Goal: Contribute content: Contribute content

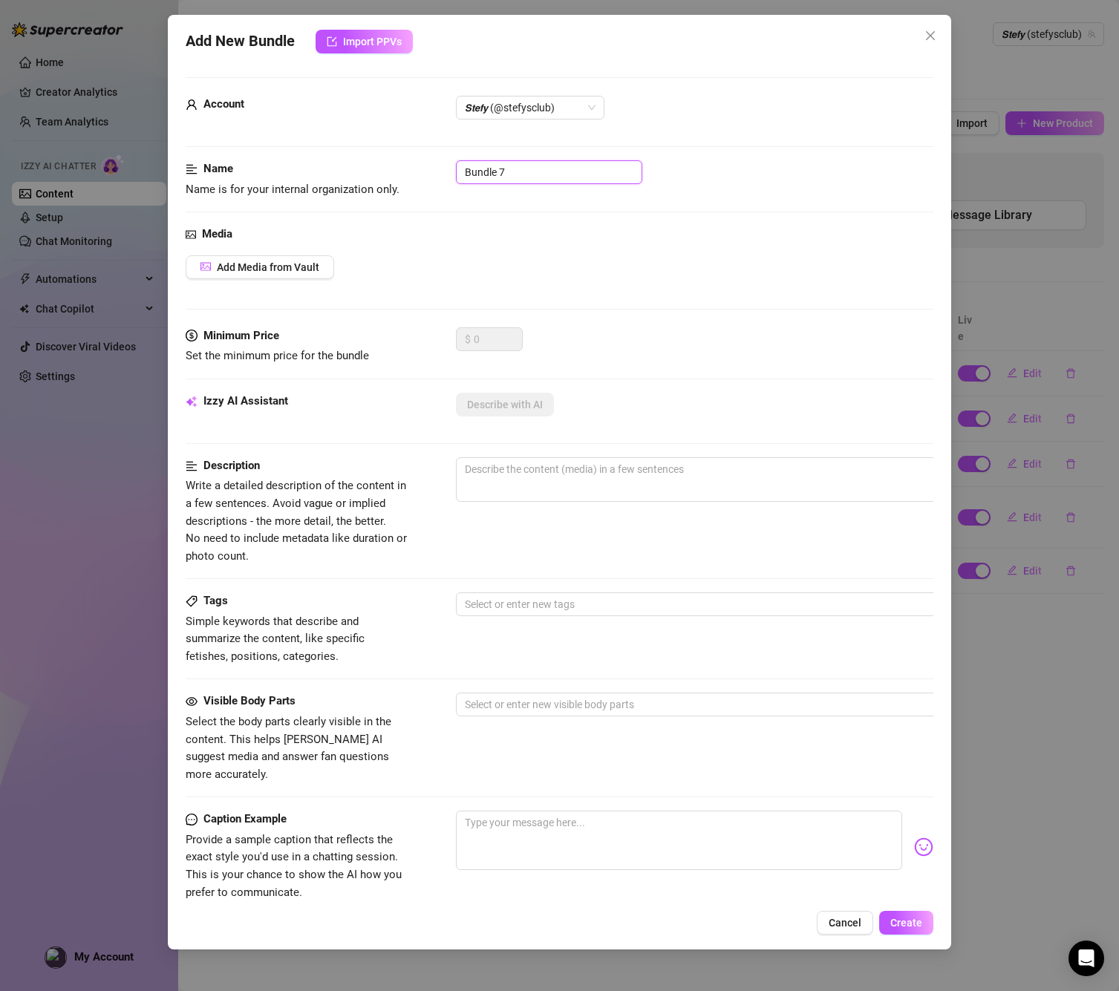
drag, startPoint x: 493, startPoint y: 183, endPoint x: 505, endPoint y: 178, distance: 13.0
click at [493, 183] on input "Bundle 7" at bounding box center [549, 172] width 186 height 24
drag, startPoint x: 533, startPoint y: 171, endPoint x: 428, endPoint y: 156, distance: 106.6
click at [428, 156] on form "Account 𝙎𝙩𝙚𝙛𝙮 (@stefysclub) Name Name is for your internal organization only. B…" at bounding box center [560, 594] width 748 height 1035
drag, startPoint x: 527, startPoint y: 169, endPoint x: 439, endPoint y: 166, distance: 87.7
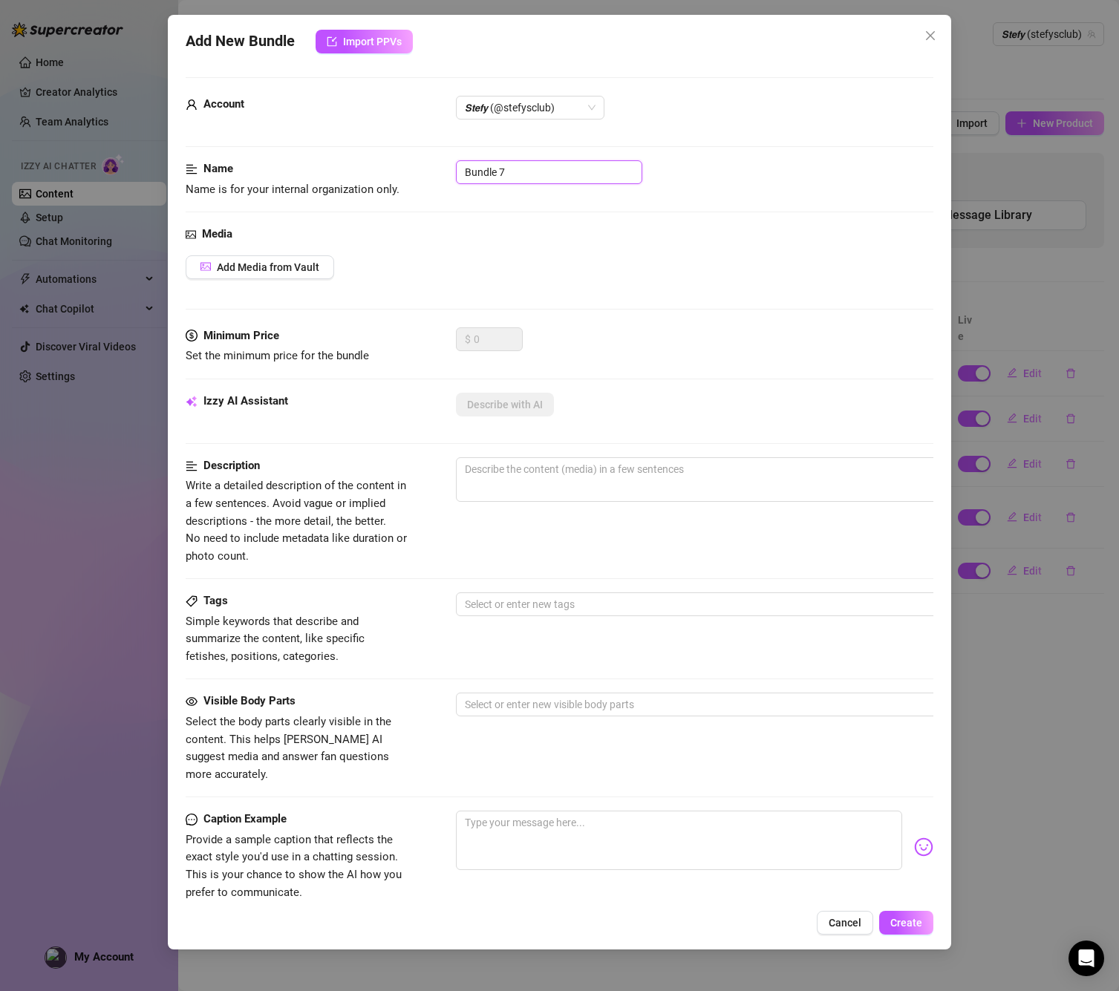
click at [439, 166] on div "Name Name is for your internal organization only. Bundle 7" at bounding box center [560, 179] width 748 height 38
paste input "Tities Bundle"
type input "Tities Bundle 1"
click at [316, 261] on span "Add Media from Vault" at bounding box center [268, 267] width 102 height 12
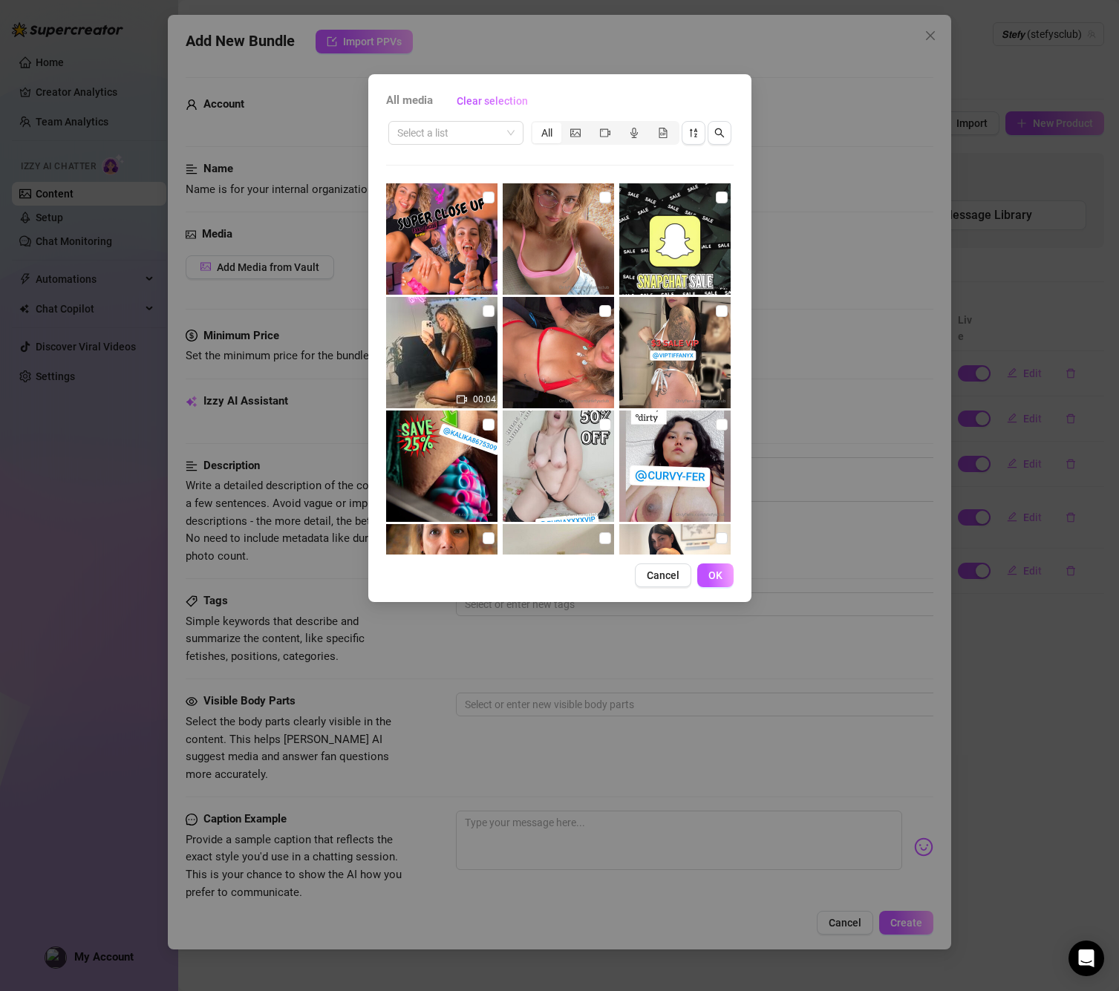
click at [466, 148] on div "Select a list All 00:04" at bounding box center [559, 337] width 347 height 436
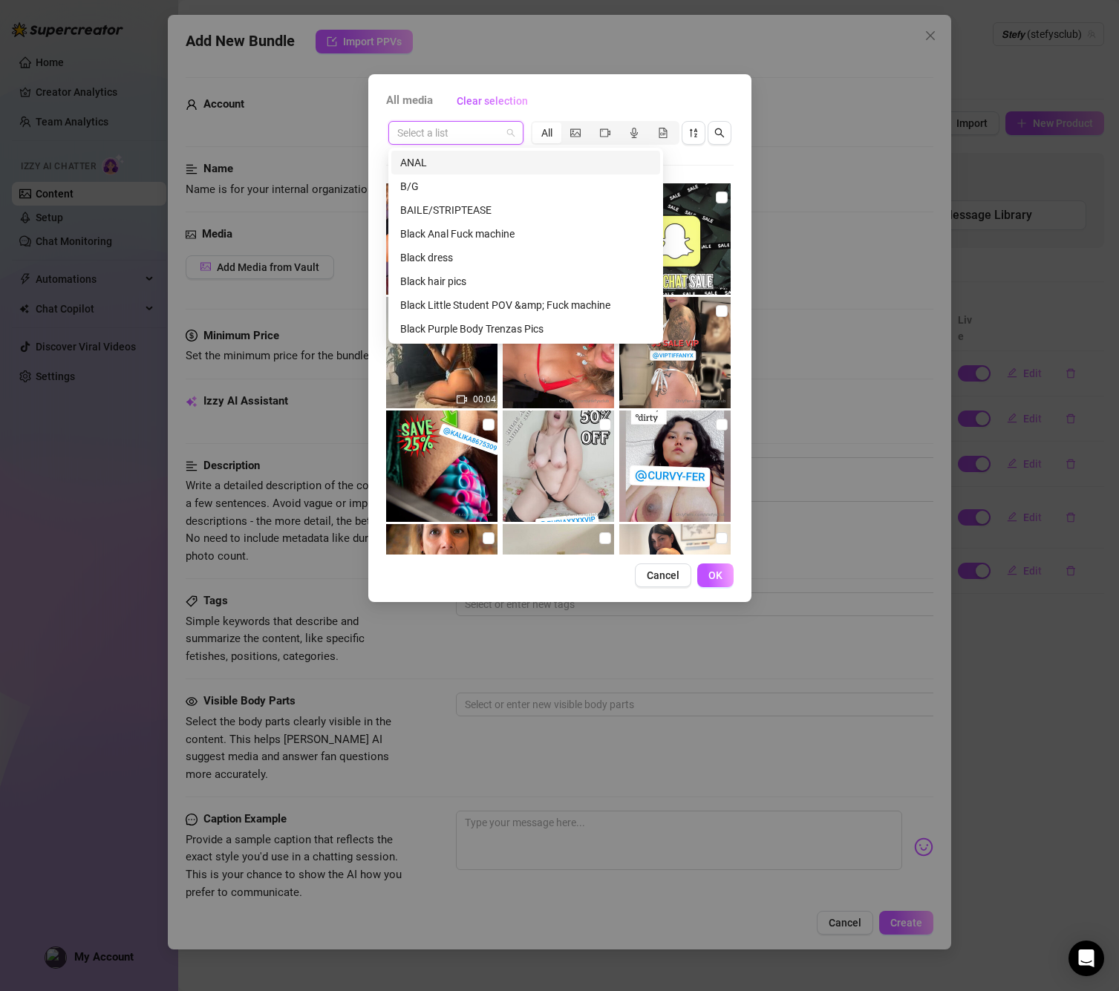
click at [482, 139] on input "search" at bounding box center [449, 133] width 104 height 22
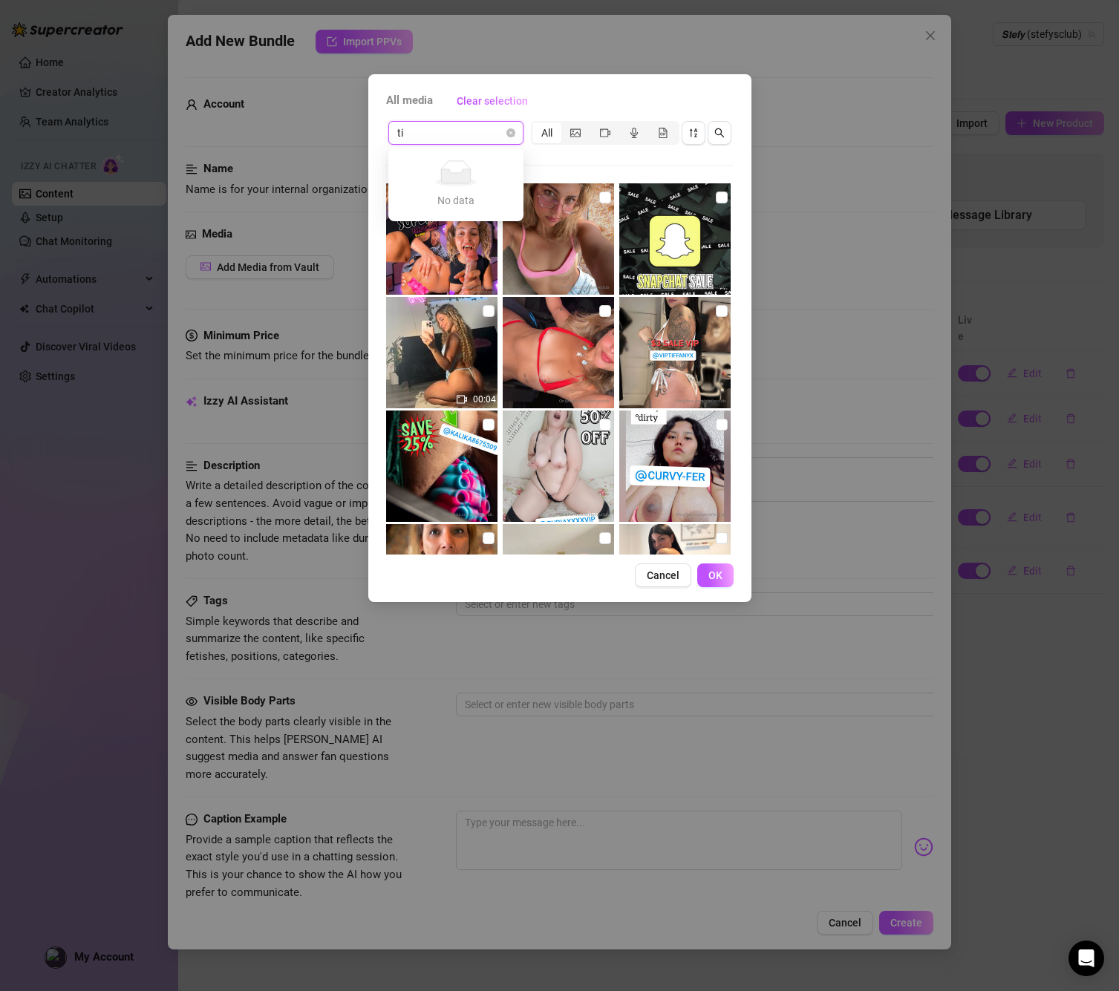
type input "t"
type input "n"
type input "i"
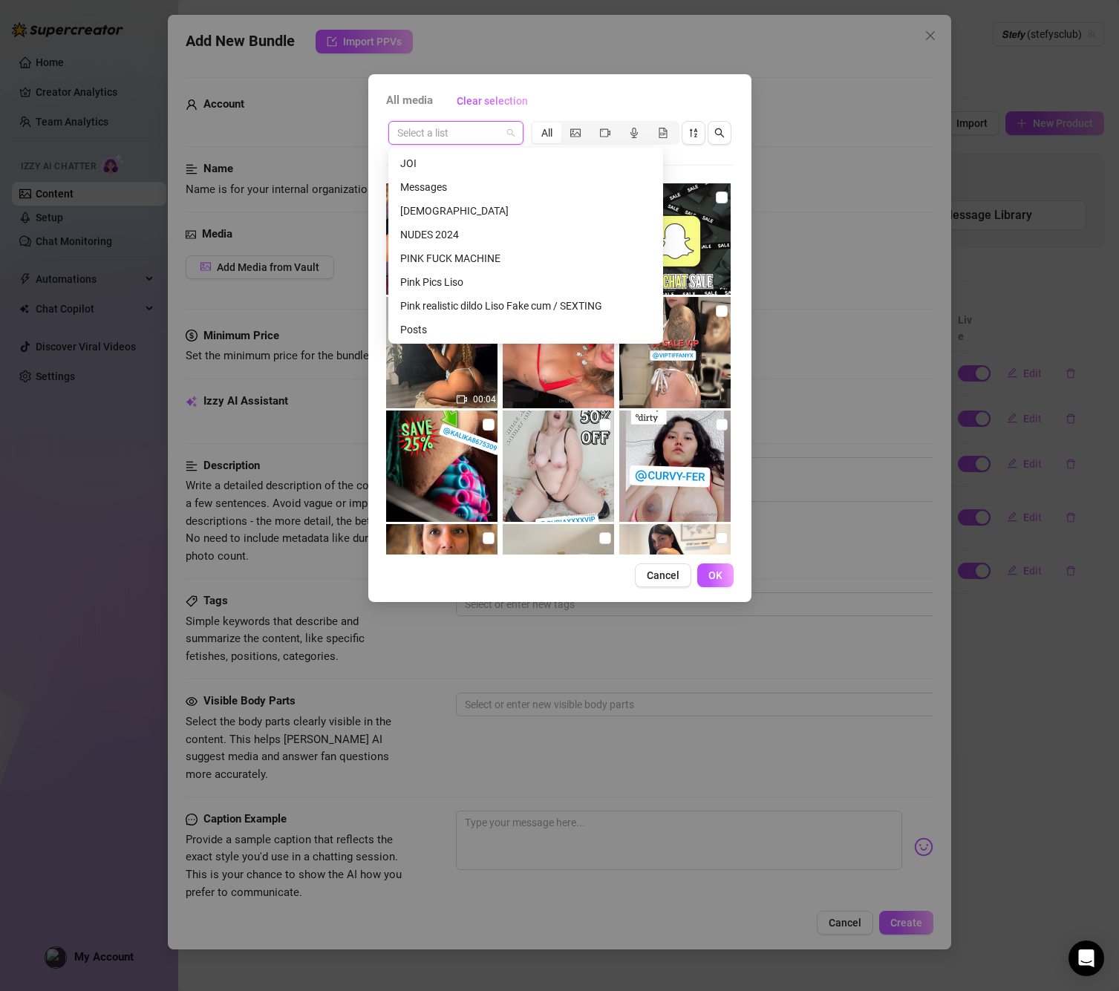
scroll to position [549, 0]
click at [445, 229] on div "NUDES 2024" at bounding box center [525, 231] width 251 height 16
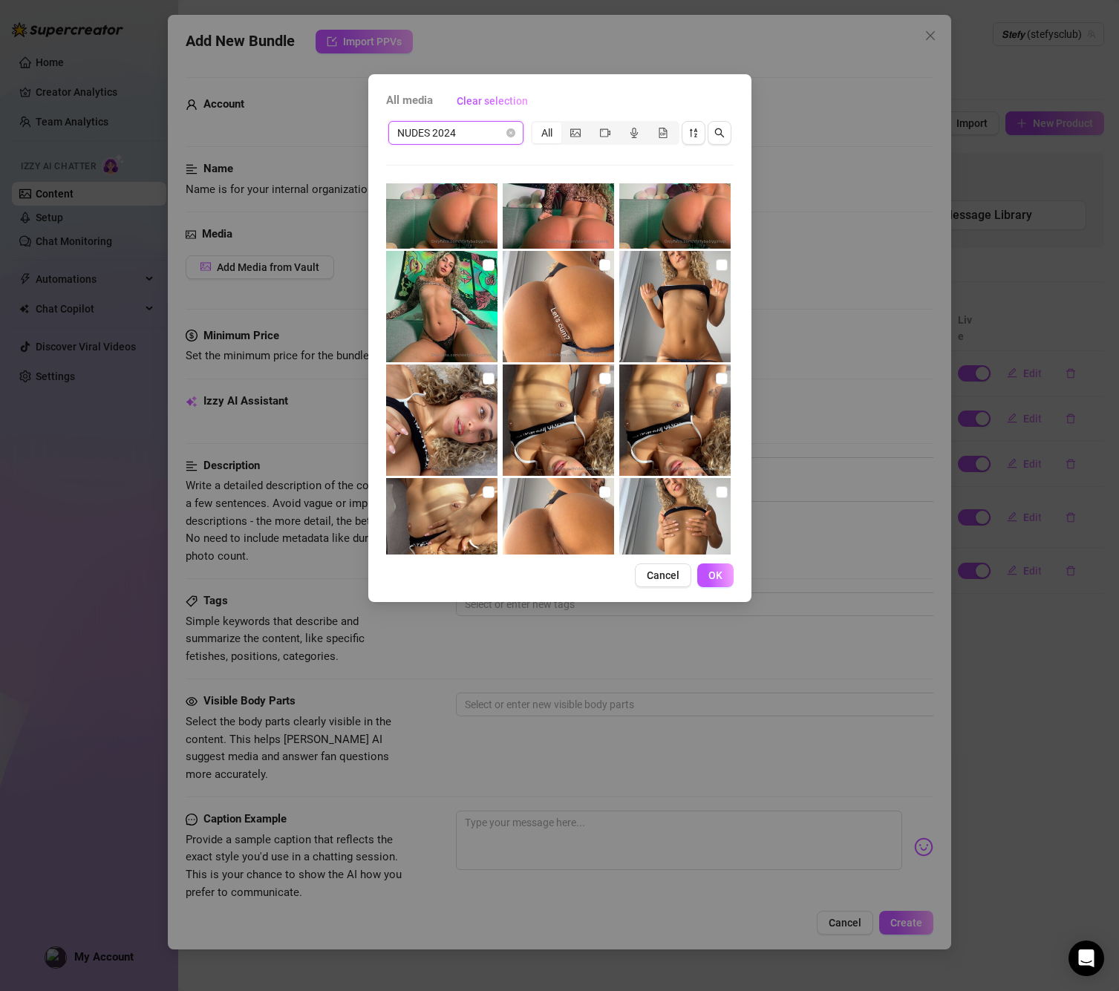
scroll to position [56, 0]
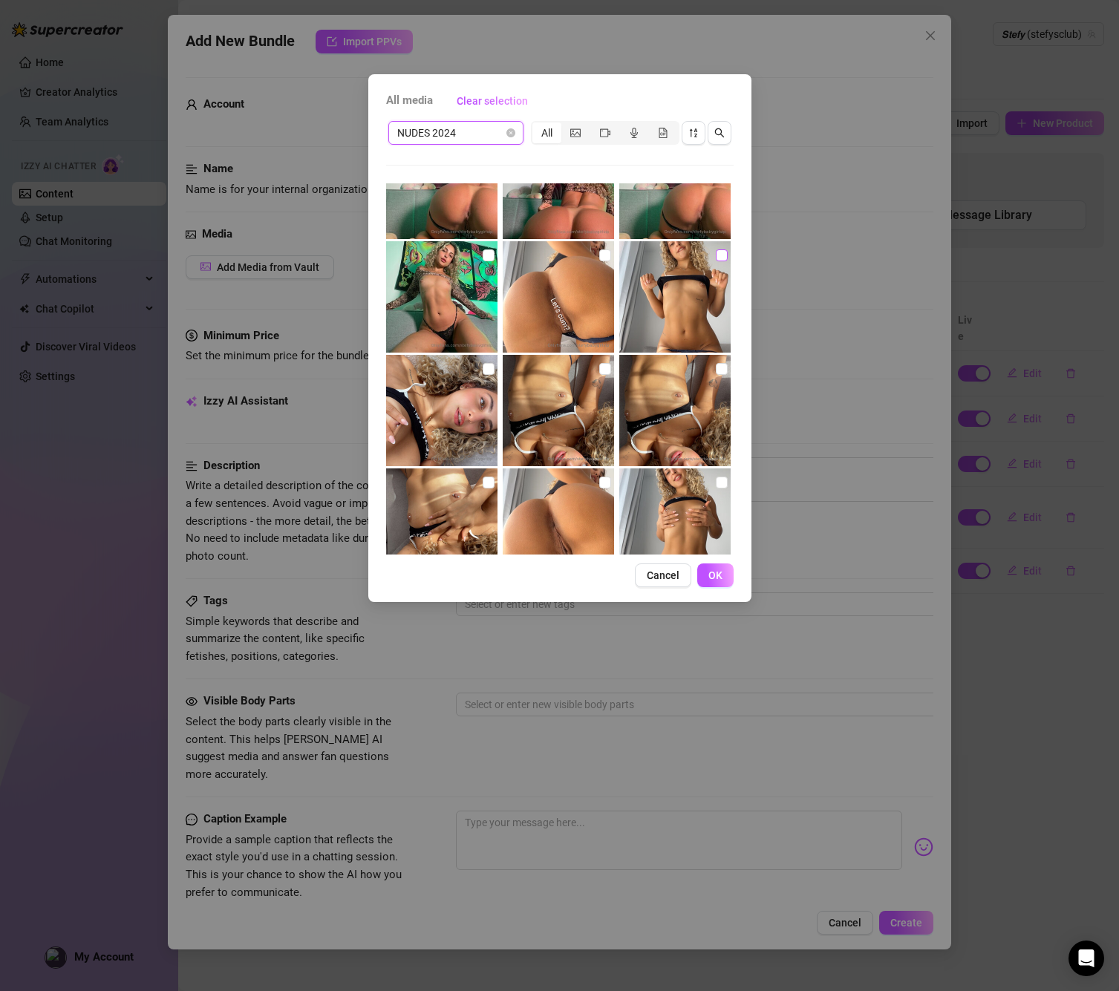
click at [716, 253] on input "checkbox" at bounding box center [722, 255] width 12 height 12
checkbox input "true"
click at [488, 261] on label at bounding box center [489, 255] width 12 height 16
click at [488, 261] on input "checkbox" at bounding box center [489, 255] width 12 height 12
checkbox input "true"
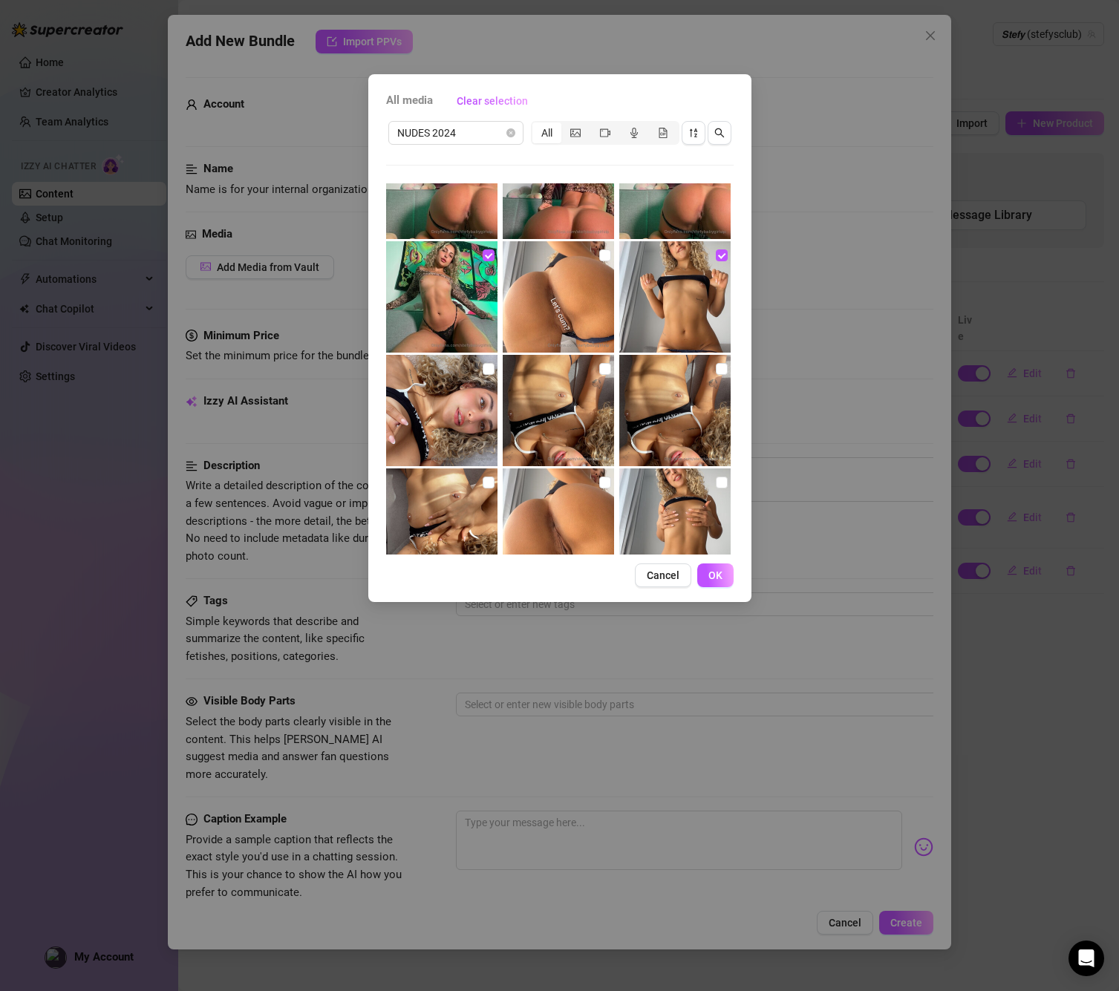
click at [480, 353] on div at bounding box center [559, 368] width 347 height 371
click at [483, 374] on div at bounding box center [443, 409] width 114 height 111
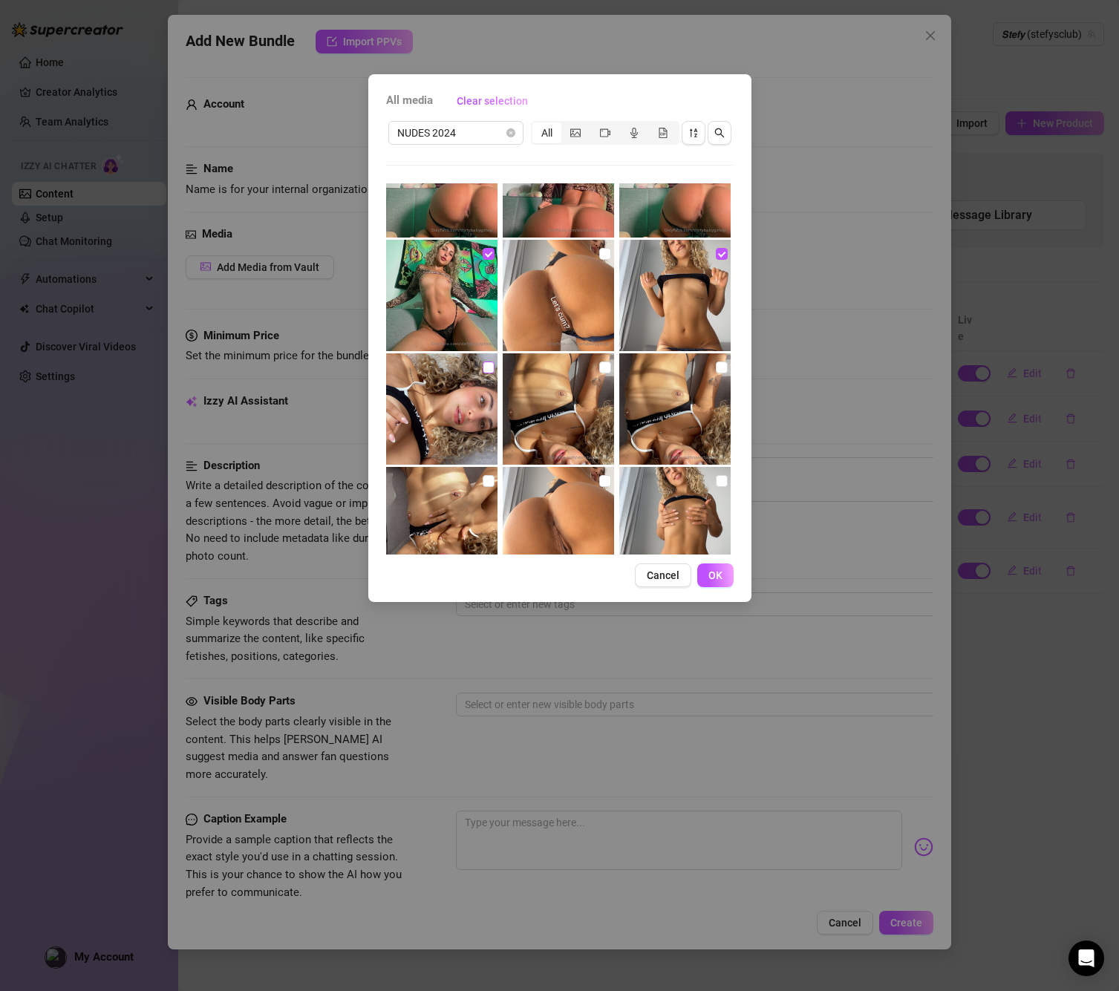
click at [488, 362] on input "checkbox" at bounding box center [489, 368] width 12 height 12
checkbox input "true"
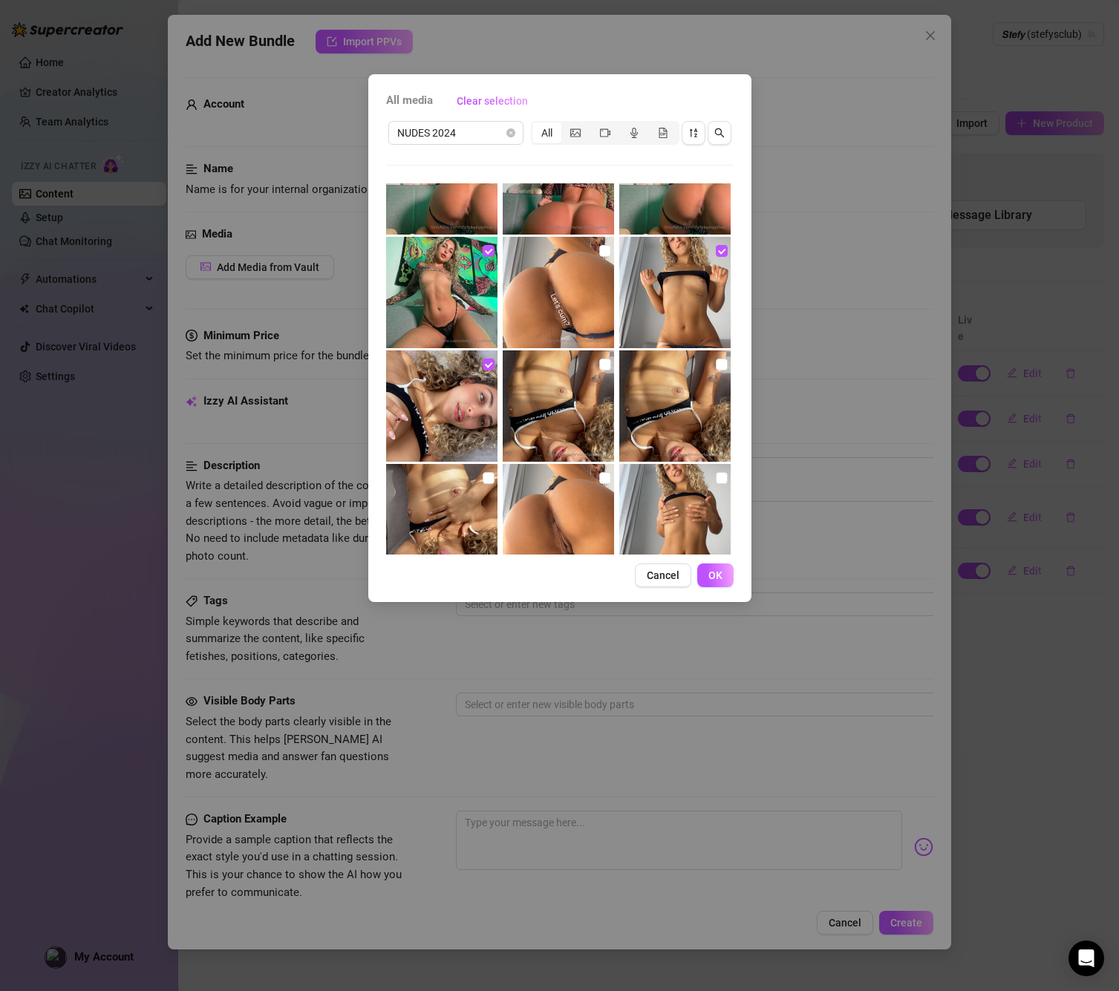
click at [614, 365] on div at bounding box center [560, 405] width 114 height 111
click at [607, 365] on input "checkbox" at bounding box center [605, 365] width 12 height 12
checkbox input "true"
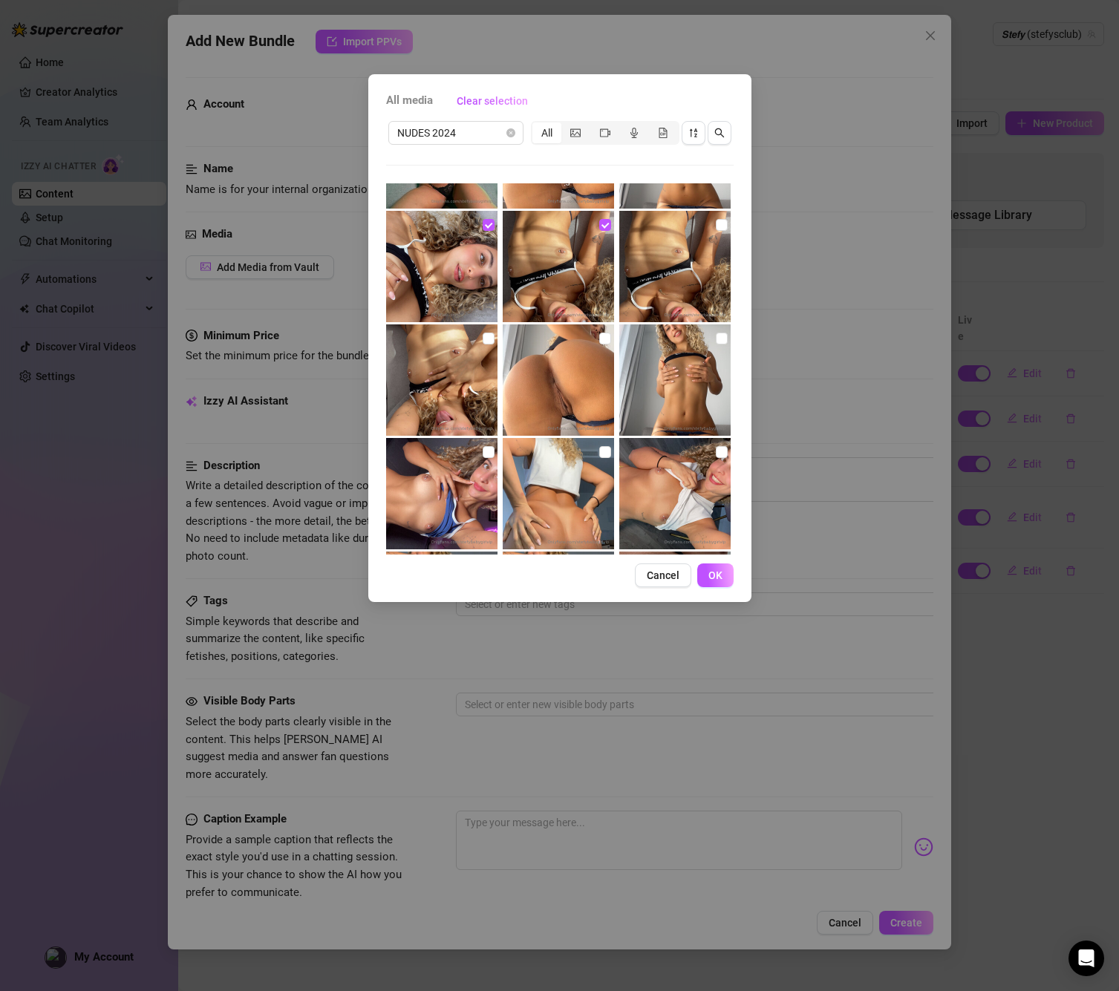
scroll to position [210, 0]
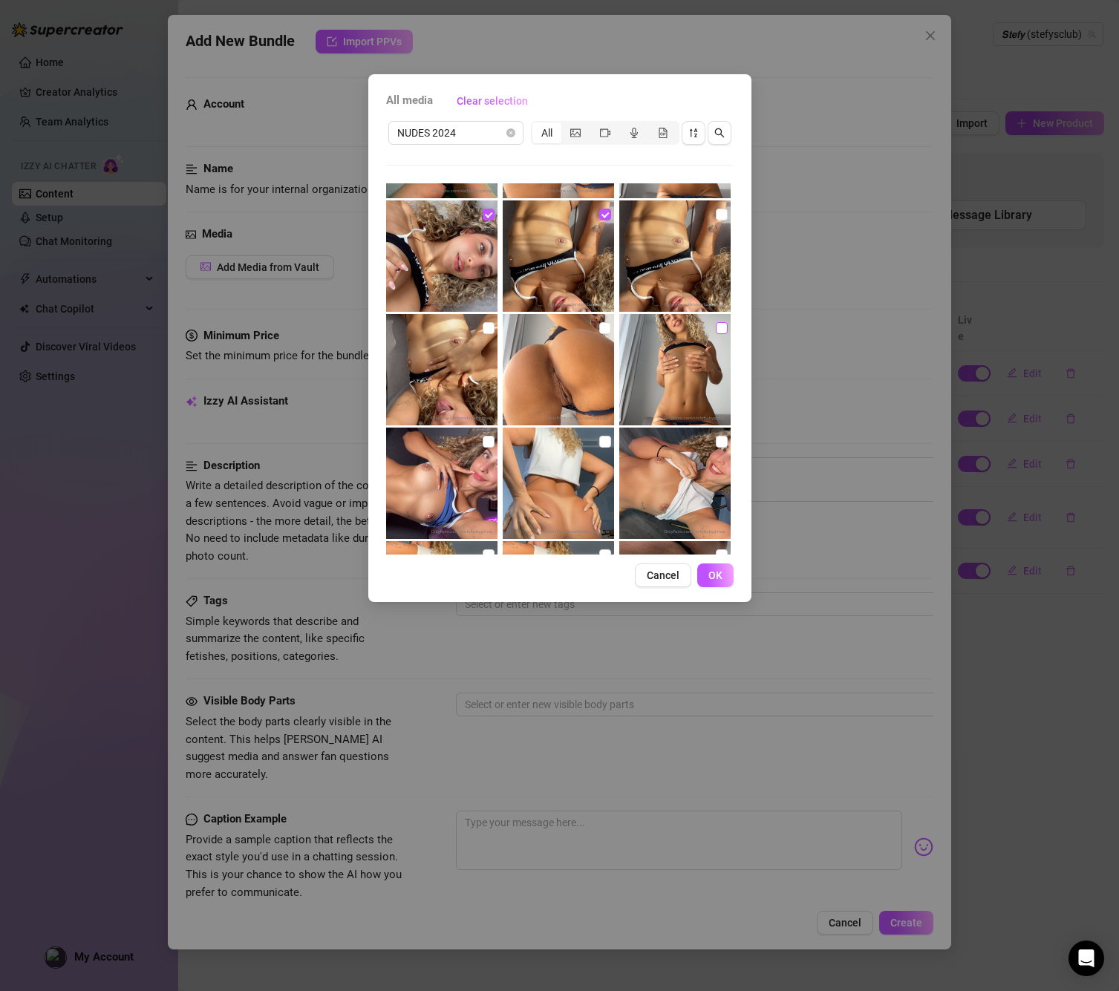
click at [716, 332] on span at bounding box center [722, 328] width 12 height 12
click at [716, 332] on input "checkbox" at bounding box center [722, 328] width 12 height 12
checkbox input "true"
click at [486, 331] on span at bounding box center [489, 328] width 12 height 12
click at [486, 331] on input "checkbox" at bounding box center [489, 328] width 12 height 12
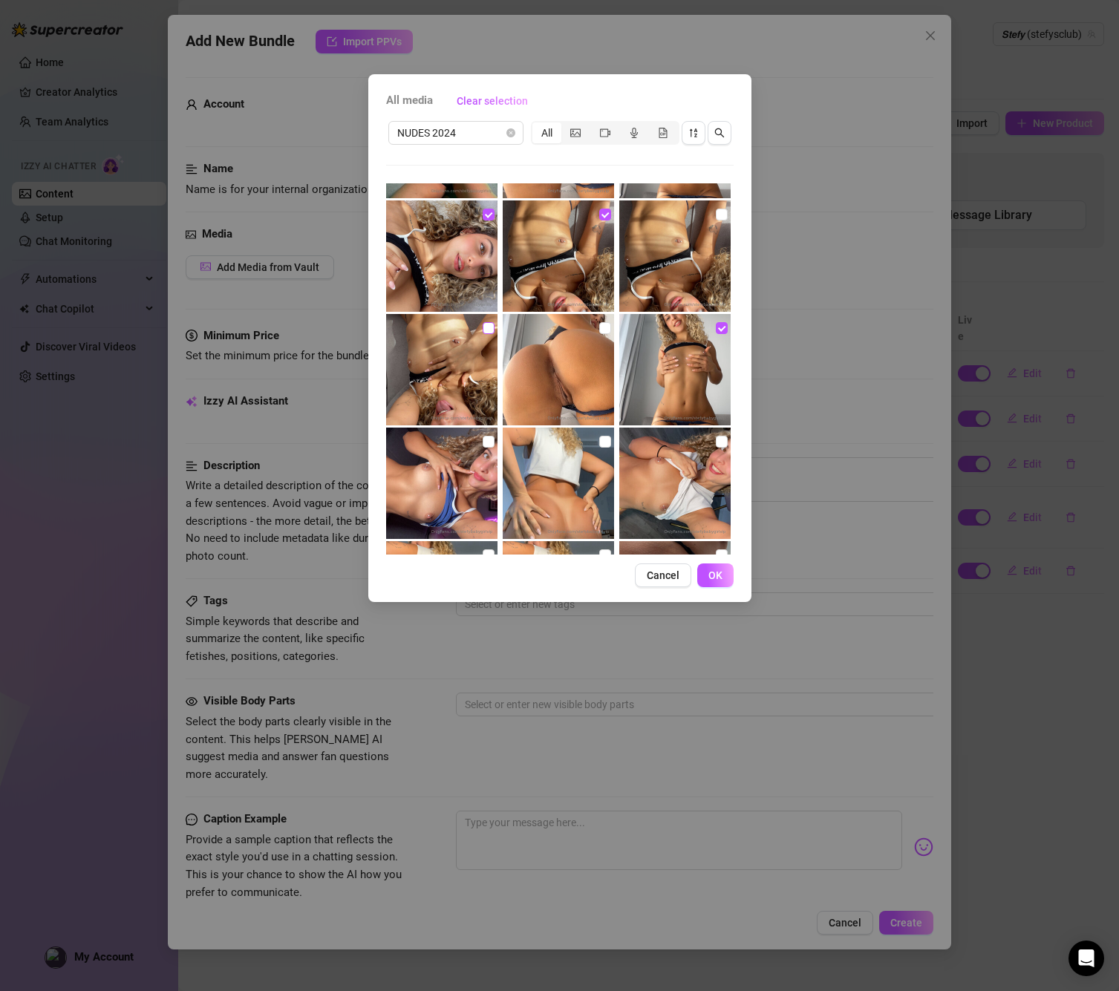
checkbox input "true"
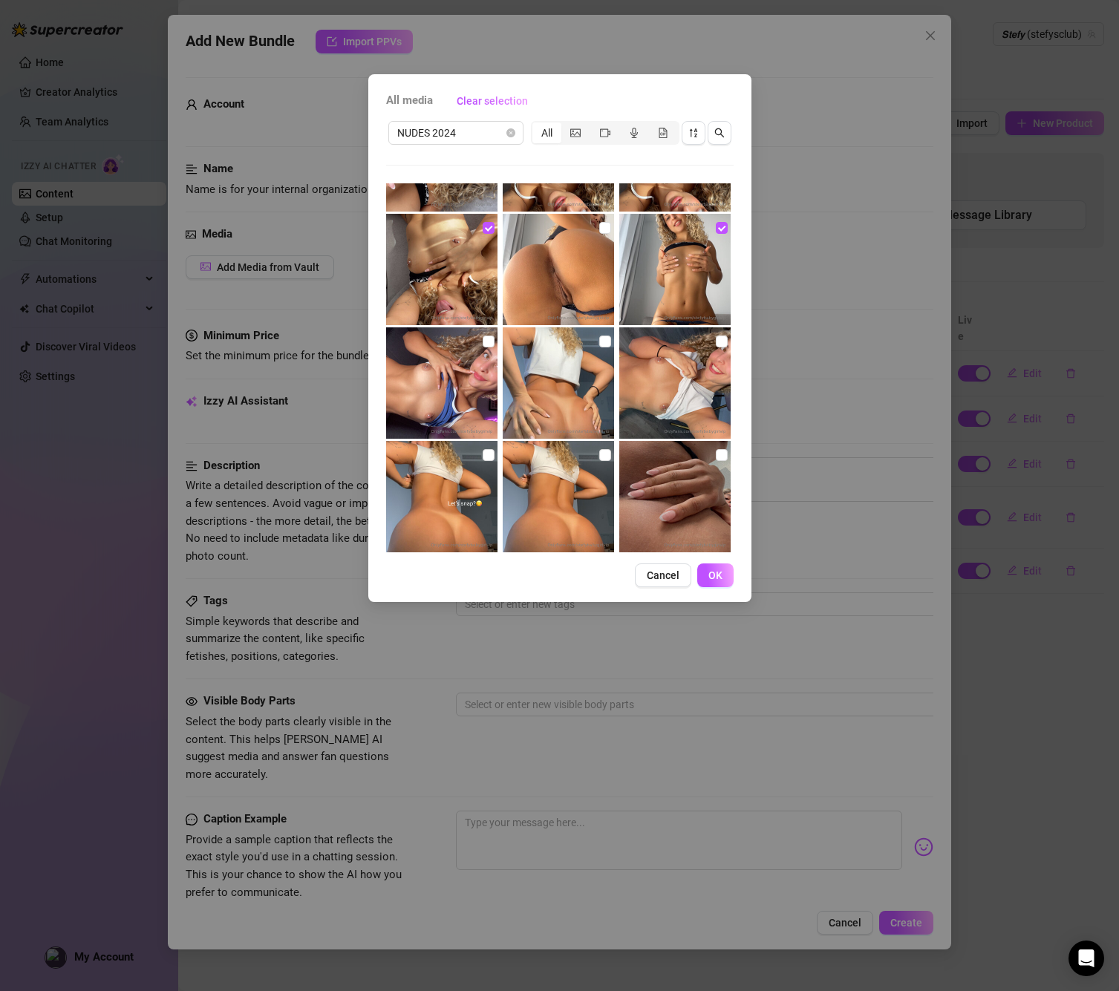
scroll to position [328, 0]
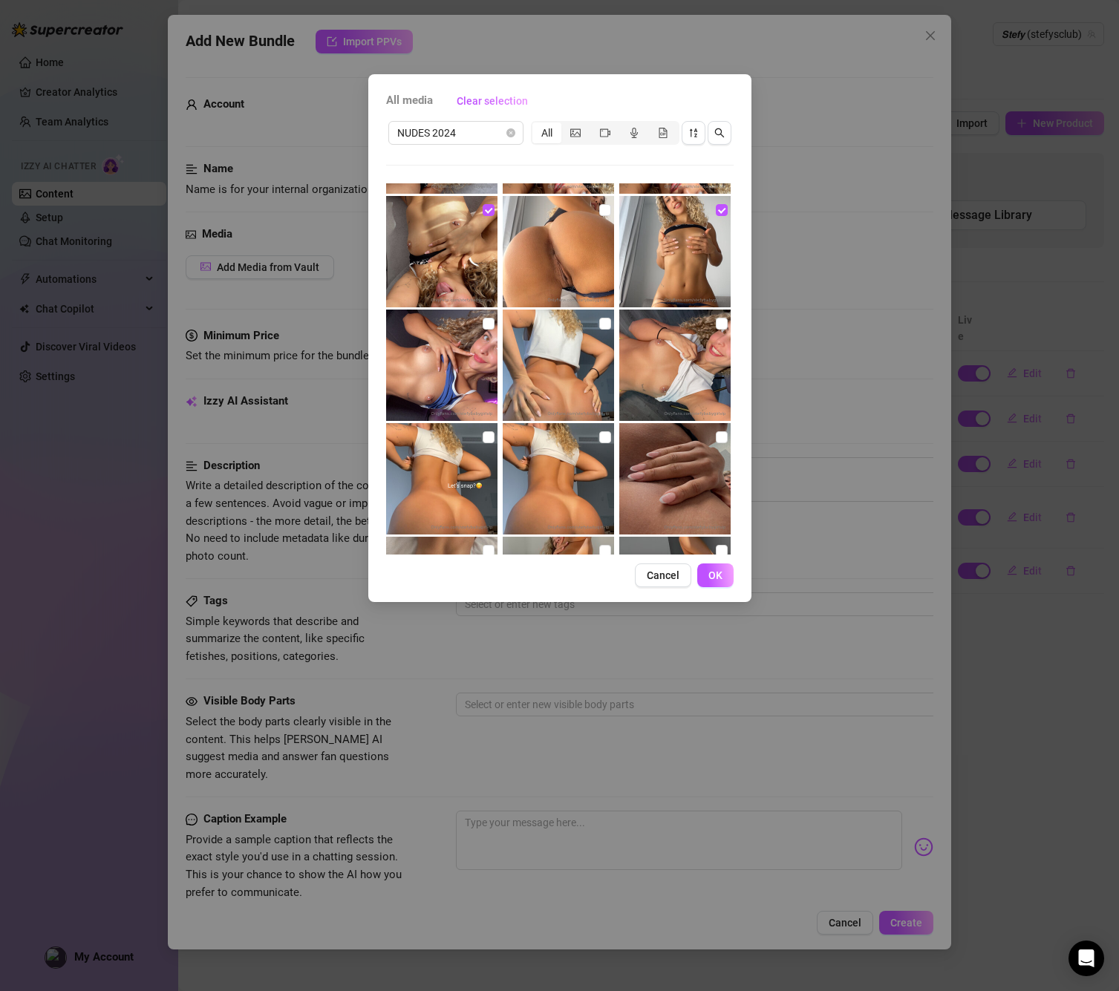
click at [485, 334] on img at bounding box center [441, 365] width 111 height 111
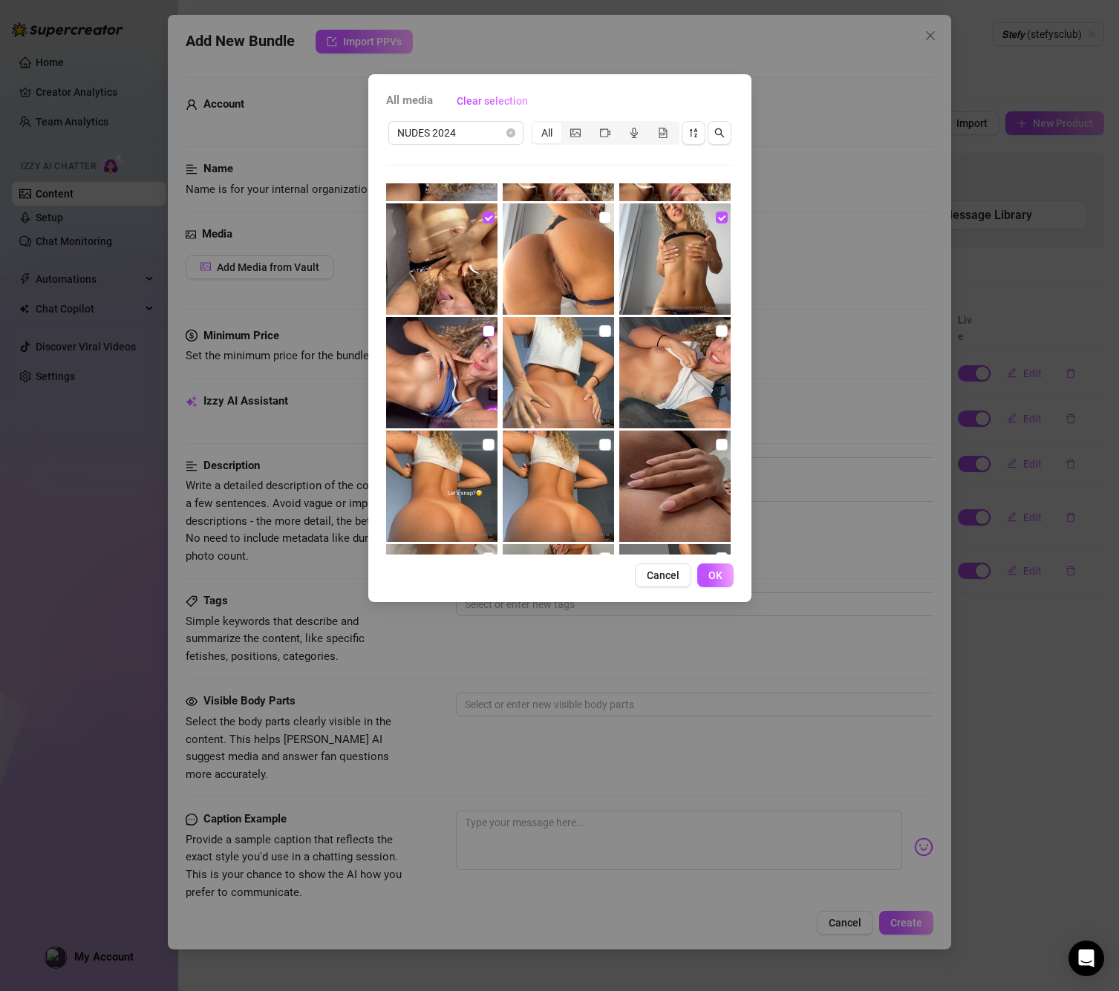
click at [489, 325] on input "checkbox" at bounding box center [489, 331] width 12 height 12
checkbox input "true"
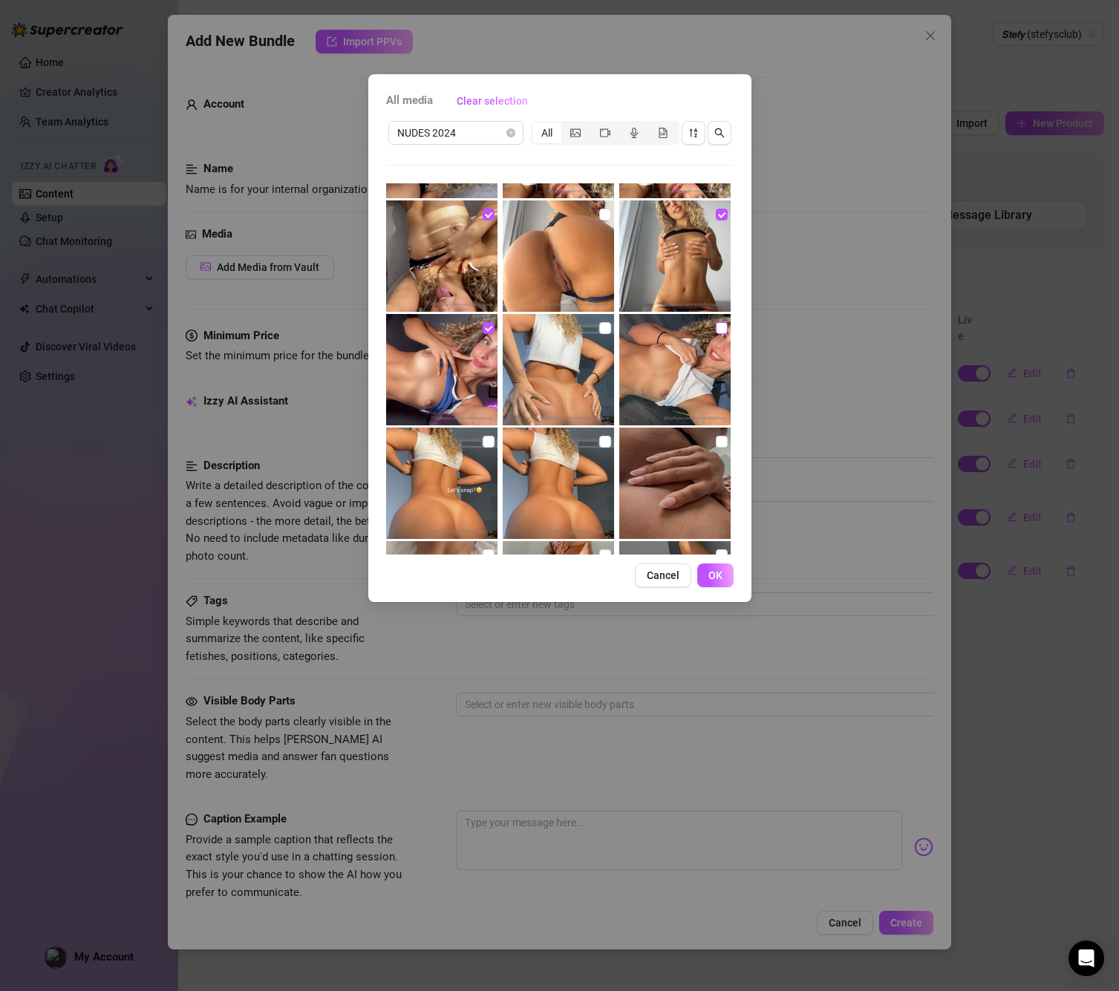
click at [720, 324] on input "checkbox" at bounding box center [722, 328] width 12 height 12
checkbox input "true"
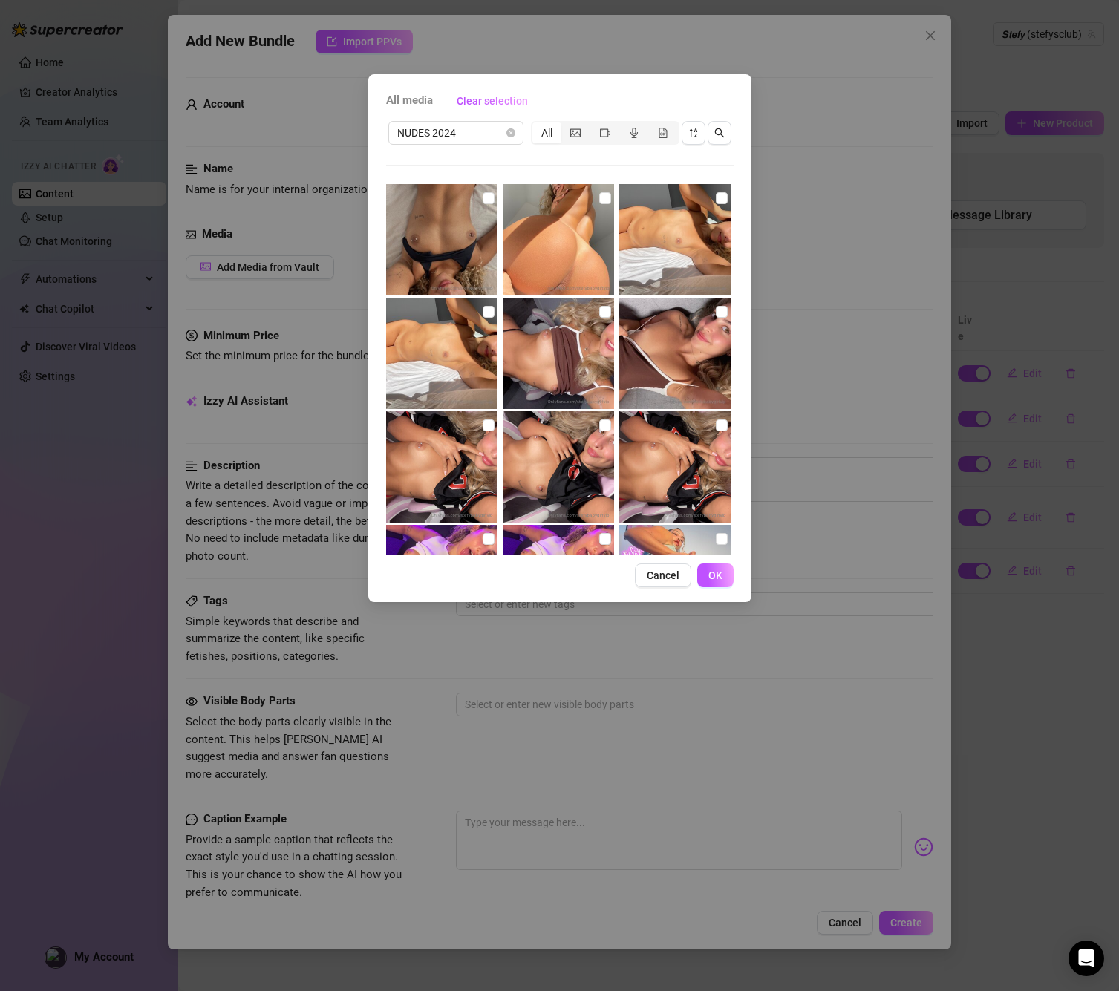
click at [478, 198] on img at bounding box center [441, 239] width 111 height 111
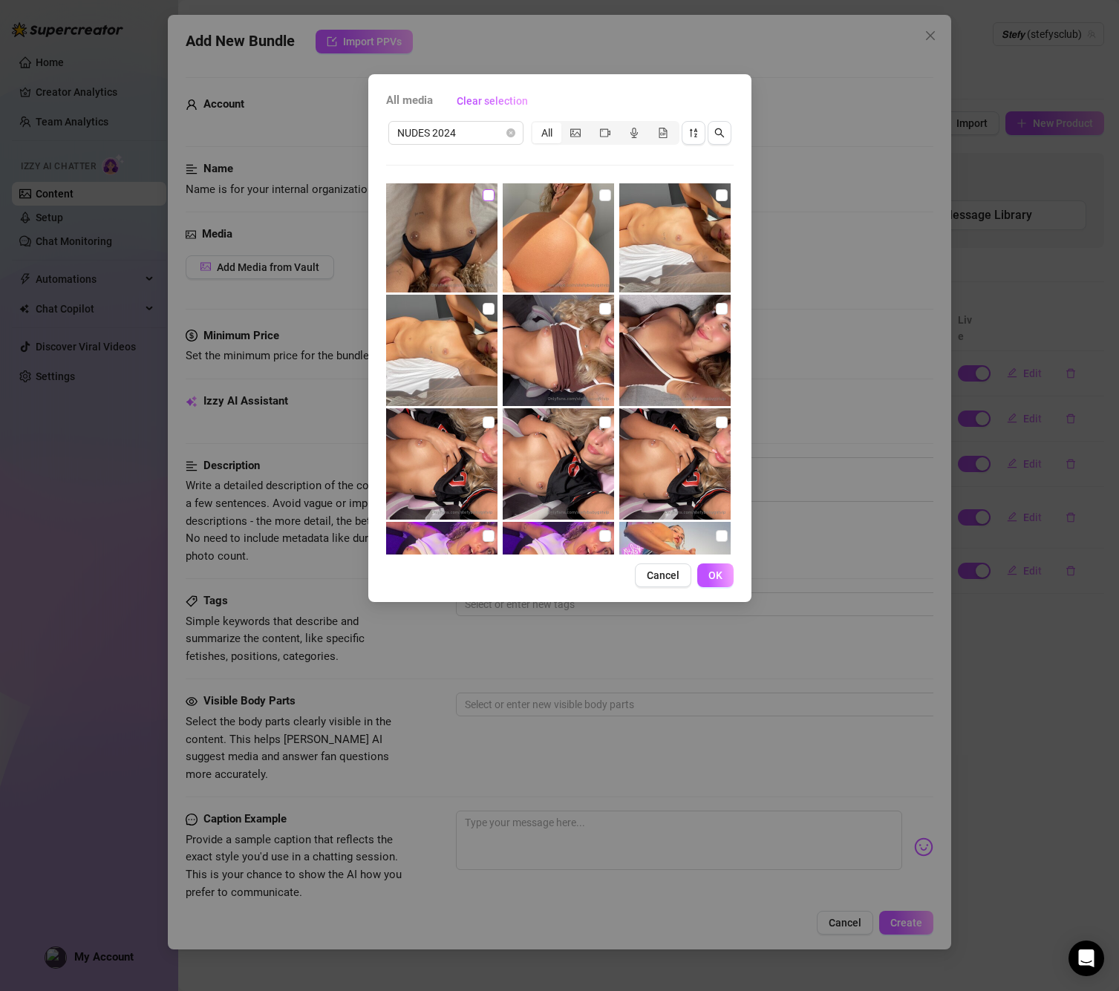
scroll to position [674, 0]
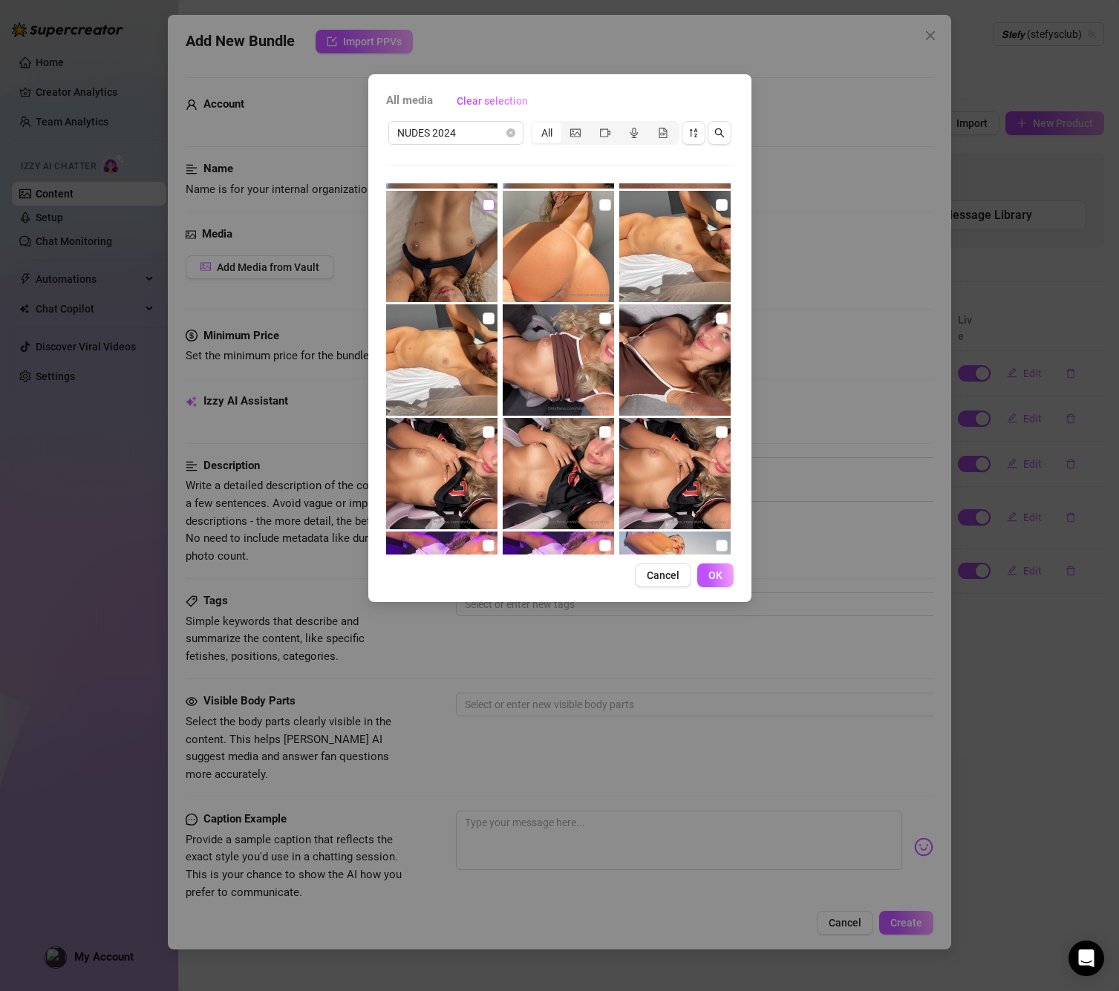
click at [486, 195] on div at bounding box center [443, 246] width 114 height 111
click at [716, 204] on input "checkbox" at bounding box center [722, 205] width 12 height 12
checkbox input "true"
click at [490, 205] on input "checkbox" at bounding box center [489, 205] width 12 height 12
checkbox input "true"
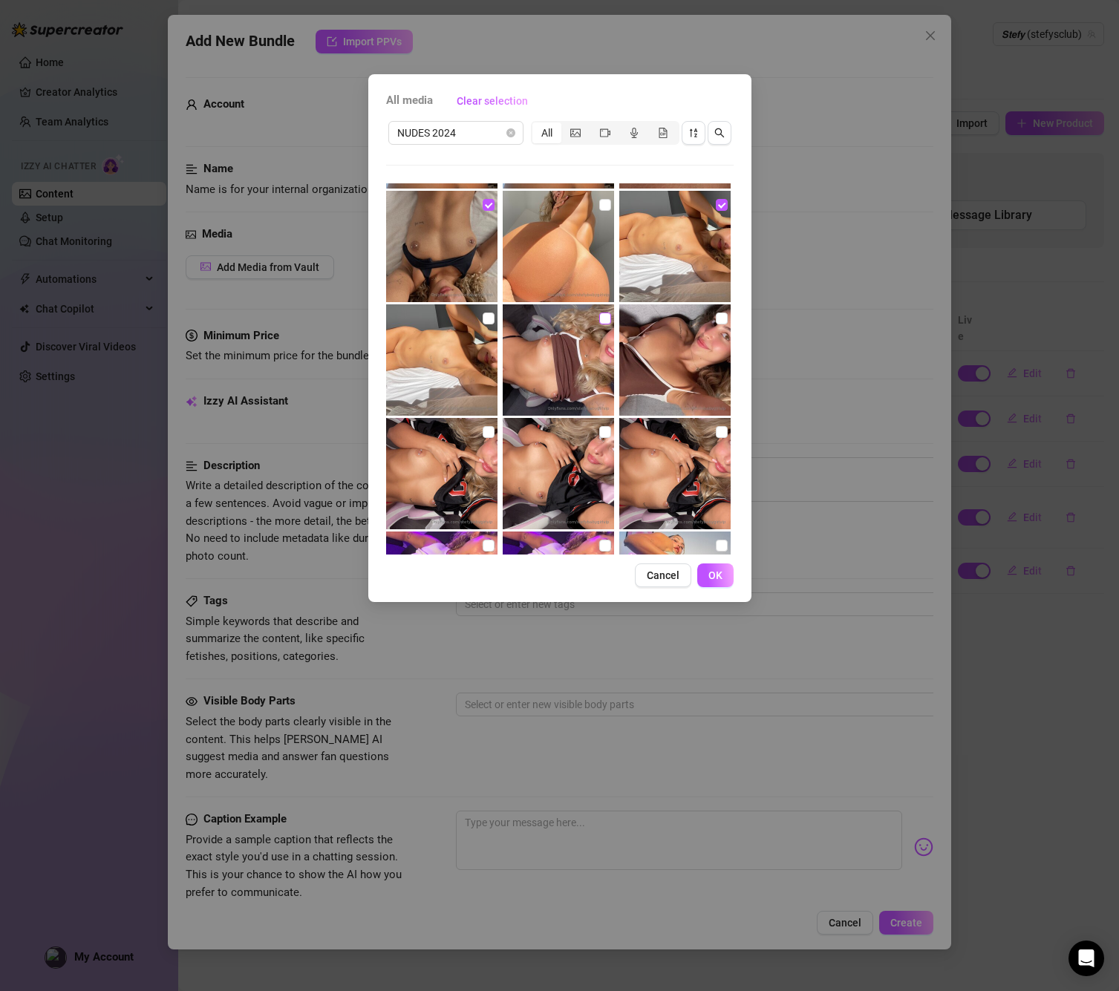
click at [607, 318] on input "checkbox" at bounding box center [605, 319] width 12 height 12
checkbox input "true"
click at [725, 320] on span at bounding box center [722, 319] width 12 height 12
click at [725, 320] on input "checkbox" at bounding box center [722, 319] width 12 height 12
checkbox input "true"
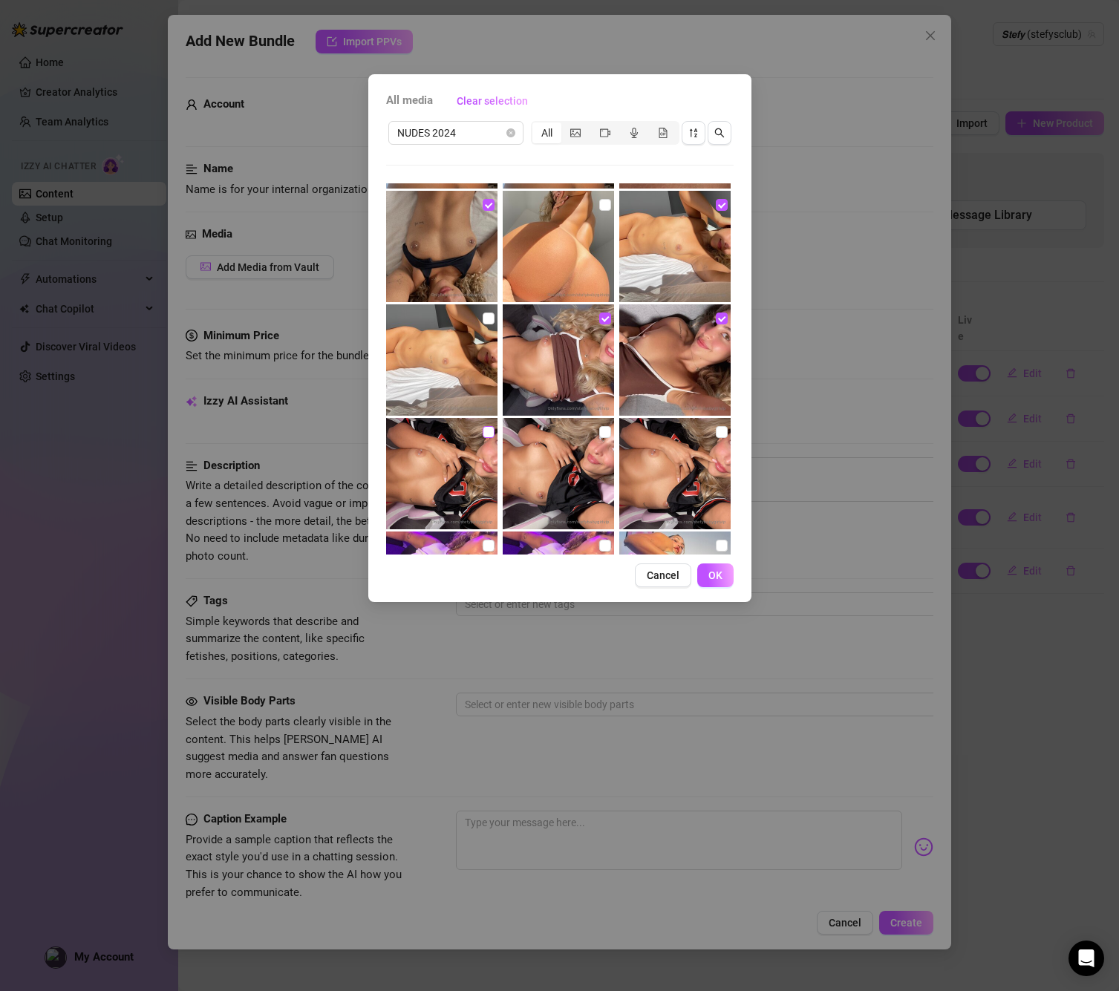
click at [492, 431] on span at bounding box center [489, 432] width 12 height 12
click at [492, 431] on input "checkbox" at bounding box center [489, 432] width 12 height 12
checkbox input "true"
click at [606, 431] on label at bounding box center [605, 433] width 12 height 16
click at [606, 431] on input "checkbox" at bounding box center [605, 433] width 12 height 12
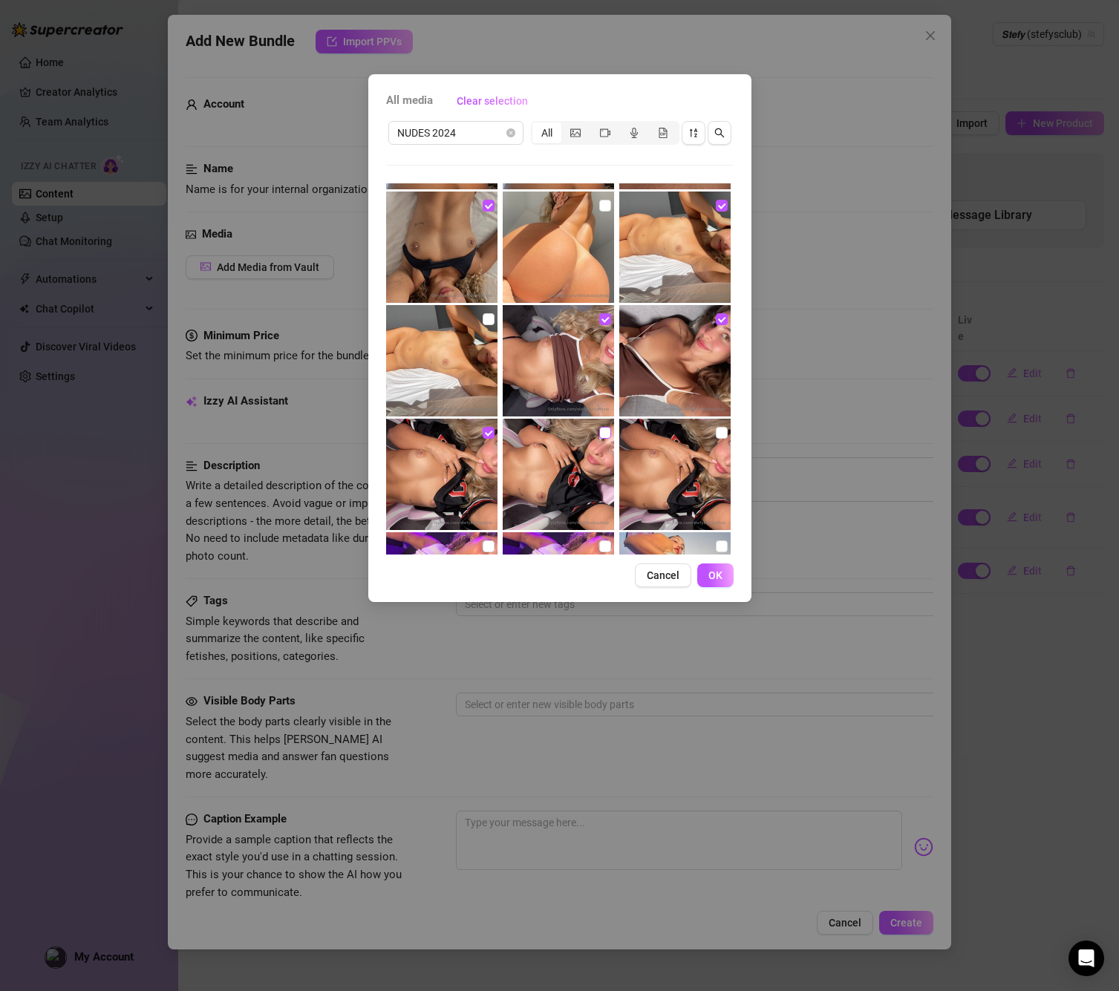
checkbox input "true"
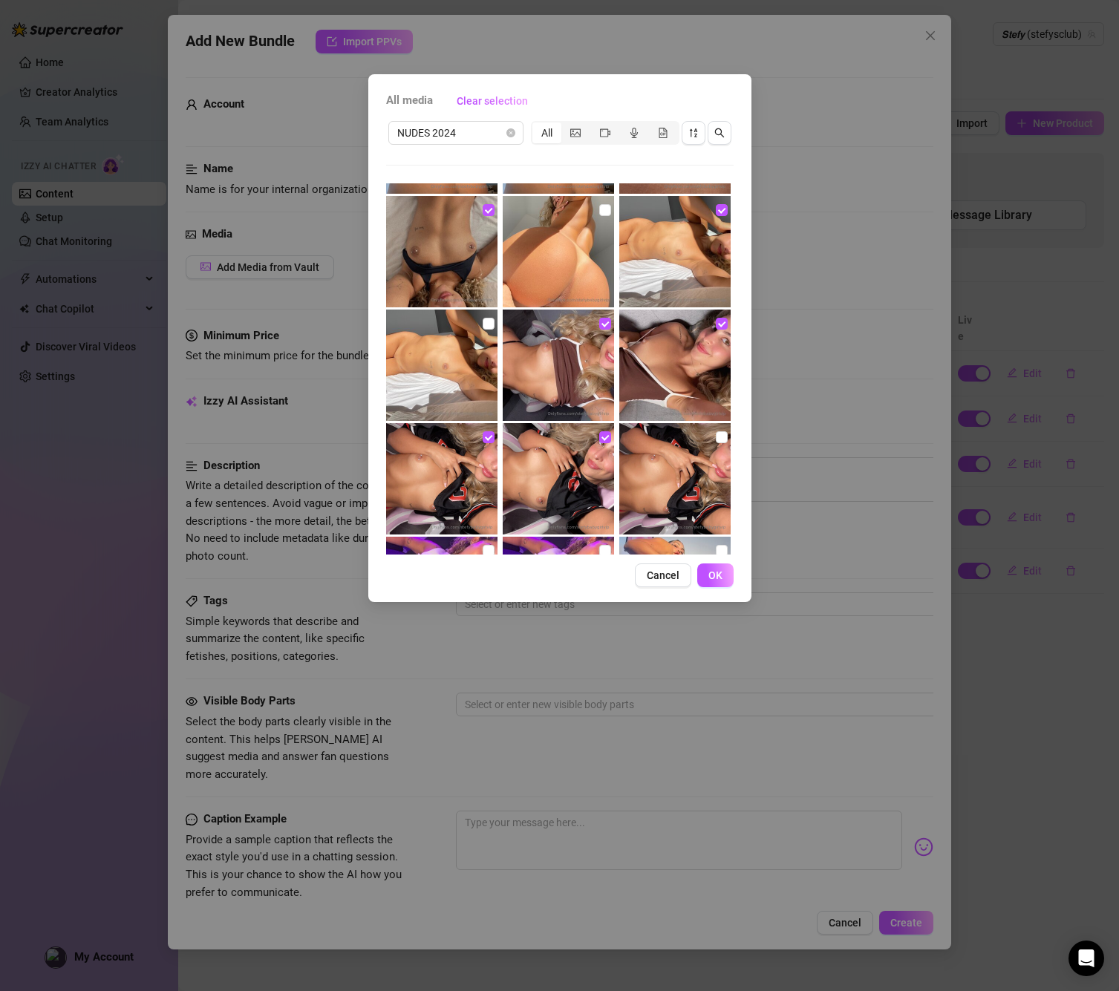
scroll to position [670, 0]
click at [721, 436] on input "checkbox" at bounding box center [722, 437] width 12 height 12
checkbox input "true"
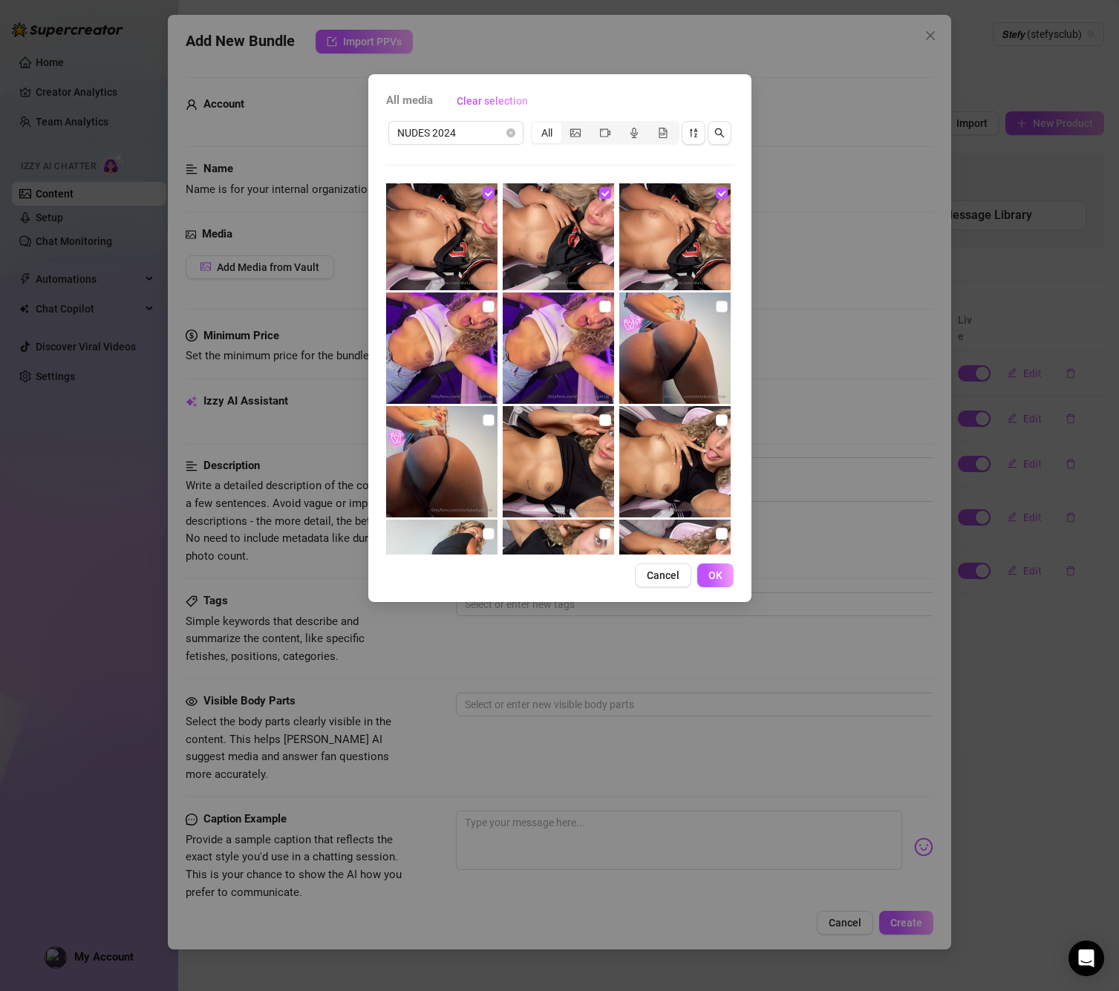
scroll to position [913, 0]
click at [607, 419] on input "checkbox" at bounding box center [605, 420] width 12 height 12
checkbox input "true"
click at [601, 304] on input "checkbox" at bounding box center [605, 307] width 12 height 12
checkbox input "true"
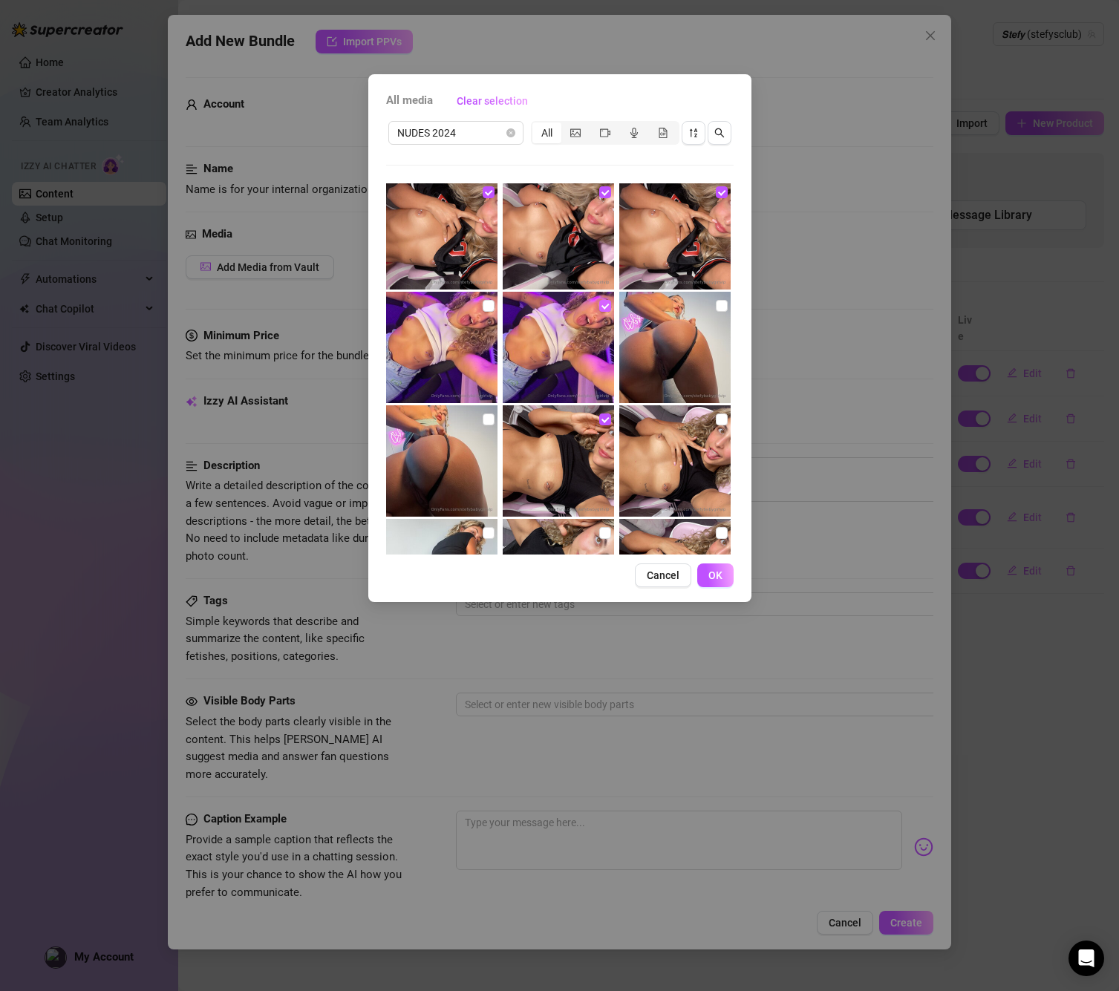
scroll to position [912, 0]
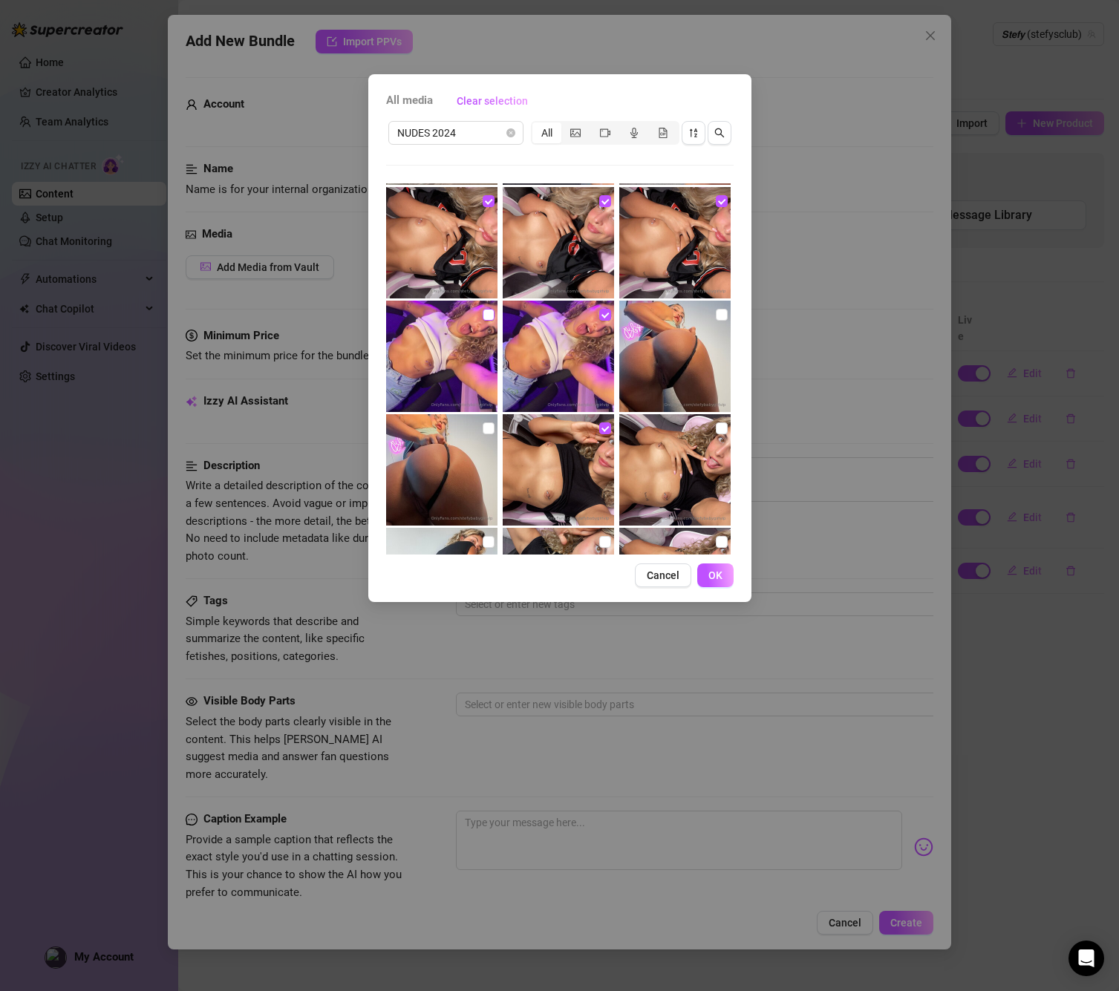
click at [491, 307] on label at bounding box center [489, 315] width 12 height 16
click at [491, 309] on input "checkbox" at bounding box center [489, 315] width 12 height 12
checkbox input "true"
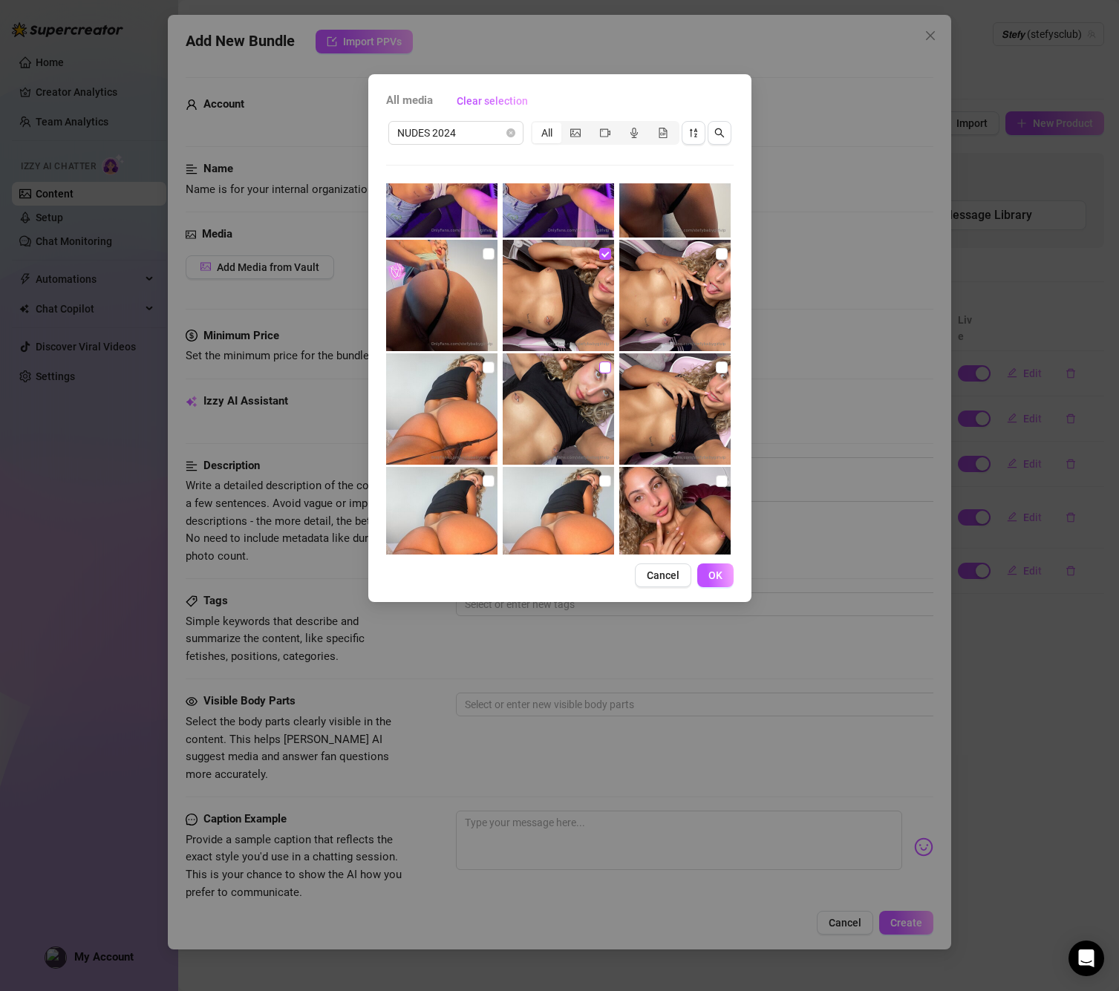
scroll to position [1080, 0]
click at [605, 361] on input "checkbox" at bounding box center [605, 367] width 12 height 12
checkbox input "true"
click at [721, 367] on input "checkbox" at bounding box center [722, 367] width 12 height 12
checkbox input "true"
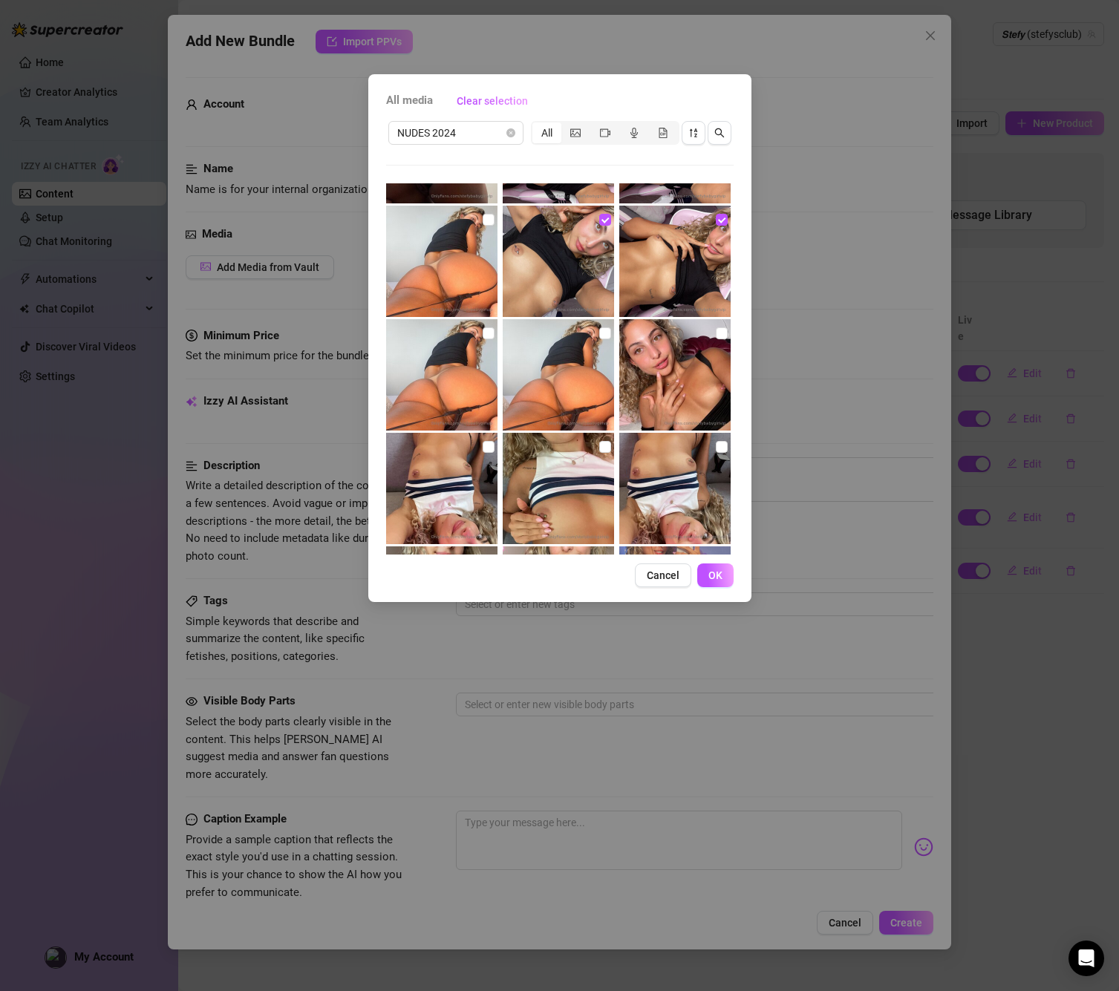
scroll to position [1236, 0]
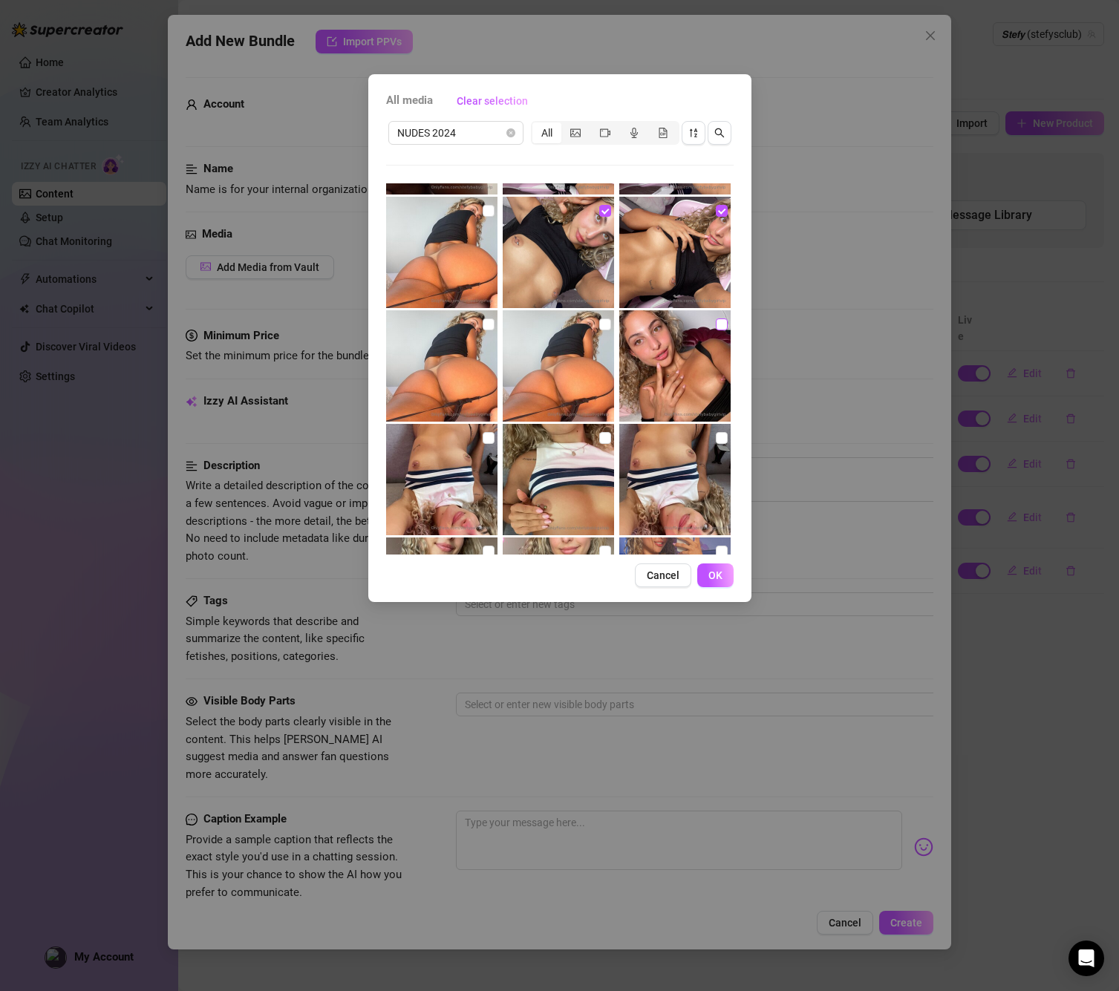
click at [721, 322] on input "checkbox" at bounding box center [722, 324] width 12 height 12
checkbox input "true"
click at [607, 437] on input "checkbox" at bounding box center [605, 438] width 12 height 12
checkbox input "true"
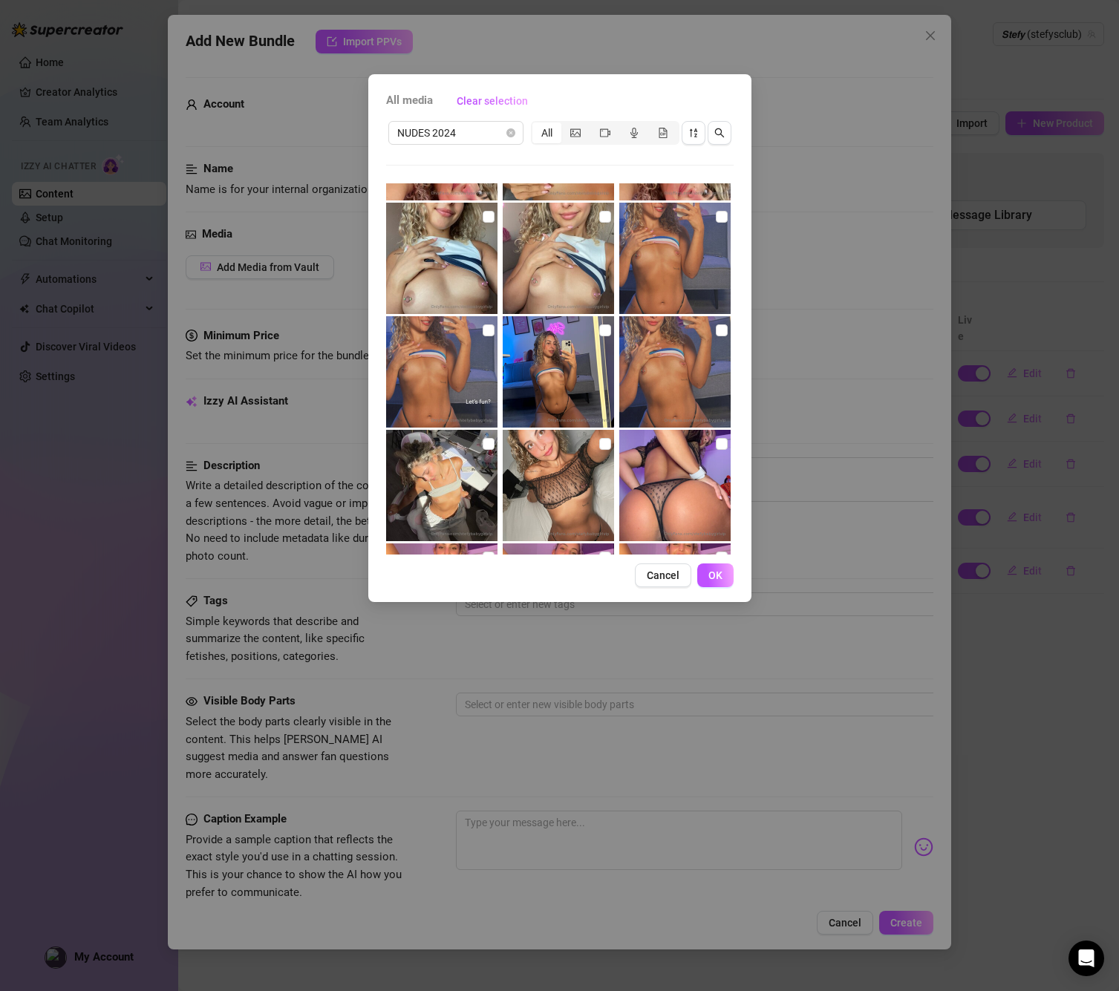
scroll to position [1570, 0]
click at [490, 327] on input "checkbox" at bounding box center [489, 331] width 12 height 12
checkbox input "true"
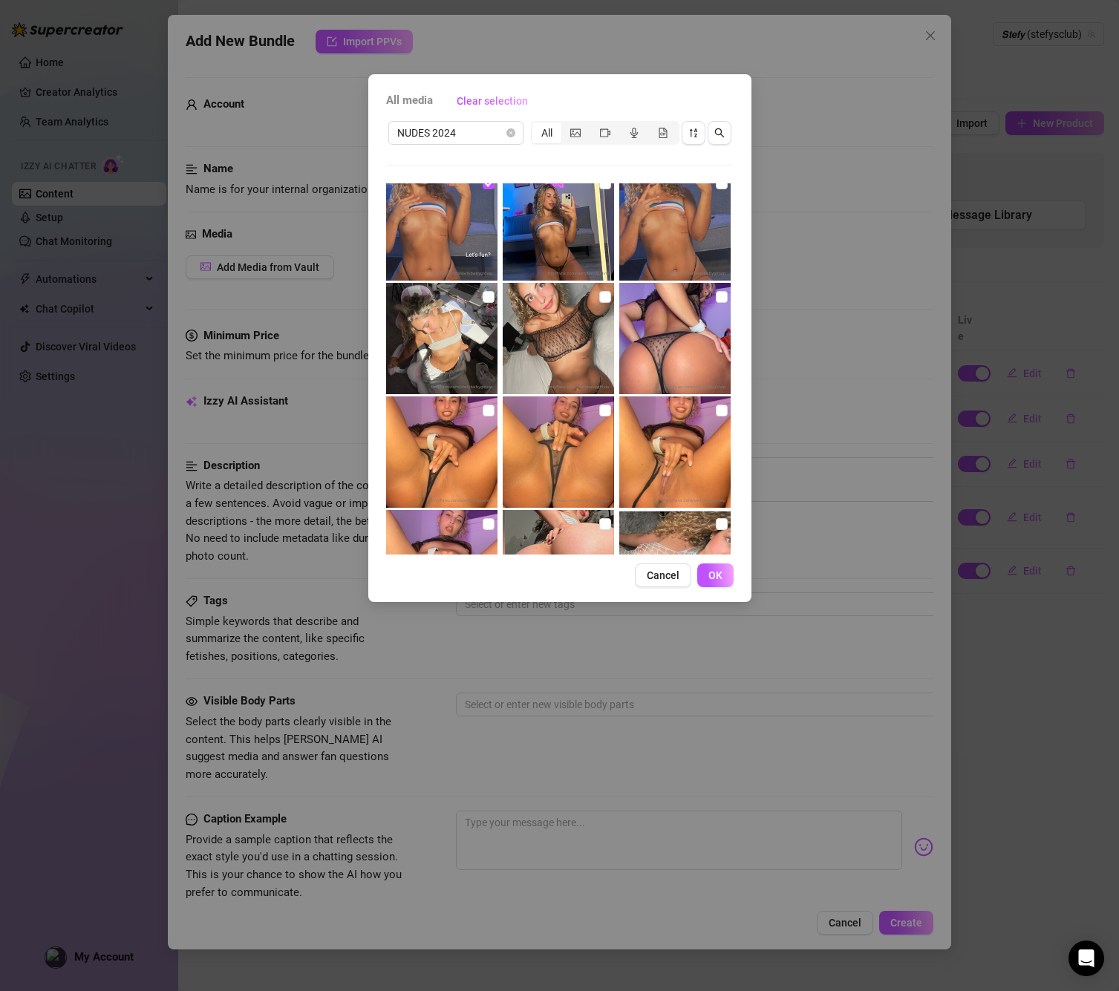
scroll to position [1713, 0]
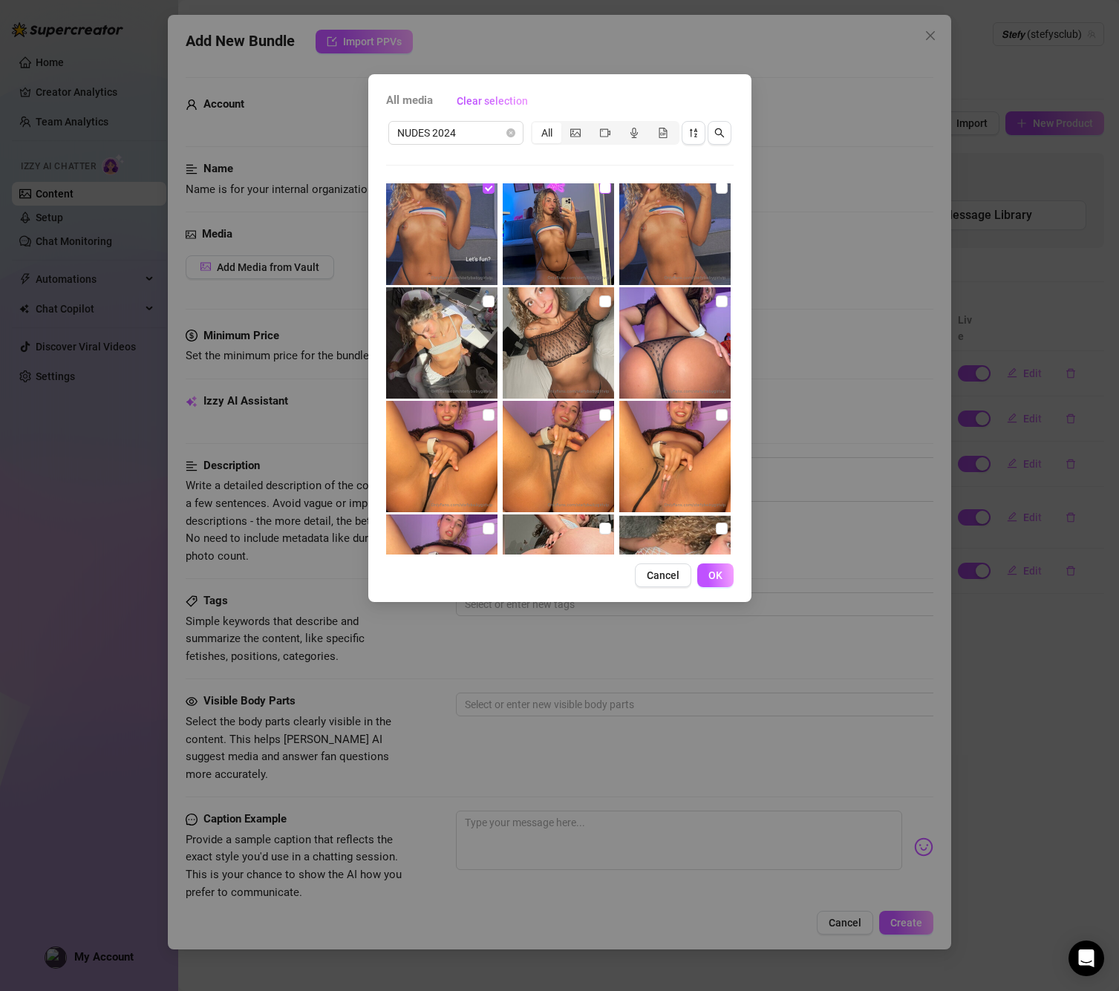
click at [609, 189] on span at bounding box center [605, 188] width 12 height 12
click at [609, 189] on input "checkbox" at bounding box center [605, 188] width 12 height 12
checkbox input "true"
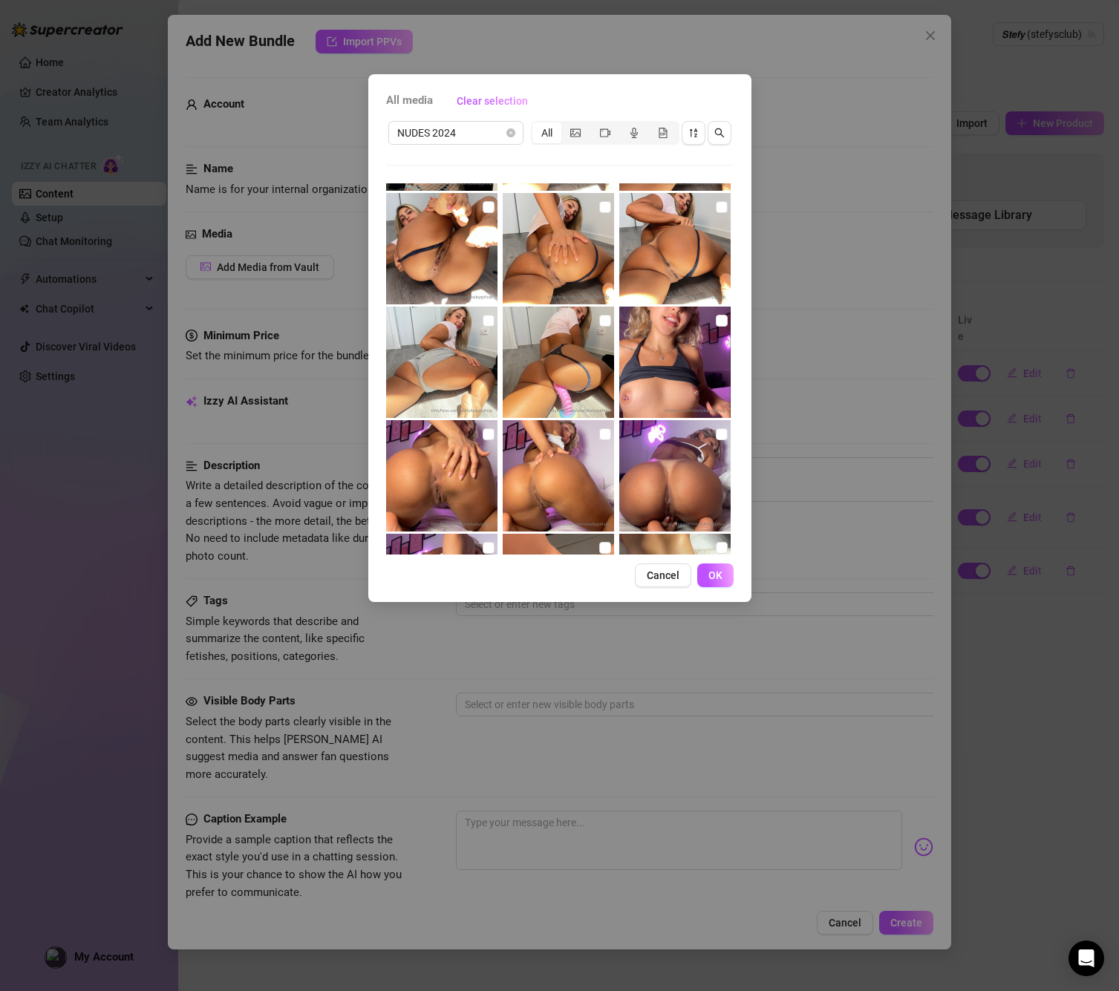
scroll to position [2264, 0]
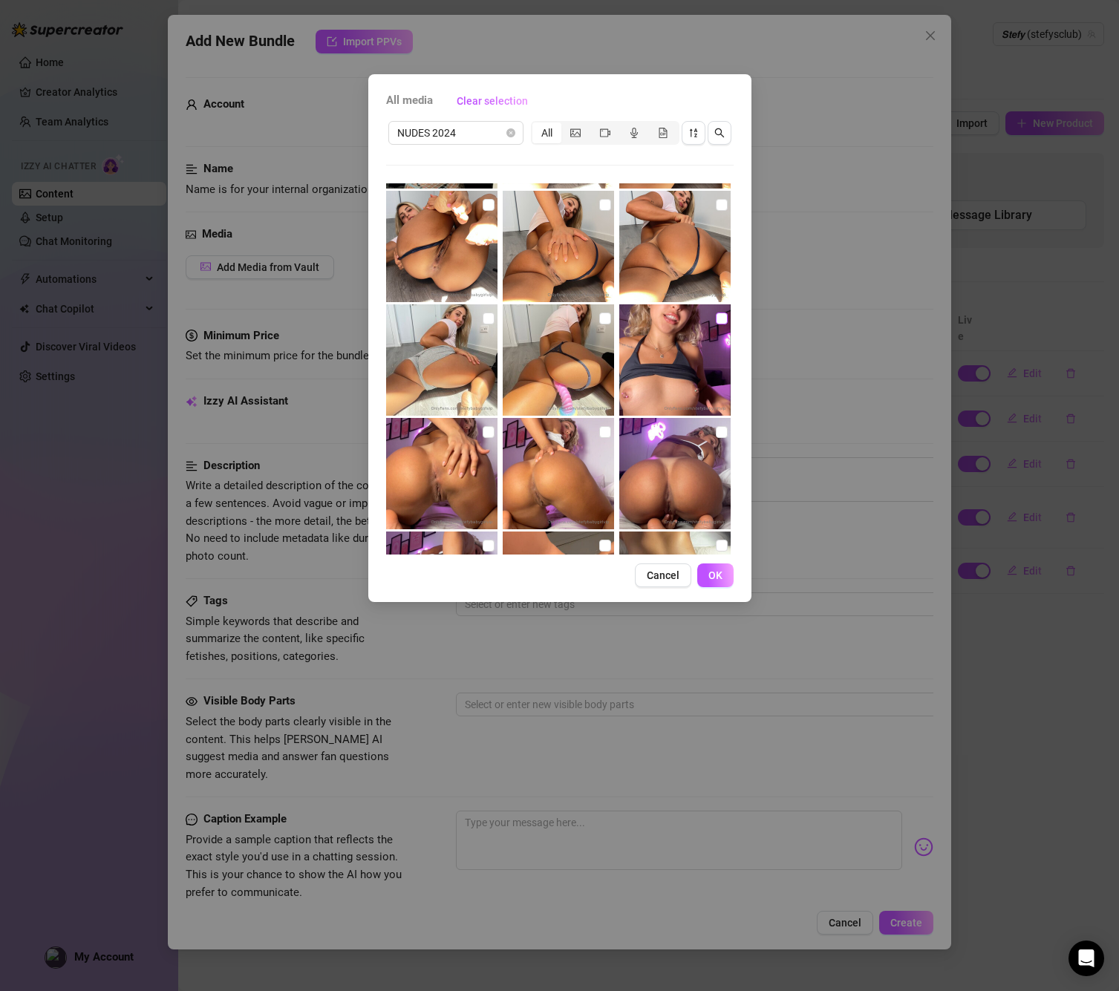
click at [716, 317] on input "checkbox" at bounding box center [722, 319] width 12 height 12
checkbox input "true"
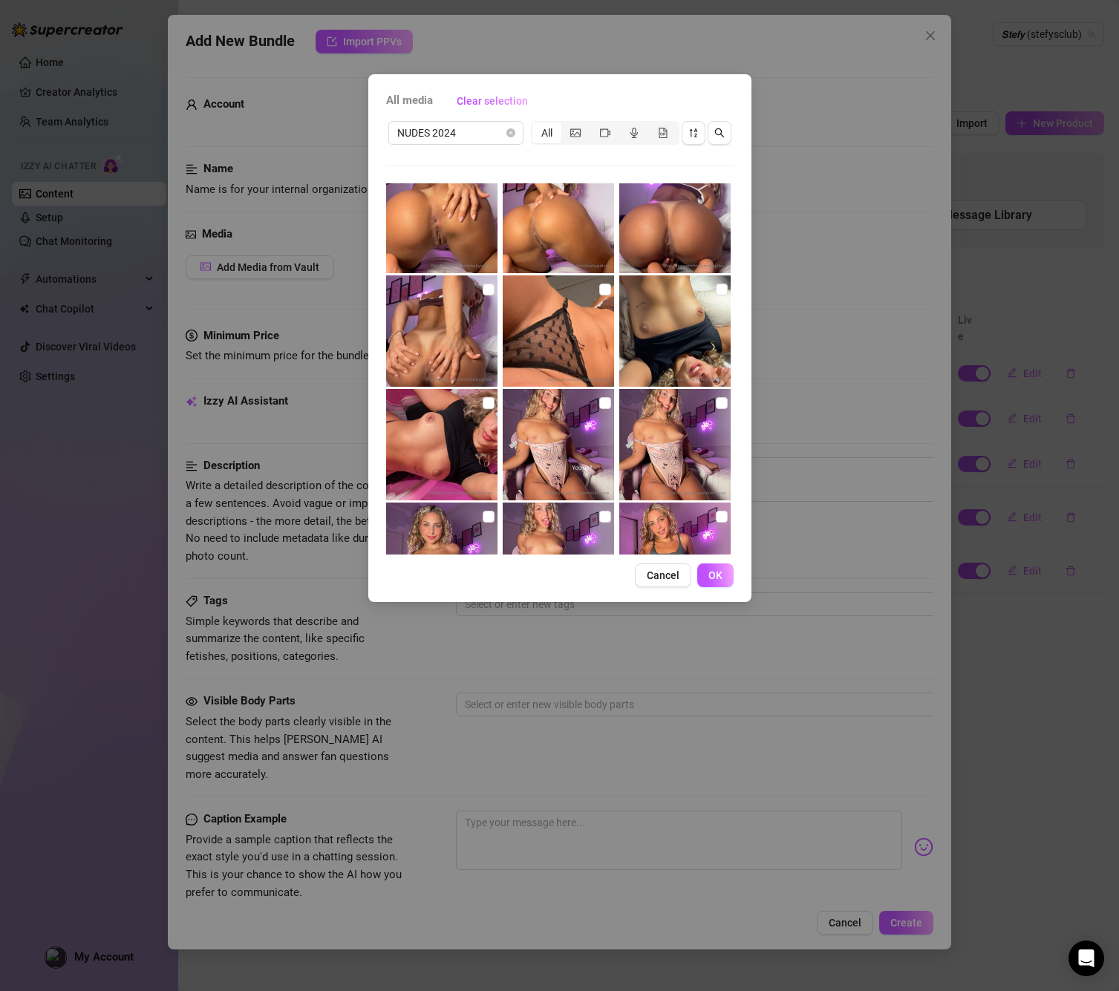
scroll to position [2521, 0]
click at [486, 397] on input "checkbox" at bounding box center [489, 402] width 12 height 12
checkbox input "true"
click at [604, 403] on input "checkbox" at bounding box center [605, 402] width 12 height 12
checkbox input "true"
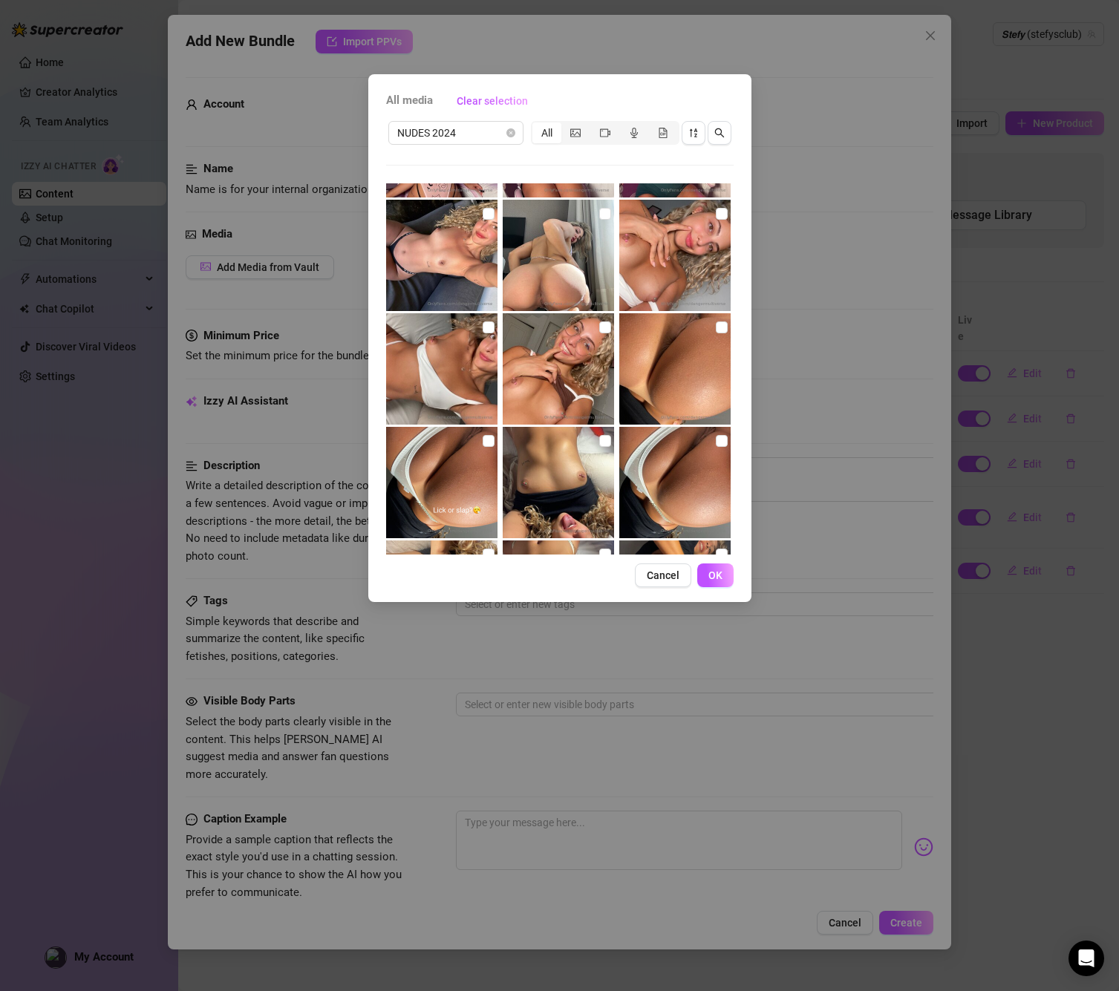
scroll to position [2938, 0]
click at [488, 217] on span at bounding box center [489, 213] width 12 height 12
click at [488, 217] on input "checkbox" at bounding box center [489, 213] width 12 height 12
checkbox input "true"
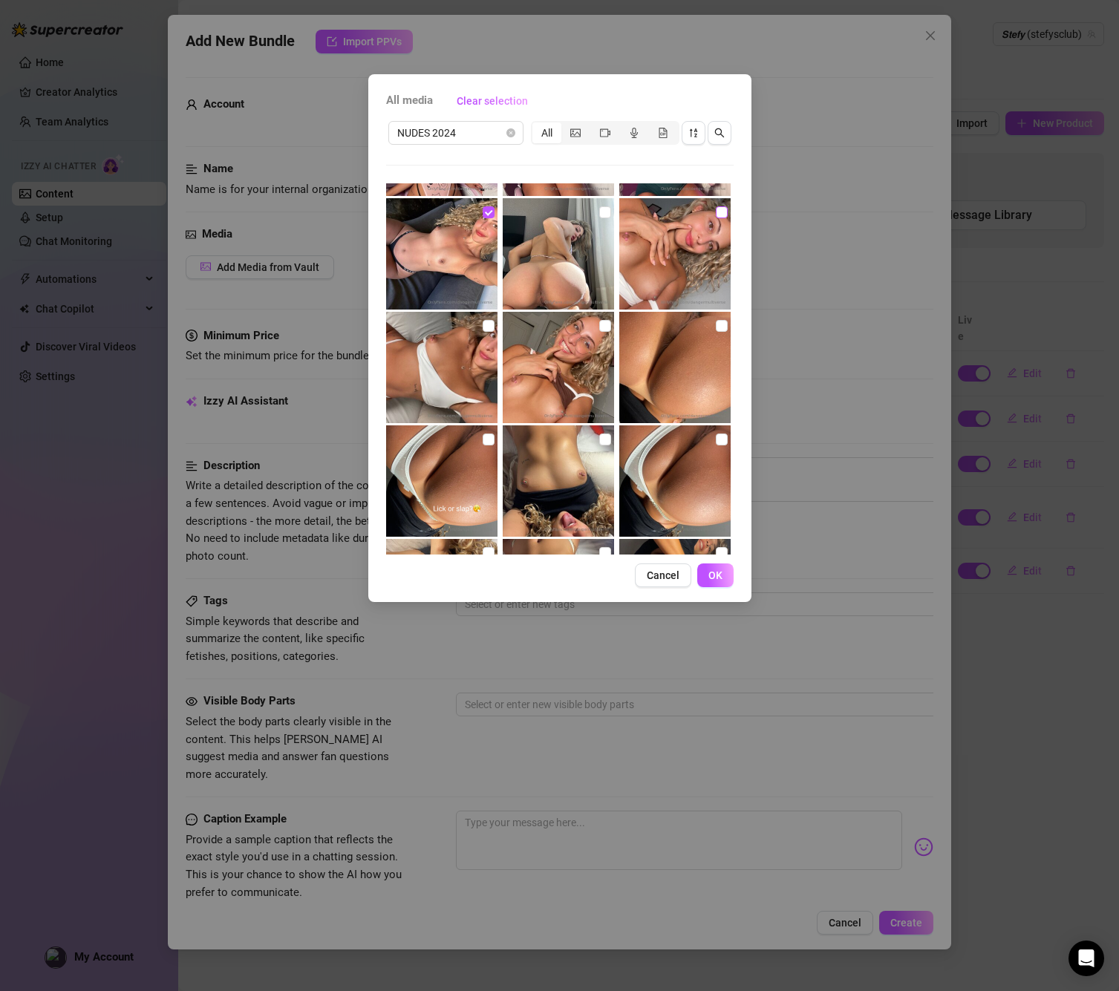
click at [716, 213] on input "checkbox" at bounding box center [722, 212] width 12 height 12
checkbox input "true"
click at [605, 327] on input "checkbox" at bounding box center [605, 326] width 12 height 12
checkbox input "true"
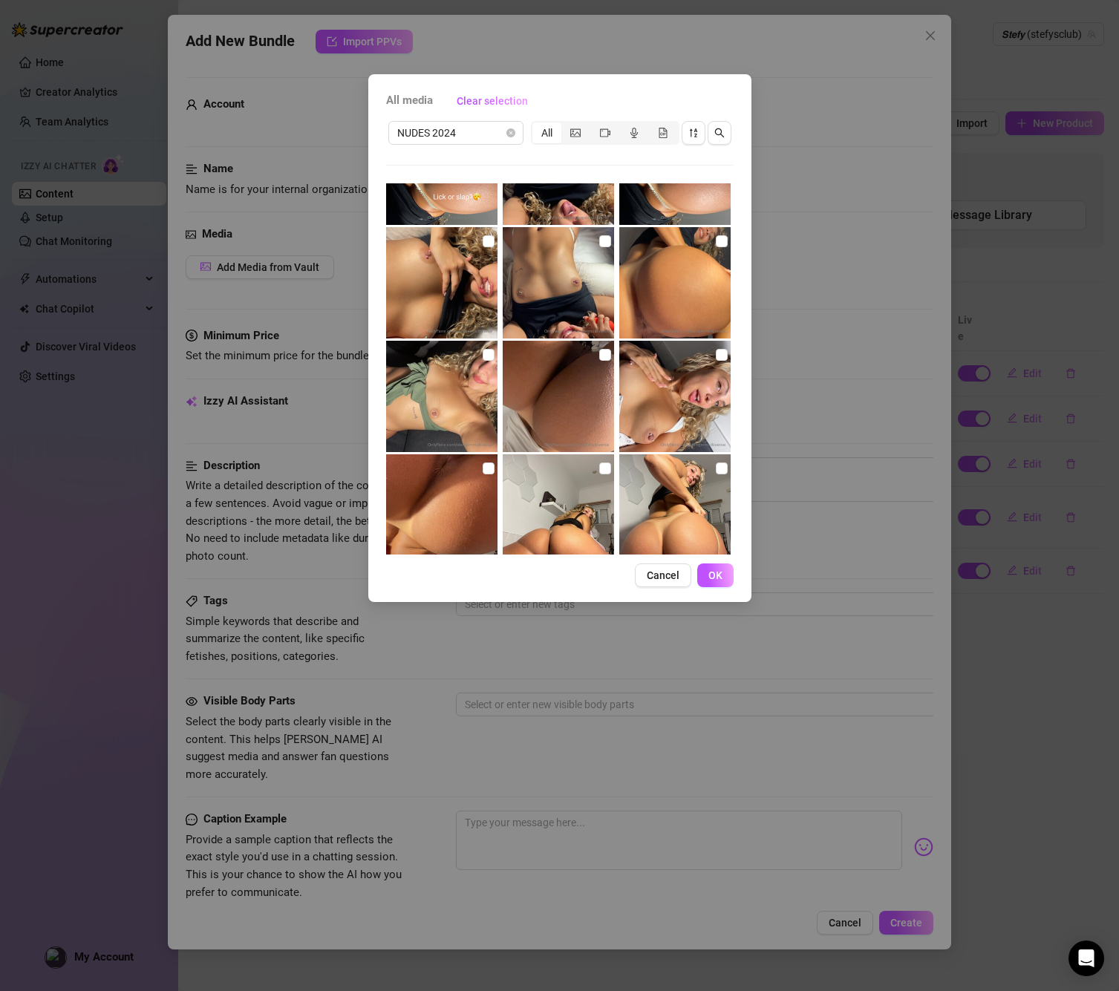
scroll to position [3253, 0]
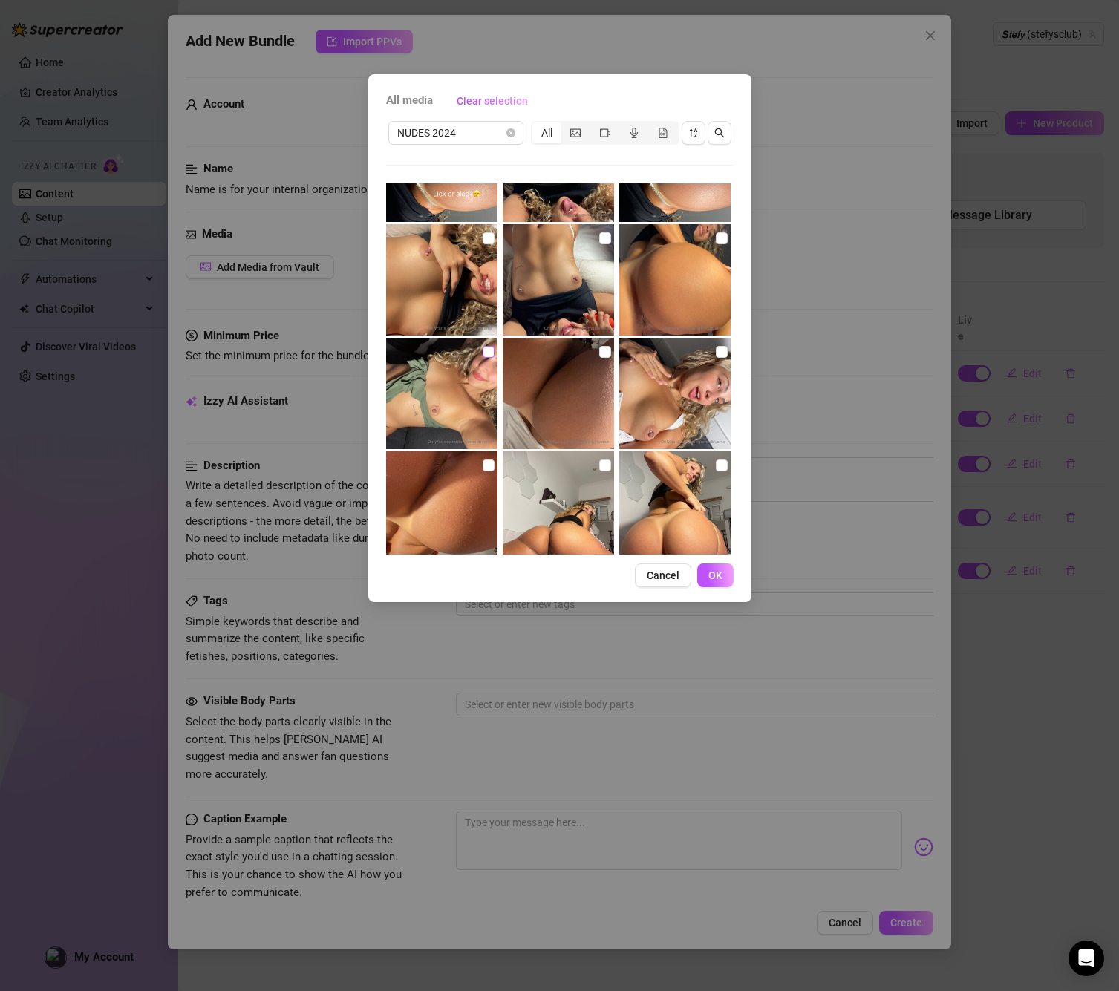
click at [488, 353] on input "checkbox" at bounding box center [489, 352] width 12 height 12
checkbox input "true"
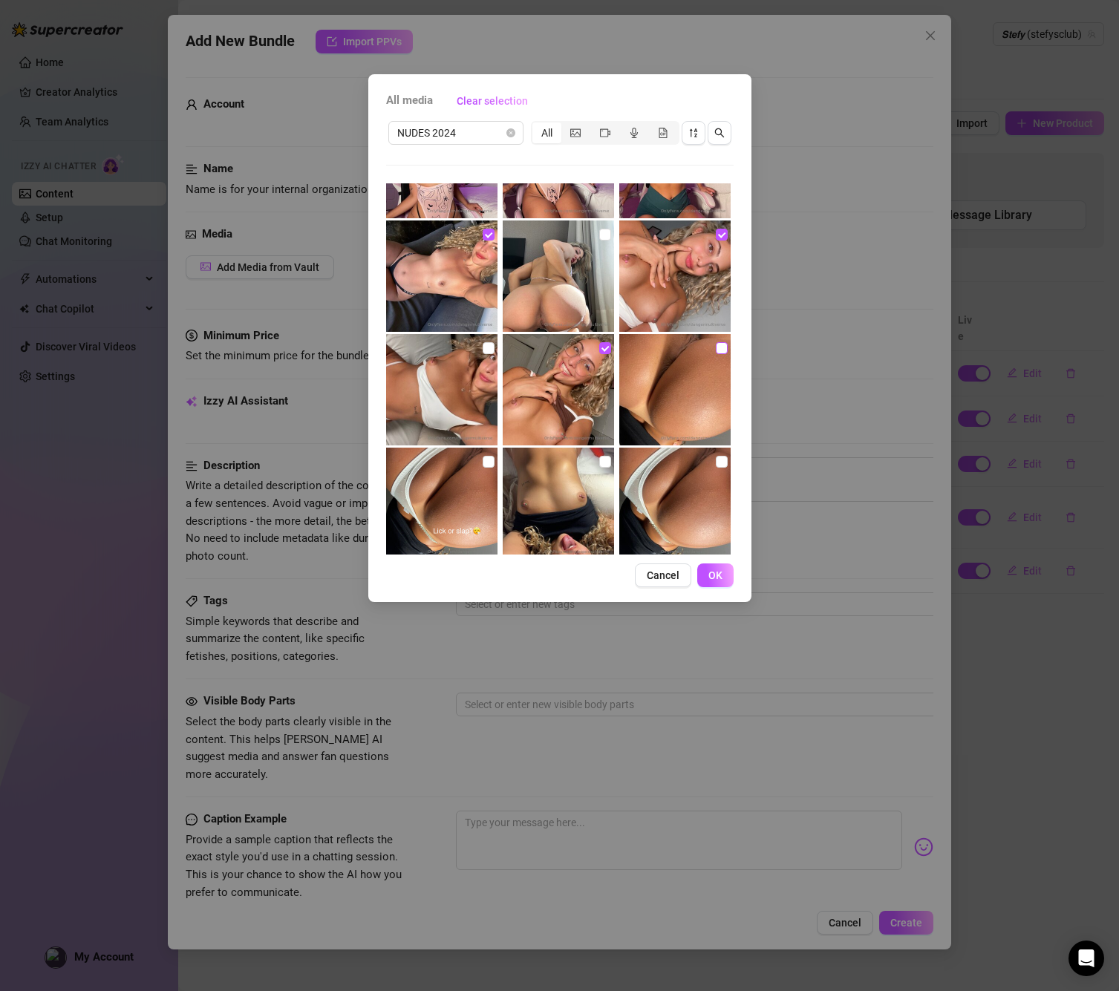
scroll to position [2912, 0]
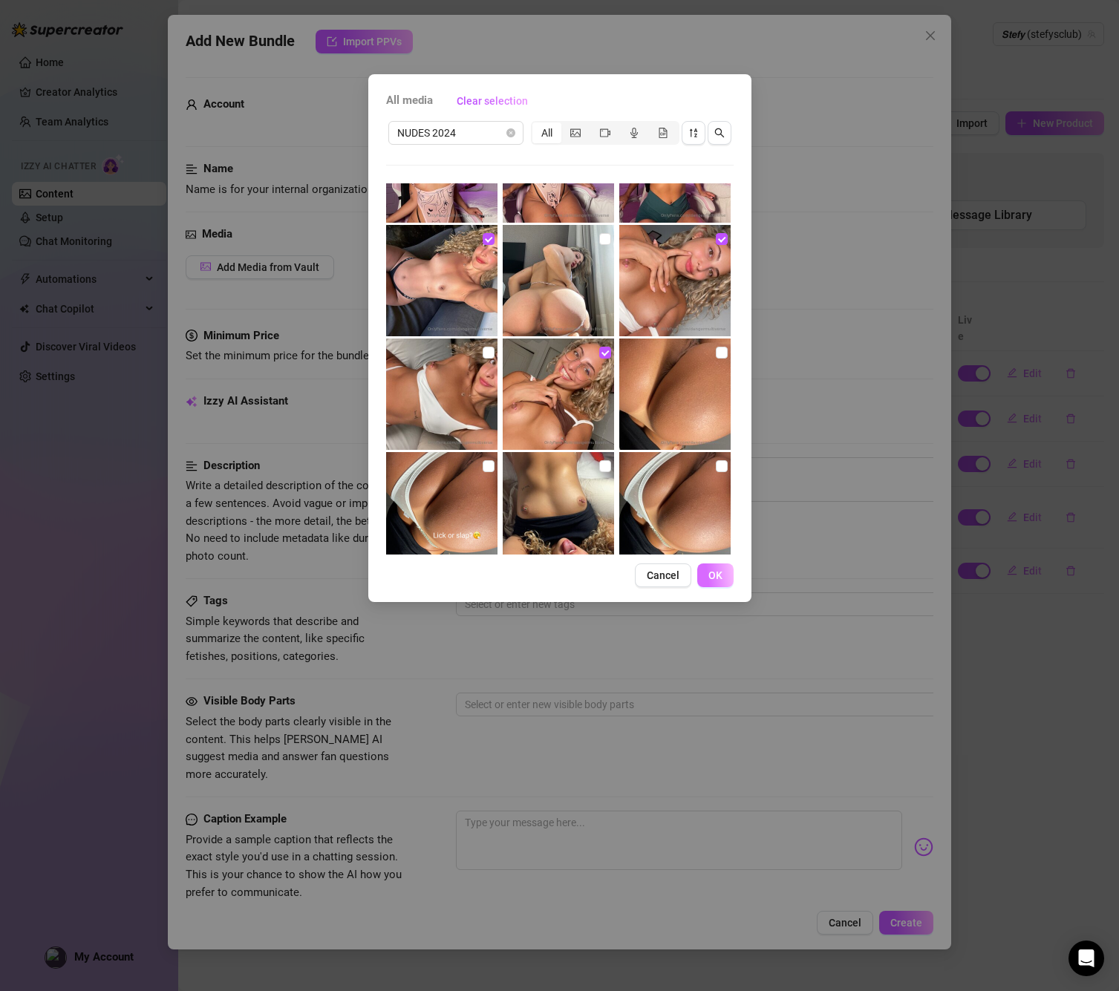
click at [730, 566] on button "OK" at bounding box center [715, 575] width 36 height 24
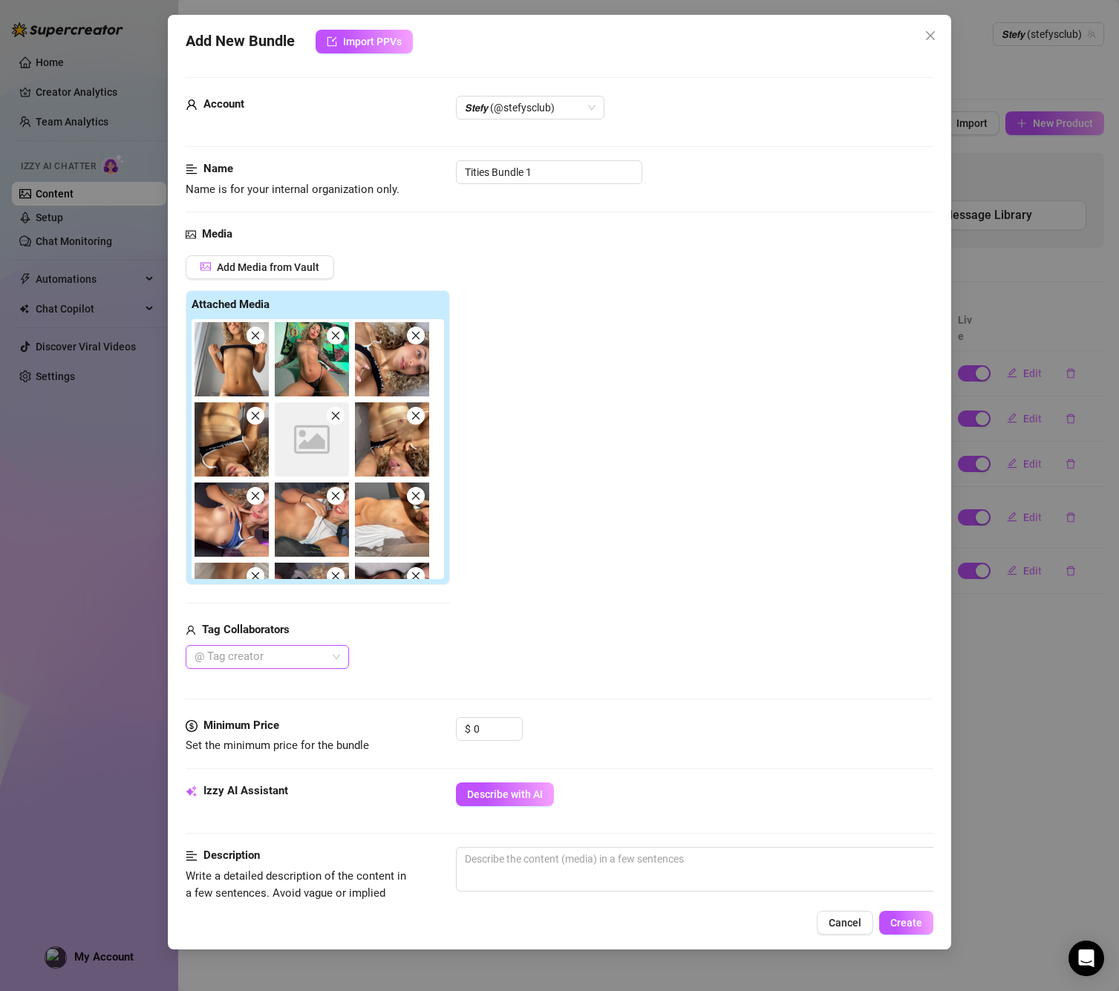
scroll to position [0, 0]
click at [478, 729] on input "0" at bounding box center [498, 729] width 48 height 22
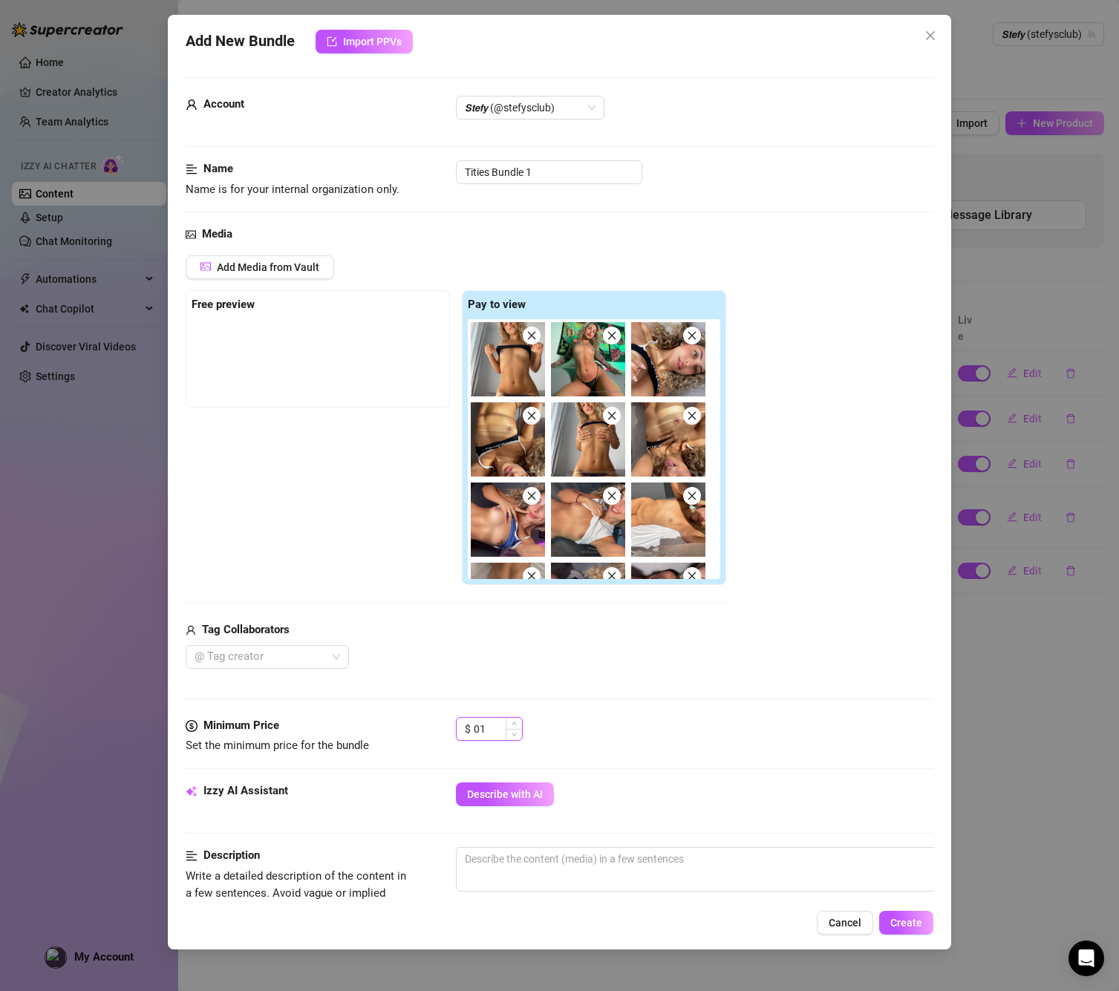
type input "0"
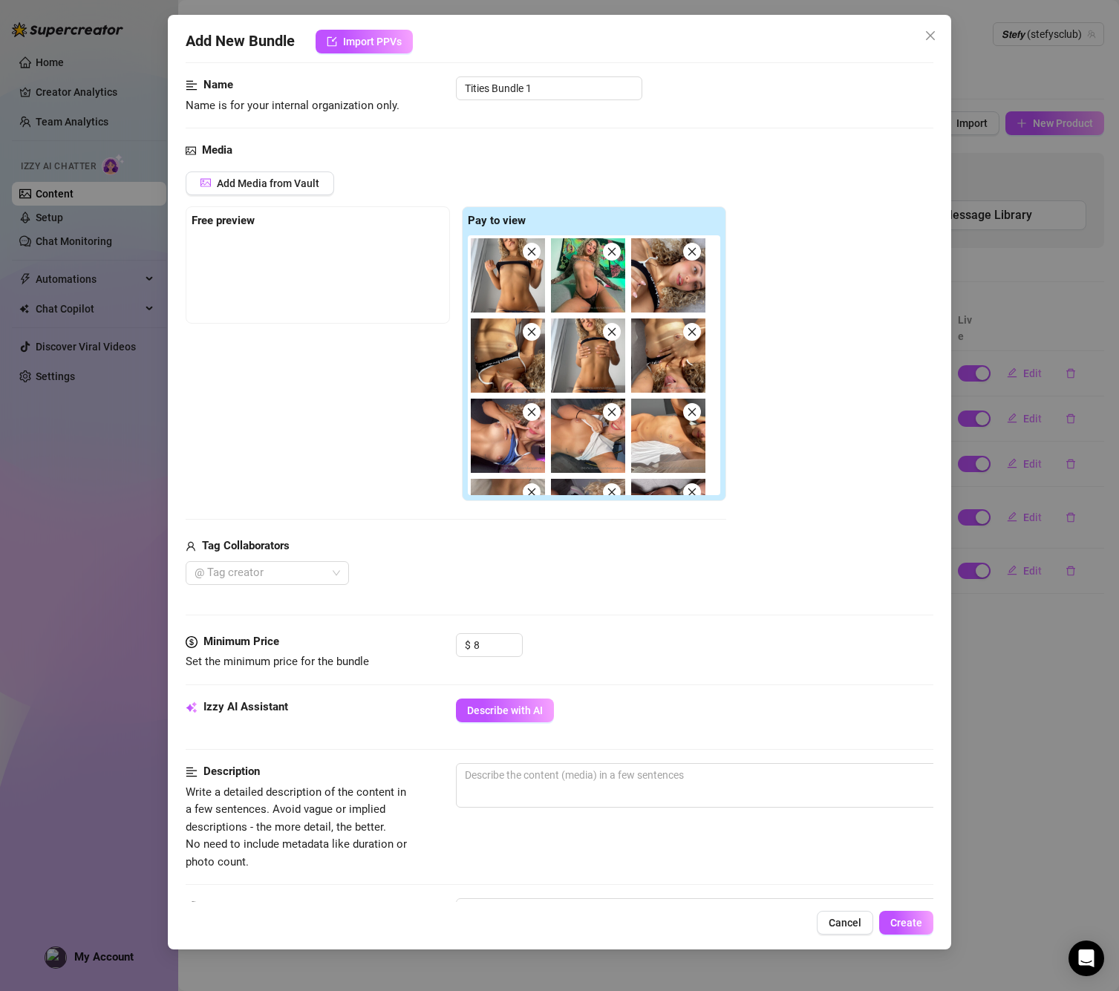
scroll to position [90, 0]
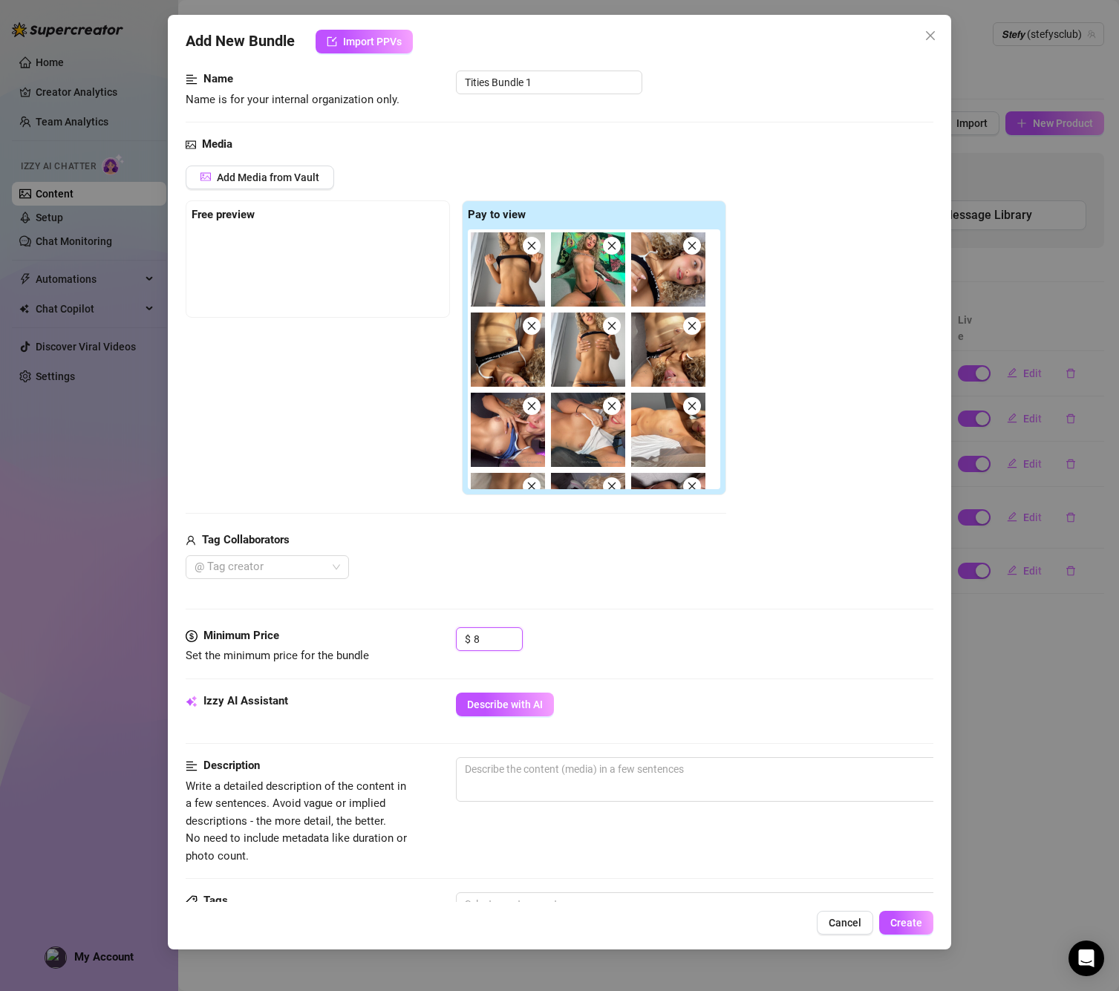
type input "8"
click at [516, 809] on div at bounding box center [716, 817] width 520 height 24
click at [518, 769] on textarea at bounding box center [716, 769] width 518 height 22
paste textarea "Hot photos of my tits in fitting rooms, Starbucks bathrooms, my hotel room and …"
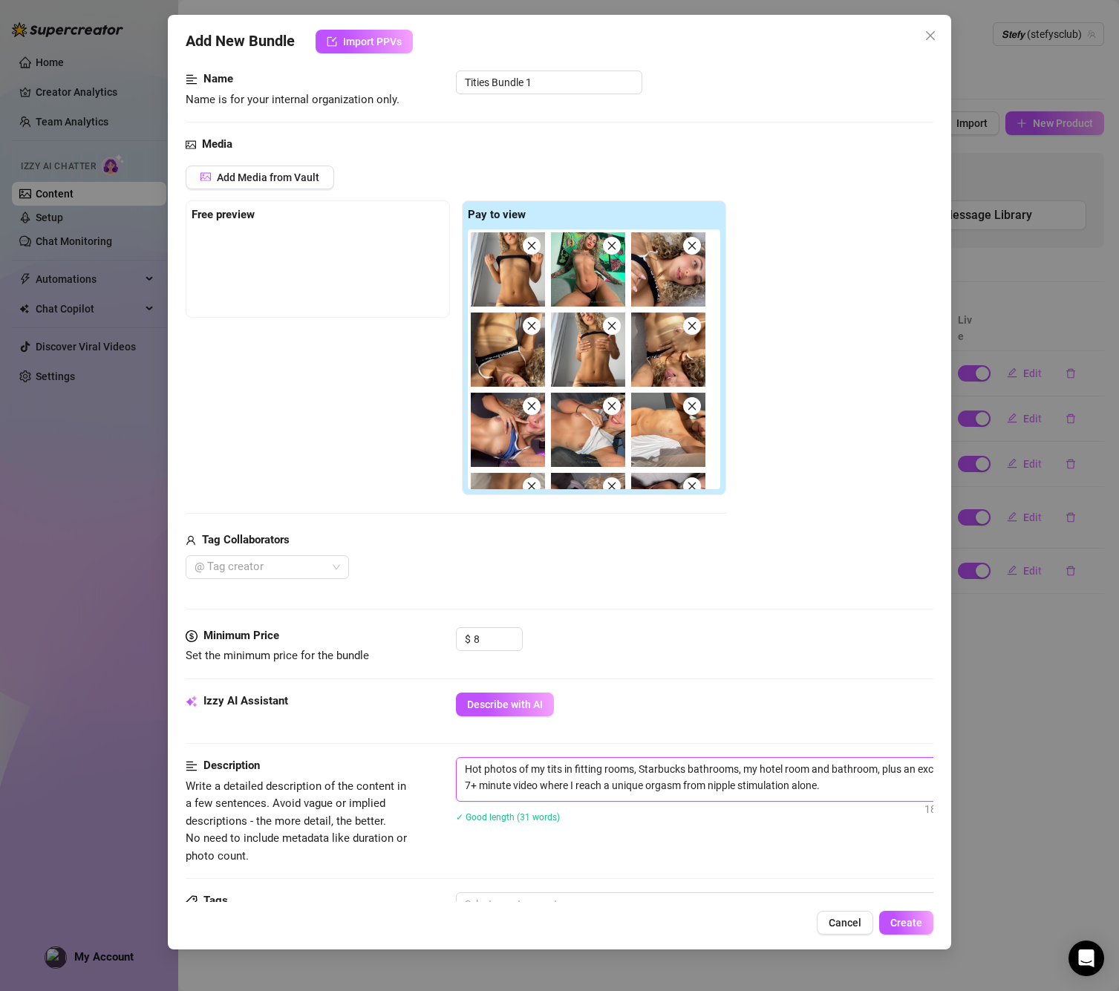
type textarea "Hot photos of my tits in fitting rooms, Starbucks bathrooms, my hotel room and …"
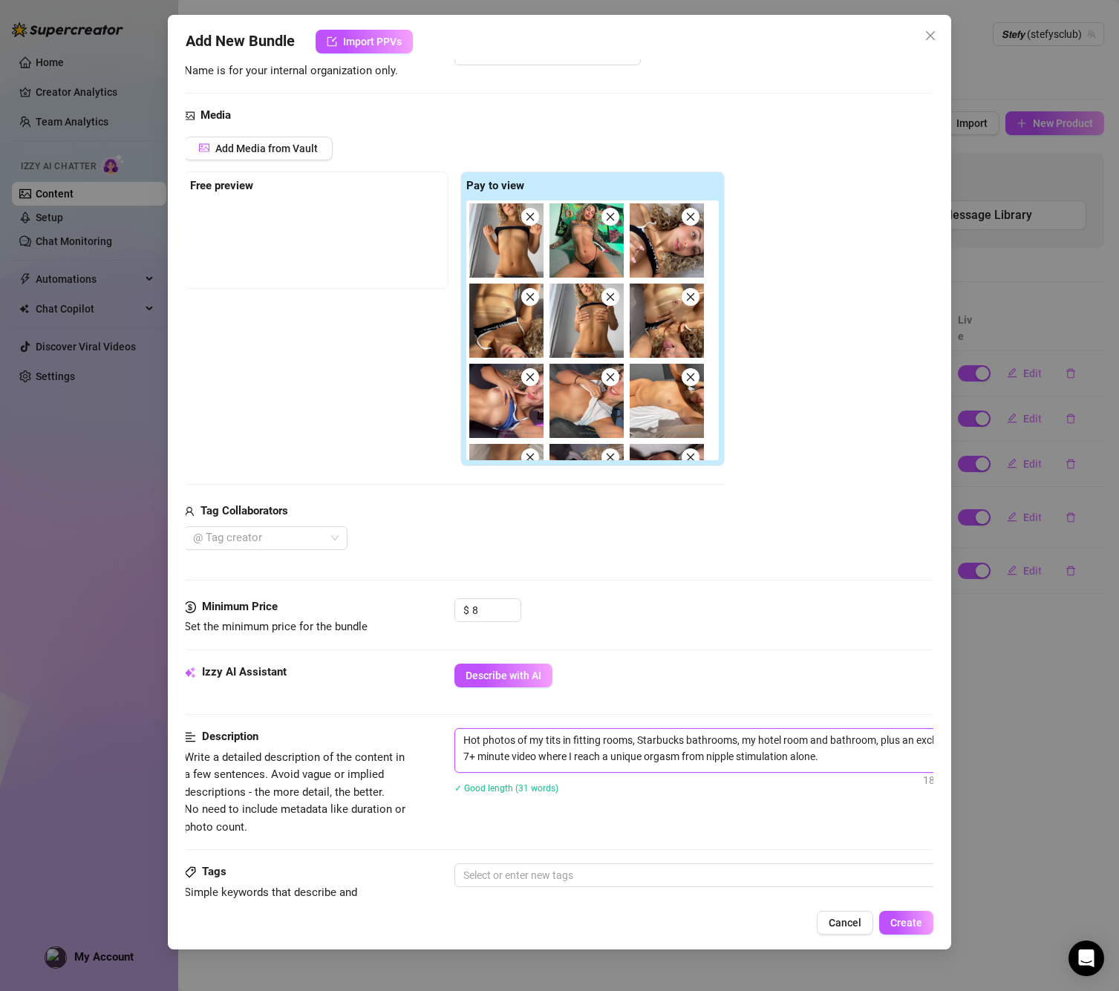
scroll to position [120, 1]
drag, startPoint x: 877, startPoint y: 742, endPoint x: 889, endPoint y: 758, distance: 20.2
click at [889, 758] on textarea "Hot photos of my tits in fitting rooms, Starbucks bathrooms, my hotel room and …" at bounding box center [714, 747] width 518 height 39
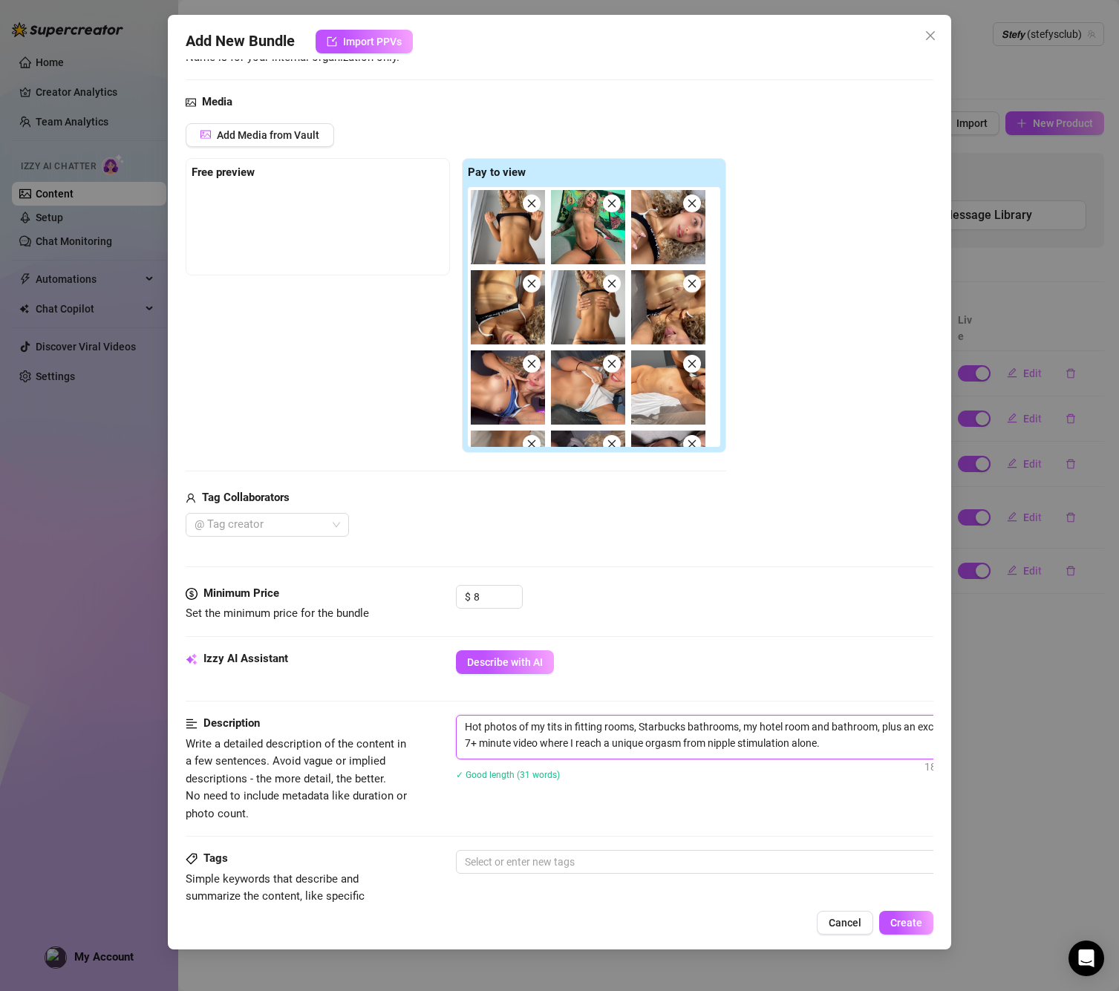
scroll to position [134, 0]
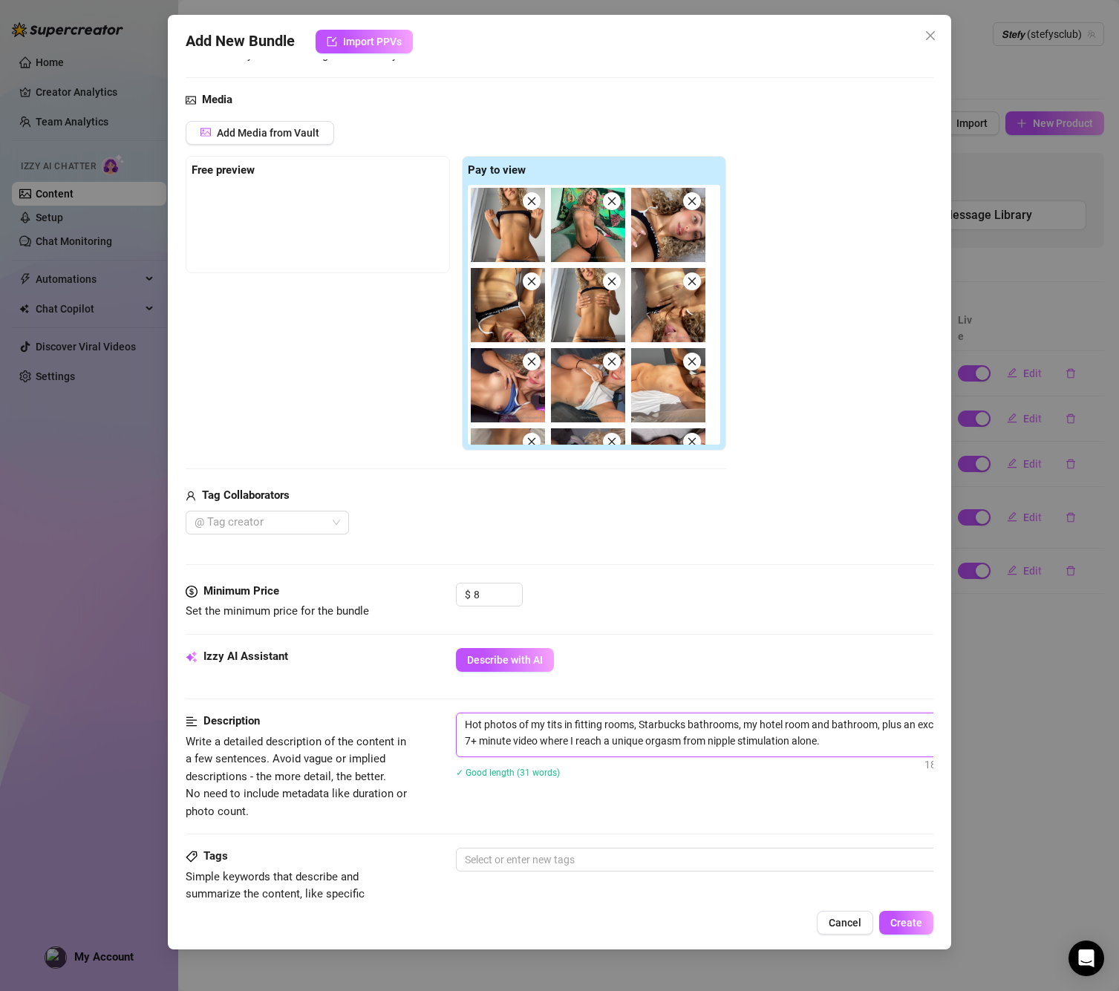
type textarea "Hot photos of my tits in fitting rooms, Starbucks bathrooms, my hotel room and …"
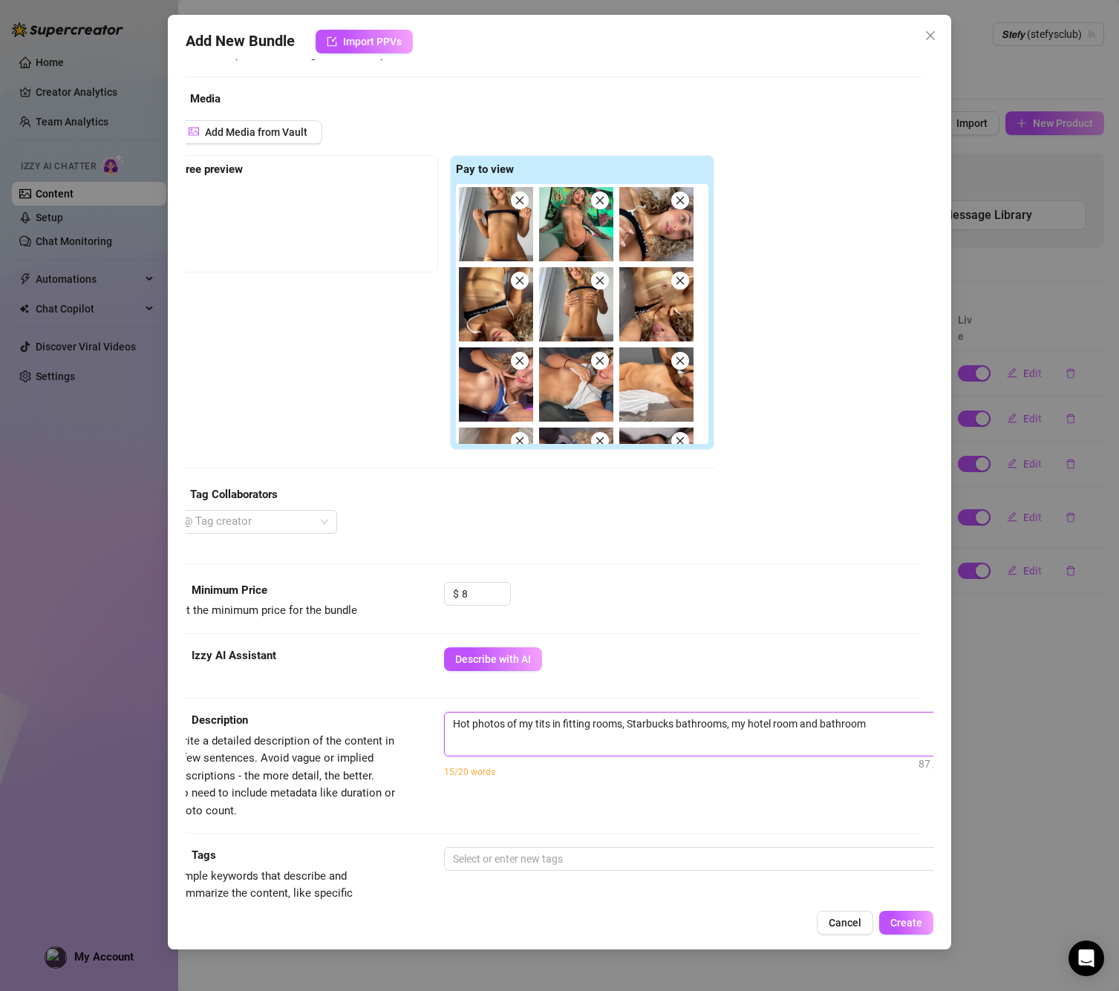
drag, startPoint x: 893, startPoint y: 722, endPoint x: 526, endPoint y: 688, distance: 369.1
click at [526, 688] on form "Account 𝙎𝙩𝙚𝙛𝙮 (@stefysclub) Name Name is for your internal organization only. T…" at bounding box center [548, 654] width 748 height 1425
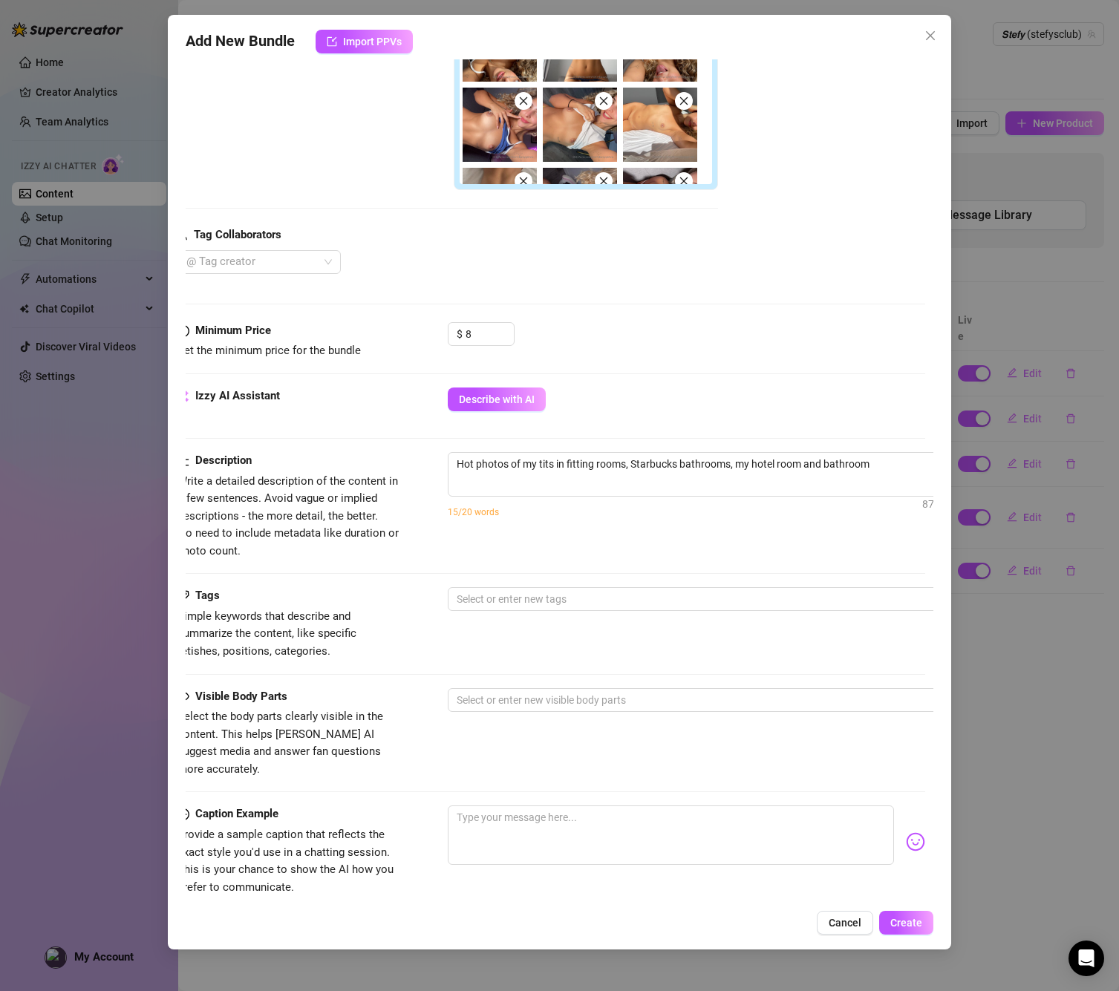
scroll to position [413, 8]
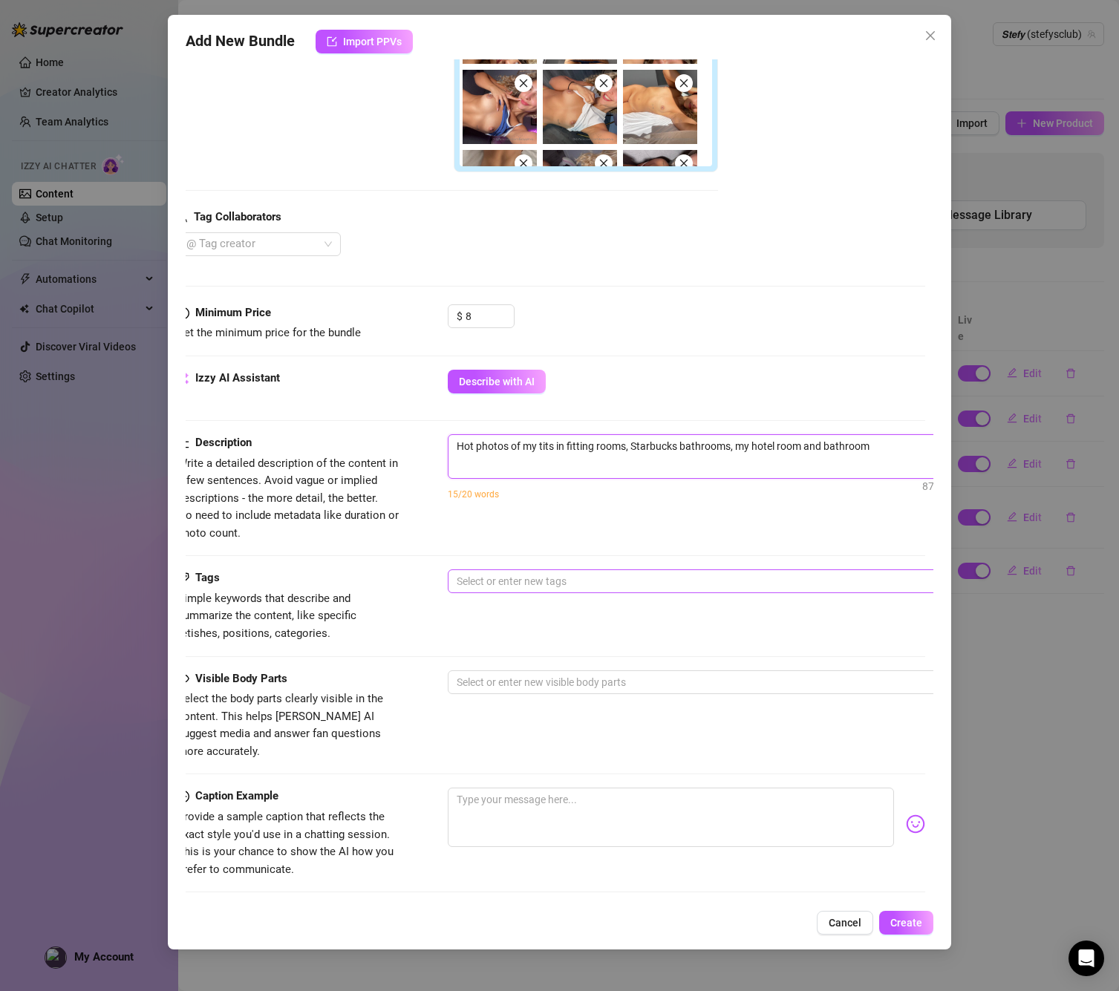
click at [514, 576] on div at bounding box center [700, 581] width 498 height 21
type textarea "Hot photos of my tits in fitting rooms, Starbucks bathrooms, my hotel room and …"
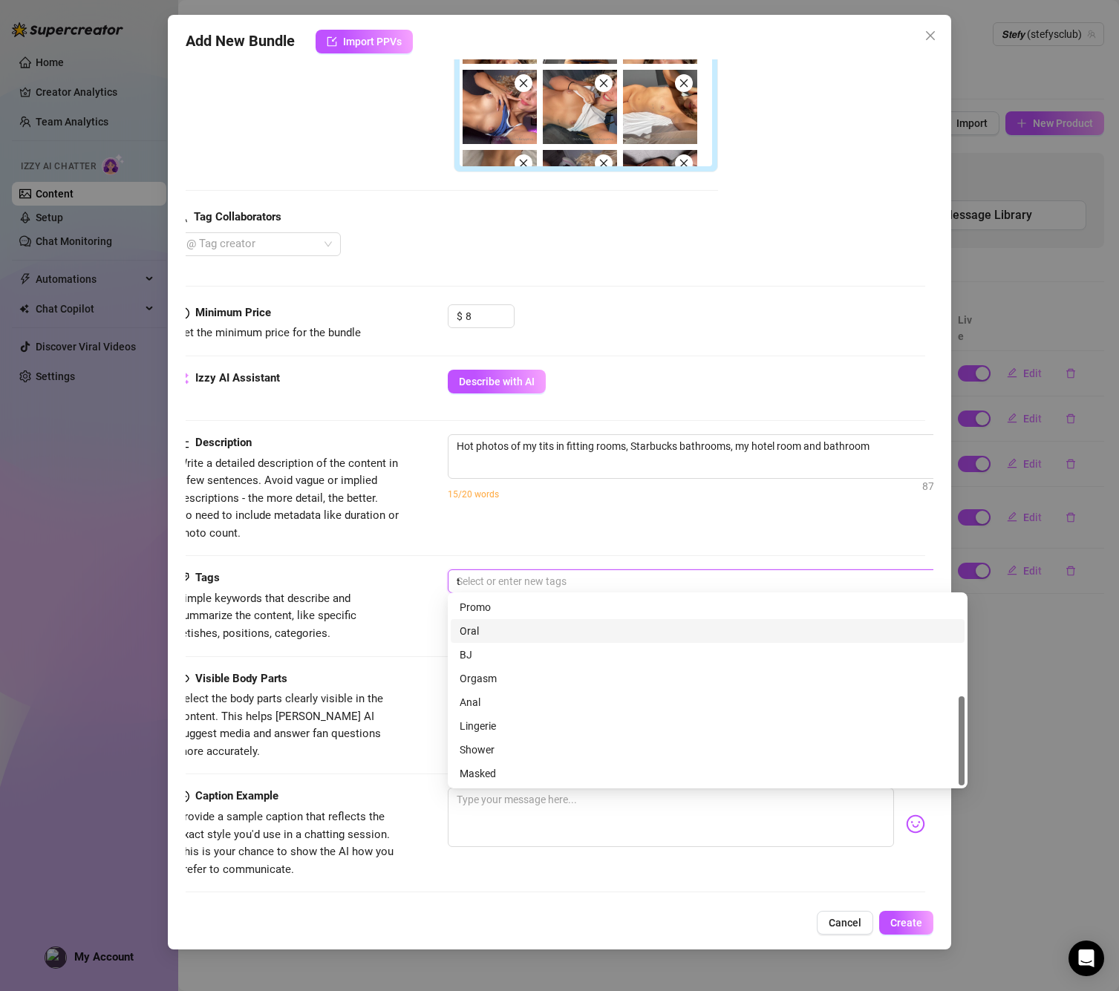
scroll to position [0, 0]
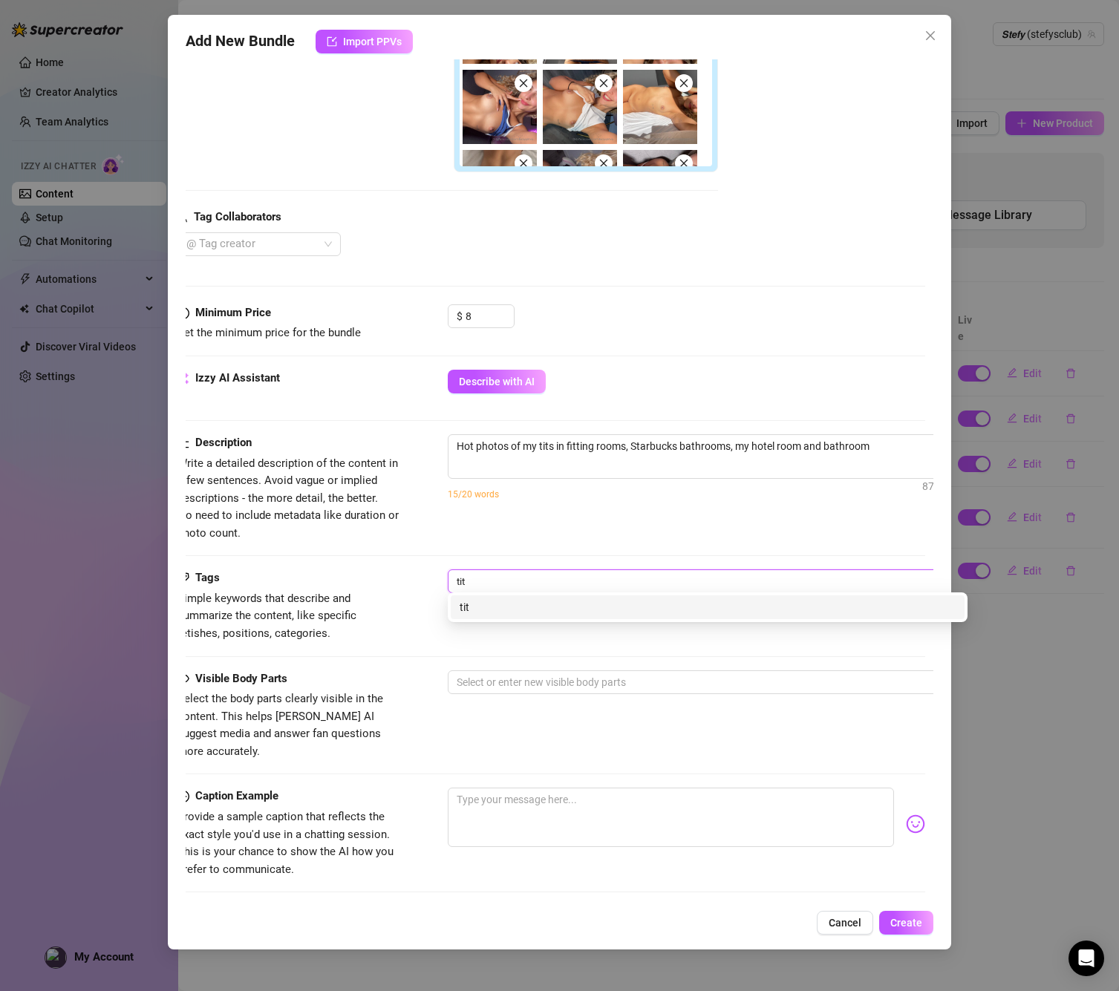
type input "tits"
type input "tities"
type input "bundle"
type input "tities bundle"
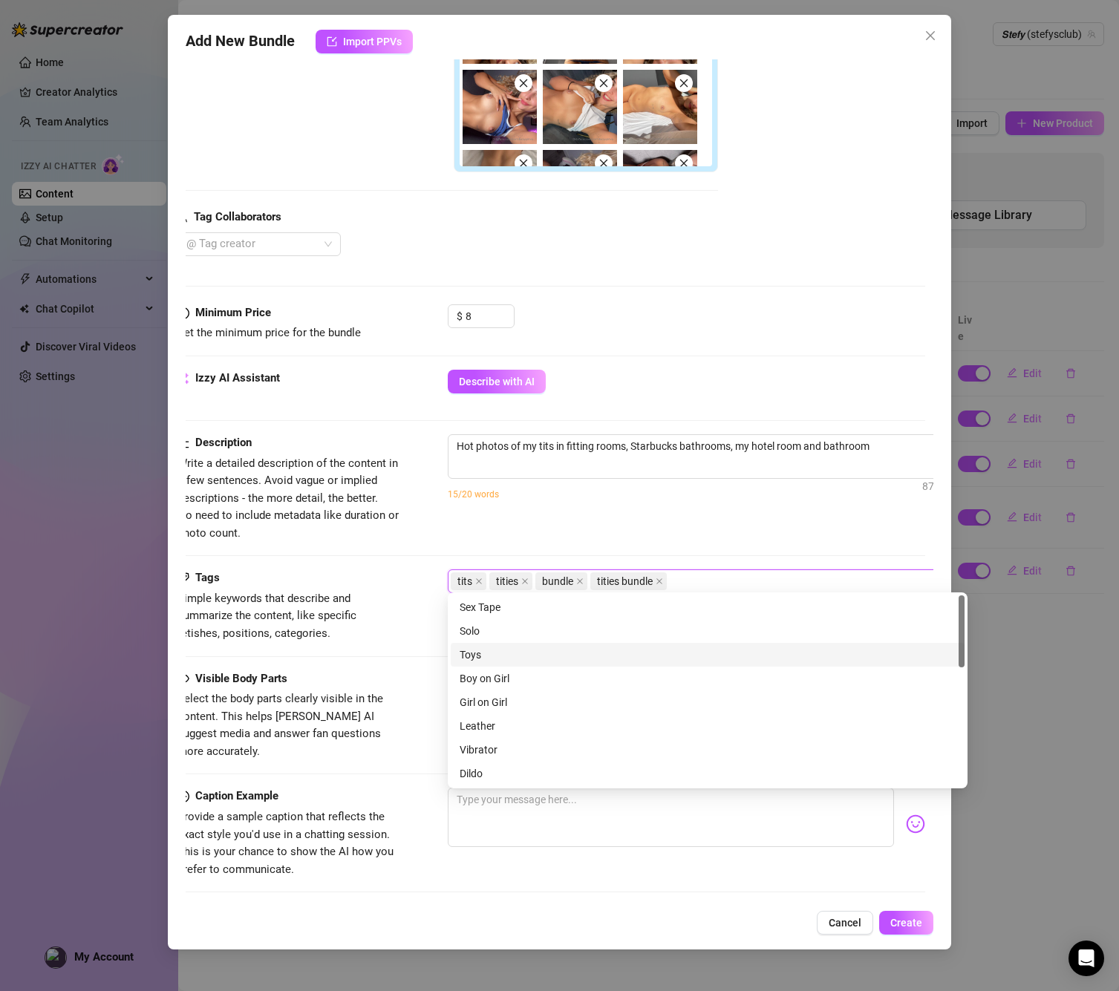
click at [393, 656] on div "Tags Simple keywords that describe and summarize the content, like specific fet…" at bounding box center [551, 619] width 748 height 100
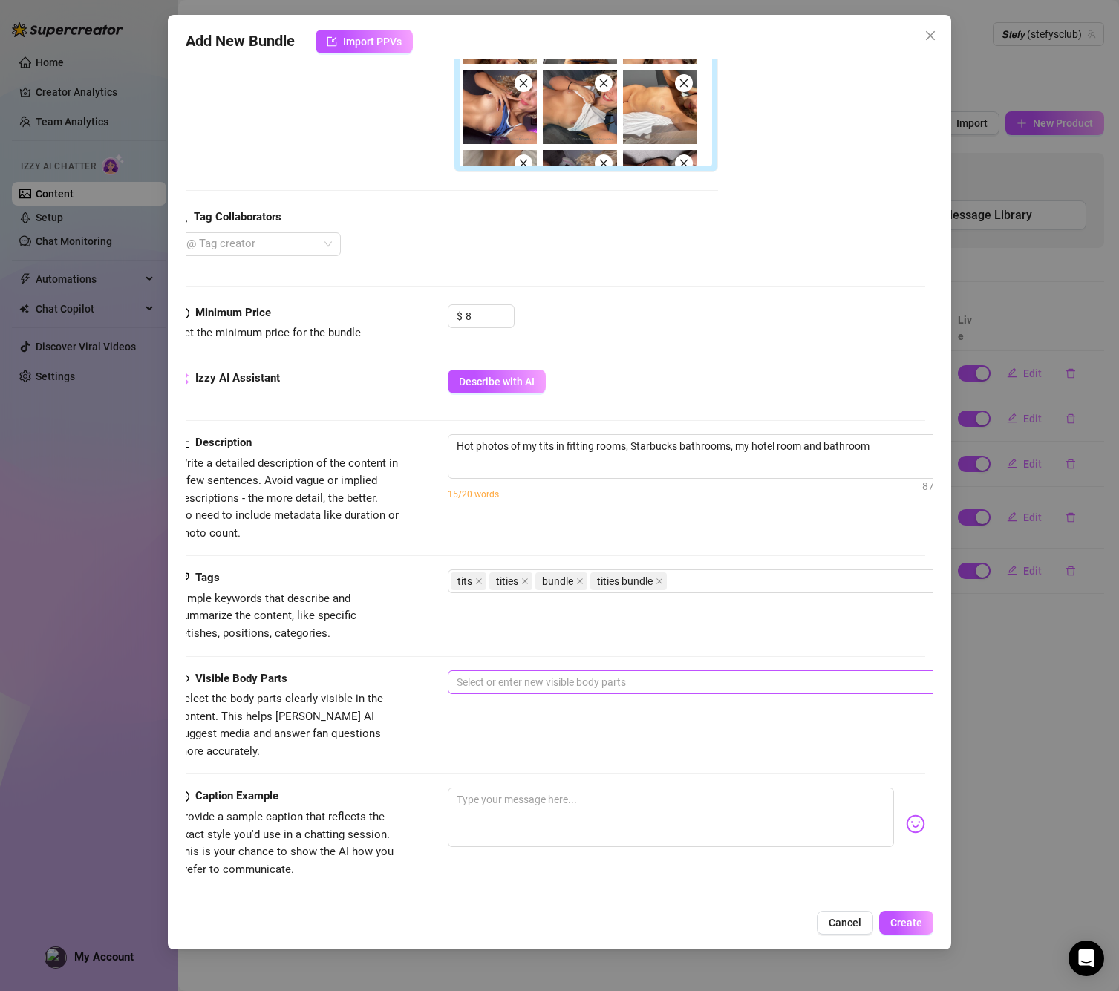
click at [486, 679] on div at bounding box center [700, 682] width 498 height 21
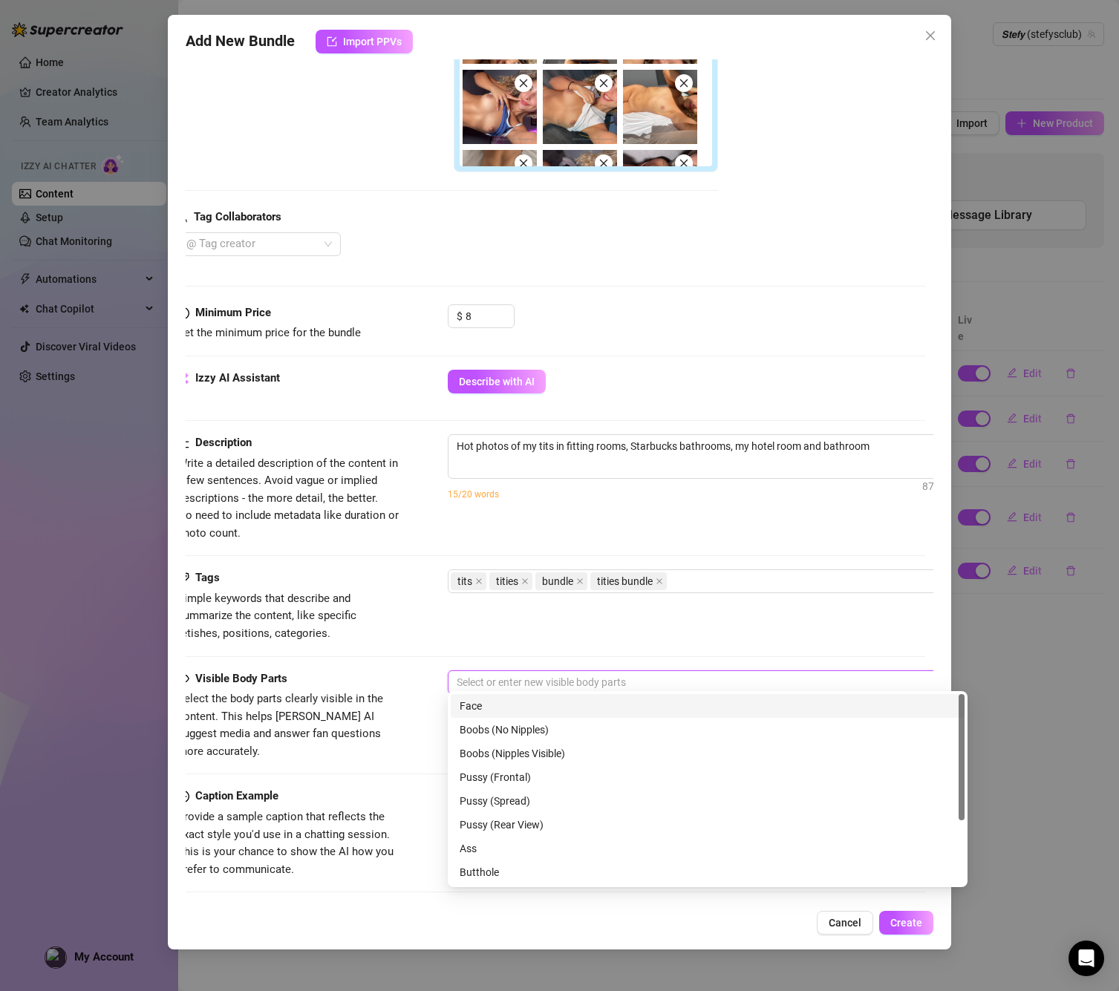
click at [473, 710] on div "Face" at bounding box center [708, 706] width 496 height 16
click at [490, 749] on div "Boobs (Nipples Visible)" at bounding box center [708, 753] width 496 height 16
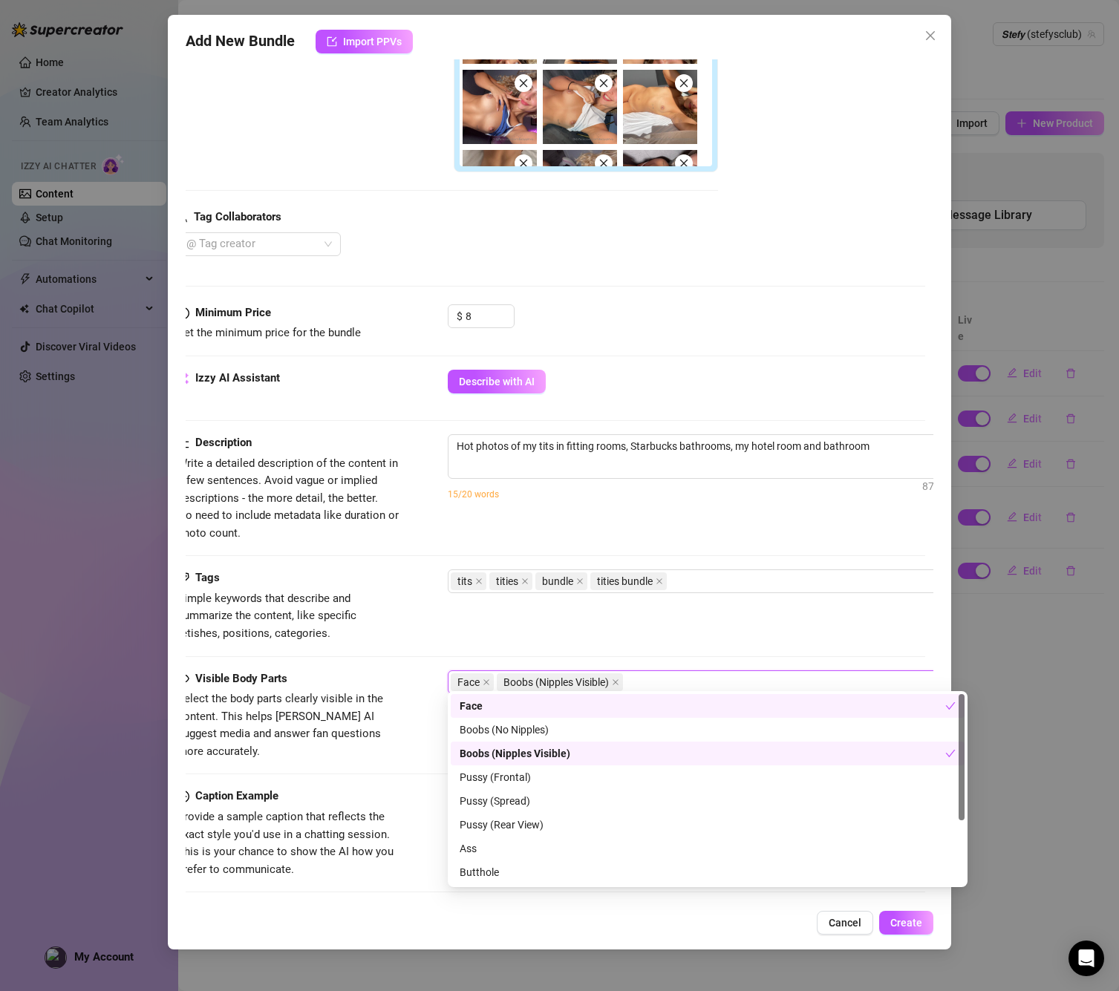
click at [397, 707] on span "Select the body parts clearly visible in the content. This helps [PERSON_NAME] …" at bounding box center [288, 725] width 223 height 70
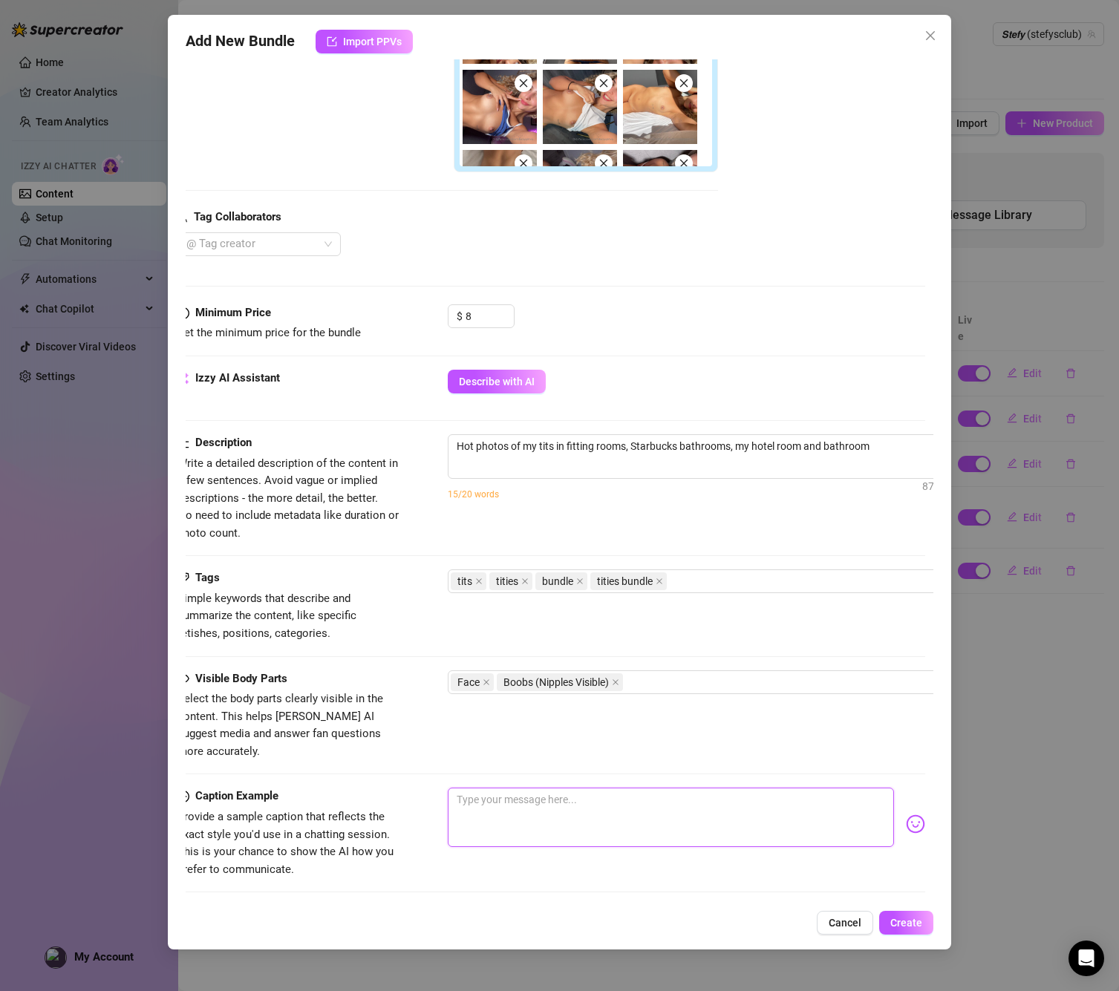
click at [549, 788] on textarea at bounding box center [671, 817] width 446 height 59
paste textarea "i’ve been [MEDICAL_DATA] these tits everywhere 😈 in the fitting room, starbucks…"
type textarea "i’ve been [MEDICAL_DATA] these tits everywhere 😈 in the fitting room, starbucks…"
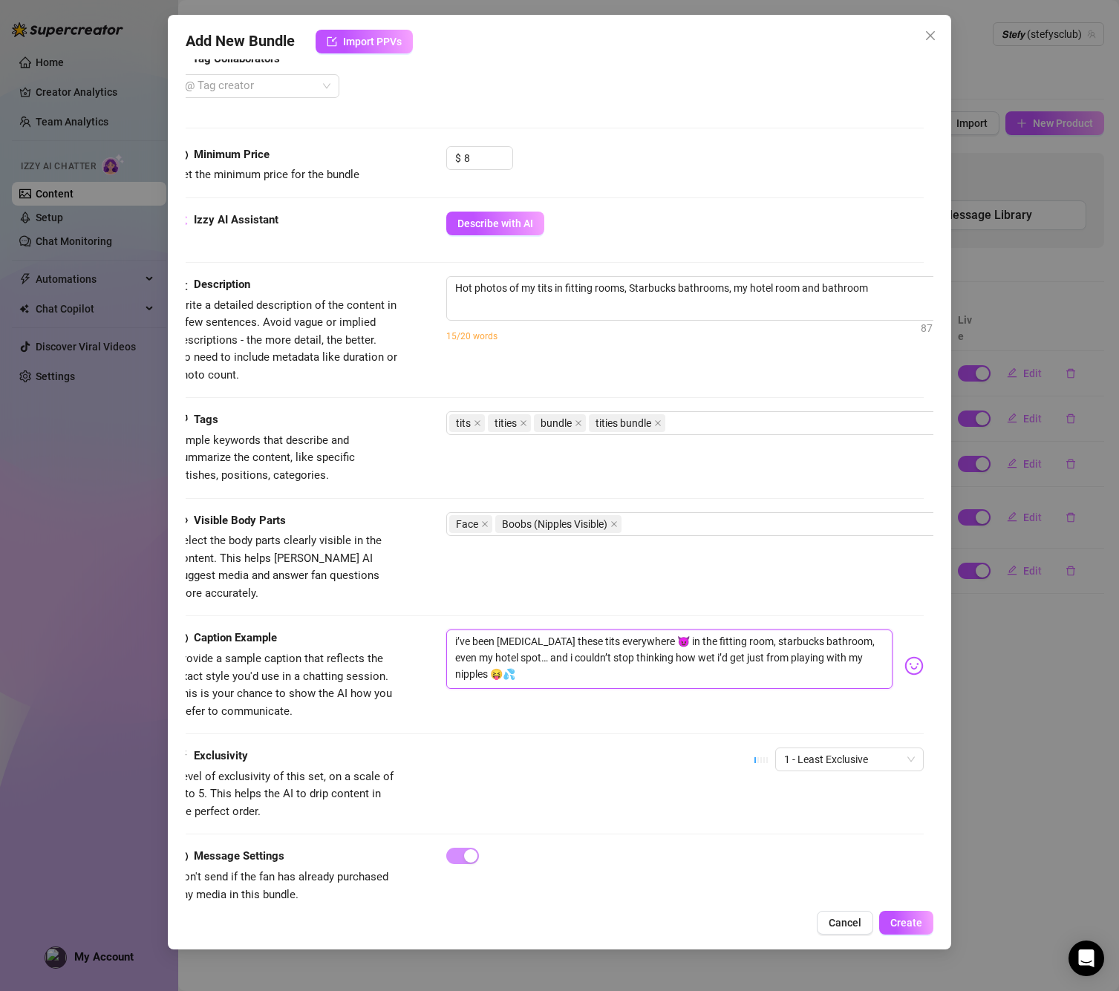
scroll to position [570, 10]
click at [823, 749] on span "1 - Least Exclusive" at bounding box center [849, 760] width 131 height 22
type textarea "i’ve been [MEDICAL_DATA] these tits everywhere 😈 in the fitting room, starbucks…"
click at [799, 786] on div "2" at bounding box center [849, 787] width 125 height 16
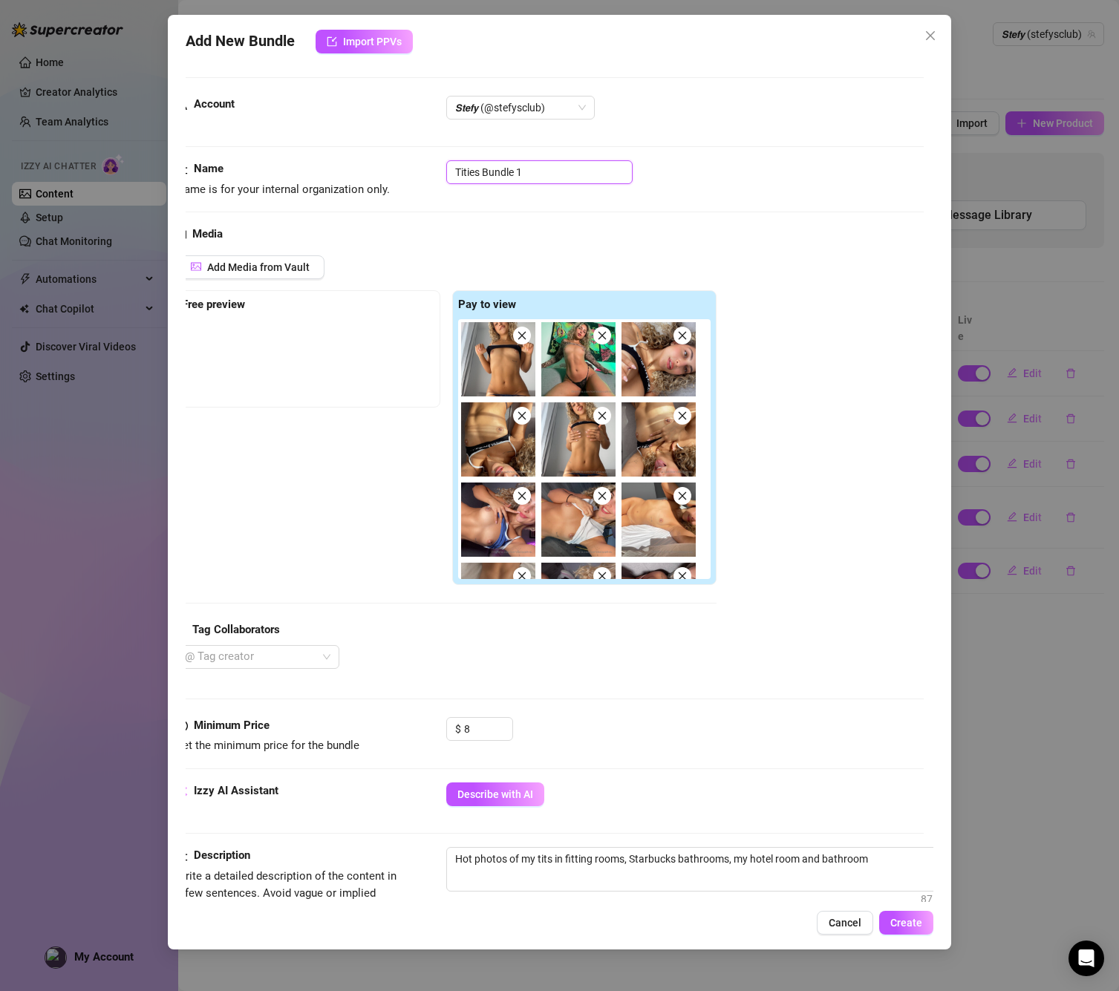
scroll to position [0, 10]
click at [577, 171] on input "Tities Bundle 1" at bounding box center [539, 172] width 186 height 24
drag, startPoint x: 577, startPoint y: 171, endPoint x: 422, endPoint y: 169, distance: 155.2
click at [422, 169] on div "Name Name is for your internal organization only. Tities Bundle 1" at bounding box center [550, 179] width 748 height 38
click at [914, 919] on span "Create" at bounding box center [906, 923] width 32 height 12
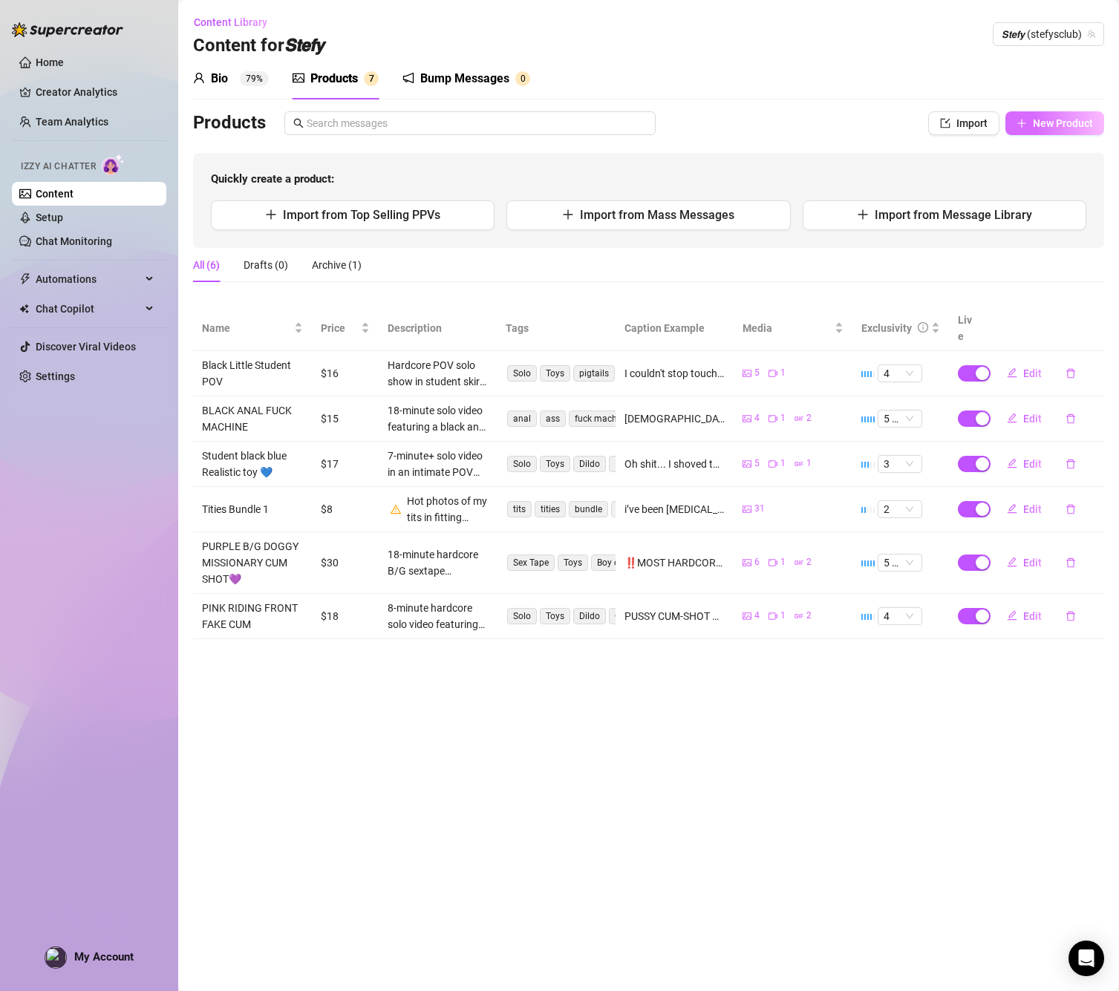
click at [1061, 127] on span "New Product" at bounding box center [1063, 123] width 60 height 12
type textarea "Type your message here..."
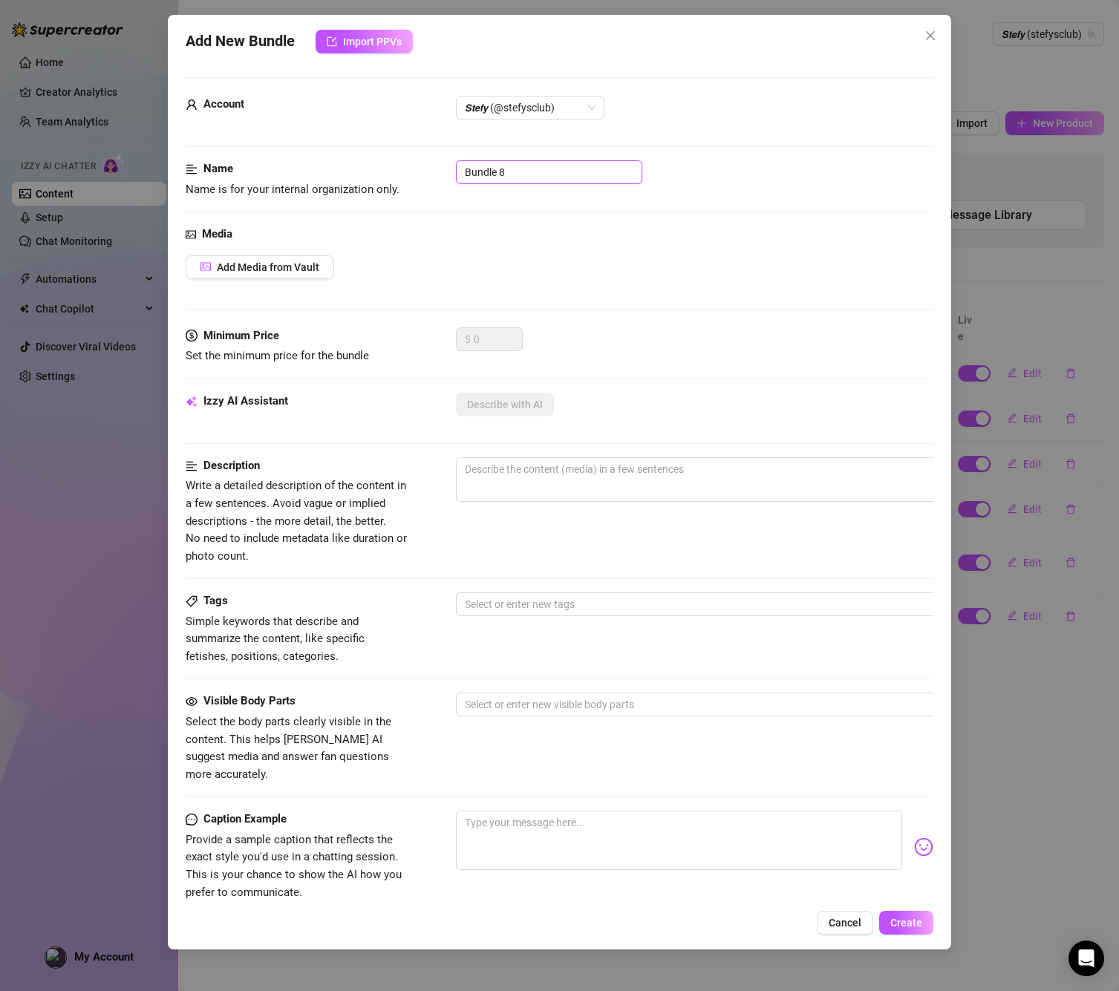
click at [509, 177] on input "Bundle 8" at bounding box center [549, 172] width 186 height 24
click at [529, 171] on input "Bundle 8" at bounding box center [549, 172] width 186 height 24
click at [437, 169] on div "Name Name is for your internal organization only. Bundle 8" at bounding box center [560, 179] width 748 height 38
click at [479, 171] on input "Bundle 8" at bounding box center [549, 172] width 186 height 24
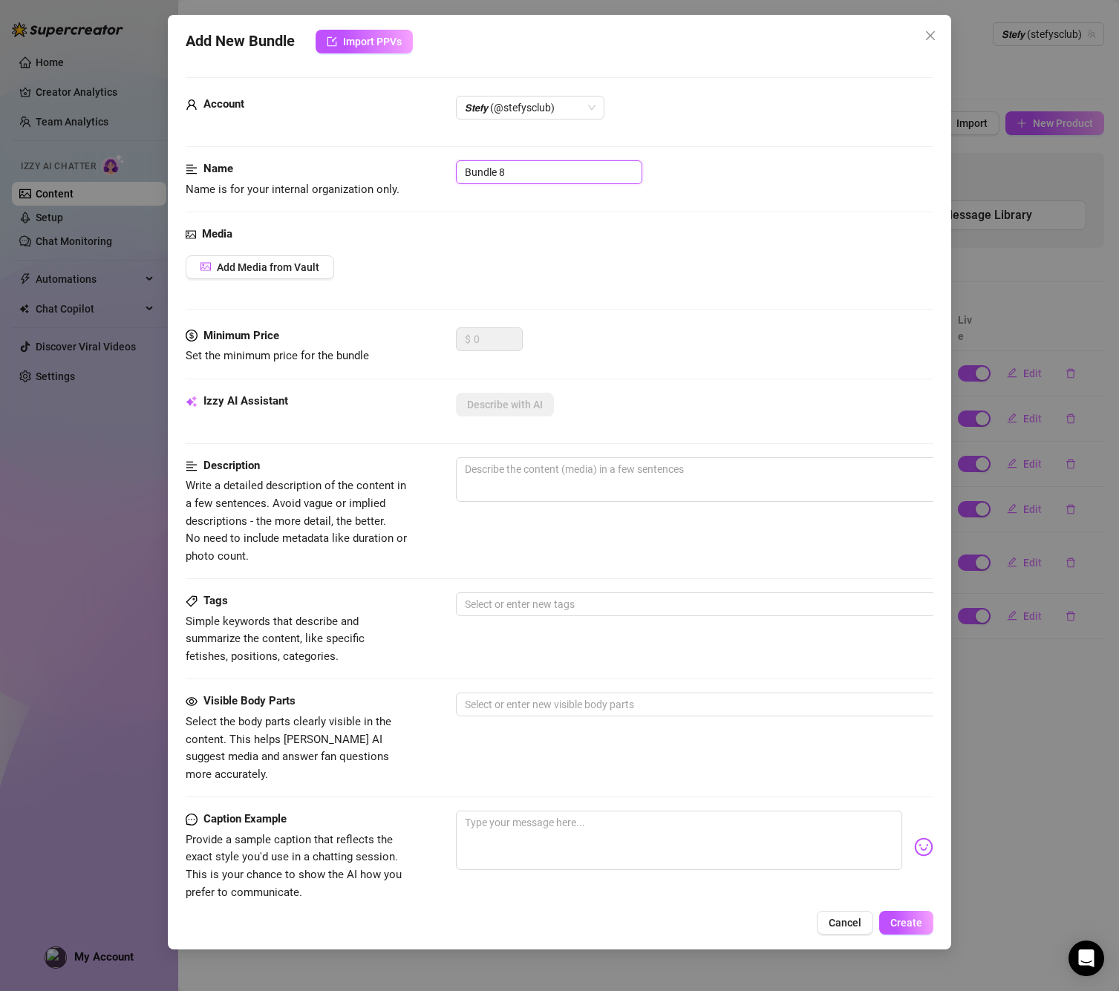
drag, startPoint x: 521, startPoint y: 177, endPoint x: 457, endPoint y: 151, distance: 69.9
click at [457, 151] on form "Account 𝙎𝙩𝙚𝙛𝙮 (@stefysclub) Name Name is for your internal organization only. B…" at bounding box center [560, 594] width 748 height 1035
paste input "Tub Show Full Naked Realistic Toy POV 💦"
type input "Tub Show Full Naked Realistic Toy POV 💦"
click at [295, 266] on span "Add Media from Vault" at bounding box center [268, 267] width 102 height 12
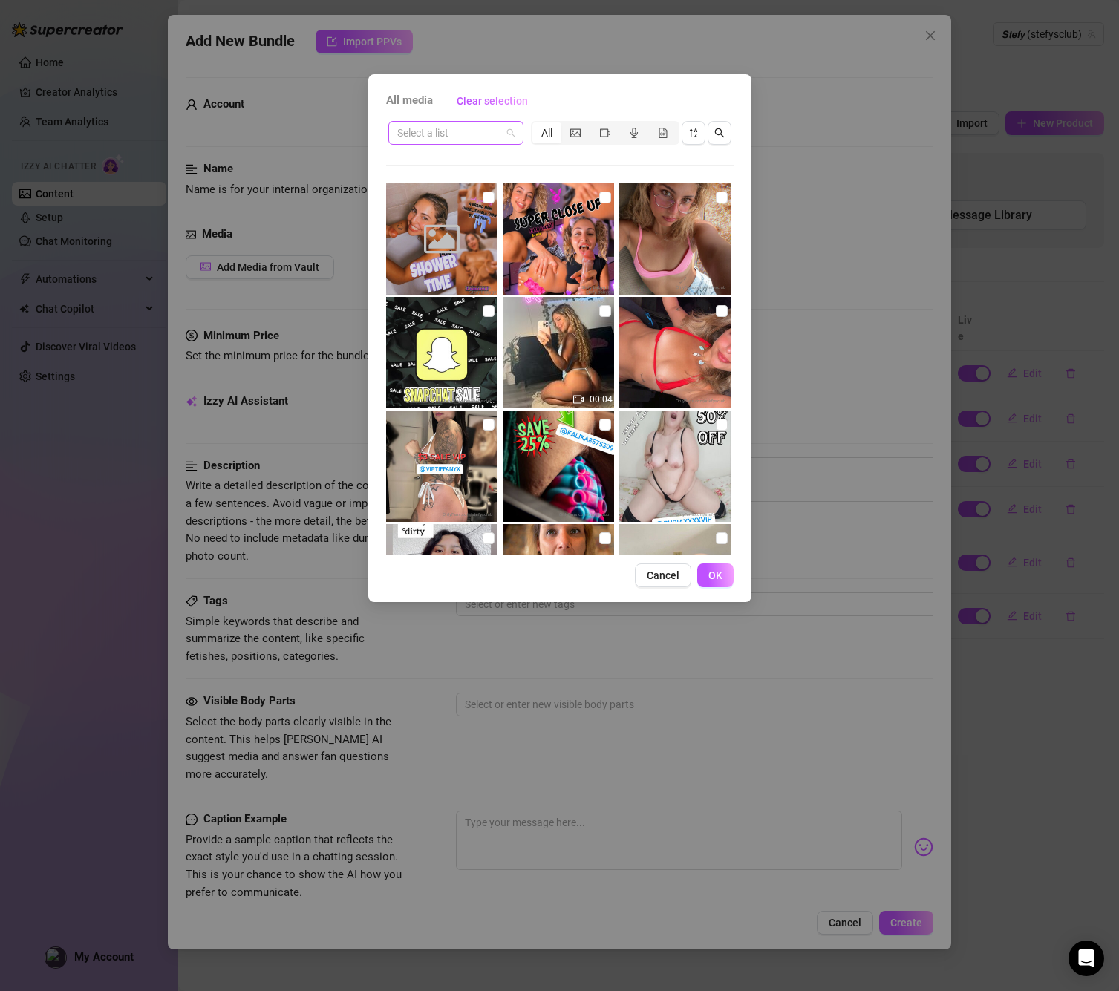
click at [507, 133] on span at bounding box center [455, 133] width 117 height 22
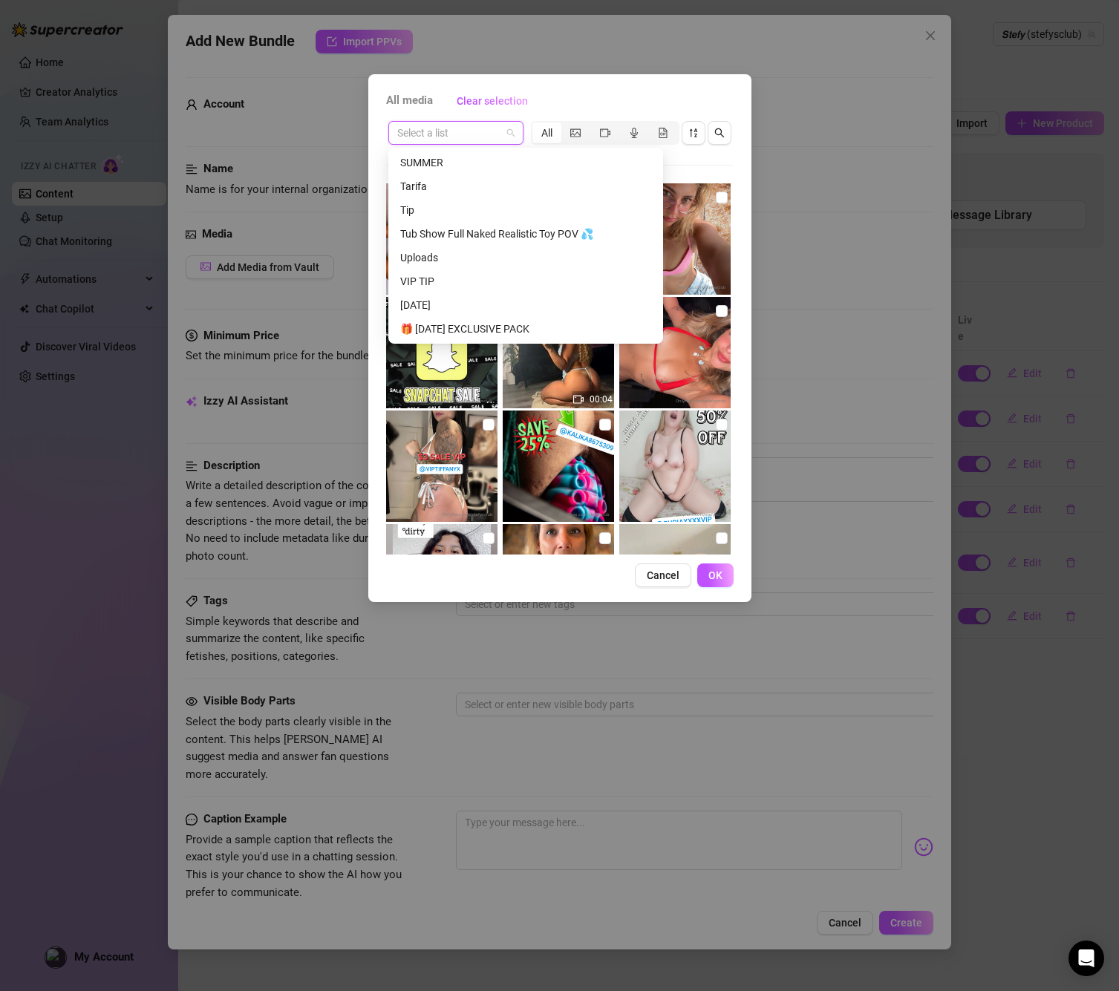
scroll to position [1164, 0]
click at [491, 231] on div "Tub Show Full Naked Realistic Toy POV 💦" at bounding box center [525, 234] width 251 height 16
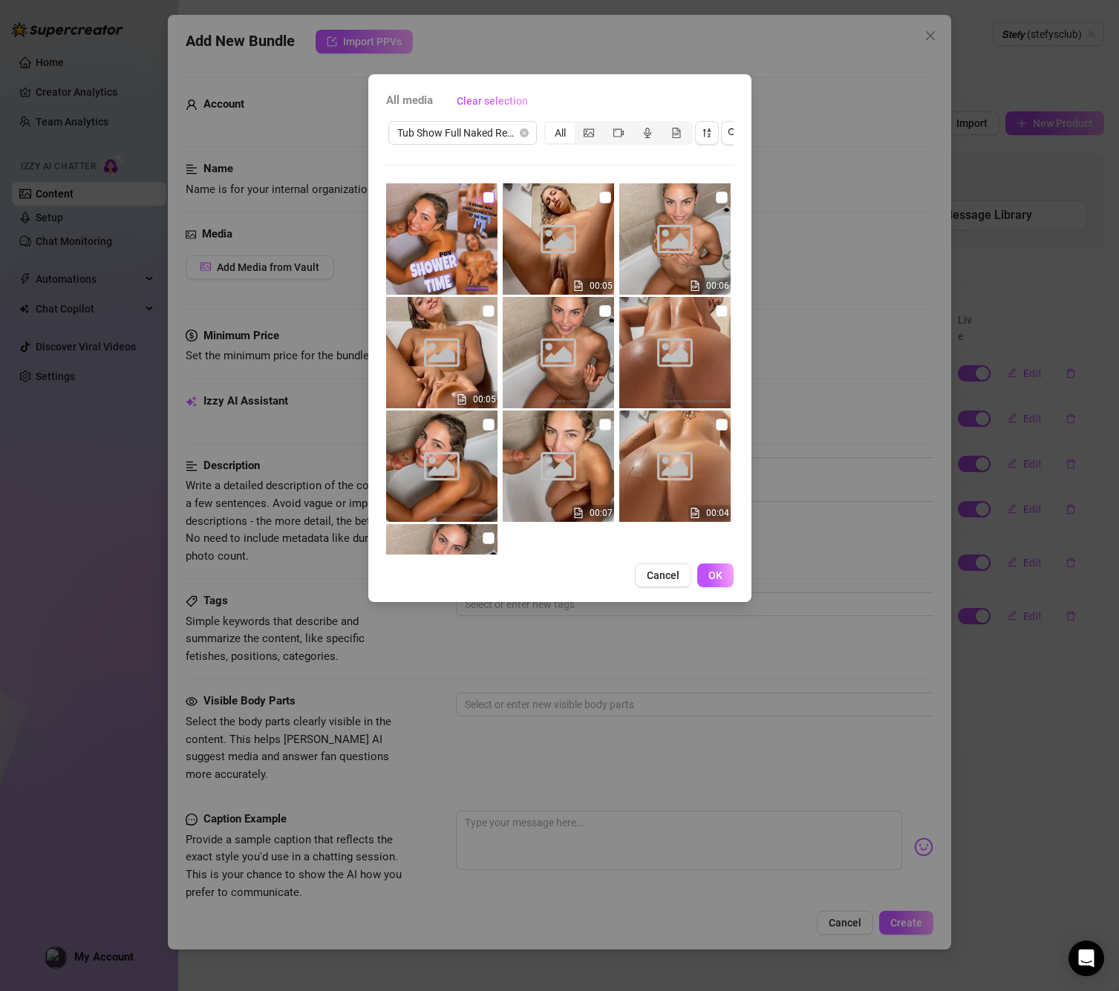
click at [487, 195] on input "checkbox" at bounding box center [489, 198] width 12 height 12
checkbox input "true"
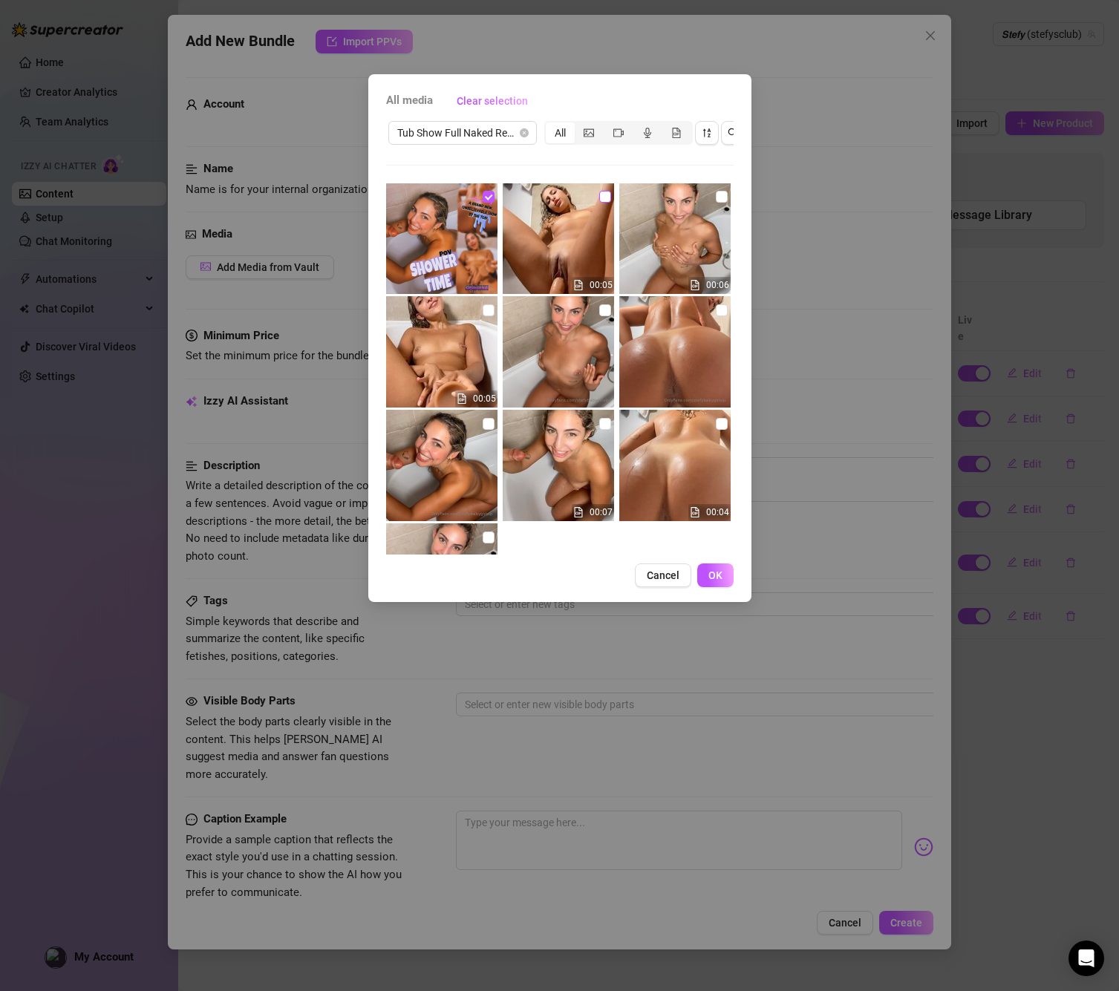
click at [604, 199] on input "checkbox" at bounding box center [605, 197] width 12 height 12
checkbox input "true"
click at [721, 301] on img at bounding box center [674, 351] width 111 height 111
click at [721, 310] on input "checkbox" at bounding box center [722, 310] width 12 height 12
checkbox input "true"
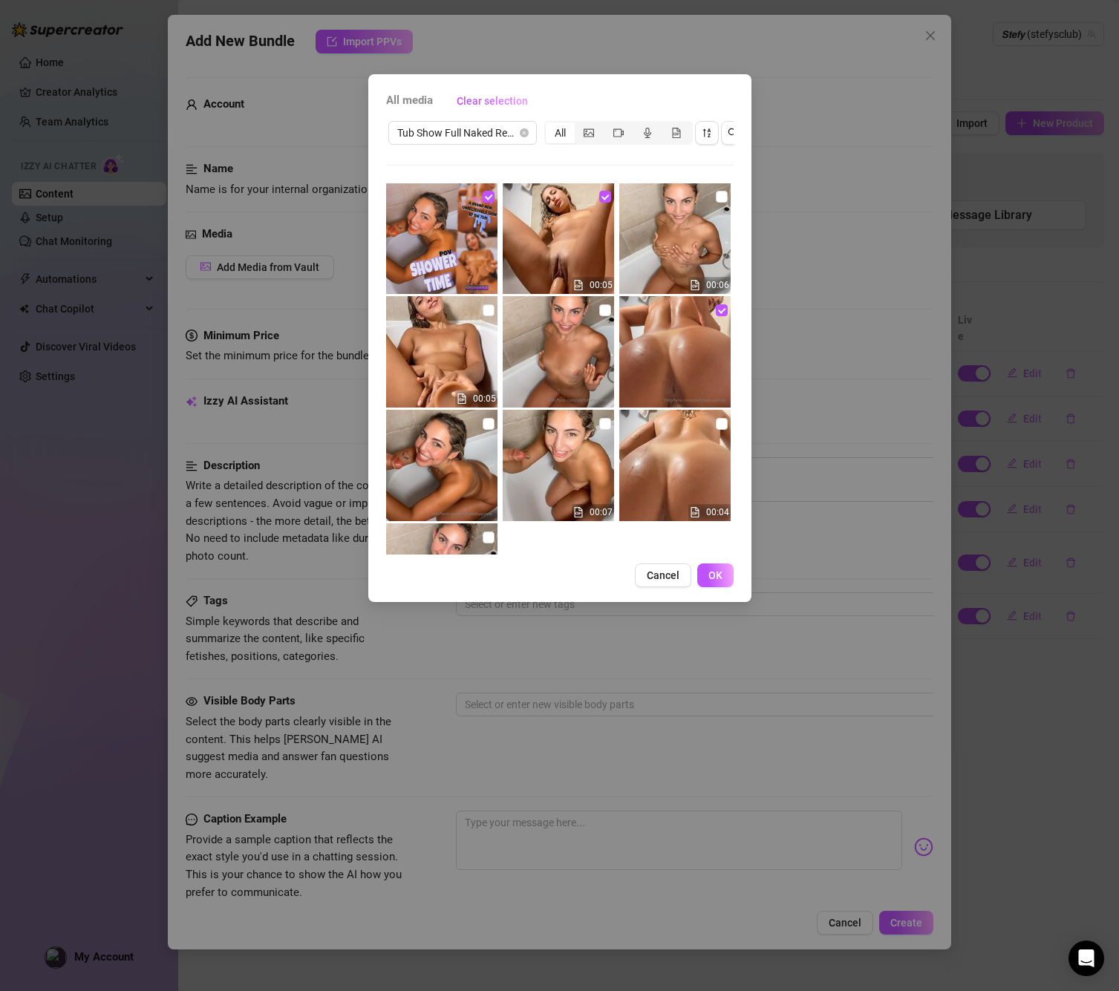
scroll to position [17, 0]
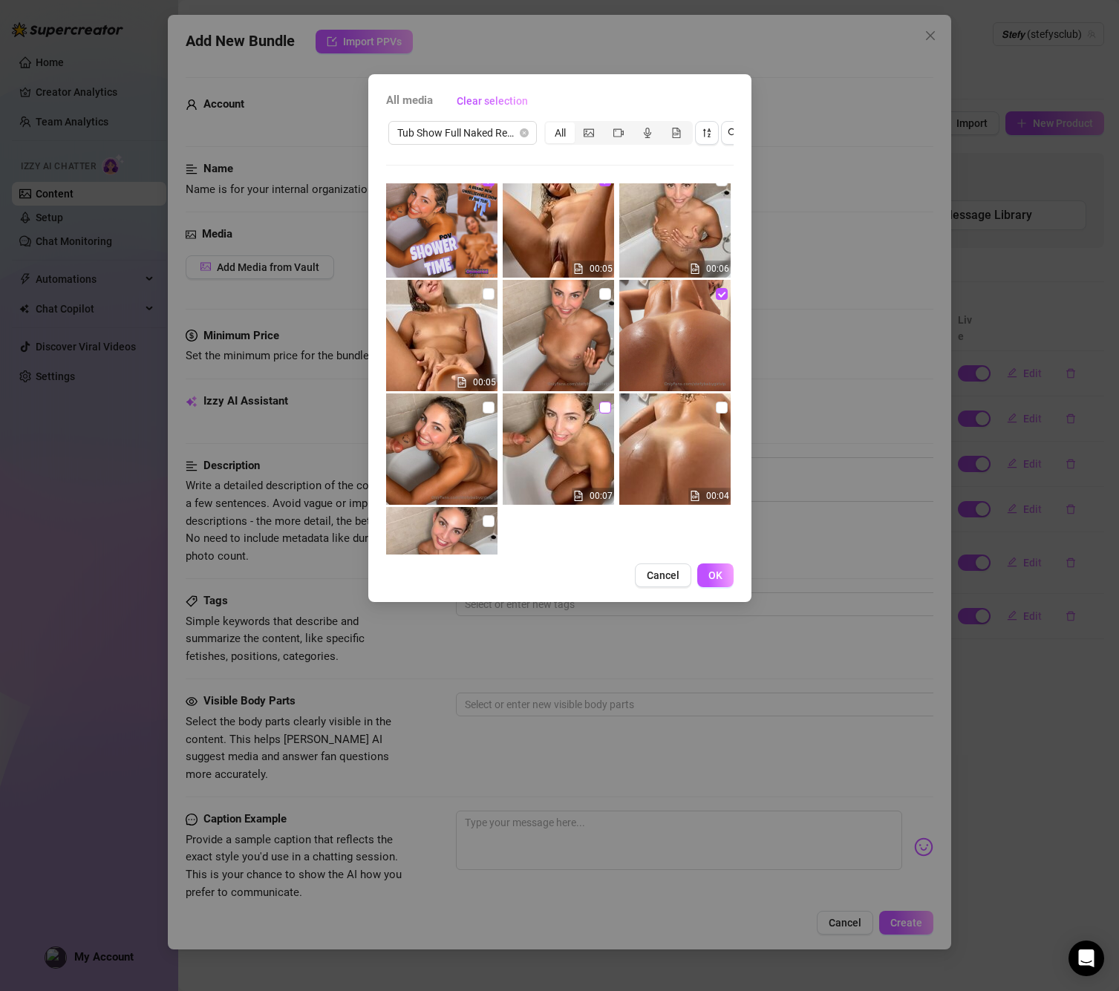
click at [607, 411] on span at bounding box center [605, 408] width 12 height 12
click at [607, 411] on input "checkbox" at bounding box center [605, 408] width 12 height 12
checkbox input "true"
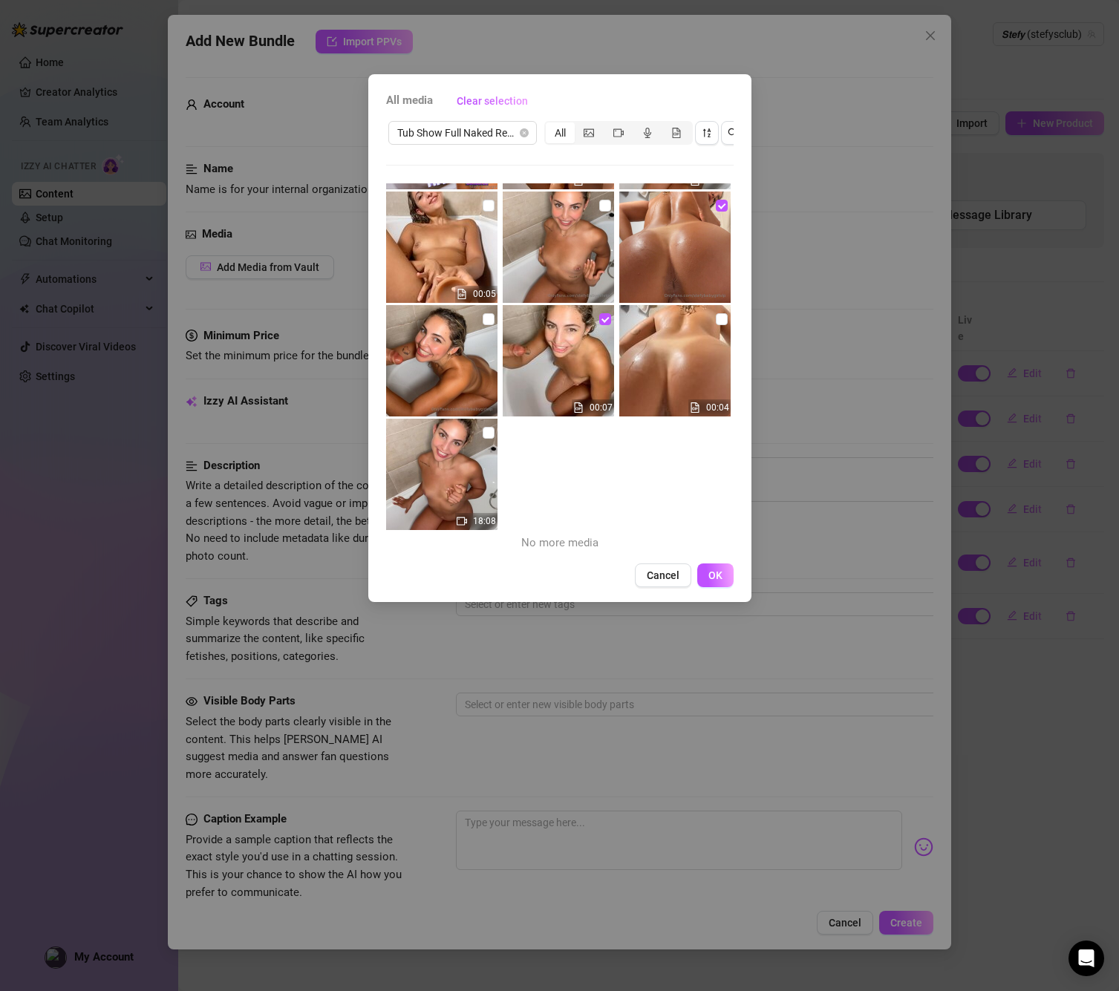
scroll to position [105, 0]
click at [491, 437] on span at bounding box center [489, 433] width 12 height 12
click at [491, 437] on input "checkbox" at bounding box center [489, 433] width 12 height 12
checkbox input "true"
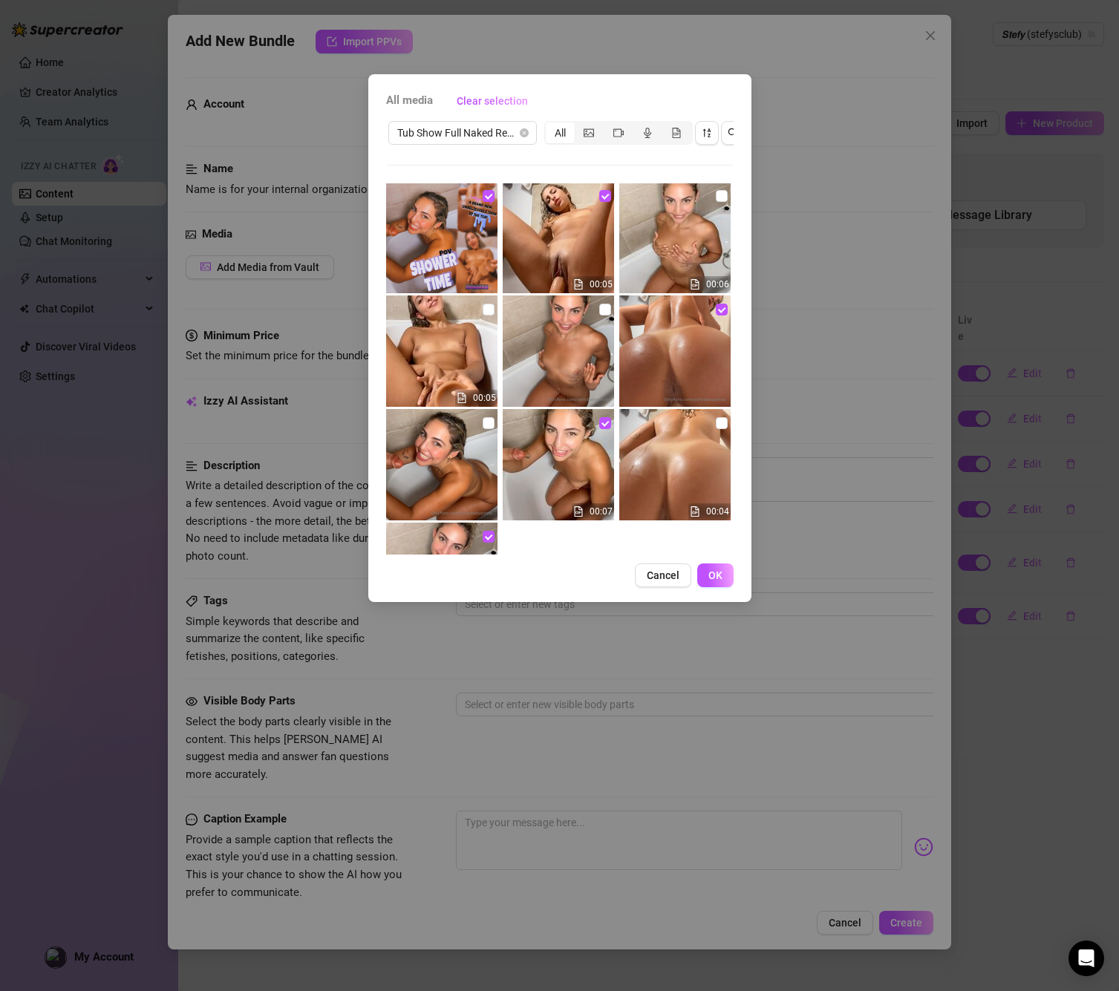
scroll to position [0, 0]
click at [601, 316] on span at bounding box center [605, 311] width 12 height 12
click at [601, 316] on input "checkbox" at bounding box center [605, 311] width 12 height 12
checkbox input "true"
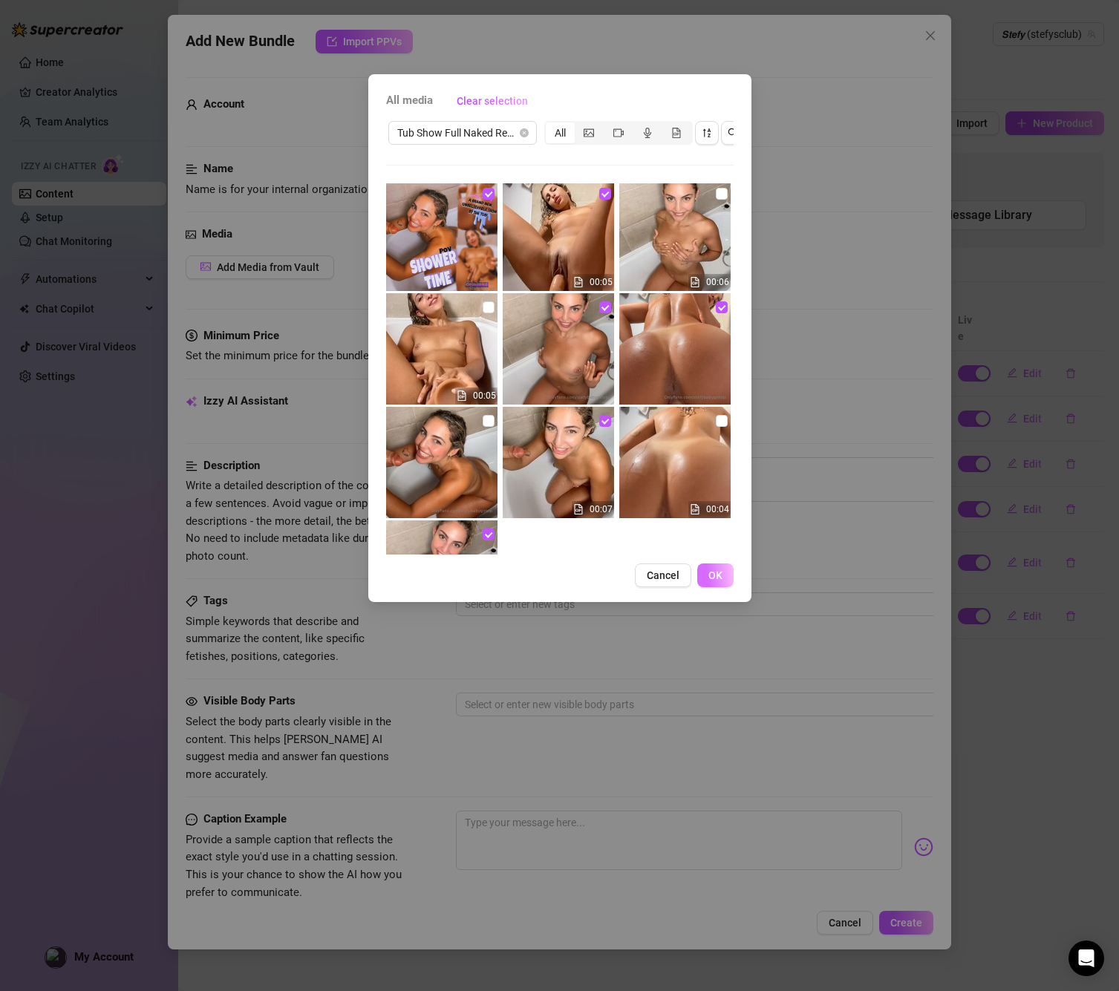
click at [725, 565] on button "OK" at bounding box center [715, 575] width 36 height 24
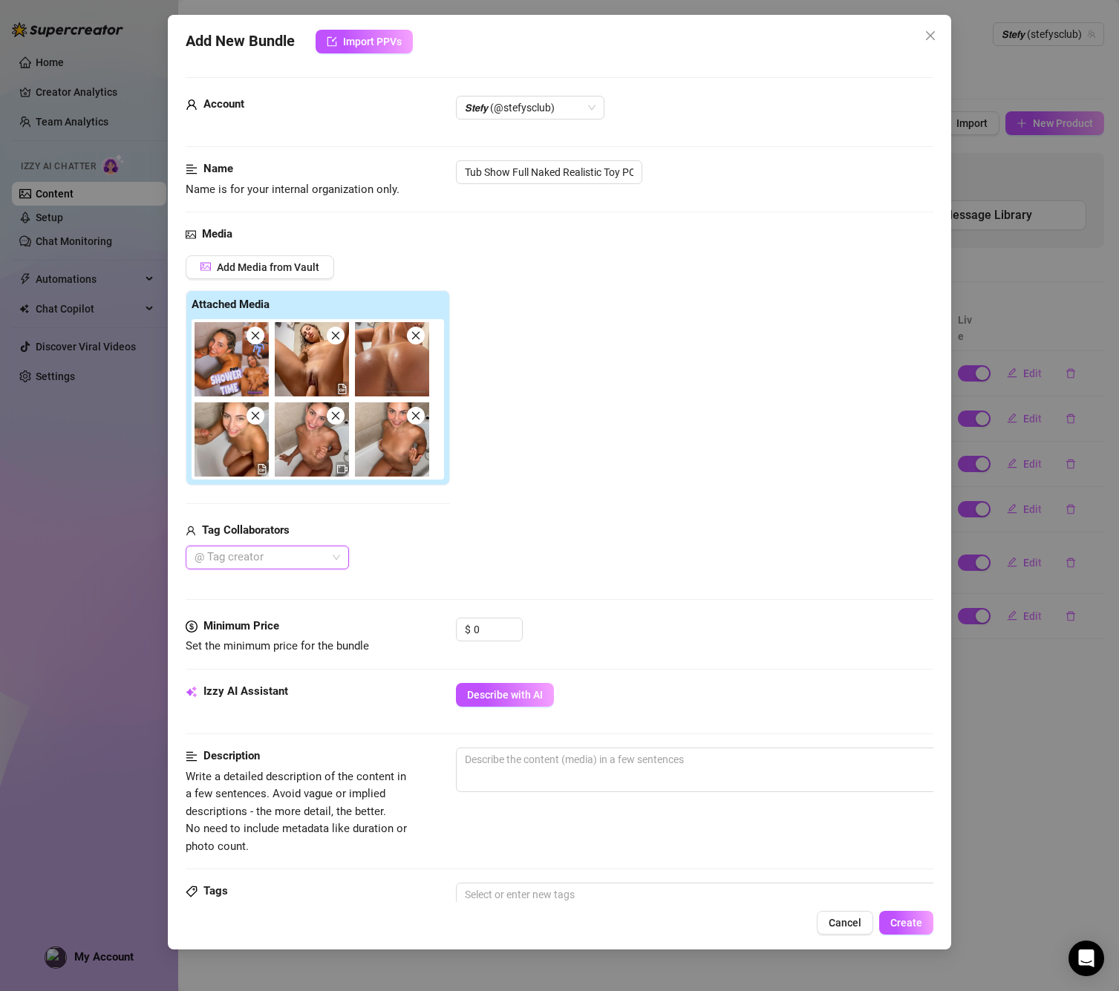
click at [484, 610] on div "Media Add Media from Vault Attached Media Tag Collaborators @ Tag creator" at bounding box center [560, 422] width 748 height 392
click at [477, 626] on input "0" at bounding box center [498, 629] width 48 height 22
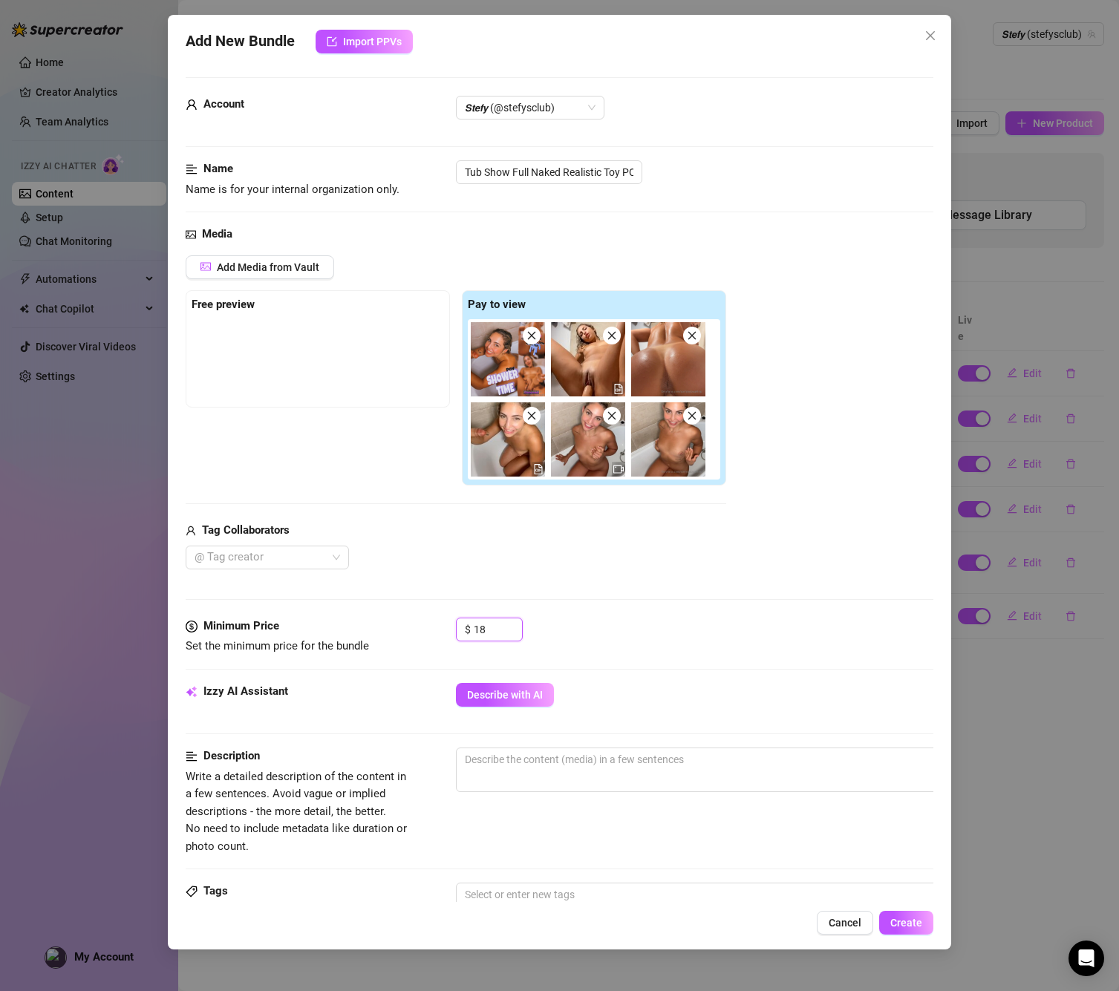
type input "18"
click at [616, 638] on div "$ 18" at bounding box center [694, 636] width 477 height 37
click at [919, 925] on span "Create" at bounding box center [906, 923] width 32 height 12
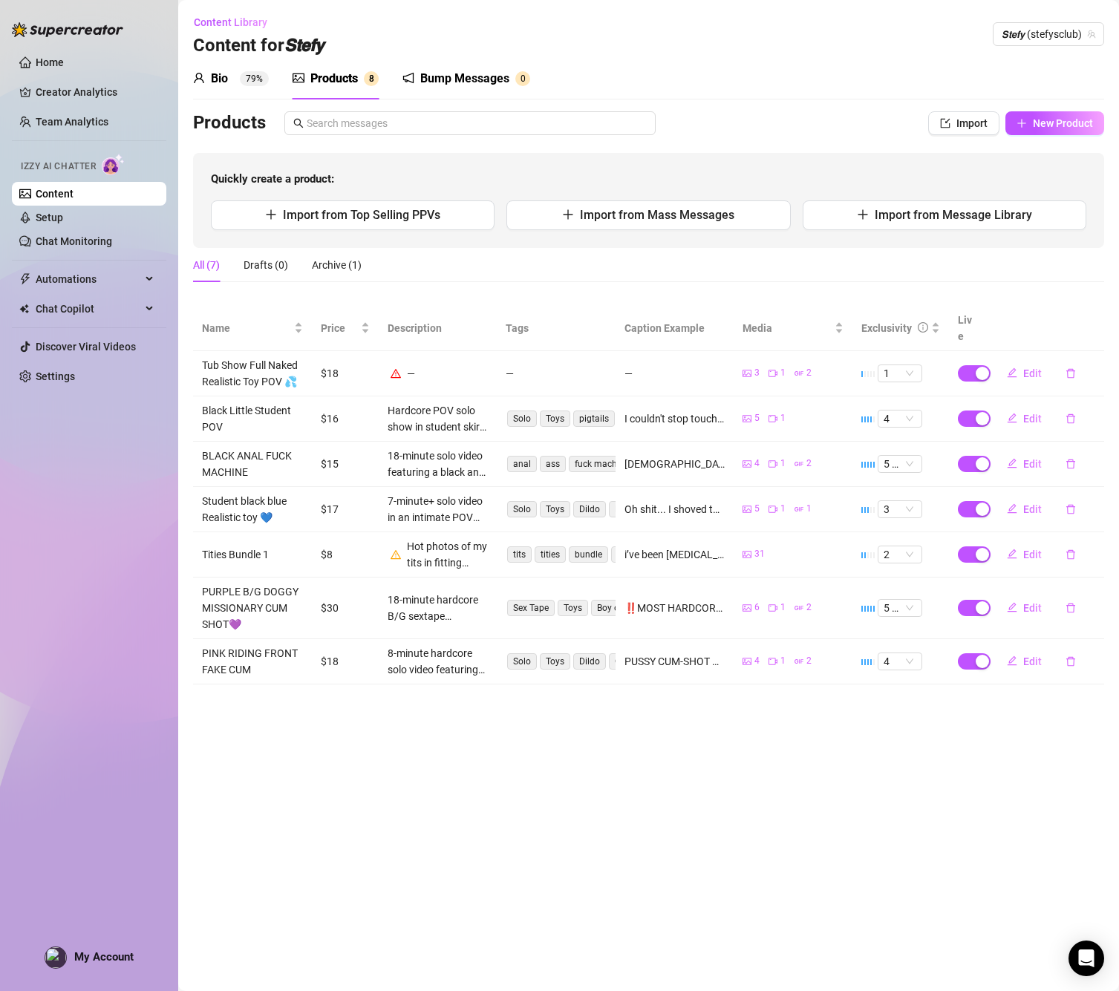
click at [1021, 362] on button "Edit" at bounding box center [1024, 374] width 59 height 24
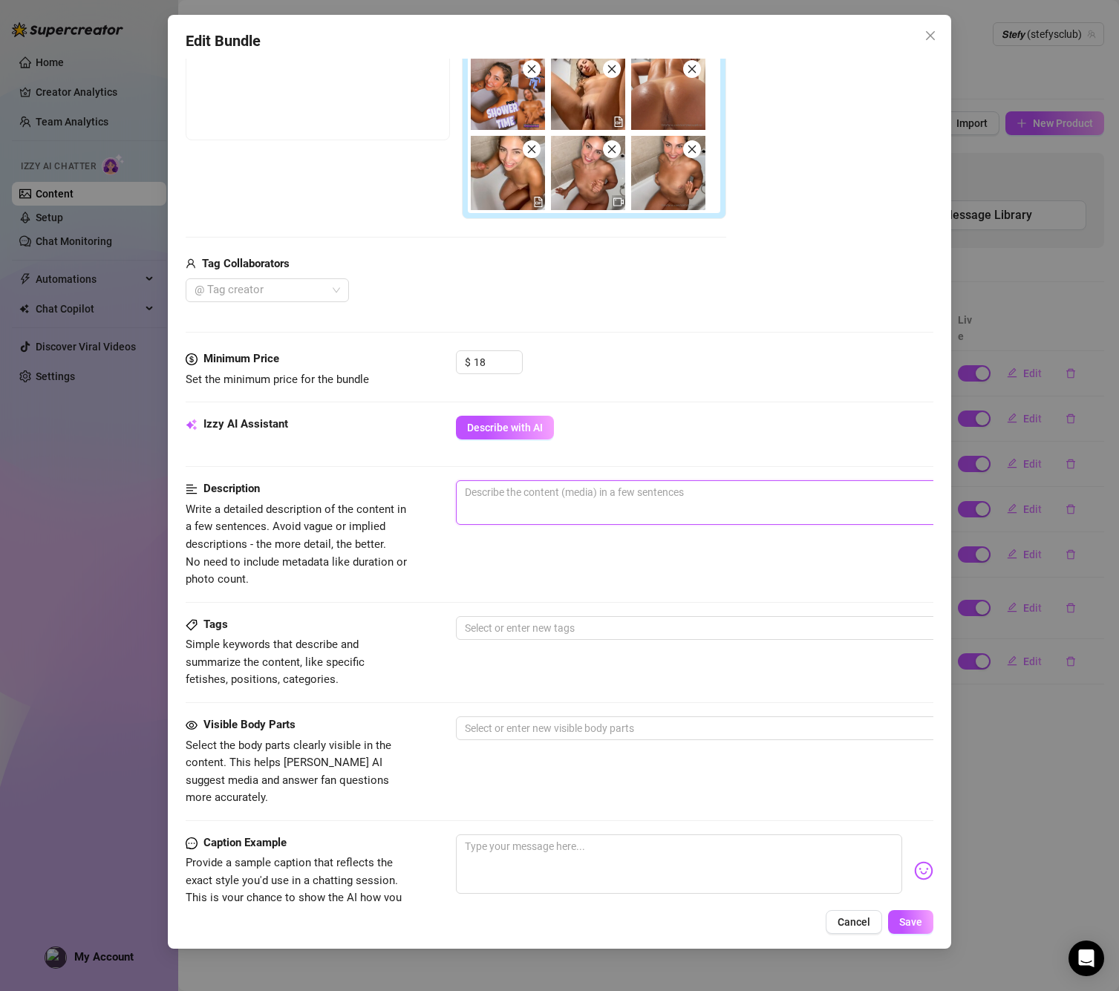
click at [529, 495] on textarea at bounding box center [716, 492] width 518 height 22
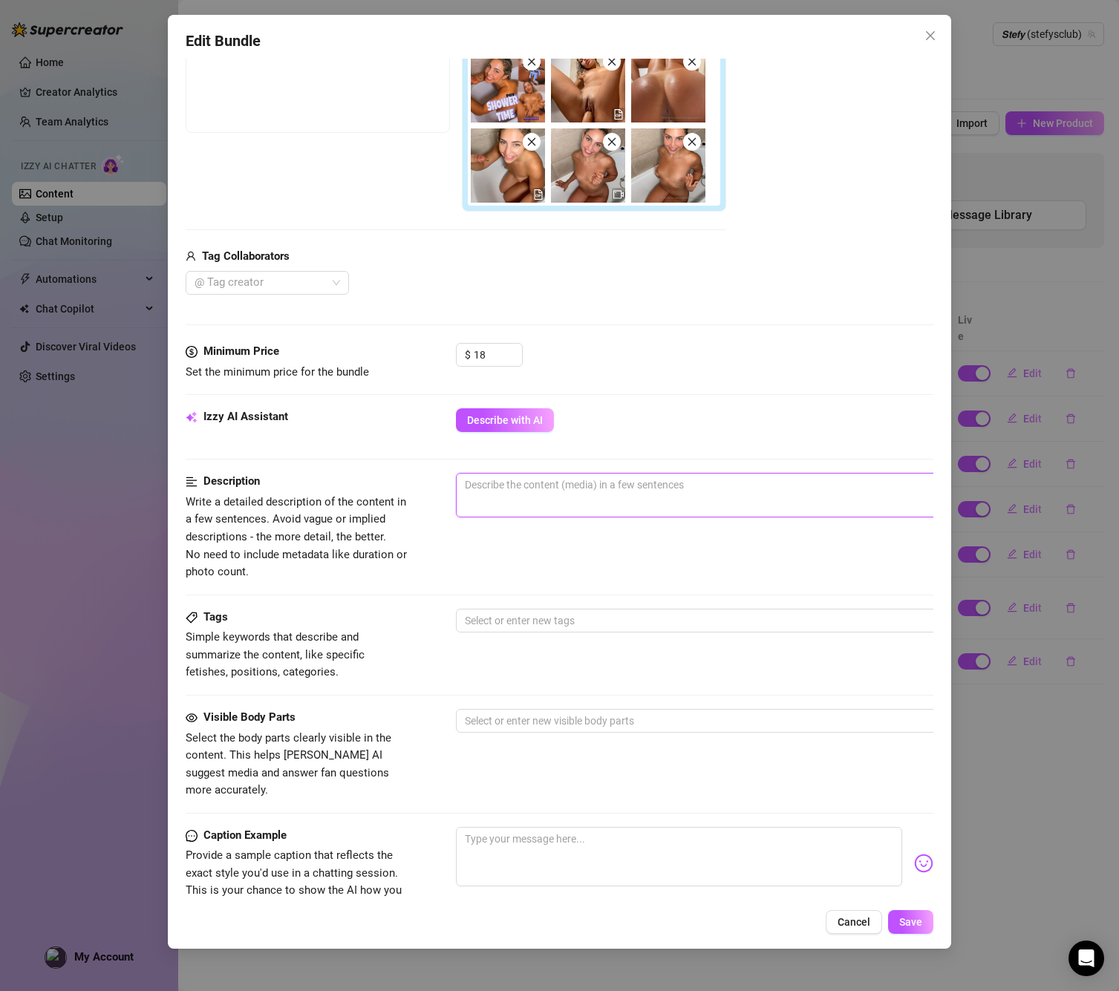
paste textarea "POV solo show in the bathtub. Sucking, riding, missionary, reverse, and deep mo…"
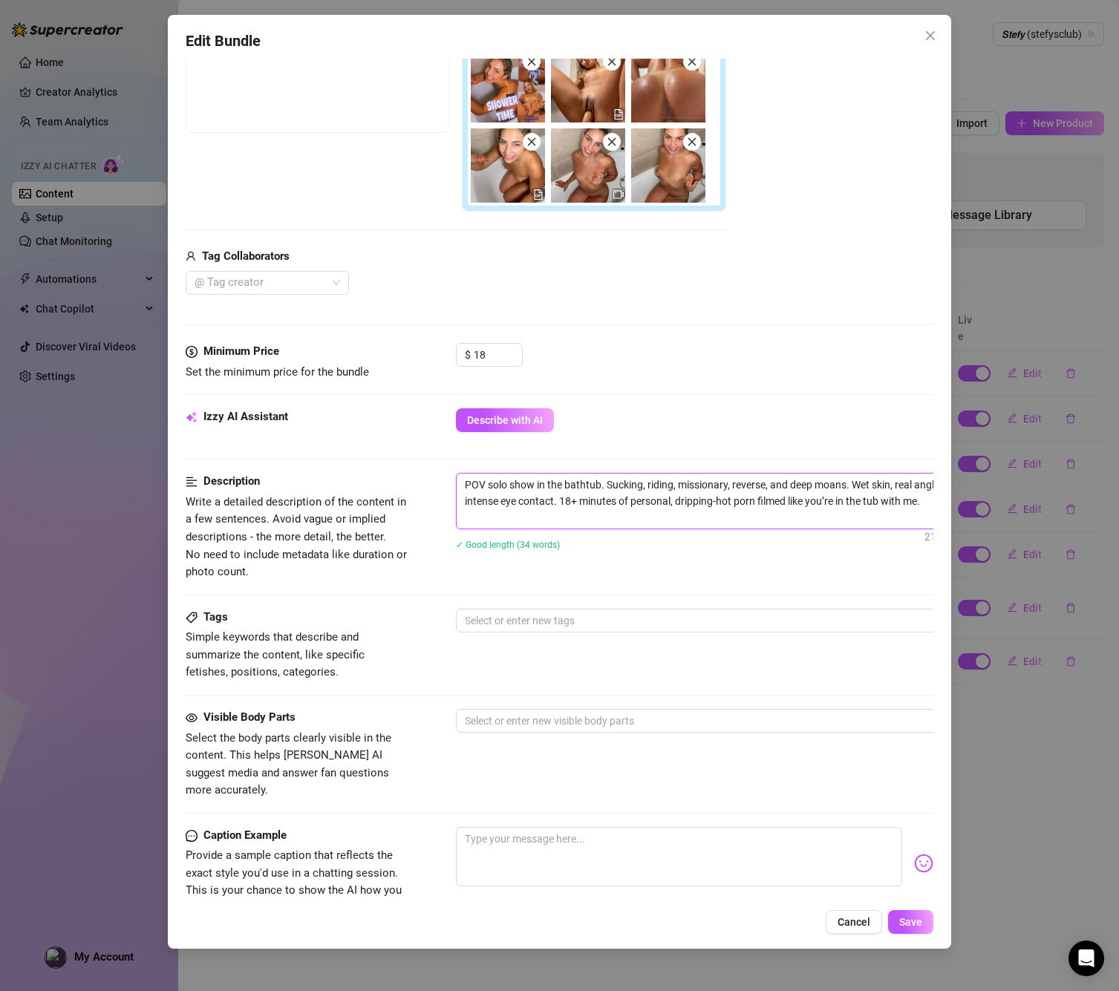
type textarea "POV solo show in the bathtub. Sucking, riding, missionary, reverse, and deep mo…"
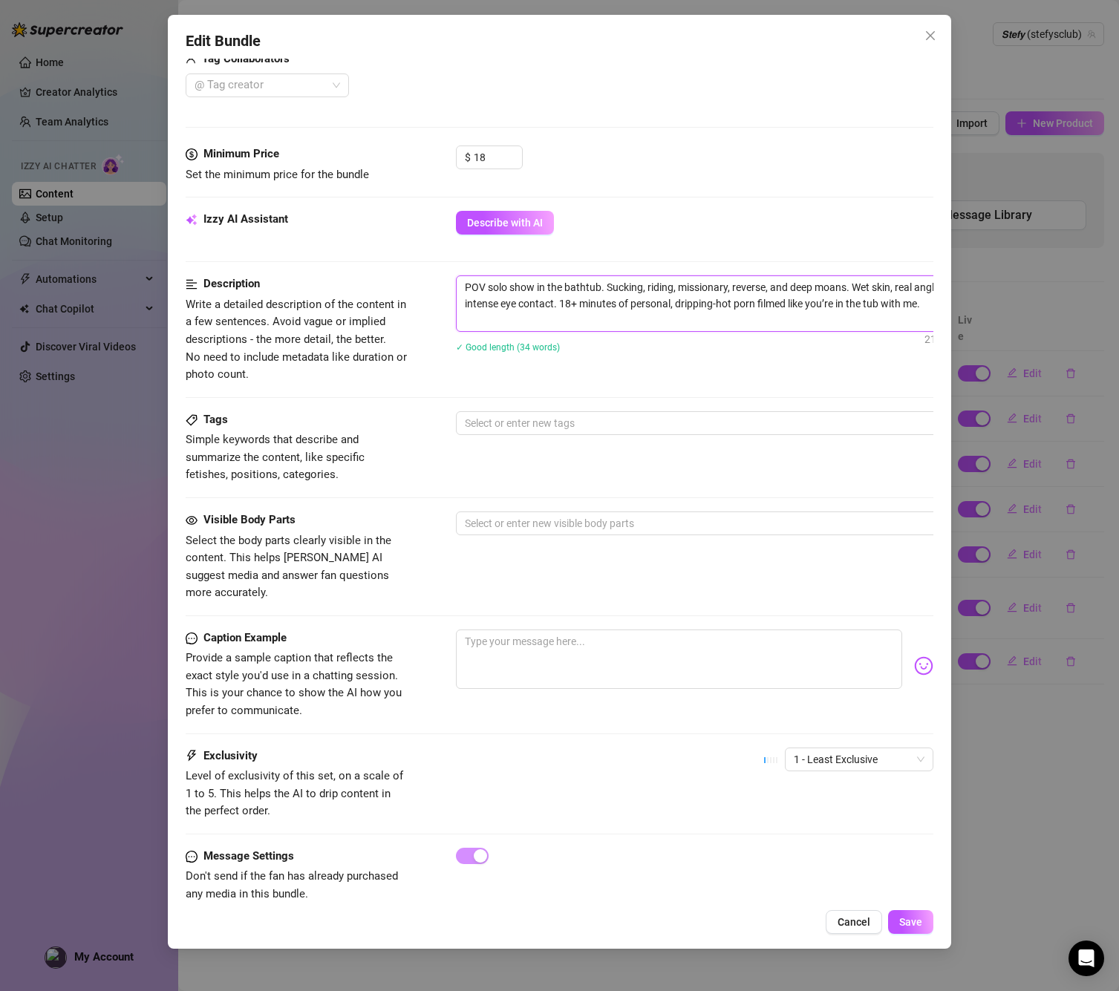
scroll to position [471, 0]
click at [507, 416] on div at bounding box center [708, 423] width 498 height 21
type textarea "POV solo show in the bathtub. Sucking, riding, missionary, reverse, and deep mo…"
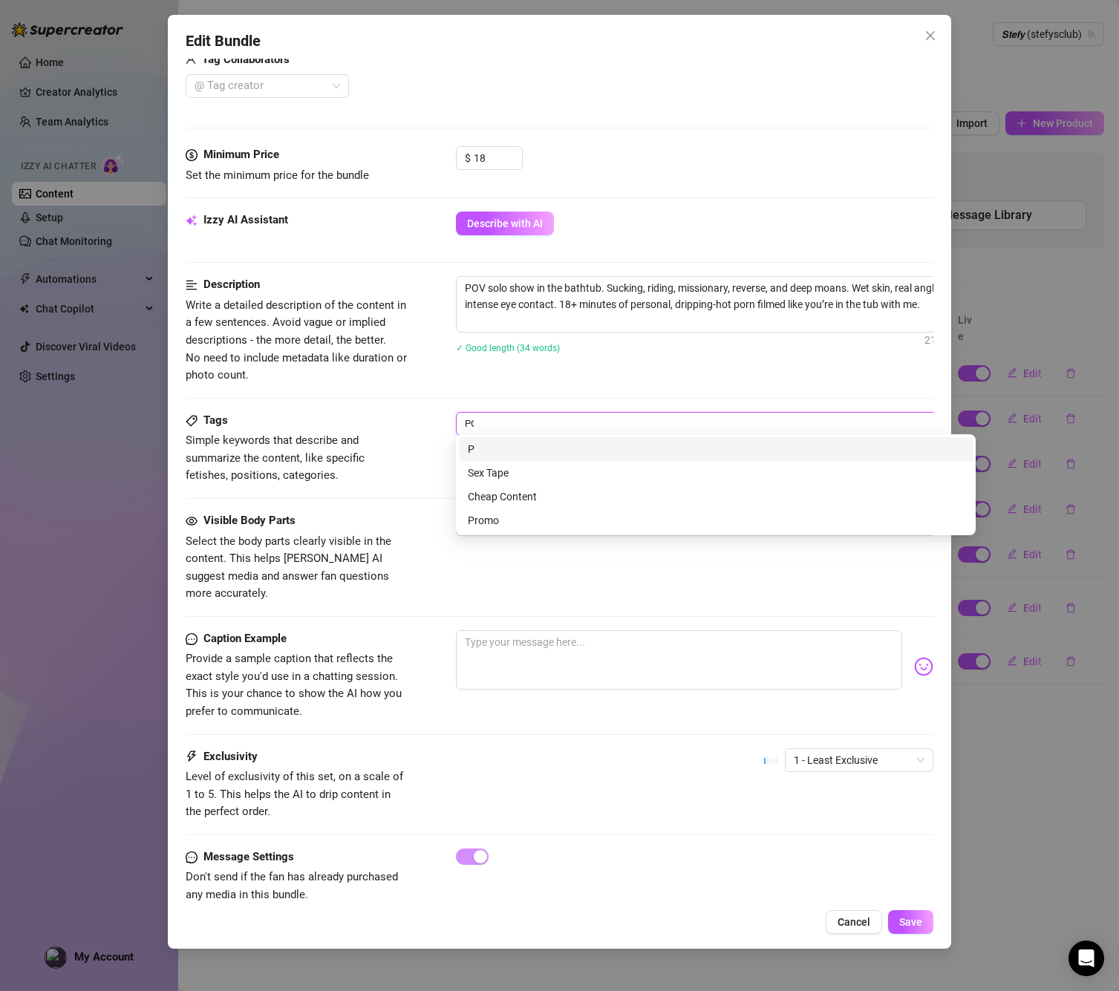
type input "POV"
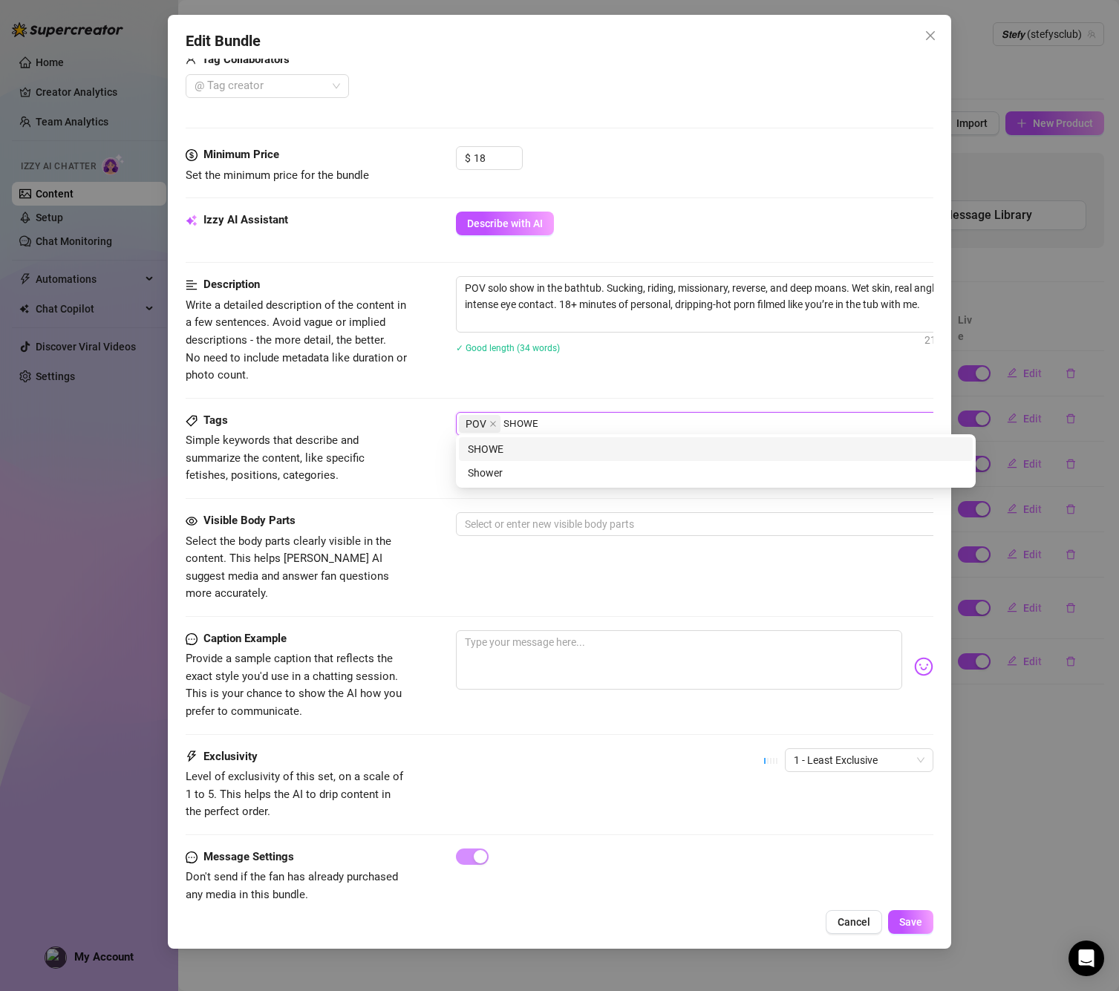
type input "SHOWER"
type input "TUB"
type input "FULL NAKED"
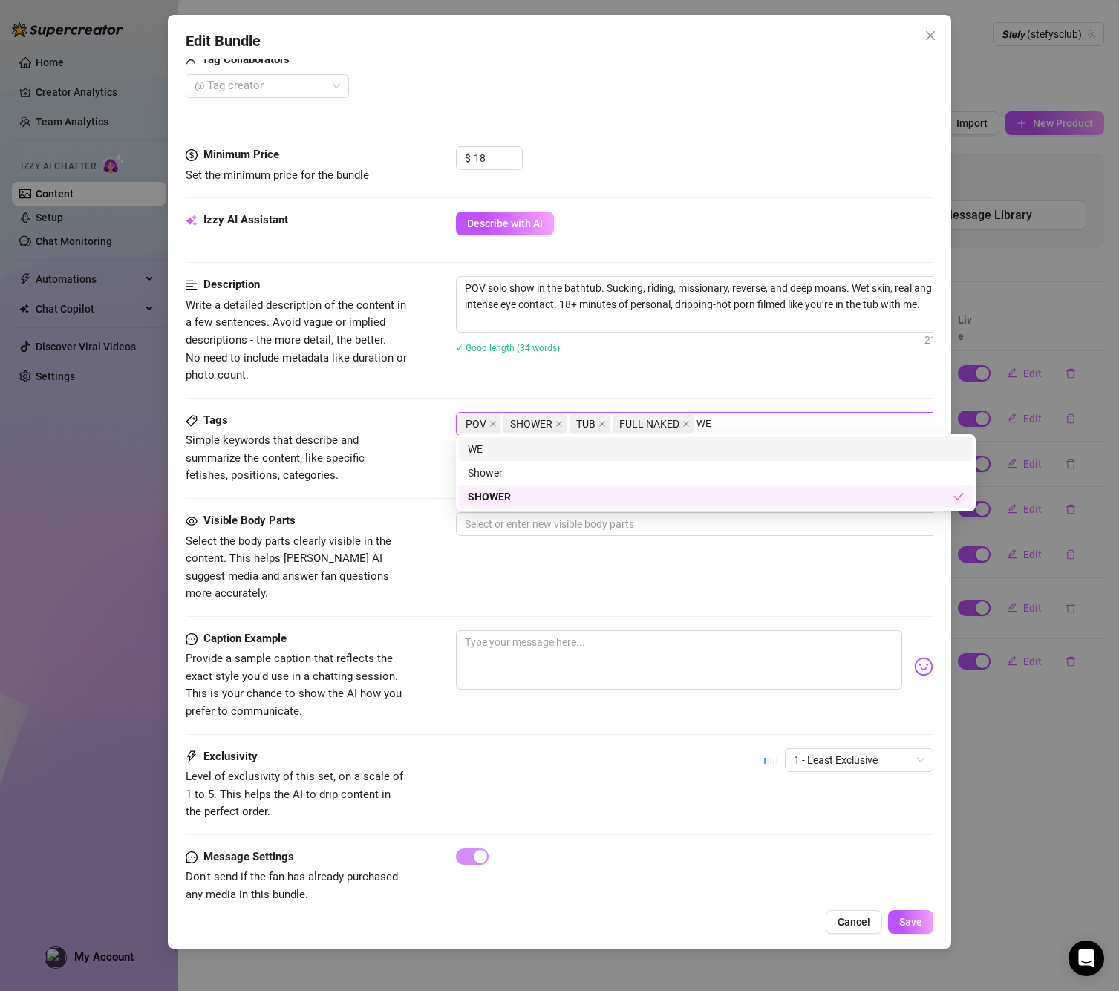
type input "WET"
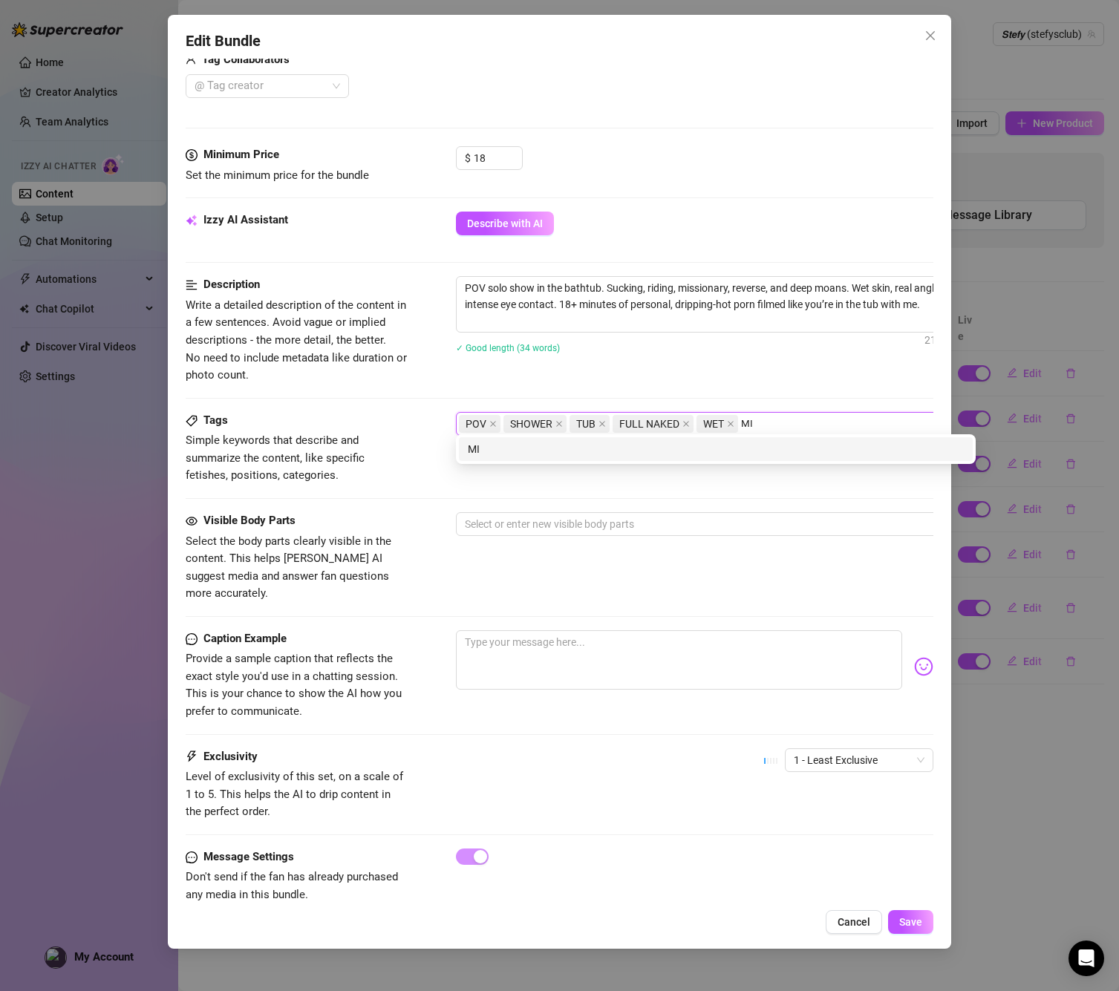
type input "M"
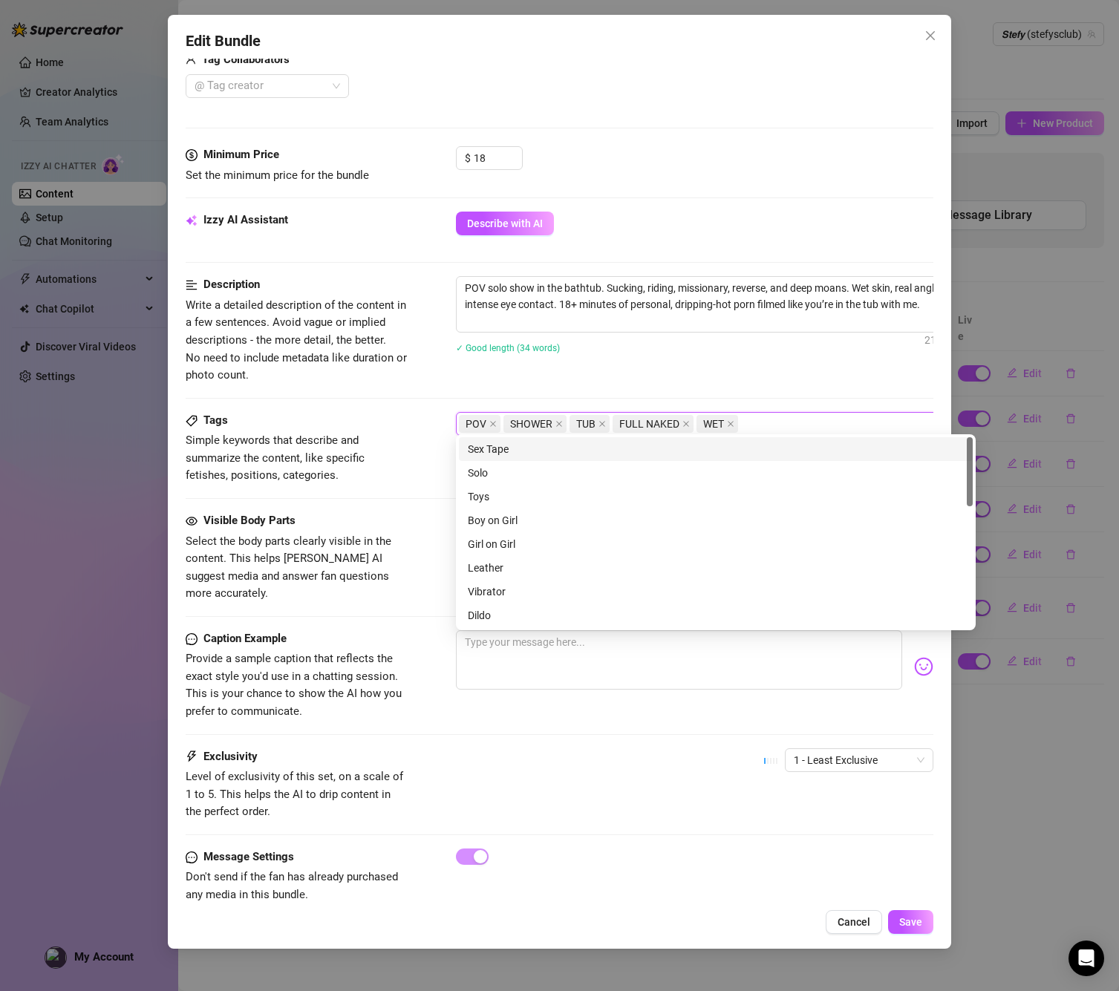
type input "T"
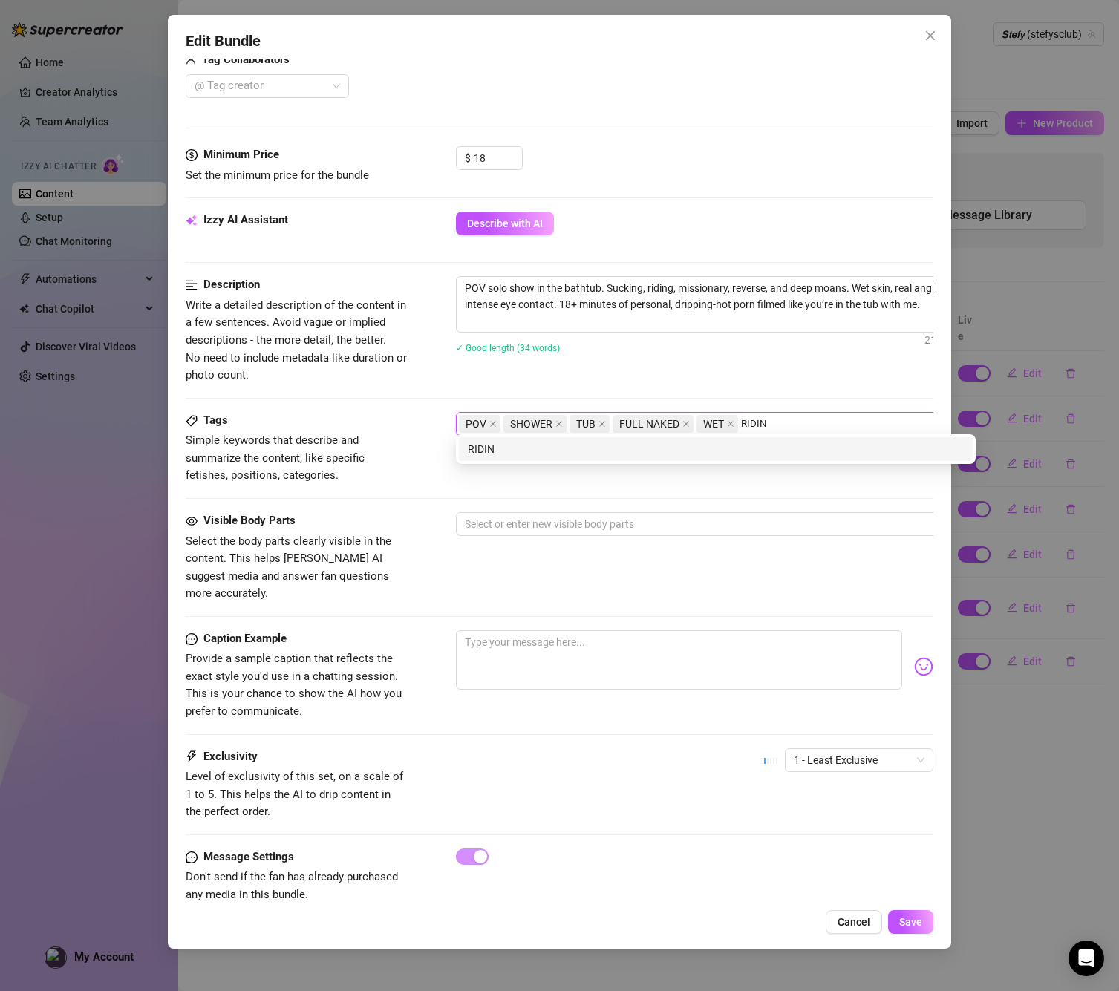
type input "RIDING"
type input "REVERSE COWGIRL"
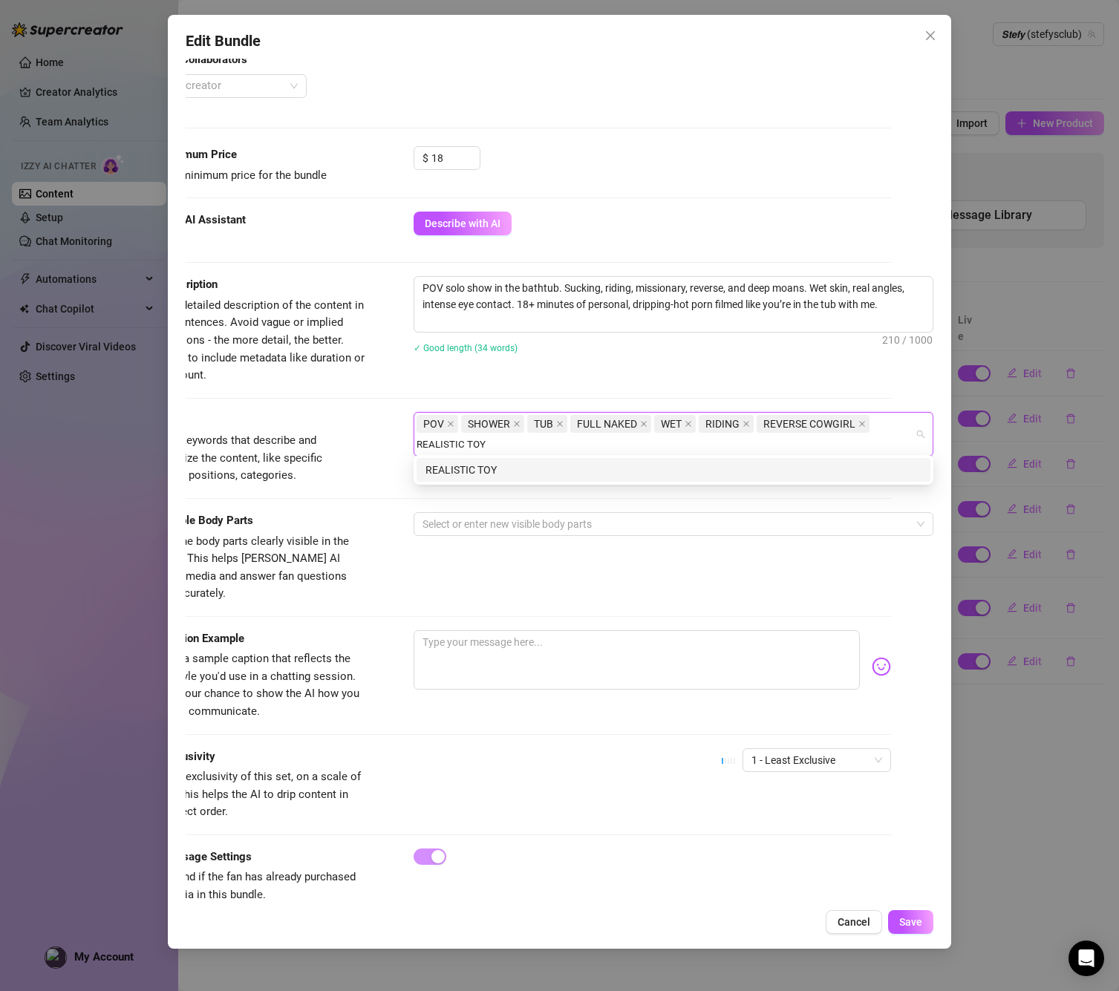
type input "REALISTIC TOY"
type input "DIRTY TALK"
type input "EYE CONTACT"
type input "BATHTUB"
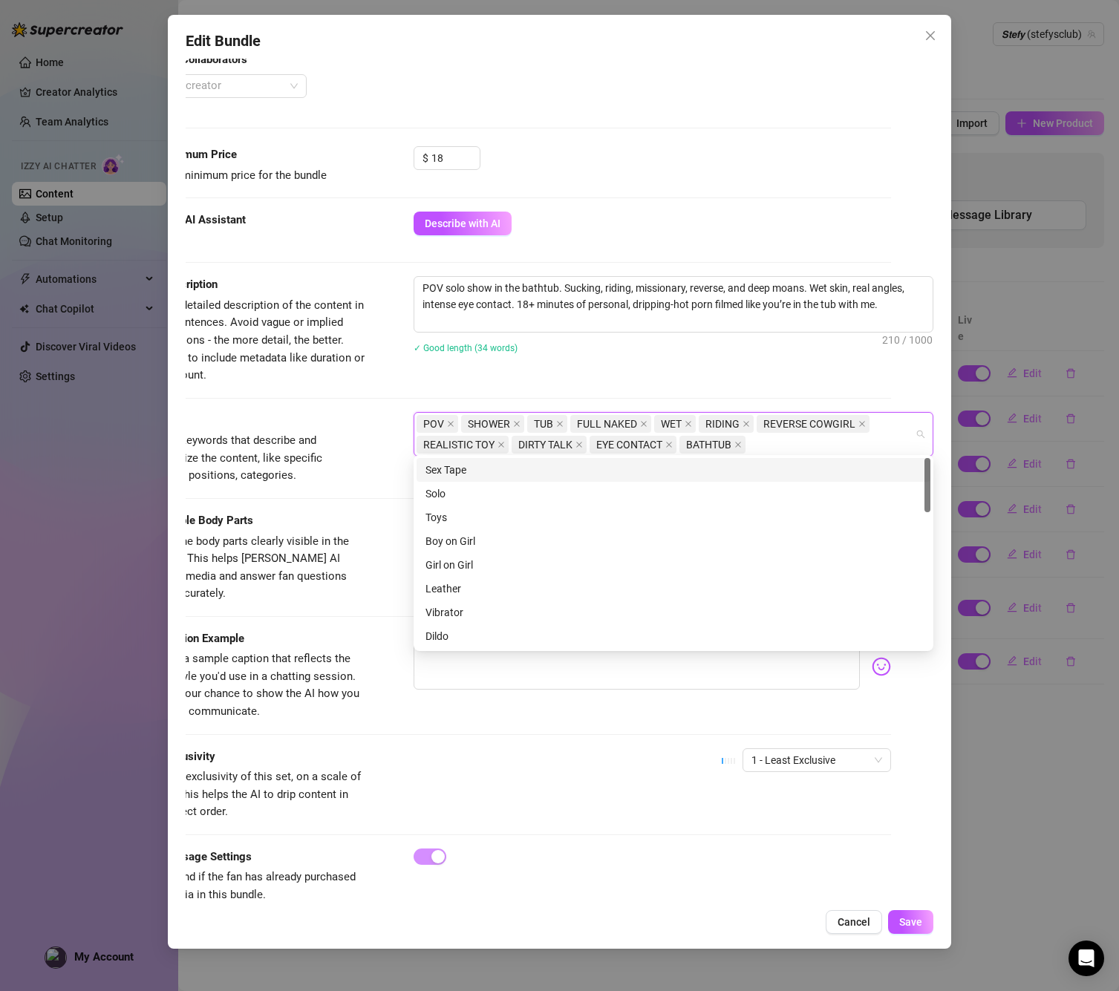
scroll to position [471, 34]
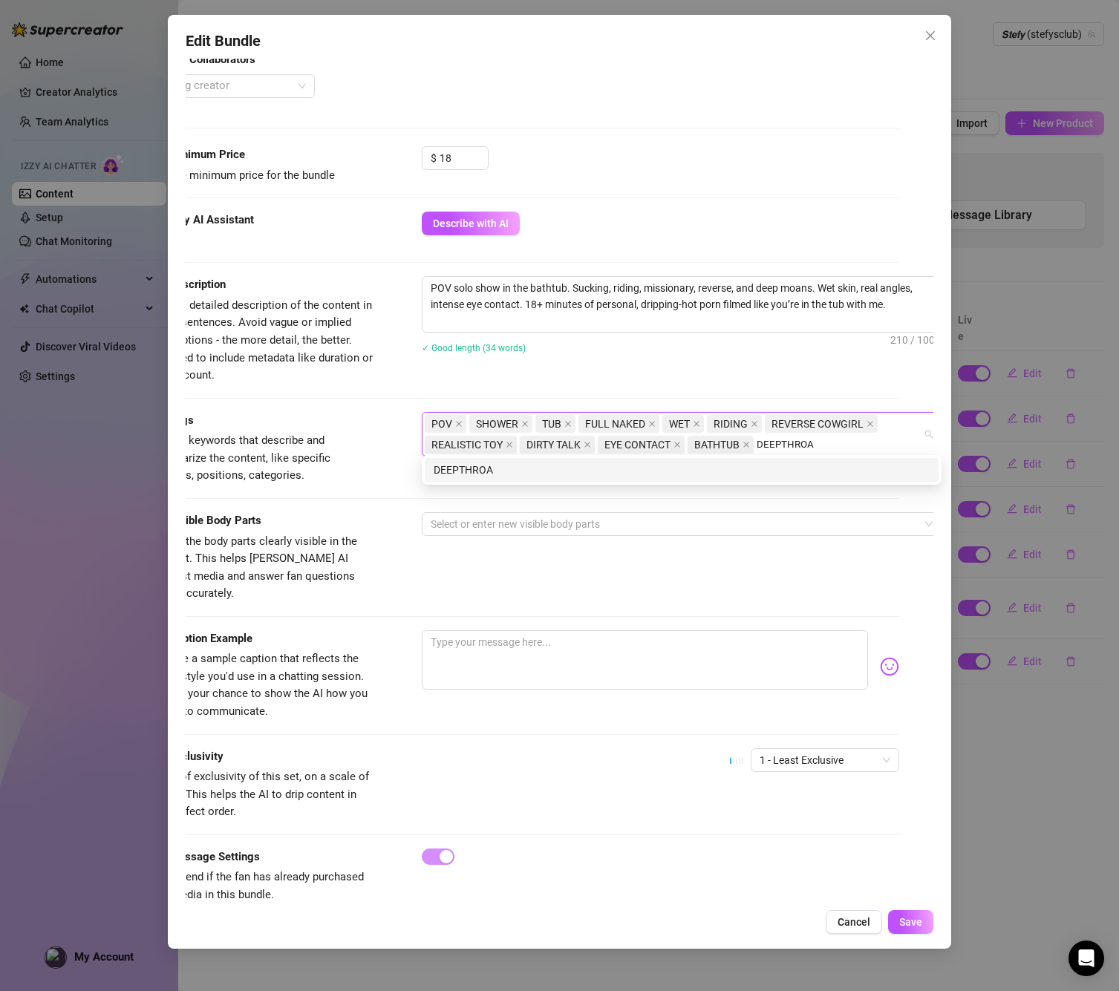
type input "DEEPTHROAT"
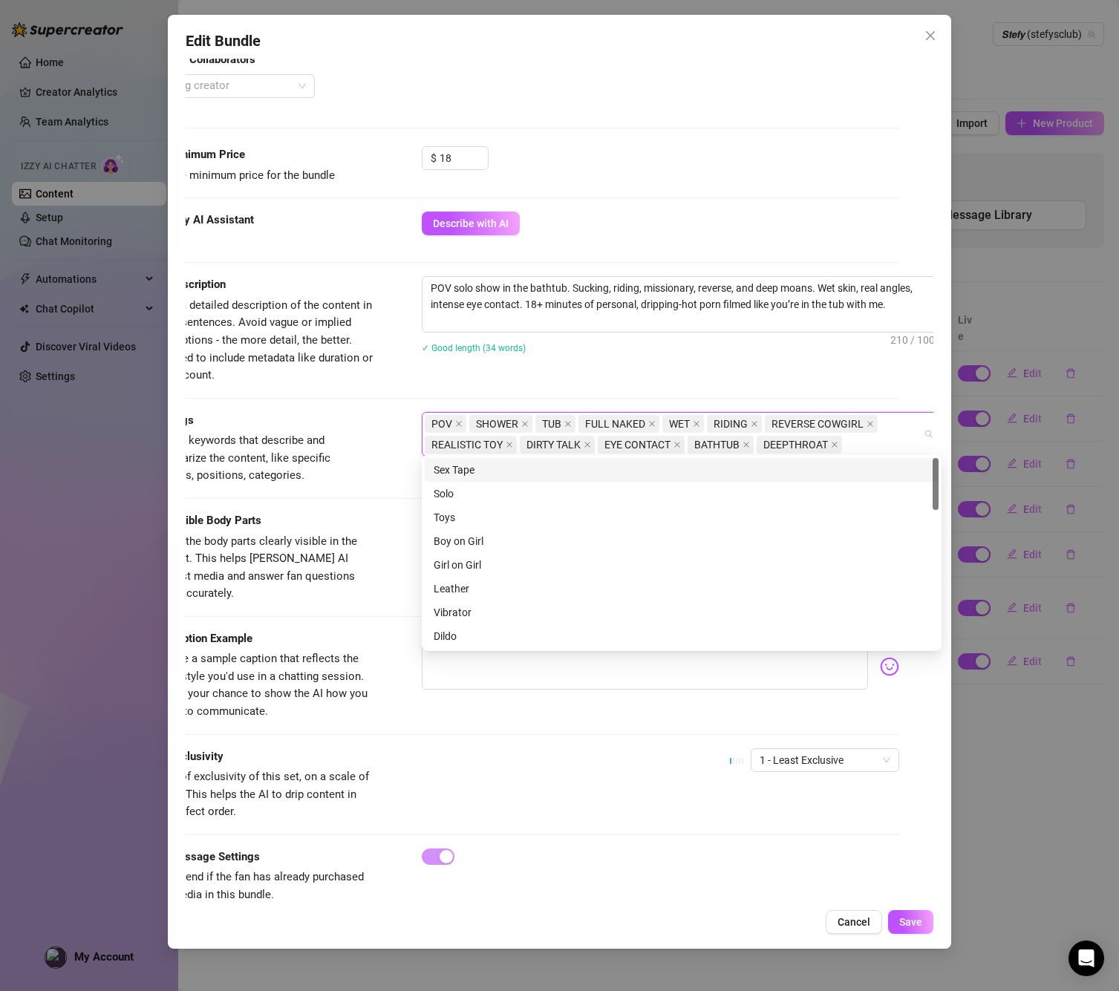
scroll to position [0, 0]
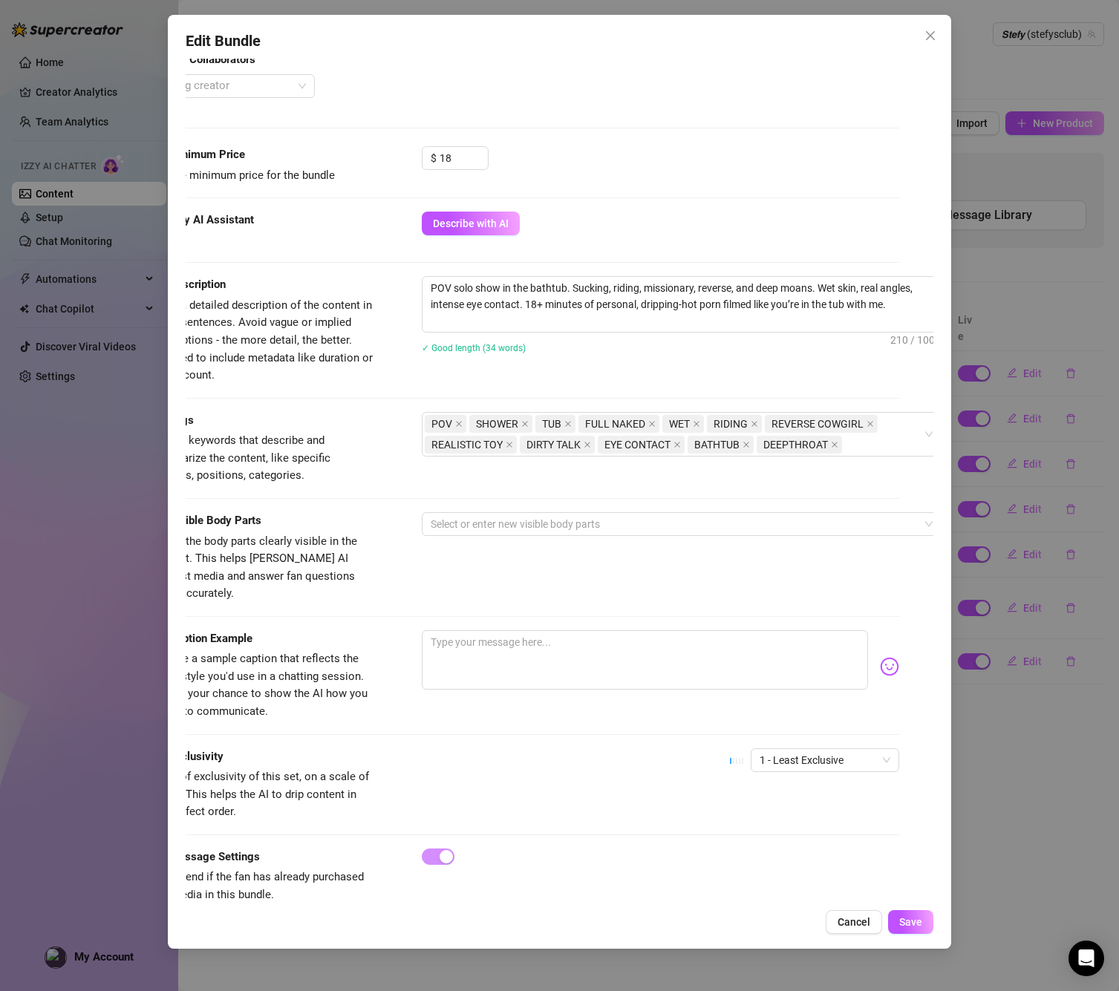
click at [292, 517] on div "Visible Body Parts" at bounding box center [262, 521] width 223 height 18
click at [477, 512] on div "Select or enter new visible body parts" at bounding box center [682, 524] width 520 height 24
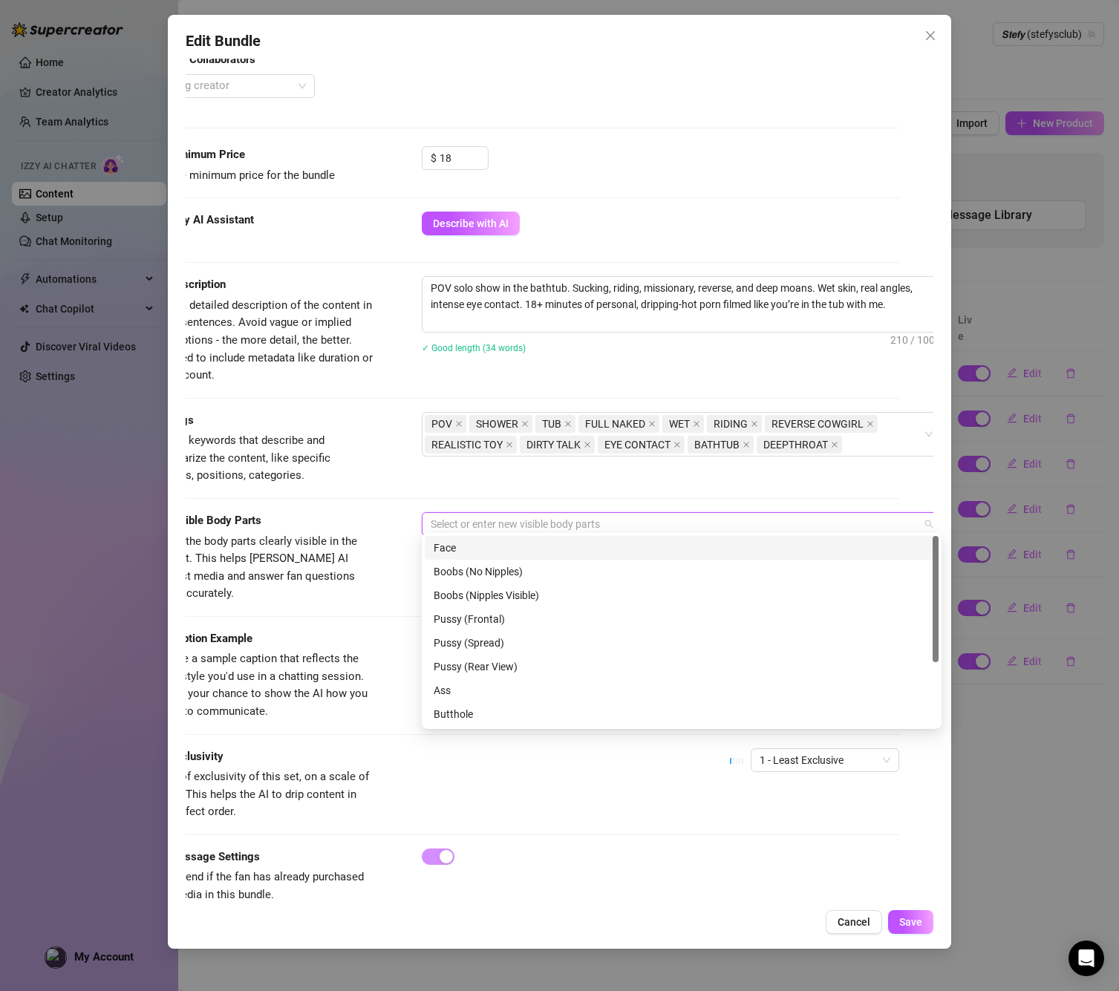
click at [462, 543] on div "Face" at bounding box center [682, 548] width 496 height 16
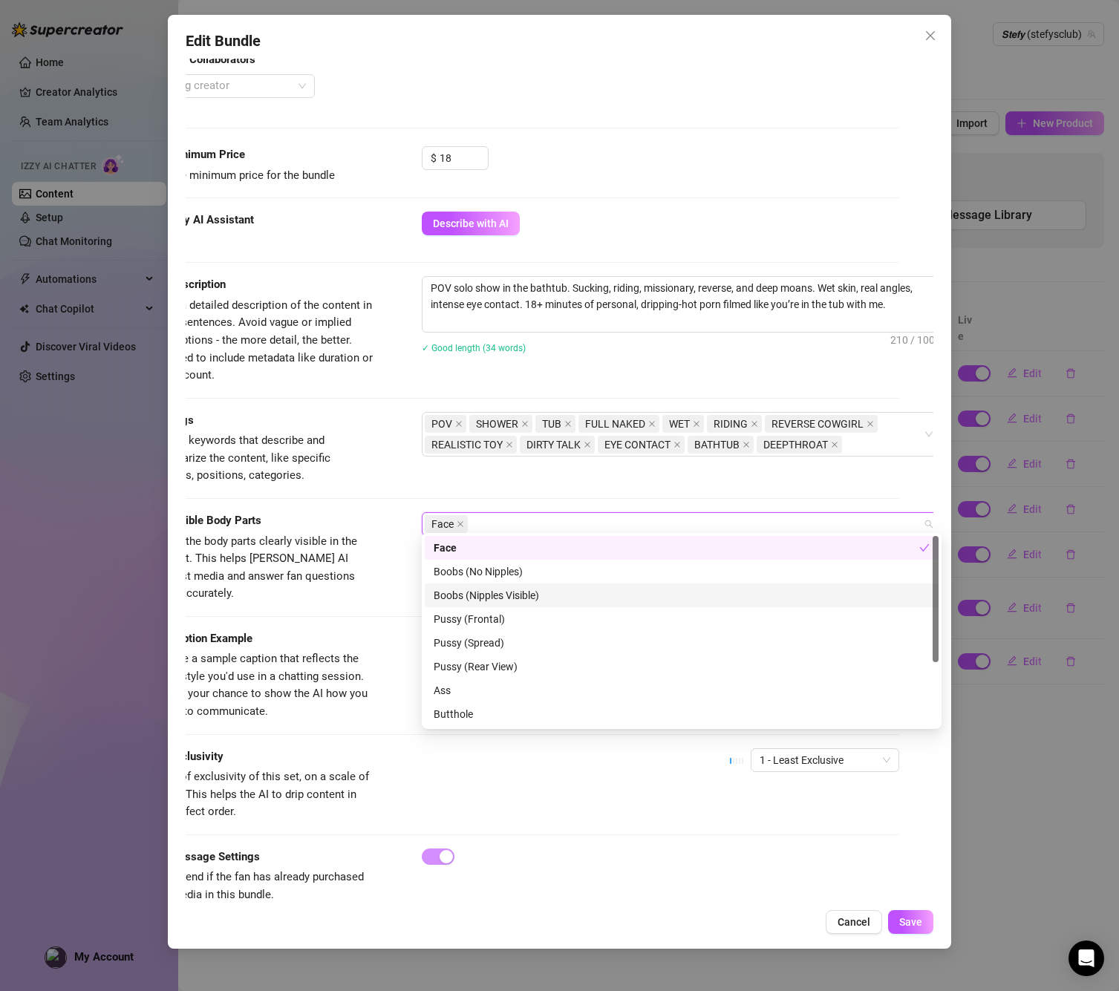
click at [483, 594] on div "Boobs (Nipples Visible)" at bounding box center [682, 595] width 496 height 16
click at [477, 621] on div "Pussy (Frontal)" at bounding box center [682, 619] width 496 height 16
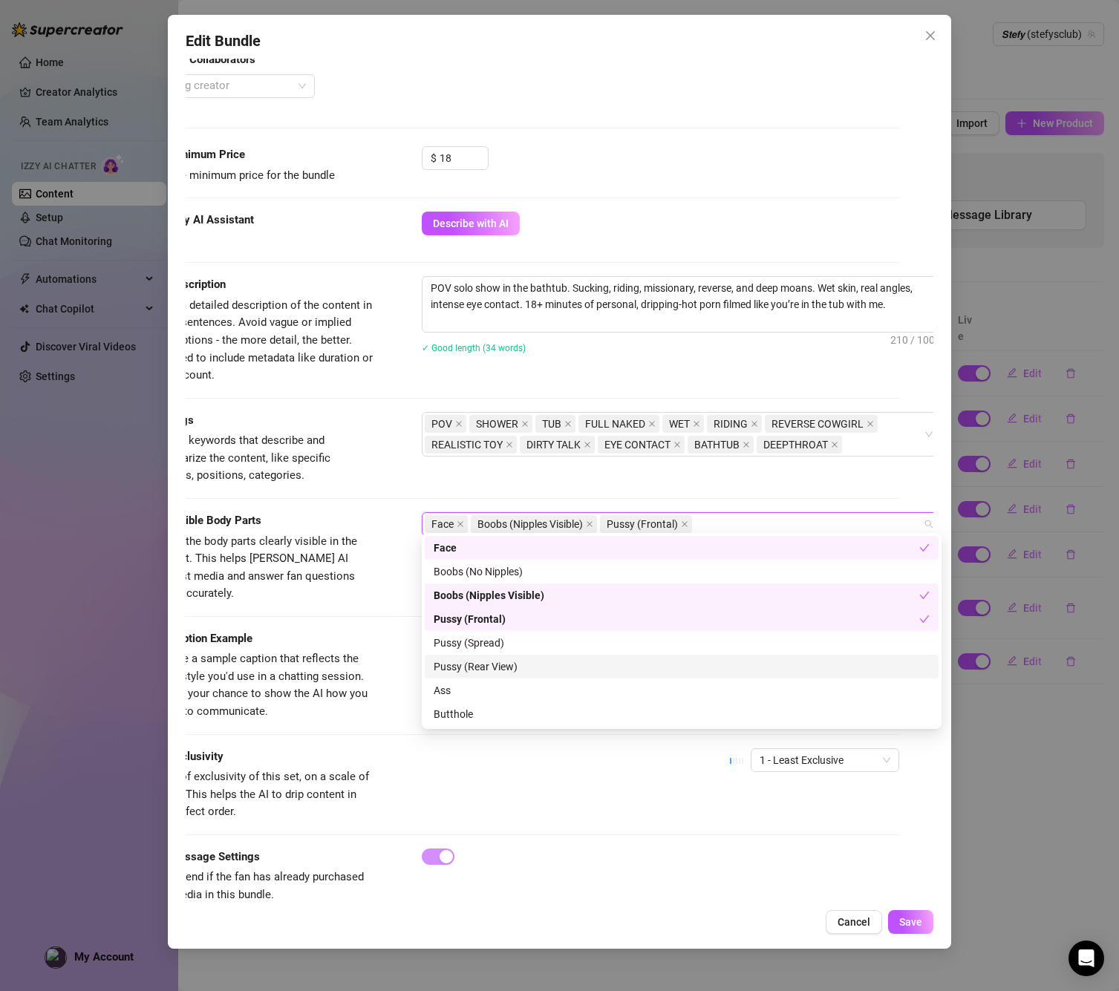
click at [476, 658] on div "Pussy (Rear View)" at bounding box center [682, 666] width 496 height 16
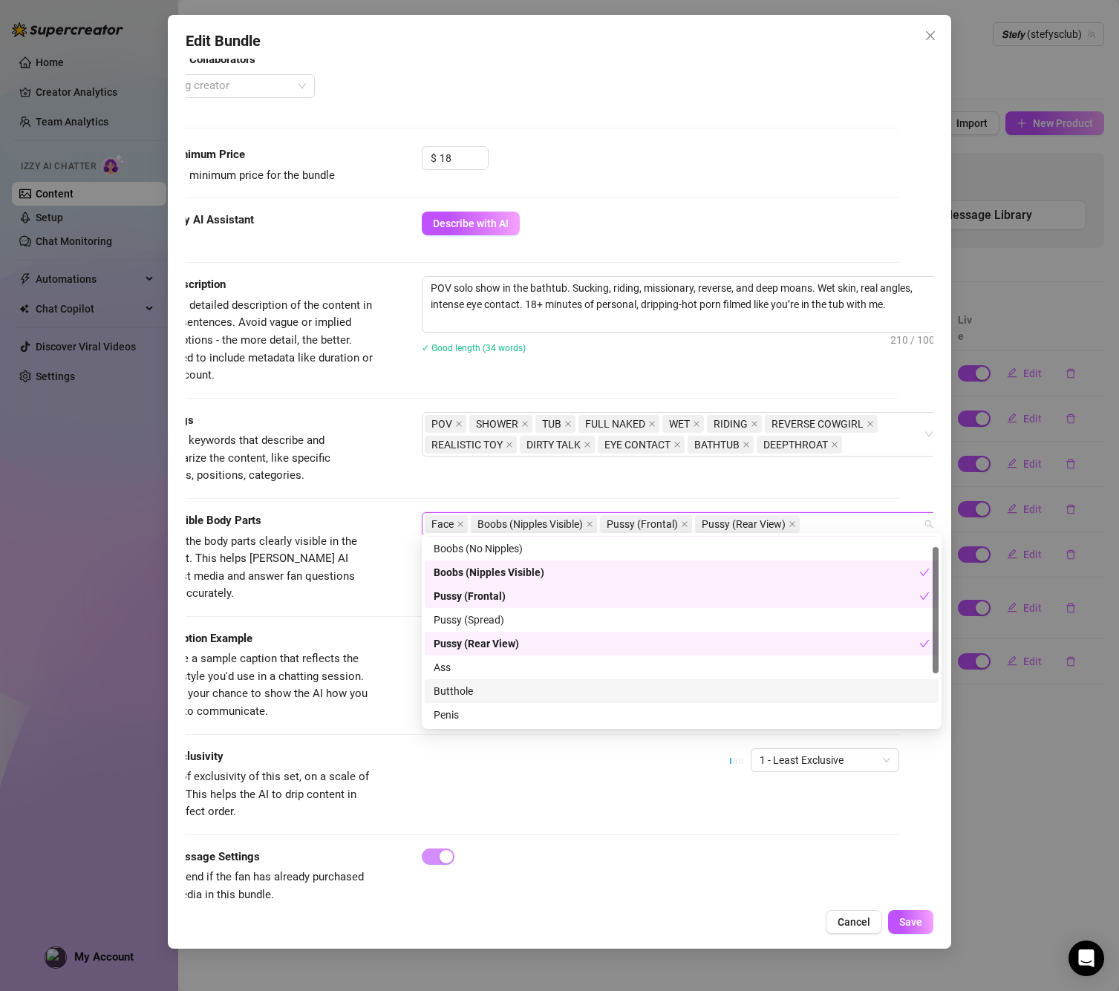
click at [461, 695] on div "Butthole" at bounding box center [682, 691] width 496 height 16
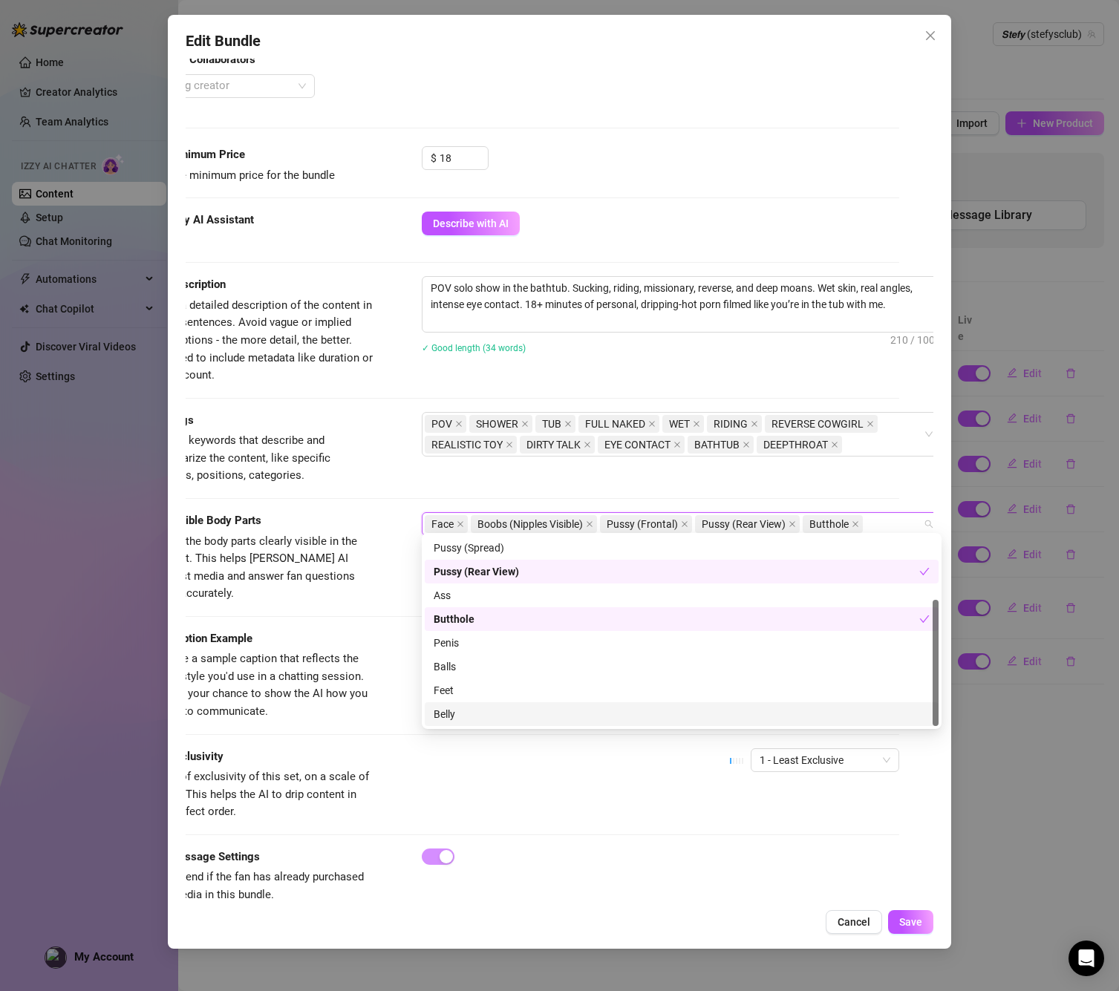
click at [463, 710] on div "Belly" at bounding box center [682, 714] width 496 height 16
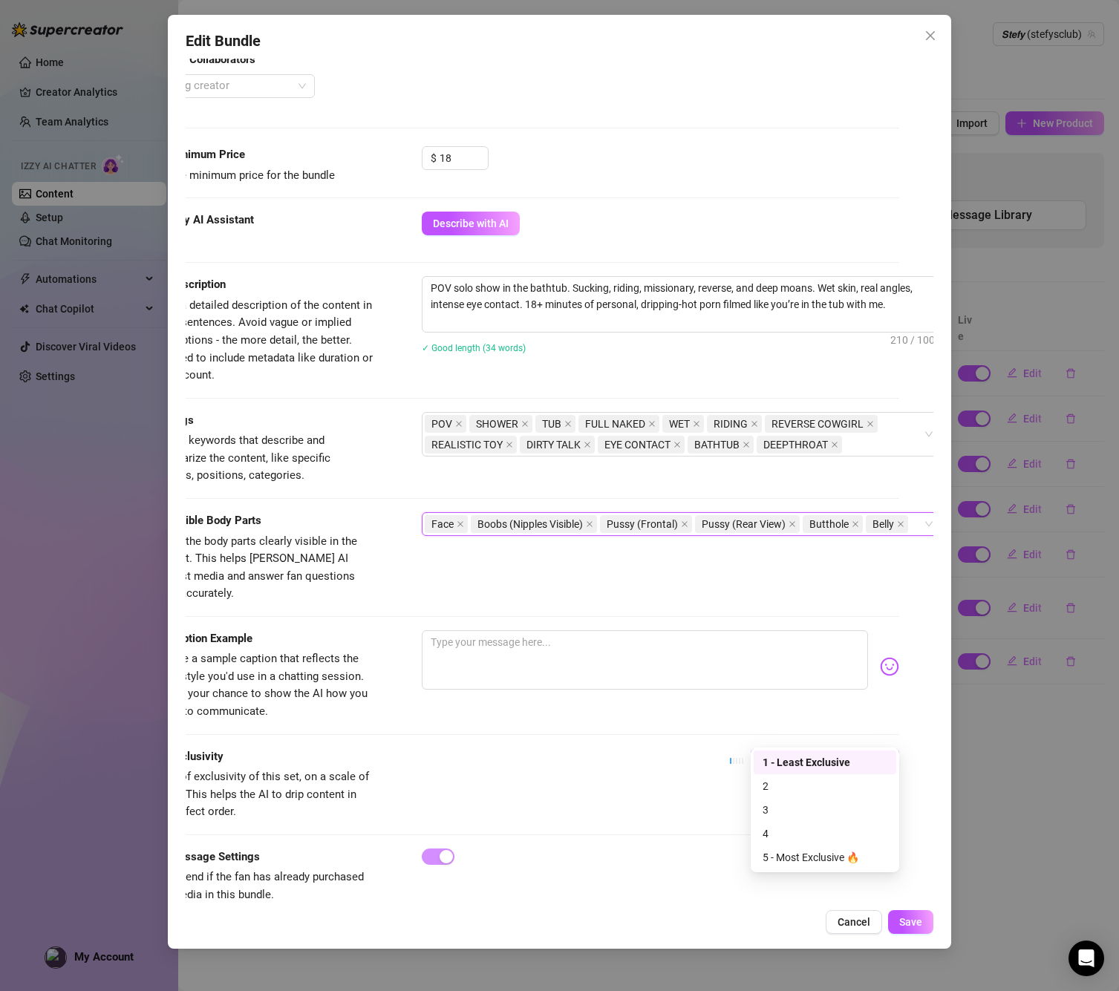
click at [791, 749] on span "1 - Least Exclusive" at bounding box center [824, 760] width 131 height 22
click at [782, 823] on div "4" at bounding box center [825, 834] width 143 height 24
click at [798, 749] on span "4" at bounding box center [824, 760] width 131 height 22
click at [903, 921] on span "Save" at bounding box center [910, 922] width 23 height 12
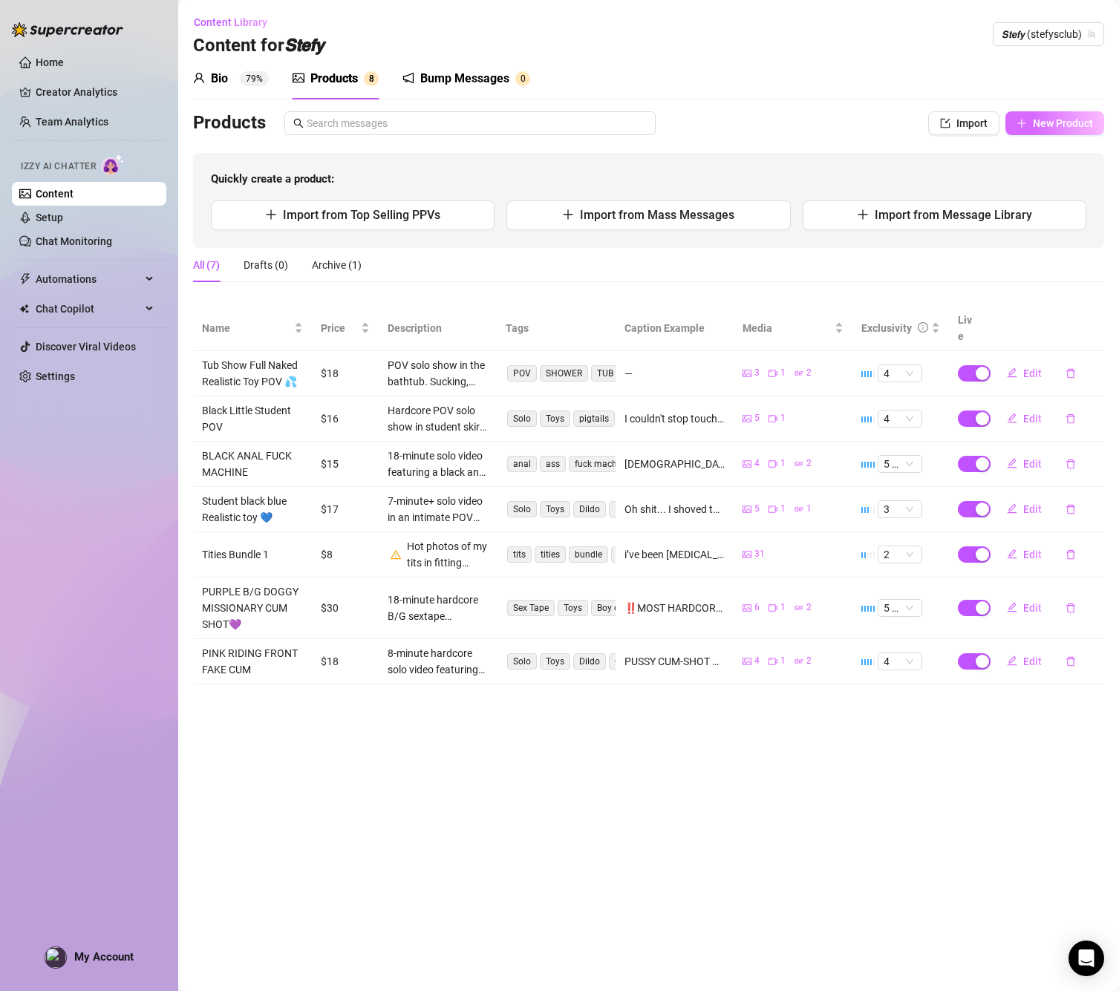
click at [1030, 120] on button "New Product" at bounding box center [1054, 123] width 99 height 24
type textarea "Type your message here..."
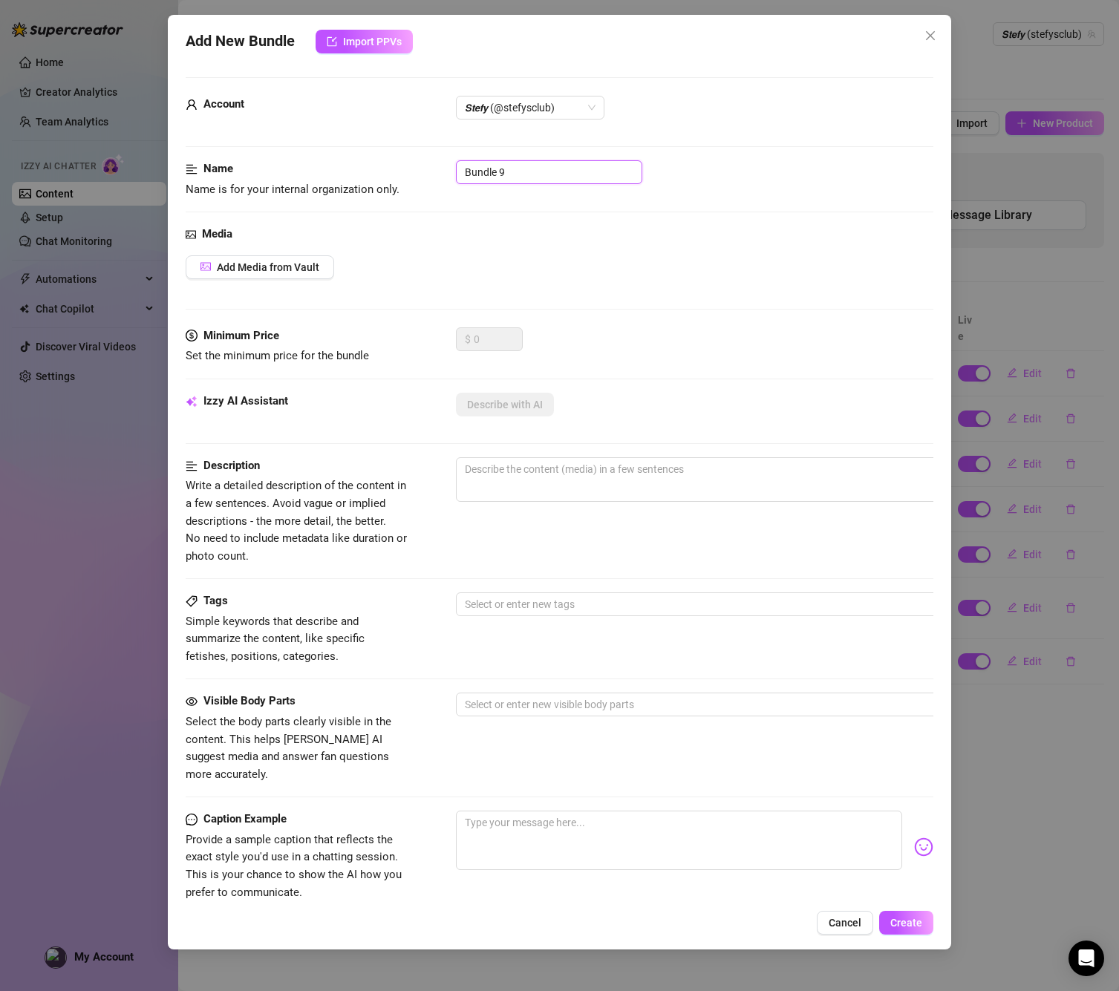
drag, startPoint x: 563, startPoint y: 167, endPoint x: 360, endPoint y: 154, distance: 203.1
click at [360, 154] on form "Account 𝙎𝙩𝙚𝙛𝙮 (@stefysclub) Name Name is for your internal organization only. B…" at bounding box center [560, 594] width 748 height 1035
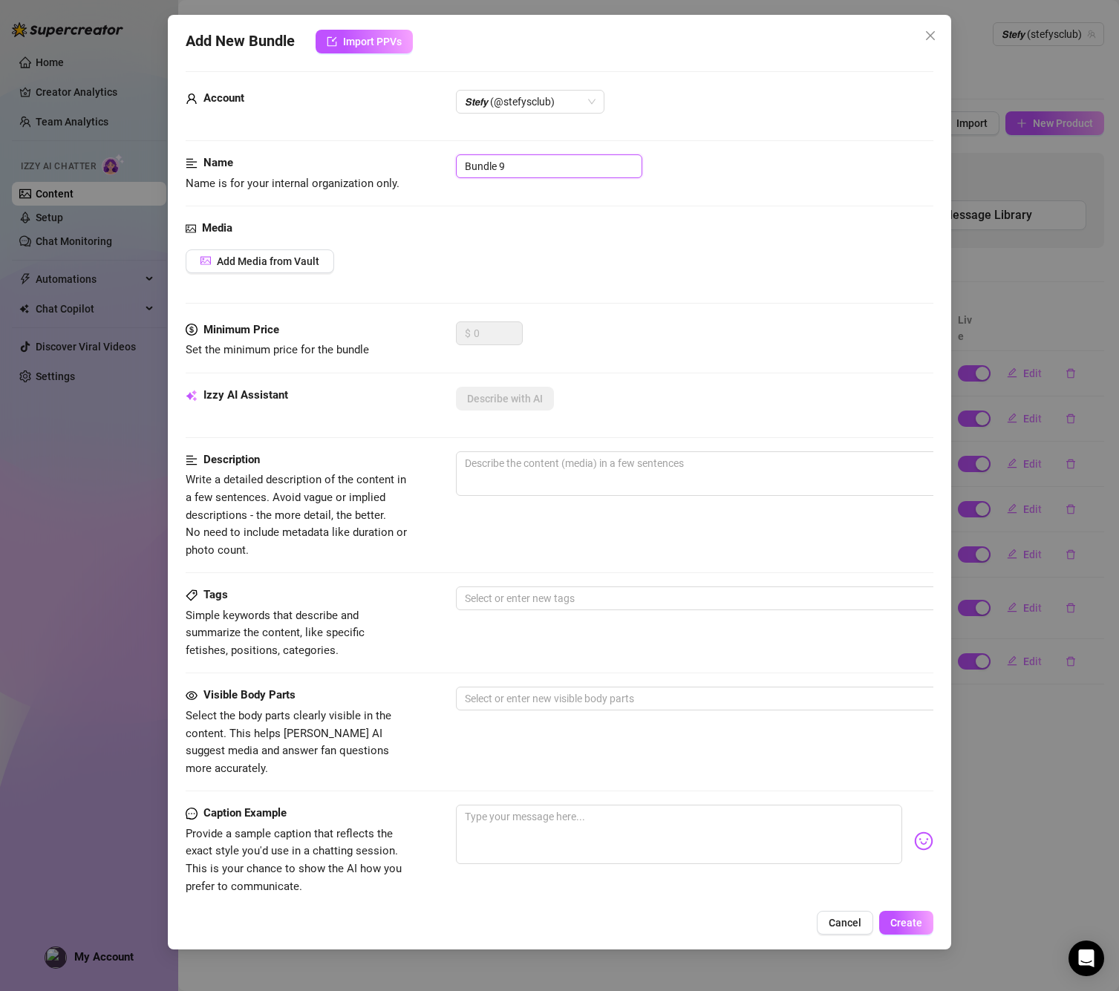
paste input "GREEN XXL DILDO SHOW"
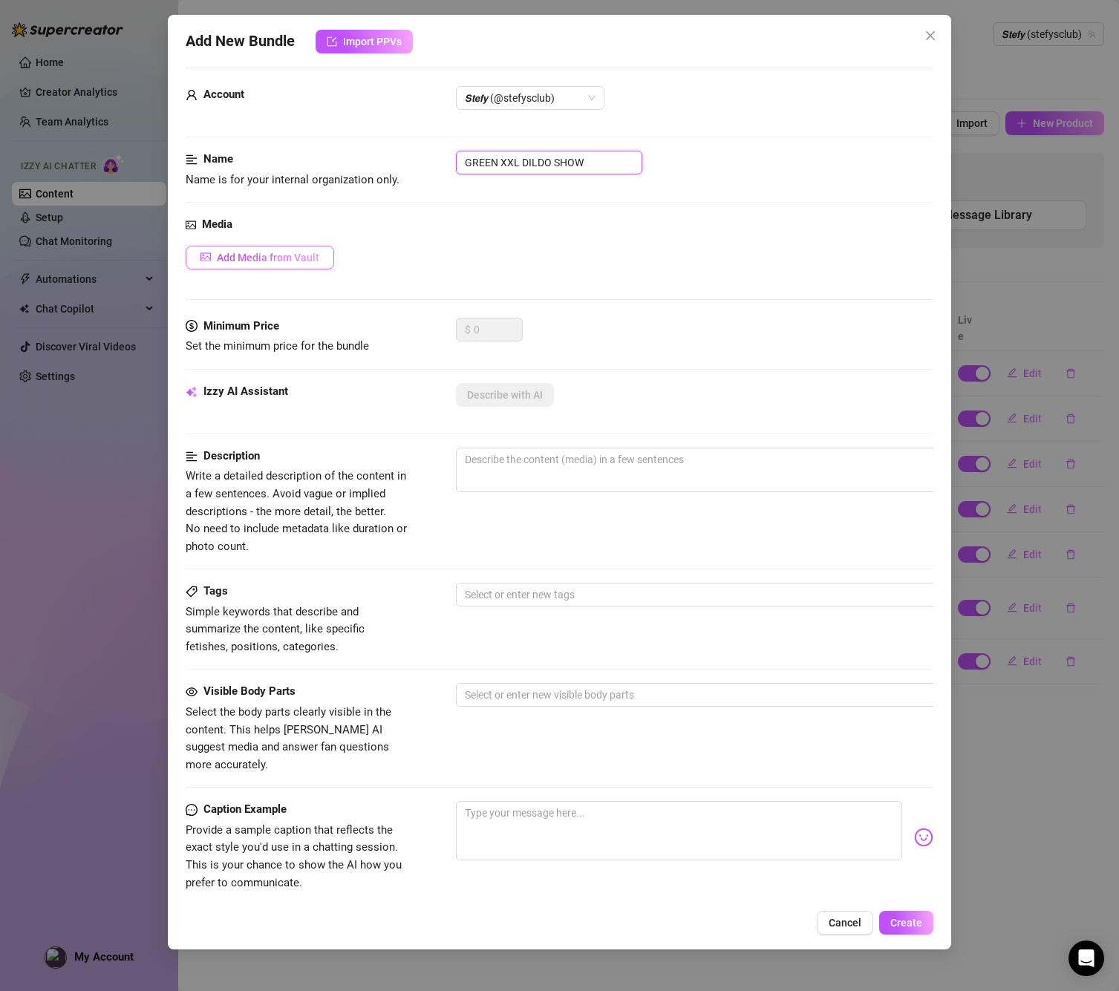
type input "GREEN XXL DILDO SHOW"
click at [232, 255] on span "Add Media from Vault" at bounding box center [268, 258] width 102 height 12
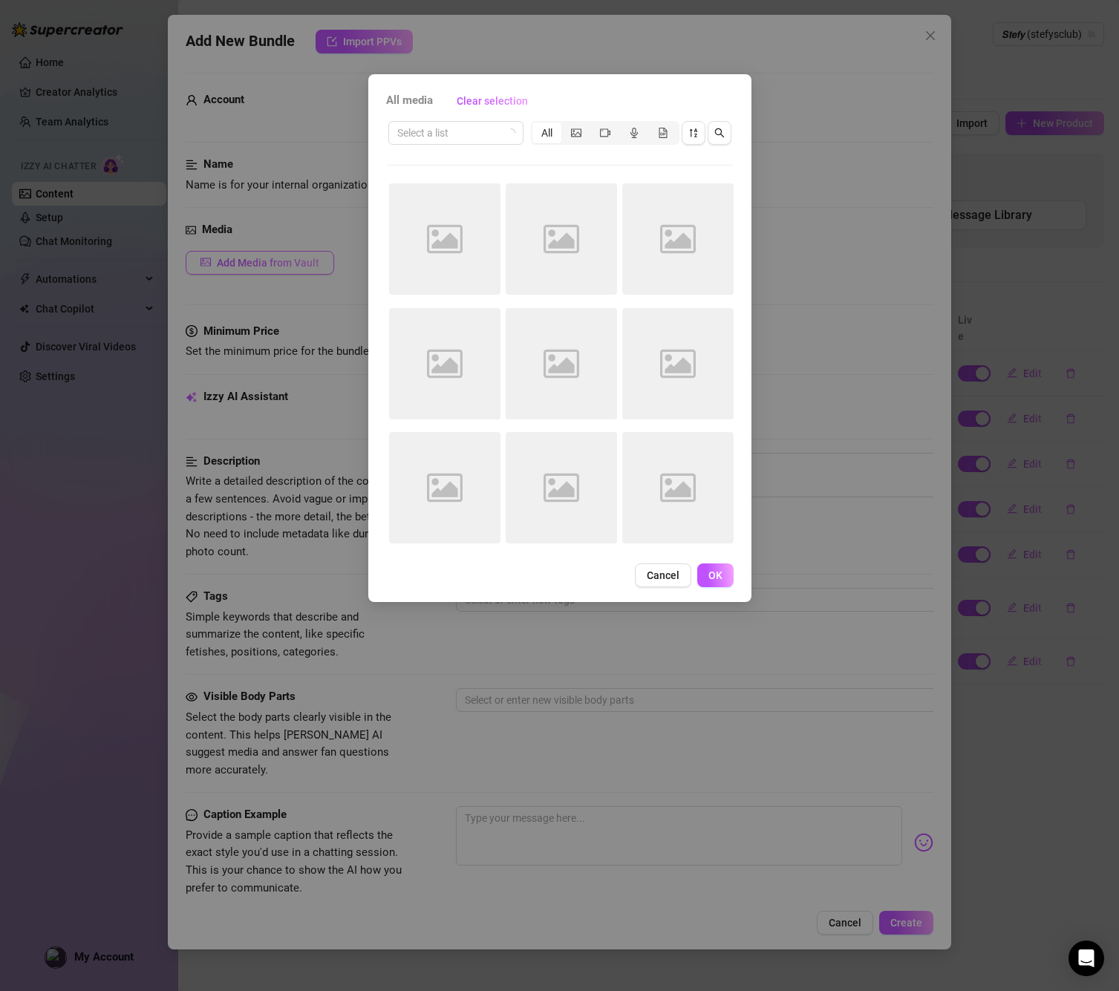
scroll to position [2, 0]
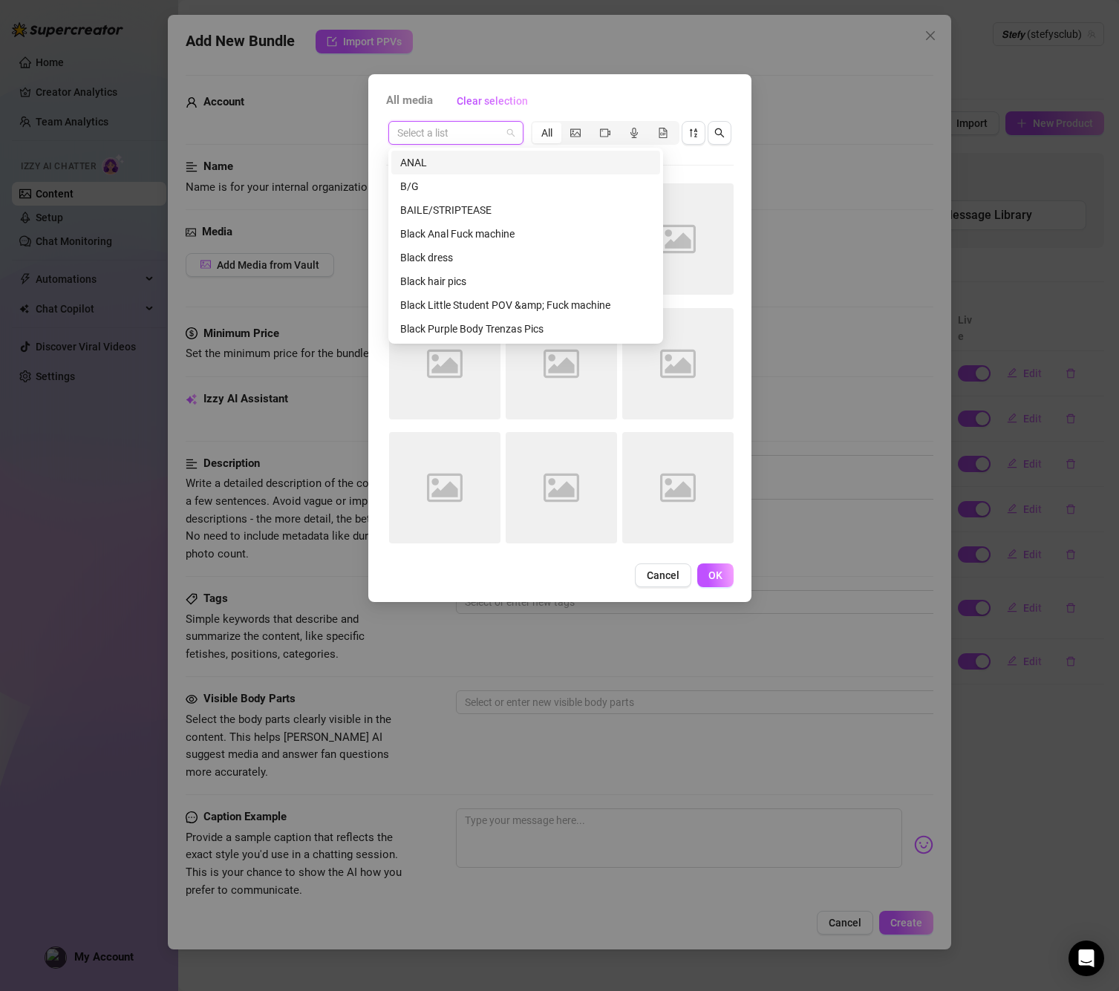
click at [452, 136] on input "search" at bounding box center [449, 133] width 104 height 22
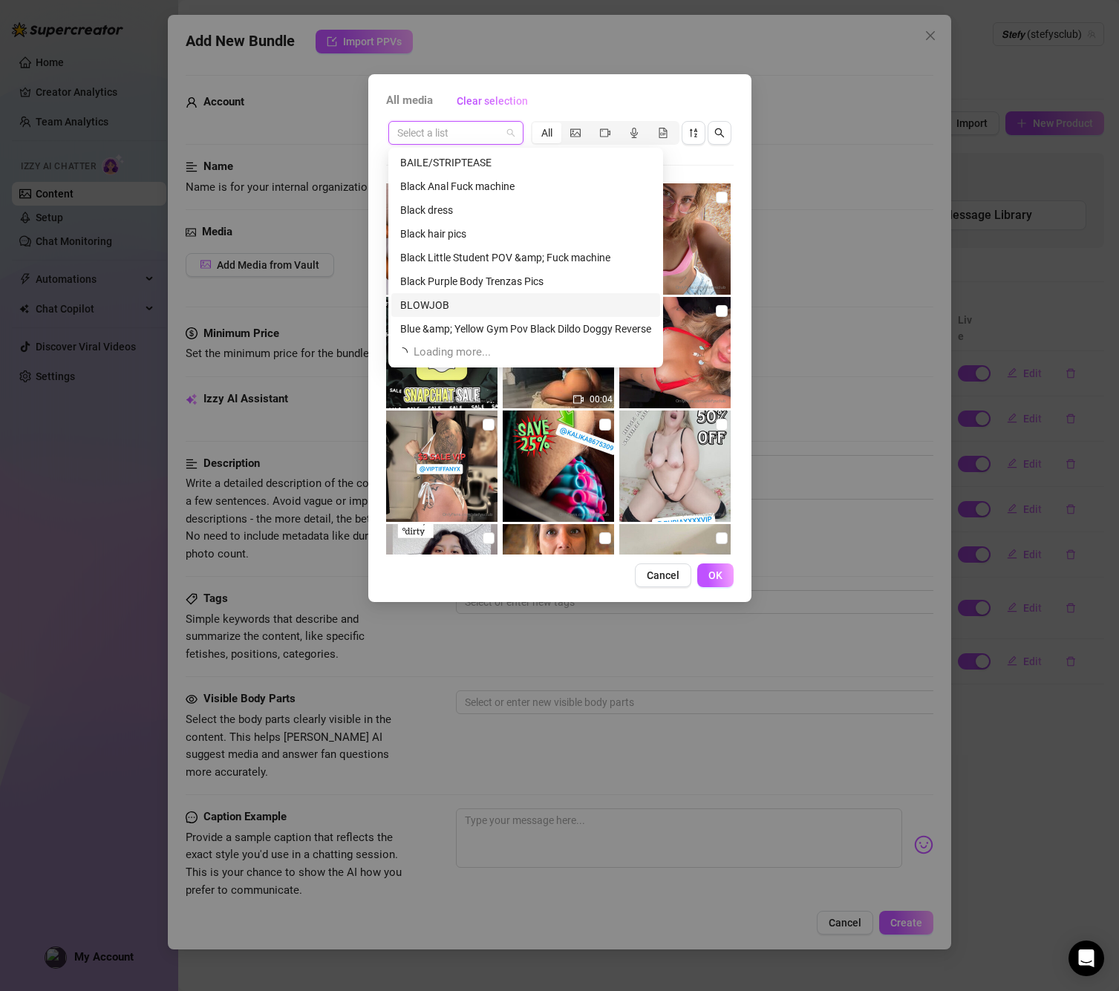
scroll to position [285, 0]
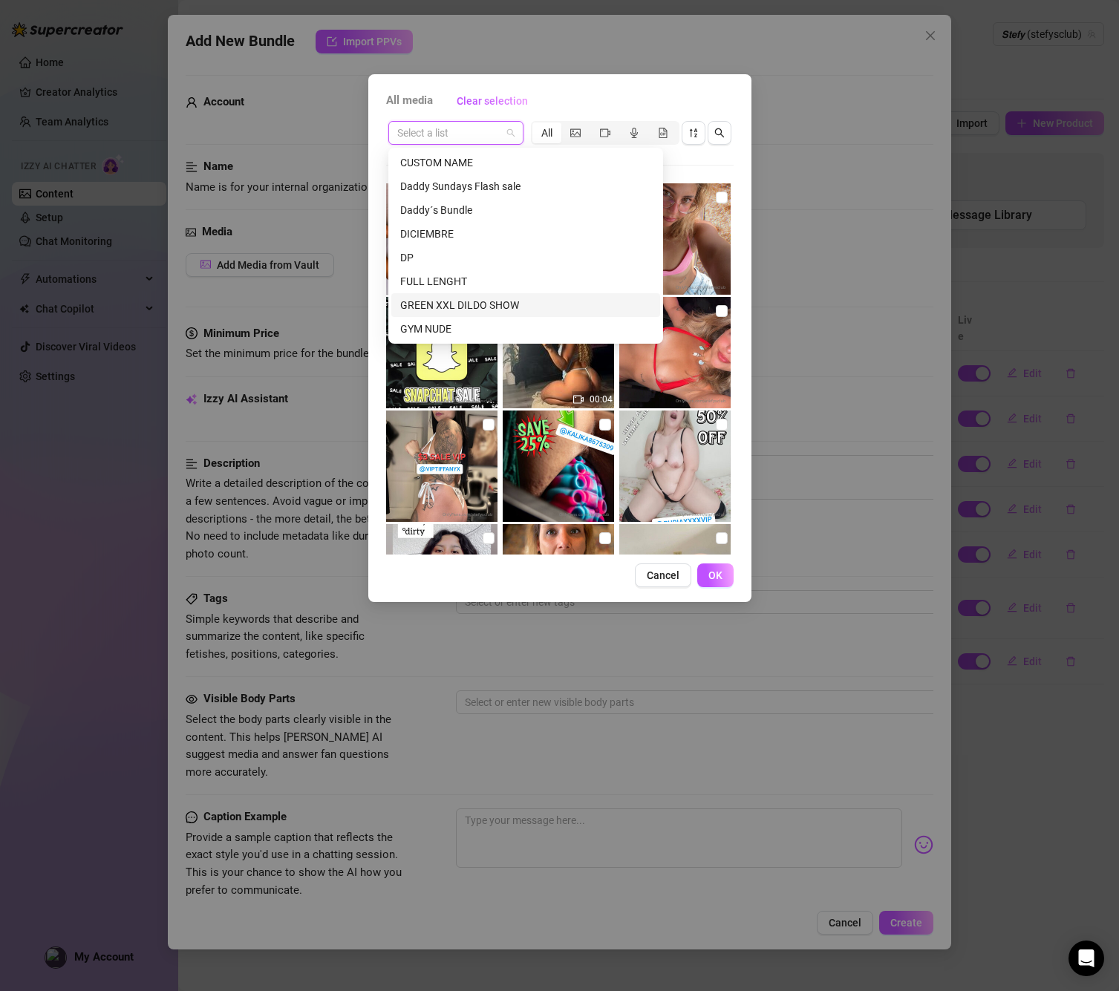
click at [470, 299] on div "GREEN XXL DILDO SHOW" at bounding box center [525, 305] width 251 height 16
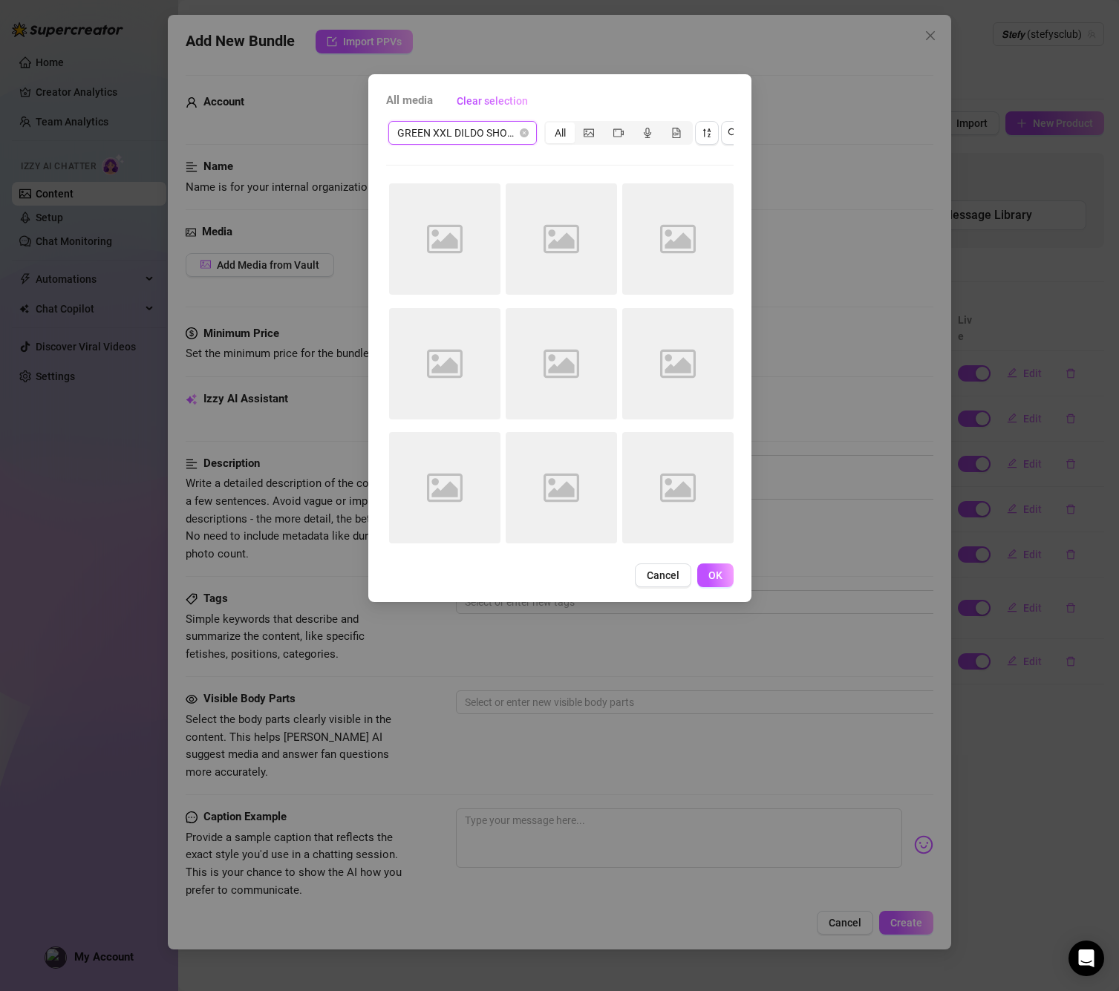
scroll to position [0, 0]
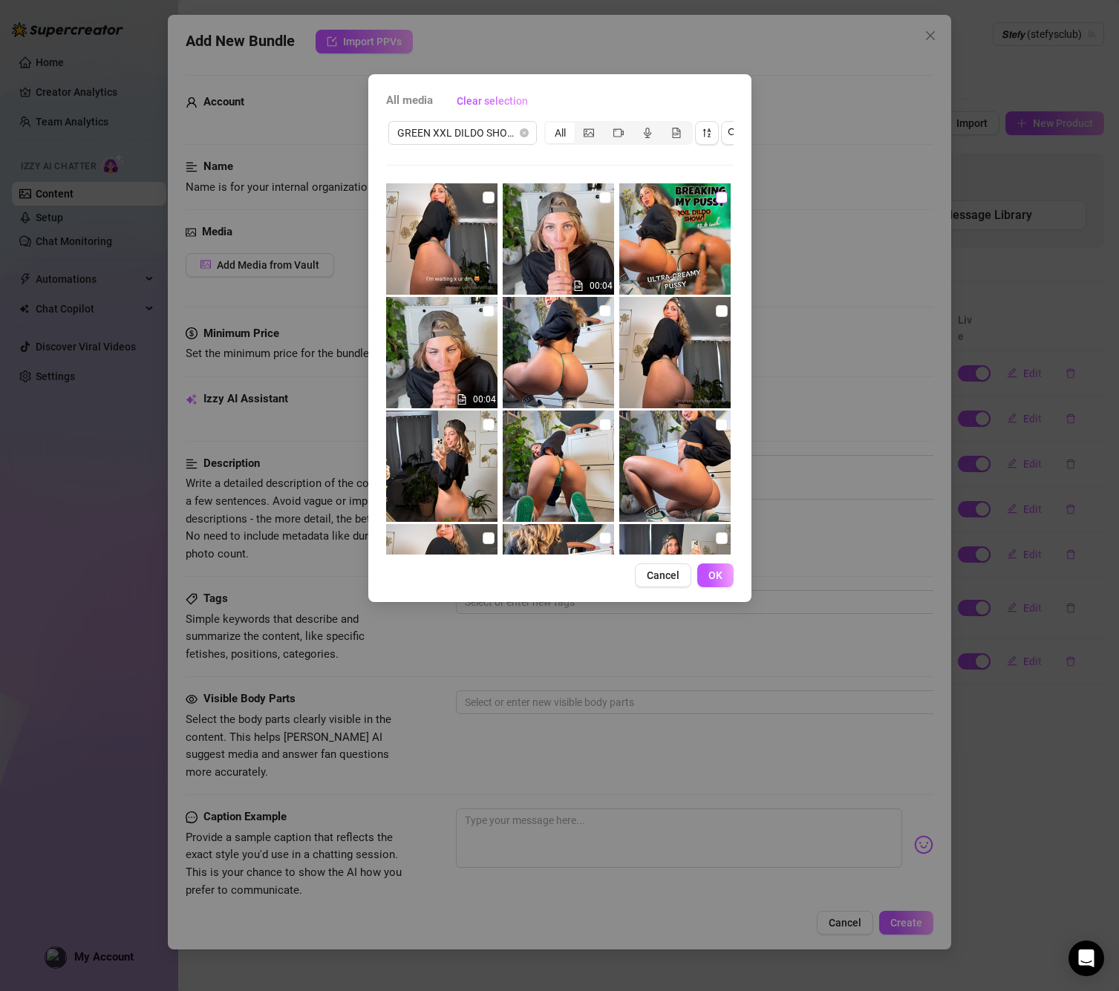
click at [722, 197] on input "checkbox" at bounding box center [722, 198] width 12 height 12
checkbox input "true"
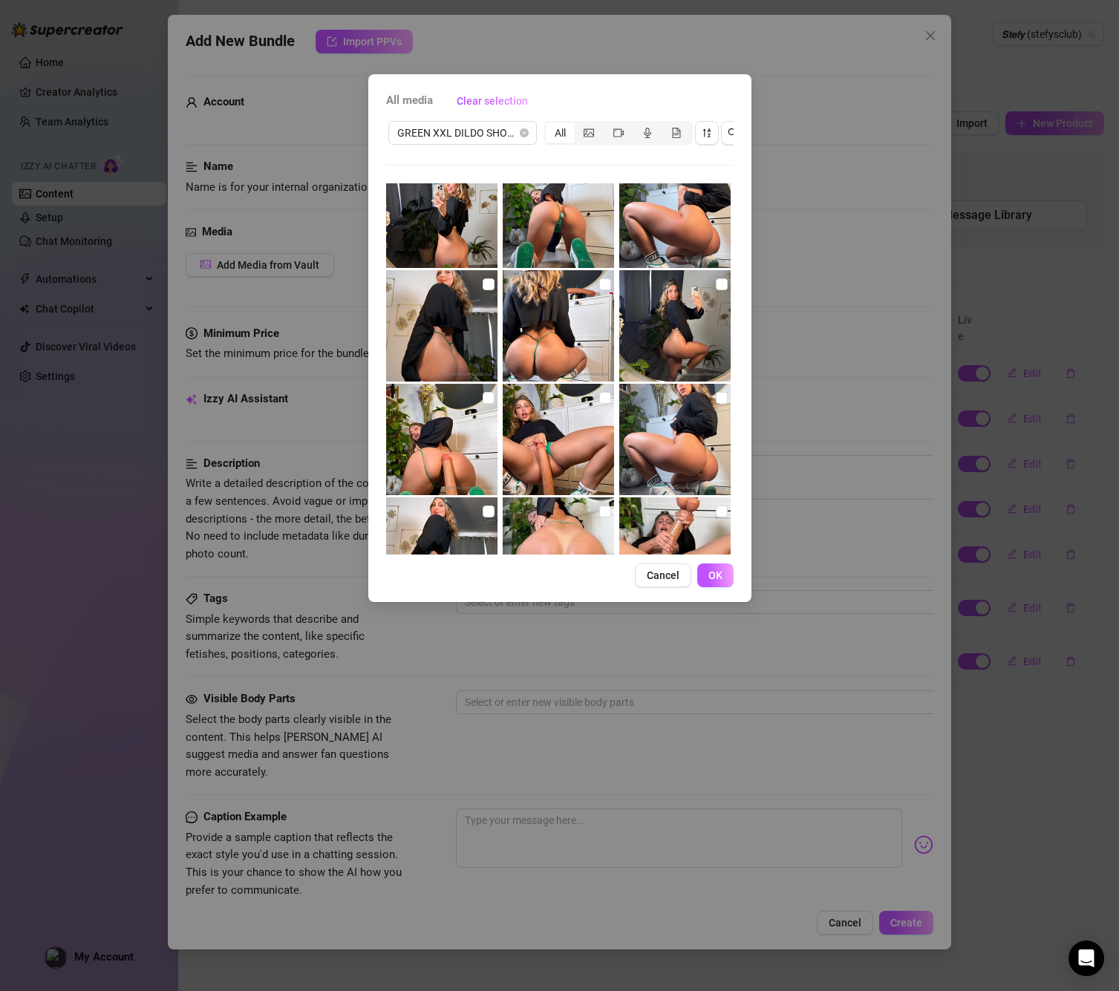
scroll to position [263, 0]
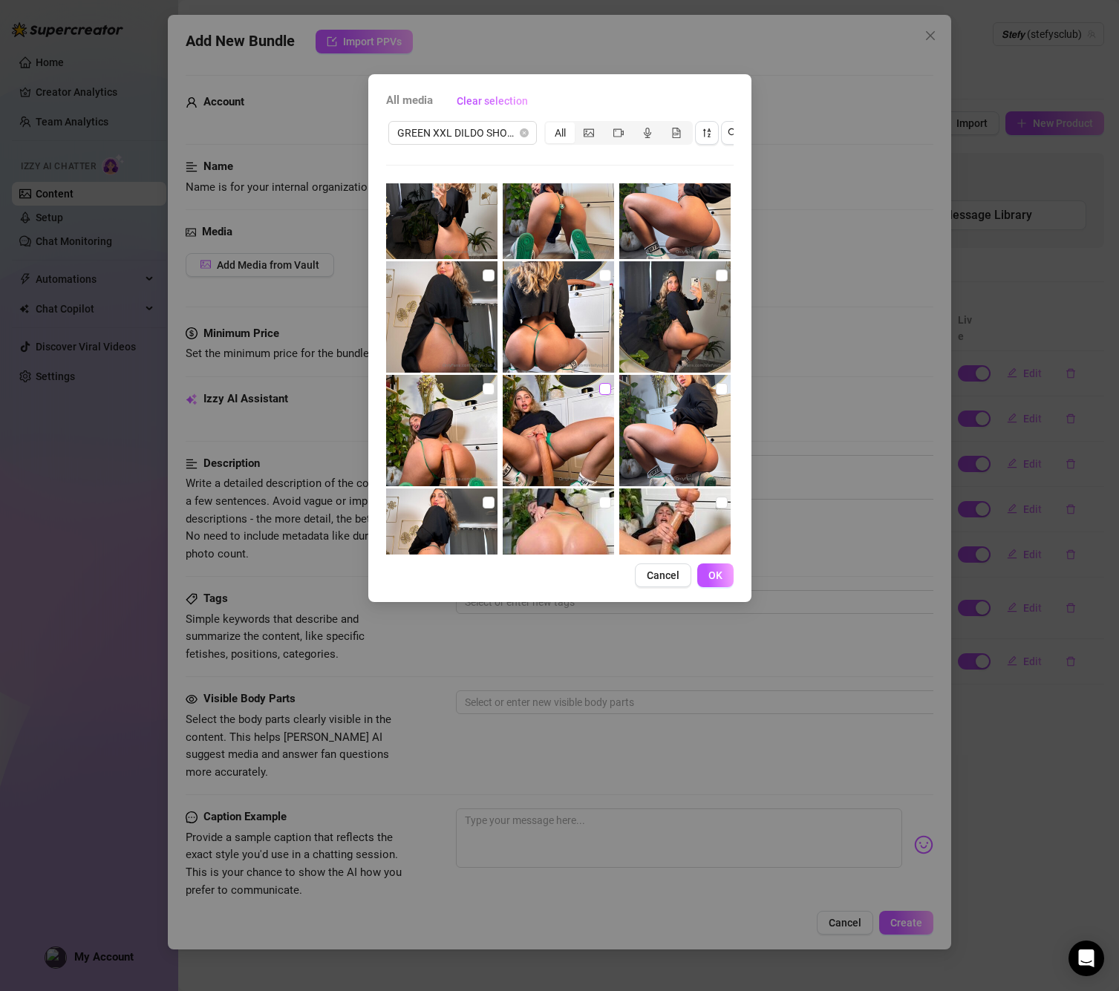
click at [601, 385] on input "checkbox" at bounding box center [605, 389] width 12 height 12
checkbox input "true"
click at [493, 388] on span at bounding box center [489, 389] width 12 height 12
click at [493, 388] on input "checkbox" at bounding box center [489, 389] width 12 height 12
checkbox input "true"
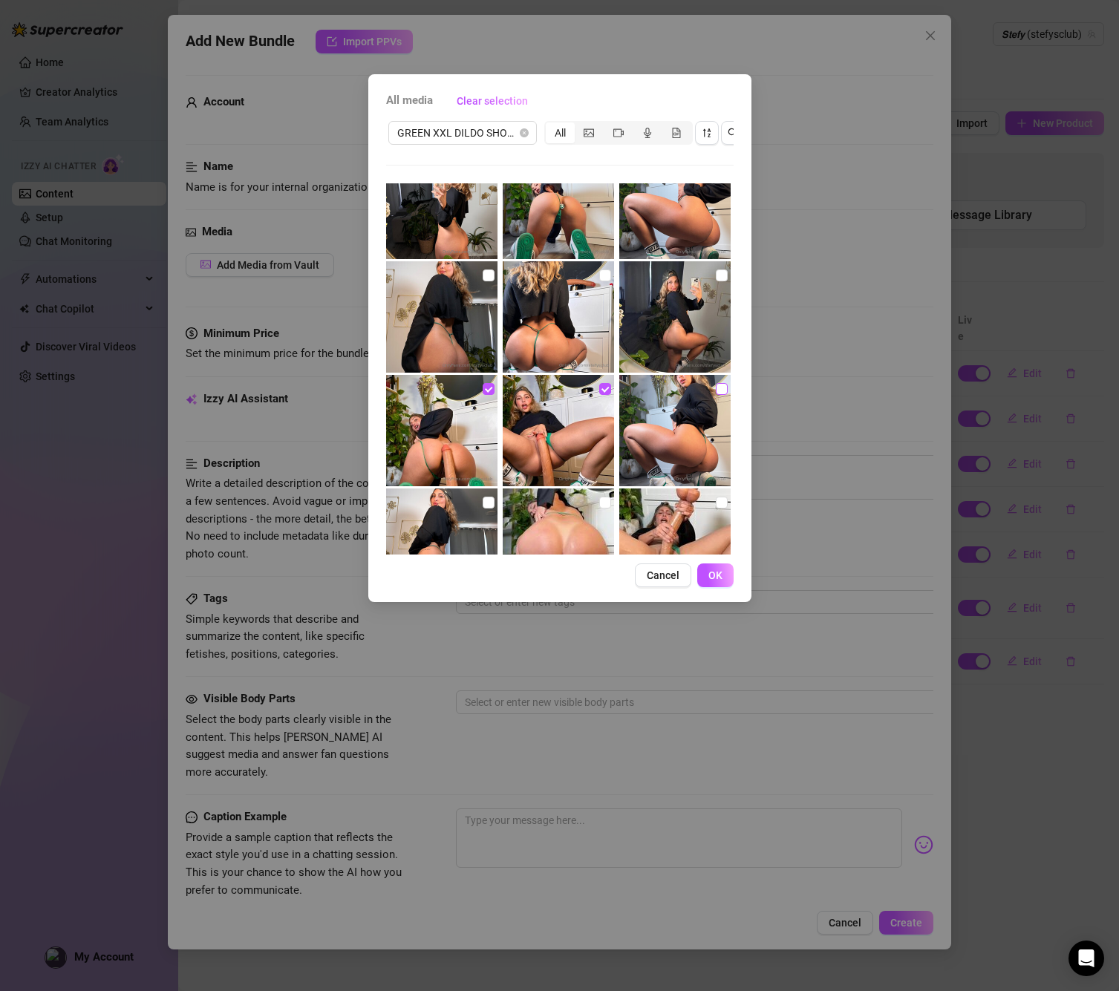
click at [721, 381] on label at bounding box center [722, 389] width 12 height 16
click at [721, 383] on input "checkbox" at bounding box center [722, 389] width 12 height 12
checkbox input "true"
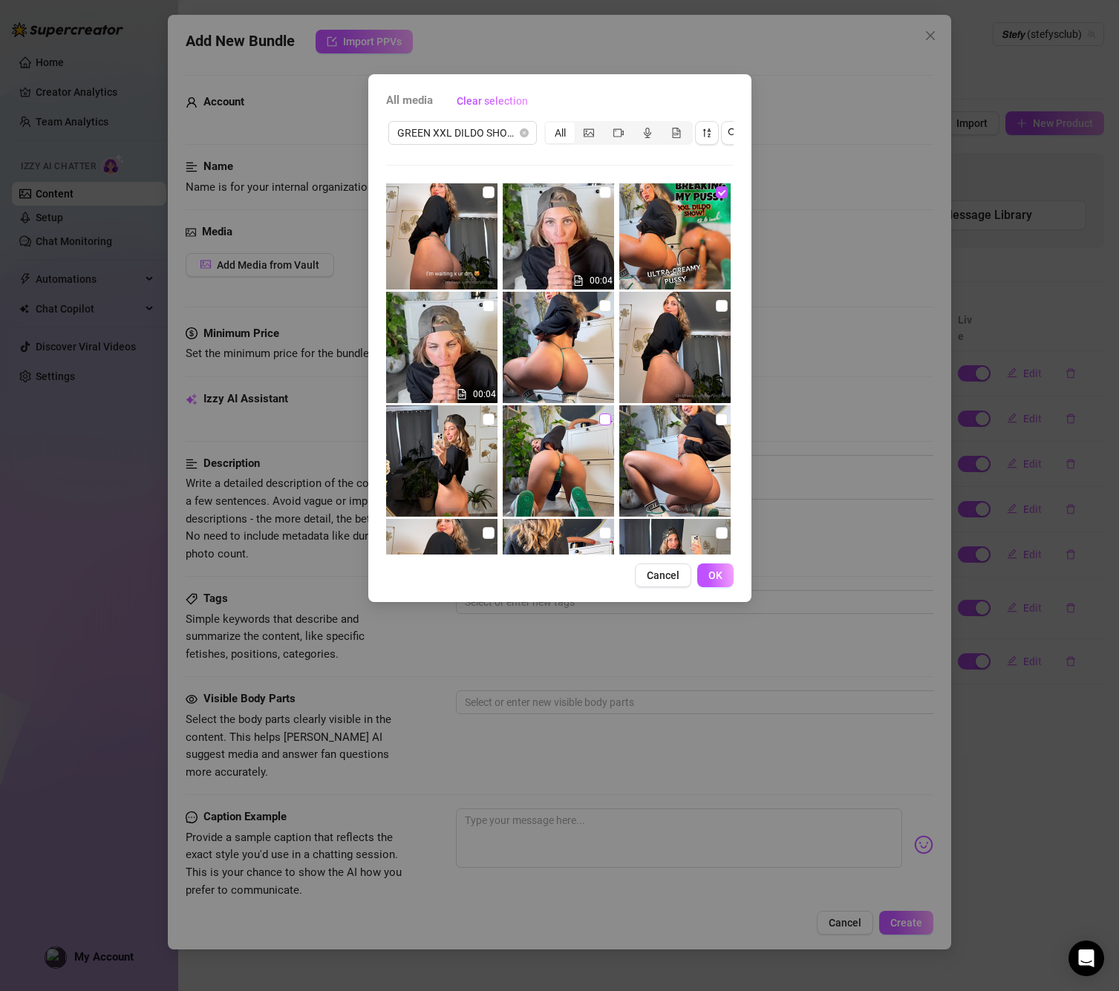
click at [601, 419] on input "checkbox" at bounding box center [605, 419] width 12 height 12
checkbox input "true"
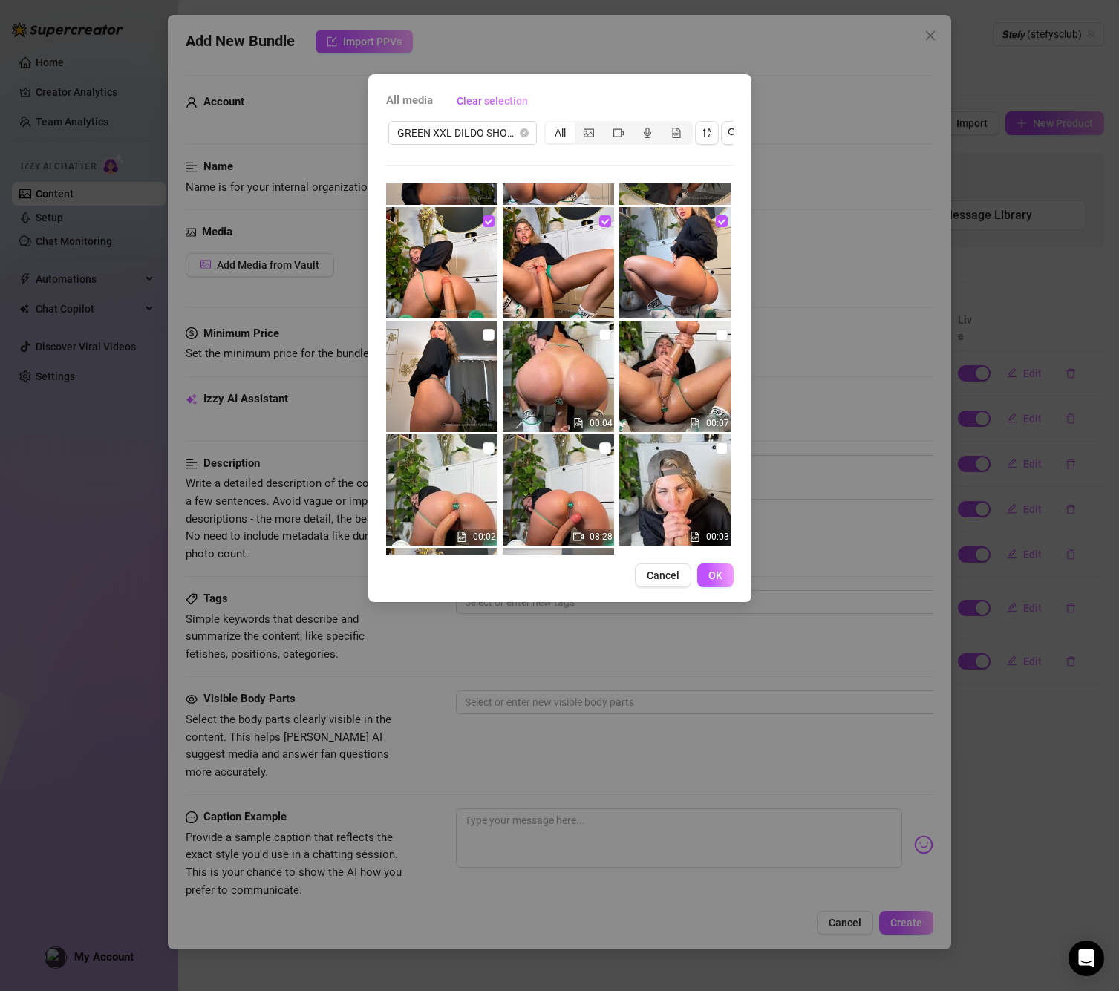
scroll to position [518, 0]
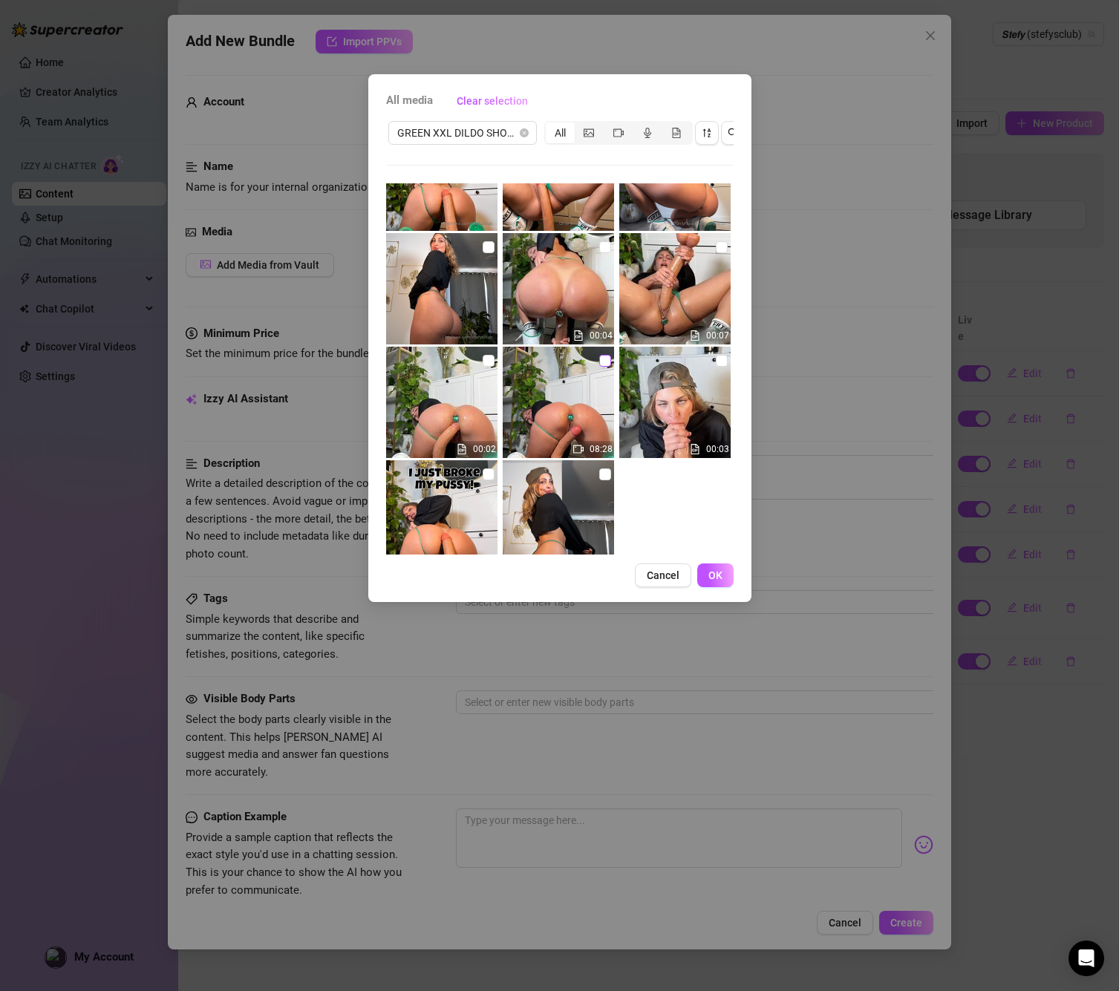
click at [608, 361] on span at bounding box center [605, 361] width 12 height 12
click at [608, 361] on input "checkbox" at bounding box center [605, 361] width 12 height 12
checkbox input "true"
click at [489, 363] on input "checkbox" at bounding box center [489, 361] width 12 height 12
checkbox input "true"
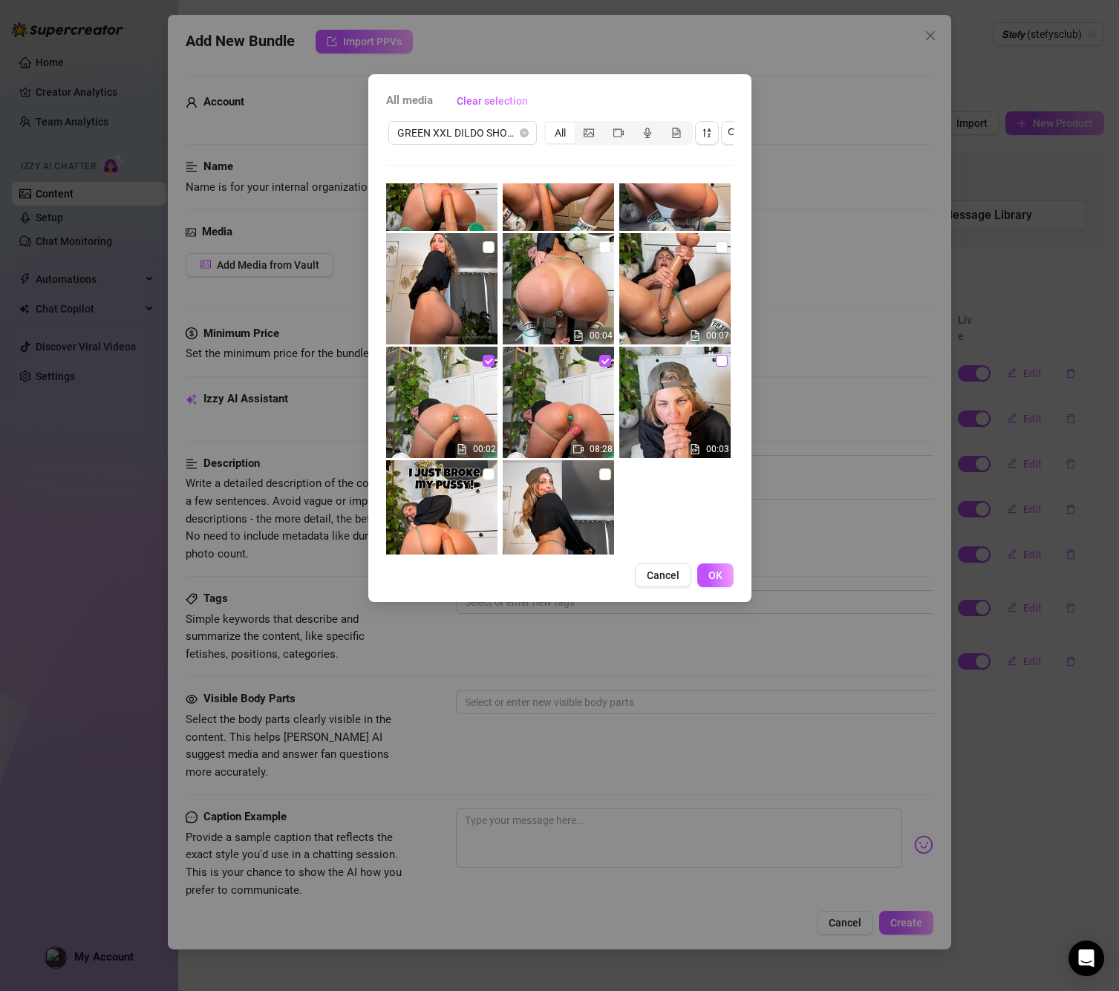
click at [720, 358] on input "checkbox" at bounding box center [722, 361] width 12 height 12
checkbox input "true"
click at [722, 246] on label at bounding box center [722, 247] width 12 height 16
click at [722, 246] on input "checkbox" at bounding box center [722, 247] width 12 height 12
checkbox input "true"
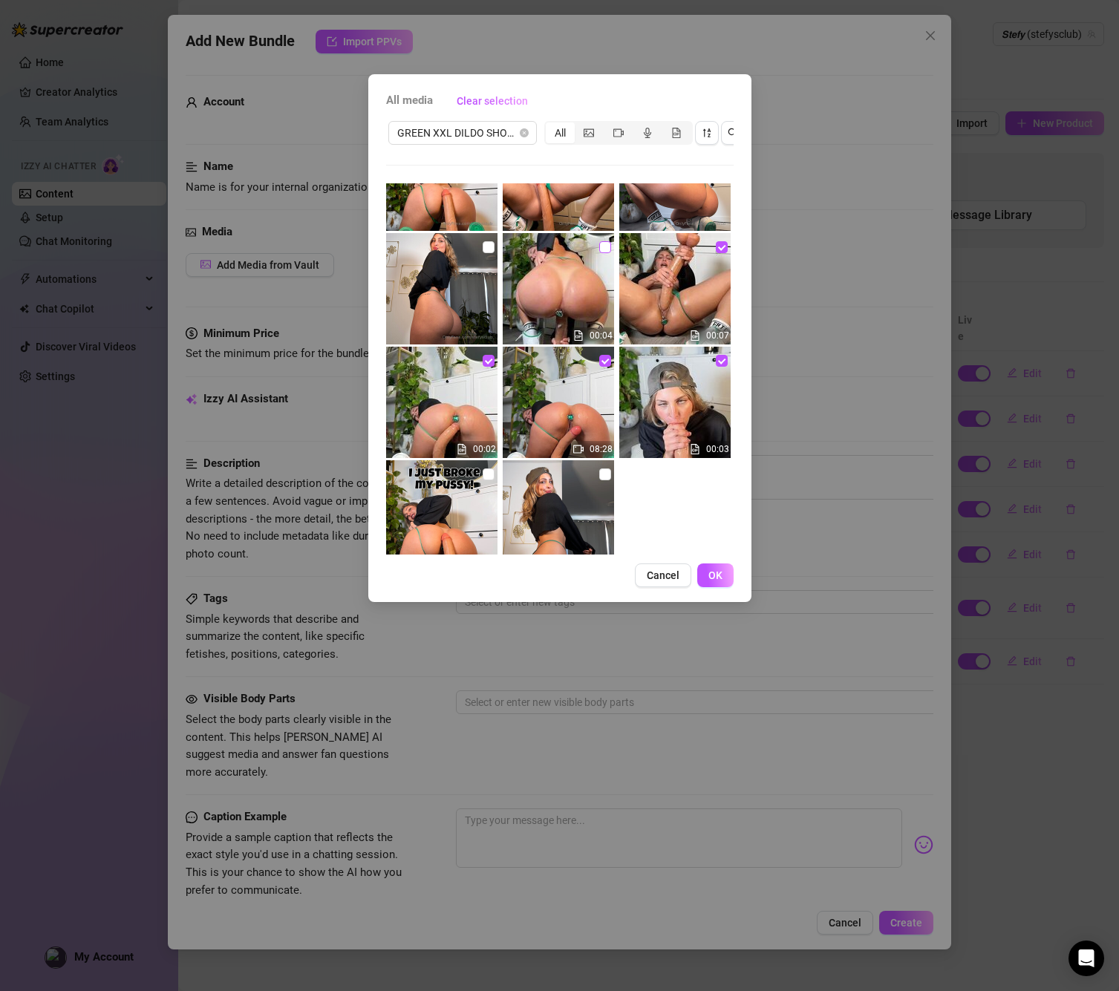
click at [607, 243] on input "checkbox" at bounding box center [605, 247] width 12 height 12
checkbox input "true"
click at [710, 571] on span "OK" at bounding box center [715, 575] width 14 height 12
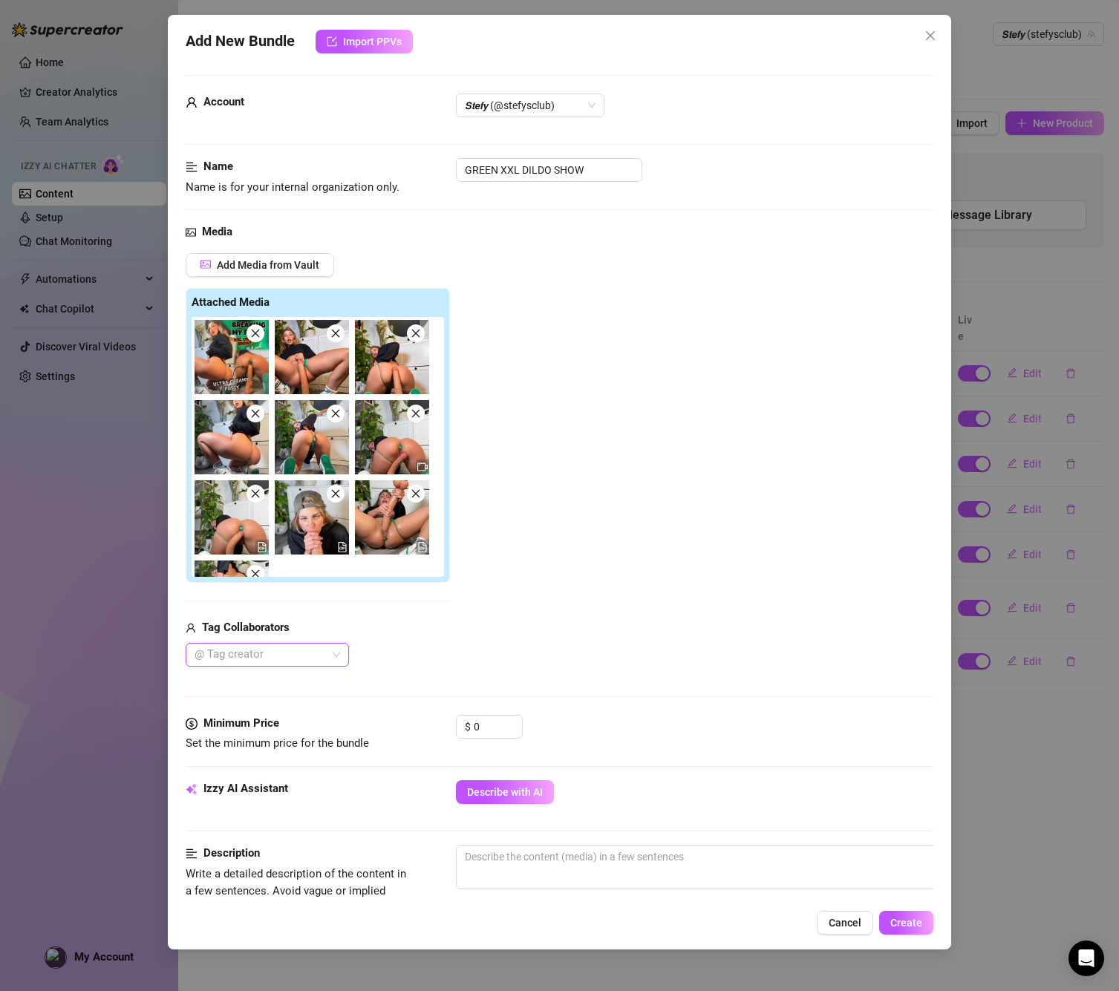
click at [492, 743] on div "$ 0" at bounding box center [489, 733] width 67 height 37
drag, startPoint x: 489, startPoint y: 729, endPoint x: 444, endPoint y: 714, distance: 47.7
click at [444, 715] on div "Minimum Price Set the minimum price for the bundle $ 0" at bounding box center [560, 734] width 748 height 38
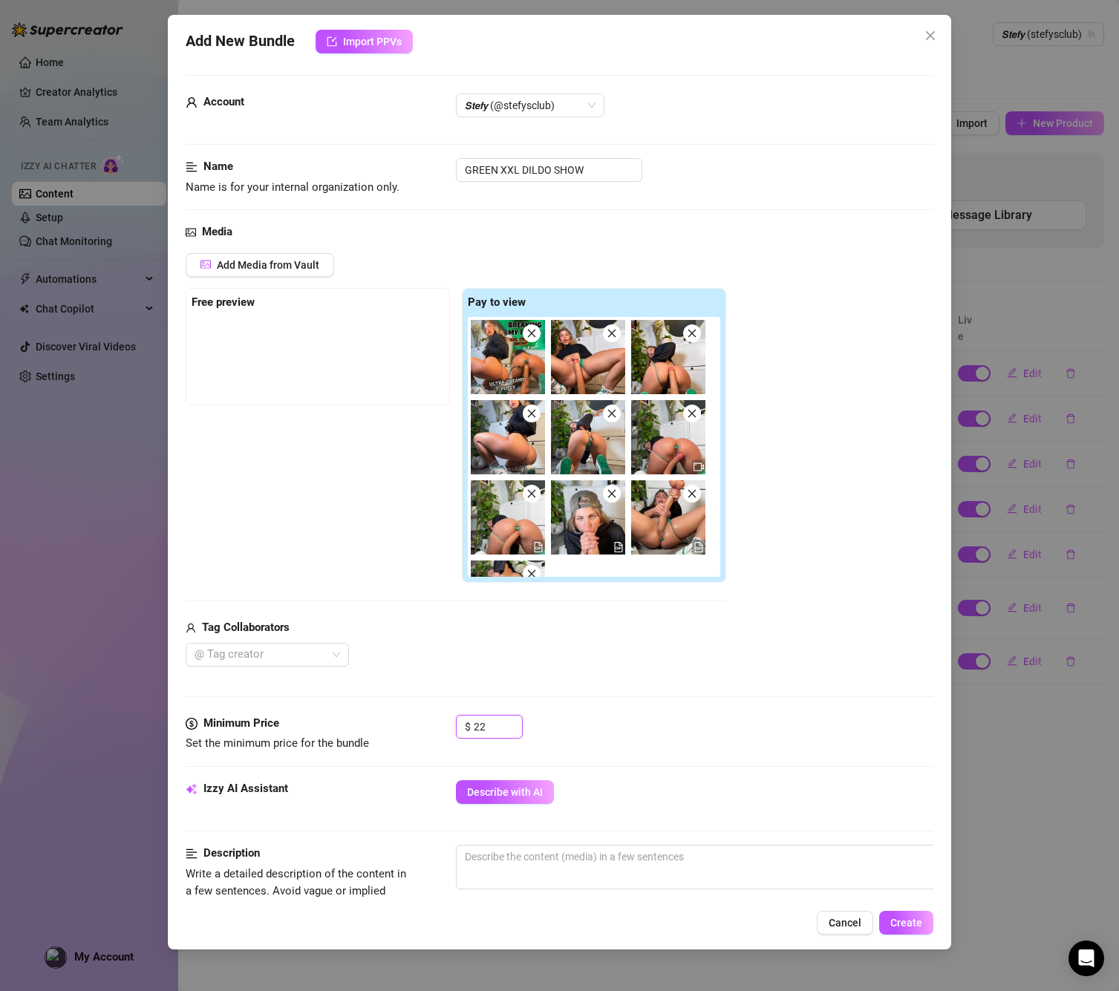
type input "22"
click at [900, 915] on button "Create" at bounding box center [906, 923] width 54 height 24
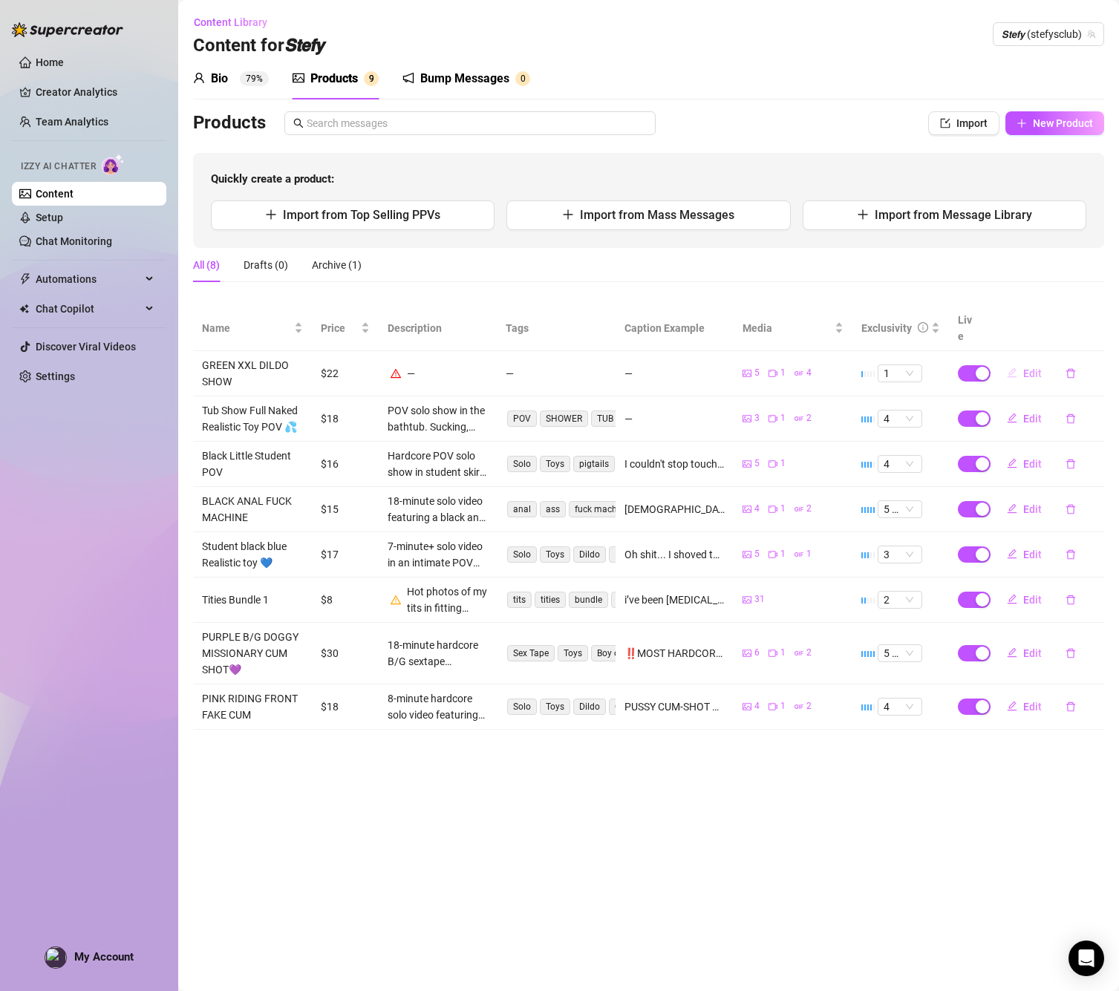
click at [1015, 368] on icon "edit" at bounding box center [1012, 373] width 10 height 10
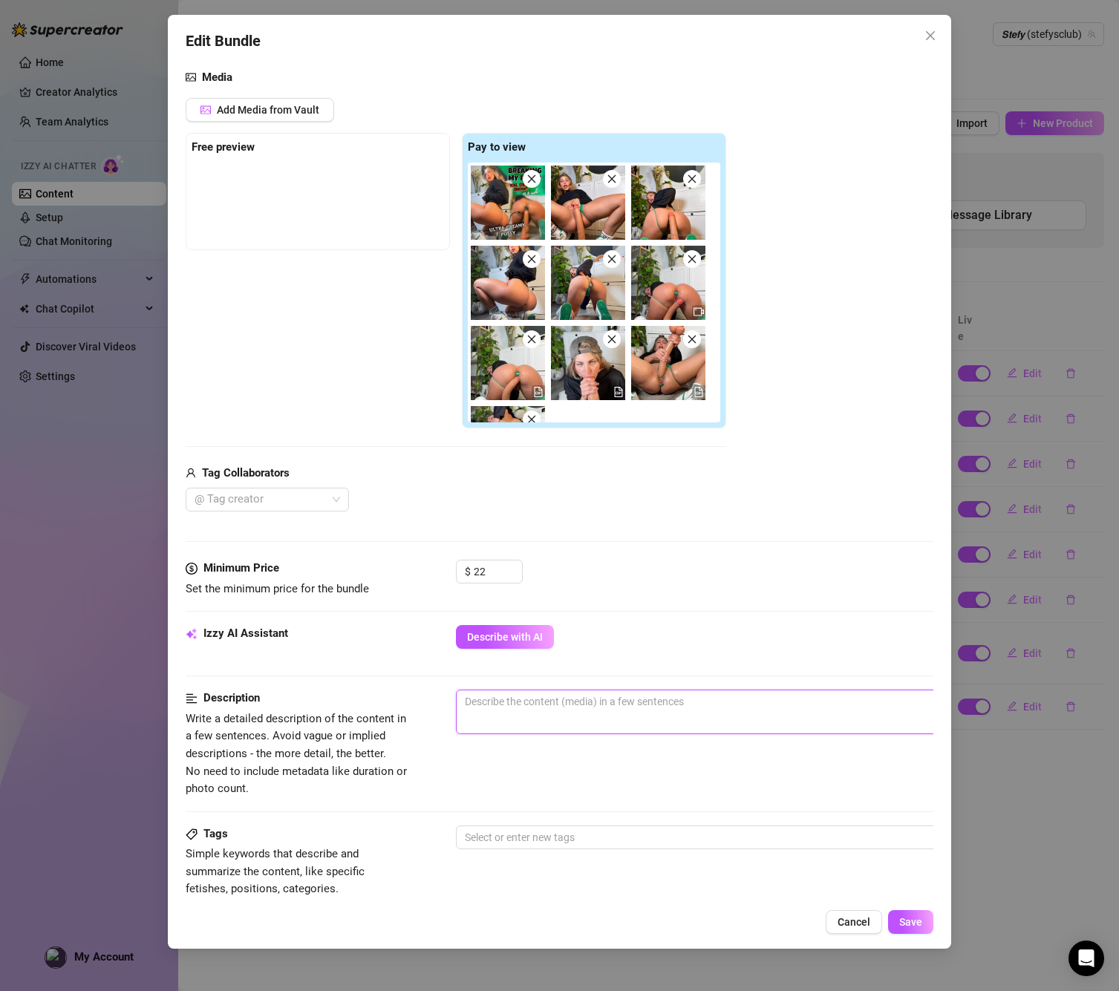
click at [562, 707] on textarea at bounding box center [716, 701] width 518 height 22
paste textarea "Ultra creamy pussy play with 12.6 inch XXL dildo stretching me wide open. Moani…"
type textarea "Ultra creamy pussy play with 12.6 inch XXL dildo stretching me wide open. Moani…"
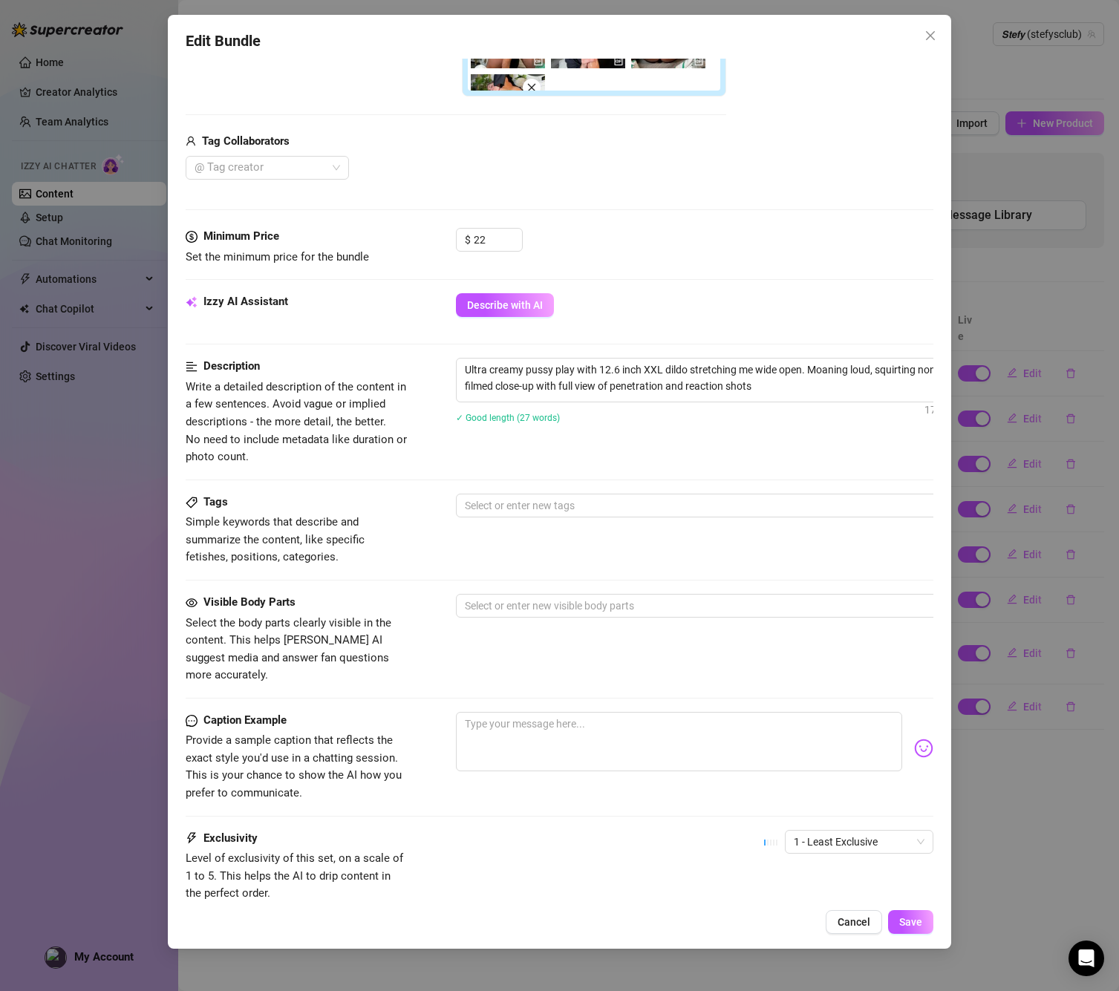
scroll to position [496, 0]
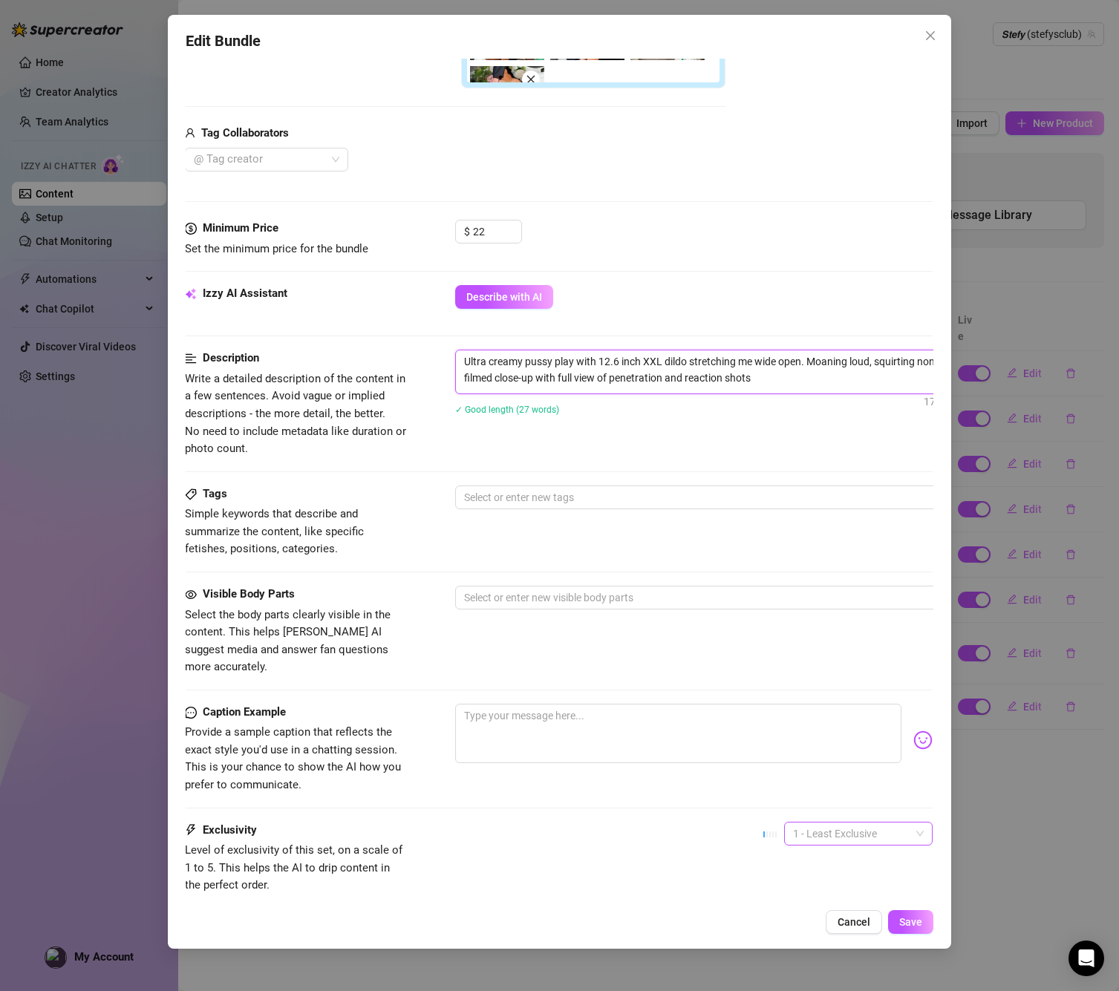
click at [858, 823] on span "1 - Least Exclusive" at bounding box center [858, 834] width 131 height 22
type textarea "Ultra creamy pussy play with 12.6 inch XXL dildo stretching me wide open. Moani…"
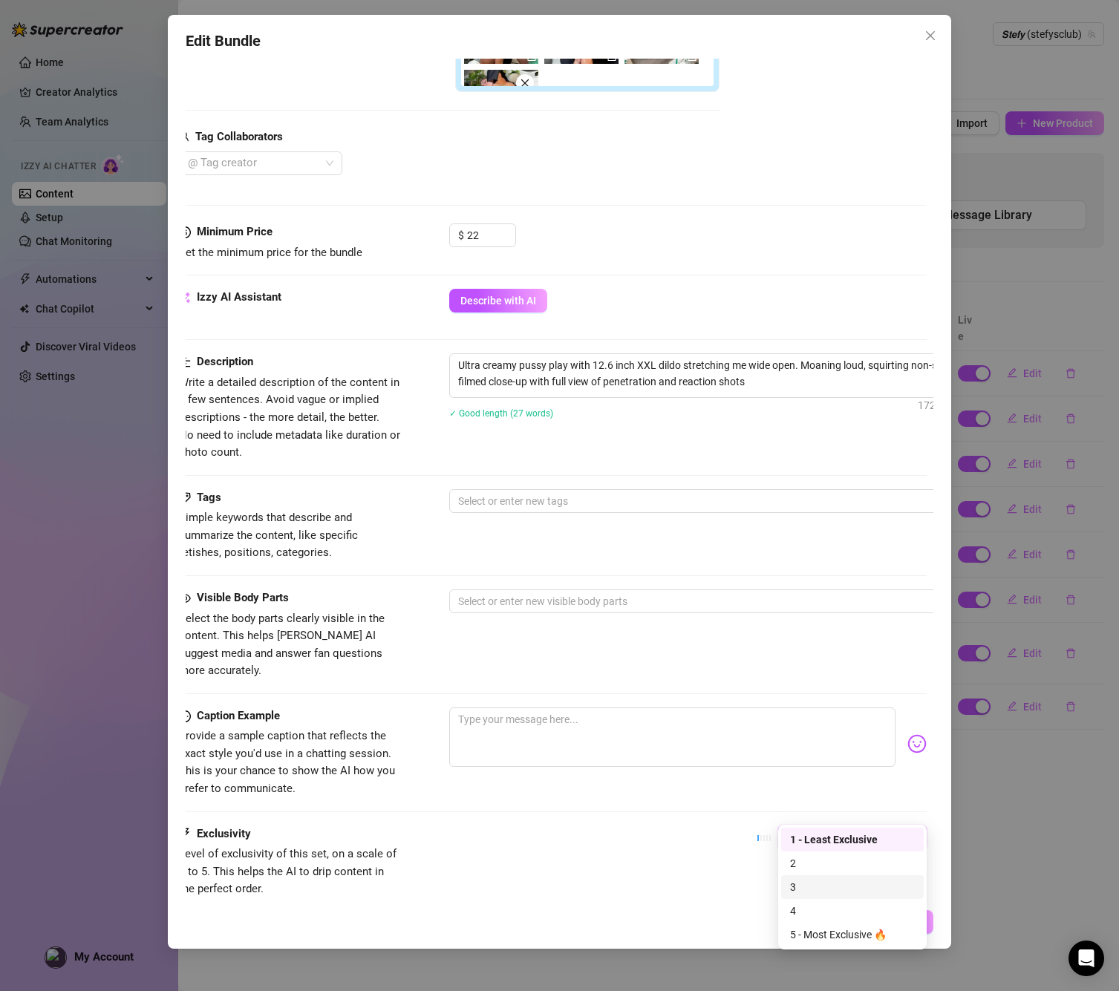
scroll to position [493, 0]
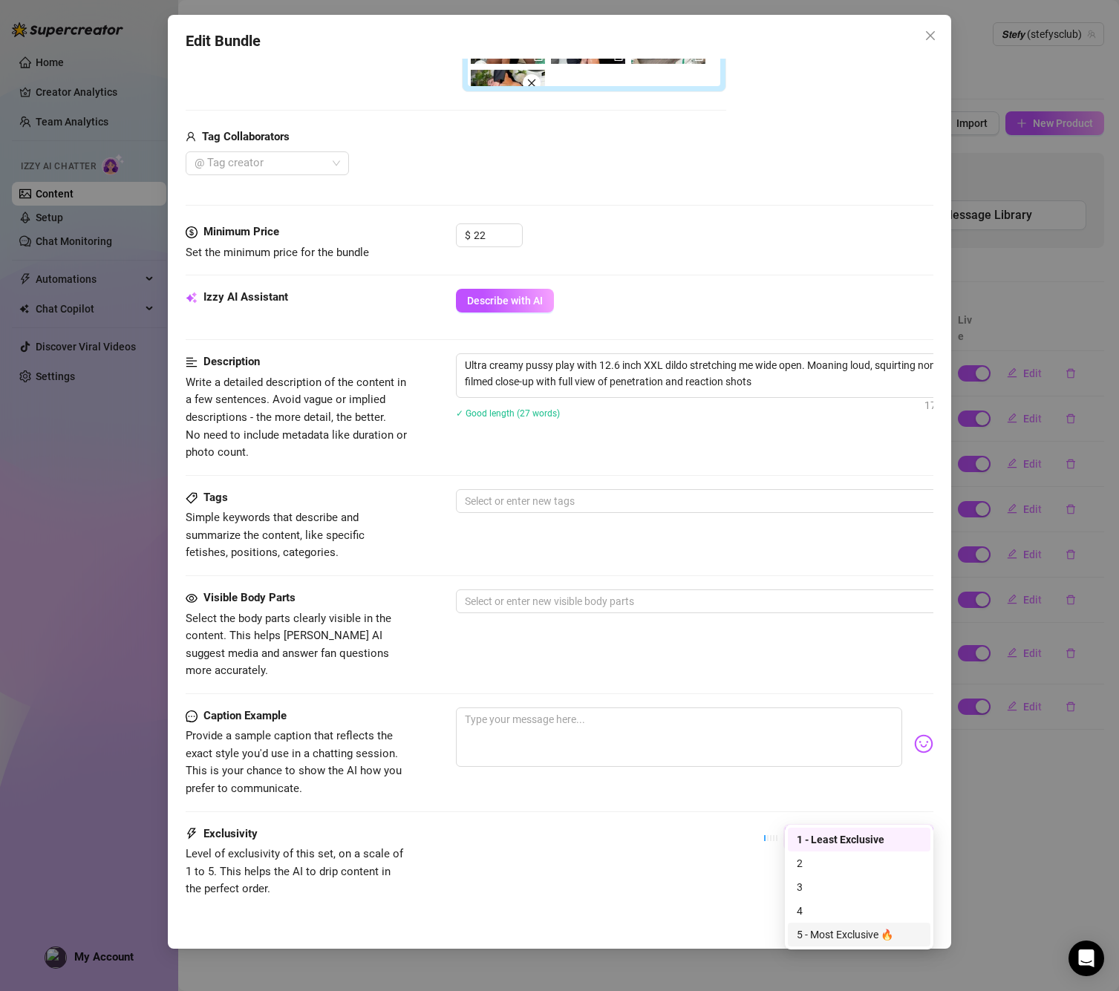
click at [846, 932] on div "5 - Most Exclusive 🔥" at bounding box center [859, 934] width 125 height 16
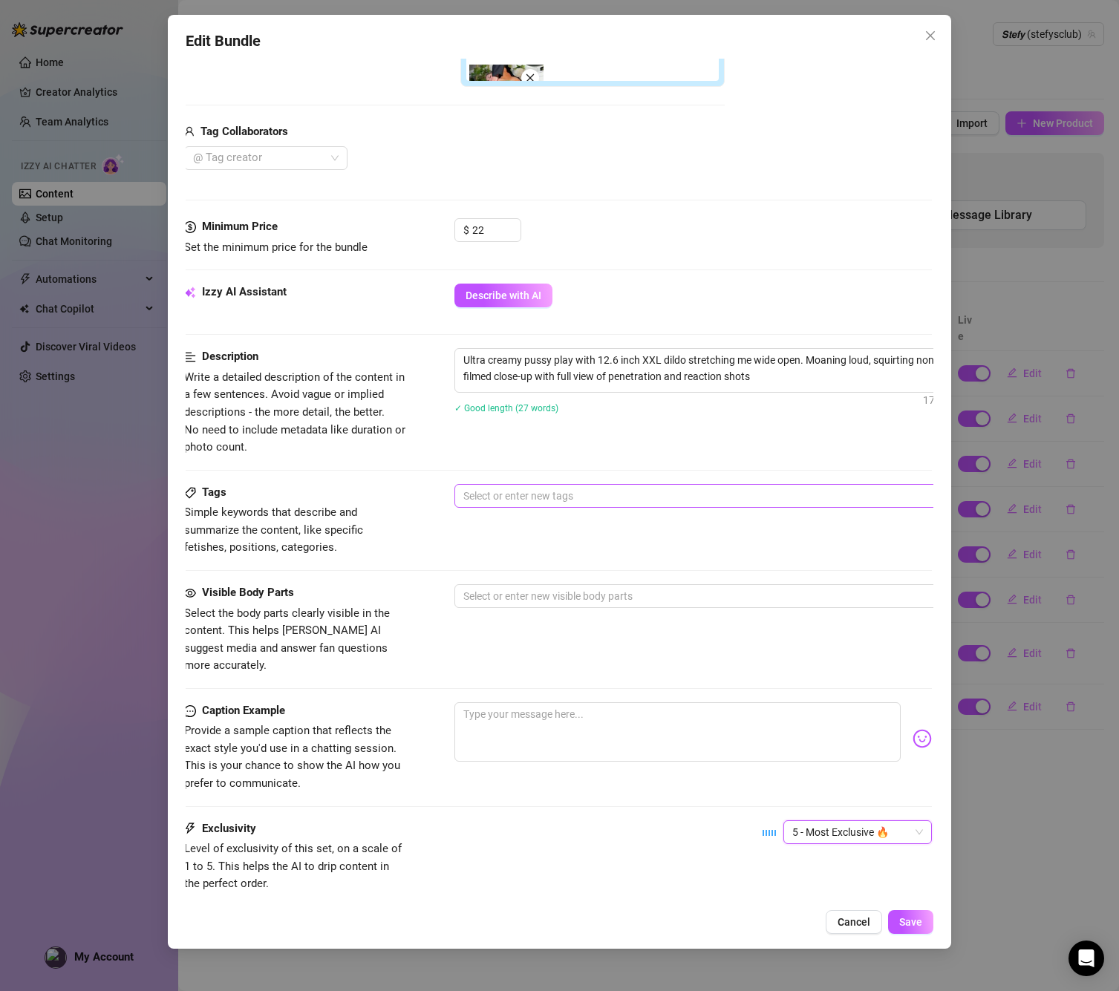
click at [485, 501] on div at bounding box center [706, 496] width 498 height 21
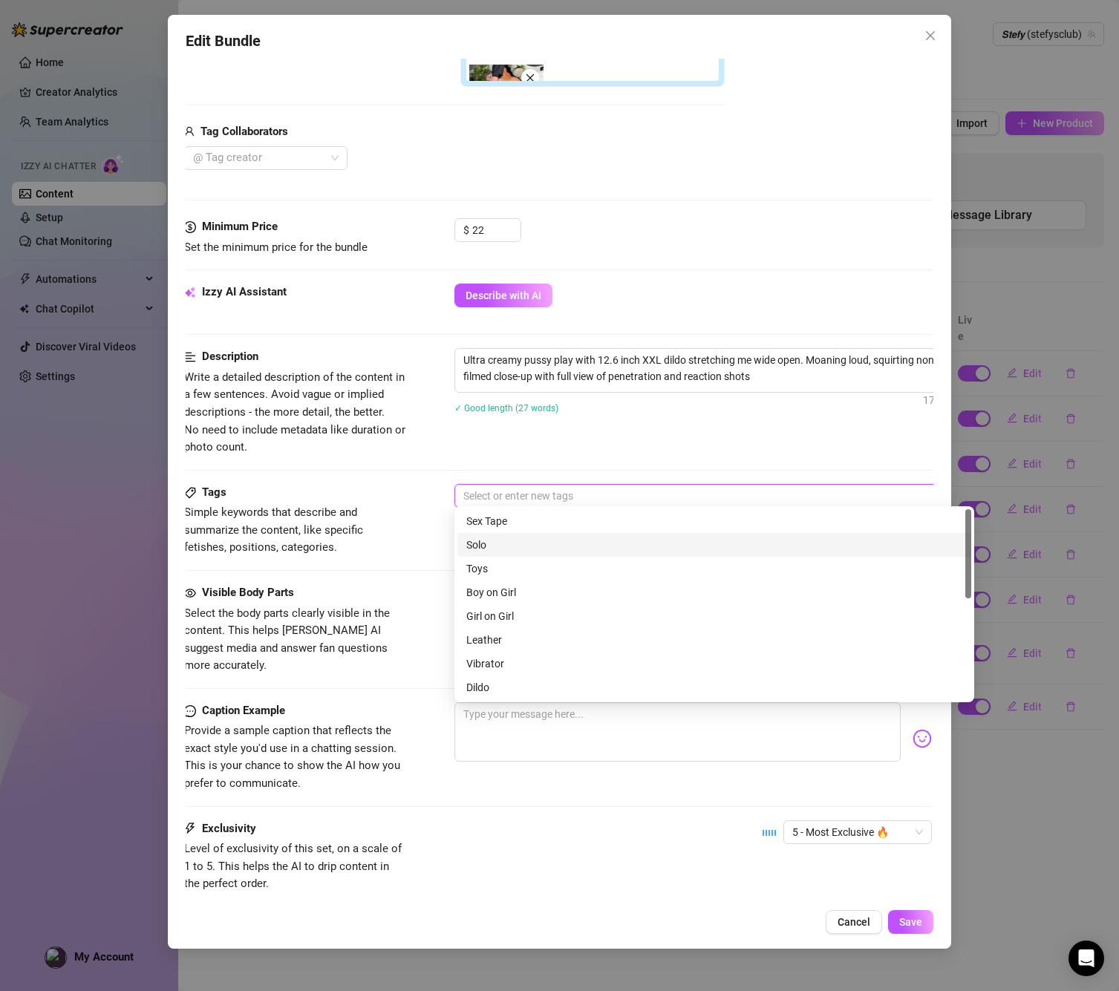
click at [483, 544] on div "Solo" at bounding box center [714, 545] width 496 height 16
click at [527, 567] on div "Toys" at bounding box center [714, 568] width 496 height 16
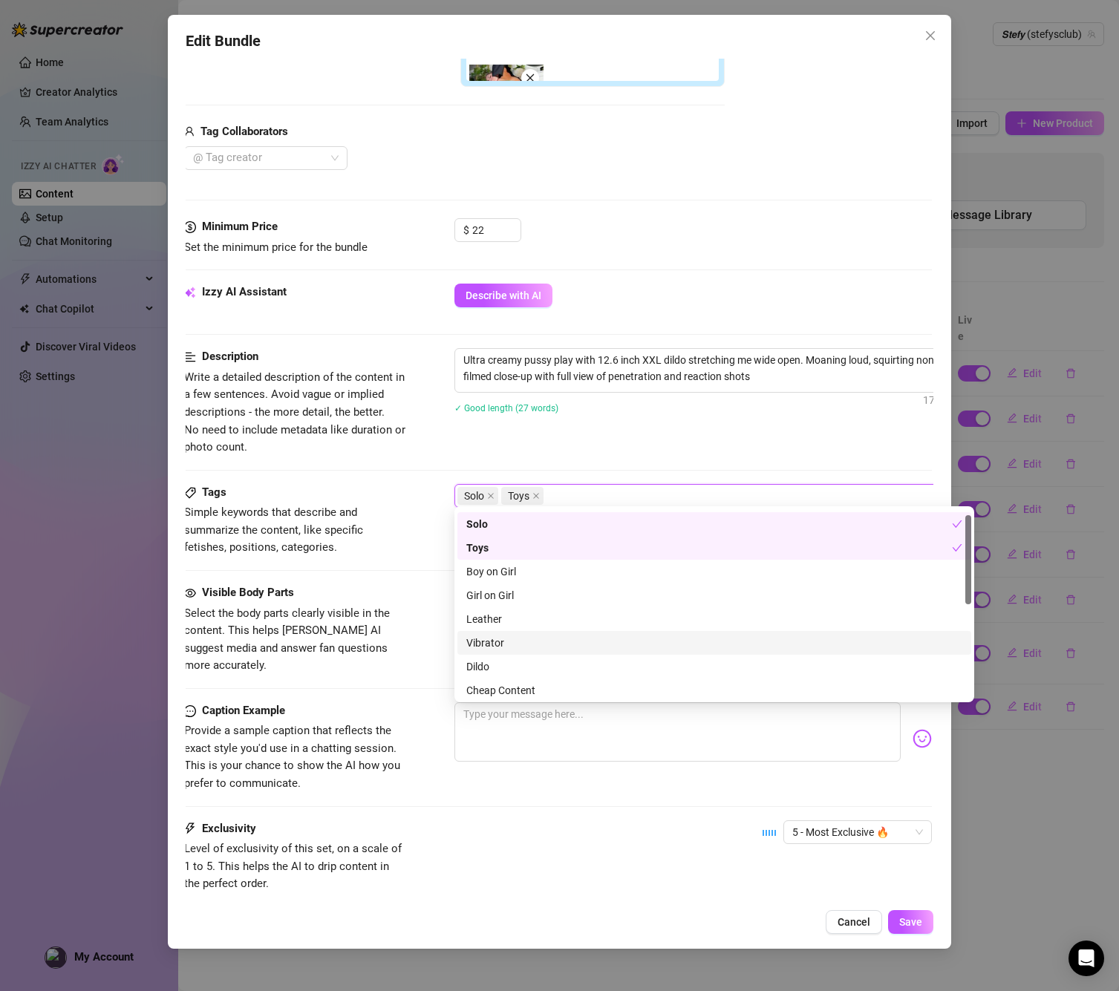
scroll to position [22, 0]
click at [494, 661] on div "Dildo" at bounding box center [714, 665] width 496 height 16
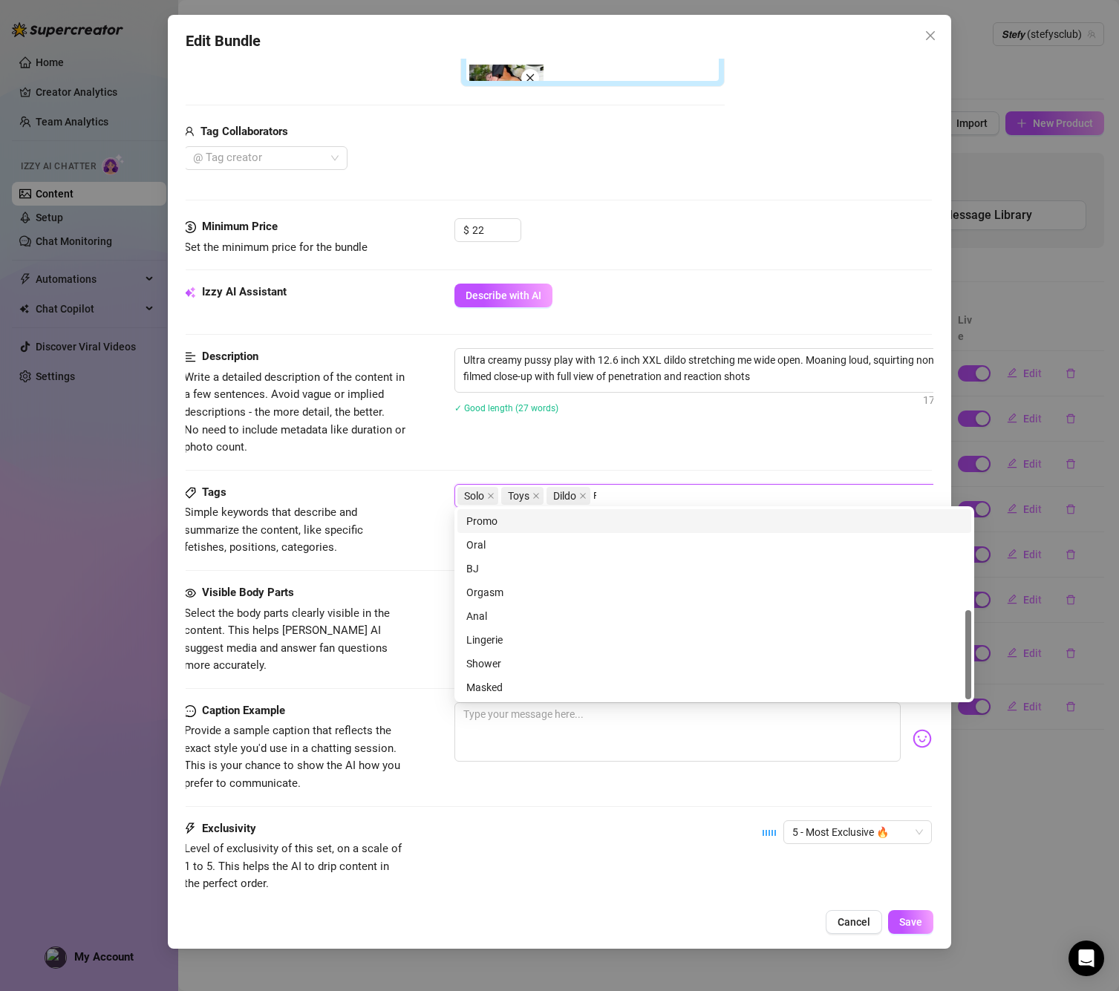
scroll to position [0, 0]
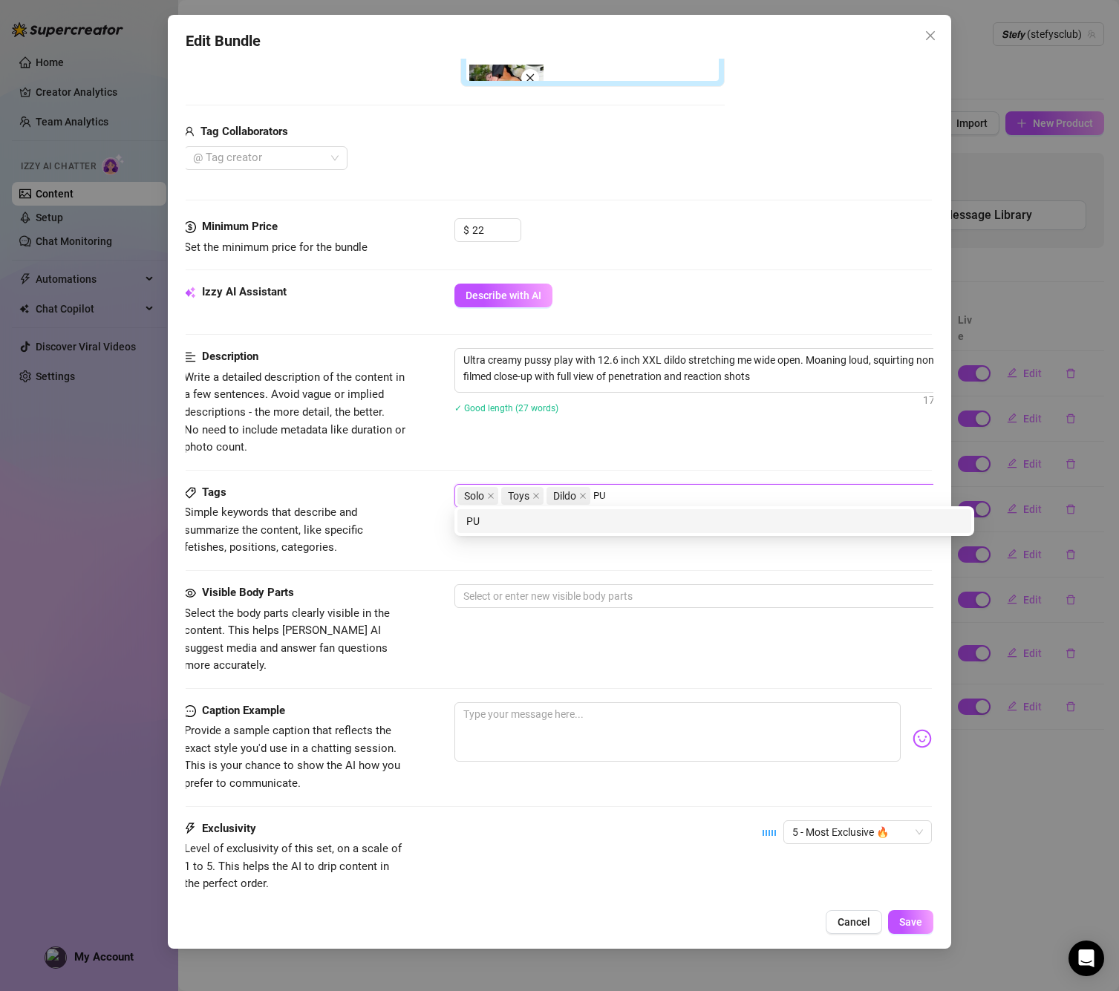
type input "P"
type input "pussy streching"
type input "pussy open"
type input "butt plug"
type input "xxxl dildo"
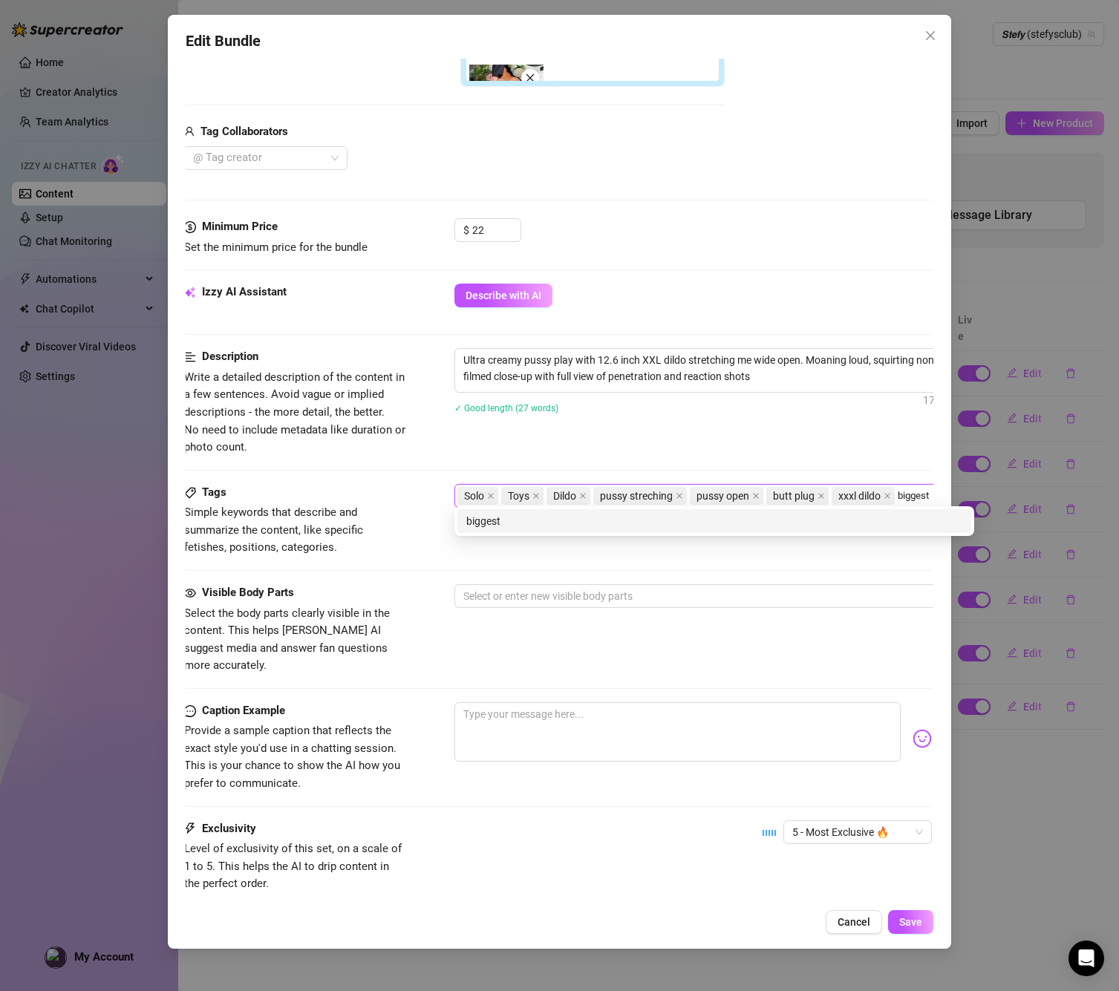
type input "biggest"
type input "biggest dildo"
type input "huge toy"
type input "huge dildo"
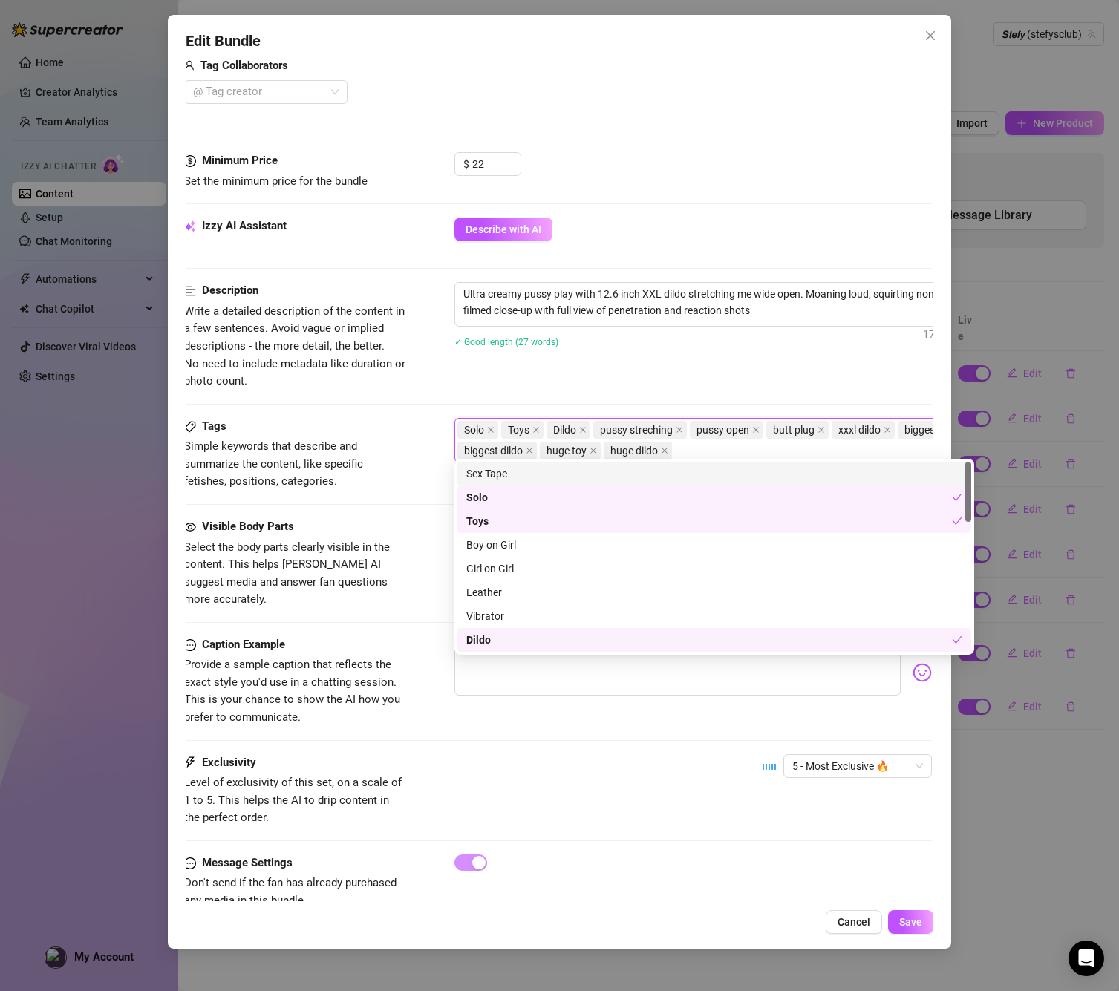
scroll to position [567, 1]
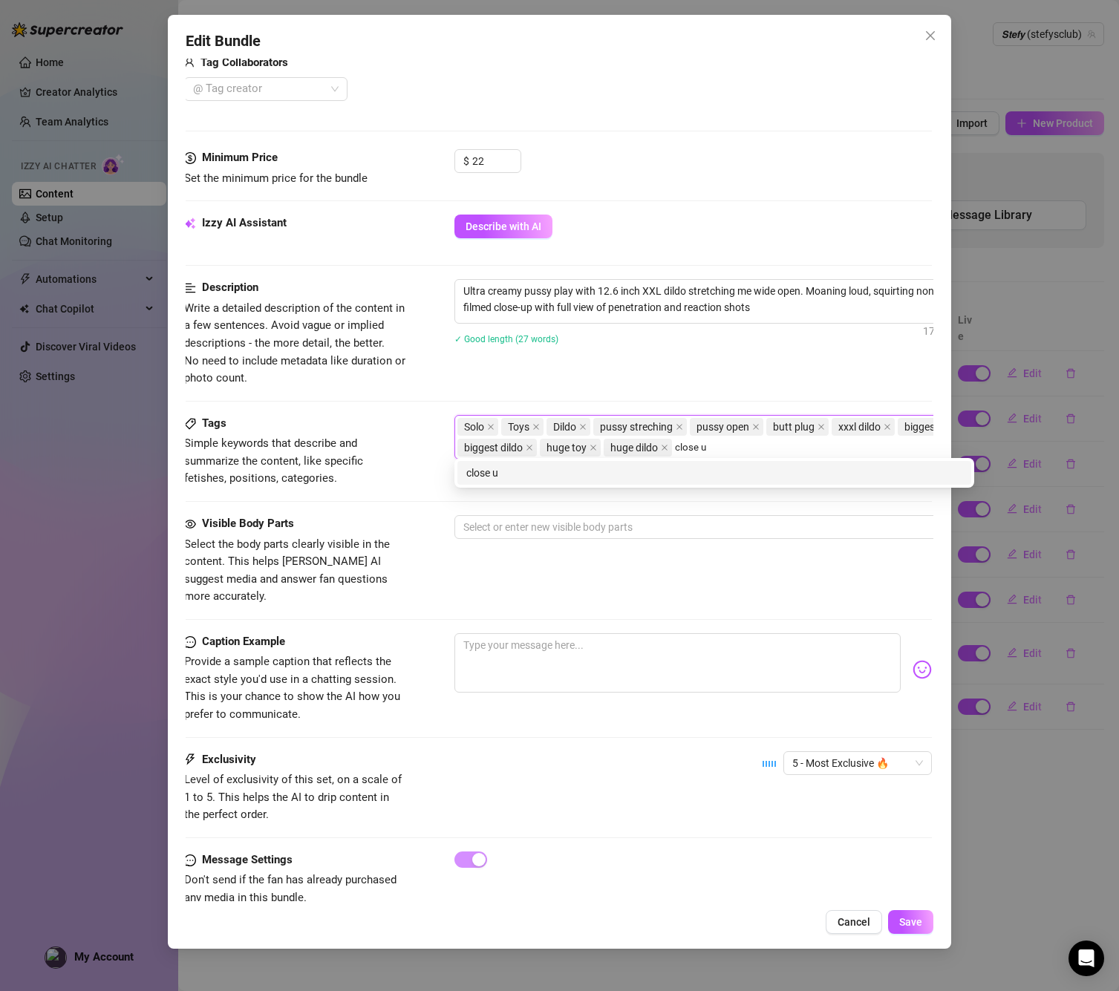
type input "close up"
type input "hardcore"
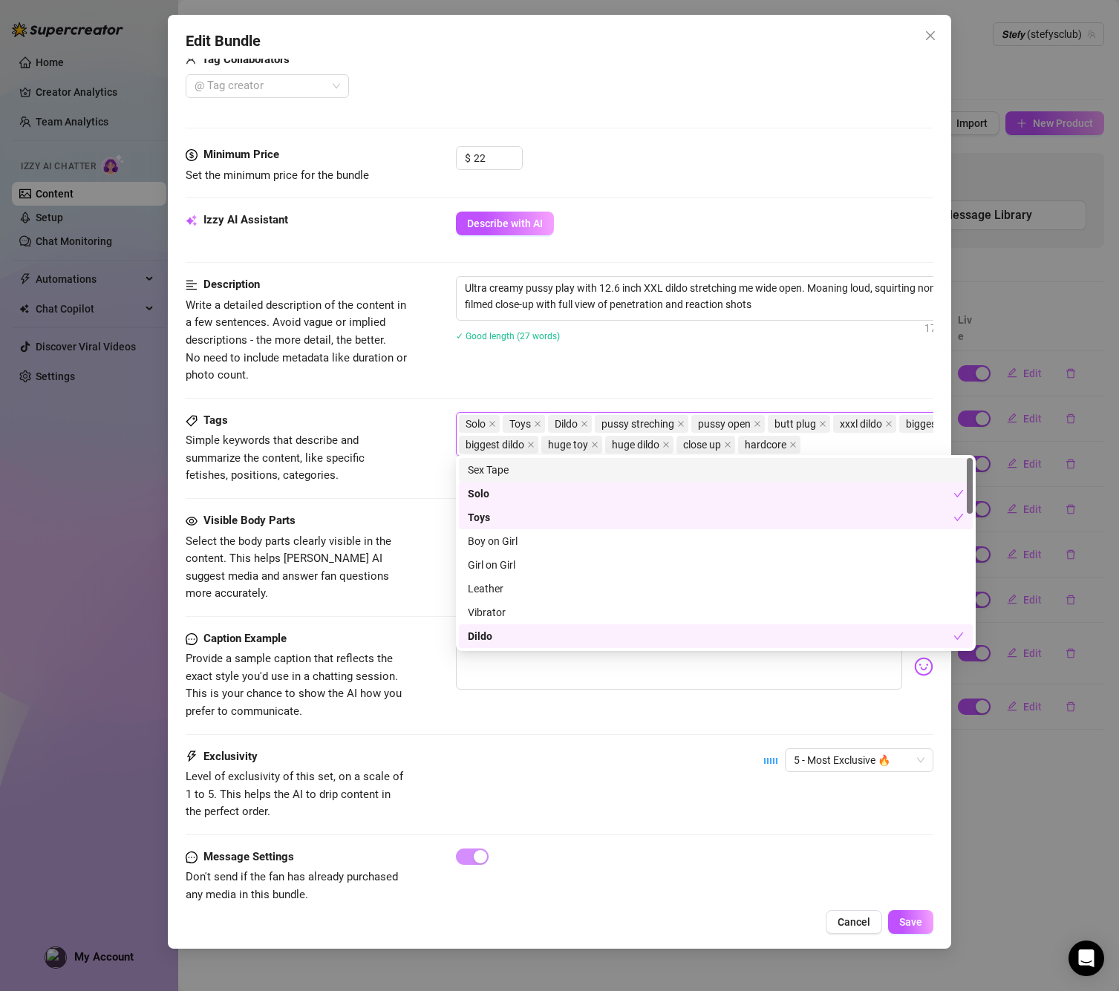
scroll to position [570, 0]
click at [684, 420] on icon "close" at bounding box center [680, 423] width 7 height 7
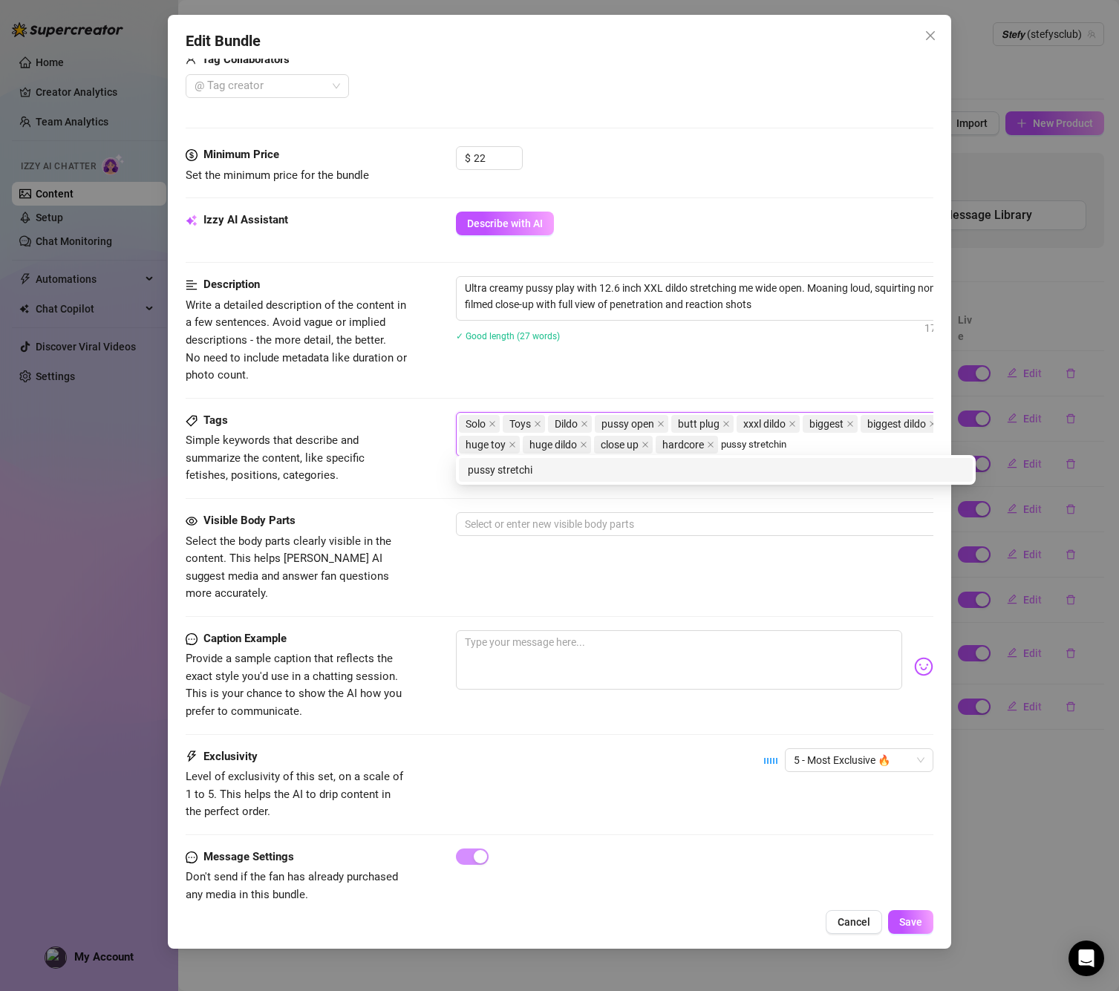
type input "pussy stretching"
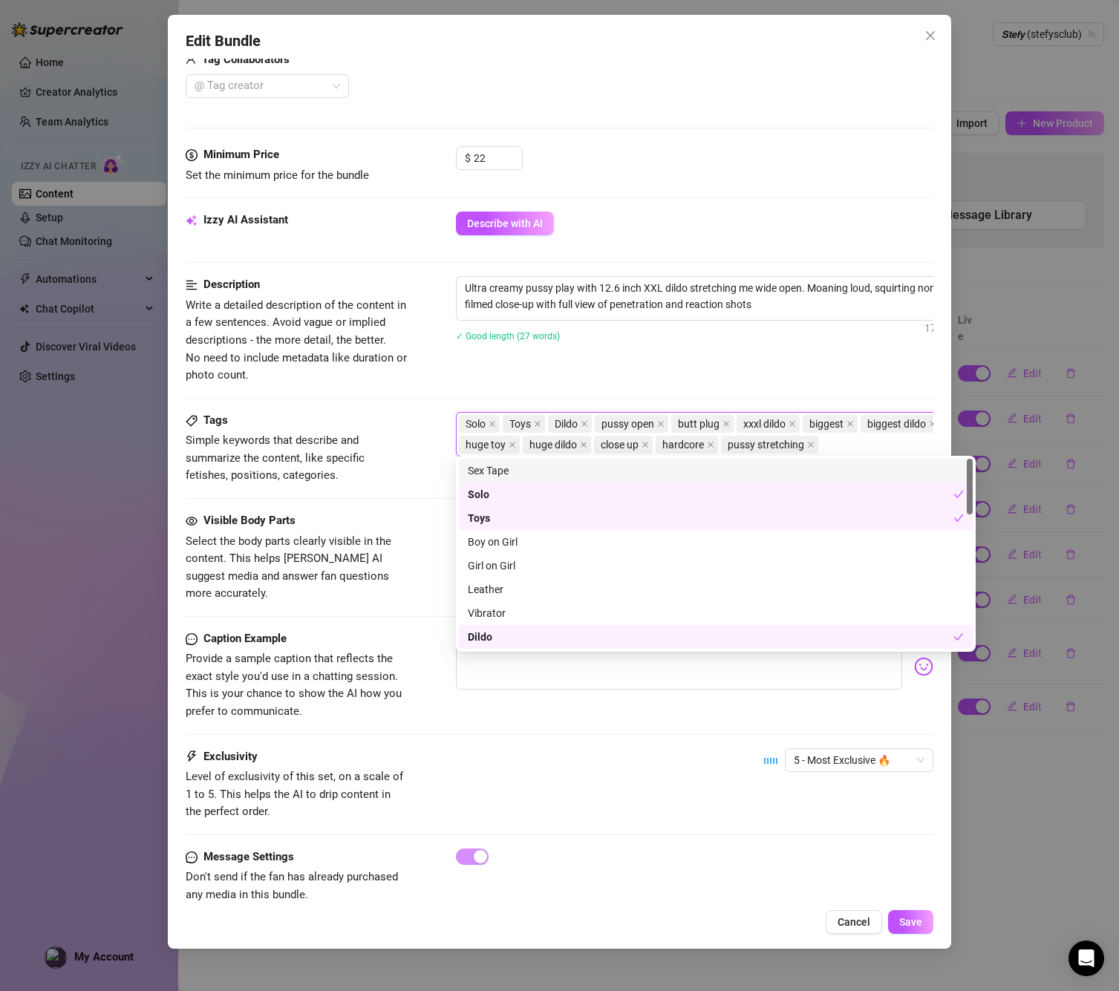
scroll to position [0, 0]
click at [733, 768] on div "Exclusivity Level of exclusivity of this set, on a scale of 1 to 5. This helps …" at bounding box center [560, 784] width 748 height 73
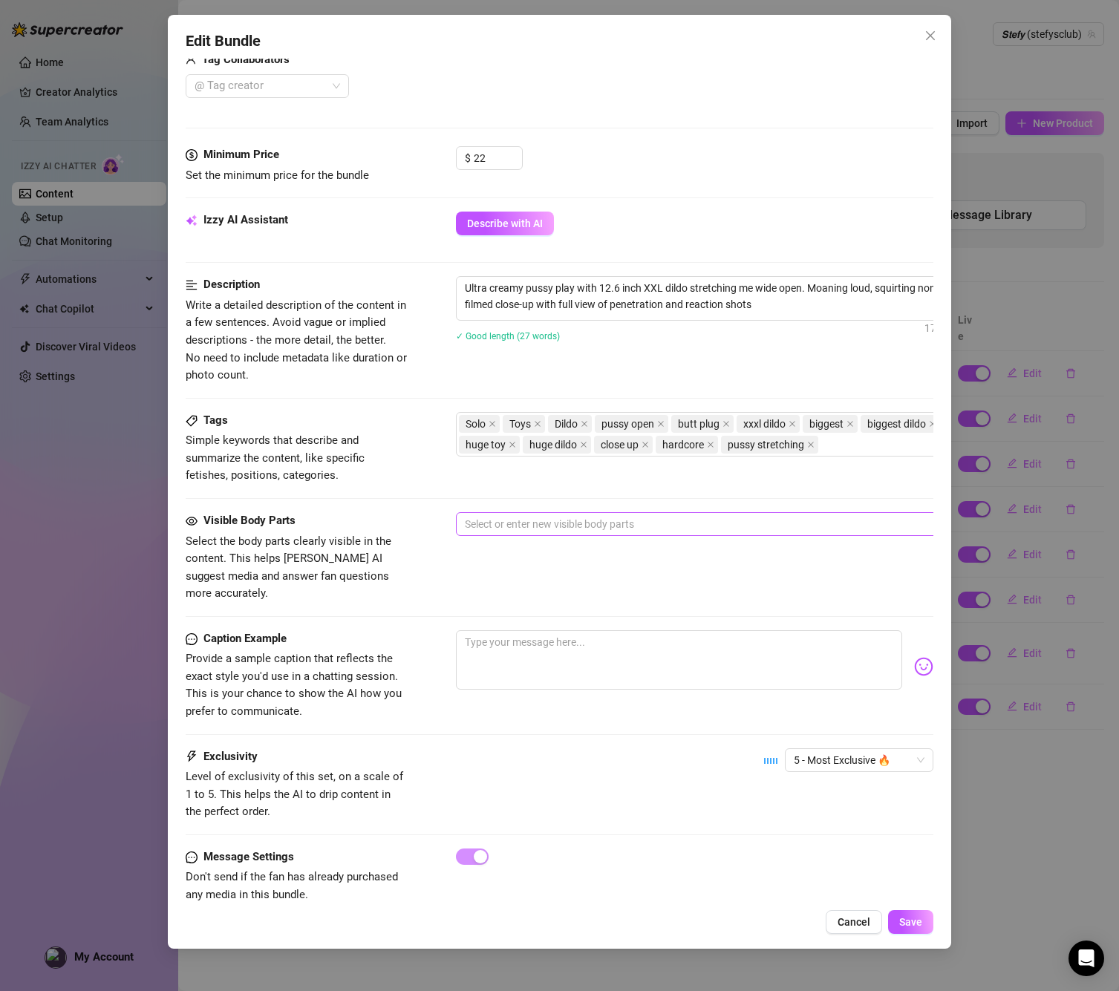
click at [529, 515] on div at bounding box center [708, 524] width 498 height 21
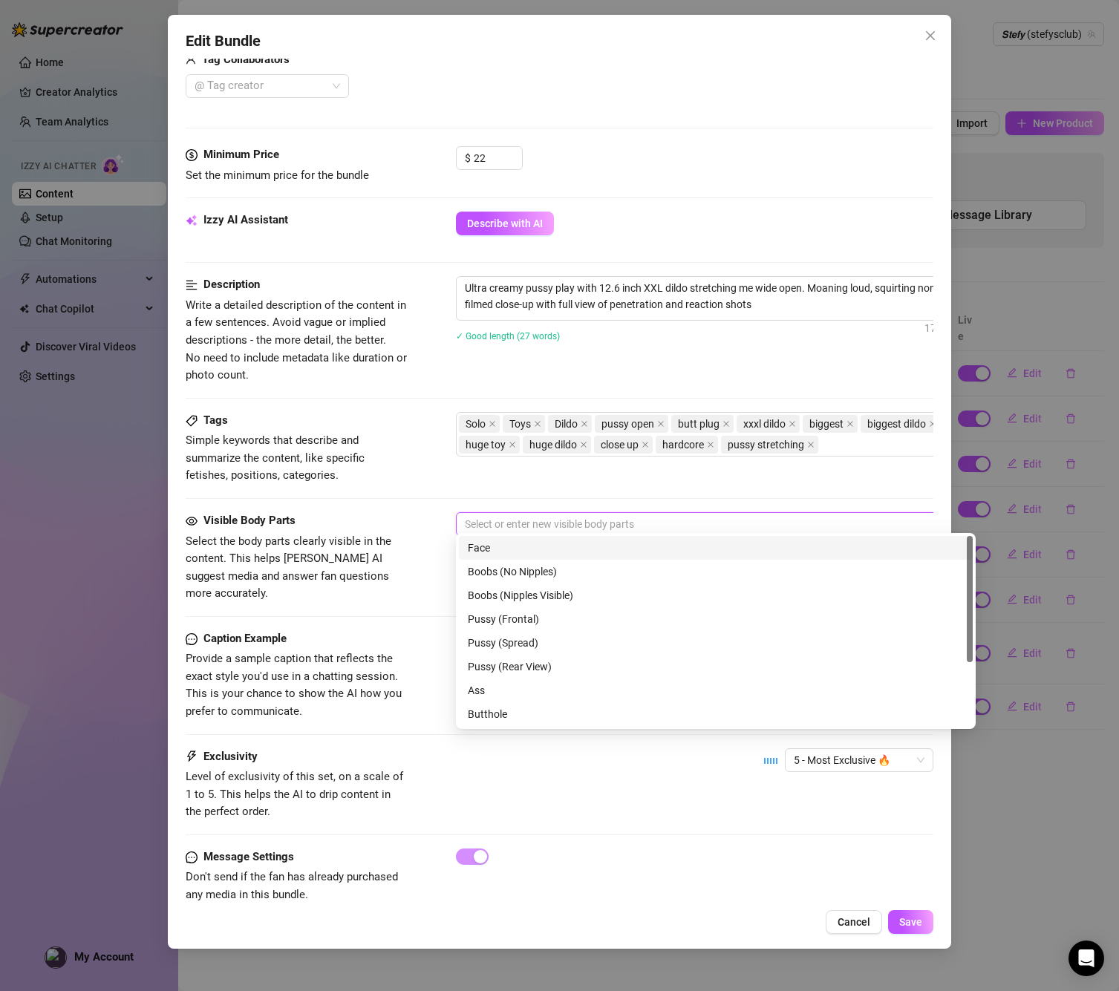
click at [525, 554] on div "Face" at bounding box center [716, 548] width 496 height 16
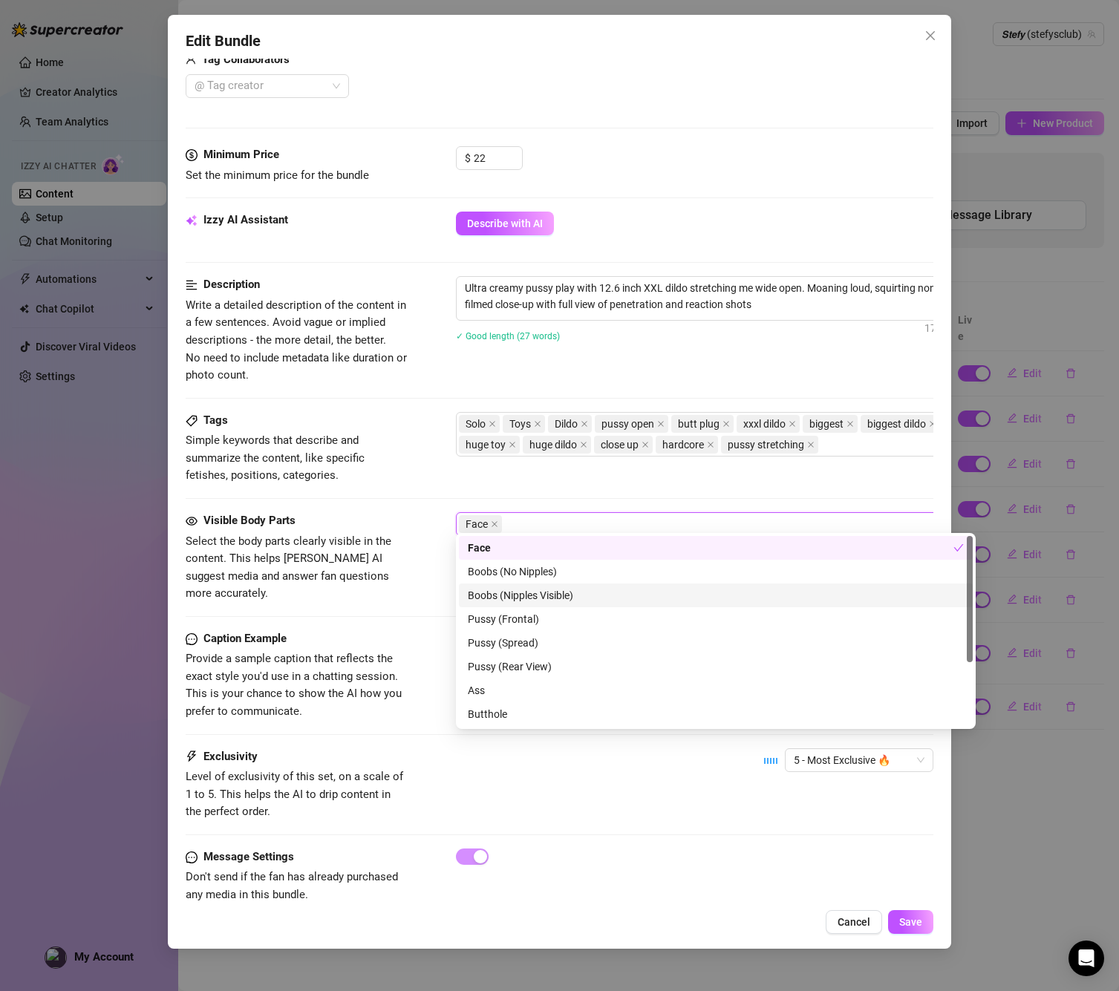
click at [523, 593] on div "Boobs (Nipples Visible)" at bounding box center [716, 595] width 496 height 16
click at [523, 621] on div "Pussy (Frontal)" at bounding box center [716, 619] width 496 height 16
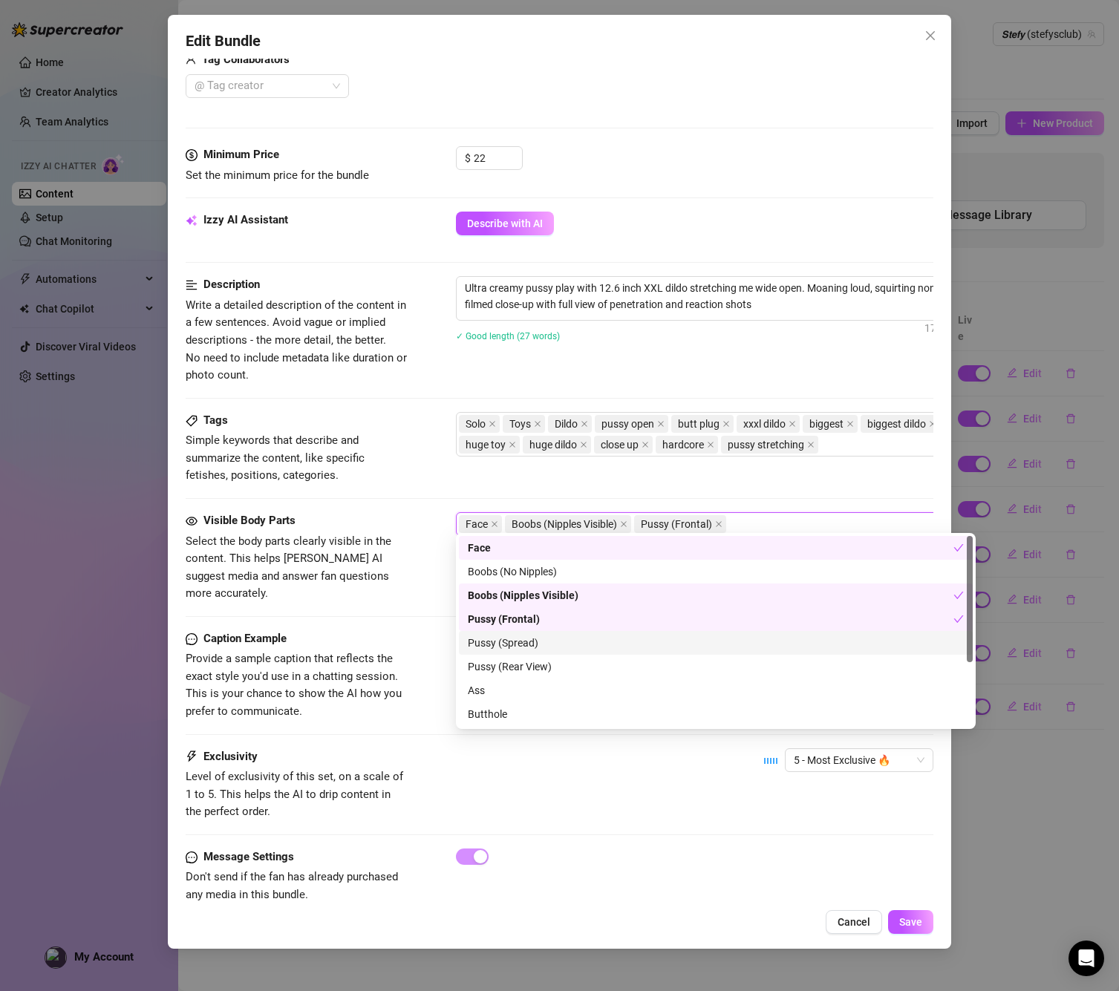
click at [520, 641] on div "Pussy (Spread)" at bounding box center [716, 643] width 496 height 16
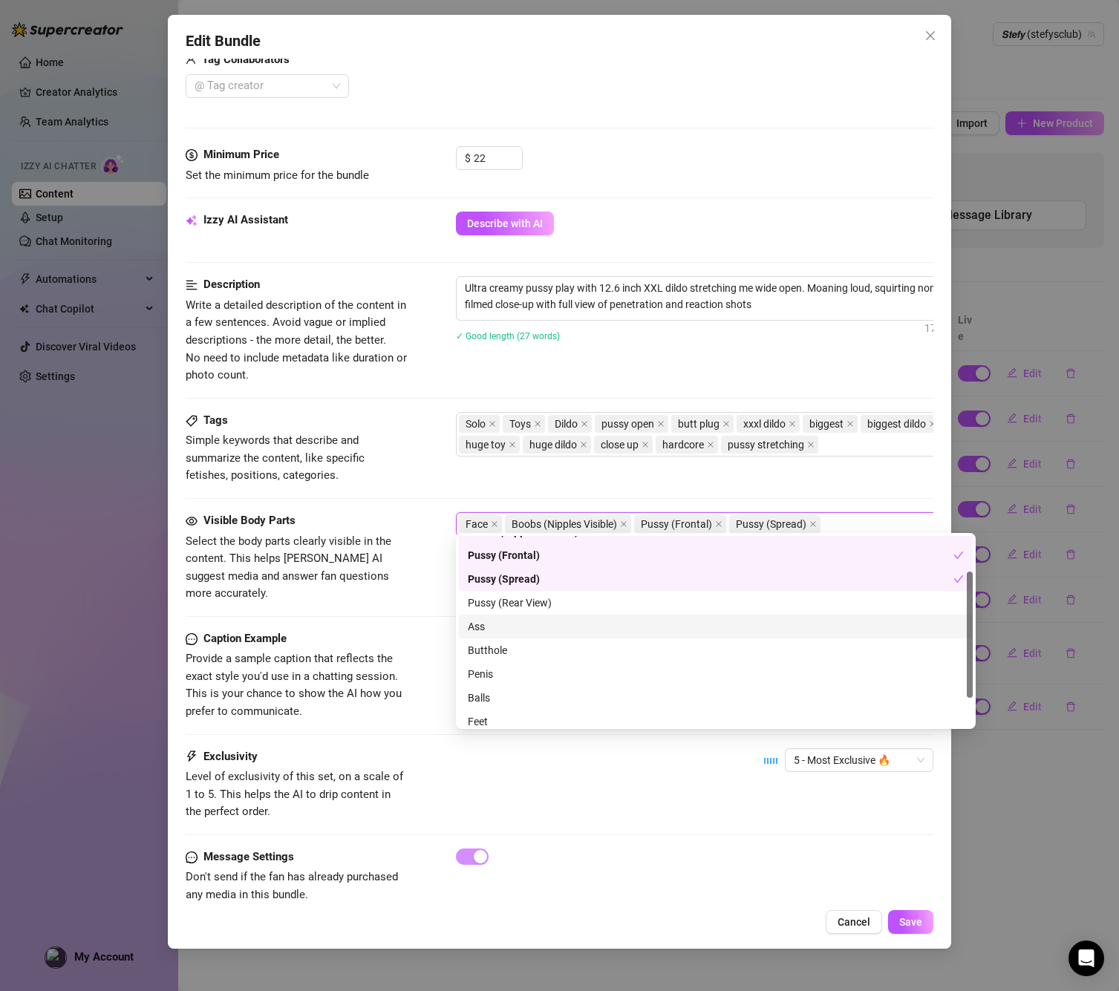
scroll to position [76, 0]
click at [476, 638] on div "Butthole" at bounding box center [716, 638] width 496 height 16
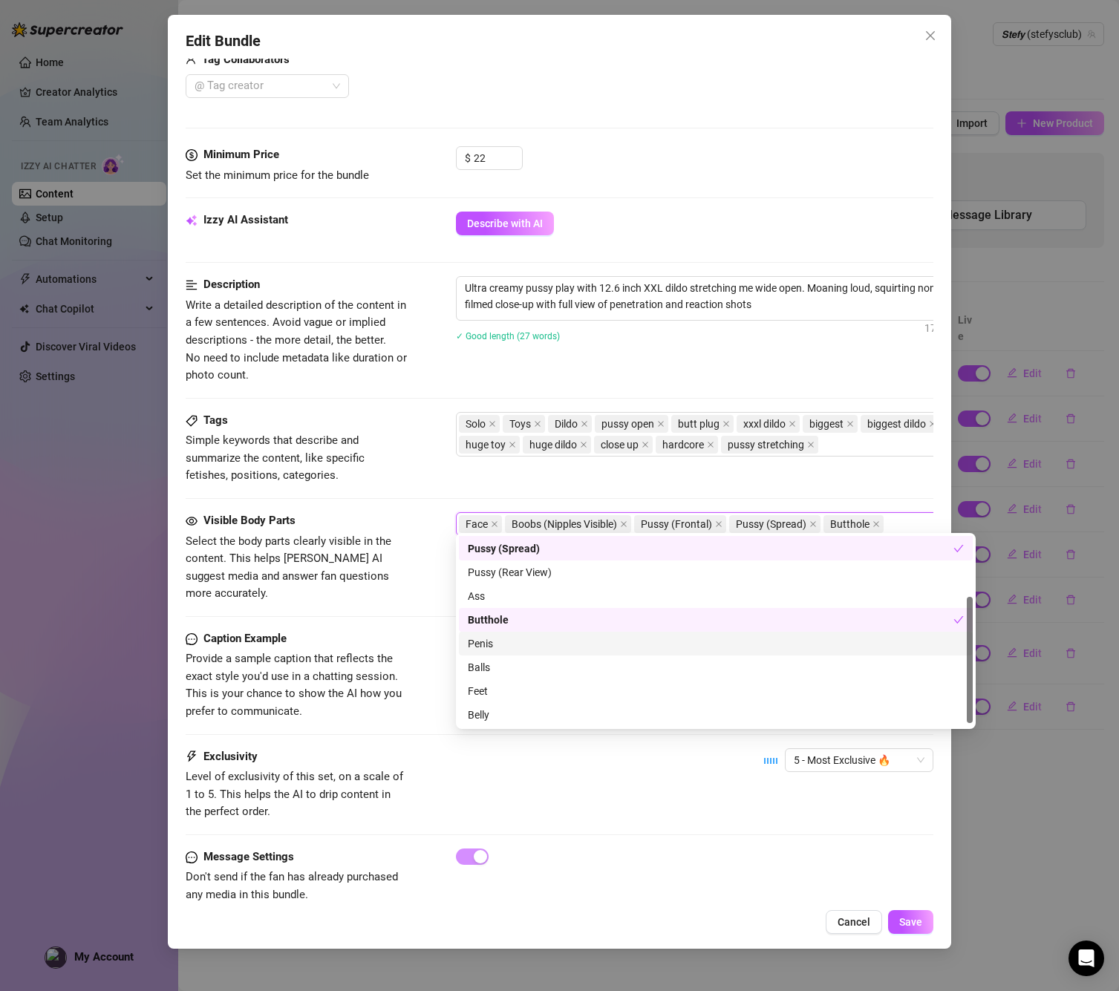
scroll to position [95, 0]
click at [508, 711] on div "Belly" at bounding box center [716, 714] width 496 height 16
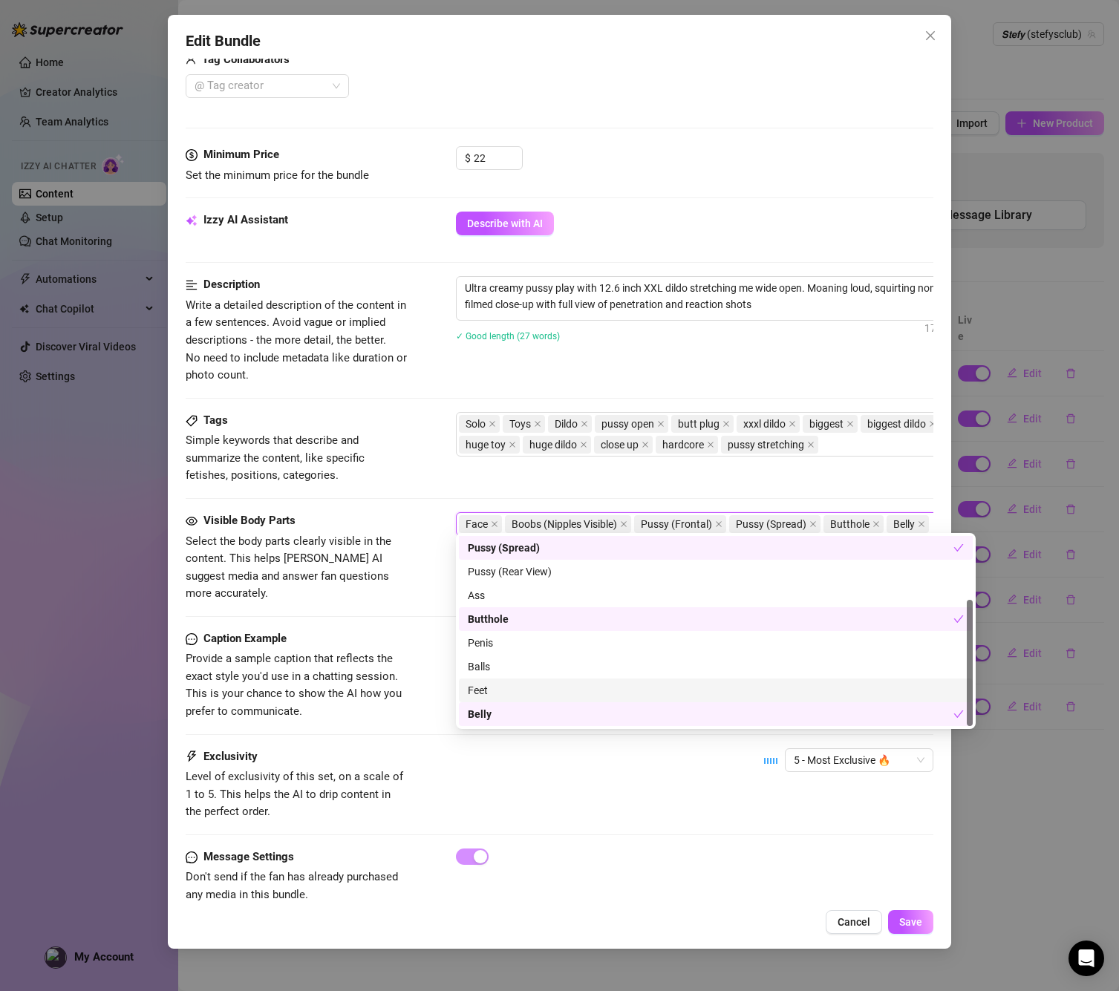
click at [418, 680] on div "Caption Example Provide a sample caption that reflects the exact style you'd us…" at bounding box center [560, 675] width 748 height 91
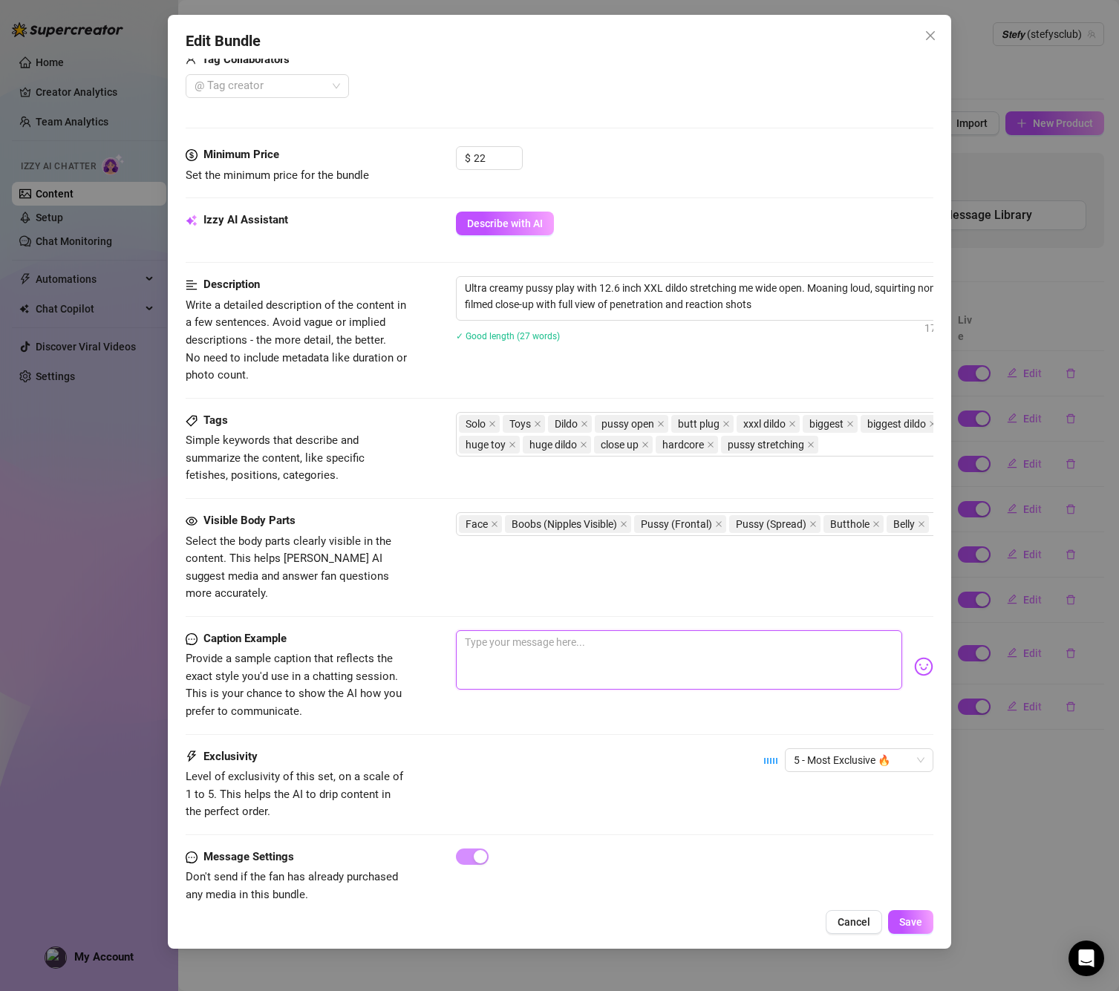
click at [541, 630] on textarea at bounding box center [679, 659] width 446 height 59
paste textarea "This 12 inch beast had me creaming like crazy 💚💦 I moaned nonstop🥵totally soake…"
type textarea "This 12 inch beast had me creaming like crazy 💚💦 I moaned nonstop🥵totally soake…"
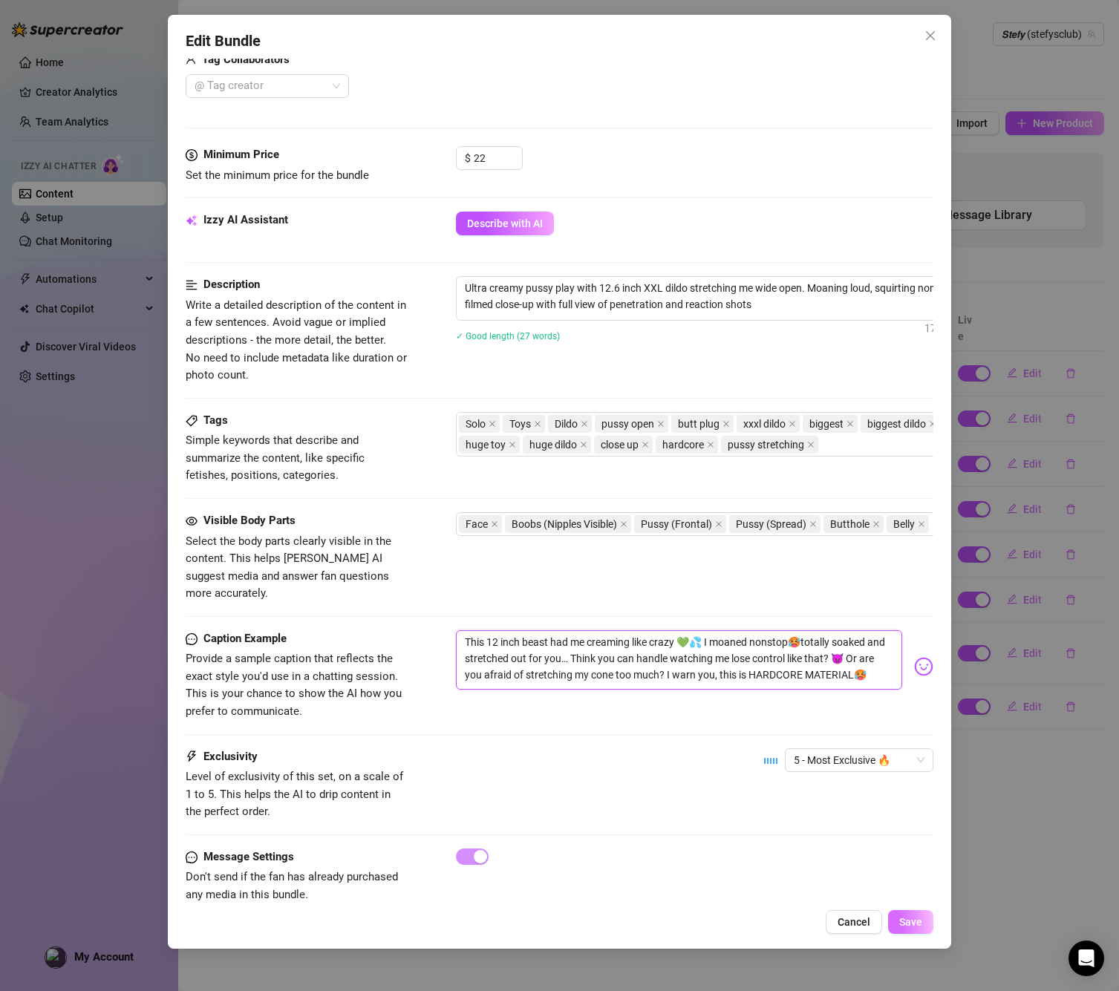
type textarea "This 12 inch beast had me creaming like crazy 💚💦 I moaned nonstop🥵totally soake…"
click at [922, 916] on button "Save" at bounding box center [910, 922] width 45 height 24
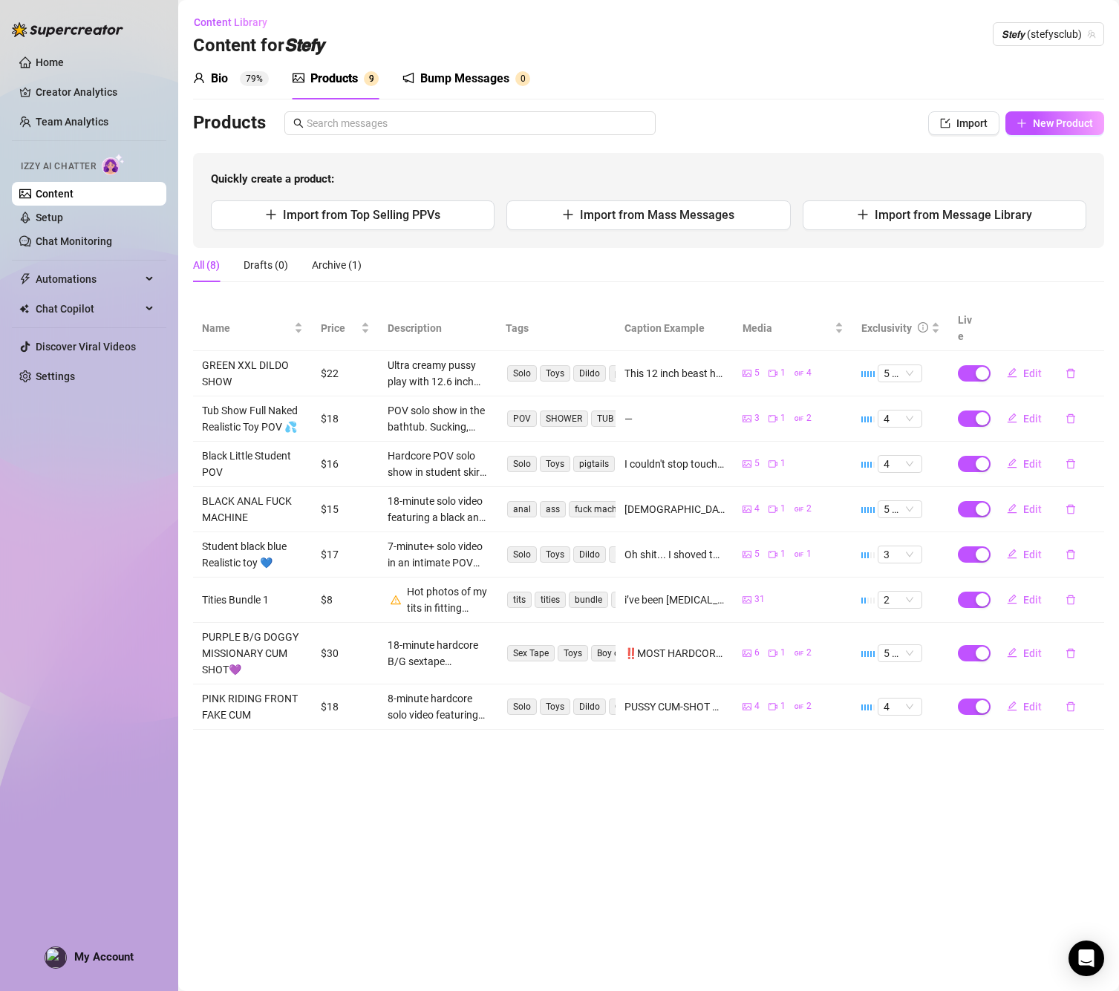
scroll to position [0, 0]
click at [1021, 120] on icon "plus" at bounding box center [1021, 123] width 10 height 10
type textarea "Type your message here..."
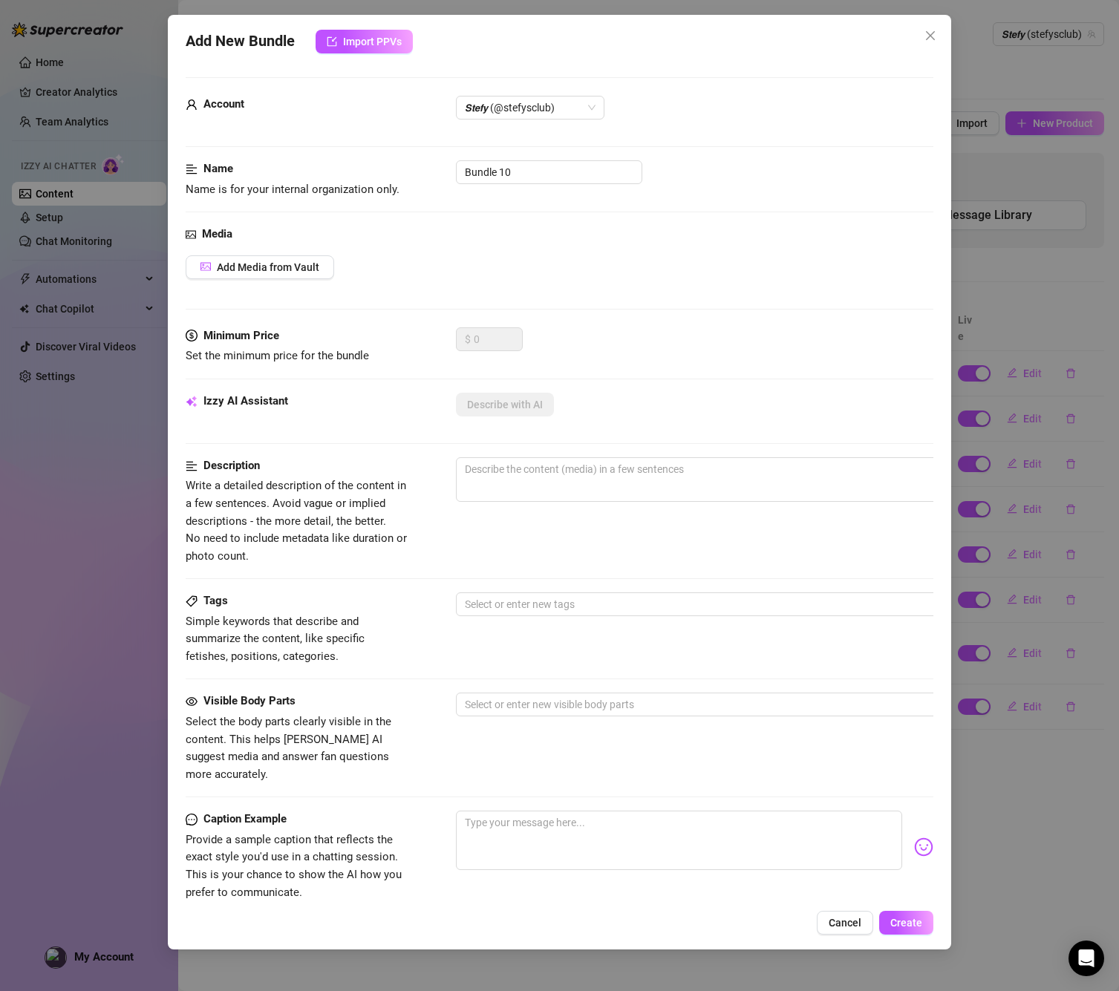
click at [547, 188] on div "Name Name is for your internal organization only. Bundle 10" at bounding box center [560, 179] width 748 height 38
drag, startPoint x: 548, startPoint y: 179, endPoint x: 403, endPoint y: 162, distance: 145.8
click at [403, 162] on div "Name Name is for your internal organization only. Bundle 10" at bounding box center [558, 179] width 748 height 38
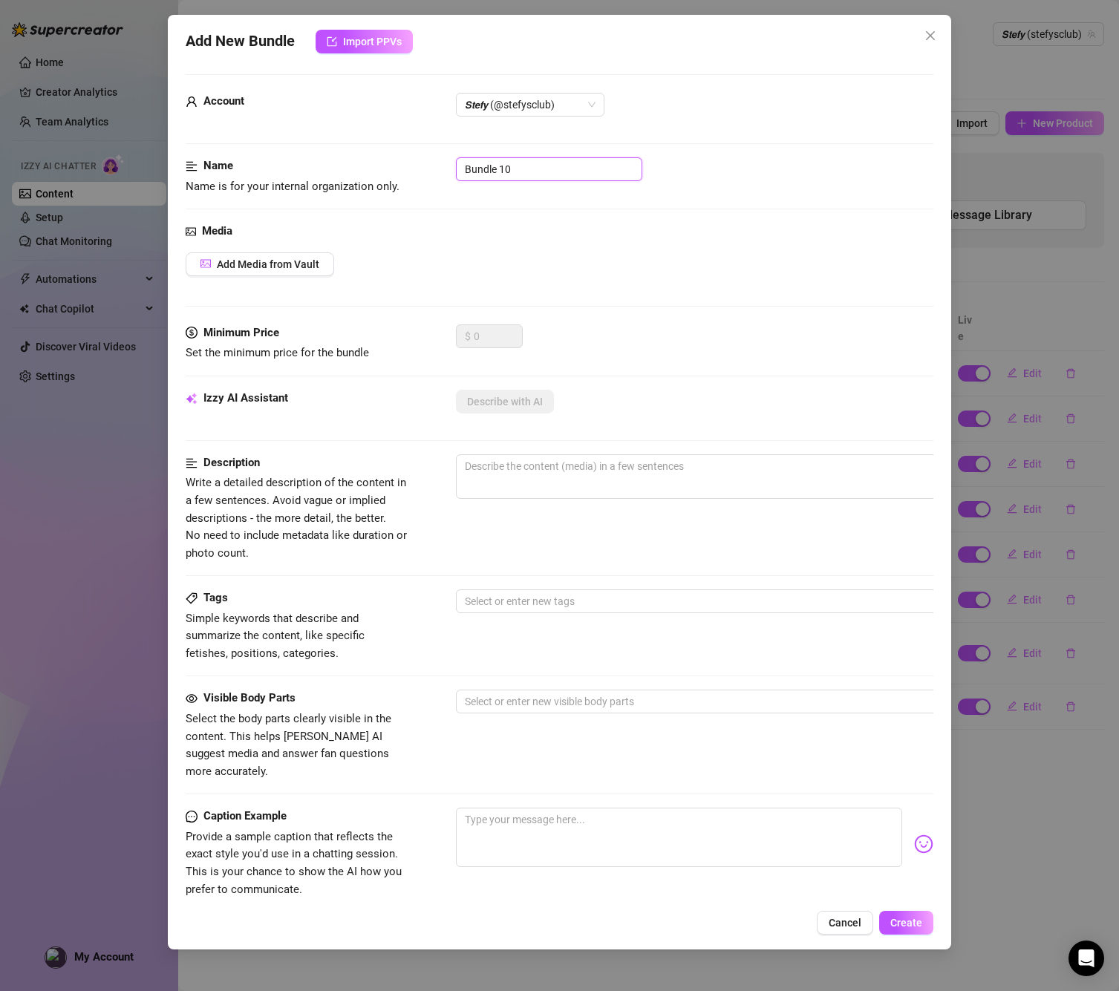
paste input "FULL LENGHT COMPILATION VIDEOS"
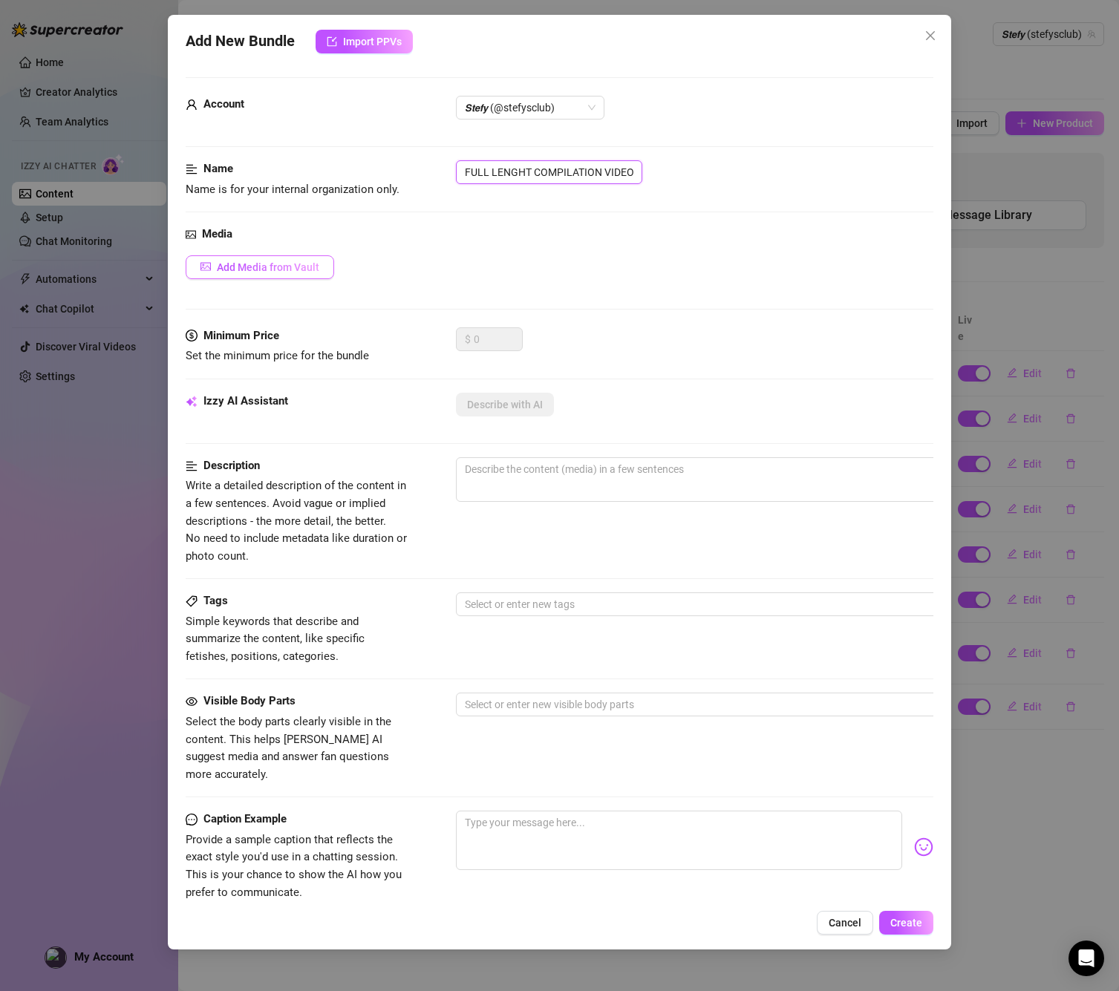
scroll to position [2, 0]
type input "FULL LENGHT COMPILATION VIDEOS"
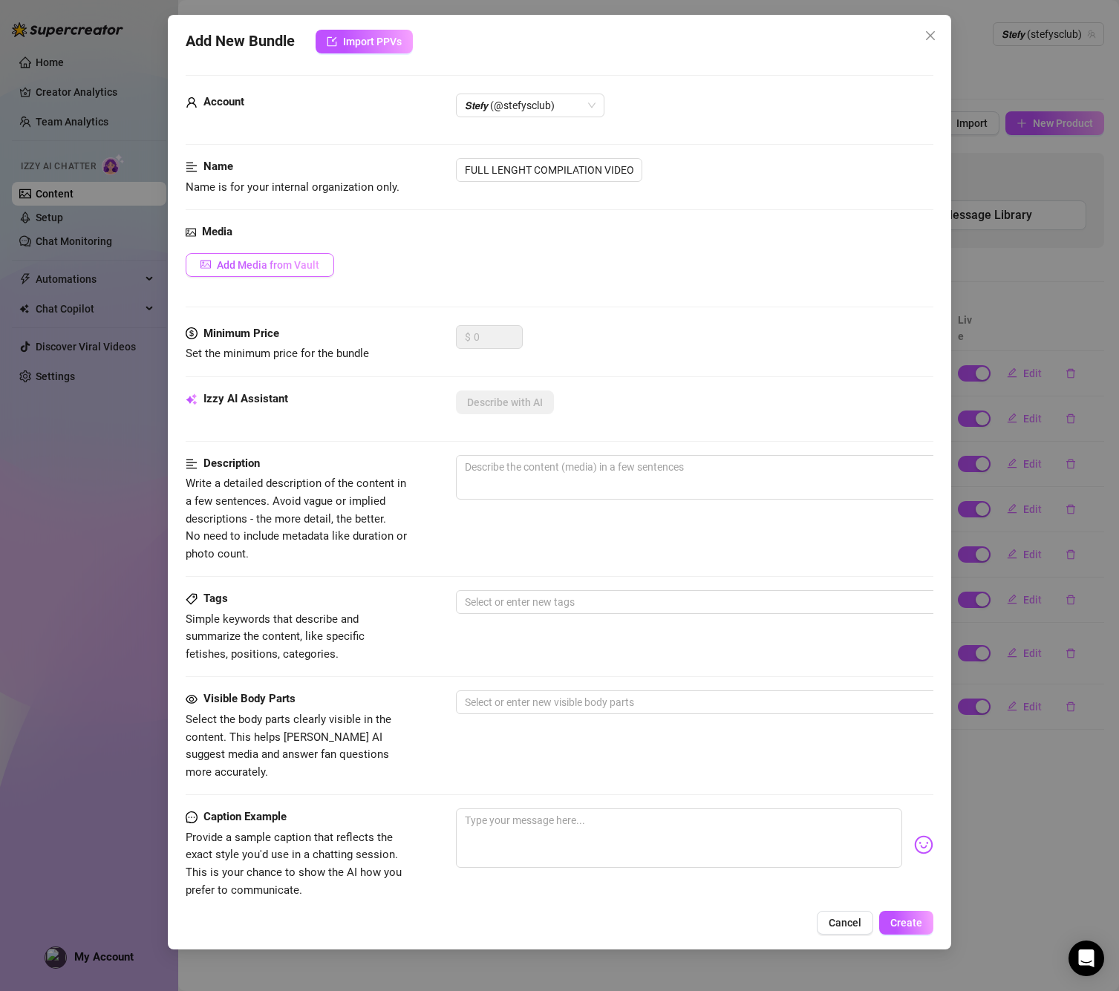
scroll to position [0, 0]
click at [272, 265] on span "Add Media from Vault" at bounding box center [268, 267] width 102 height 12
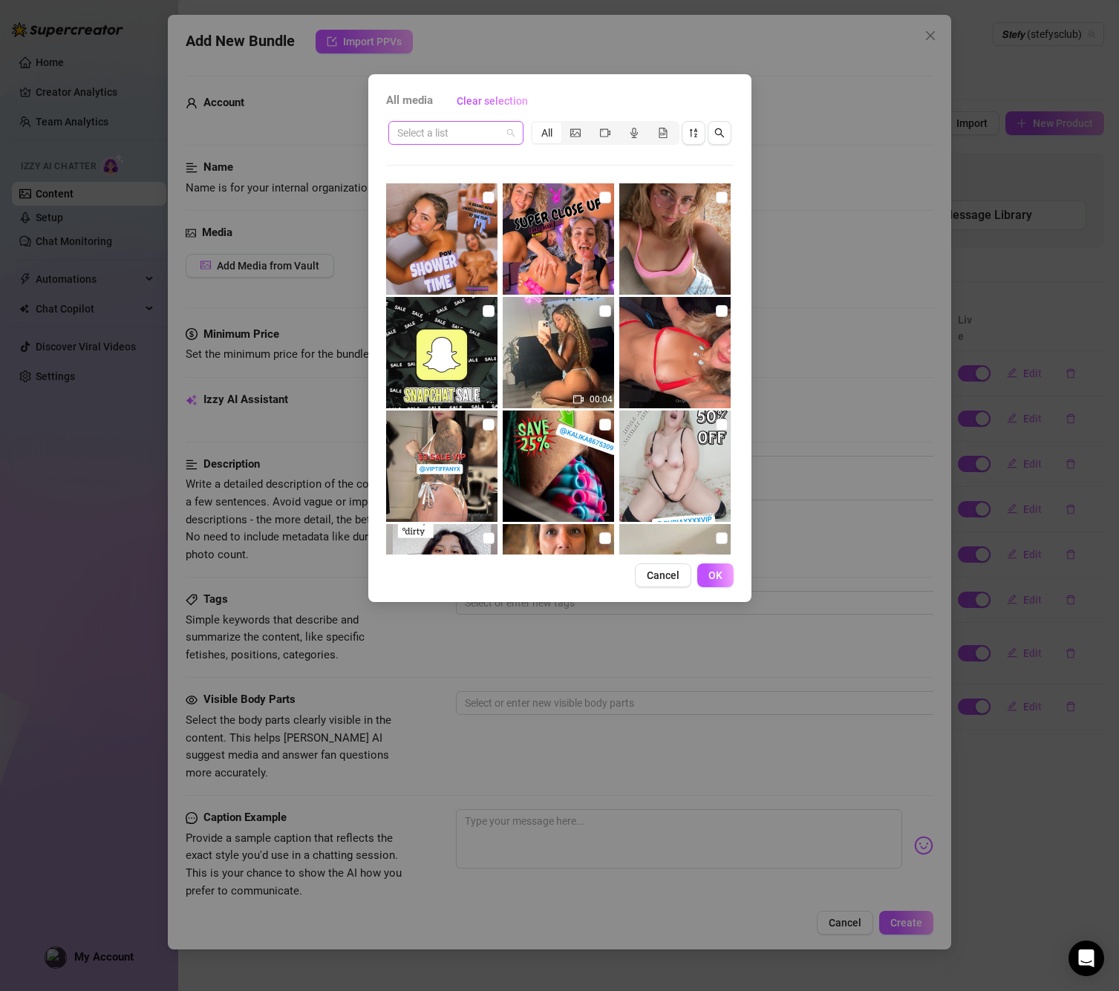
click at [488, 135] on input "search" at bounding box center [449, 133] width 104 height 22
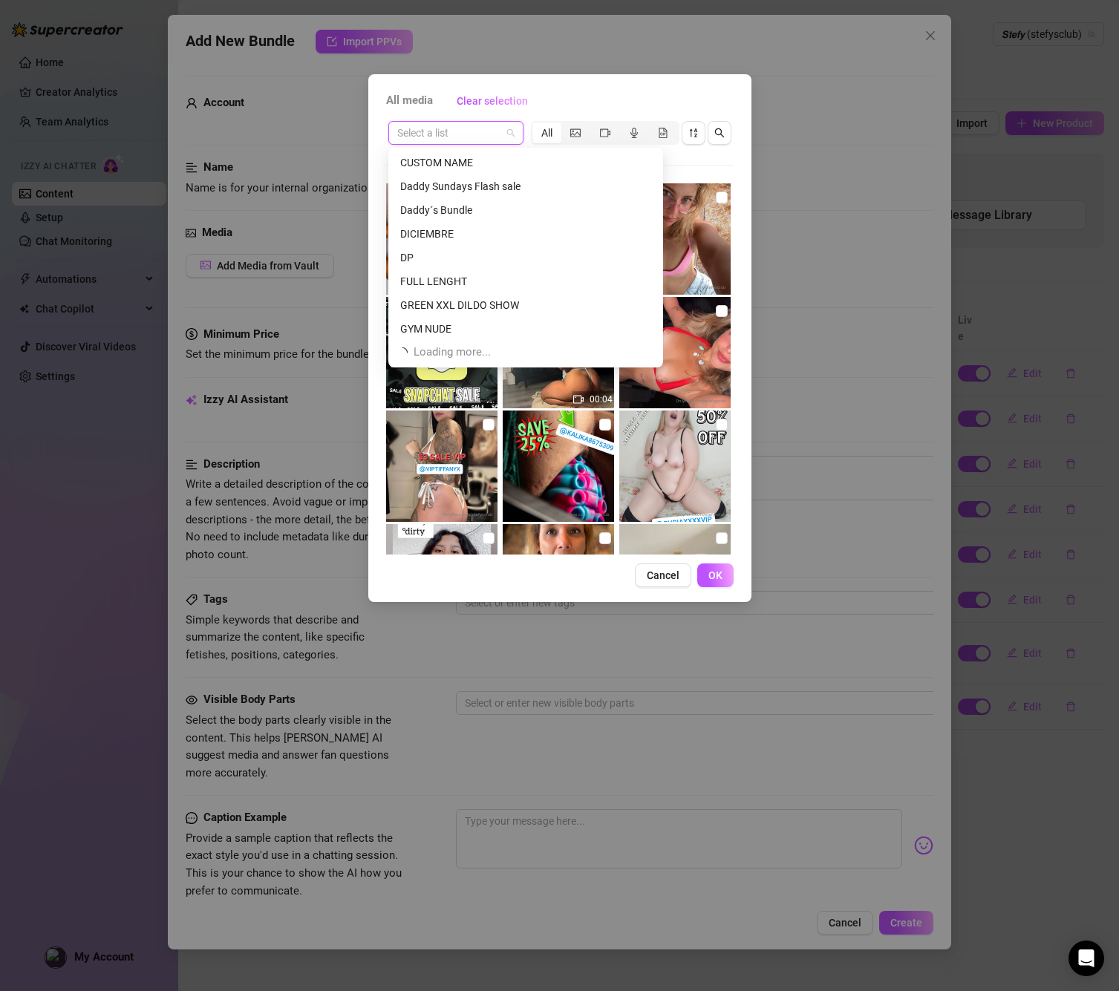
scroll to position [285, 0]
click at [415, 281] on div "FULL LENGHT" at bounding box center [525, 281] width 251 height 16
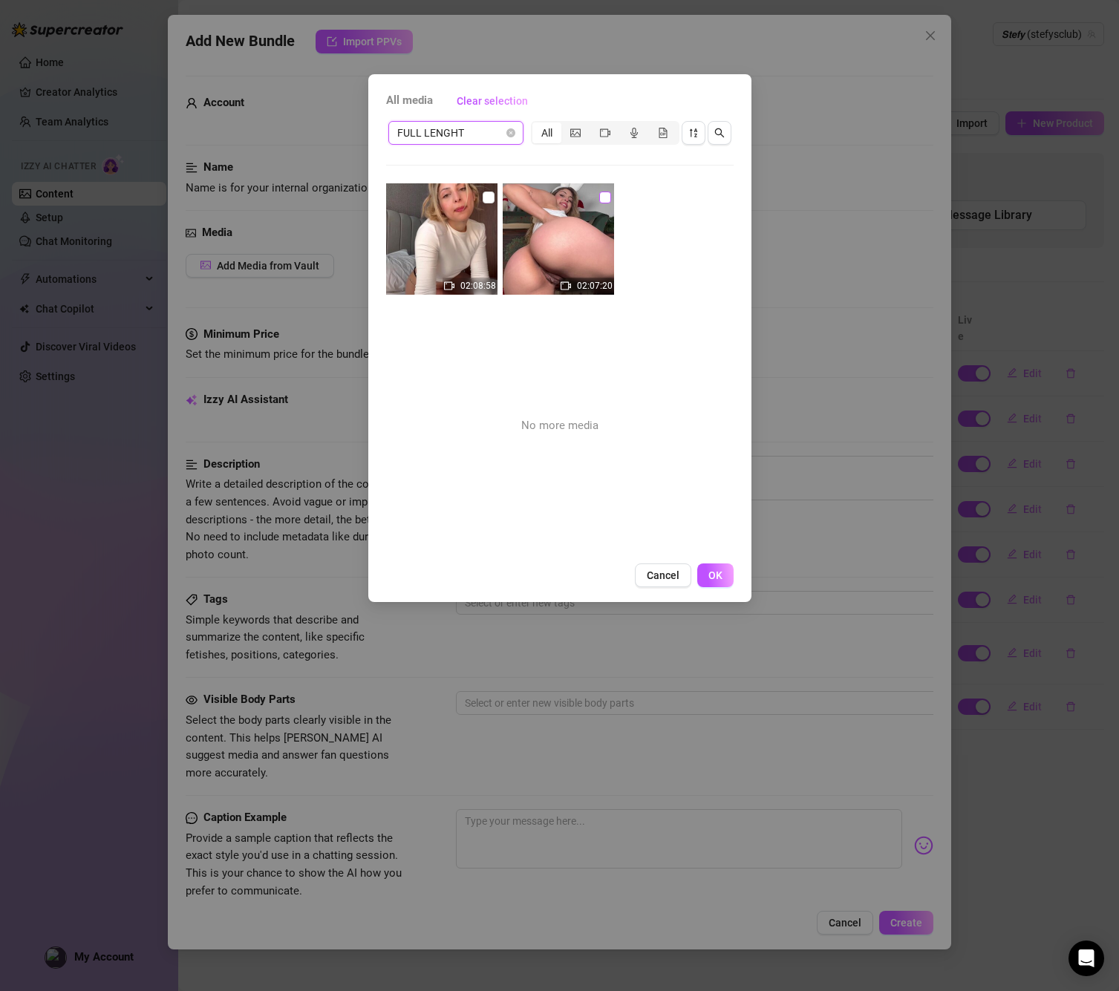
click at [609, 194] on span at bounding box center [605, 198] width 12 height 12
click at [609, 194] on input "checkbox" at bounding box center [605, 198] width 12 height 12
checkbox input "true"
click at [717, 570] on span "OK" at bounding box center [715, 575] width 14 height 12
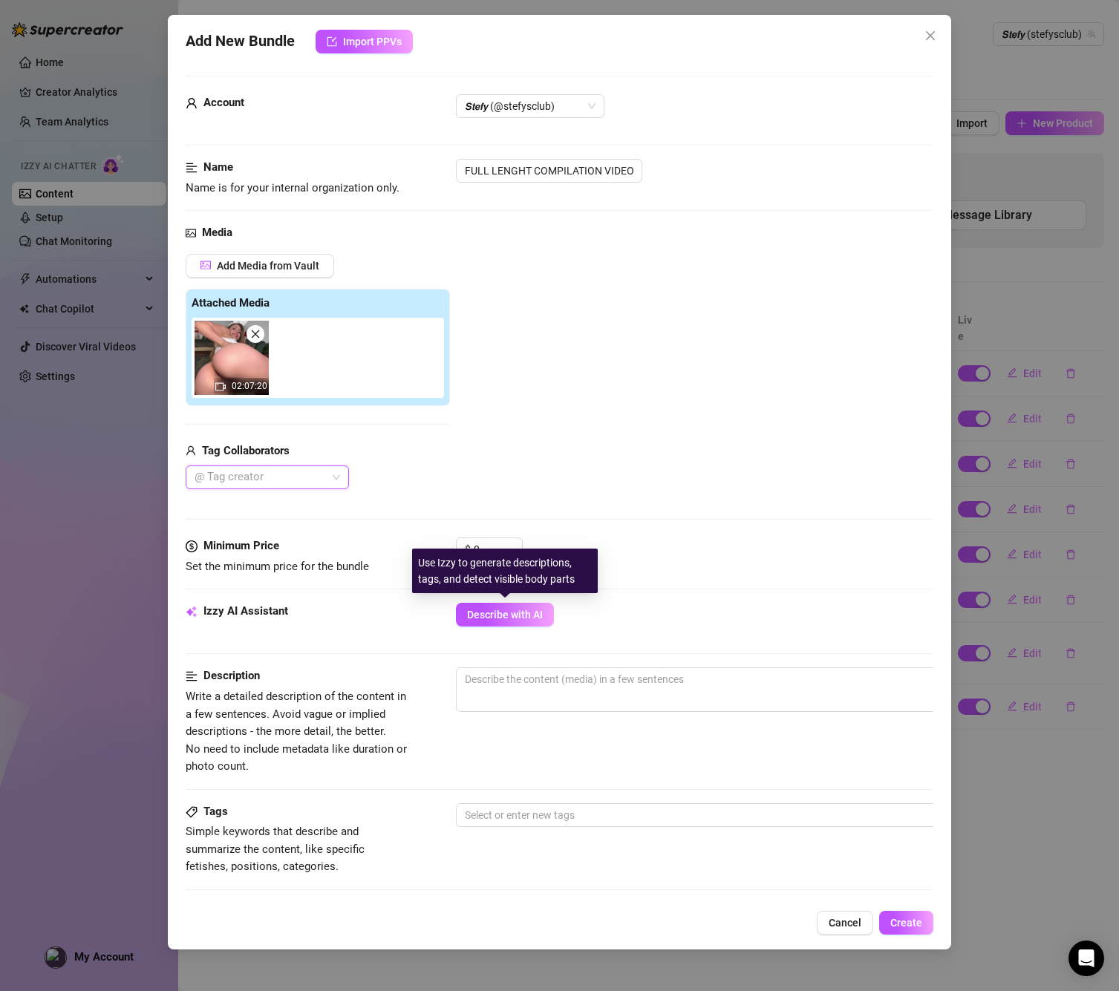
click at [489, 554] on div "Use Izzy to generate descriptions, tags, and detect visible body parts" at bounding box center [505, 571] width 186 height 45
click at [491, 542] on input "0" at bounding box center [498, 549] width 48 height 22
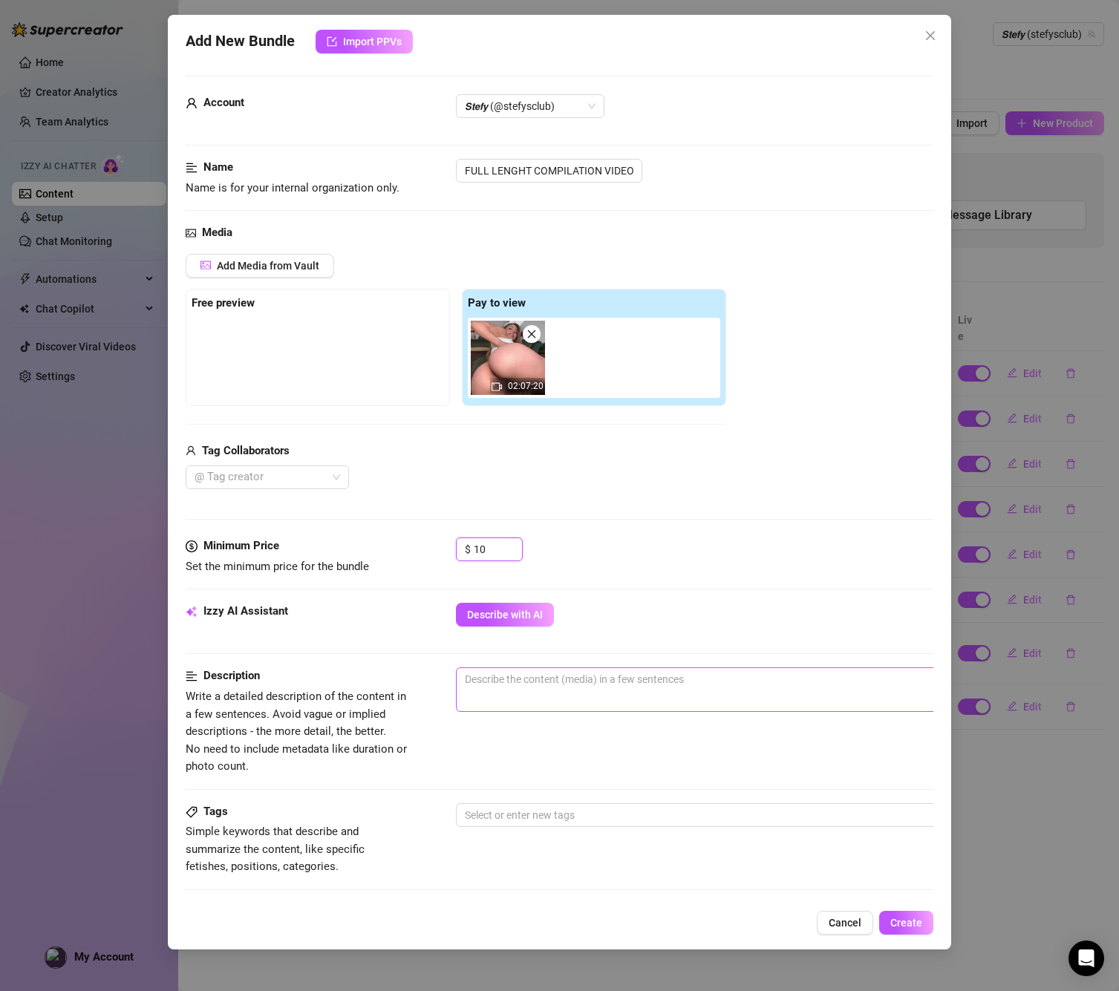
type input "10"
click at [544, 676] on textarea at bounding box center [716, 679] width 518 height 22
paste textarea "full length video, compilation of my hottest videos, anal, deep toy, dirty talk…"
type textarea "full length video, compilation of my hottest videos, anal, deep toy, dirty talk…"
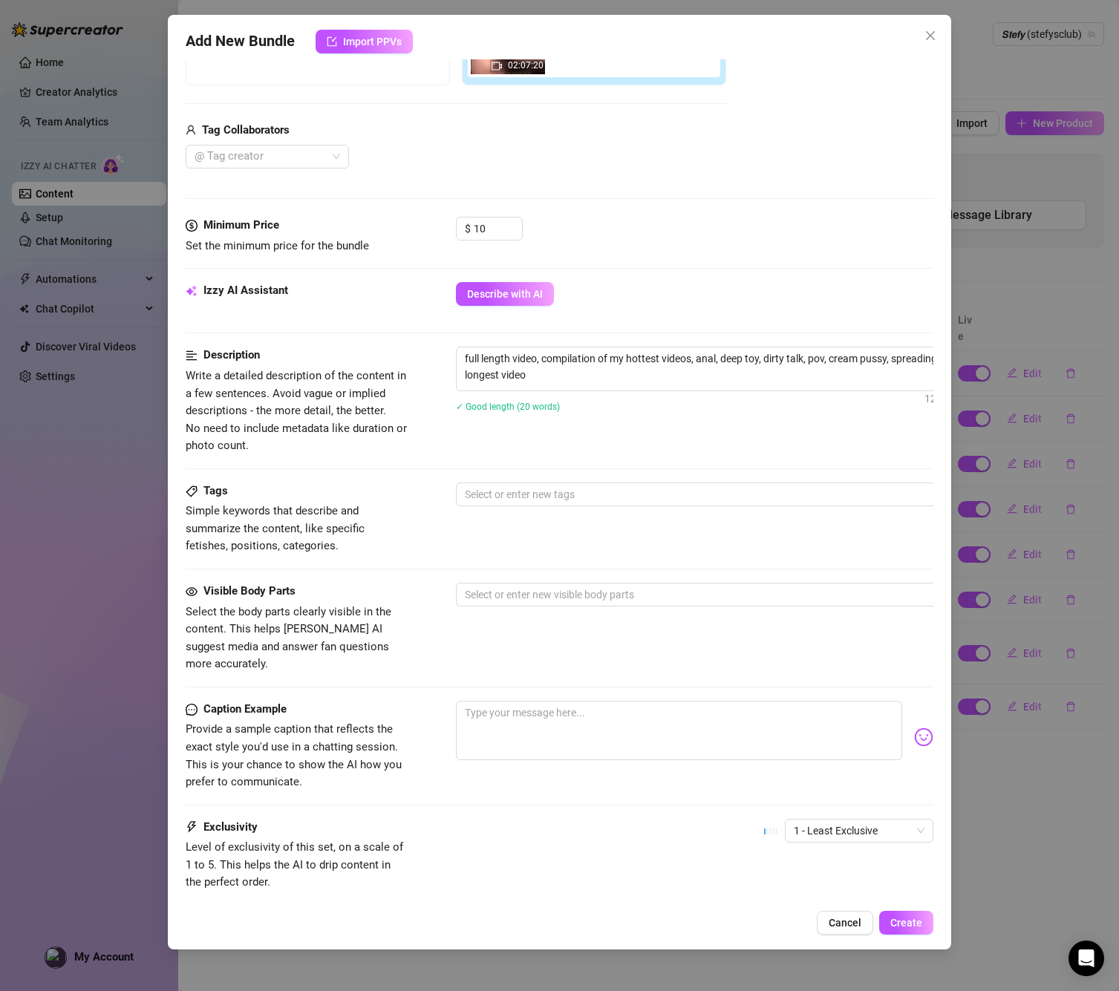
scroll to position [349, 0]
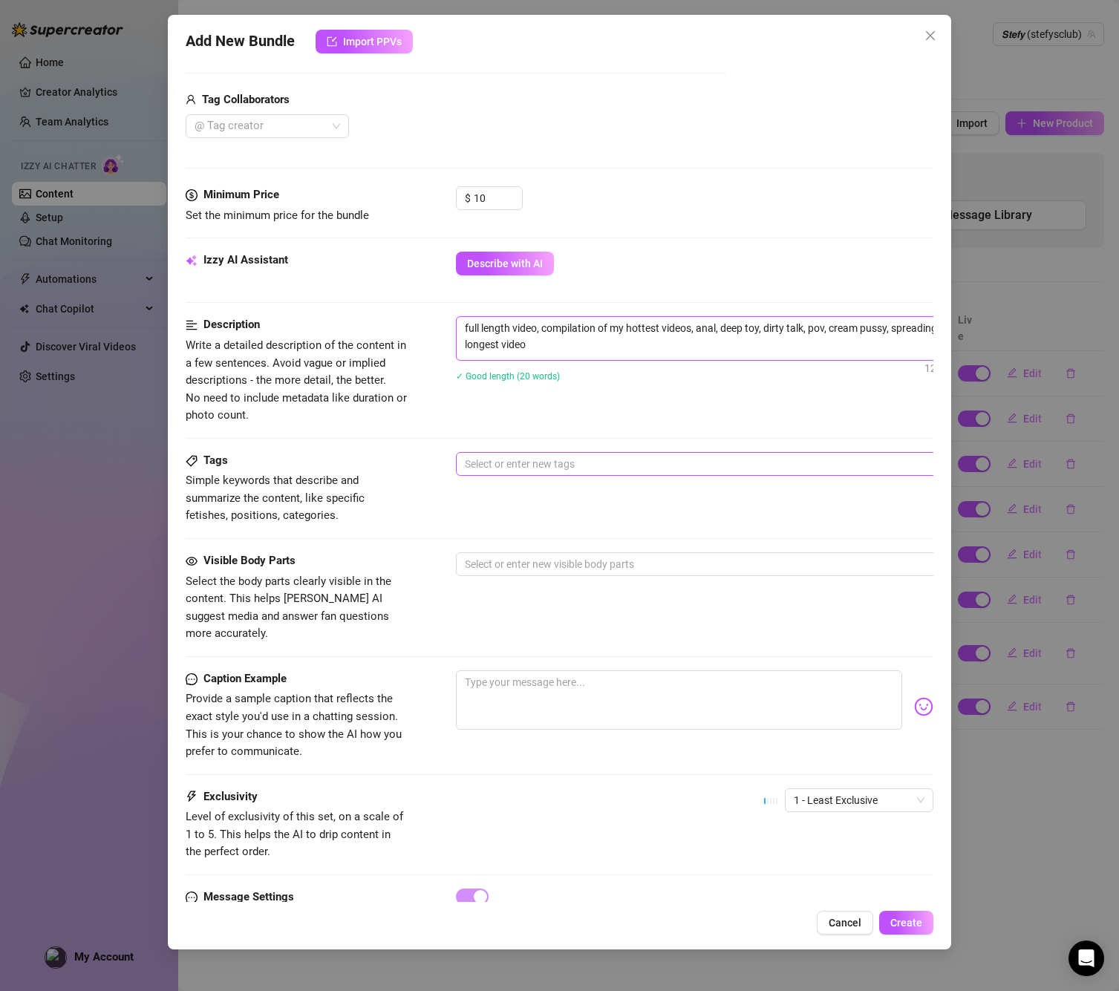
type textarea "full length video, compilation of my hottest videos, anal, deep toy, dirty talk…"
click at [546, 471] on div "Select or enter new tags" at bounding box center [716, 463] width 520 height 24
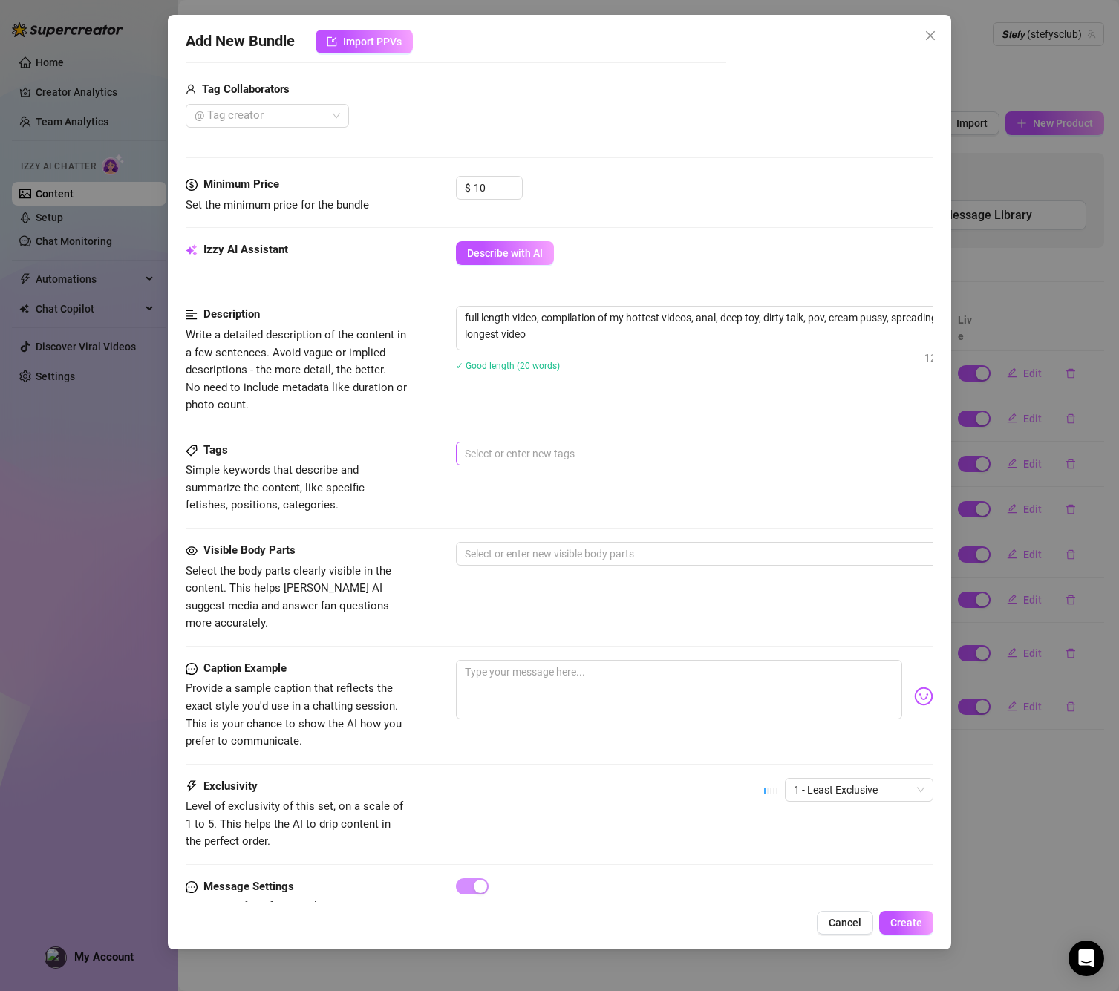
click at [543, 446] on div at bounding box center [708, 453] width 498 height 21
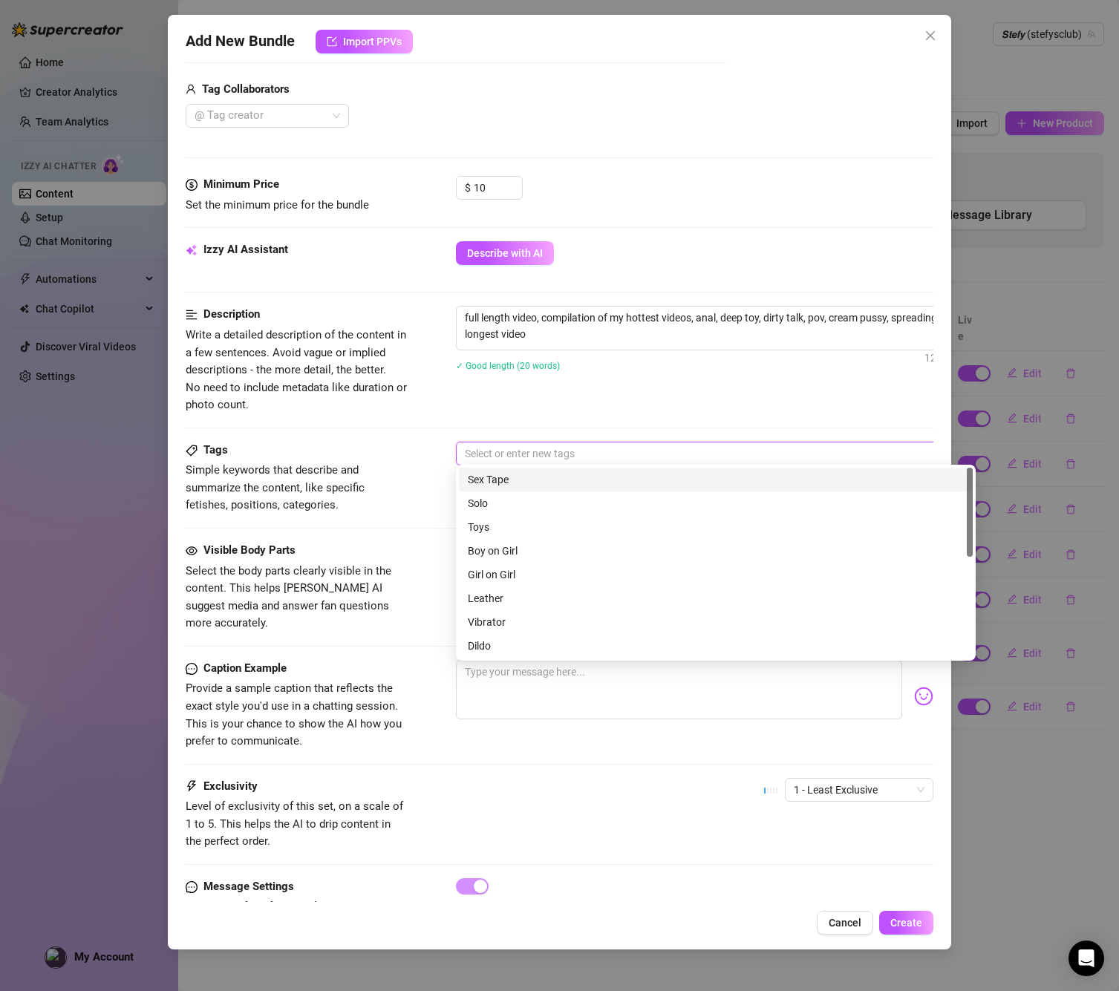
scroll to position [361, 0]
type input "S"
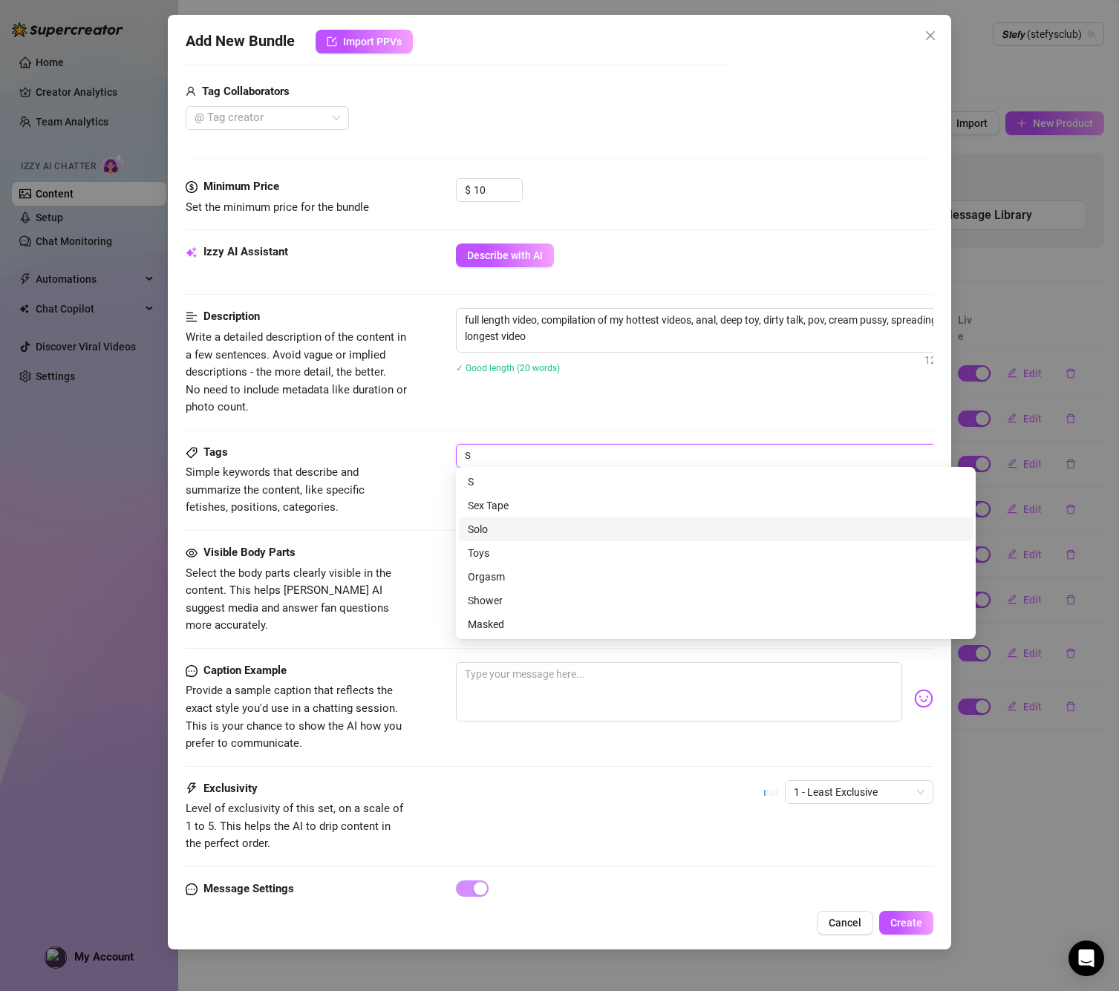
click at [488, 532] on div "Solo" at bounding box center [716, 529] width 496 height 16
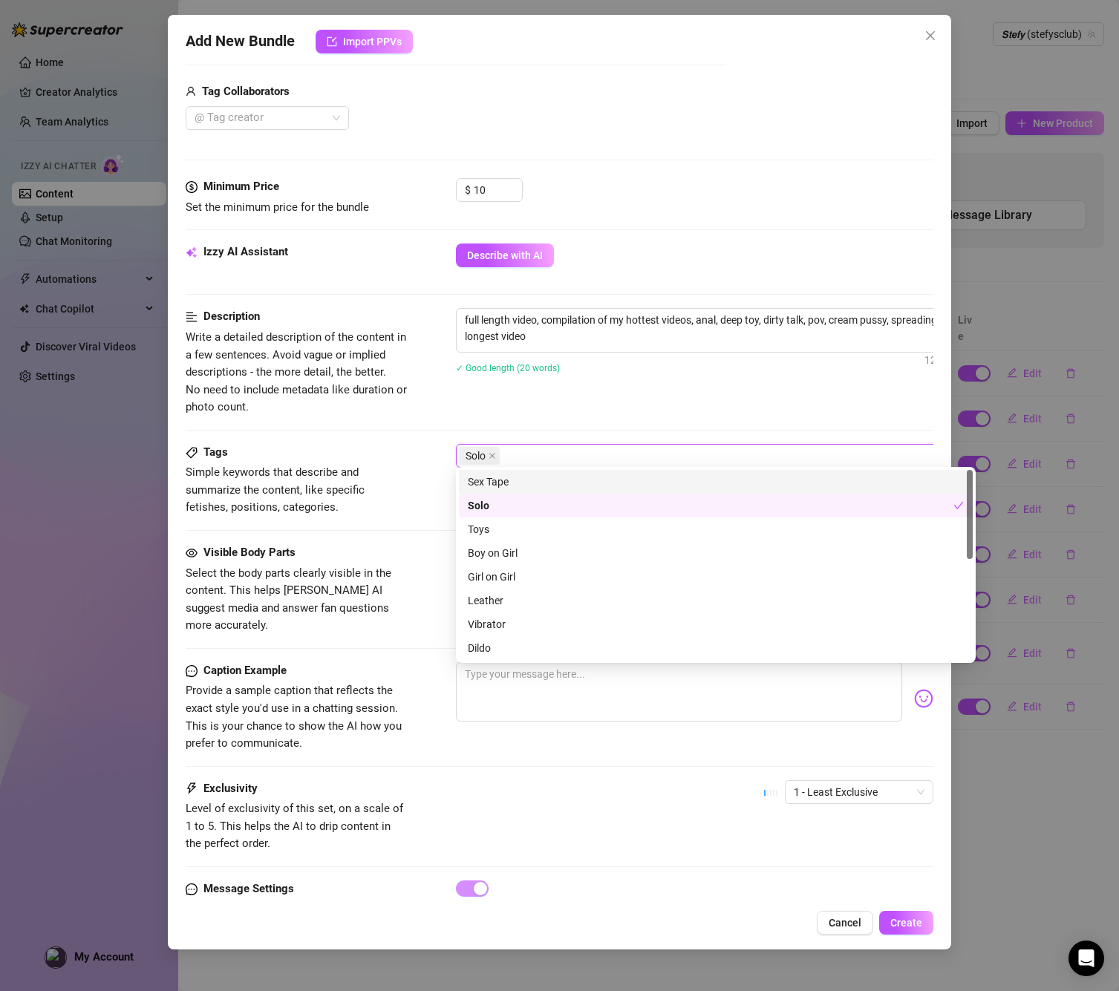
type input "T"
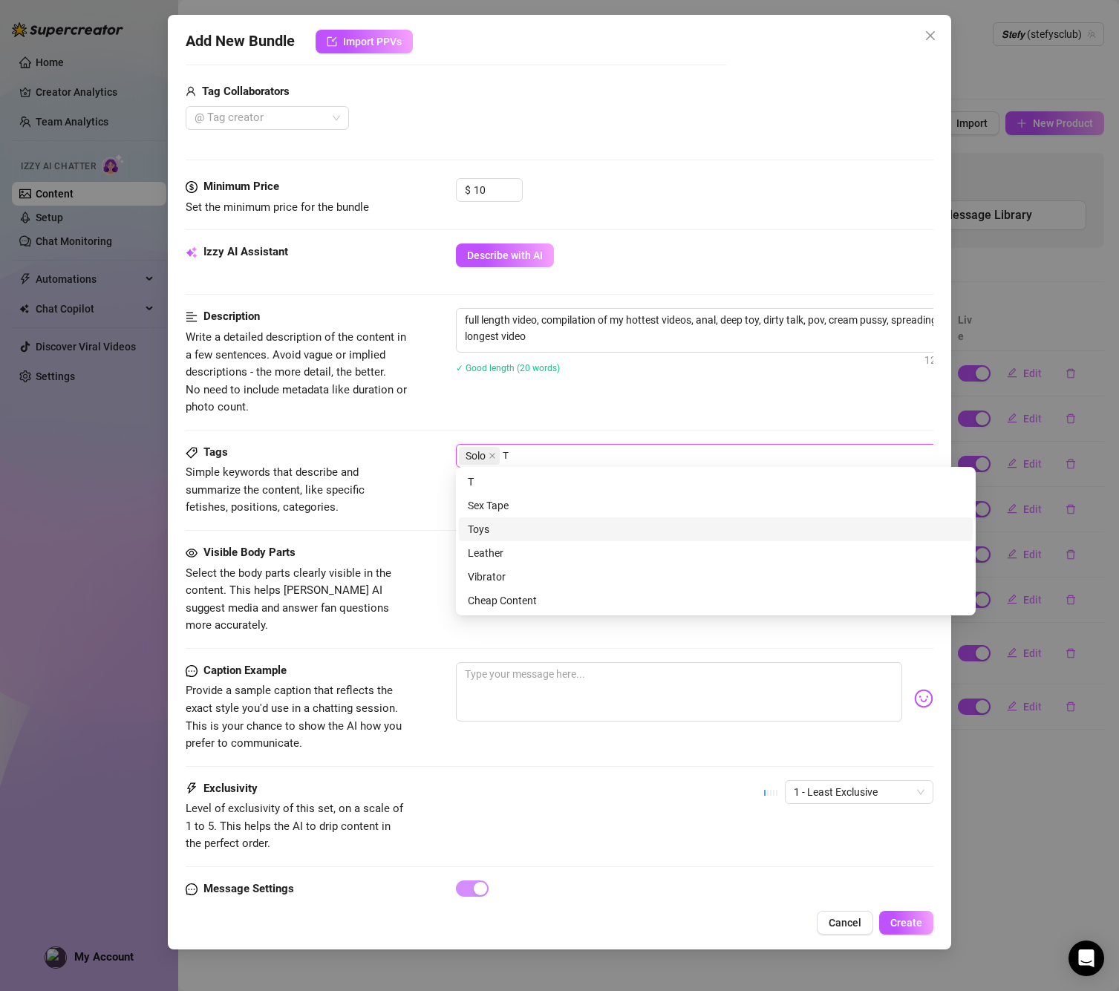
click at [492, 534] on div "Toys" at bounding box center [716, 529] width 496 height 16
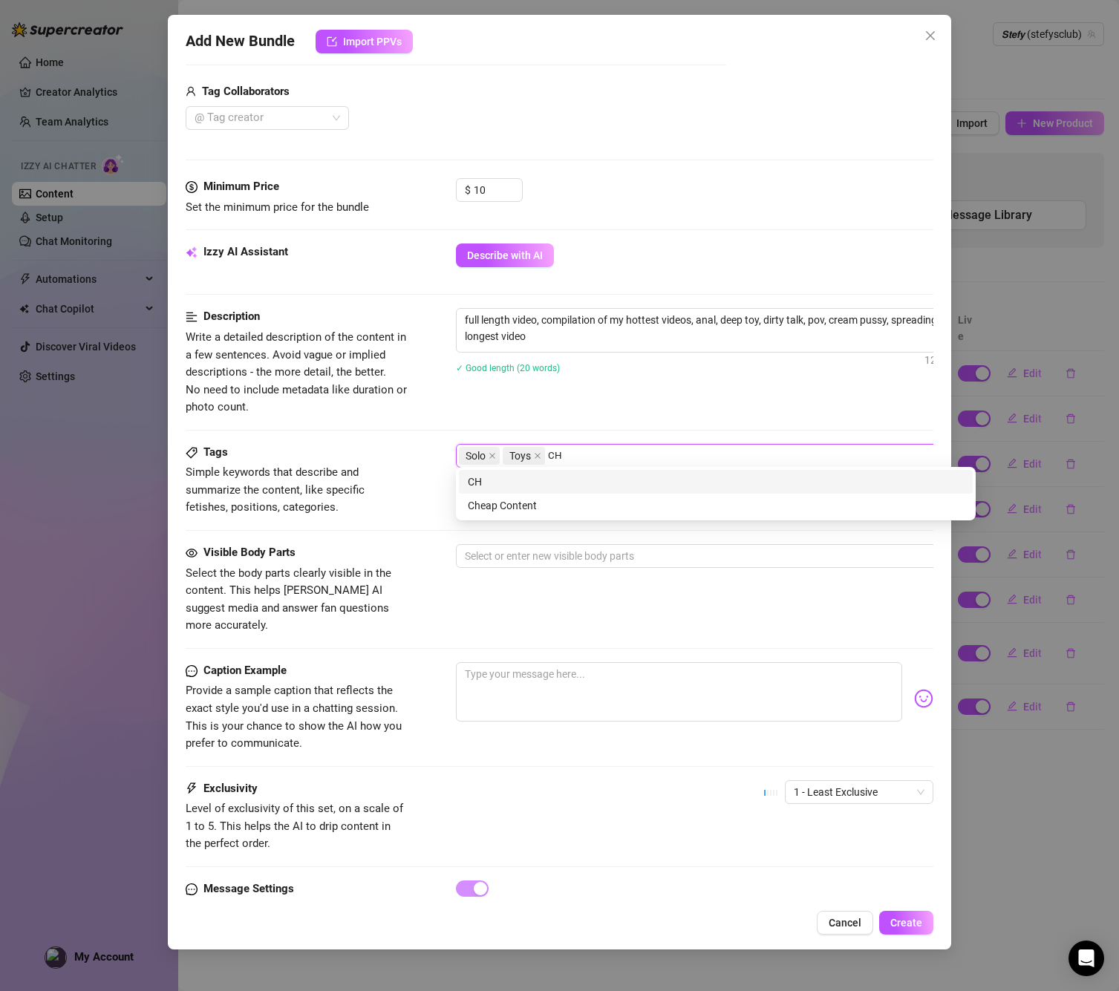
type input "CHE"
click at [518, 509] on div "Cheap Content" at bounding box center [716, 505] width 496 height 16
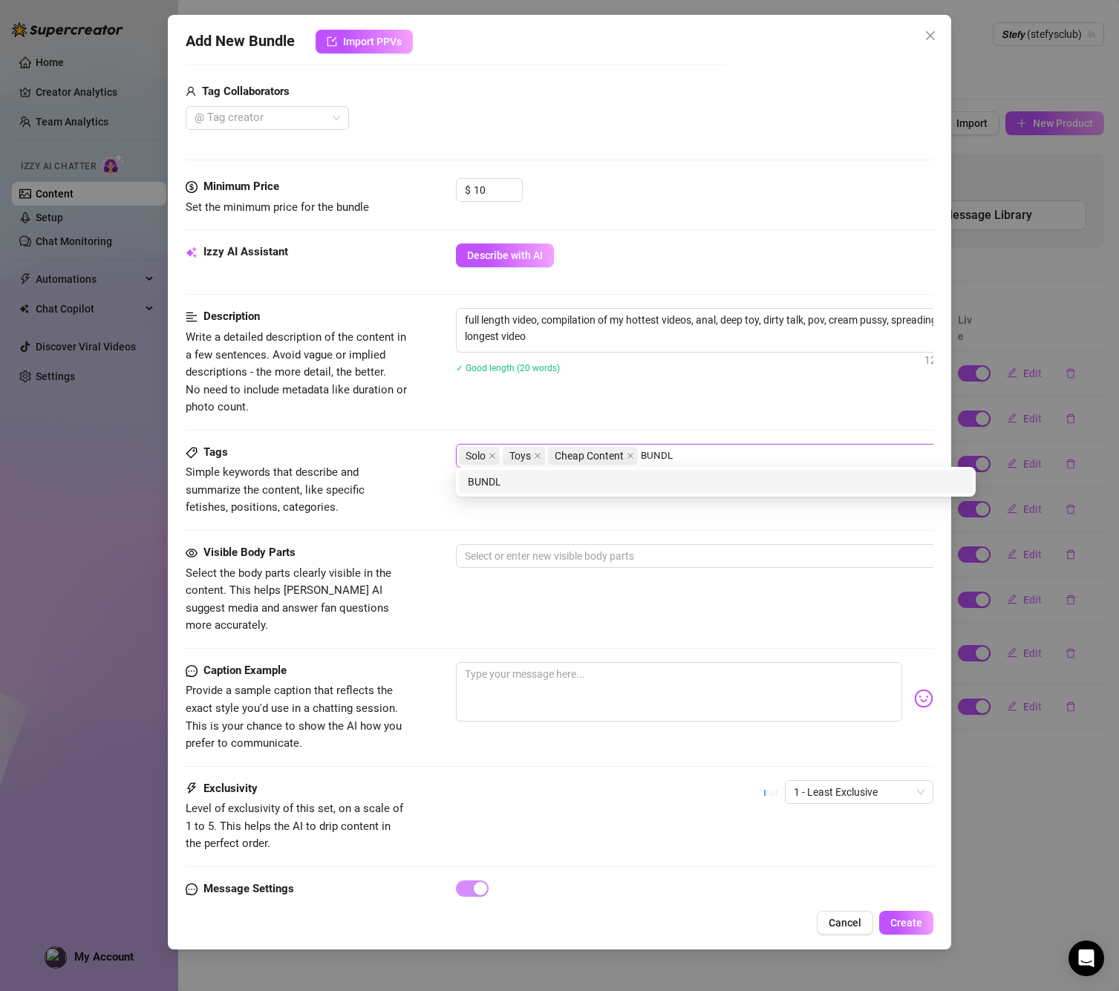
type input "BUNDLE"
type input "FULL LENGHT"
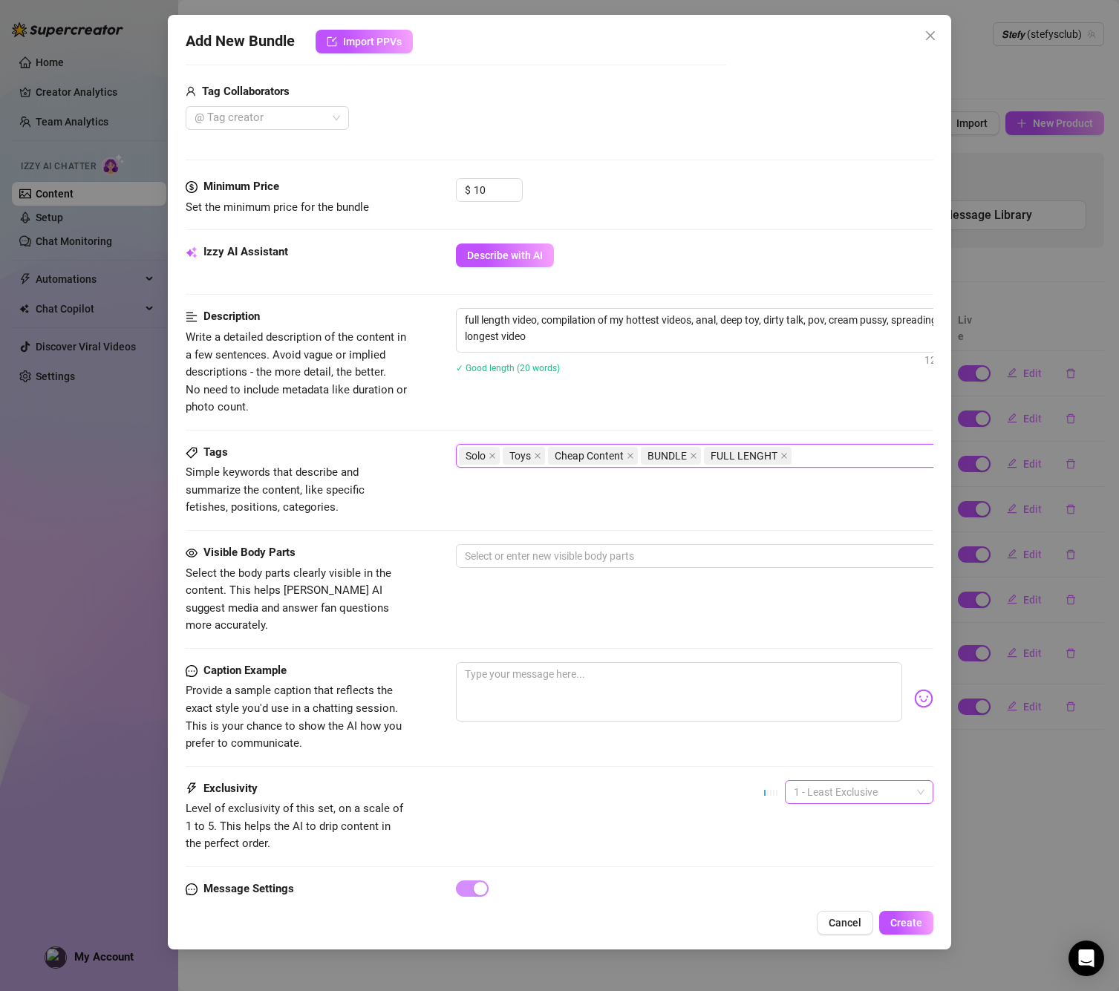
click at [809, 781] on span "1 - Least Exclusive" at bounding box center [859, 792] width 131 height 22
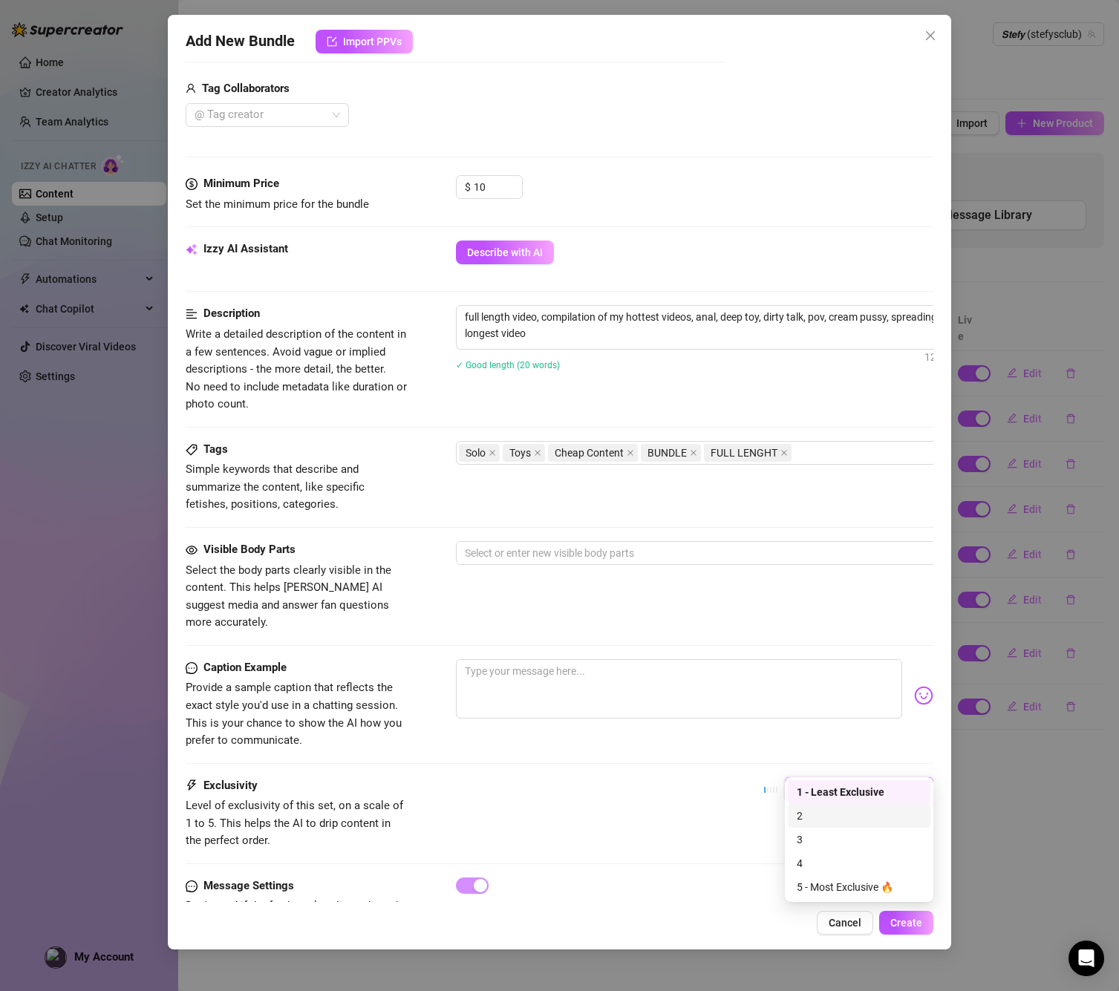
click at [807, 816] on div "2" at bounding box center [859, 816] width 125 height 16
click at [572, 557] on div "Select or enter new visible body parts" at bounding box center [716, 553] width 520 height 24
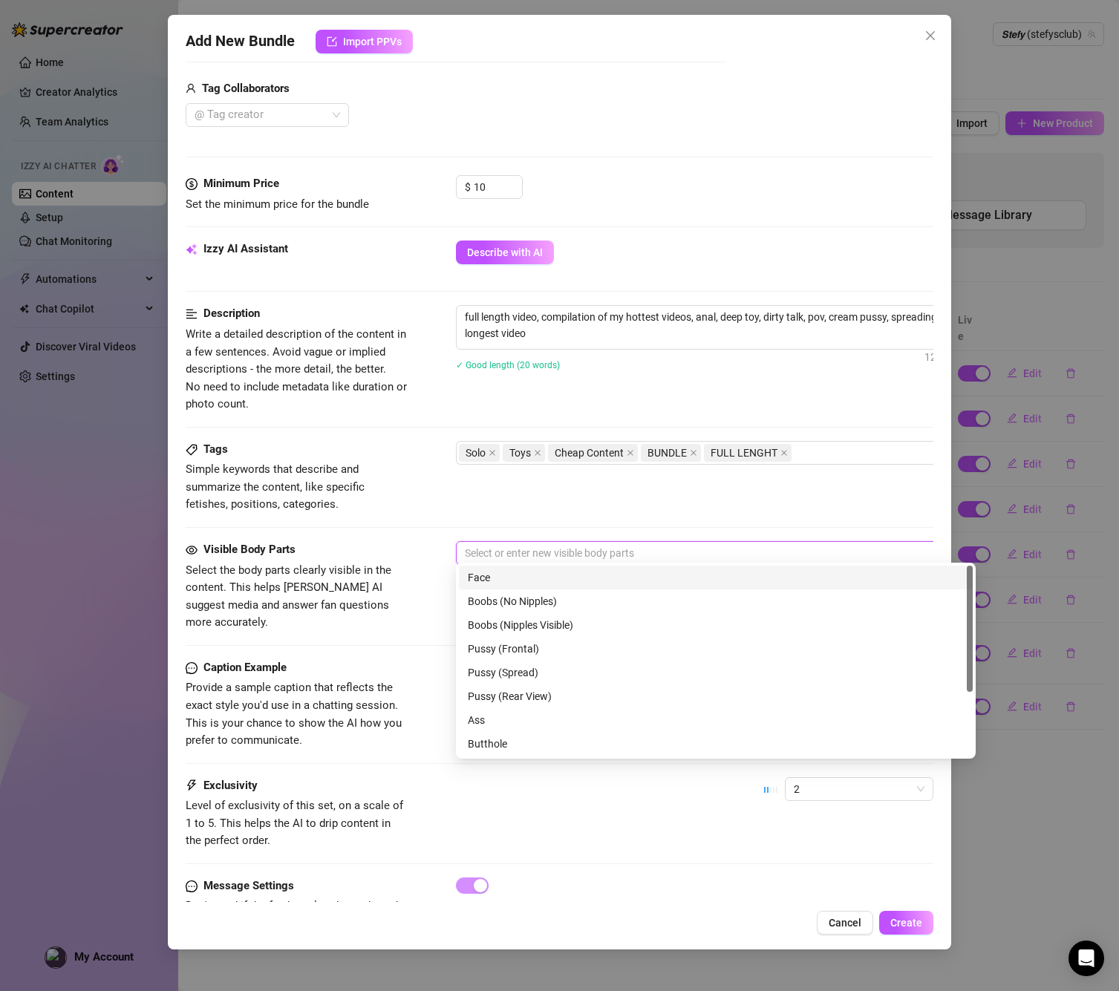
click at [560, 573] on div "Face" at bounding box center [716, 577] width 496 height 16
click at [550, 606] on div "Boobs (No Nipples)" at bounding box center [716, 601] width 496 height 16
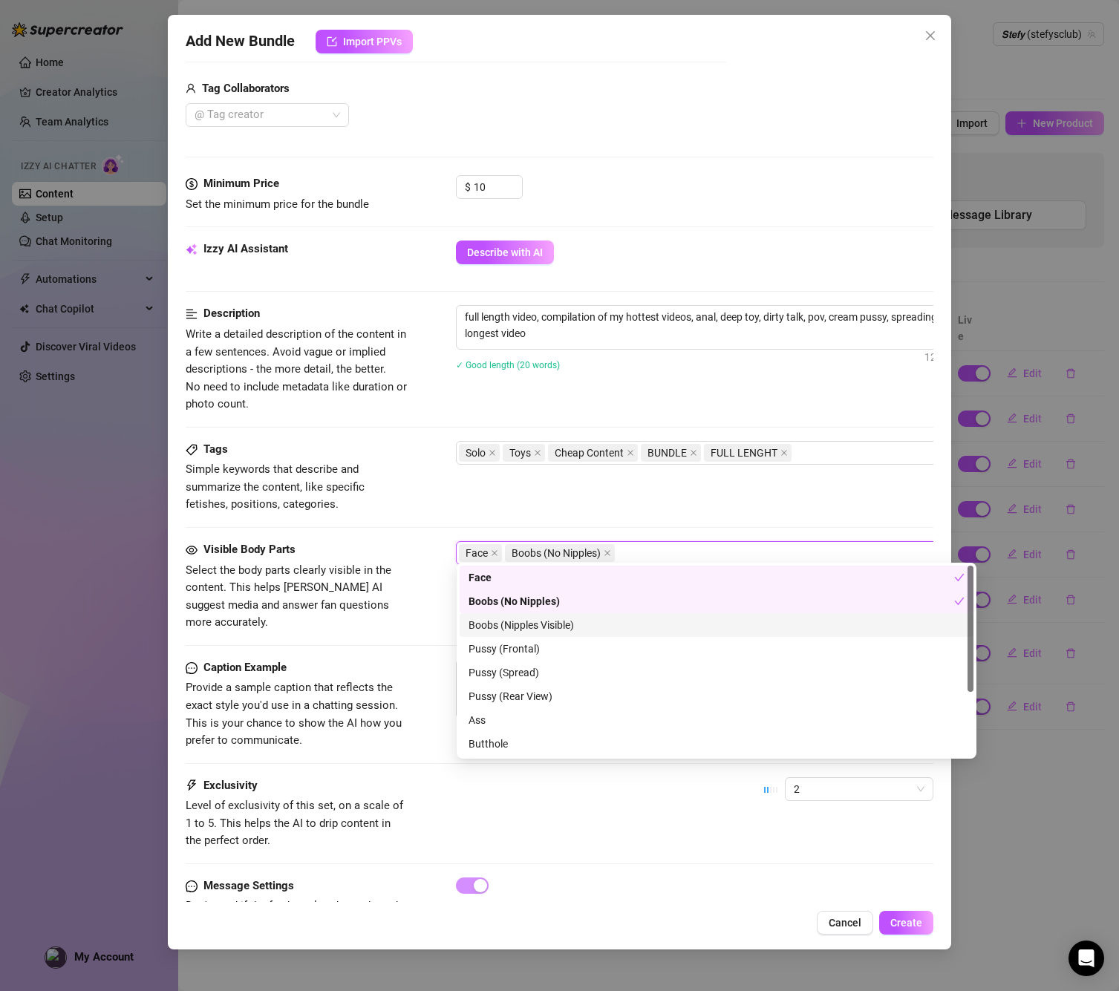
click at [549, 622] on div "Boobs (Nipples Visible)" at bounding box center [716, 625] width 496 height 16
click at [544, 645] on div "Pussy (Frontal)" at bounding box center [716, 649] width 496 height 16
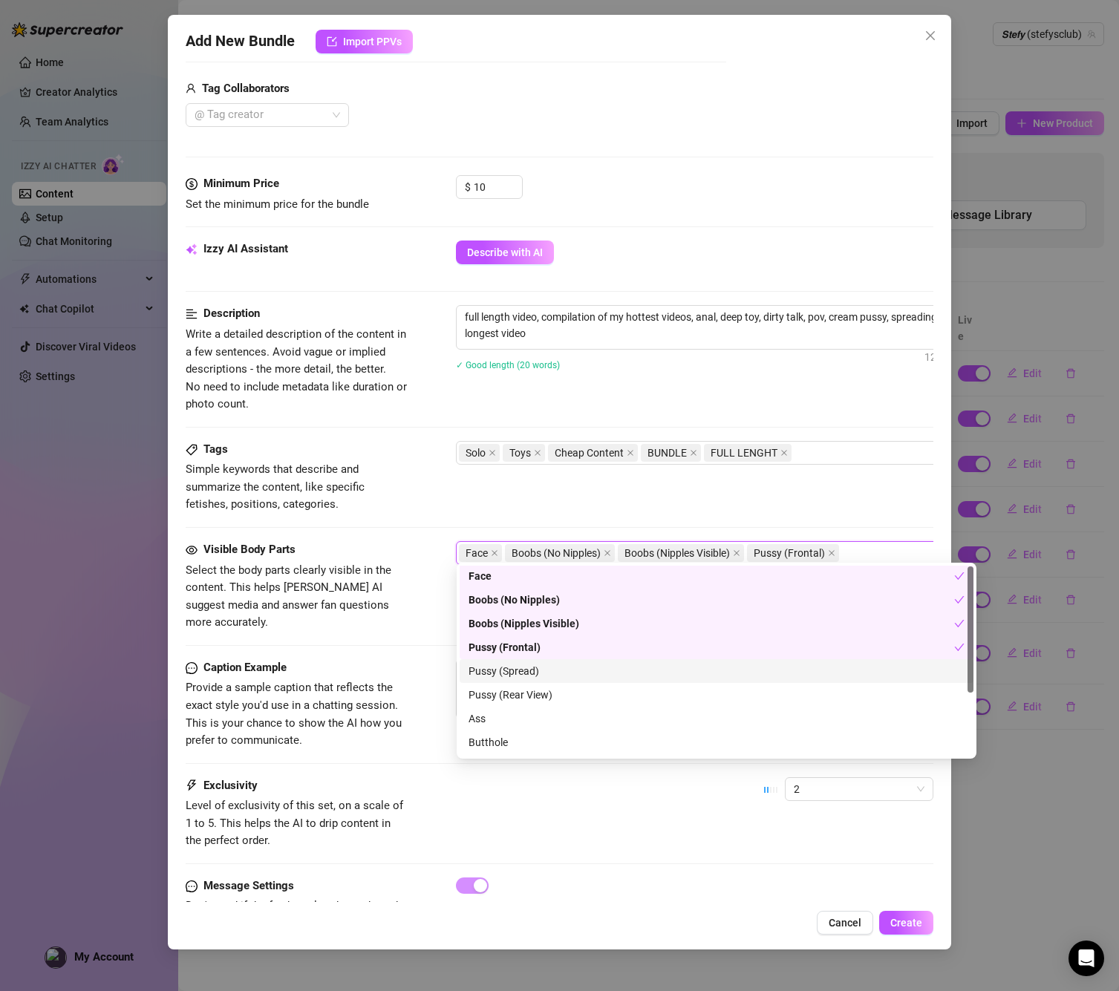
click at [530, 663] on div "Pussy (Spread)" at bounding box center [717, 671] width 514 height 24
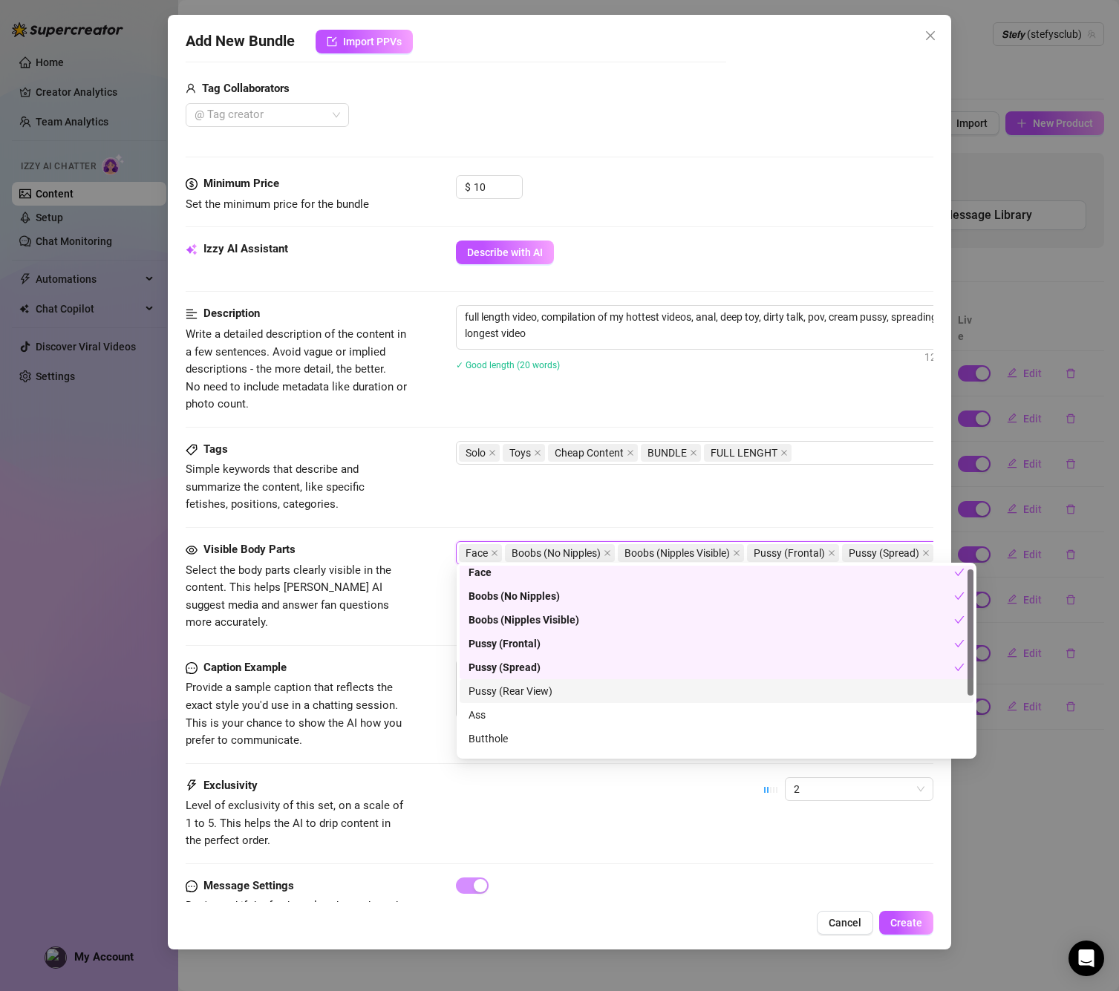
click at [532, 680] on div "Pussy (Rear View)" at bounding box center [717, 691] width 514 height 24
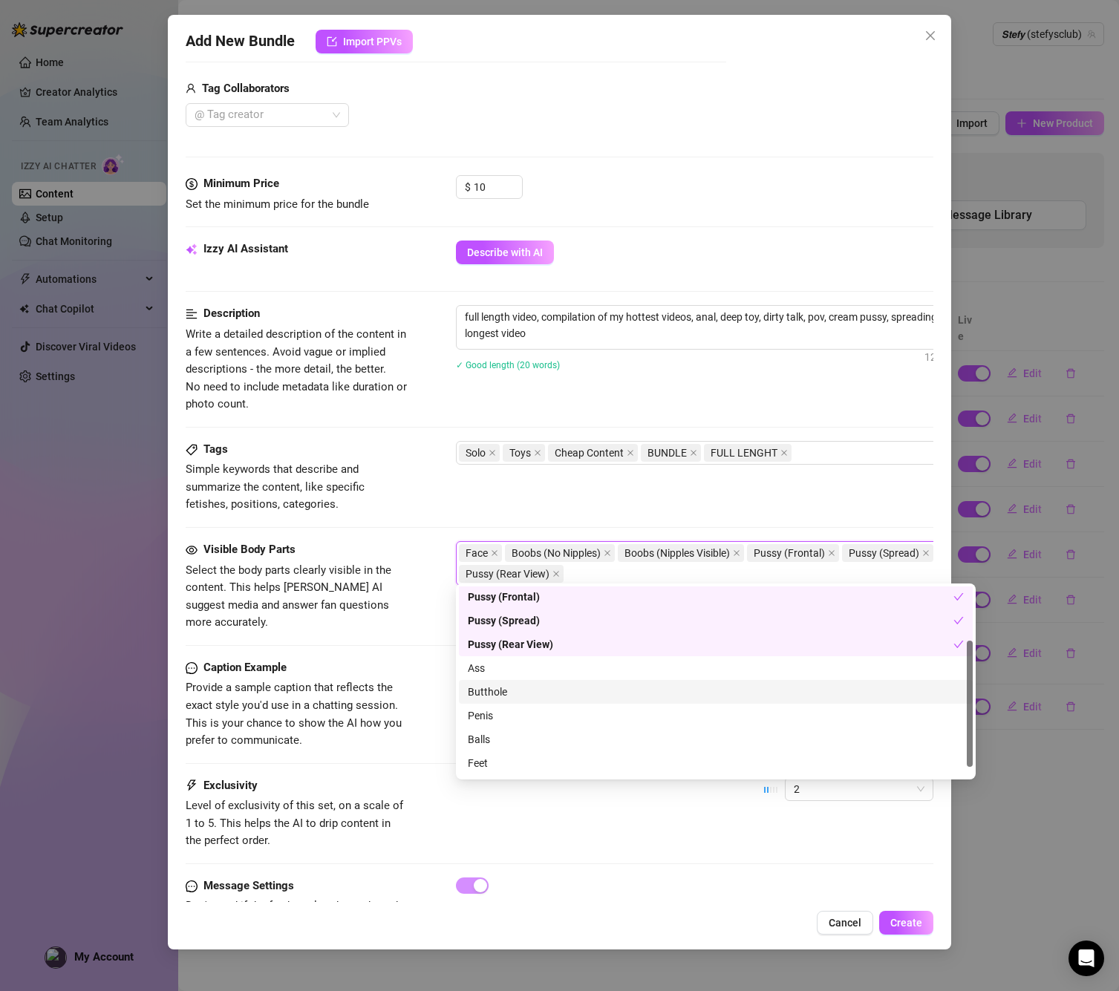
scroll to position [82, 0]
click at [514, 676] on div "Butthole" at bounding box center [716, 682] width 496 height 16
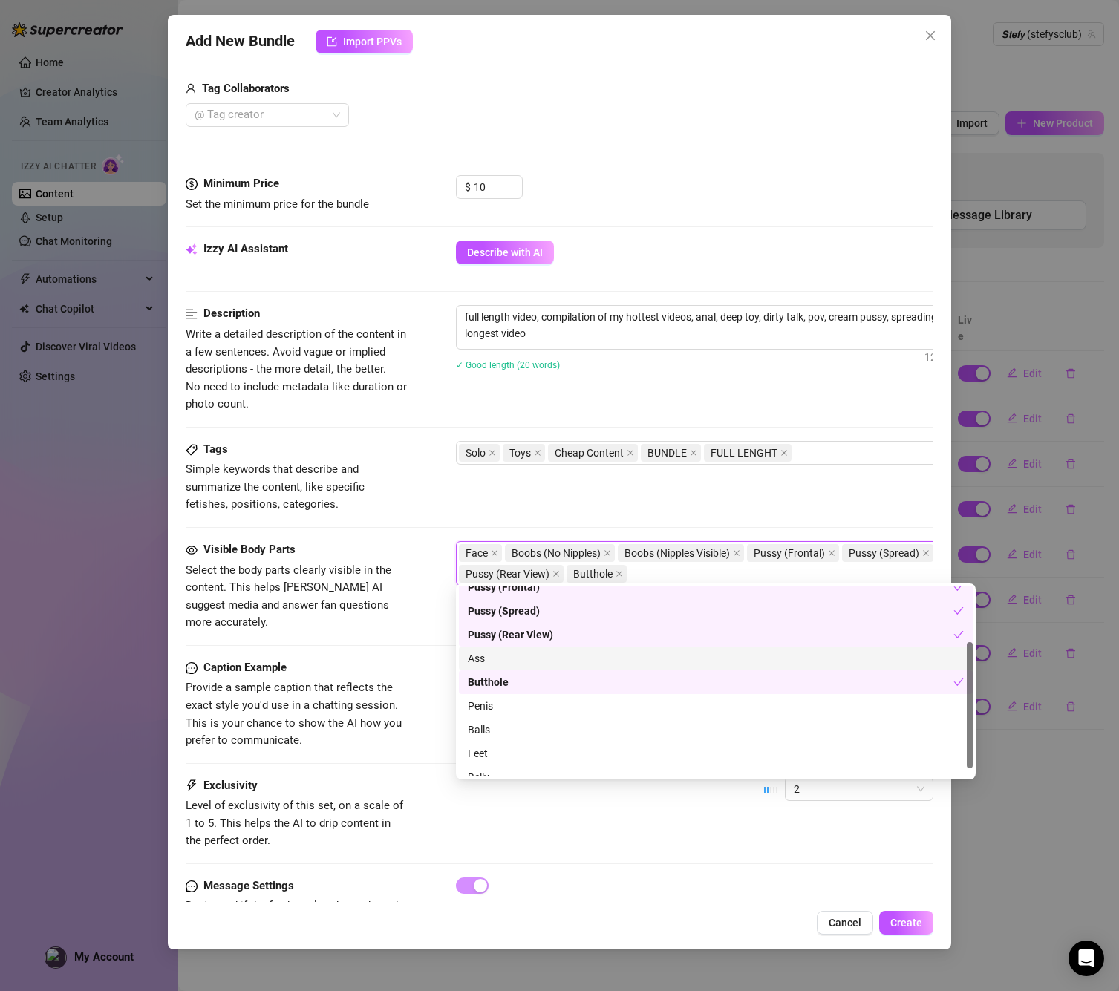
click at [512, 656] on div "Ass" at bounding box center [716, 658] width 496 height 16
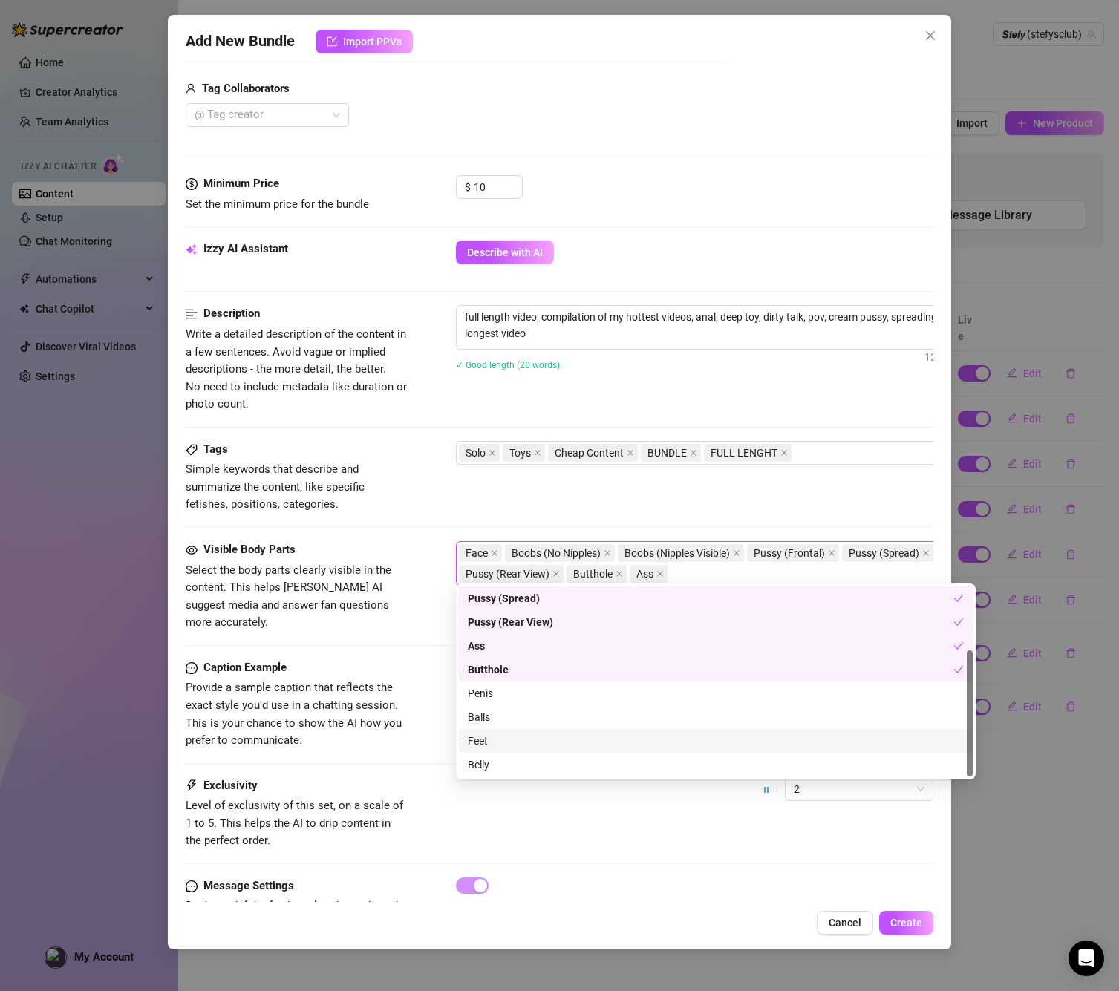
click at [479, 747] on div "Feet" at bounding box center [716, 741] width 496 height 16
click at [480, 762] on div "Belly" at bounding box center [716, 764] width 496 height 16
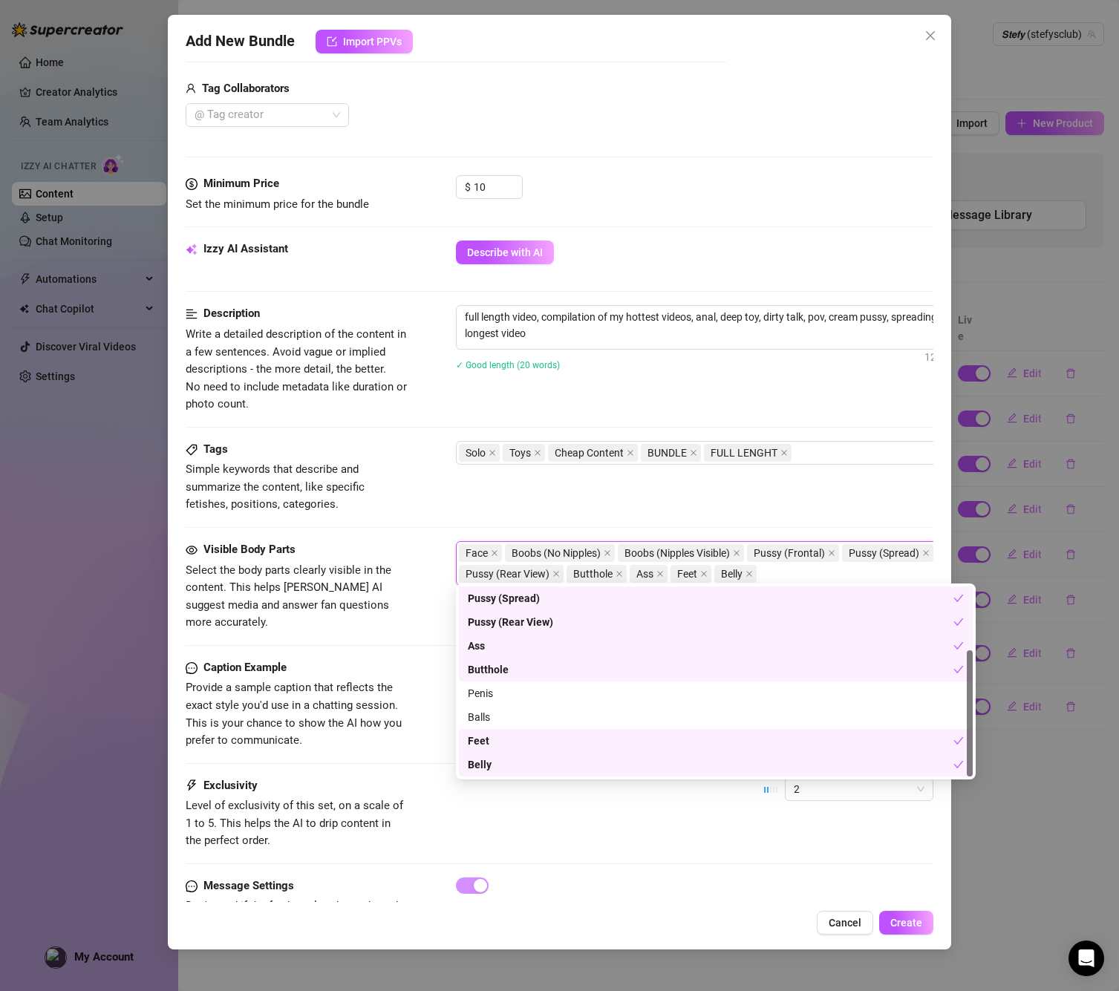
click at [500, 746] on div "Feet" at bounding box center [711, 741] width 486 height 16
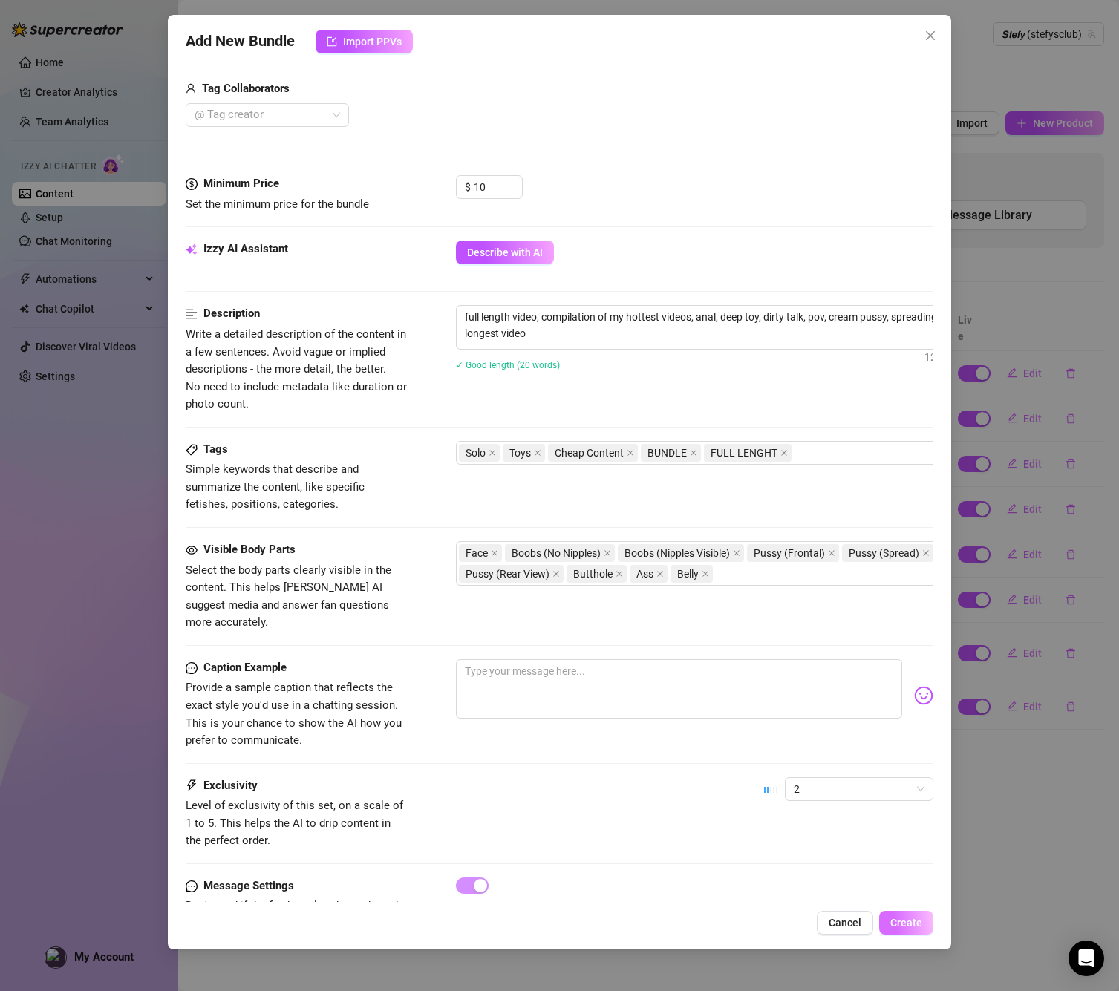
click at [915, 912] on button "Create" at bounding box center [906, 923] width 54 height 24
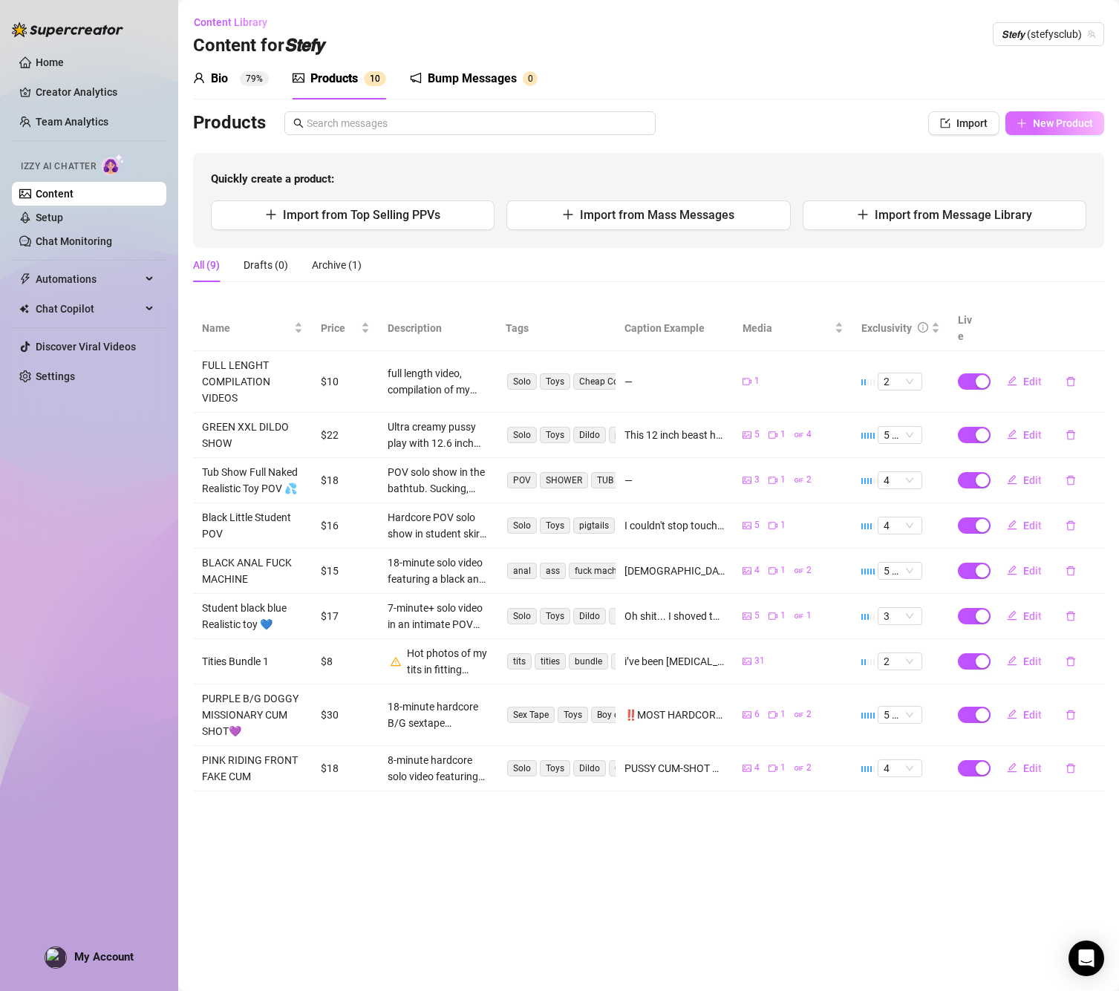
click at [1074, 122] on span "New Product" at bounding box center [1063, 123] width 60 height 12
type textarea "Type your message here..."
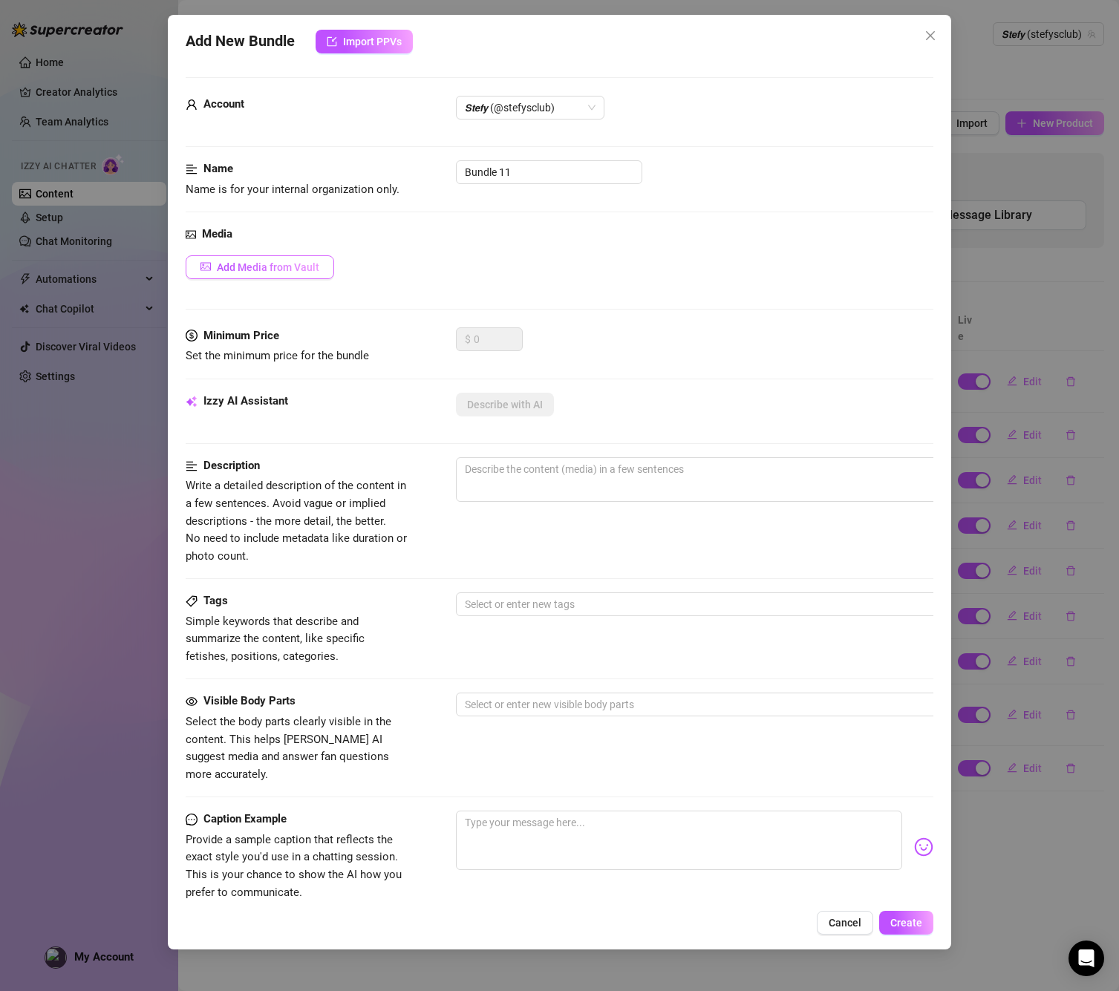
click at [288, 259] on button "Add Media from Vault" at bounding box center [260, 267] width 148 height 24
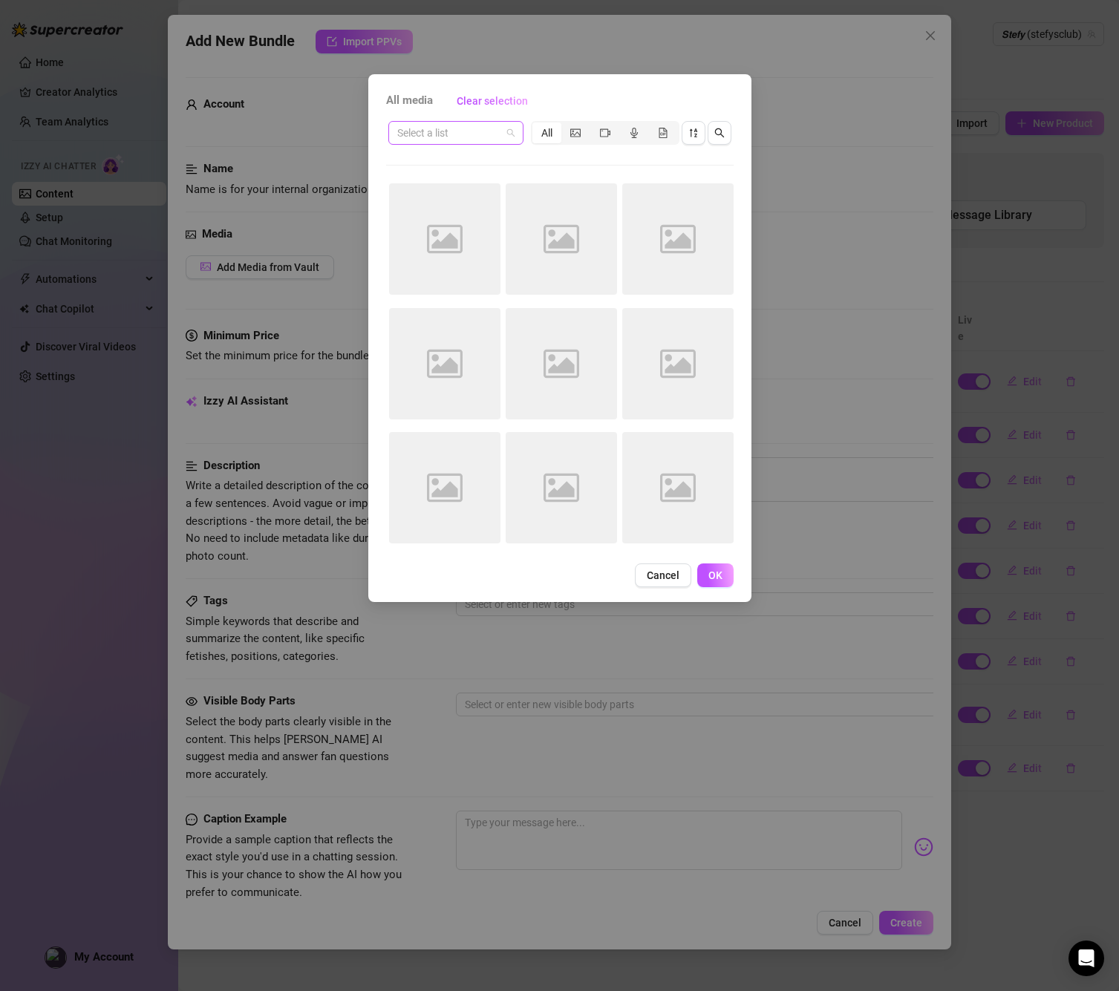
click at [477, 140] on input "search" at bounding box center [449, 133] width 104 height 22
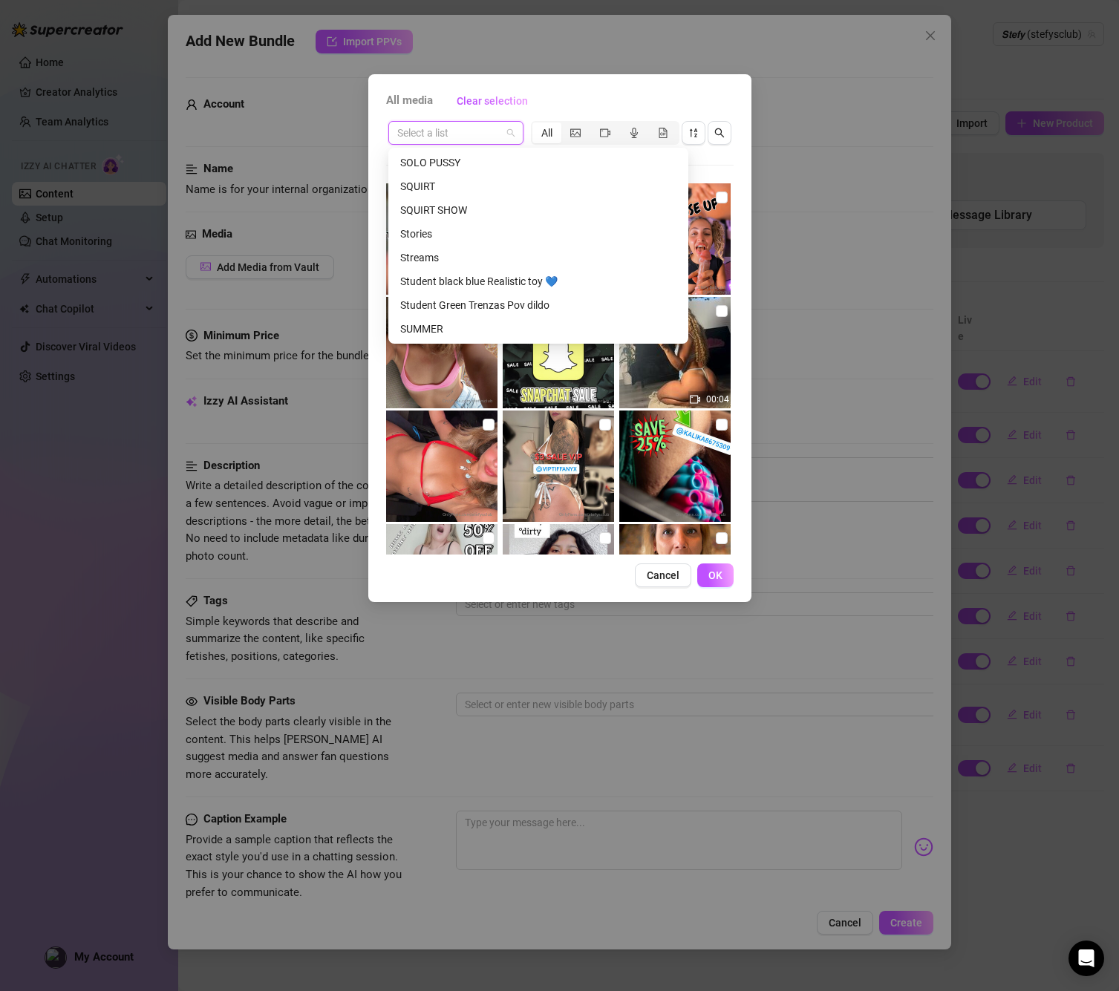
scroll to position [1188, 0]
click at [516, 310] on div "YELLOW BLACK DILDO REVERSE MISSIONARY💛" at bounding box center [538, 305] width 276 height 16
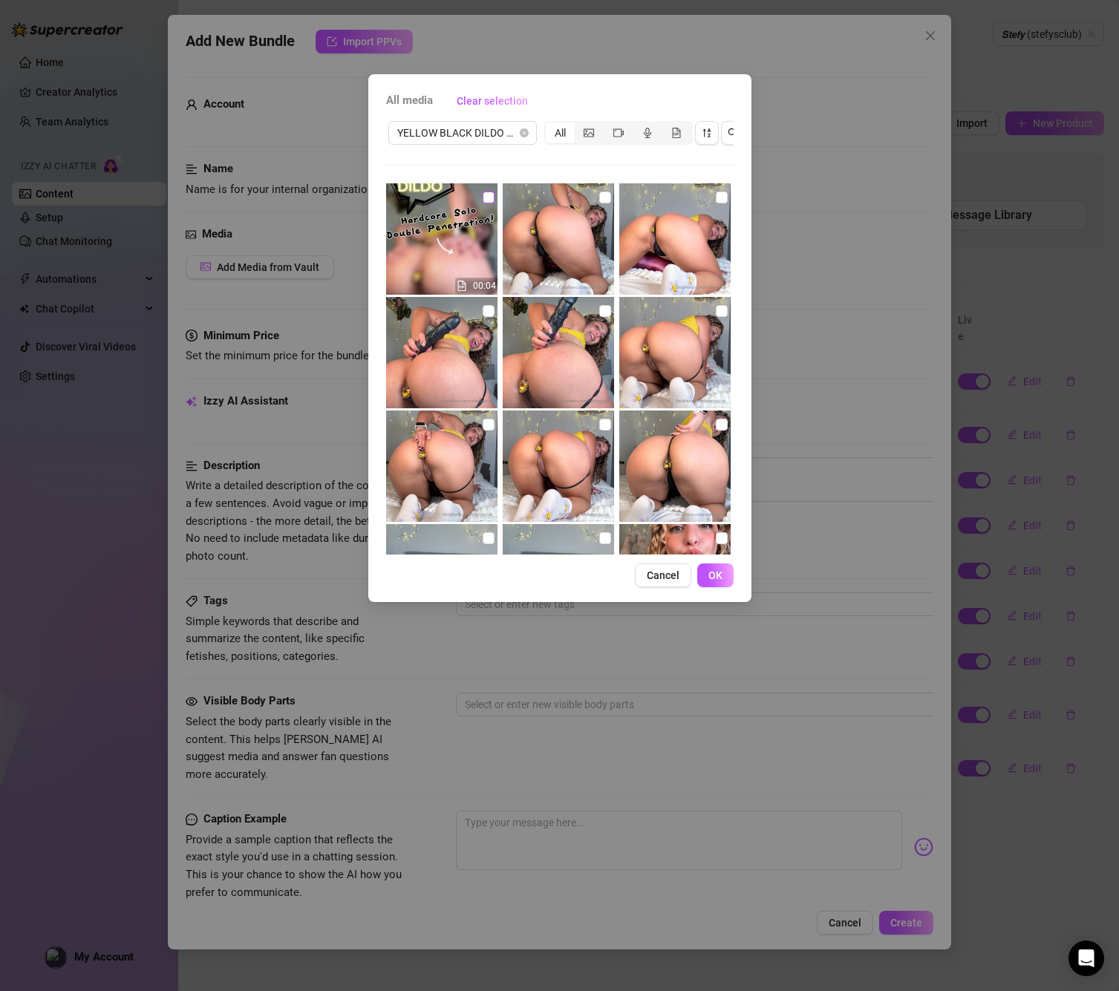
click at [485, 191] on label at bounding box center [489, 197] width 12 height 16
click at [485, 192] on input "checkbox" at bounding box center [489, 198] width 12 height 12
checkbox input "true"
click at [602, 201] on span at bounding box center [605, 198] width 12 height 12
click at [602, 201] on input "checkbox" at bounding box center [605, 198] width 12 height 12
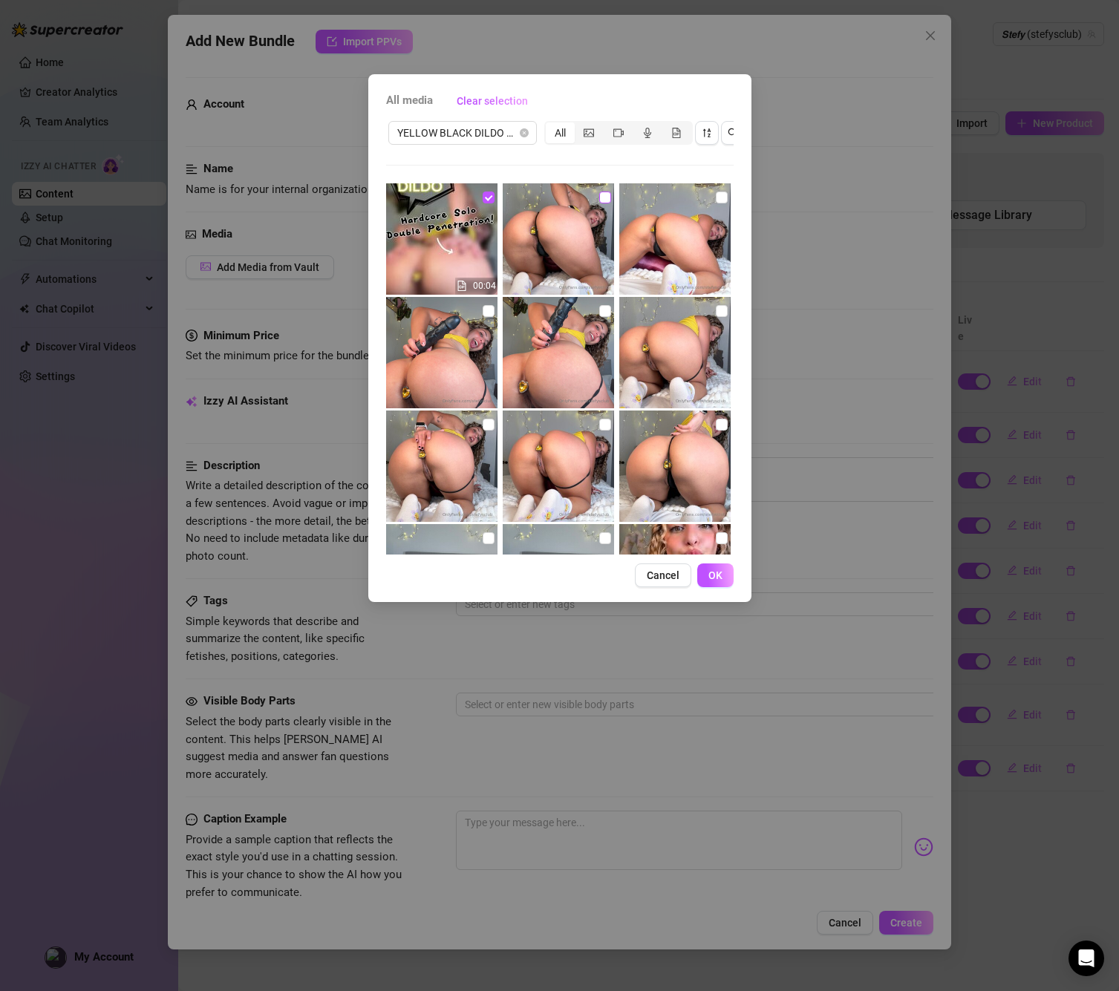
checkbox input "true"
click at [727, 200] on span at bounding box center [722, 198] width 12 height 12
click at [727, 200] on input "checkbox" at bounding box center [722, 198] width 12 height 12
checkbox input "true"
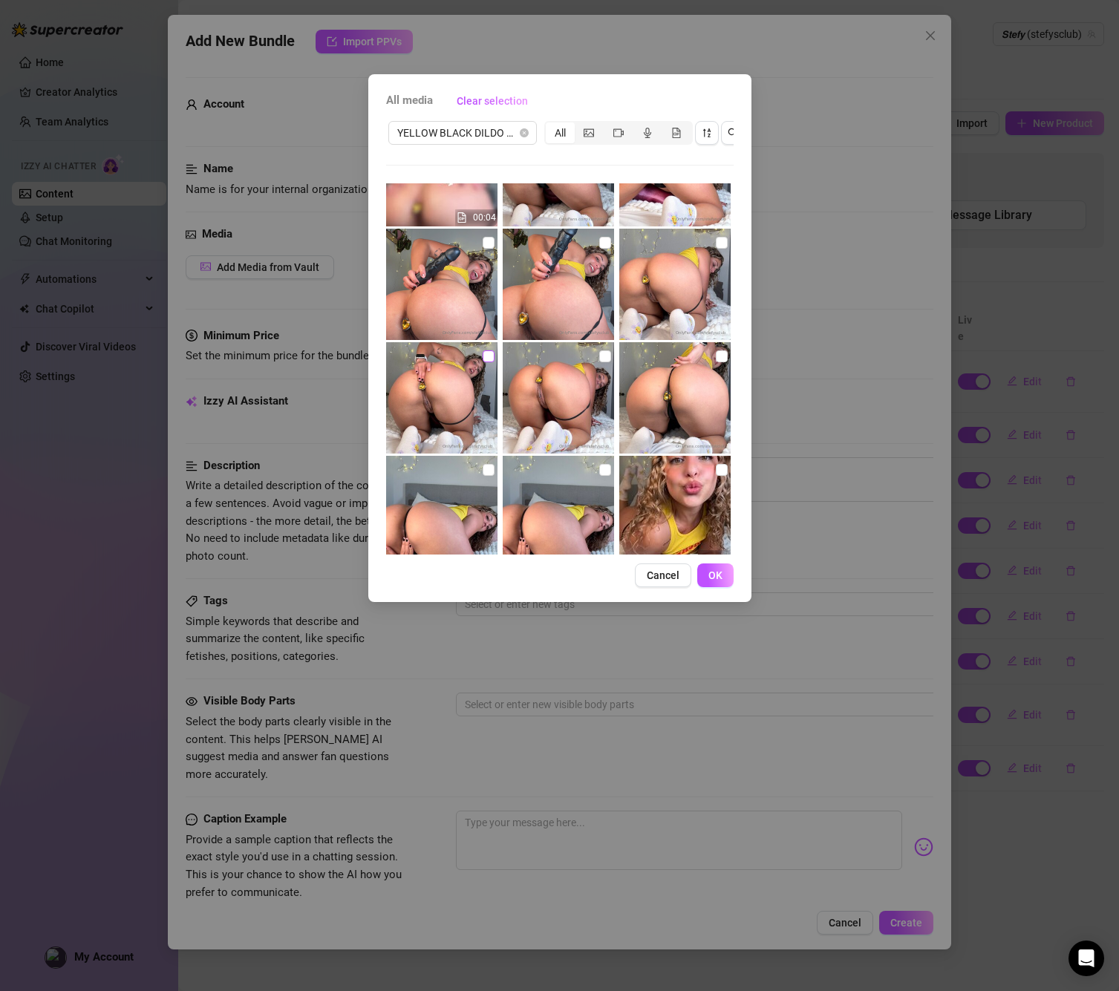
click at [491, 352] on span at bounding box center [489, 356] width 12 height 12
click at [491, 352] on input "checkbox" at bounding box center [489, 356] width 12 height 12
checkbox input "true"
click at [609, 358] on span at bounding box center [605, 356] width 12 height 12
click at [609, 358] on input "checkbox" at bounding box center [605, 356] width 12 height 12
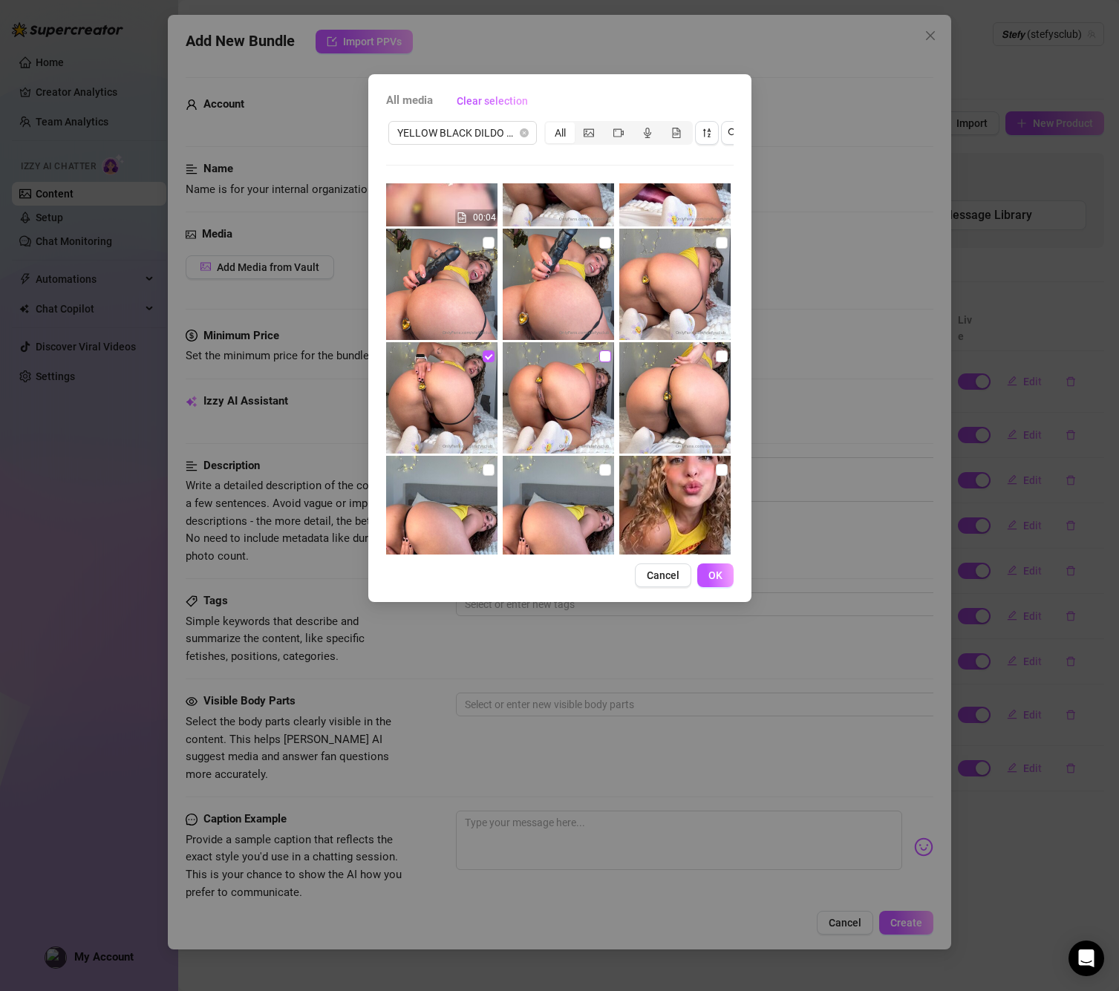
checkbox input "true"
click at [720, 357] on input "checkbox" at bounding box center [722, 356] width 12 height 12
checkbox input "true"
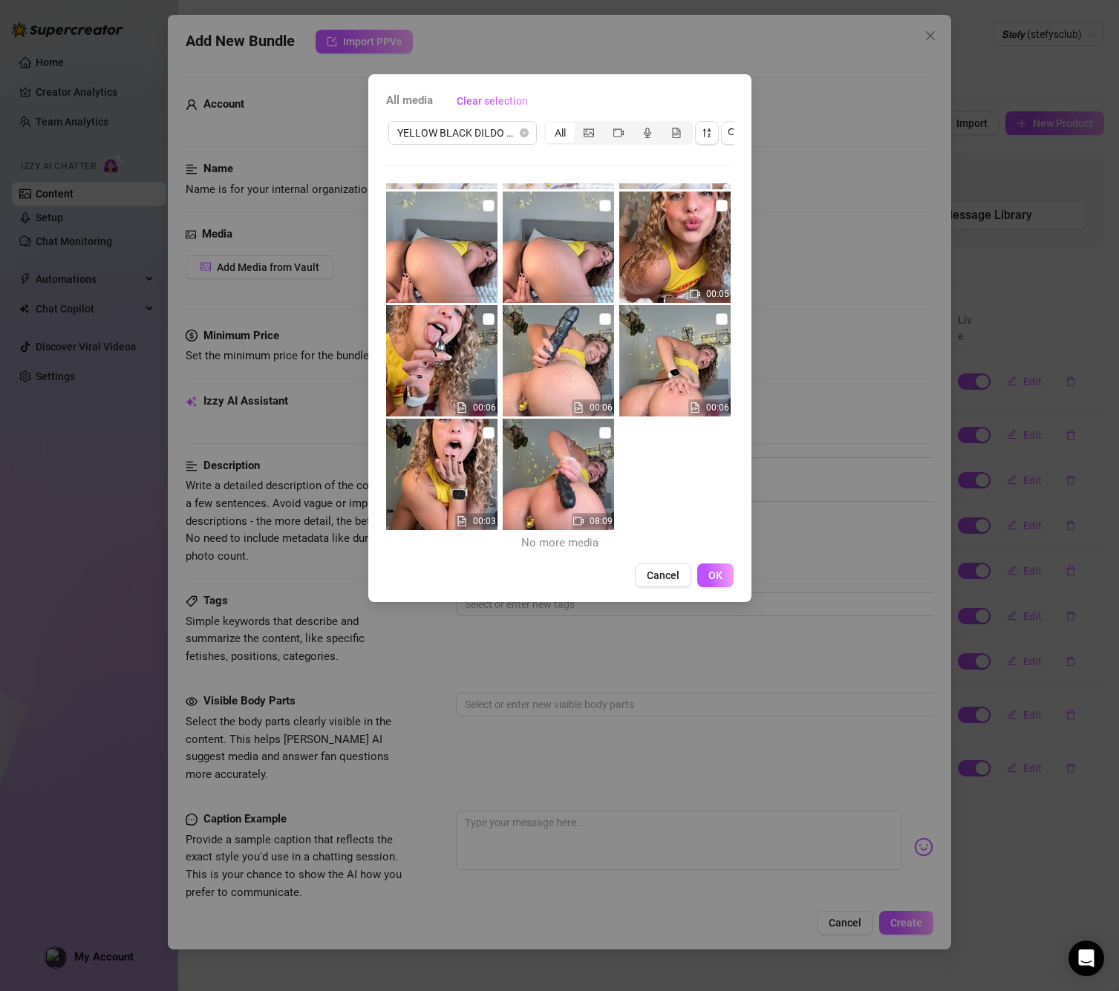
scroll to position [333, 0]
click at [719, 204] on input "checkbox" at bounding box center [722, 206] width 12 height 12
checkbox input "true"
click at [612, 439] on img at bounding box center [558, 474] width 111 height 111
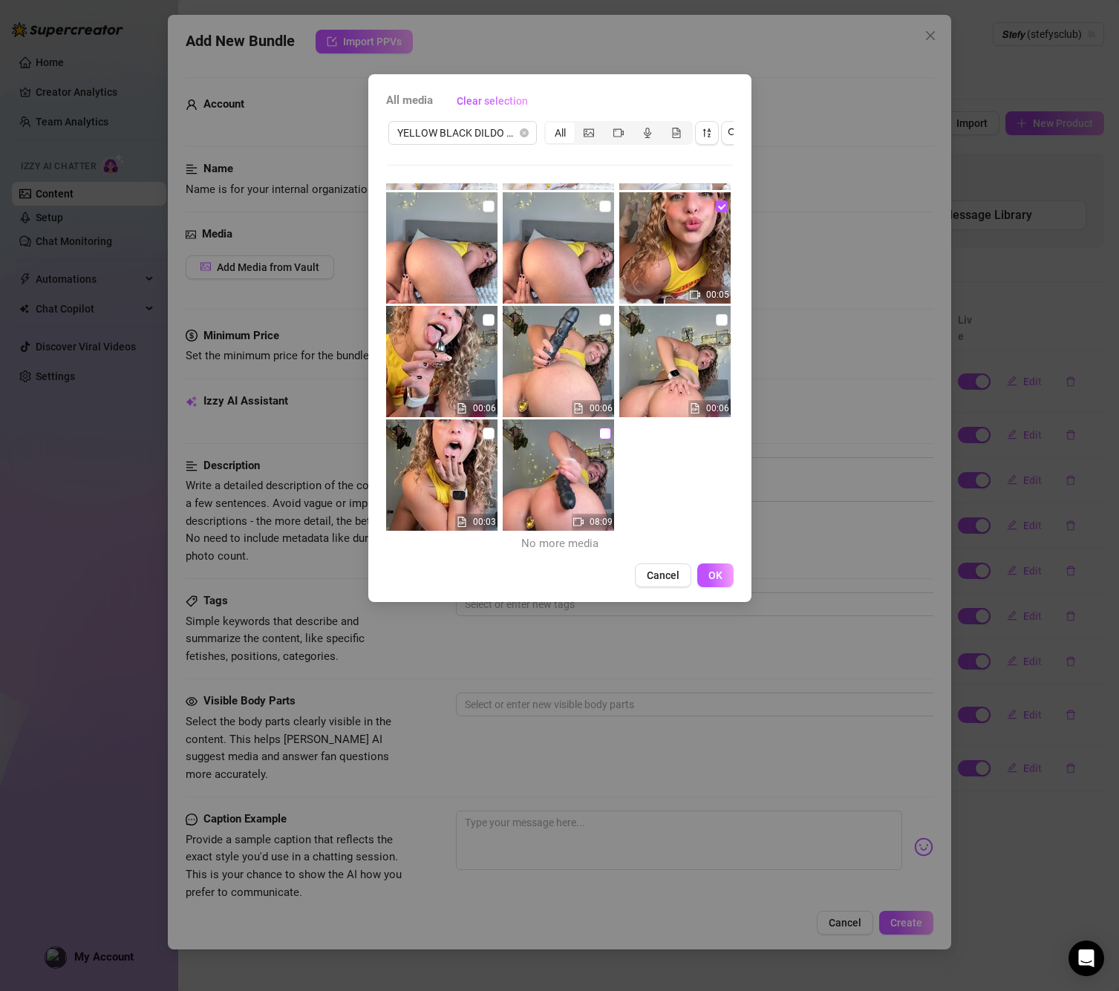
click at [608, 432] on span at bounding box center [605, 434] width 12 height 12
click at [608, 432] on input "checkbox" at bounding box center [605, 434] width 12 height 12
checkbox input "true"
click at [611, 318] on img at bounding box center [558, 360] width 111 height 111
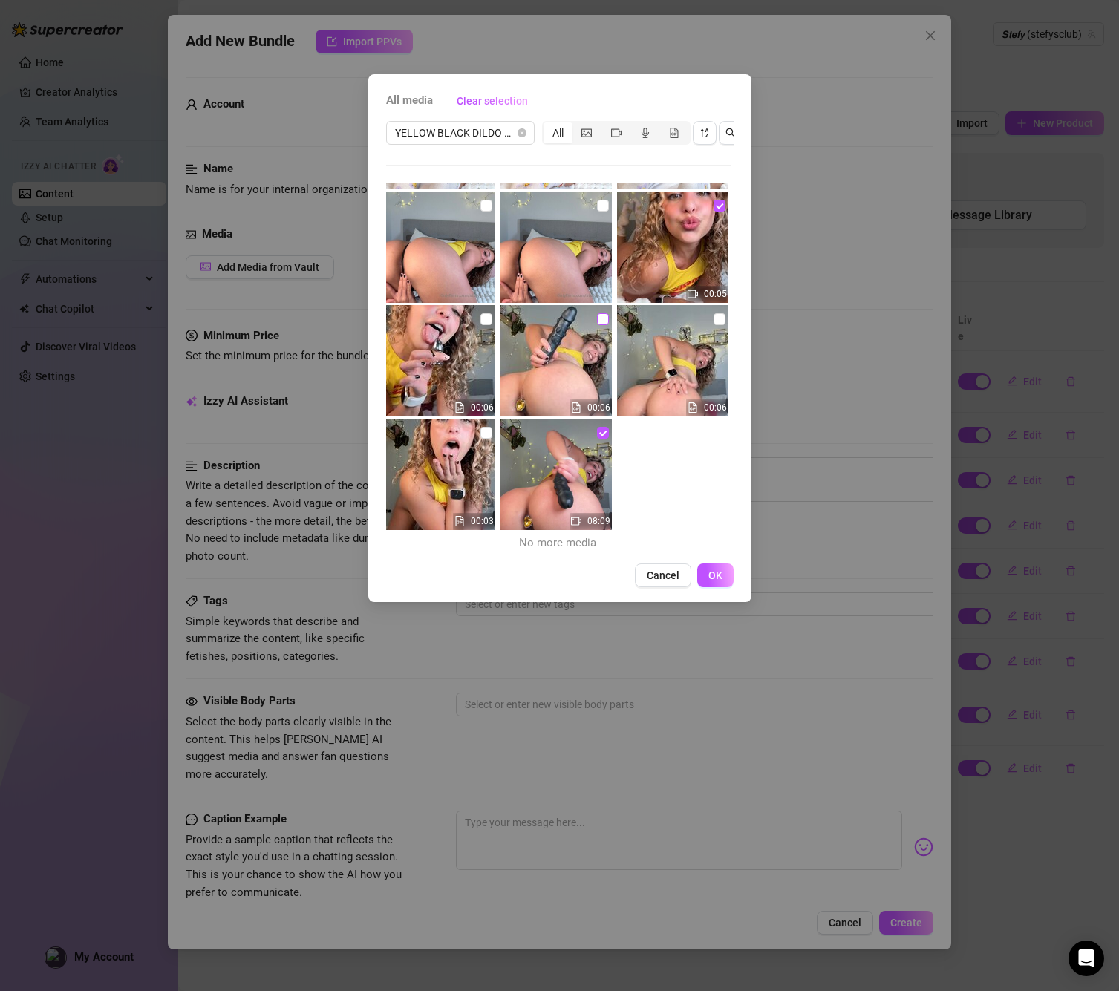
click at [597, 319] on input "checkbox" at bounding box center [603, 319] width 12 height 12
checkbox input "true"
click at [703, 569] on button "OK" at bounding box center [715, 575] width 36 height 24
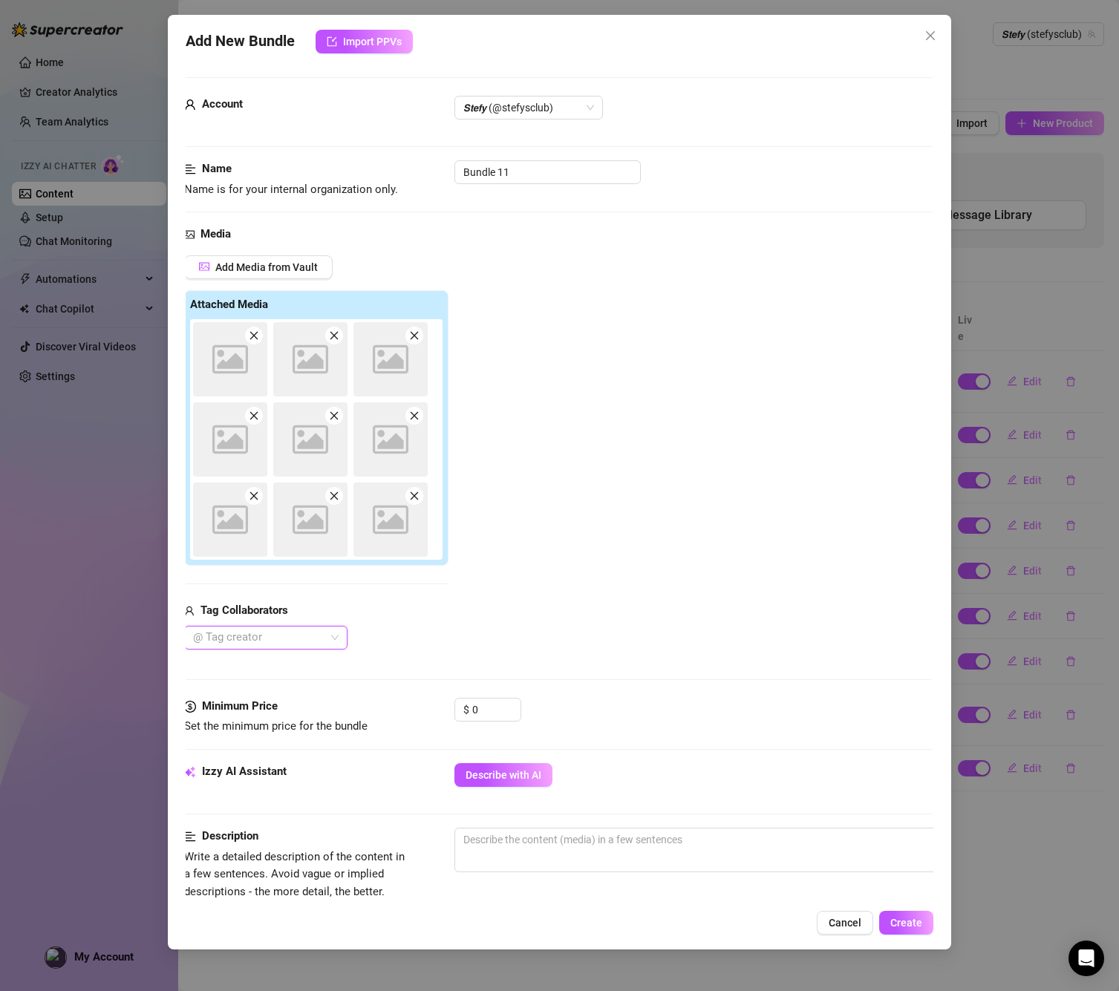
scroll to position [0, 0]
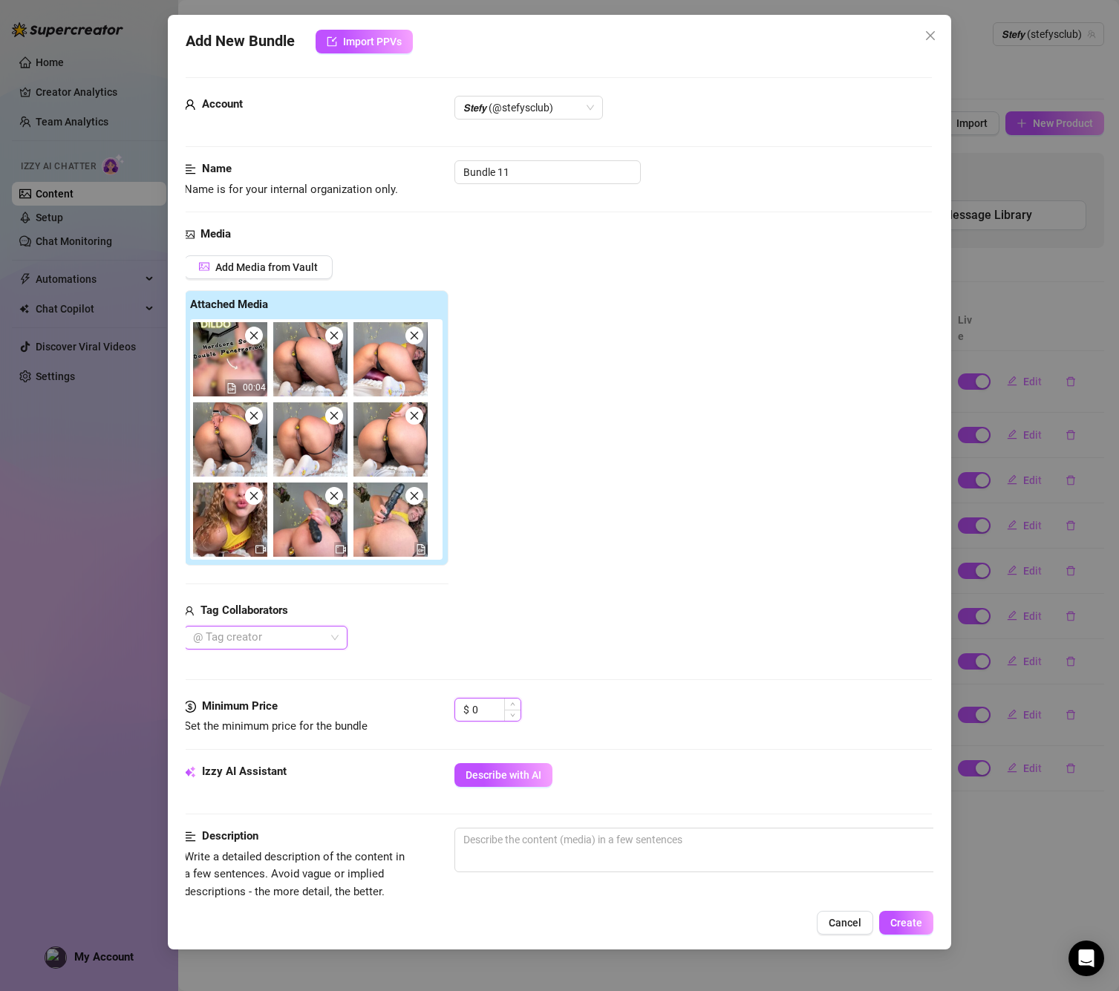
click at [477, 705] on input "0" at bounding box center [496, 710] width 48 height 22
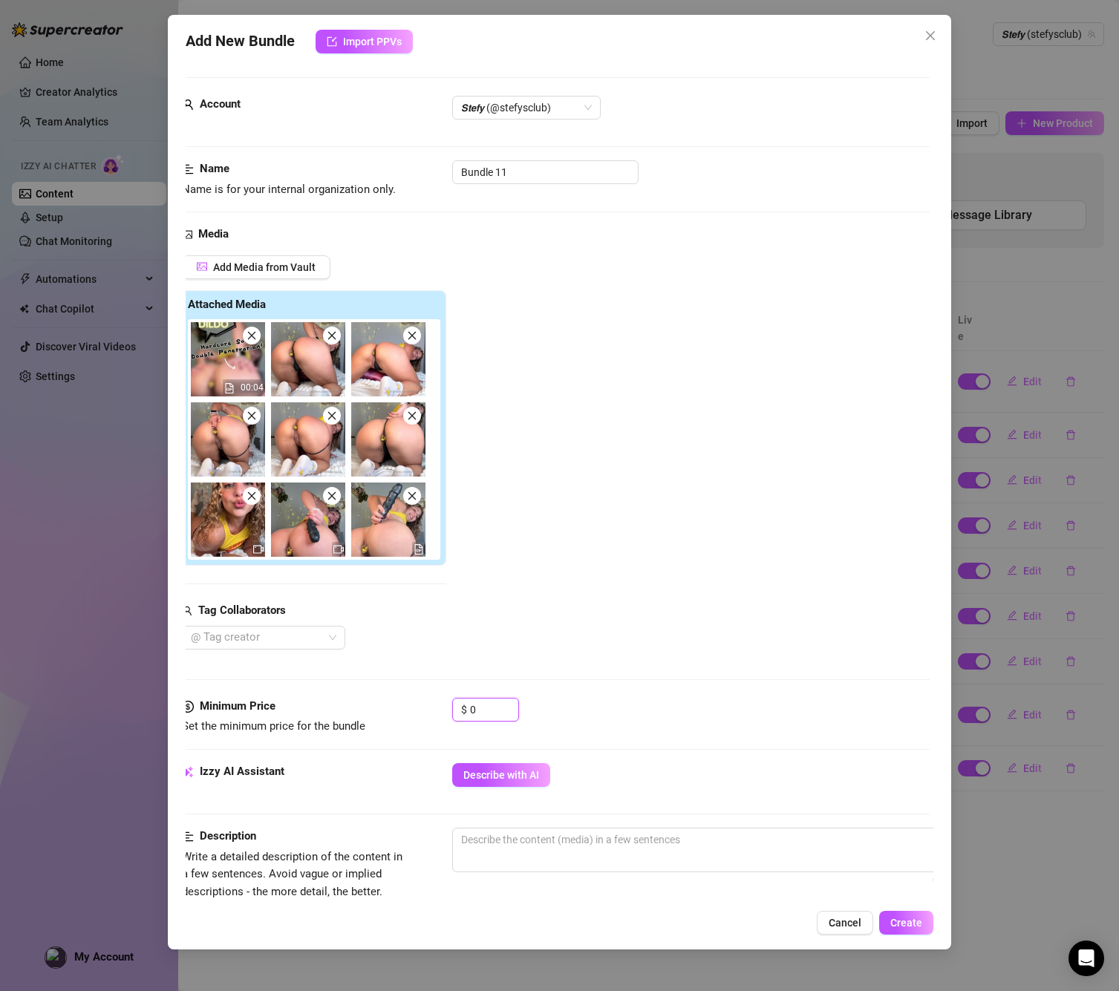
drag, startPoint x: 477, startPoint y: 705, endPoint x: 438, endPoint y: 703, distance: 39.4
click at [438, 703] on div "Minimum Price Set the minimum price for the bundle $ 0" at bounding box center [556, 717] width 748 height 38
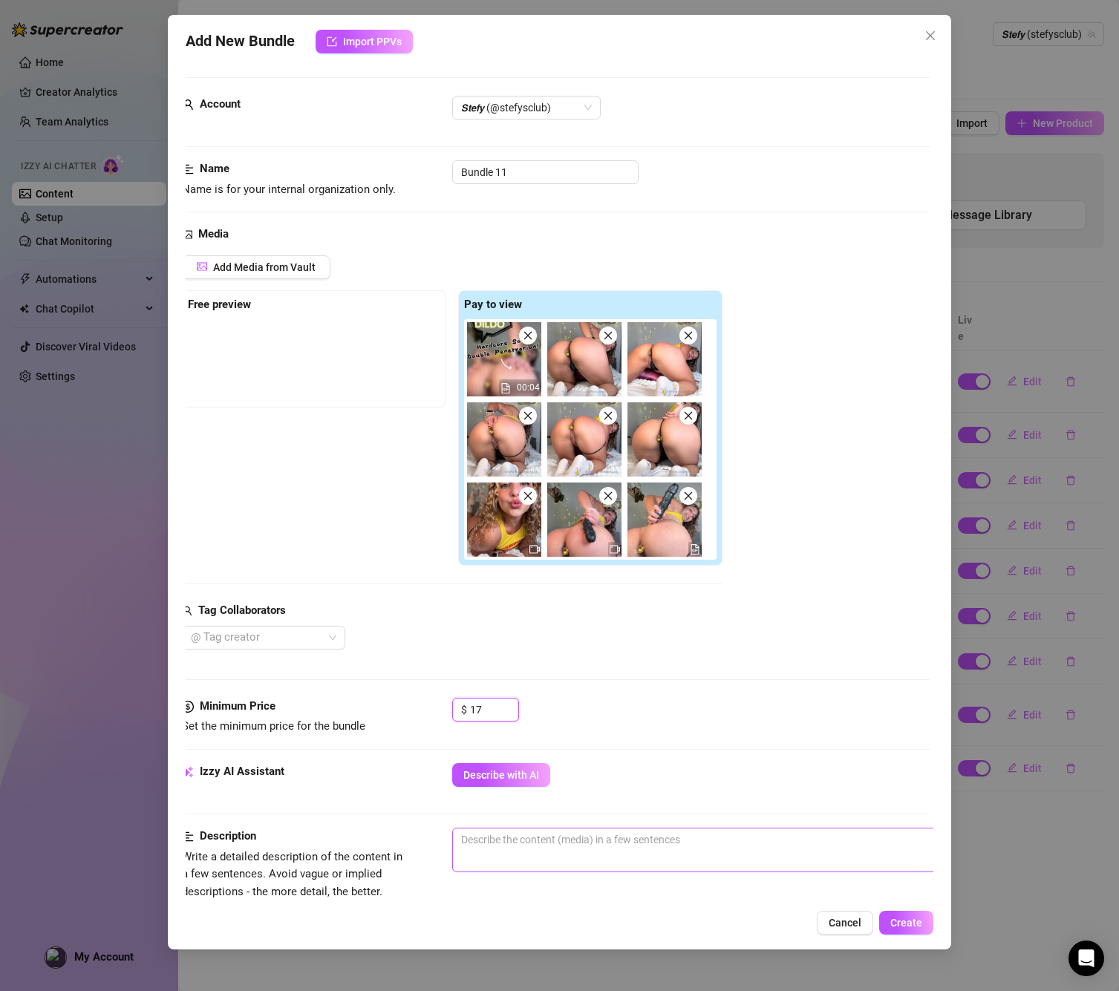
type input "17"
click at [600, 837] on textarea at bounding box center [712, 839] width 518 height 22
paste textarea "8-minute solo video featuring me with an extra-thick black super dildo and matc…"
type textarea "8-minute solo video featuring me with an extra-thick black super dildo and matc…"
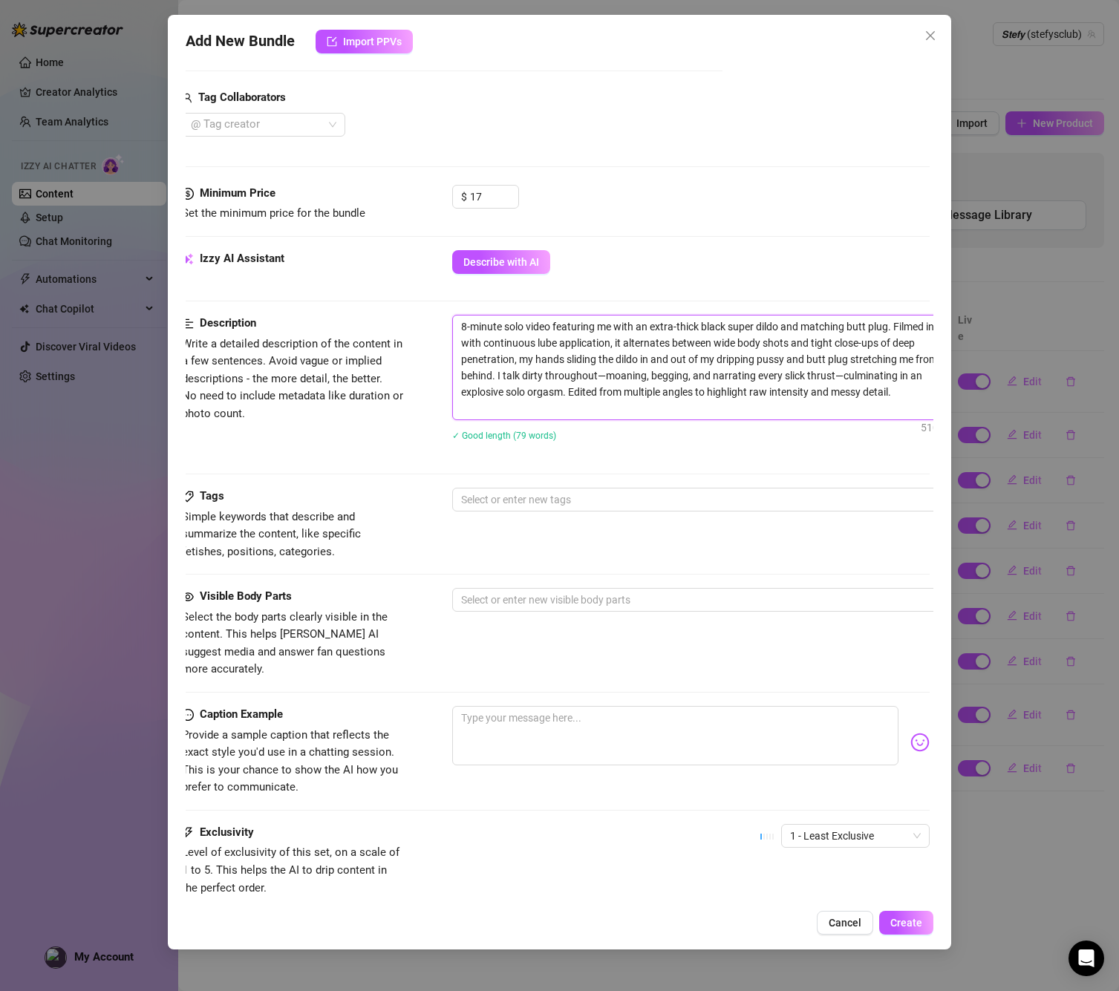
scroll to position [520, 4]
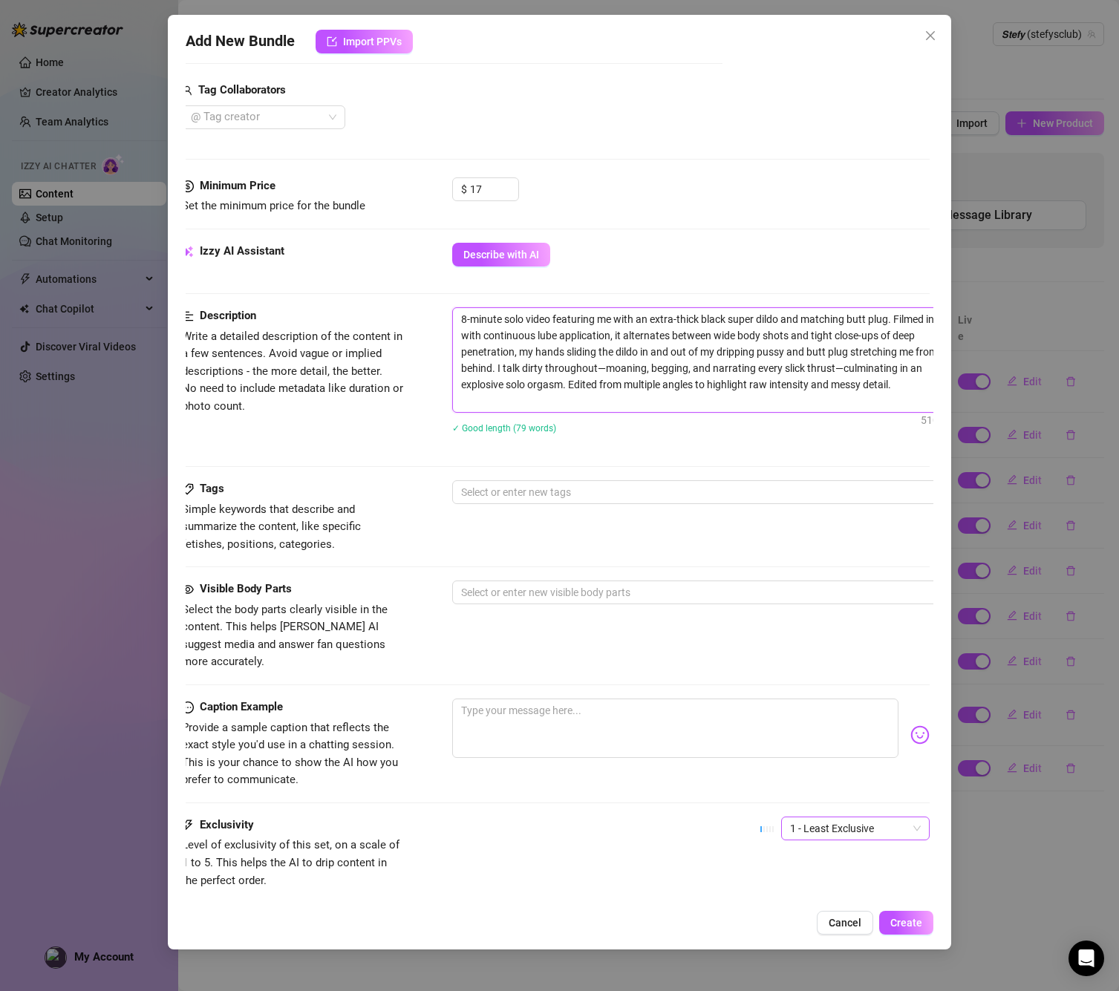
click at [840, 817] on span "1 - Least Exclusive" at bounding box center [855, 828] width 131 height 22
type textarea "8-minute solo video featuring me with an extra-thick black super dildo and matc…"
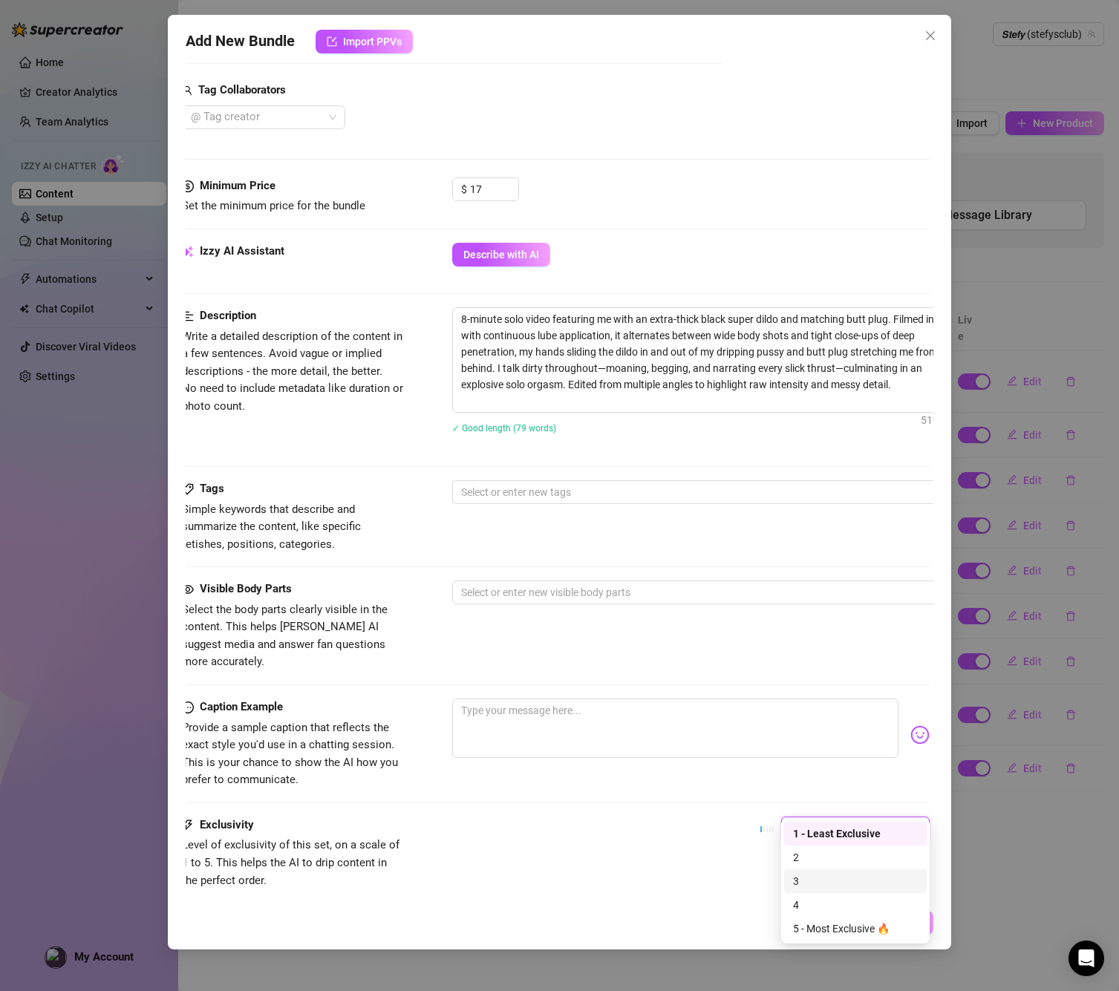
click at [797, 879] on div "3" at bounding box center [855, 881] width 125 height 16
click at [538, 699] on textarea at bounding box center [675, 728] width 446 height 59
paste textarea "hell papi… this fat black dildo dragging in and out of my dripping pussy while …"
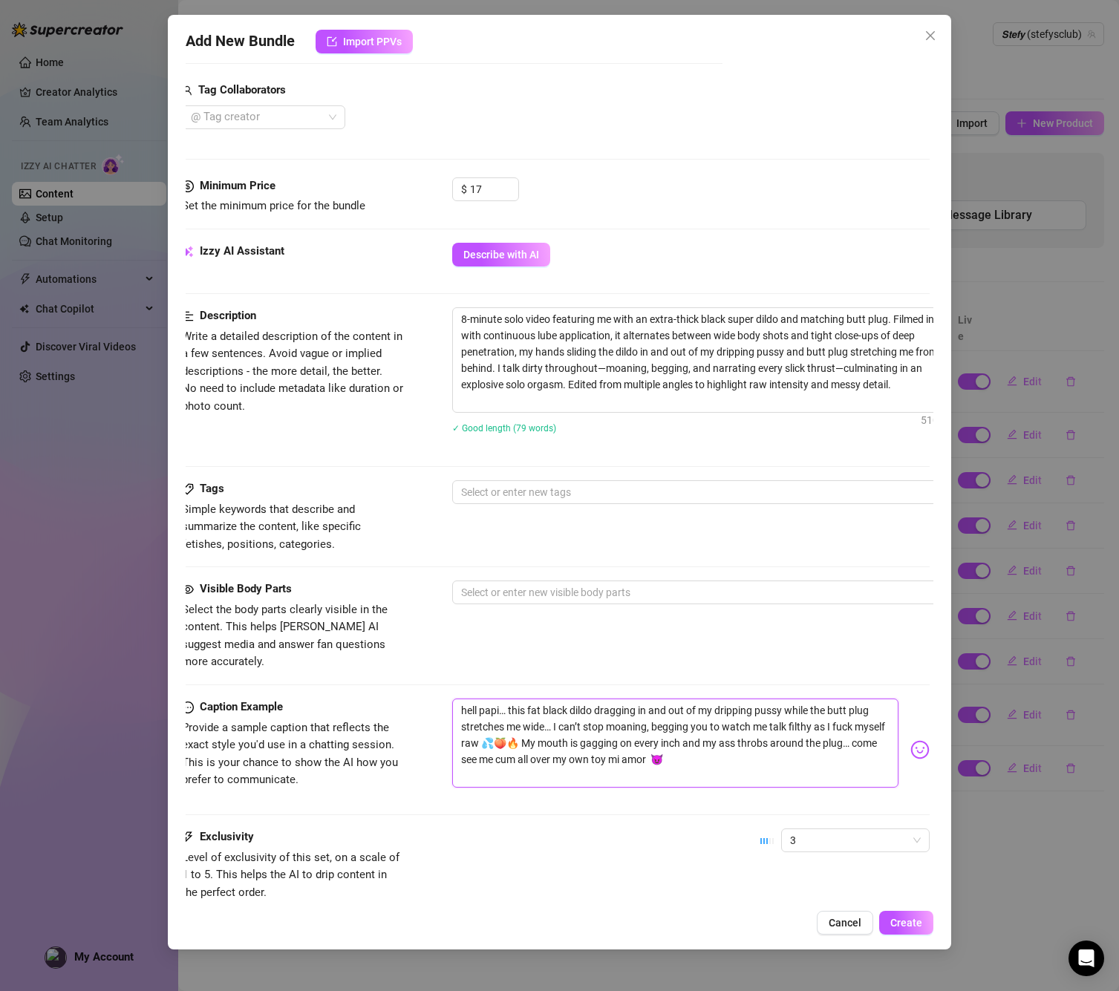
type textarea "hell papi… this fat black dildo dragging in and out of my dripping pussy while …"
click at [903, 385] on textarea "8-minute solo video featuring me with an extra-thick black super dildo and matc…" at bounding box center [712, 360] width 518 height 104
drag, startPoint x: 856, startPoint y: 366, endPoint x: 474, endPoint y: 298, distance: 388.2
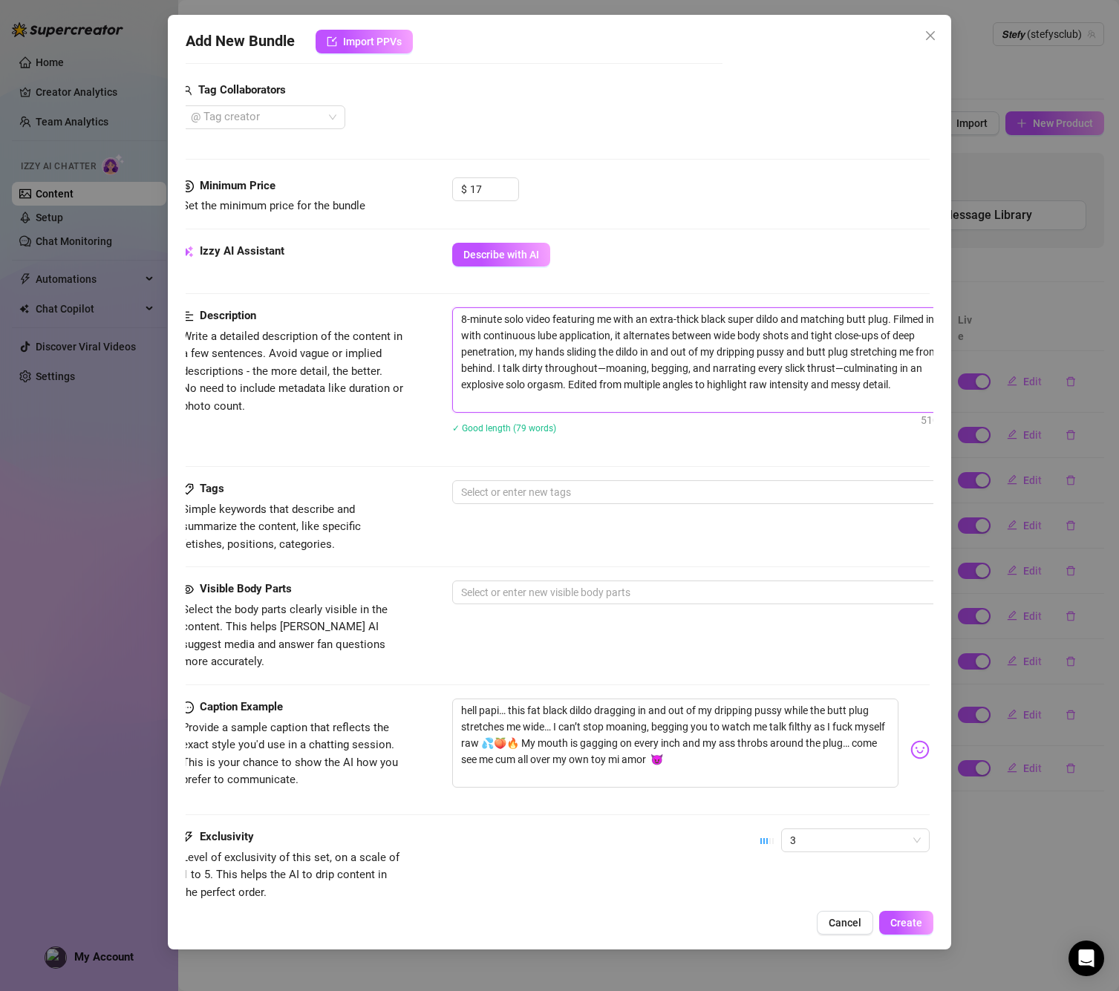
click at [474, 298] on form "Account 𝙎𝙩𝙚𝙛𝙮 (@stefysclub) Name Name is for your internal organization only. B…" at bounding box center [556, 284] width 748 height 1455
click at [885, 918] on button "Create" at bounding box center [906, 923] width 54 height 24
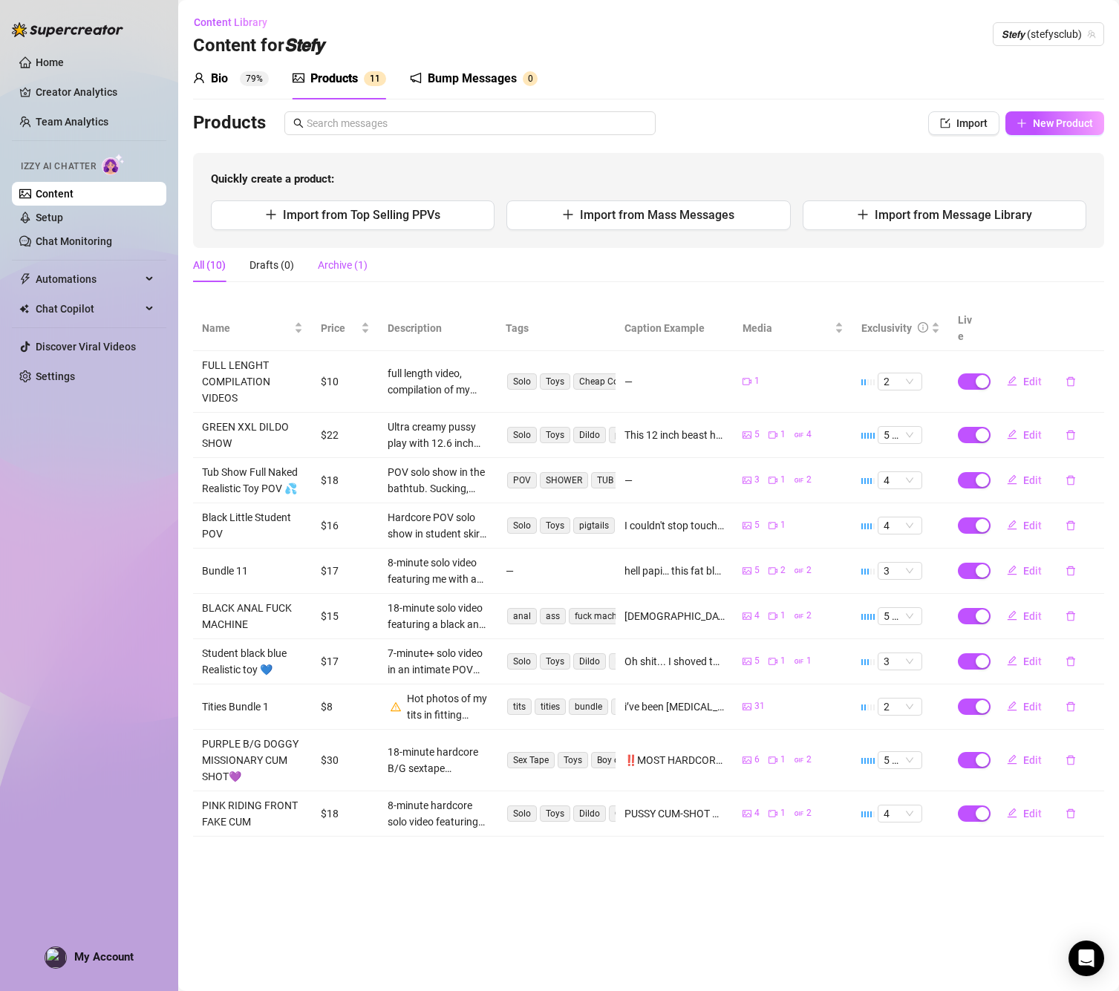
click at [321, 261] on div "Archive (1)" at bounding box center [343, 265] width 50 height 16
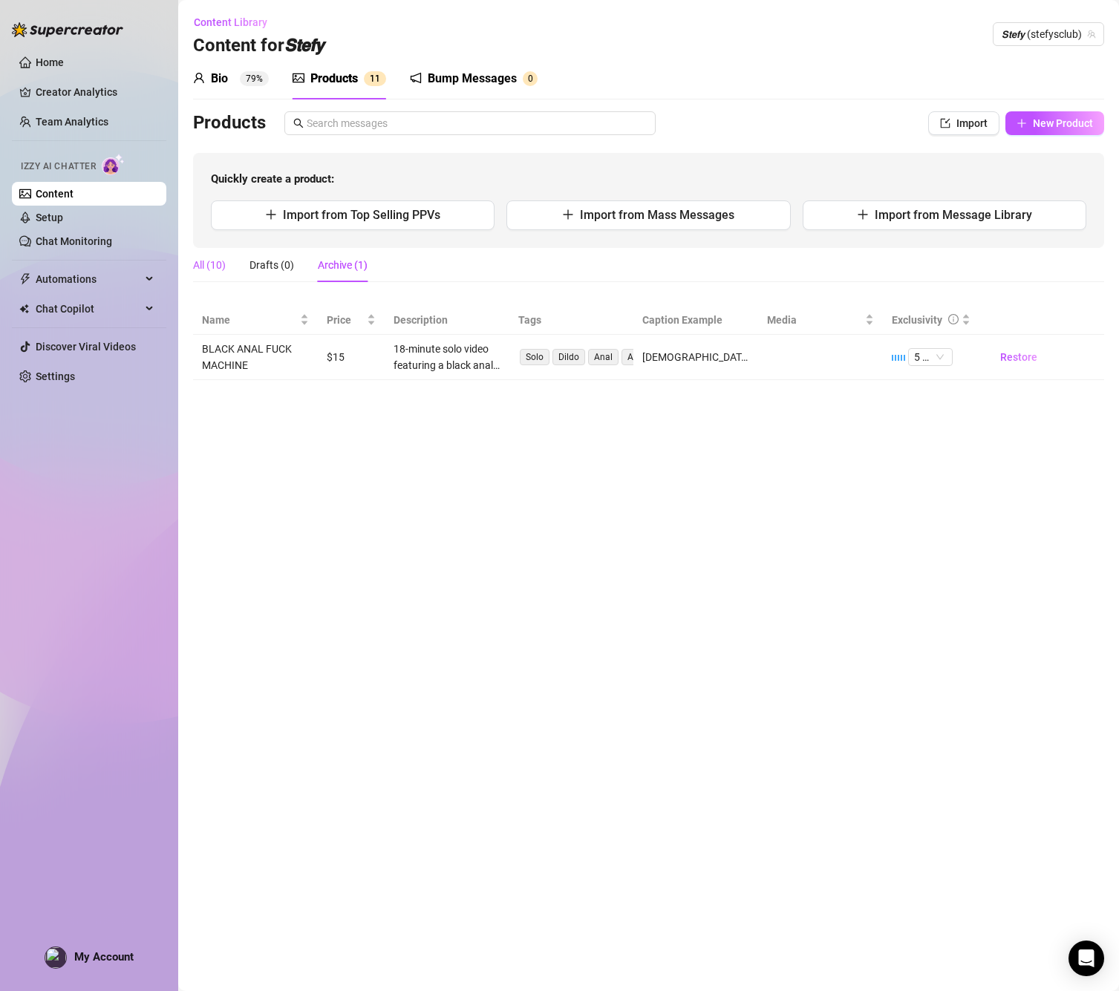
click at [208, 259] on div "All (10)" at bounding box center [209, 265] width 33 height 16
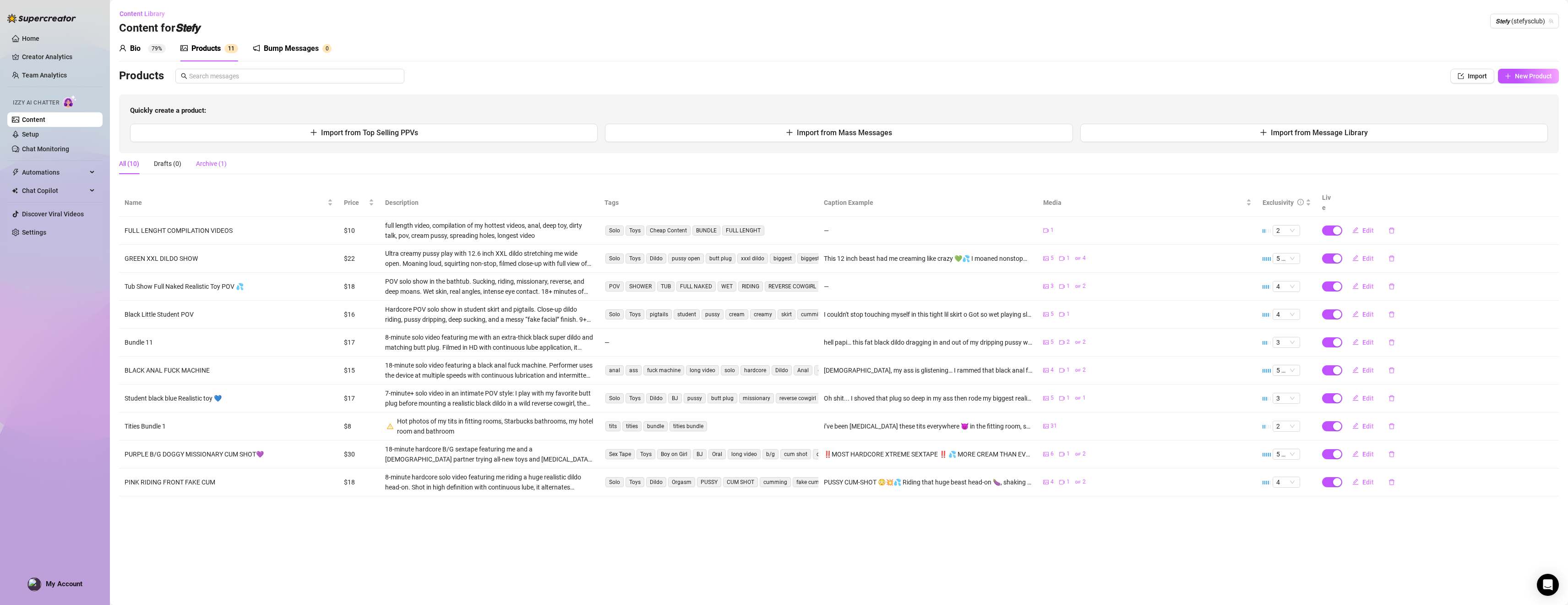
click at [196, 161] on div "Archive (1)" at bounding box center [212, 164] width 31 height 10
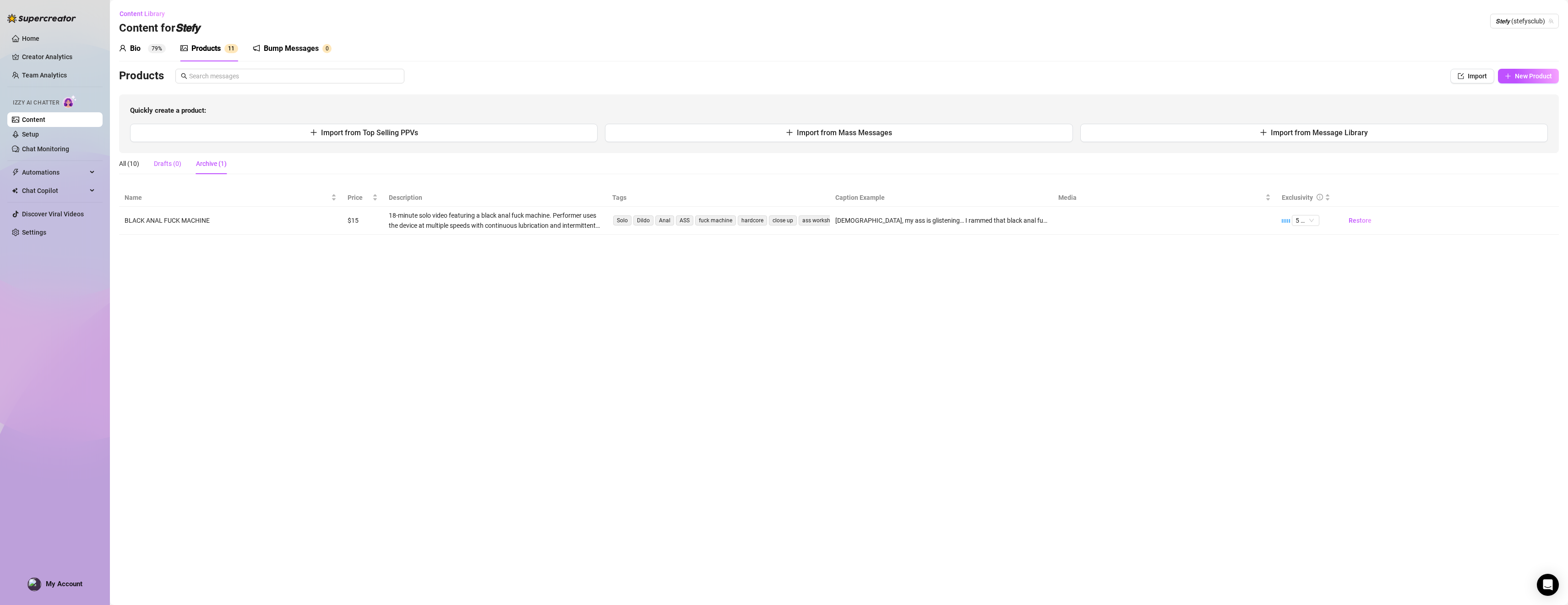
click at [168, 161] on div "Drafts (0)" at bounding box center [167, 164] width 28 height 10
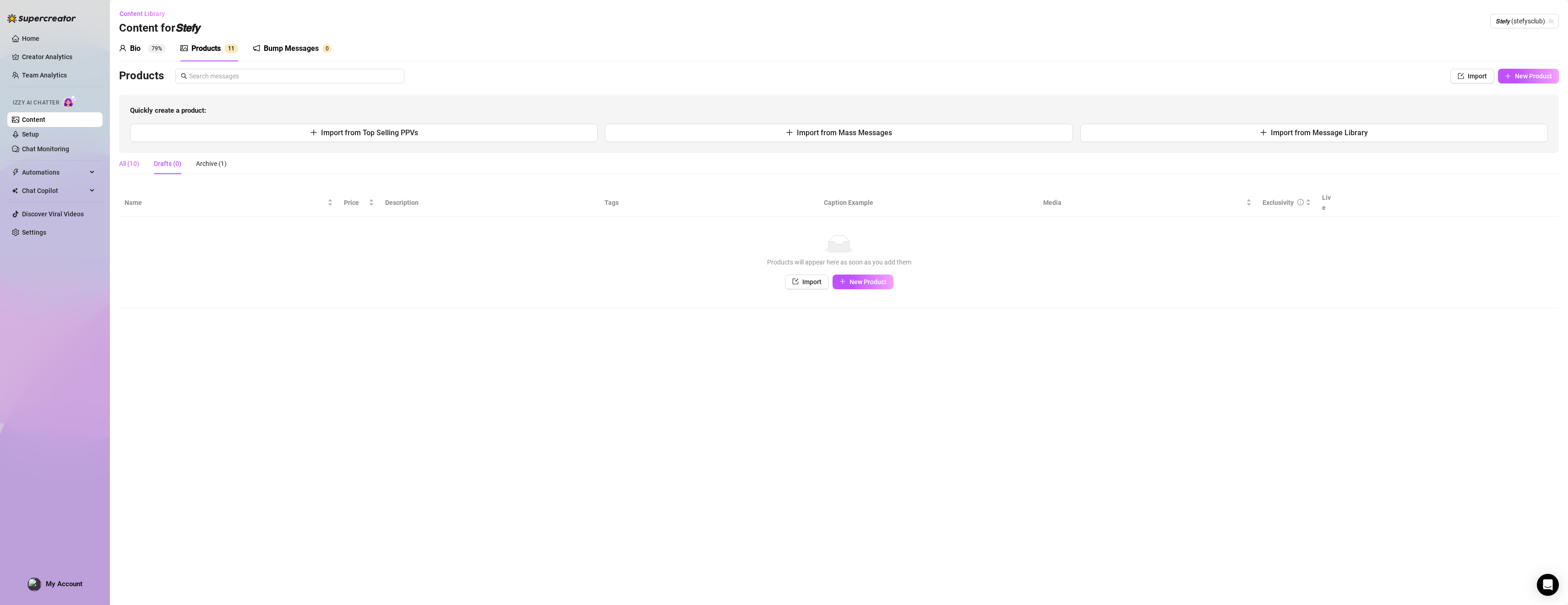
click at [125, 161] on div "All (10)" at bounding box center [129, 164] width 20 height 10
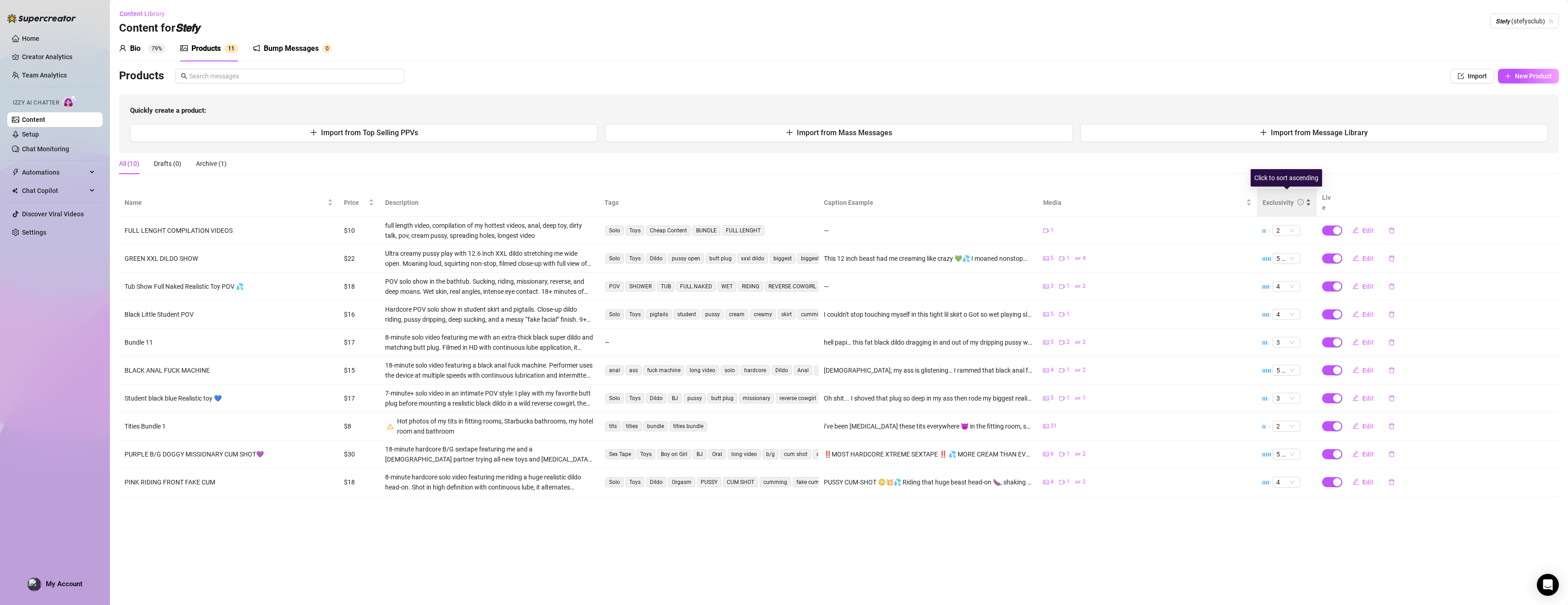
scroll to position [1, 1]
click at [690, 198] on div "Exclusivity" at bounding box center [1287, 202] width 49 height 10
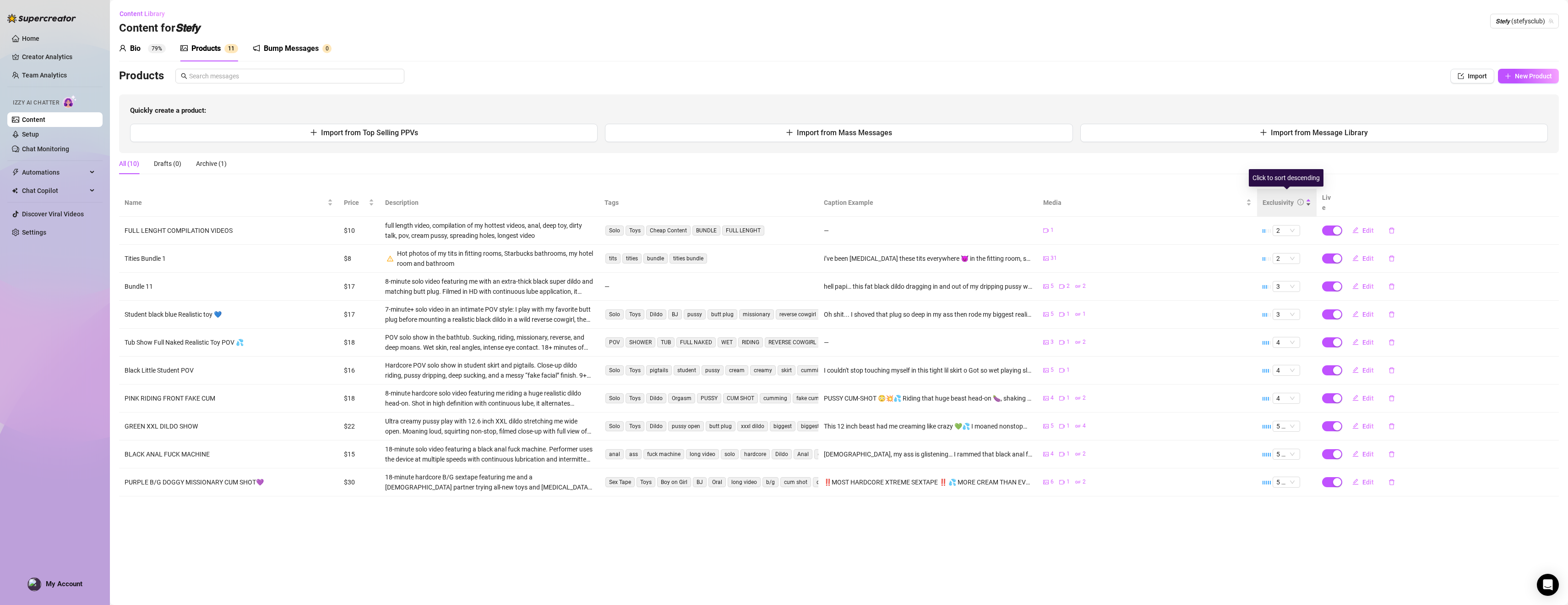
scroll to position [0, 0]
click at [690, 198] on div "Exclusivity" at bounding box center [1287, 202] width 49 height 10
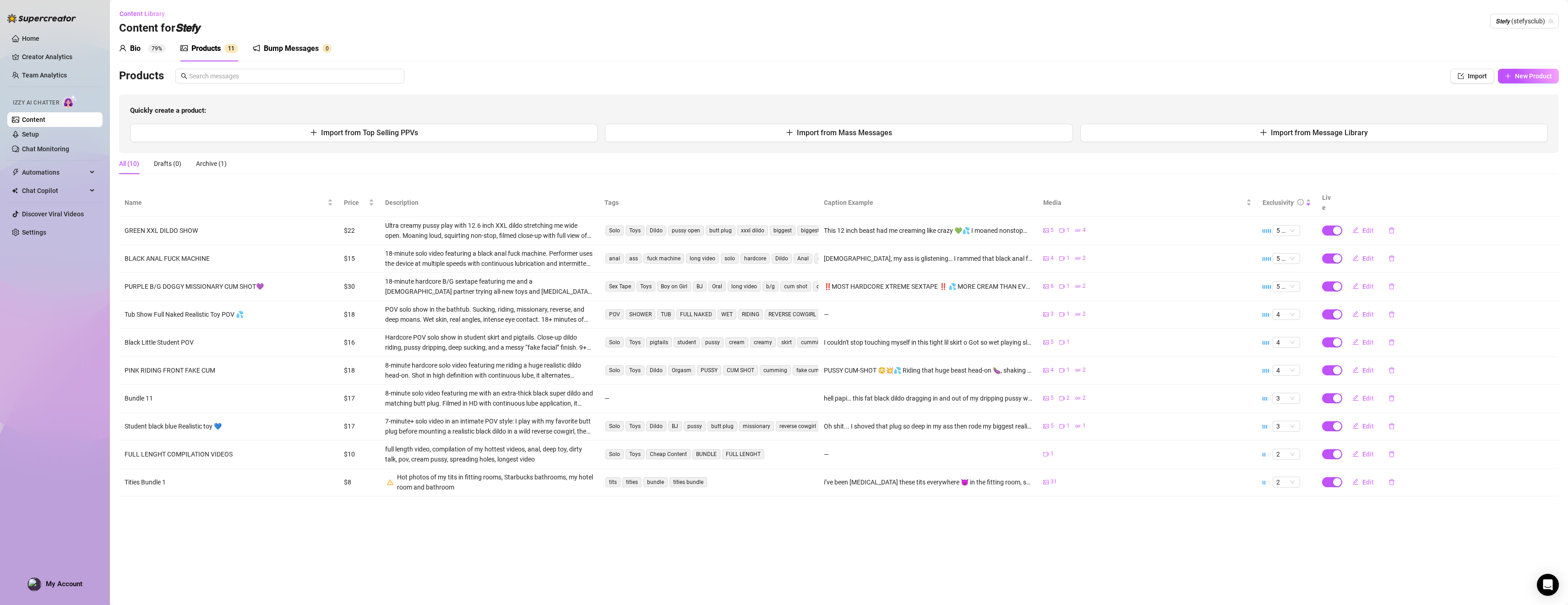
click at [205, 50] on div "Products" at bounding box center [206, 49] width 30 height 11
click at [165, 165] on div "Drafts (0)" at bounding box center [167, 164] width 28 height 10
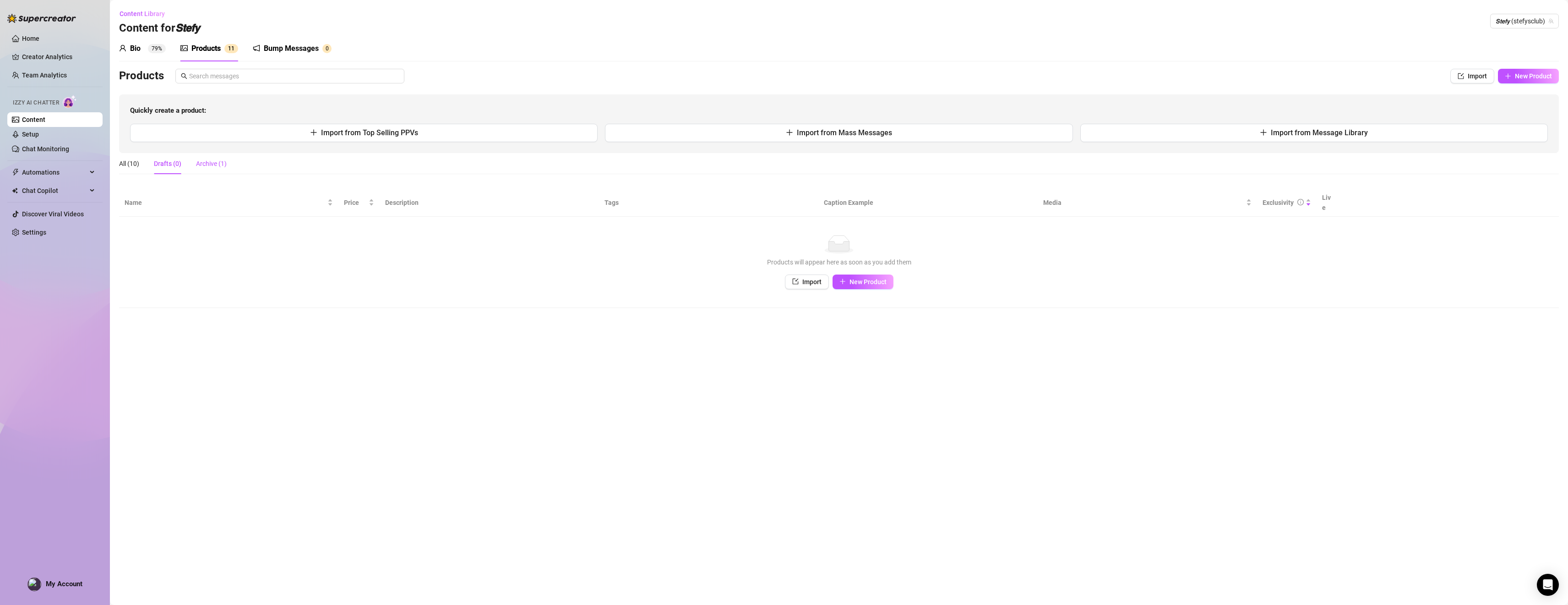
click at [199, 161] on div "Archive (1)" at bounding box center [212, 164] width 31 height 10
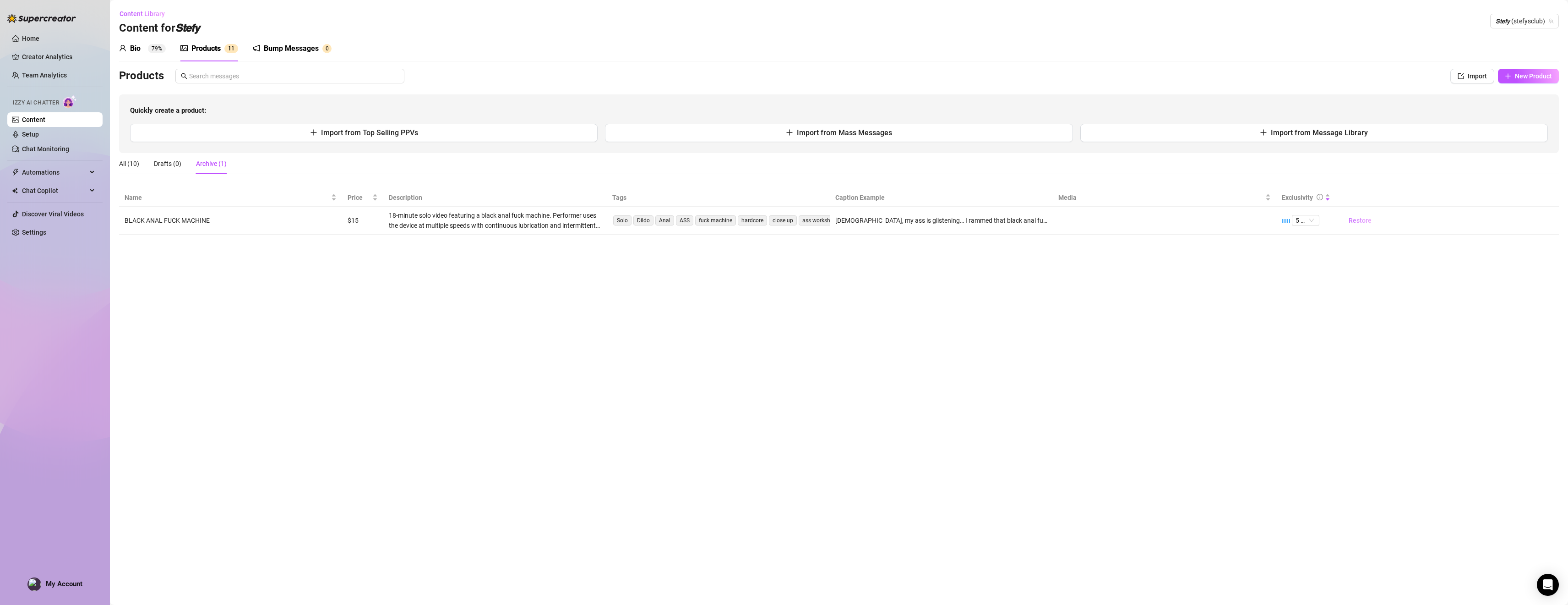
click at [690, 217] on button "Restore" at bounding box center [1360, 220] width 38 height 15
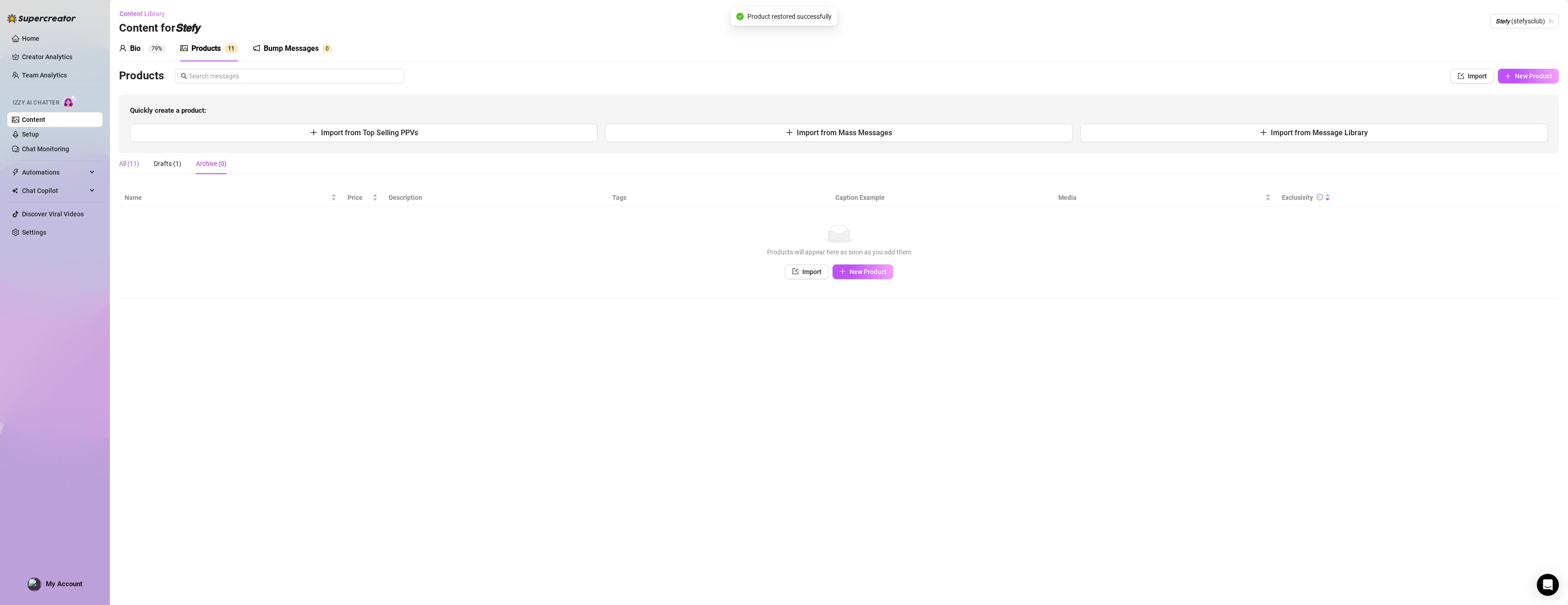
click at [132, 165] on div "All (11)" at bounding box center [129, 164] width 20 height 10
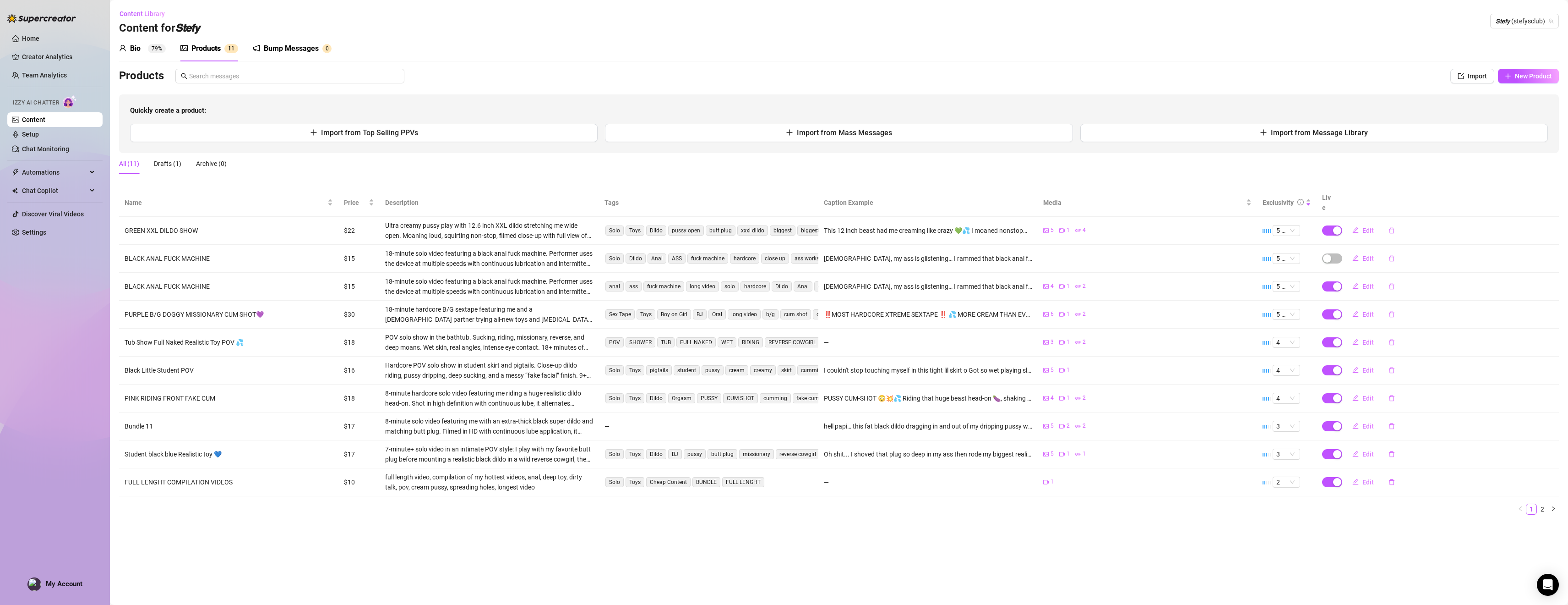
drag, startPoint x: 1552, startPoint y: 512, endPoint x: 1548, endPoint y: 506, distance: 7.2
click at [690, 511] on main "Content Library Content for 𝙎𝙩𝙚𝙛𝙮 𝙎𝙩𝙚𝙛𝙮 (stefysclub) Bio 79% Products 1 1 Bump …" at bounding box center [839, 302] width 1458 height 605
click at [690, 504] on link "2" at bounding box center [1542, 509] width 10 height 10
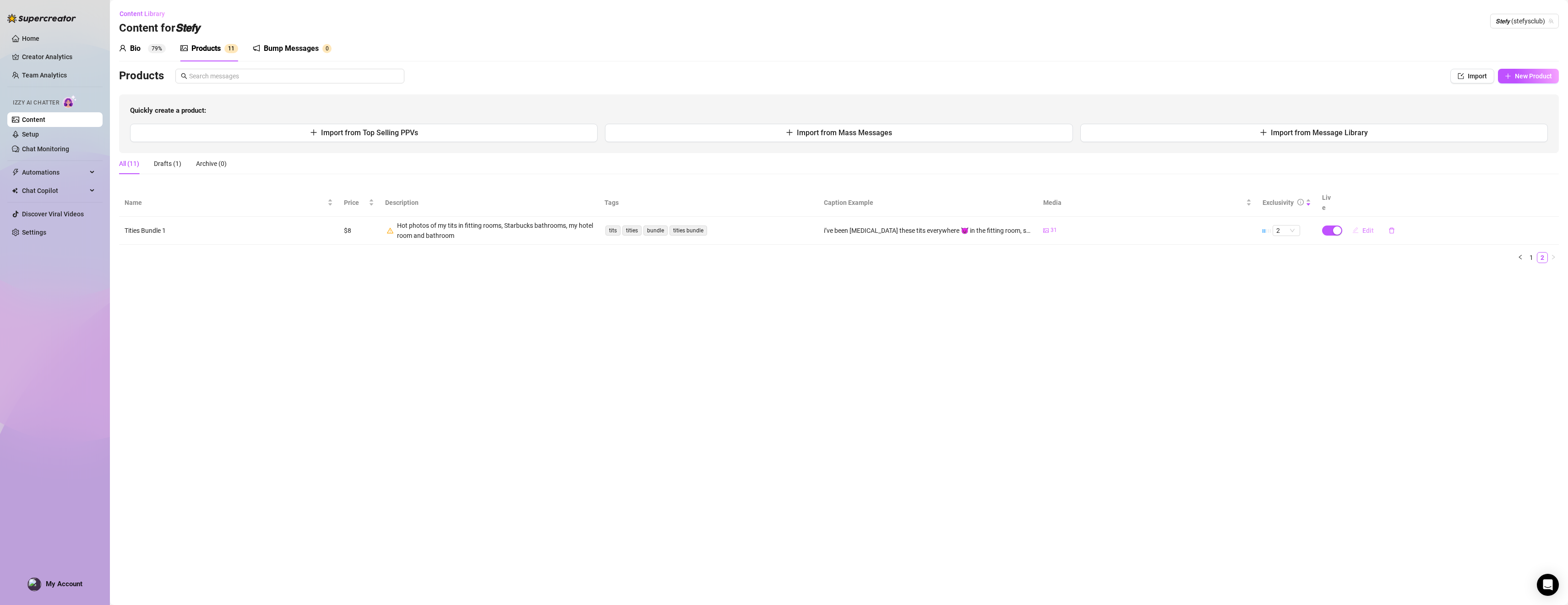
click at [690, 227] on span "Edit" at bounding box center [1368, 230] width 12 height 7
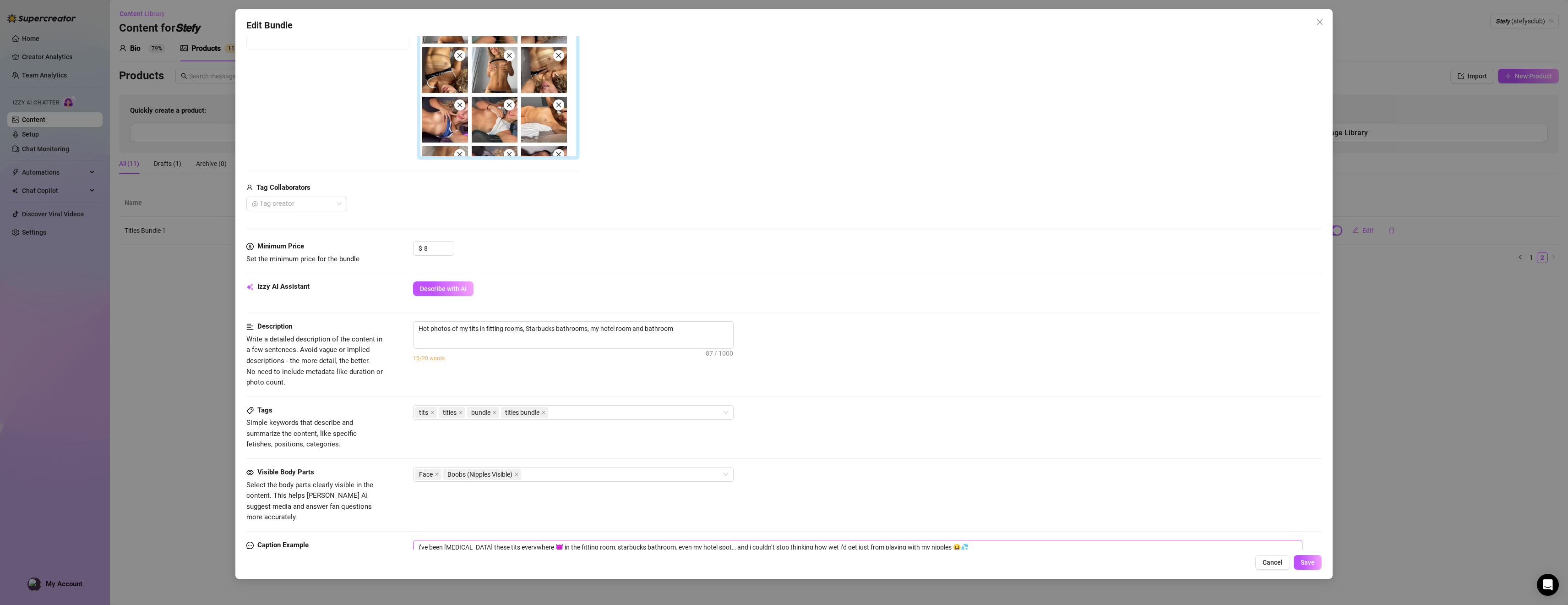
scroll to position [212, 0]
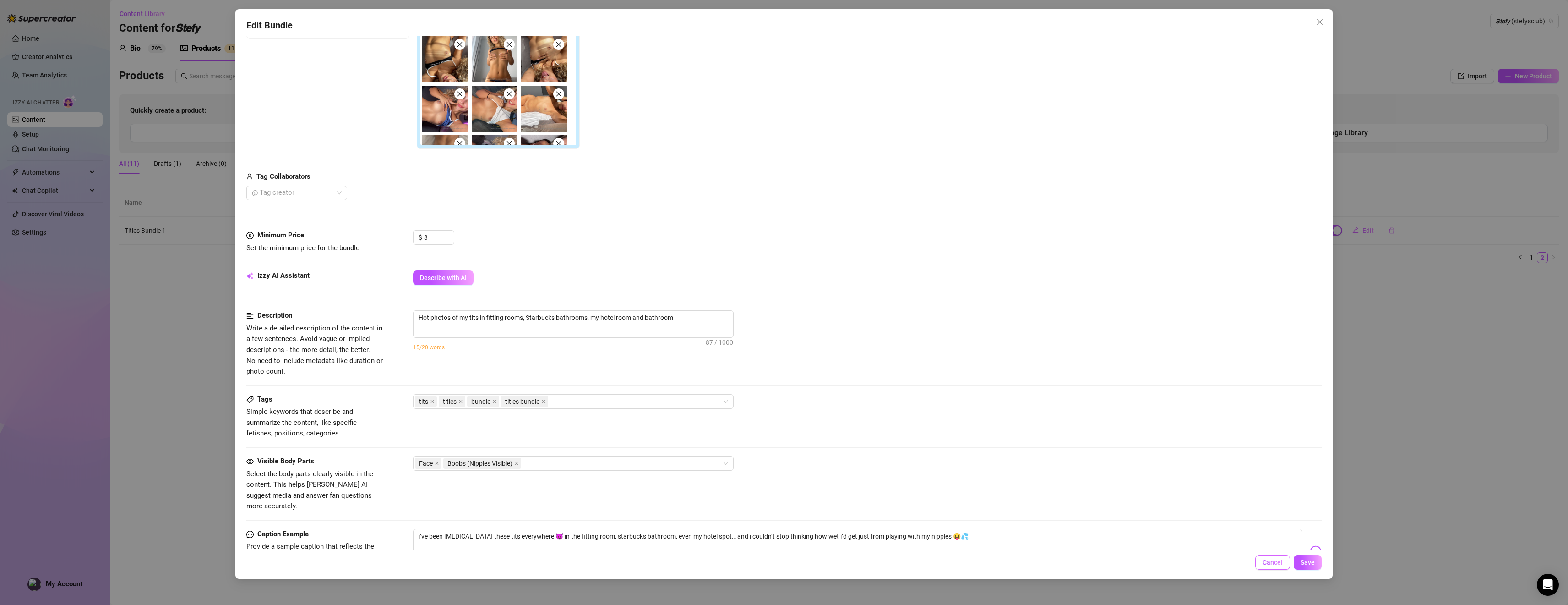
click at [690, 567] on button "Cancel" at bounding box center [1273, 562] width 35 height 15
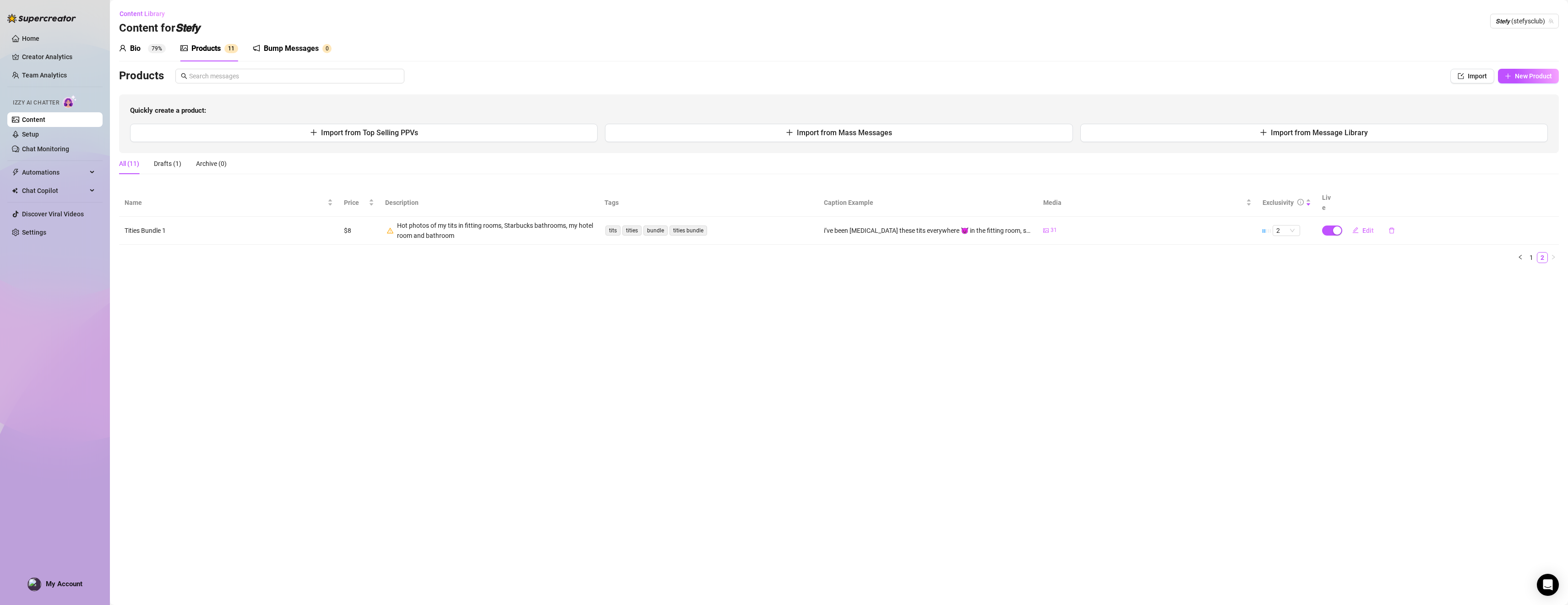
drag, startPoint x: 1534, startPoint y: 235, endPoint x: 1525, endPoint y: 256, distance: 22.8
click at [690, 236] on div "Name Price Description Tags Caption Example Media Exclusivity Live Tities Bundl…" at bounding box center [839, 226] width 1440 height 74
click at [690, 252] on link "1" at bounding box center [1531, 257] width 10 height 10
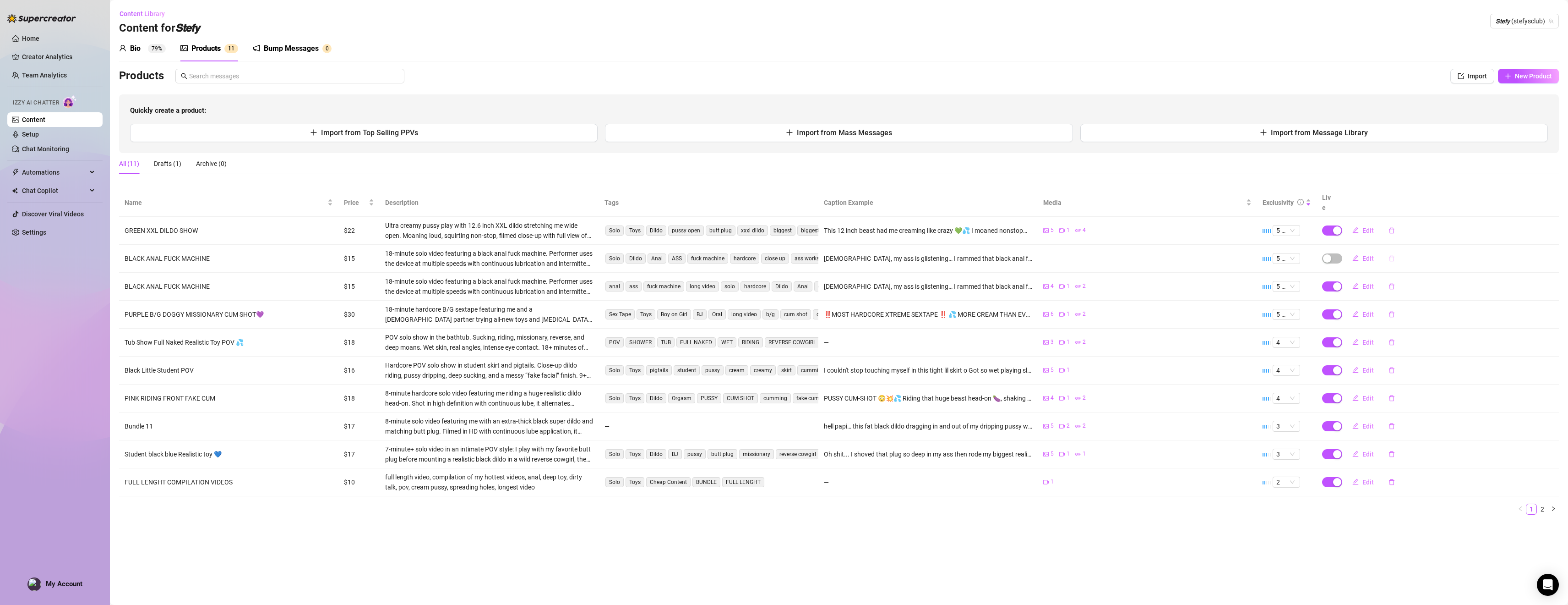
click at [690, 255] on icon "delete" at bounding box center [1392, 258] width 6 height 6
click at [690, 224] on span "Yes" at bounding box center [1448, 224] width 11 height 7
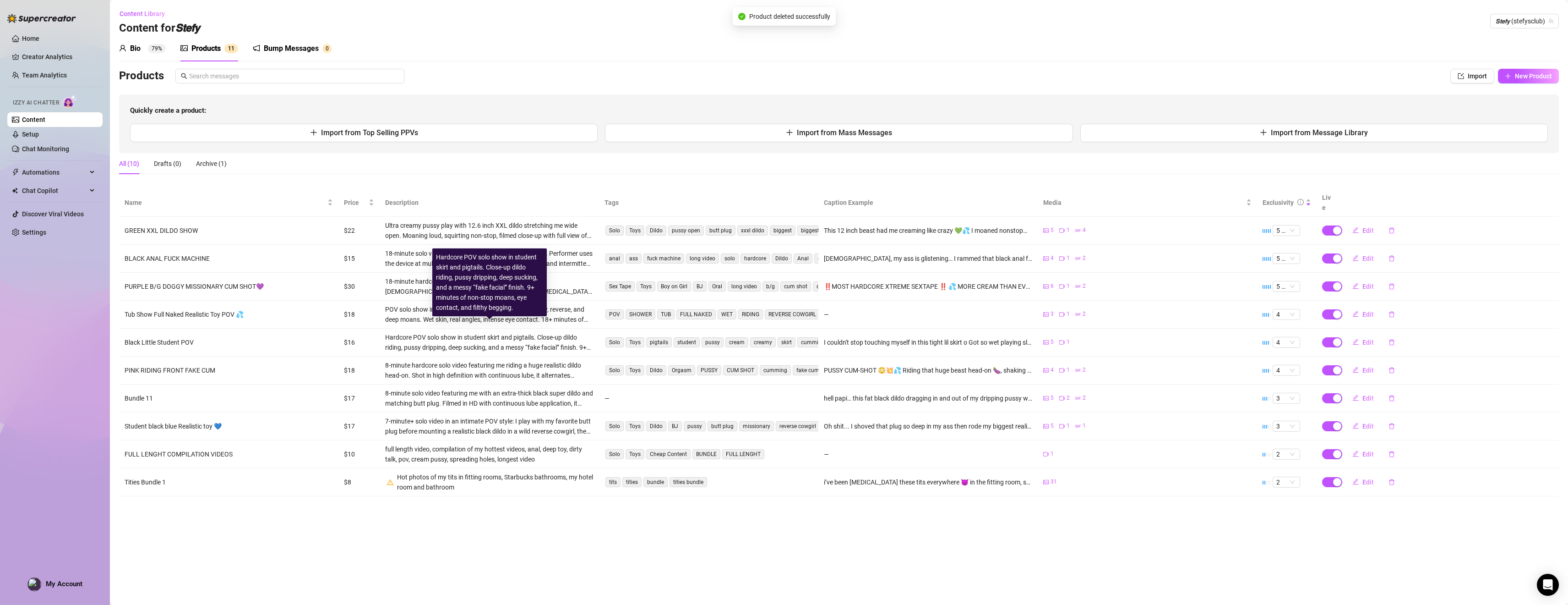
scroll to position [0, 0]
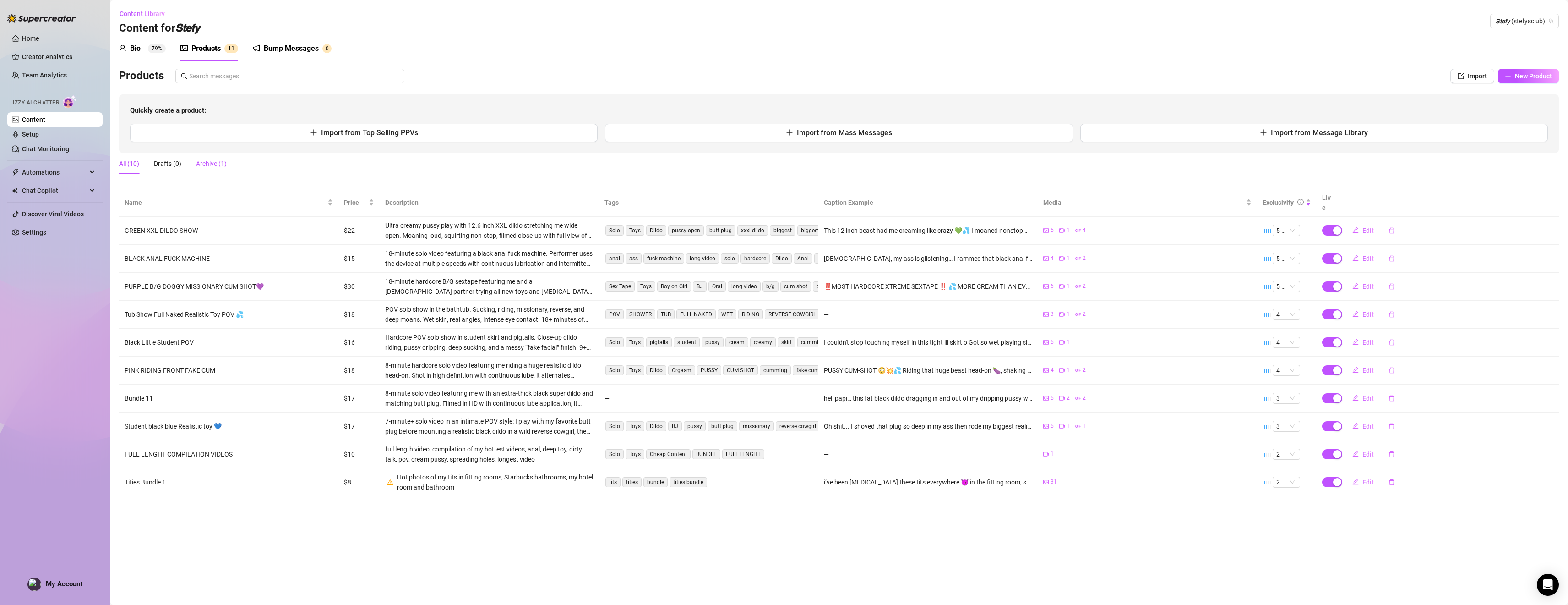
click at [210, 162] on div "Archive (1)" at bounding box center [212, 164] width 31 height 10
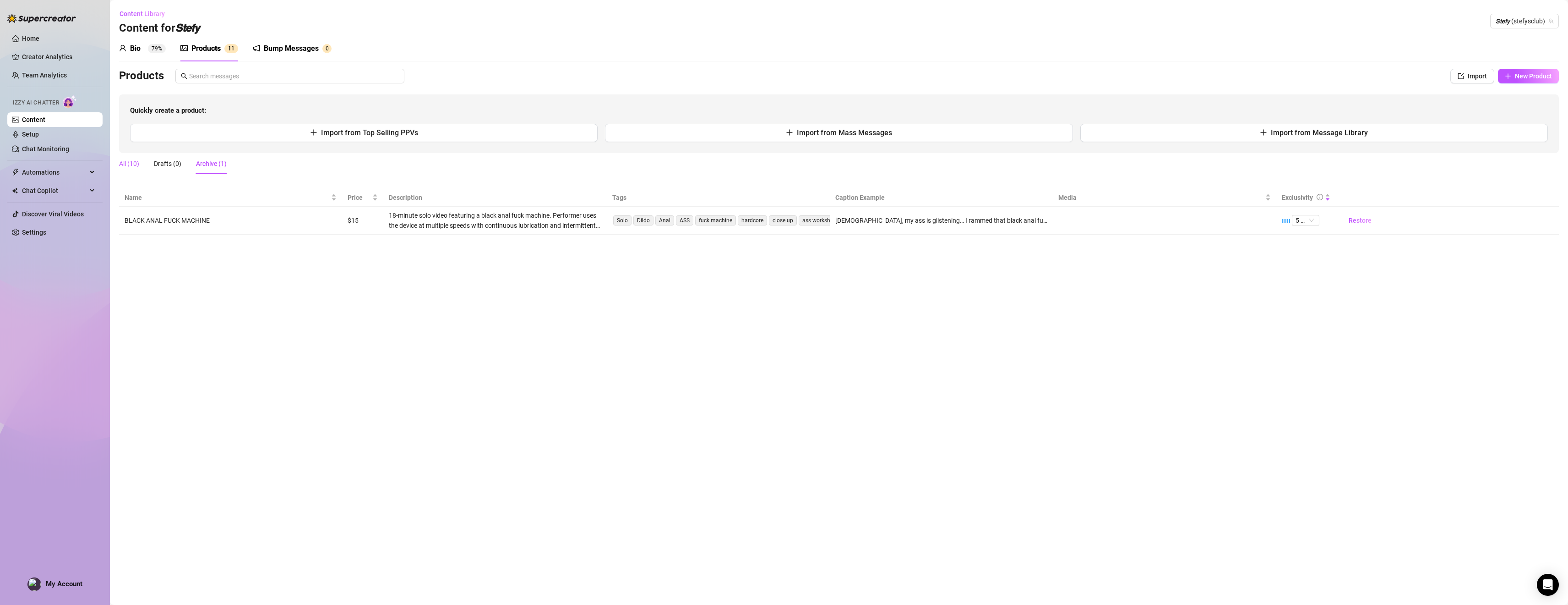
click at [126, 161] on div "All (10)" at bounding box center [129, 164] width 20 height 10
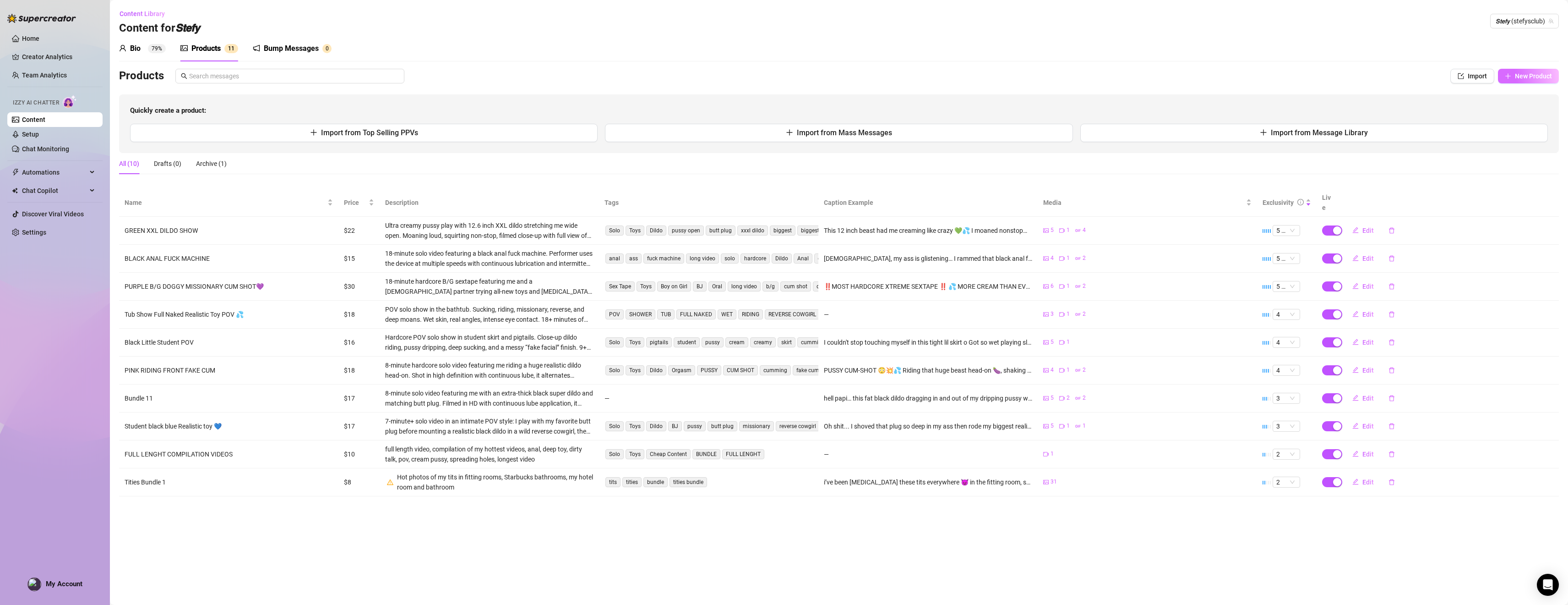
click at [690, 74] on span "New Product" at bounding box center [1533, 76] width 37 height 7
type textarea "Type your message here..."
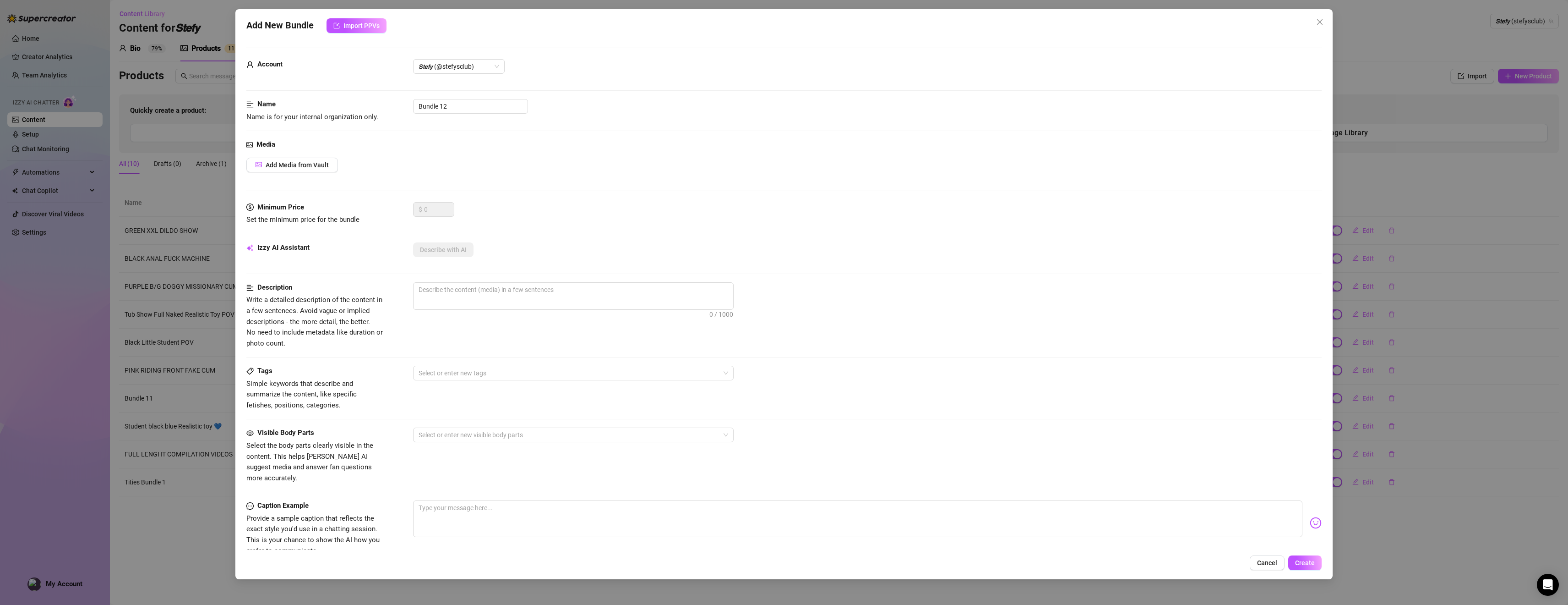
click at [490, 96] on div "Account 𝙎𝙩𝙚𝙛𝙮 (@stefysclub)" at bounding box center [784, 79] width 1076 height 40
click at [478, 108] on input "Bundle 12" at bounding box center [471, 106] width 115 height 15
drag, startPoint x: 478, startPoint y: 108, endPoint x: 371, endPoint y: 95, distance: 107.8
click at [371, 95] on form "Account 𝙎𝙩𝙚𝙛𝙮 (@stefysclub) Name Name is for your internal organization only. B…" at bounding box center [784, 367] width 1076 height 639
paste input "8-minute solo video featuring me with an extra-thick black super dildo and matc…"
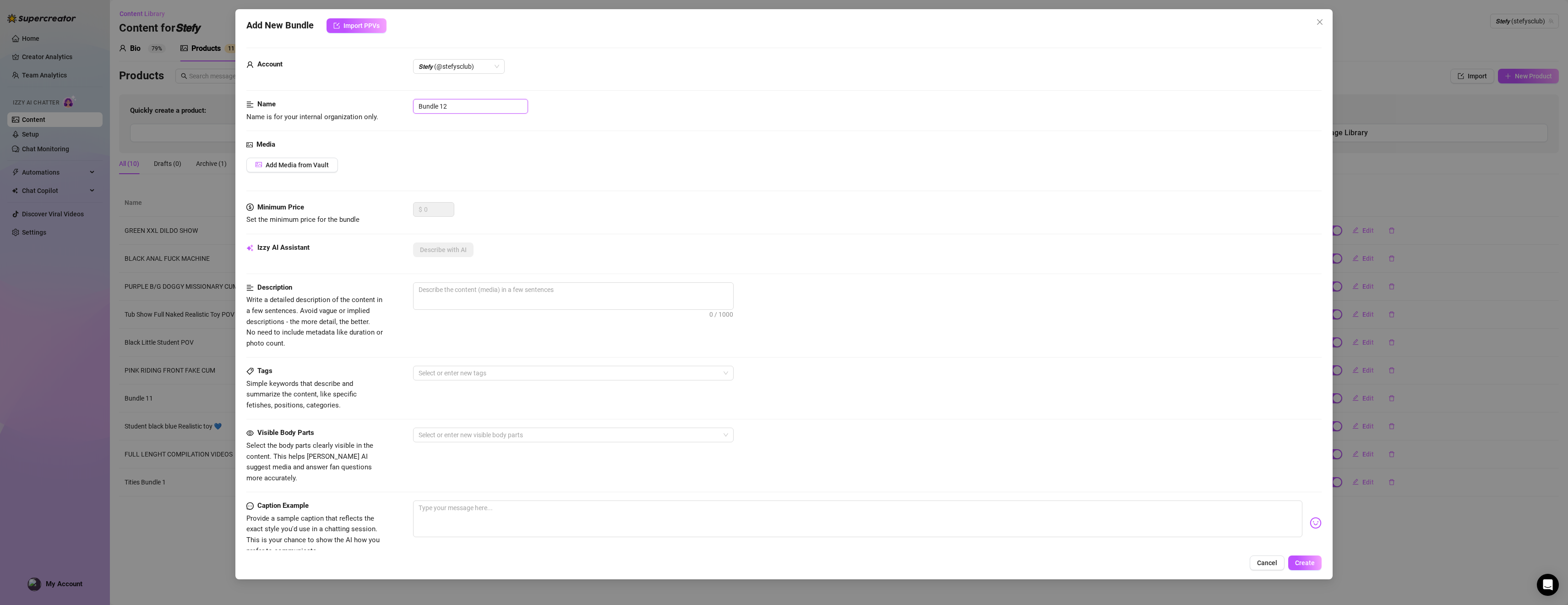
drag, startPoint x: 467, startPoint y: 104, endPoint x: 323, endPoint y: 96, distance: 144.2
click at [323, 96] on form "Account 𝙎𝙩𝙚𝙛𝙮 (@stefysclub) Name Name is for your internal organization only. B…" at bounding box center [784, 367] width 1076 height 639
paste input "YELLOW BLACK DILDO REVERSE [DEMOGRAPHIC_DATA]"
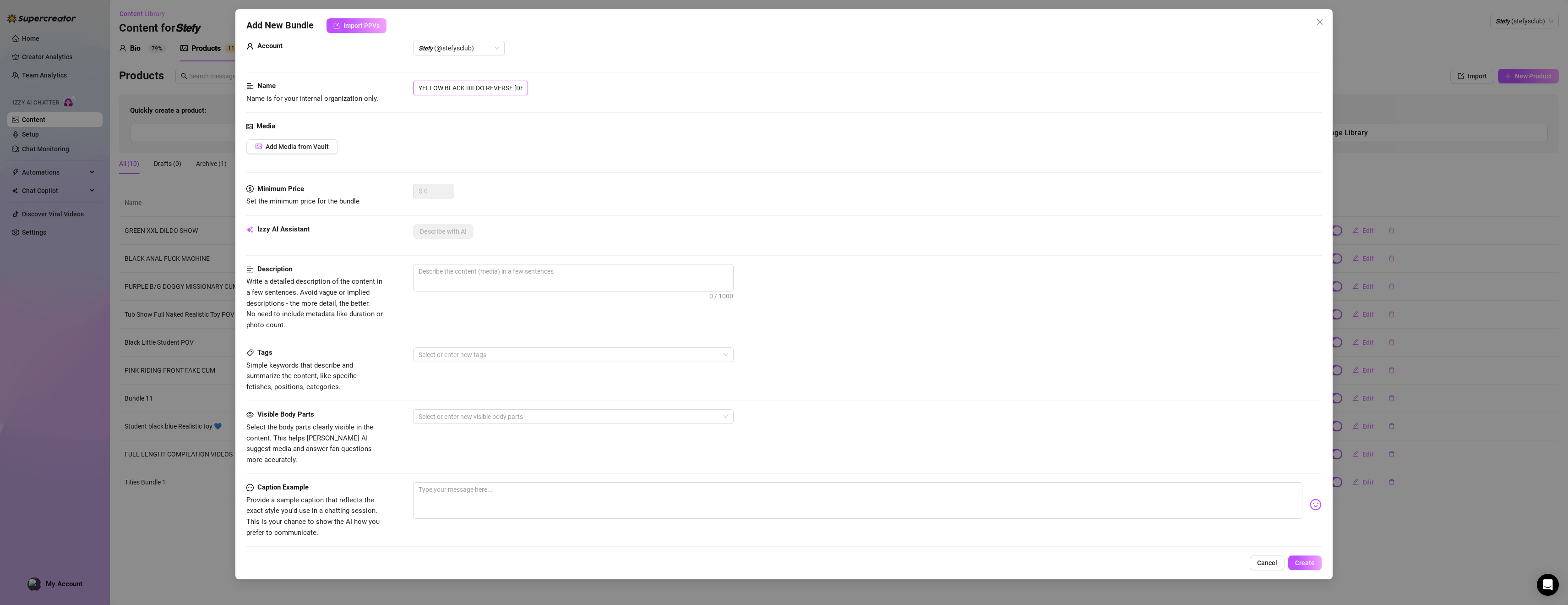
scroll to position [20, 0]
type input "YELLOW BLACK DILDO REVERSE [DEMOGRAPHIC_DATA]"
click at [316, 146] on span "Add Media from Vault" at bounding box center [297, 145] width 63 height 7
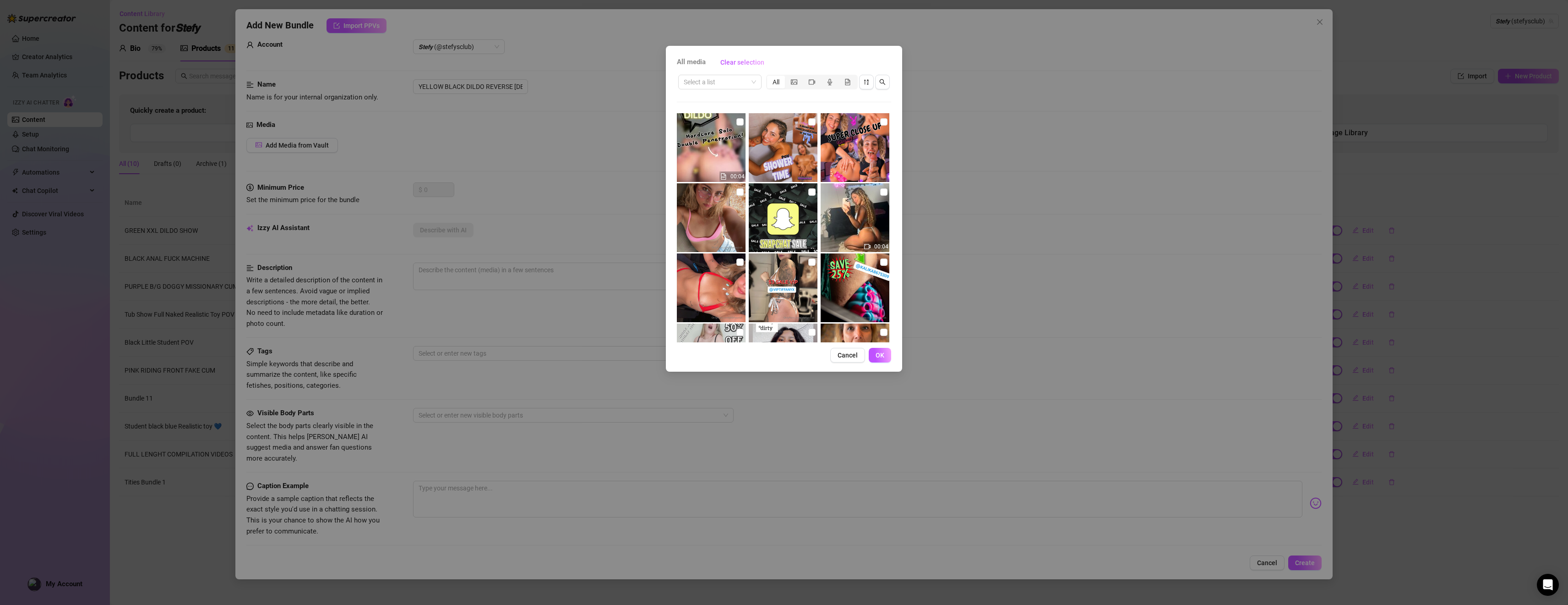
click at [690, 122] on img at bounding box center [711, 147] width 68 height 69
click at [690, 123] on input "checkbox" at bounding box center [740, 122] width 7 height 7
checkbox input "true"
click at [690, 85] on input "search" at bounding box center [716, 82] width 64 height 14
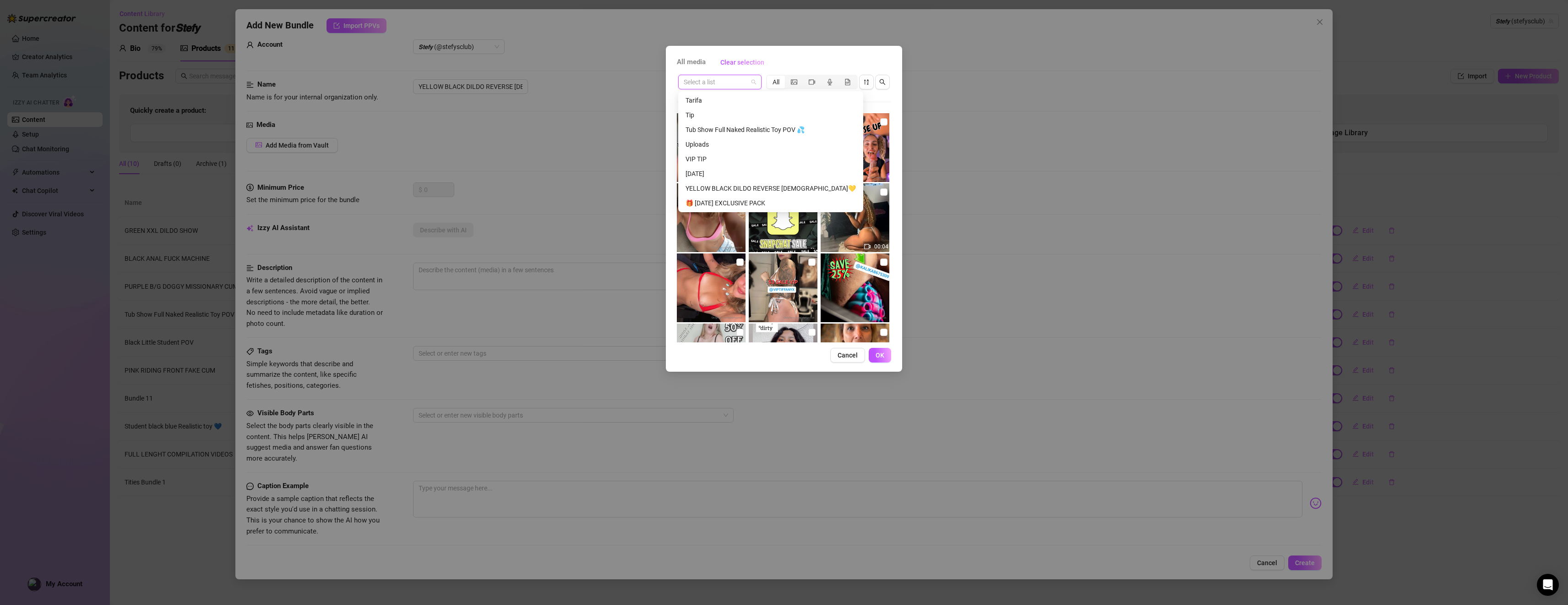
scroll to position [733, 0]
click at [690, 195] on div "YELLOW BLACK DILDO REVERSE MISSIONARY💛" at bounding box center [770, 188] width 181 height 15
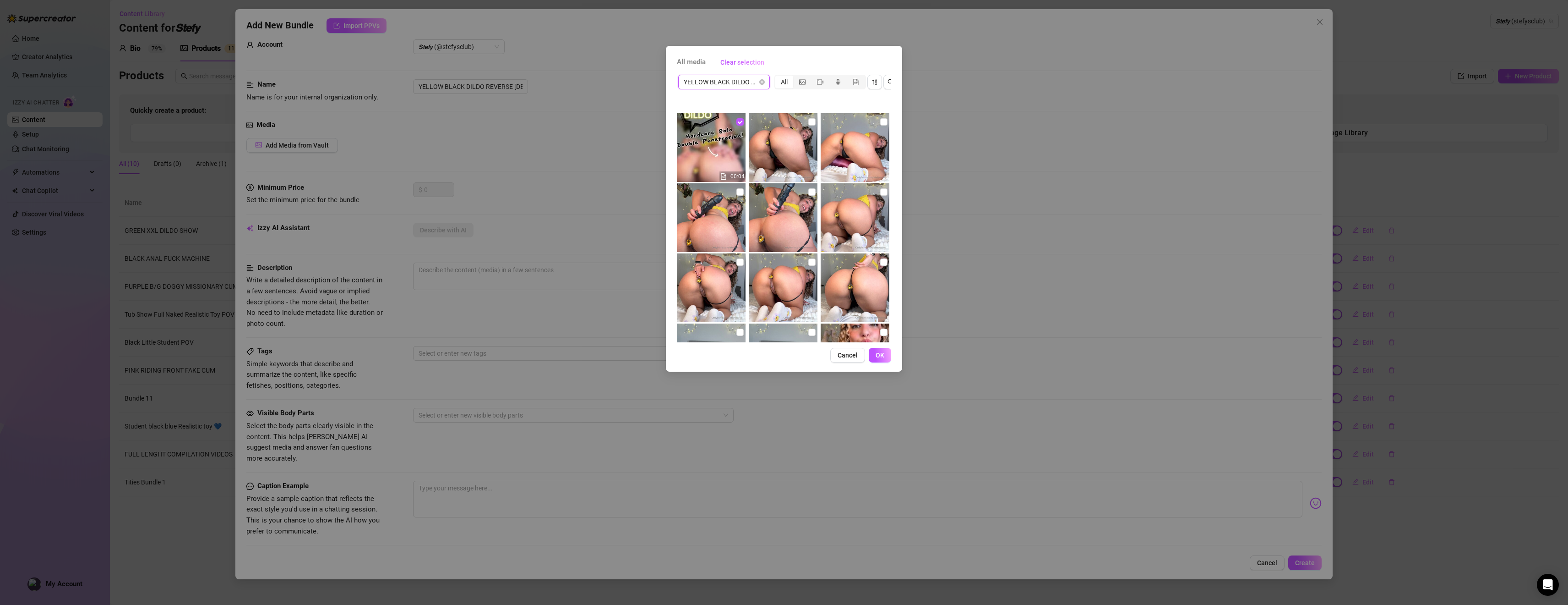
click at [690, 117] on div at bounding box center [784, 147] width 70 height 69
click at [690, 122] on img at bounding box center [783, 147] width 68 height 69
click at [690, 120] on input "checkbox" at bounding box center [884, 122] width 7 height 7
checkbox input "true"
click at [690, 123] on span at bounding box center [812, 122] width 7 height 7
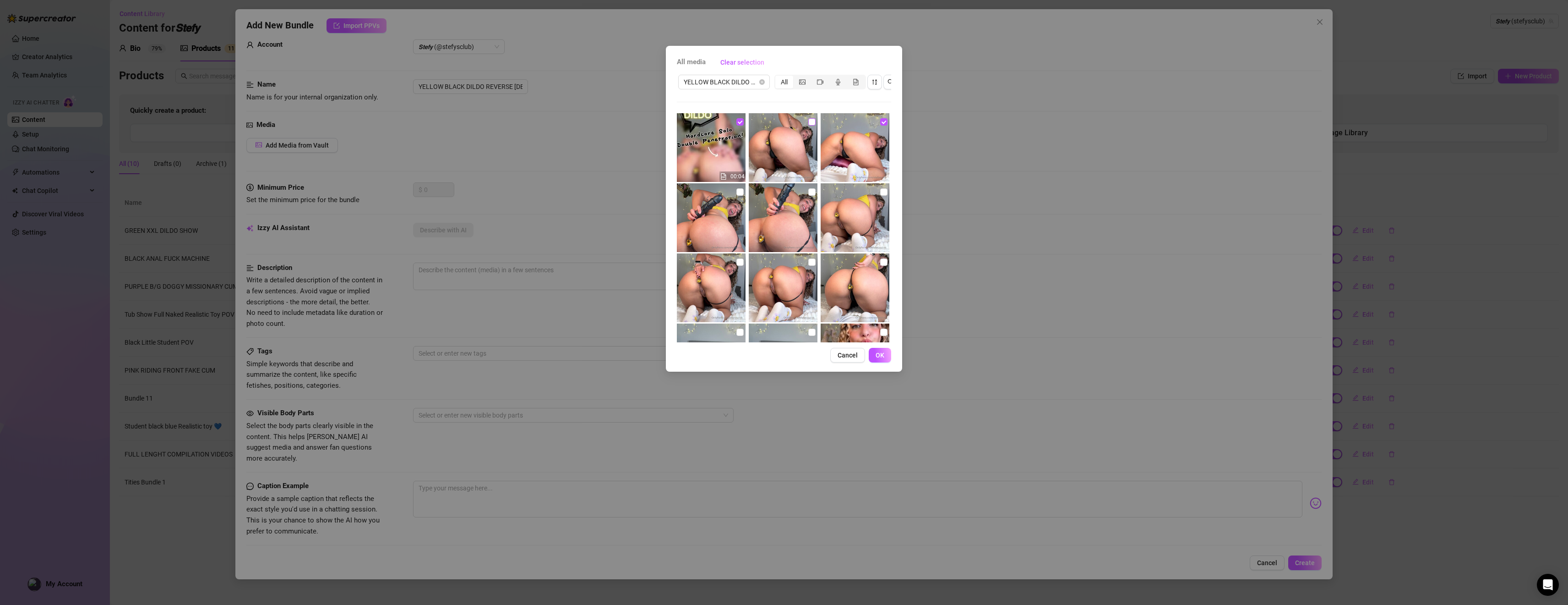
click at [690, 123] on input "checkbox" at bounding box center [812, 122] width 7 height 7
checkbox input "true"
click at [690, 191] on input "checkbox" at bounding box center [884, 191] width 7 height 7
checkbox input "true"
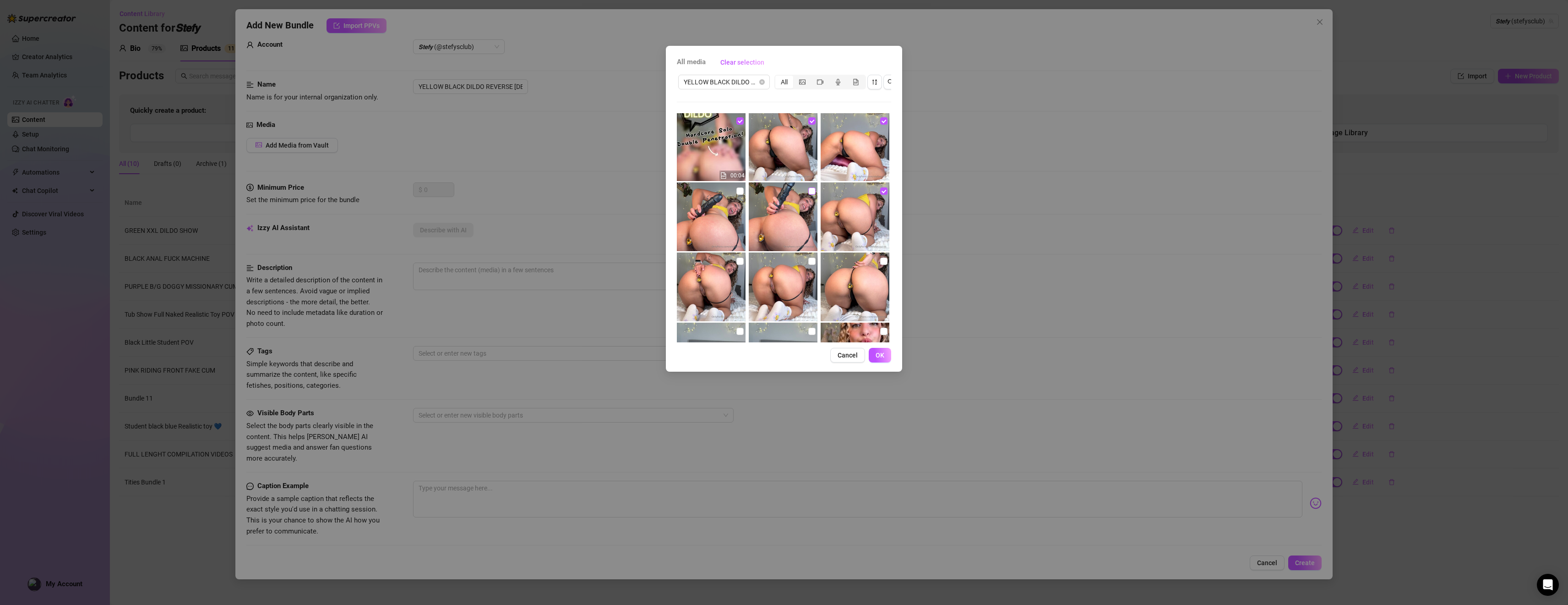
click at [690, 191] on input "checkbox" at bounding box center [812, 191] width 7 height 7
checkbox input "true"
click at [690, 191] on img at bounding box center [711, 216] width 68 height 69
click at [690, 257] on input "checkbox" at bounding box center [812, 261] width 7 height 7
checkbox input "true"
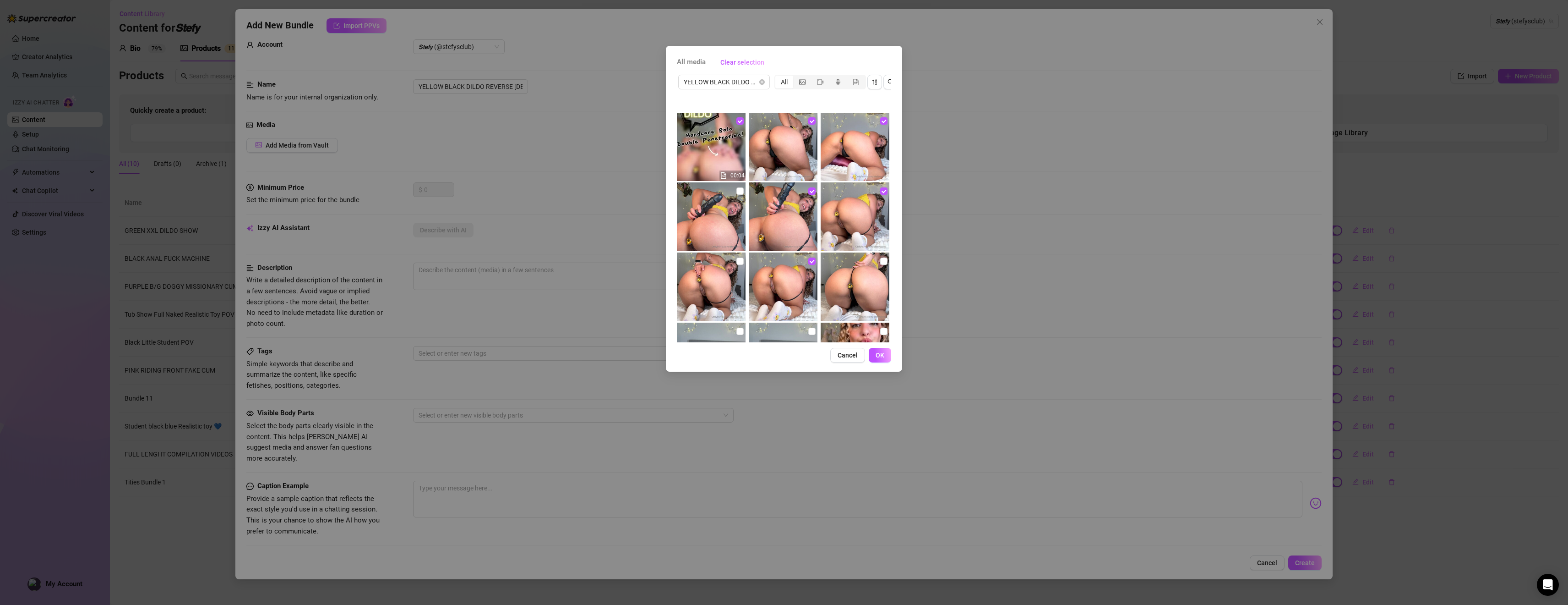
click at [690, 193] on img at bounding box center [711, 216] width 68 height 69
click at [690, 191] on img at bounding box center [711, 217] width 68 height 69
click at [690, 186] on img at bounding box center [711, 216] width 68 height 69
click at [690, 192] on span at bounding box center [740, 190] width 7 height 7
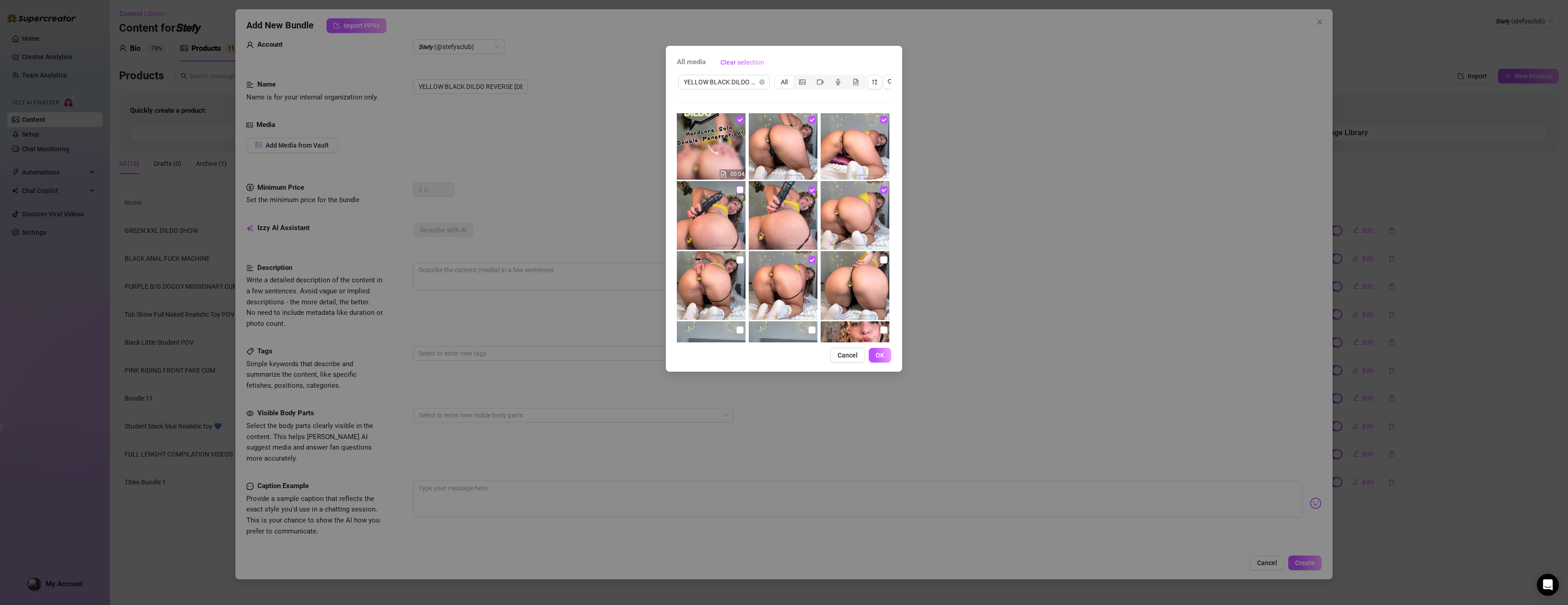
click at [690, 192] on input "checkbox" at bounding box center [740, 190] width 7 height 7
checkbox input "true"
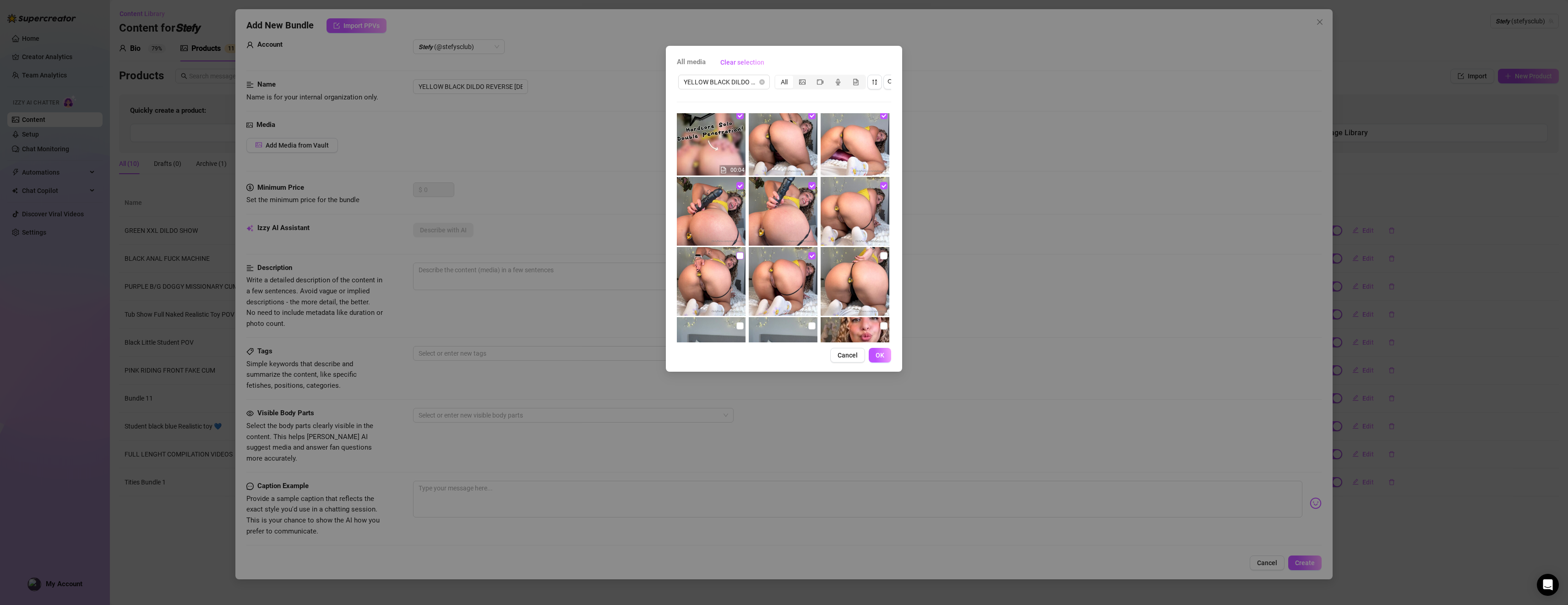
click at [690, 255] on input "checkbox" at bounding box center [740, 256] width 7 height 7
checkbox input "true"
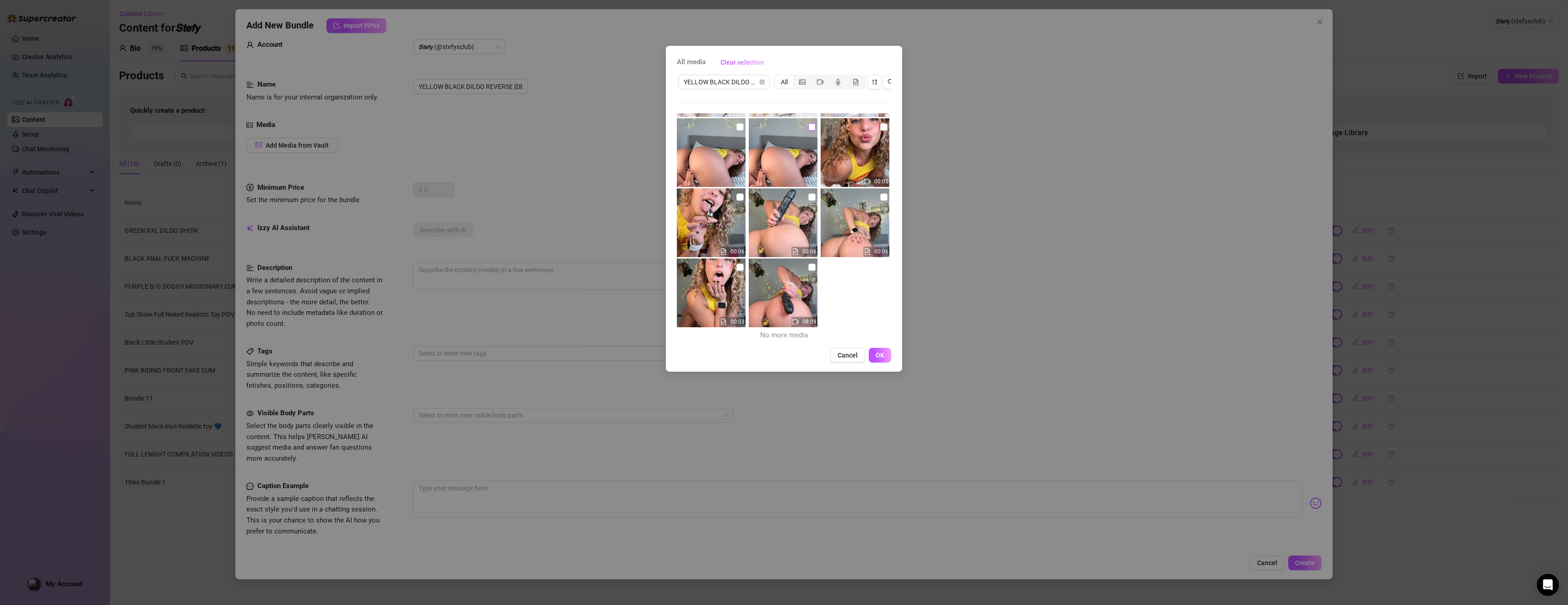
scroll to position [206, 0]
click at [690, 125] on span at bounding box center [812, 127] width 7 height 7
click at [690, 125] on input "checkbox" at bounding box center [812, 127] width 7 height 7
checkbox input "true"
click at [690, 125] on img at bounding box center [711, 152] width 68 height 69
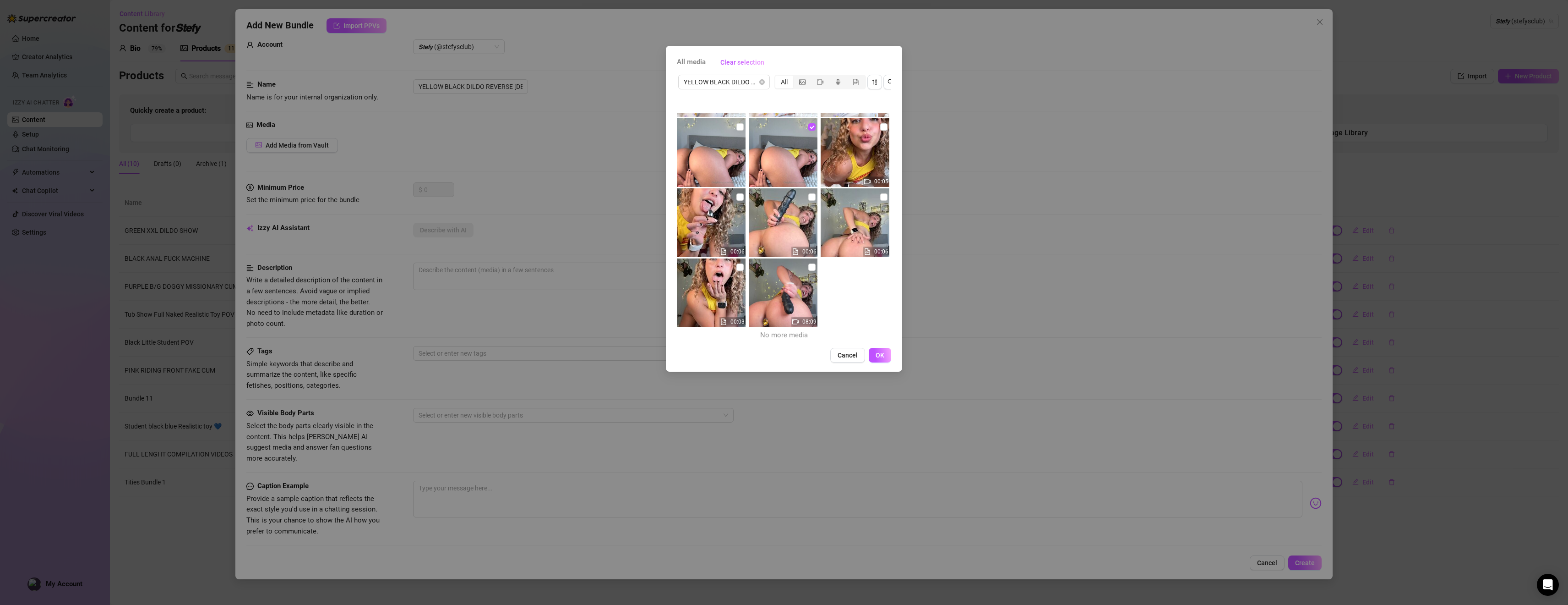
scroll to position [0, 0]
click at [690, 273] on img at bounding box center [711, 293] width 68 height 69
click at [690, 361] on button "OK" at bounding box center [880, 355] width 22 height 15
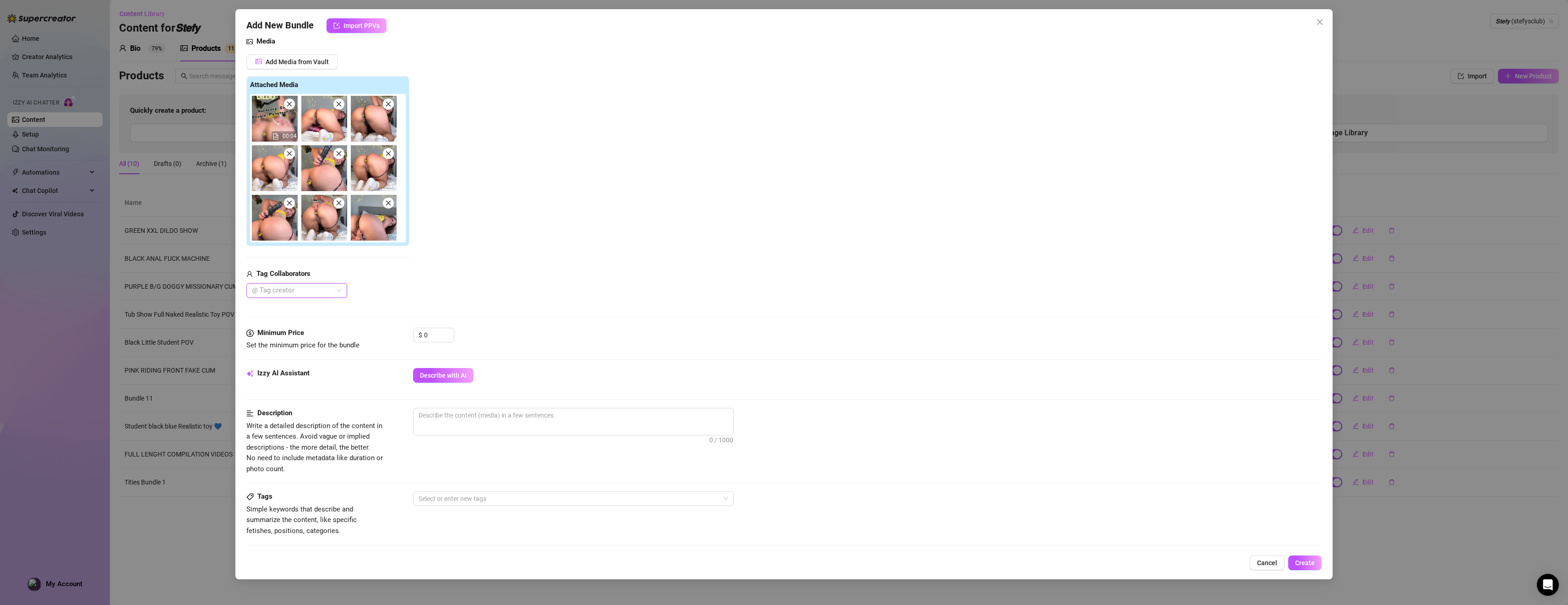
scroll to position [104, 0]
drag, startPoint x: 439, startPoint y: 339, endPoint x: 379, endPoint y: 332, distance: 60.4
click at [379, 332] on div "Minimum Price Set the minimum price for the bundle $ 0" at bounding box center [784, 339] width 1076 height 23
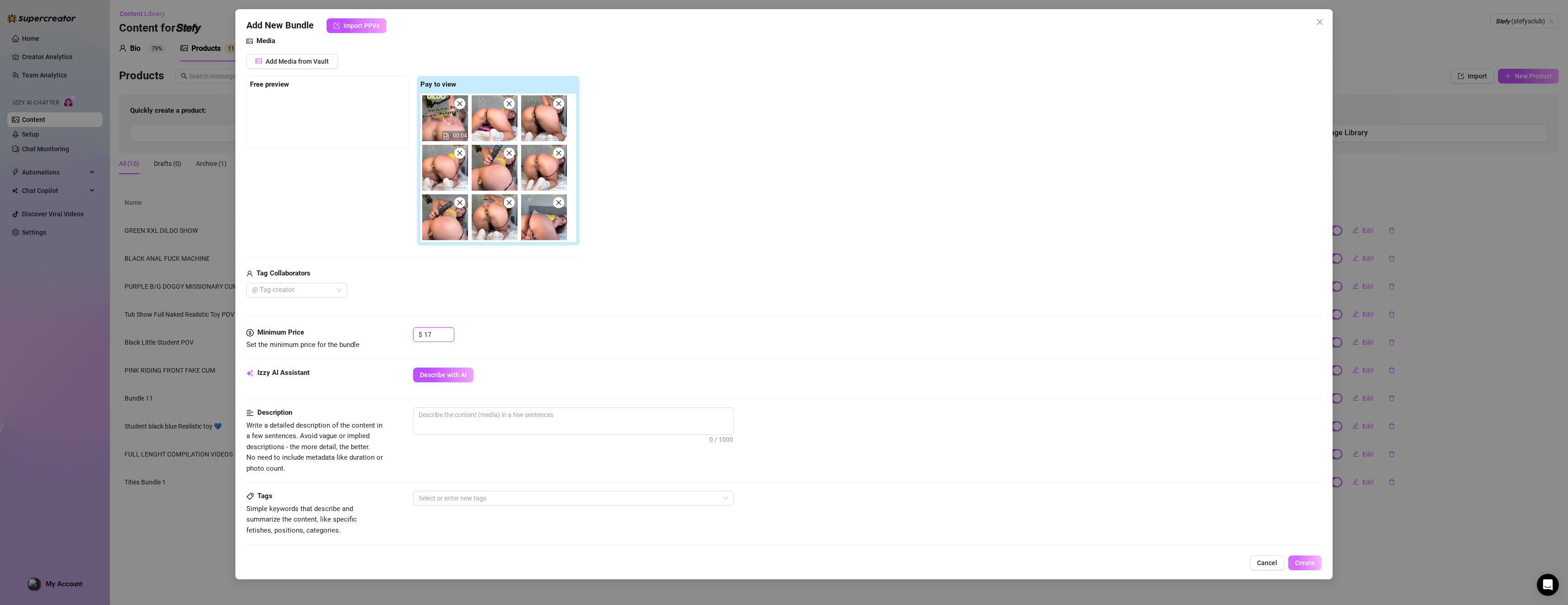
type input "17"
click at [690, 559] on button "Create" at bounding box center [1305, 563] width 33 height 15
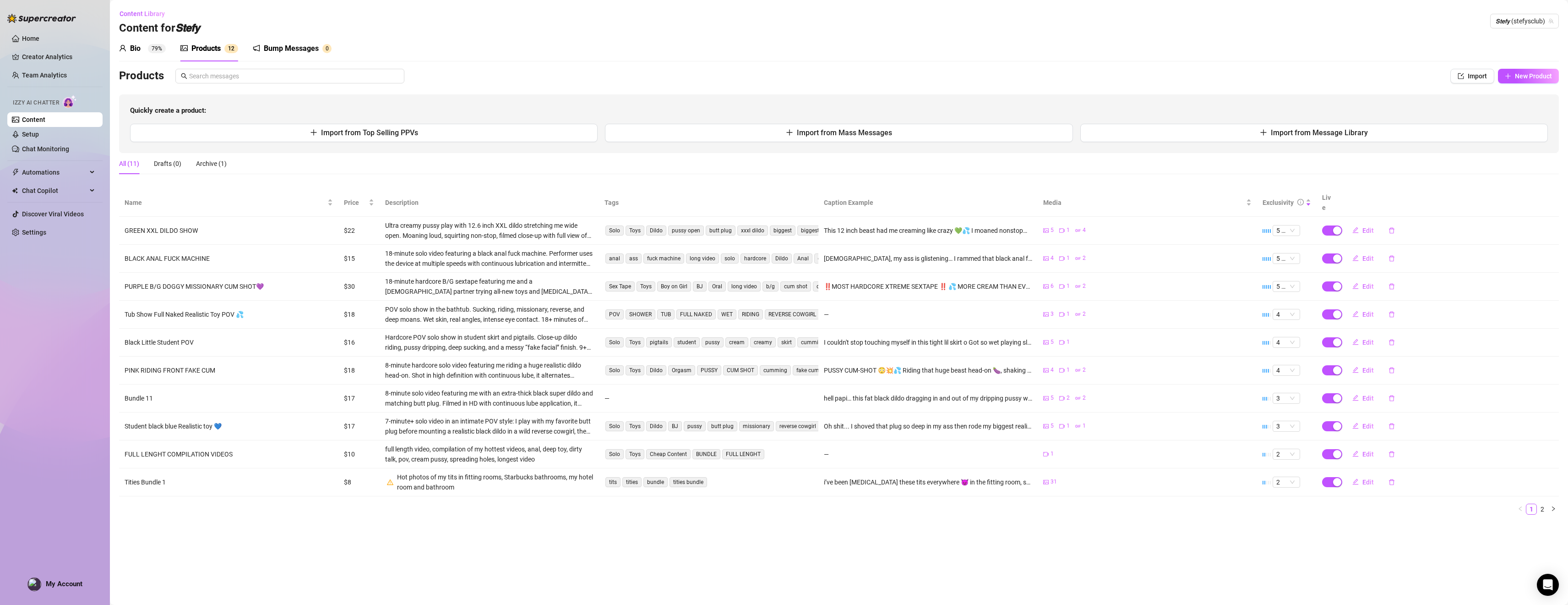
scroll to position [0, 0]
click at [254, 456] on td "FULL LENGHT COMPILATION VIDEOS" at bounding box center [229, 454] width 220 height 28
click at [171, 469] on td "Tities Bundle 1" at bounding box center [229, 482] width 220 height 28
click at [168, 328] on td "Black Little Student POV" at bounding box center [229, 342] width 220 height 28
click at [170, 286] on td "PURPLE B/G DOGGY MISSIONARY CUM SHOT💜" at bounding box center [229, 286] width 220 height 28
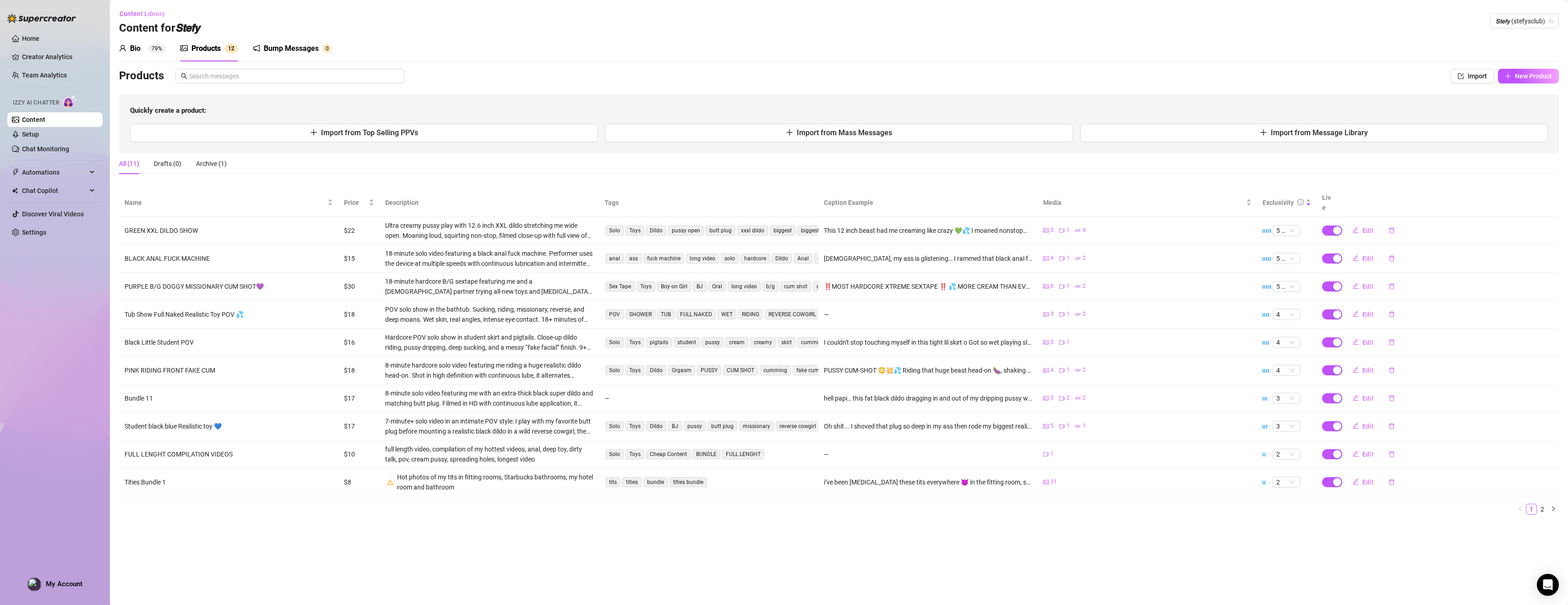
click at [196, 49] on div "Products" at bounding box center [206, 49] width 30 height 11
drag, startPoint x: 297, startPoint y: 111, endPoint x: 360, endPoint y: 128, distance: 65.3
click at [318, 120] on div "Quickly create a product: Import from Top Selling PPVs Import from Mass Message…" at bounding box center [839, 123] width 1440 height 59
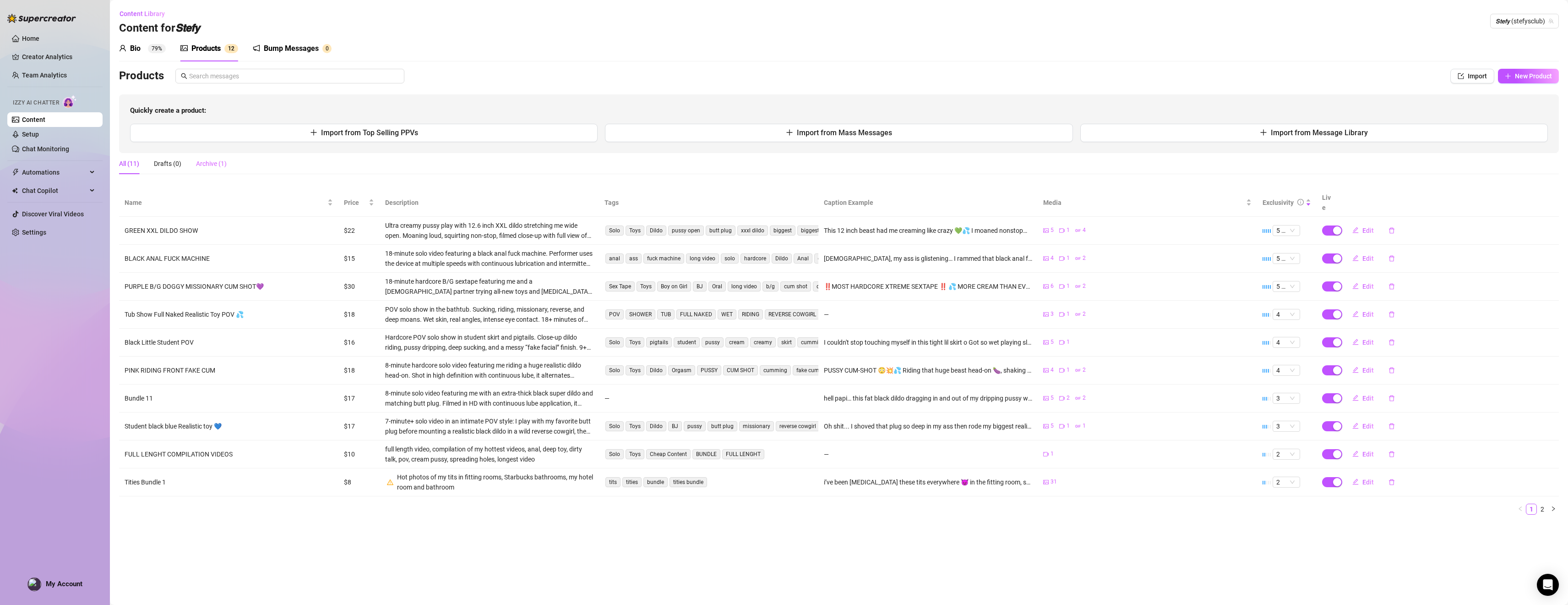
click at [217, 157] on div "Archive (1)" at bounding box center [212, 164] width 31 height 21
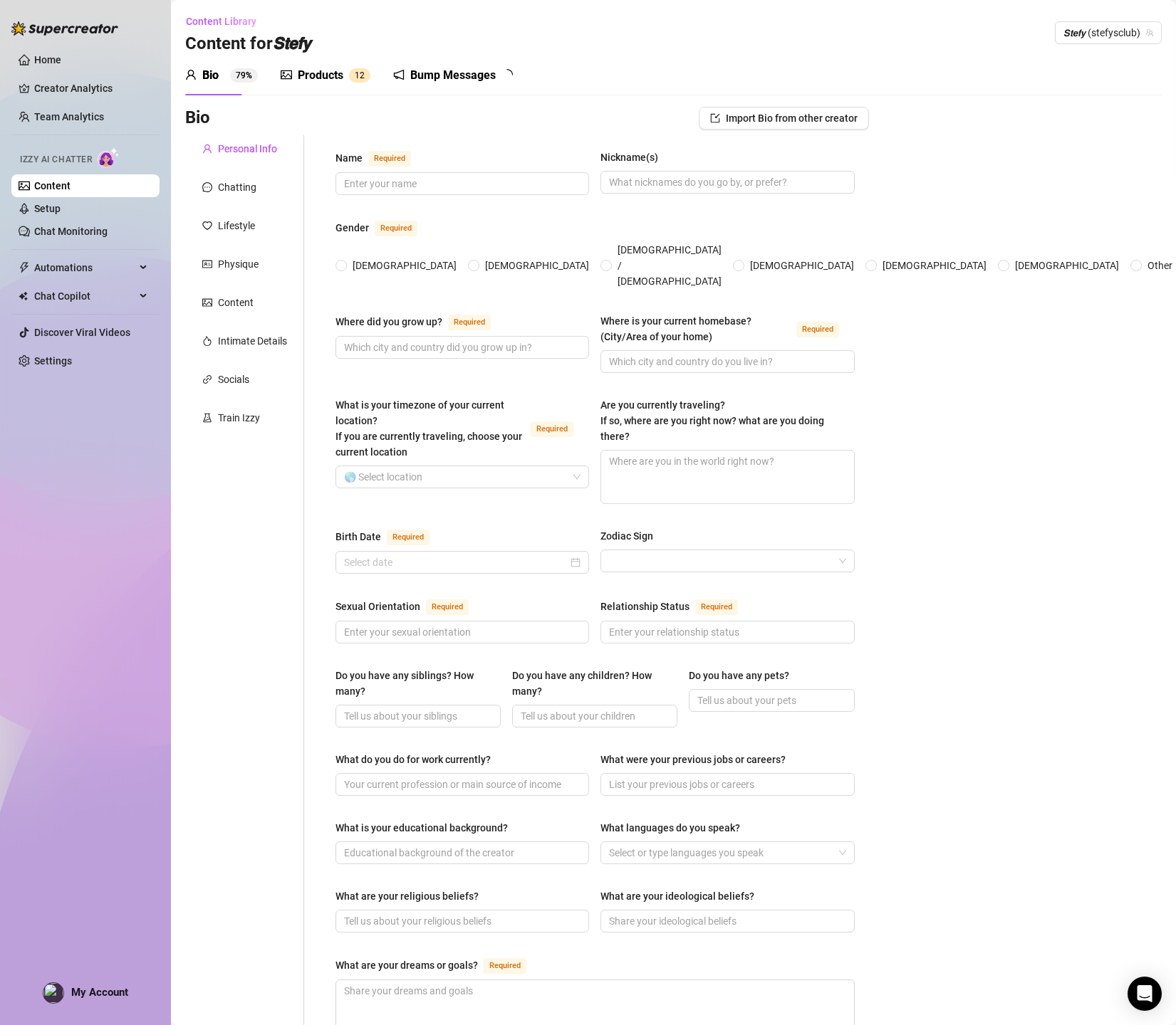
type input "stefpanny"
type input "stefy"
radio input "true"
type input "[GEOGRAPHIC_DATA]"
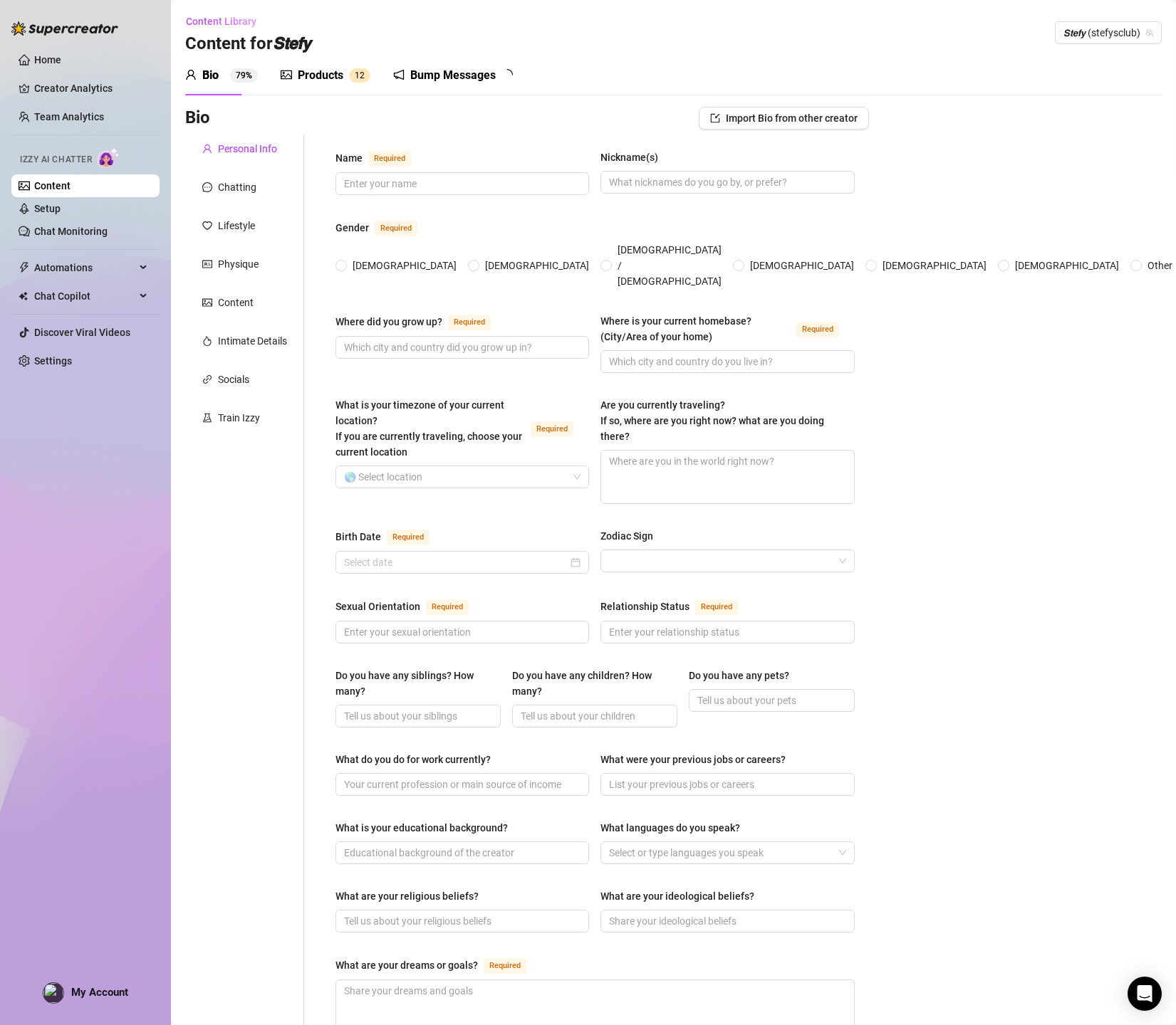
type input "[DEMOGRAPHIC_DATA]"
type input "single"
type input "2"
type input "no"
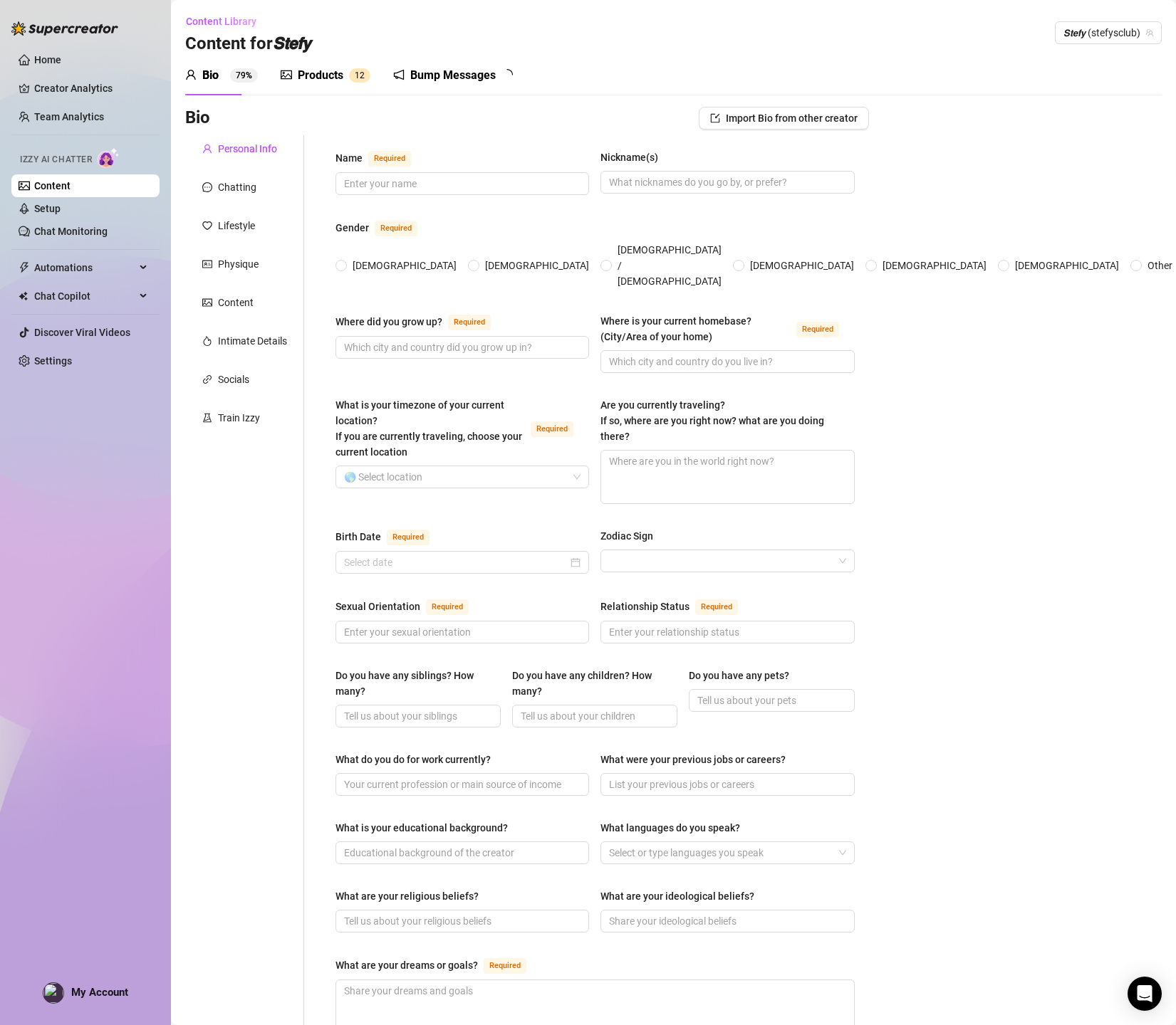
type input "onlyfans"
type input "dentistry"
type input "open"
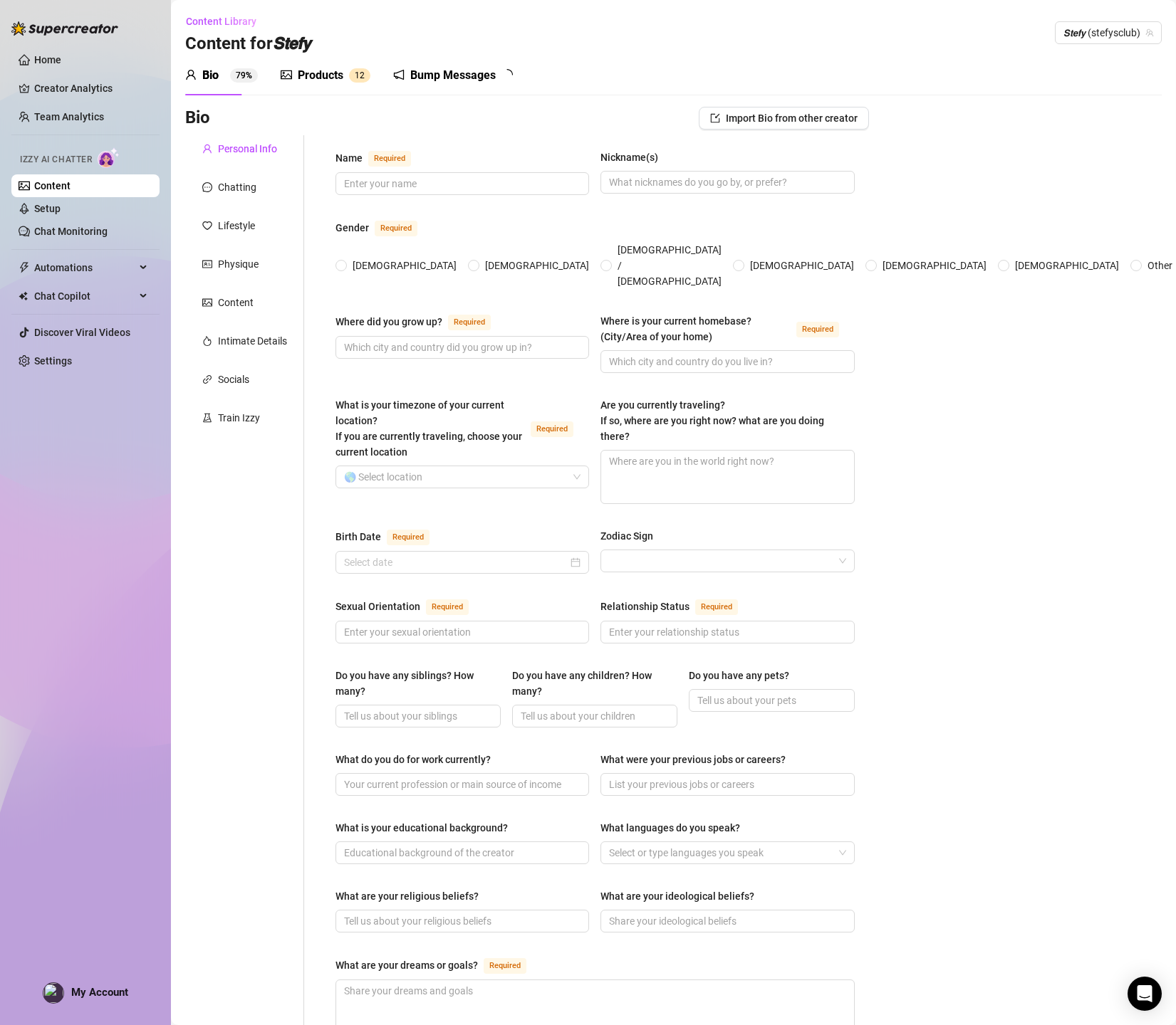
type textarea "To be financially comfortable and happy, a quiet life without having to worry a…"
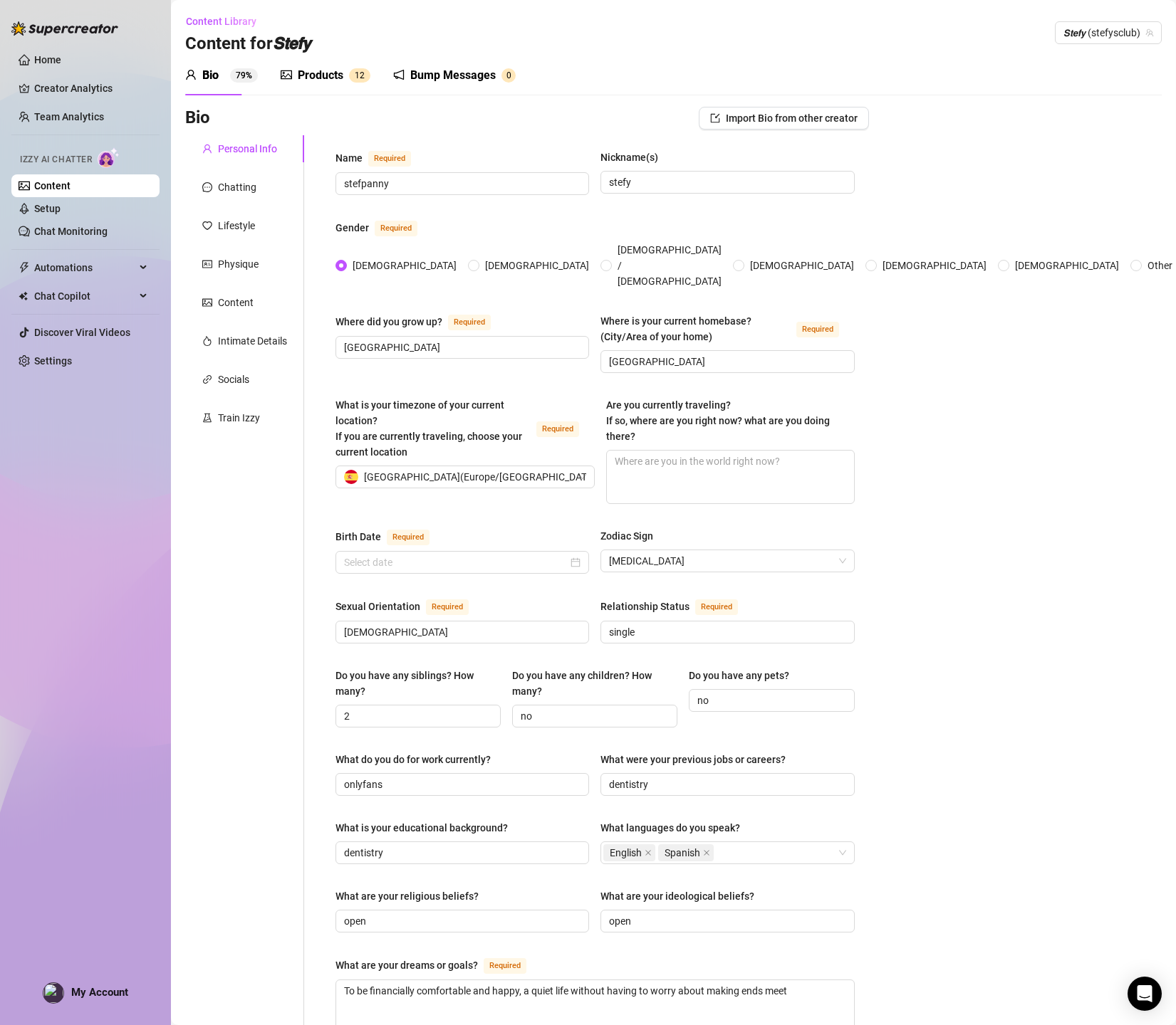
type input "[DATE]"
click at [327, 70] on div "Products" at bounding box center [320, 76] width 46 height 17
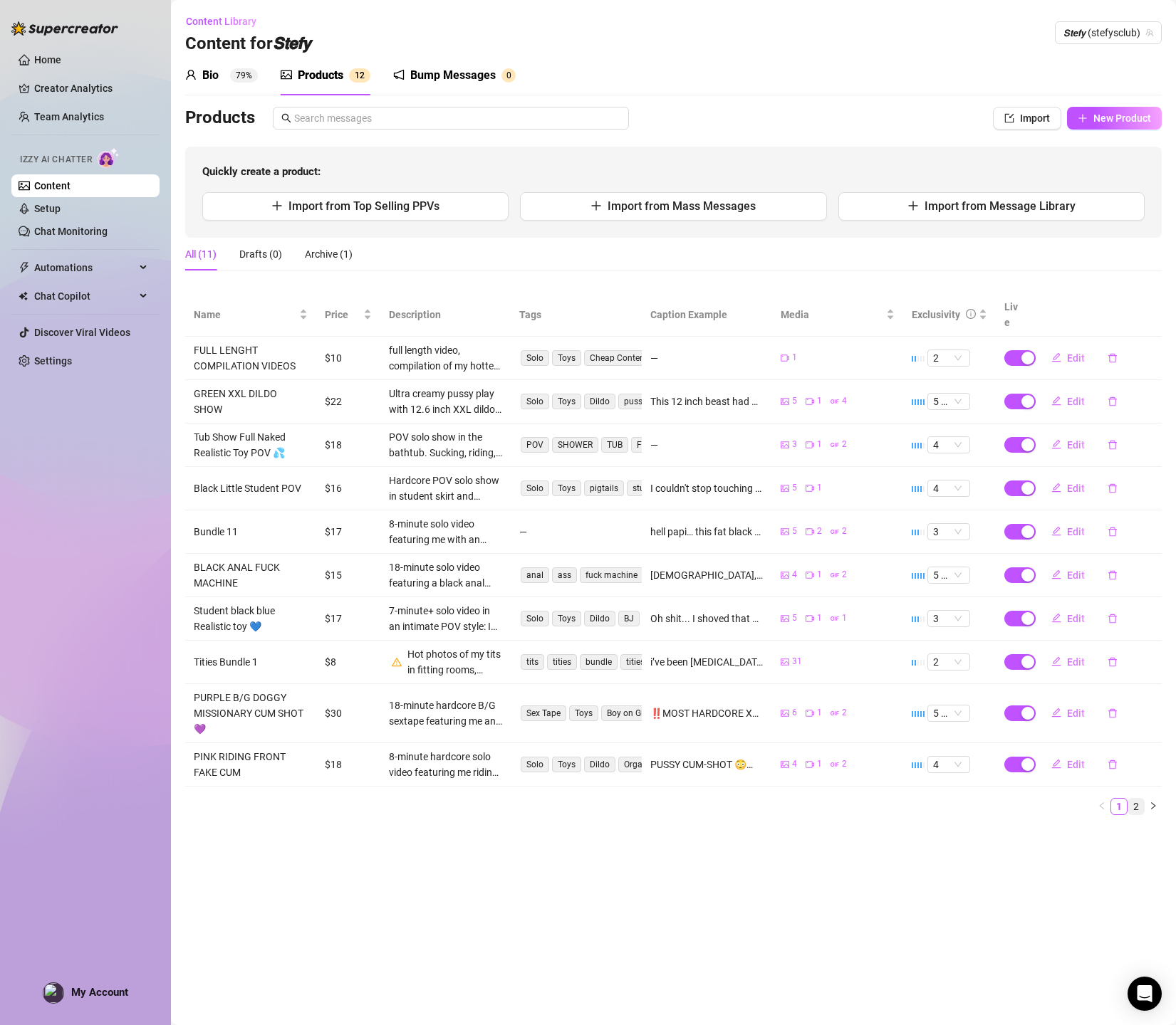
click at [1137, 799] on link "2" at bounding box center [1136, 806] width 15 height 15
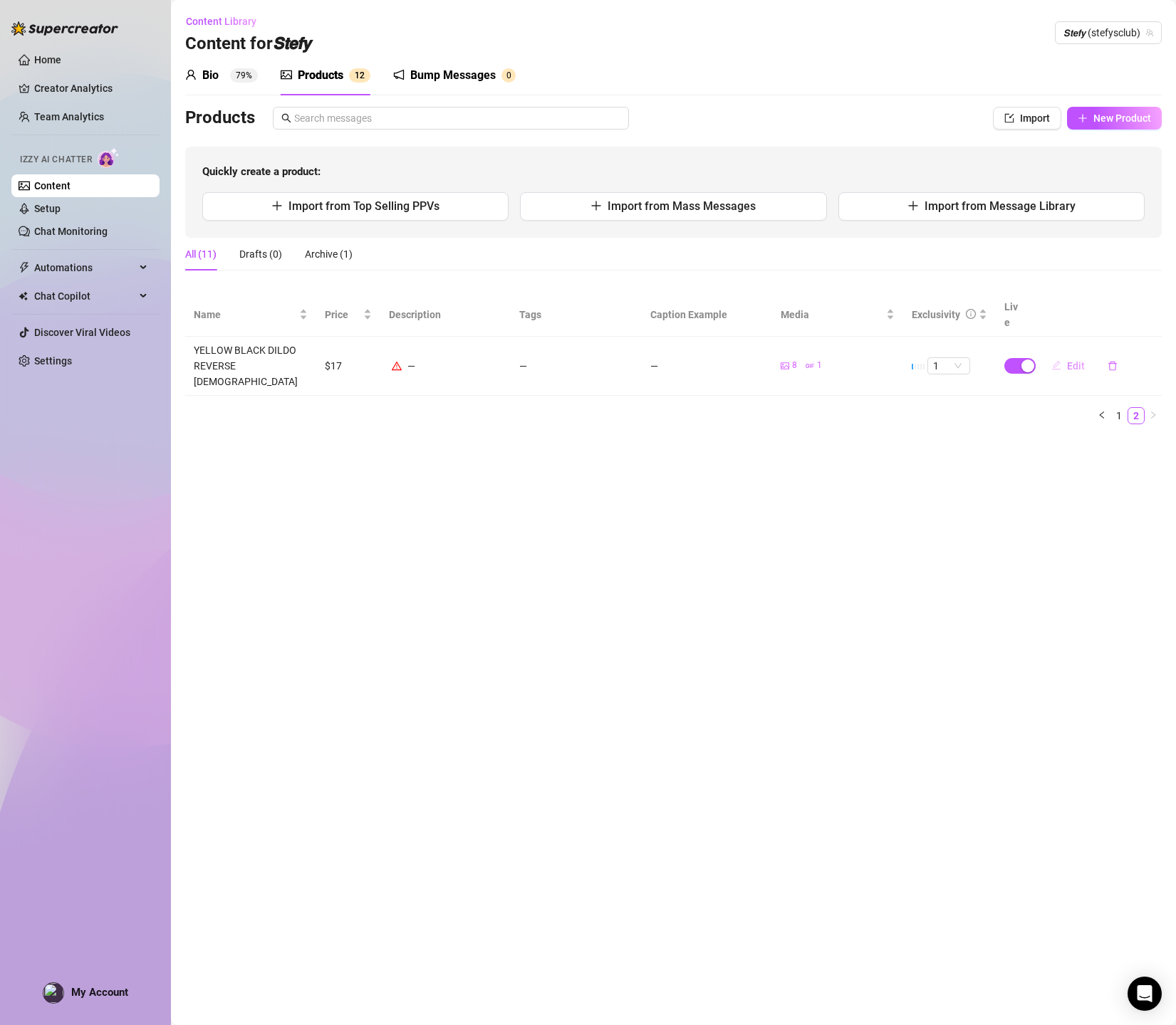
click at [1063, 355] on button "Edit" at bounding box center [1068, 366] width 57 height 23
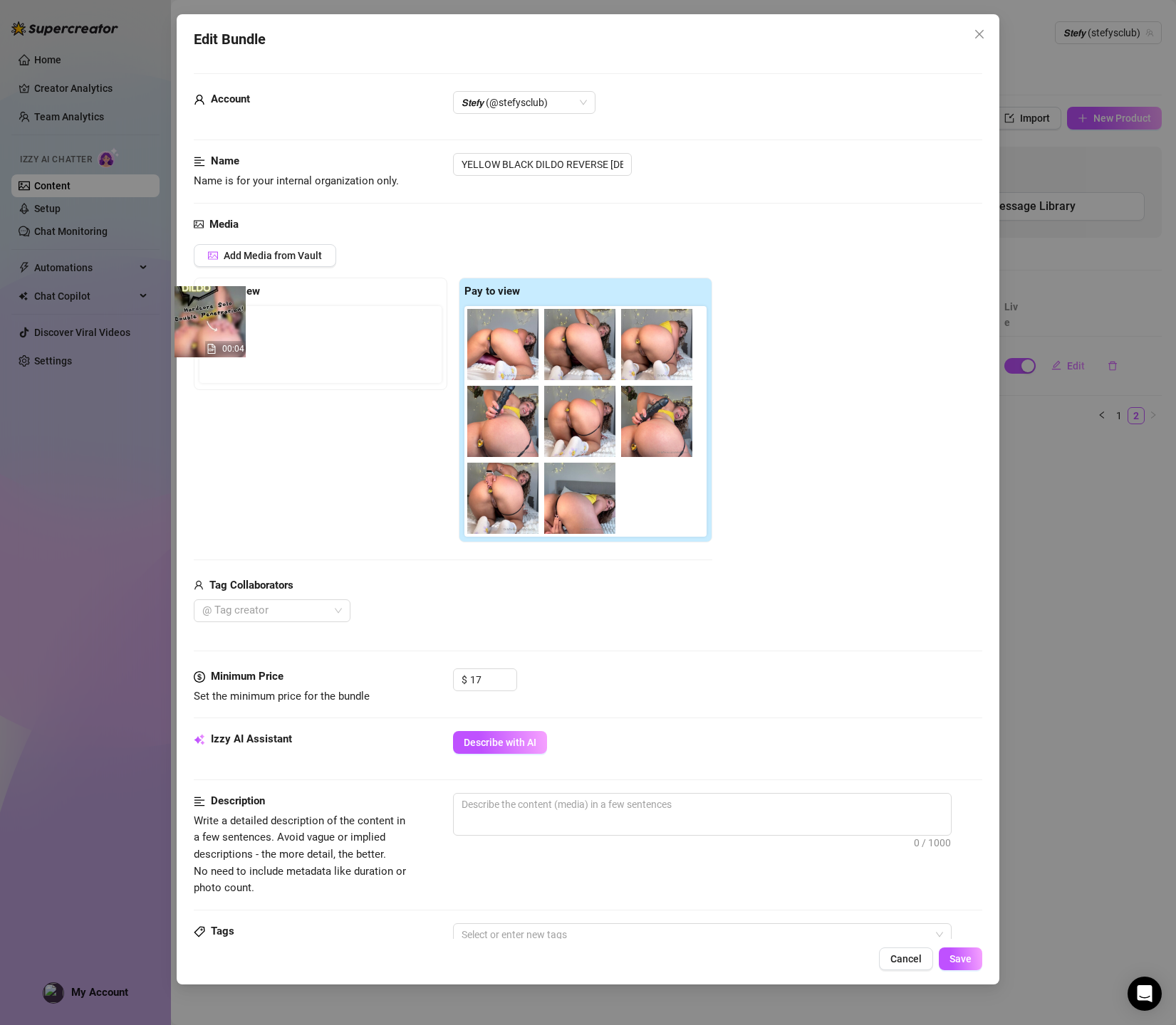
drag, startPoint x: 505, startPoint y: 342, endPoint x: 197, endPoint y: 320, distance: 308.8
click at [197, 320] on div "Free preview Pay to view 00:04" at bounding box center [453, 410] width 518 height 265
click at [471, 167] on input "YELLOW BLACK DILDO REVERSE [DEMOGRAPHIC_DATA]" at bounding box center [542, 165] width 178 height 23
drag, startPoint x: 462, startPoint y: 164, endPoint x: 655, endPoint y: 160, distance: 193.0
click at [655, 160] on div "YELLOW BLACK DILDO REVERSE [DEMOGRAPHIC_DATA]" at bounding box center [717, 165] width 529 height 23
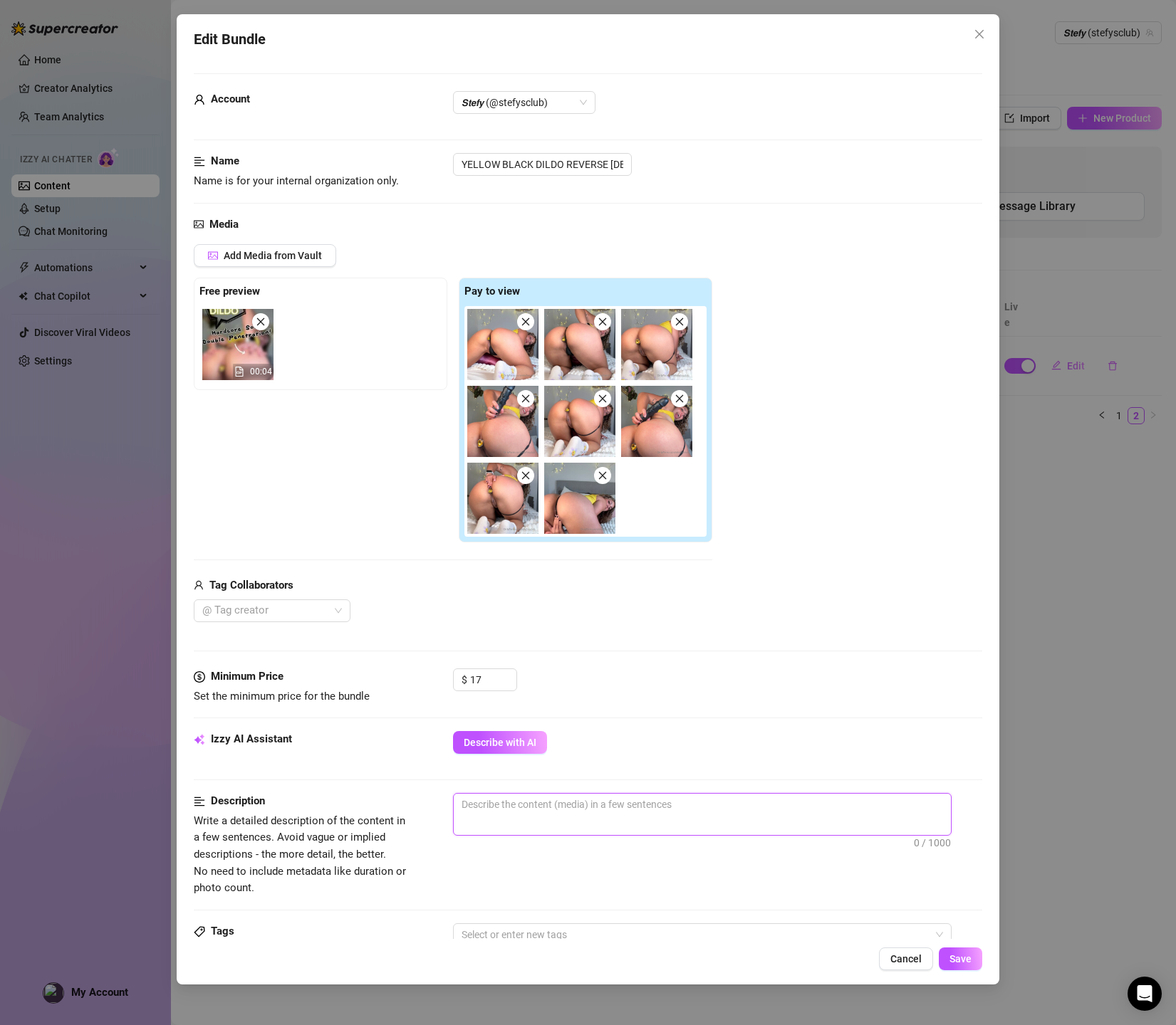
click at [553, 801] on textarea at bounding box center [702, 804] width 497 height 21
paste textarea "8-minute solo video featuring me with an extra-thick black super dildo and matc…"
type textarea "8-minute solo video featuring me with an extra-thick black super dildo and matc…"
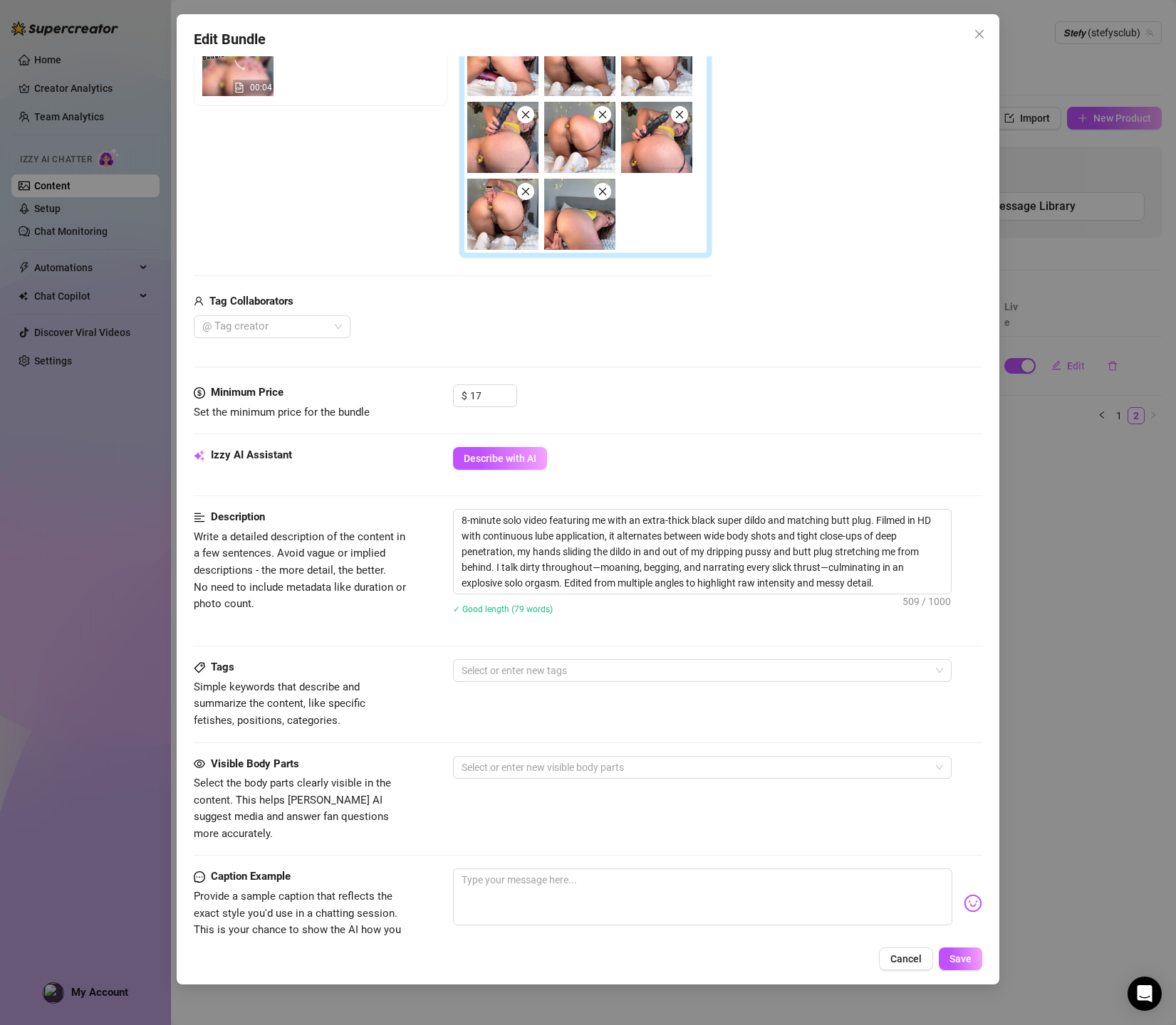
scroll to position [286, 0]
click at [499, 664] on div at bounding box center [694, 668] width 478 height 20
type textarea "8-minute solo video featuring me with an extra-thick black super dildo and matc…"
click at [499, 664] on div at bounding box center [694, 668] width 478 height 20
click at [497, 673] on div at bounding box center [694, 668] width 478 height 20
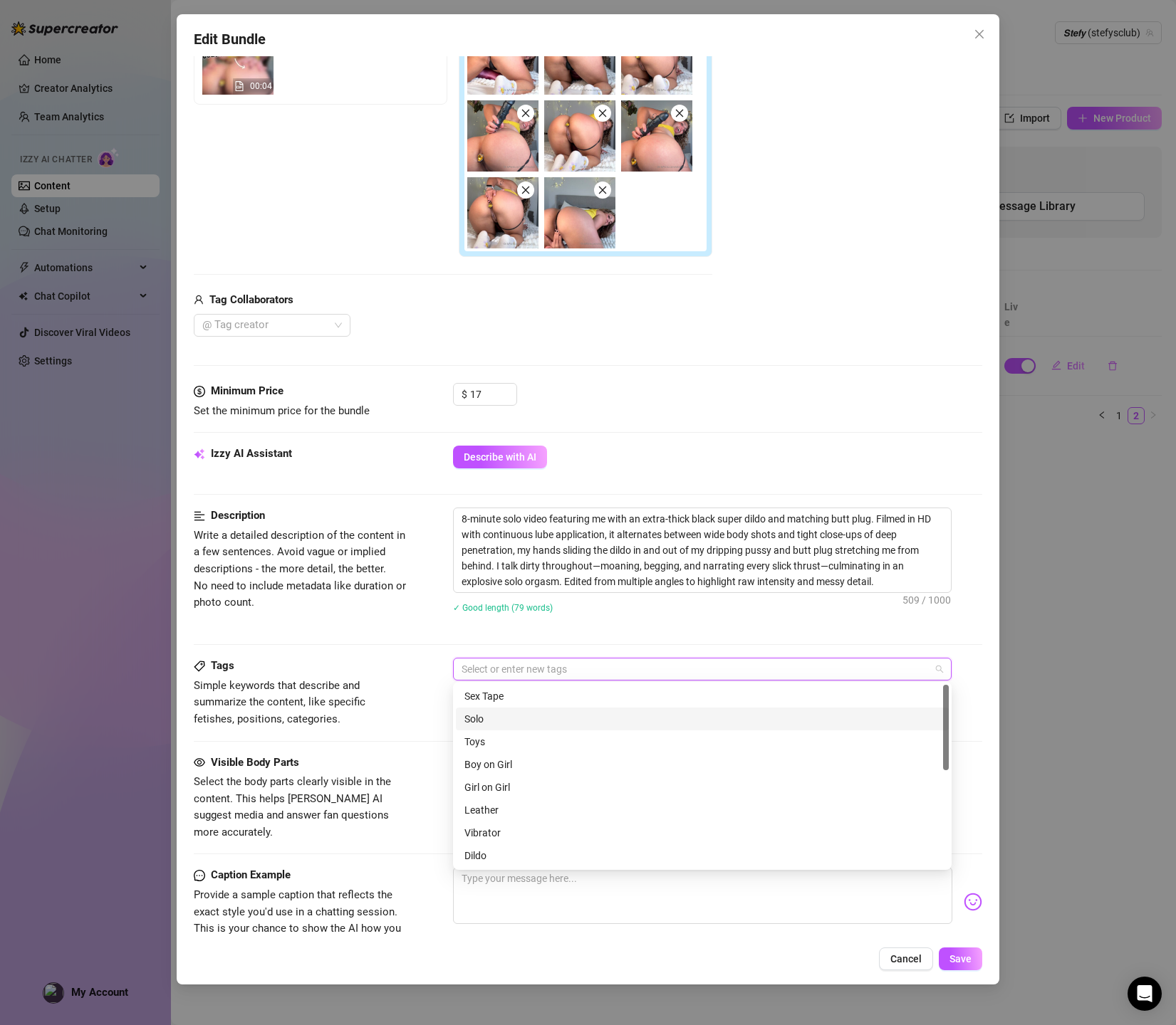
drag, startPoint x: 490, startPoint y: 714, endPoint x: 487, endPoint y: 731, distance: 17.3
click at [490, 715] on div "Solo" at bounding box center [702, 719] width 476 height 15
click at [483, 737] on div "Toys" at bounding box center [702, 741] width 476 height 15
type input "ass"
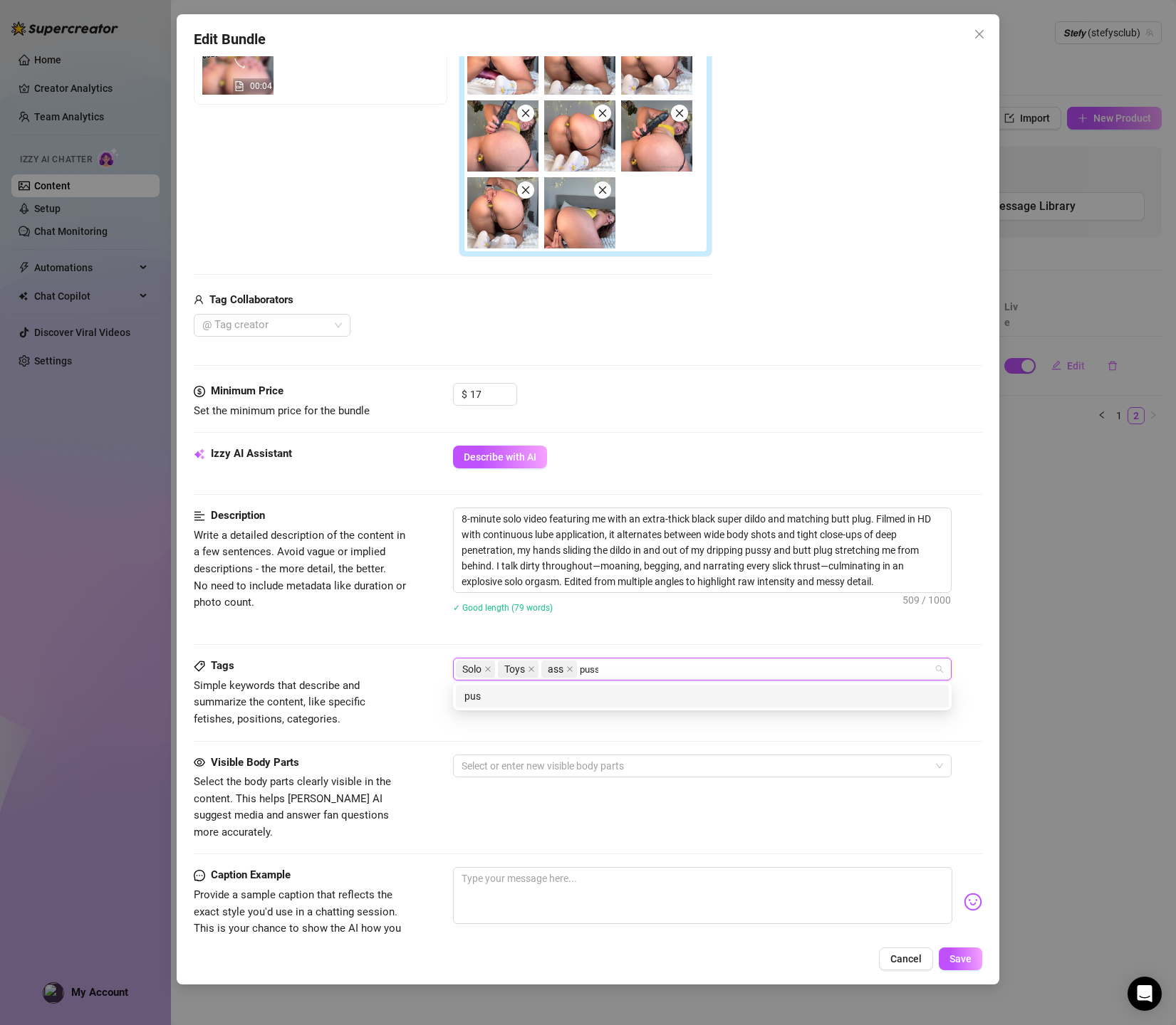
type input "pussy"
type input "missionary"
type input "doggy"
type input "reverse cowgirl"
type input "ride"
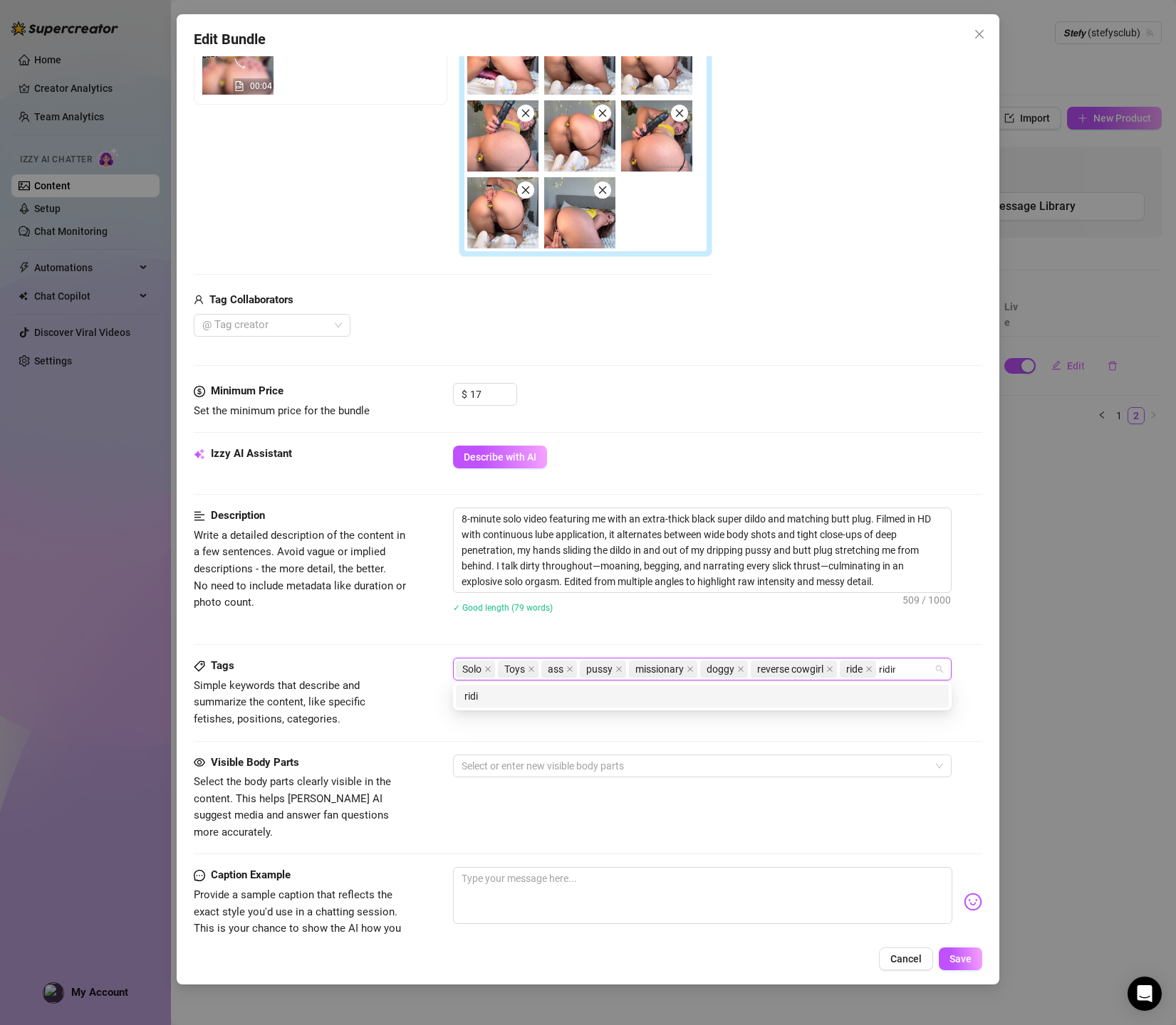
type input "riding"
type input "butt plug"
type input "blck dildo"
type input "8min"
type input "dirty talk"
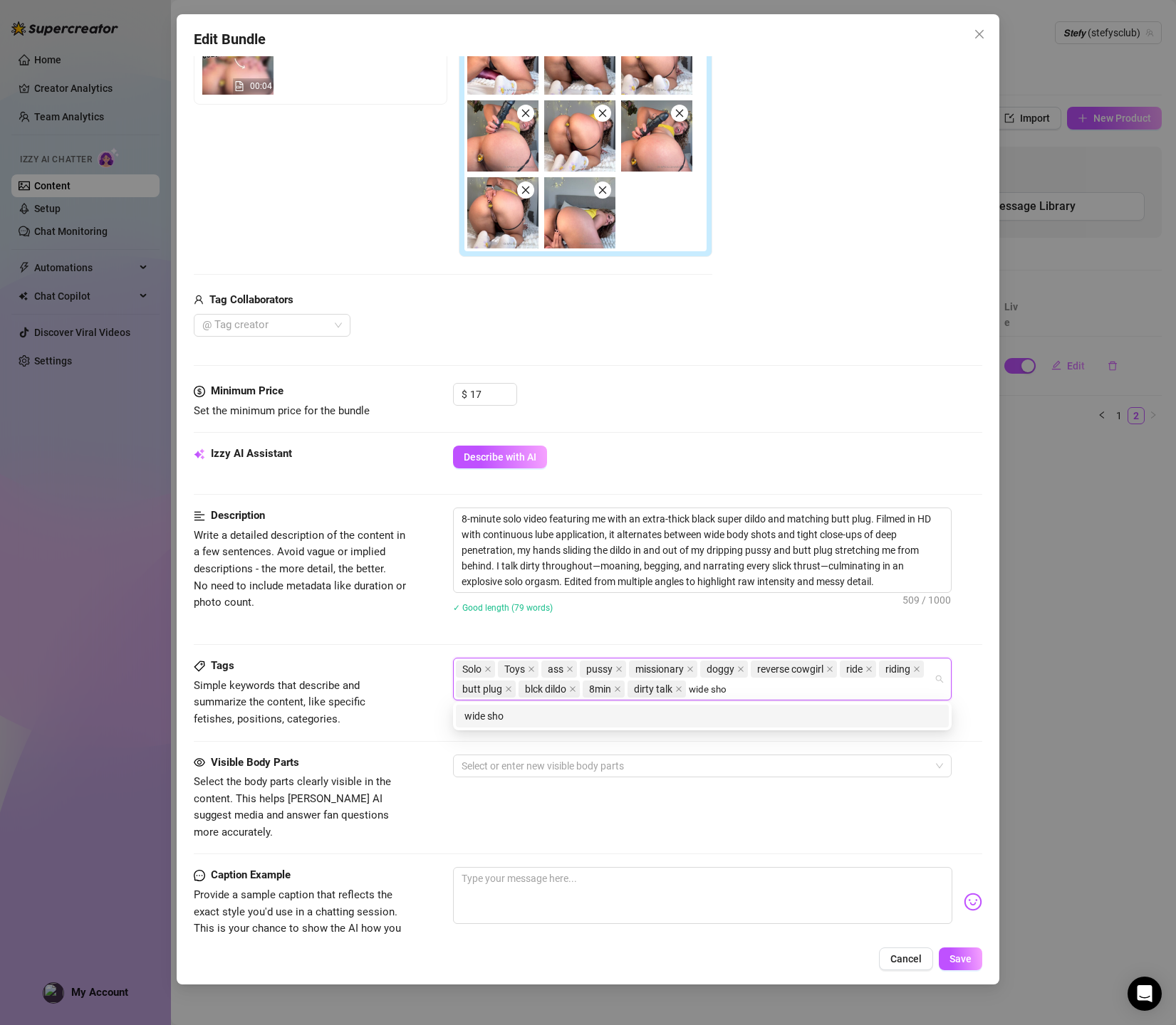
type input "wide shot"
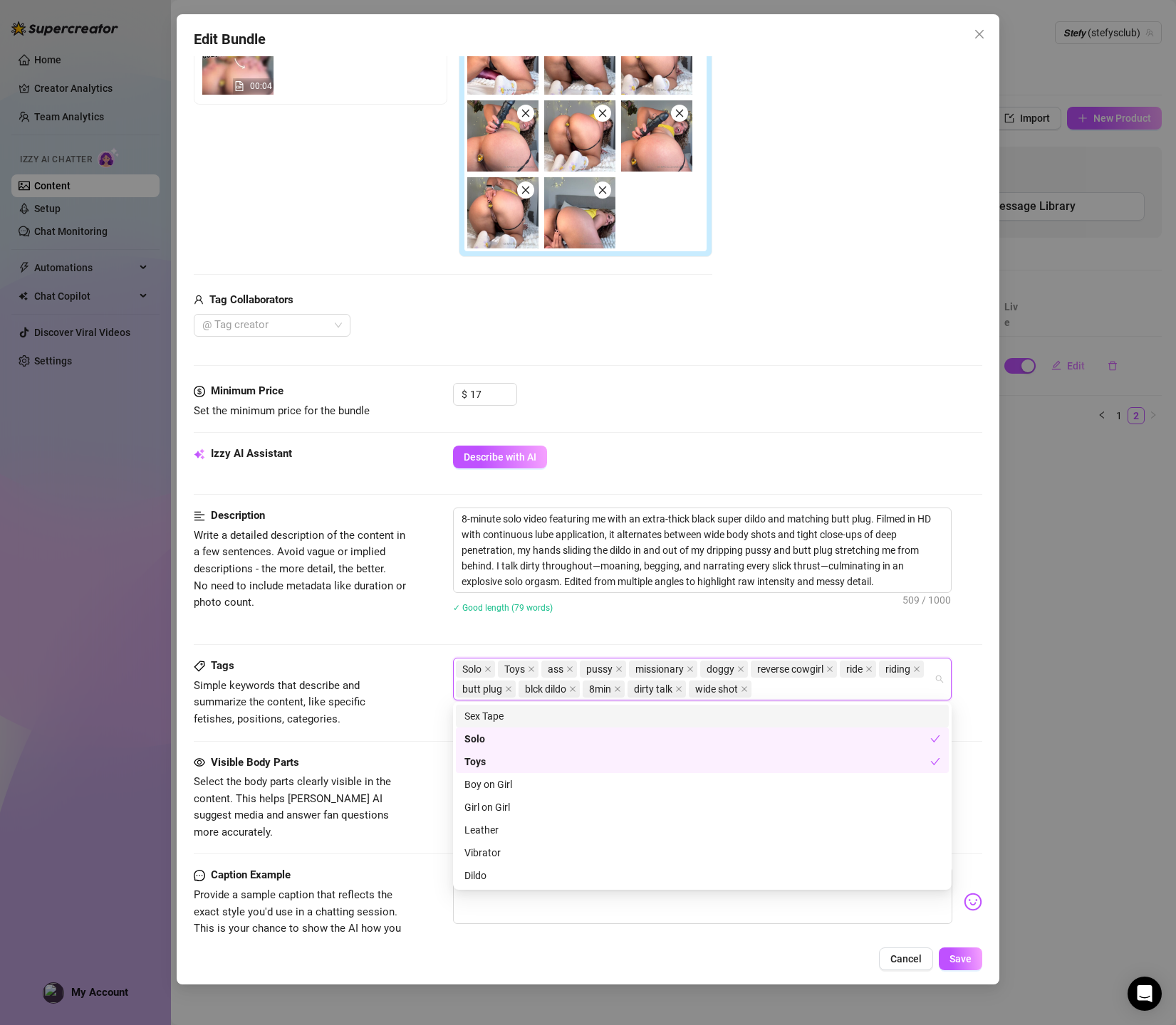
scroll to position [12, 0]
click at [366, 758] on div "Visible Body Parts" at bounding box center [300, 763] width 214 height 17
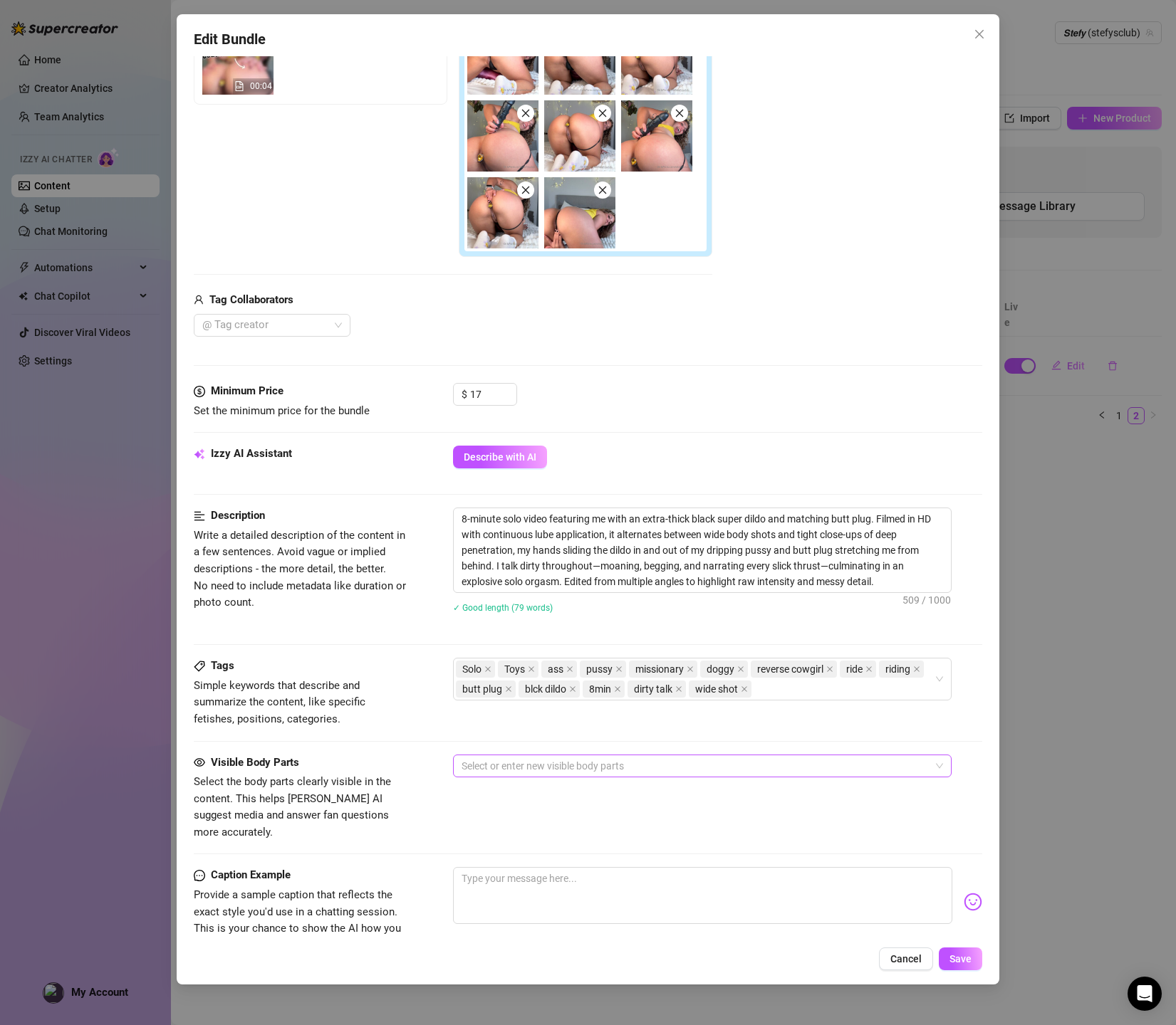
click at [496, 761] on div at bounding box center [694, 765] width 478 height 20
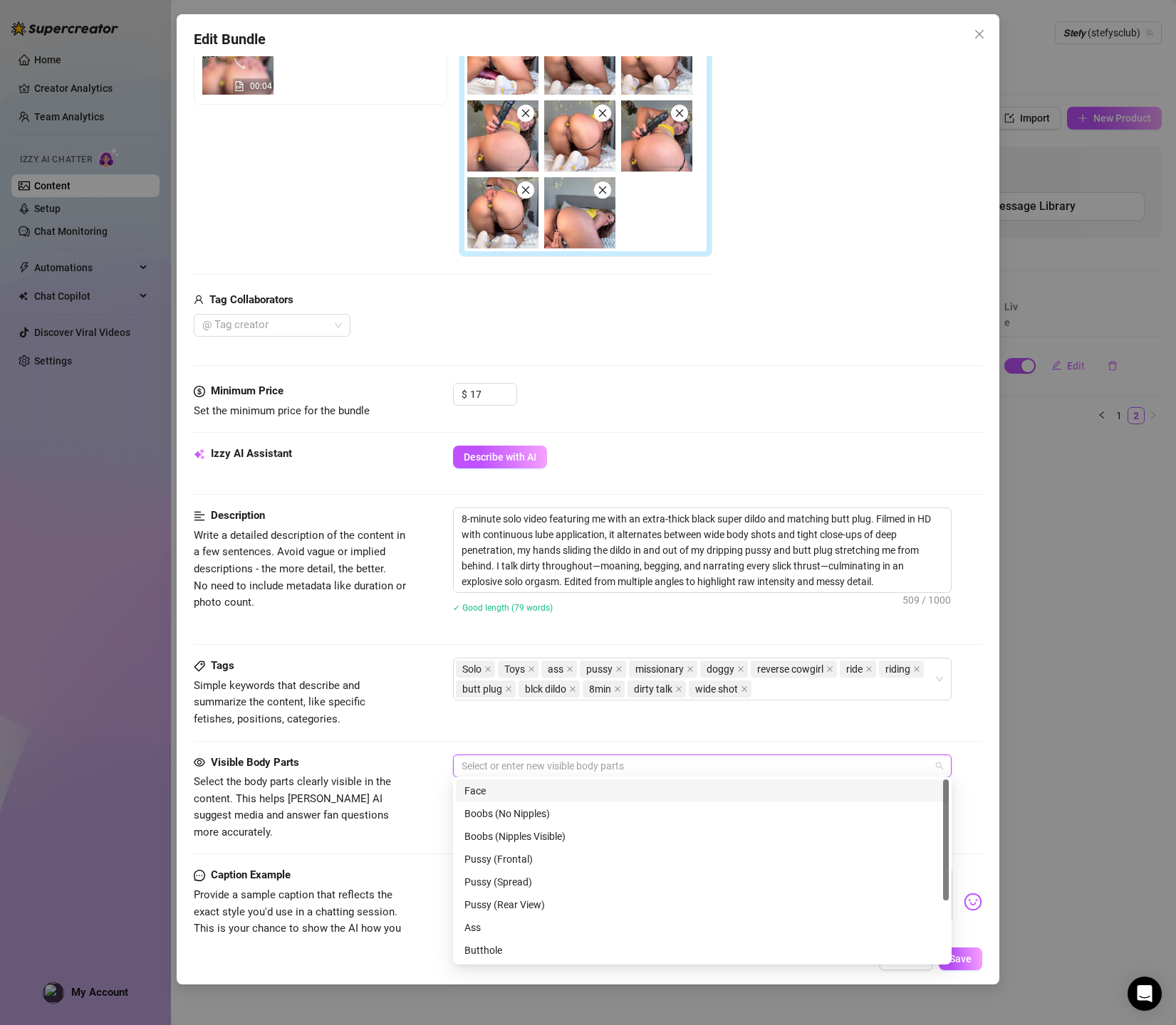
click at [496, 790] on div "Face" at bounding box center [702, 791] width 476 height 15
drag, startPoint x: 506, startPoint y: 837, endPoint x: 499, endPoint y: 807, distance: 30.8
click at [506, 837] on div "Boobs (Nipples Visible)" at bounding box center [702, 836] width 476 height 15
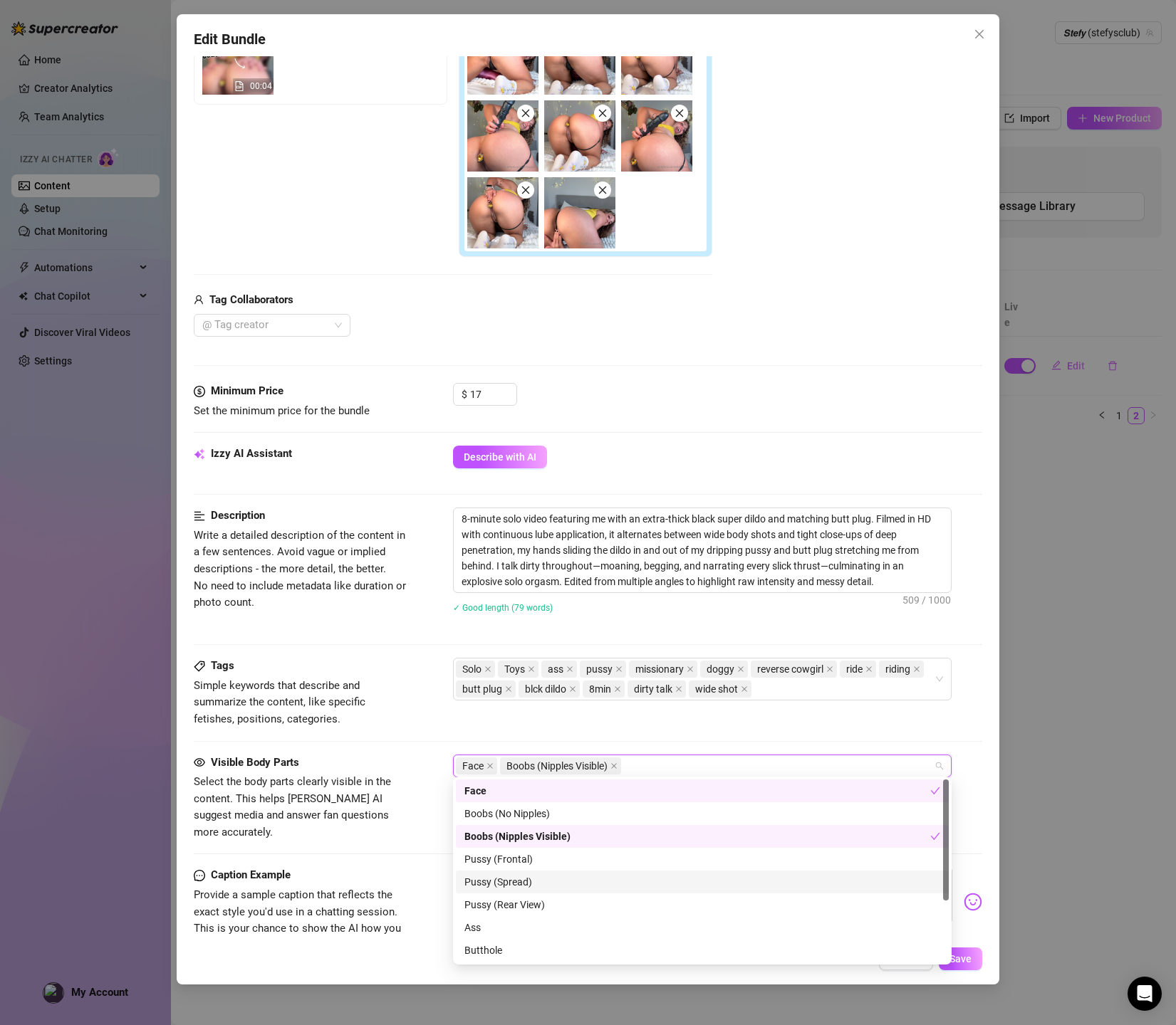
click at [489, 874] on div "Pussy (Spread)" at bounding box center [702, 882] width 476 height 15
click at [513, 841] on div "Boobs (Nipples Visible)" at bounding box center [697, 836] width 466 height 15
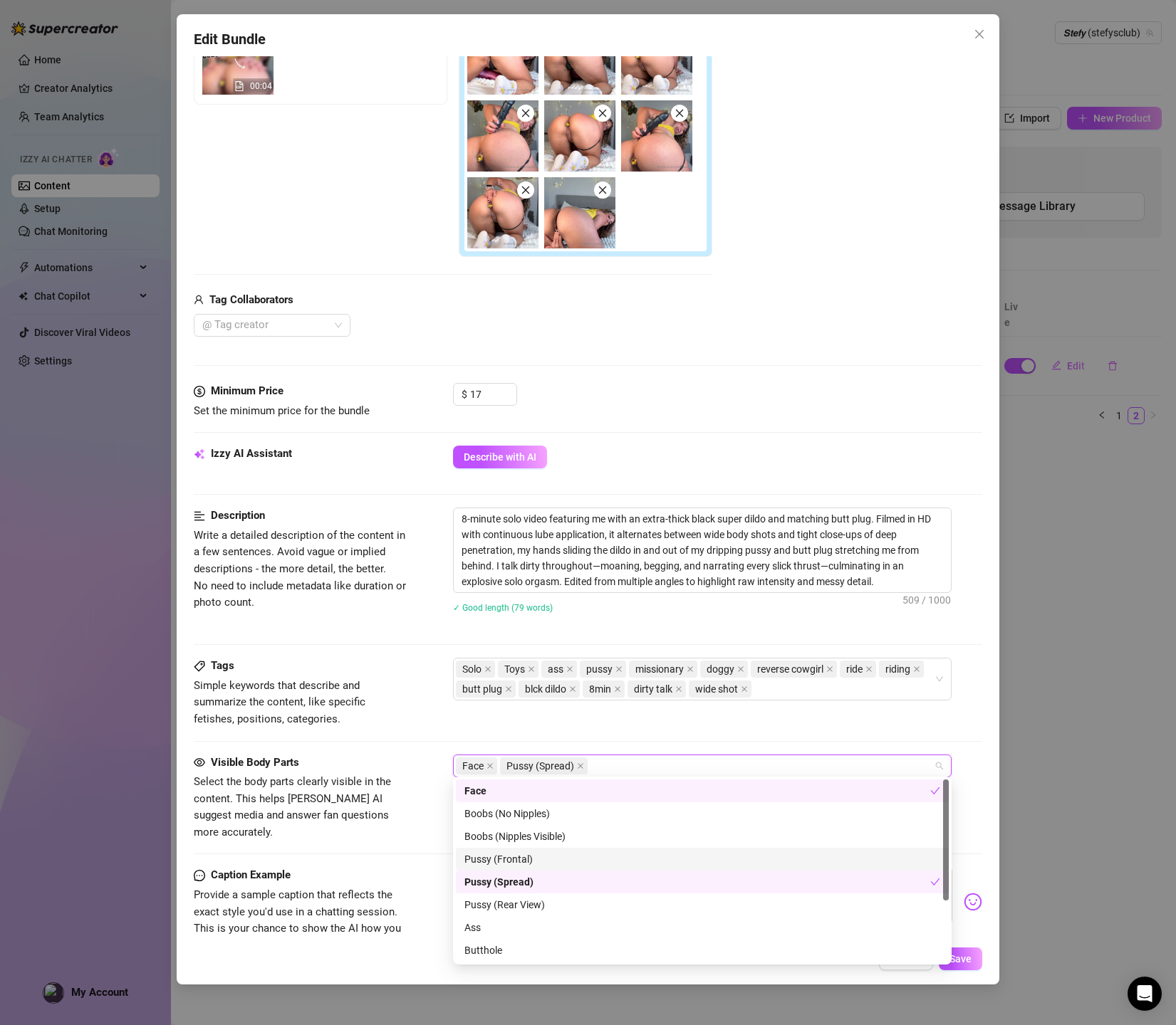
click at [507, 853] on div "Pussy (Frontal)" at bounding box center [702, 859] width 476 height 15
click at [511, 833] on div "Boobs (Nipples Visible)" at bounding box center [702, 836] width 476 height 15
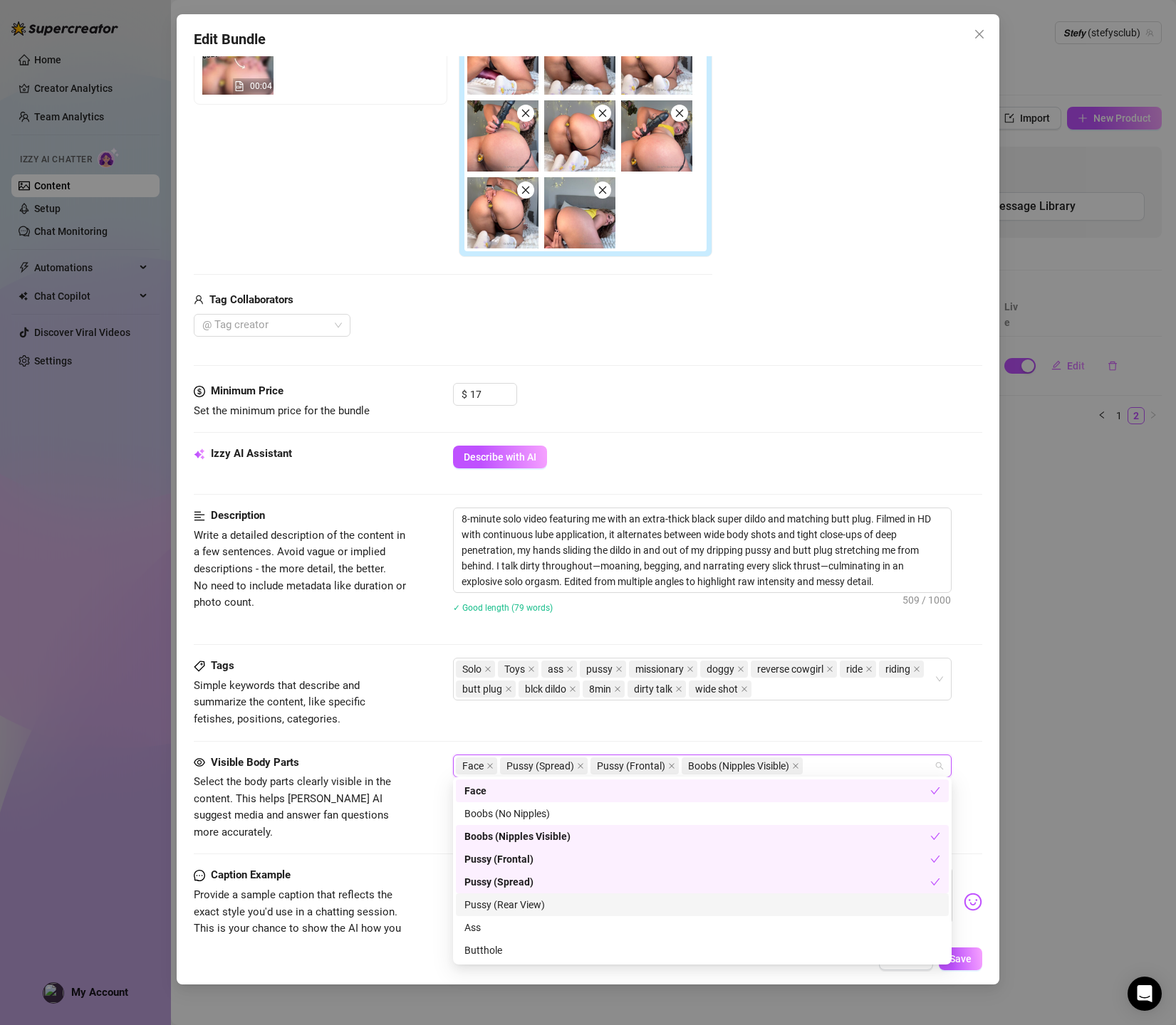
click at [509, 902] on div "Pussy (Rear View)" at bounding box center [702, 904] width 476 height 15
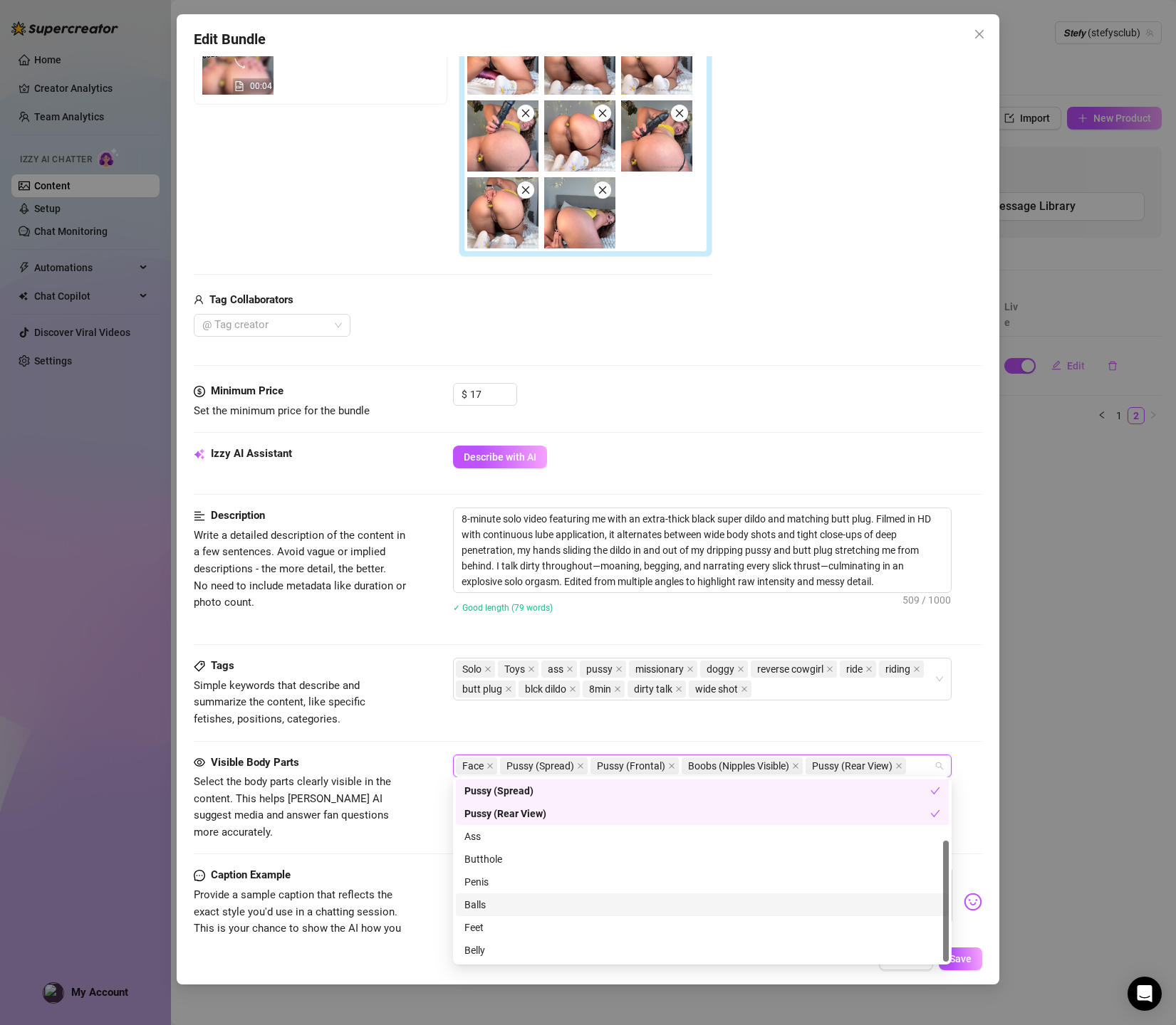
click at [495, 896] on div "Balls" at bounding box center [702, 905] width 493 height 23
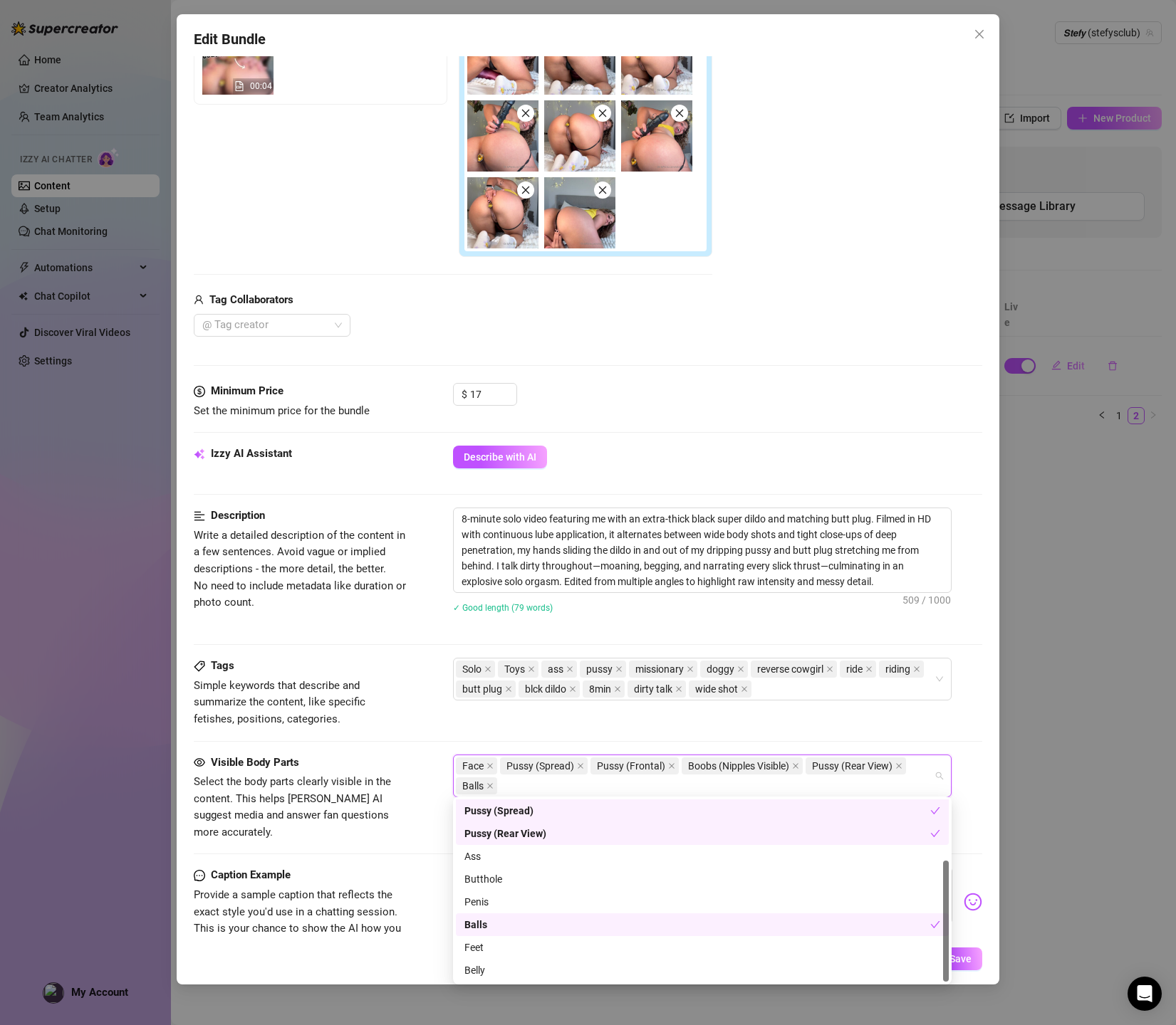
click at [490, 920] on div "Balls" at bounding box center [697, 924] width 466 height 15
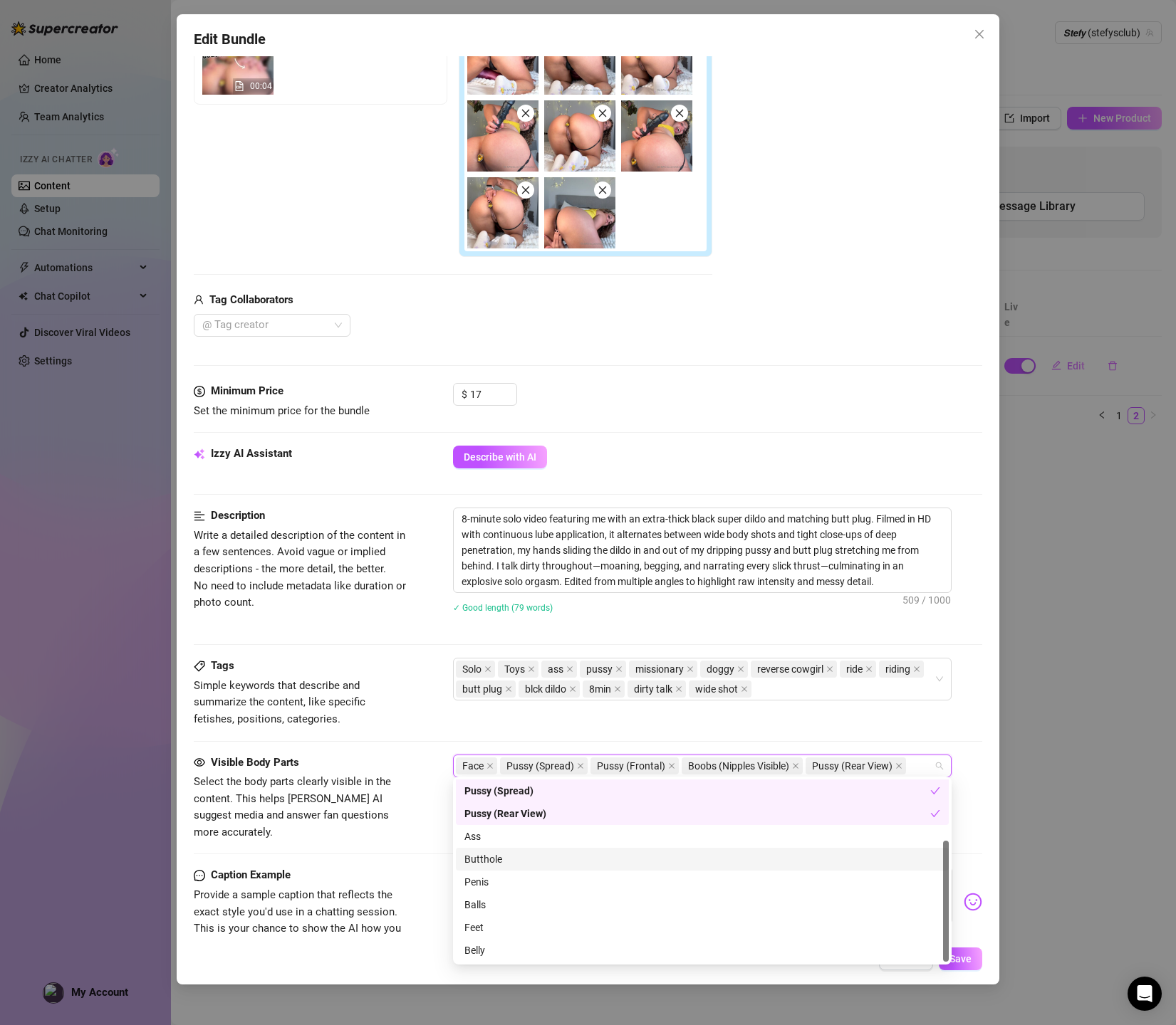
click at [488, 856] on div "Butthole" at bounding box center [702, 859] width 476 height 15
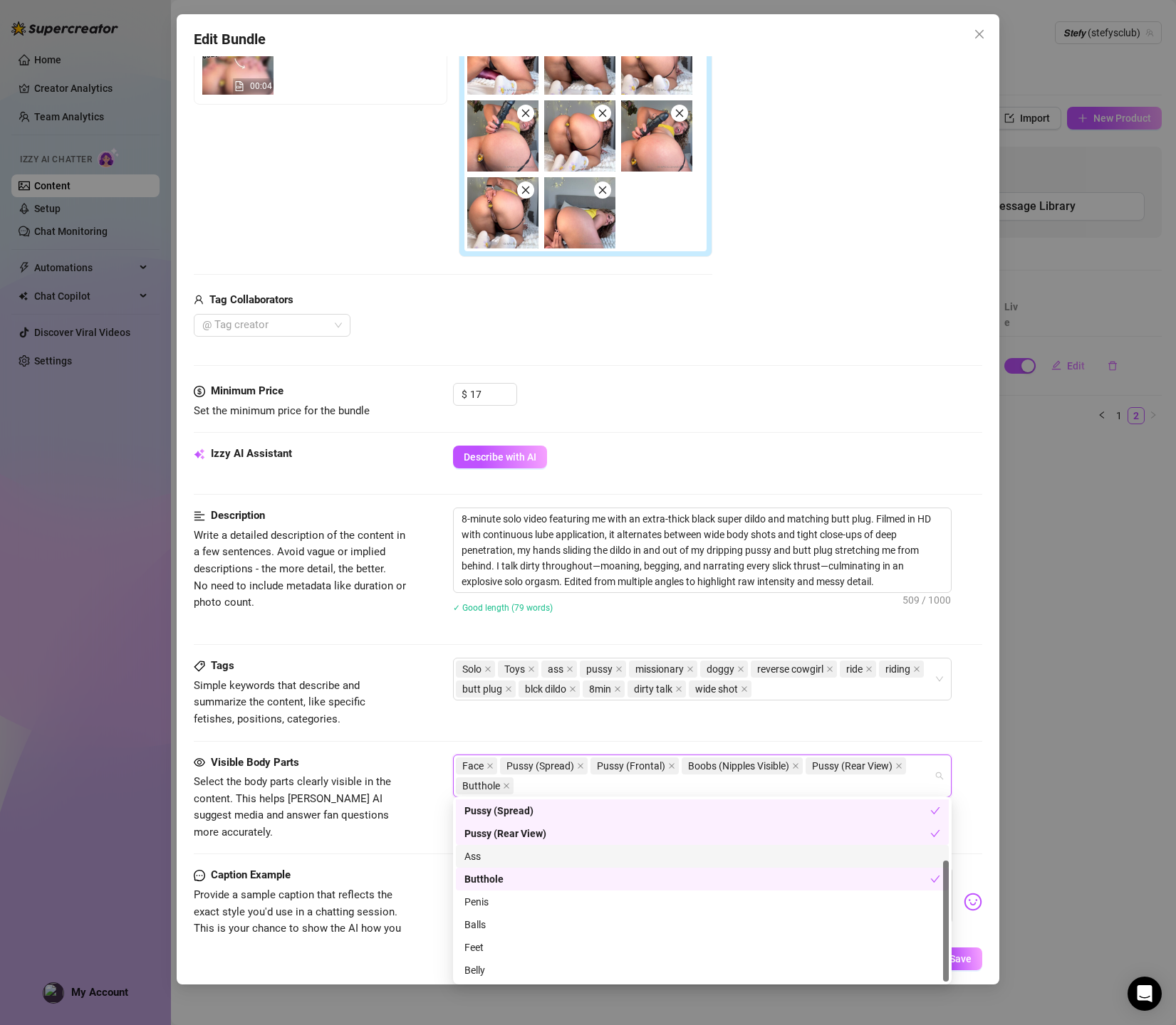
click at [471, 855] on div "Ass" at bounding box center [702, 856] width 476 height 15
click at [499, 970] on div "Belly" at bounding box center [702, 970] width 476 height 15
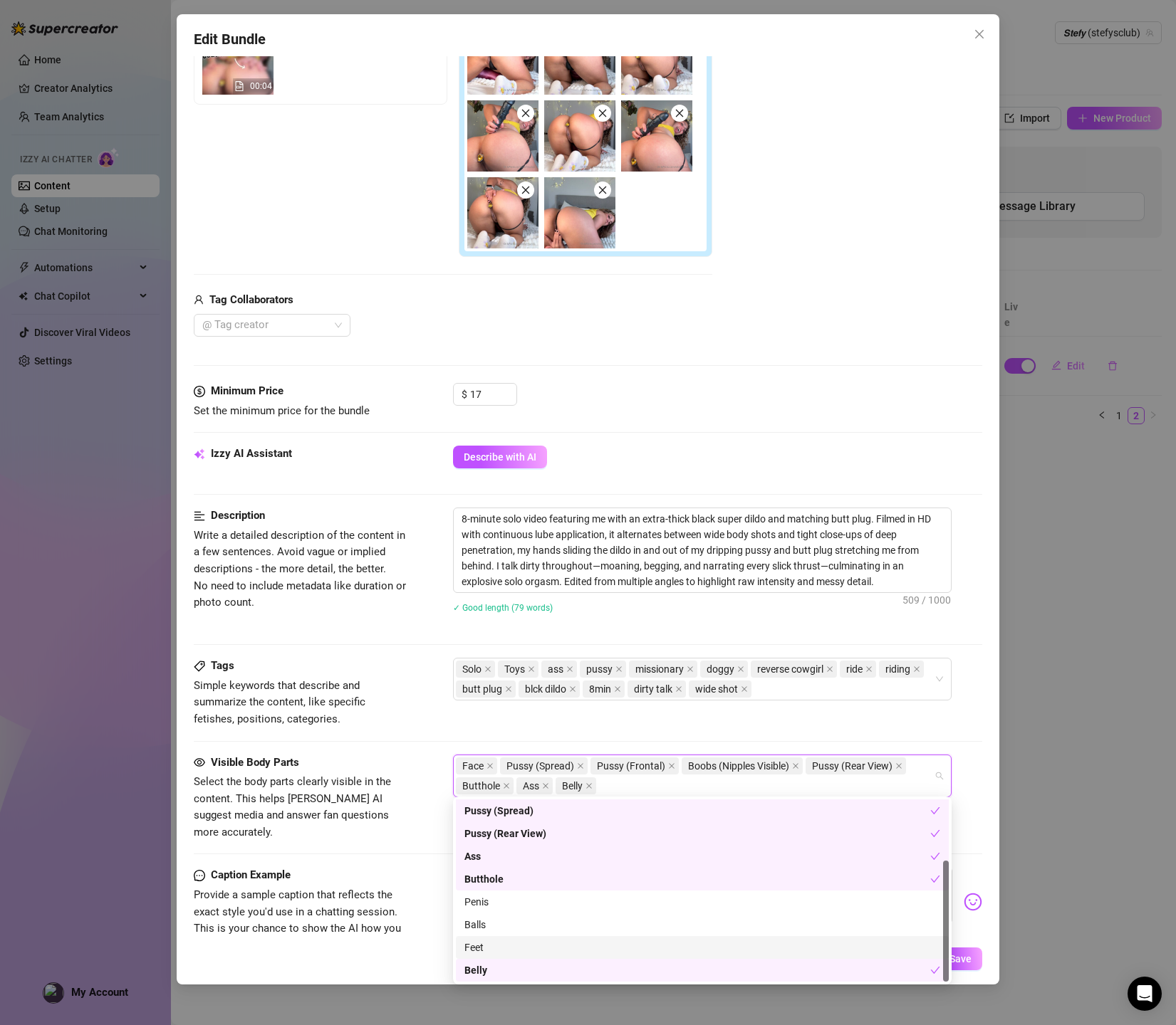
click at [348, 827] on div "Visible Body Parts Select the body parts clearly visible in the content. This h…" at bounding box center [588, 811] width 789 height 113
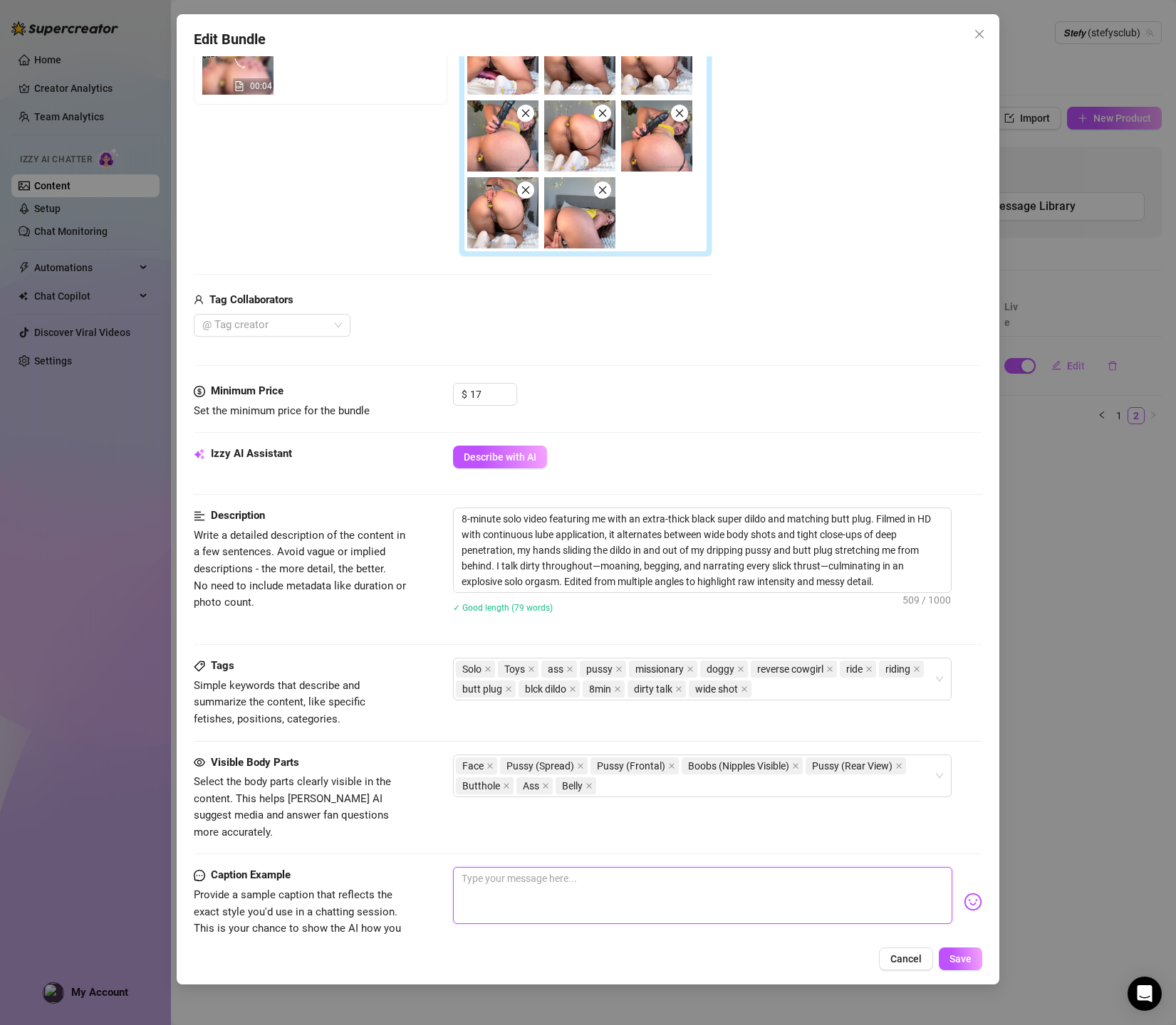
click at [477, 867] on textarea at bounding box center [702, 895] width 500 height 57
paste textarea "hell papi… this fat black dildo dragging in and out of my dripping pussy while …"
type textarea "hell papi… this fat black dildo dragging in and out of my dripping pussy while …"
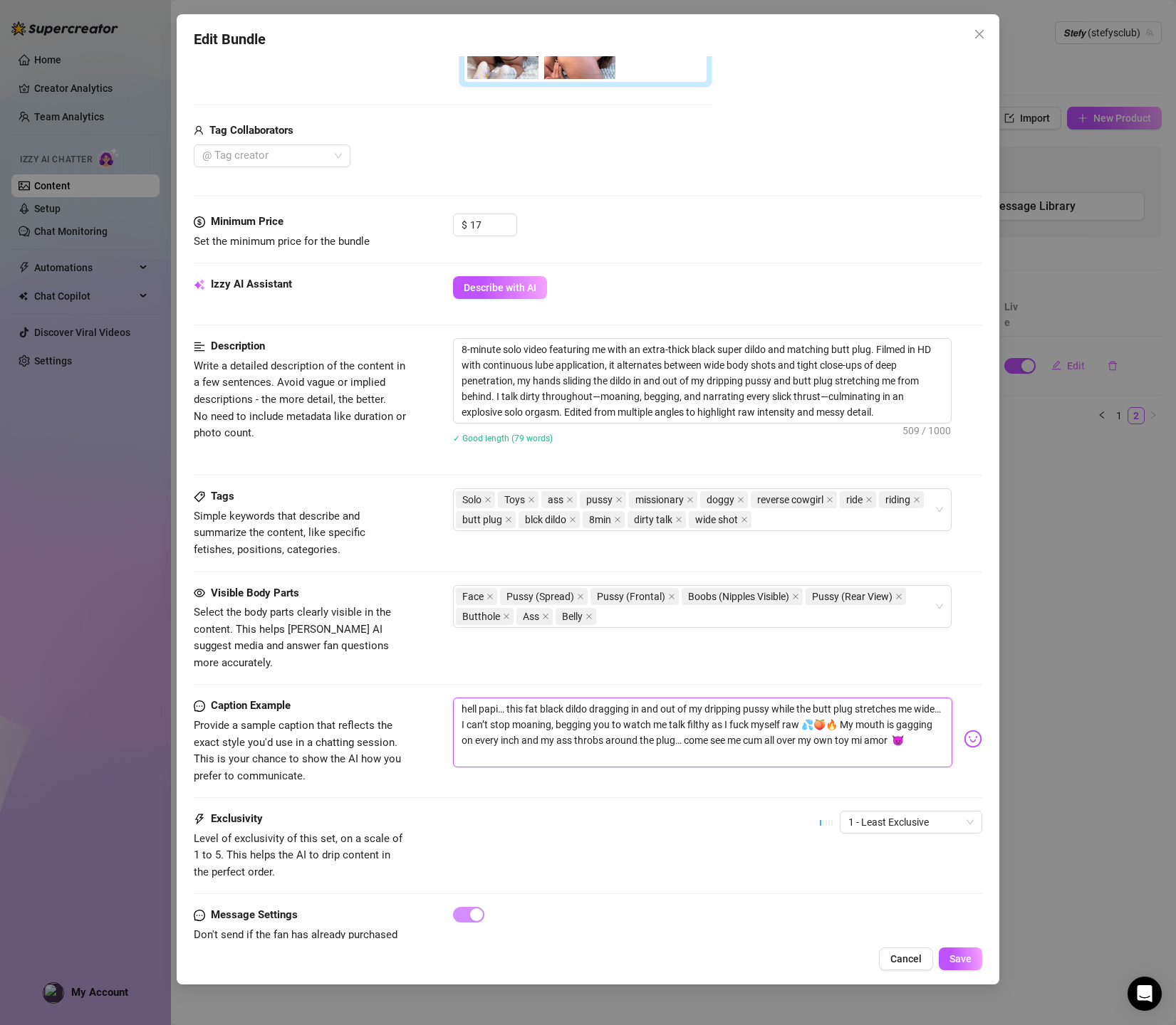
scroll to position [466, 0]
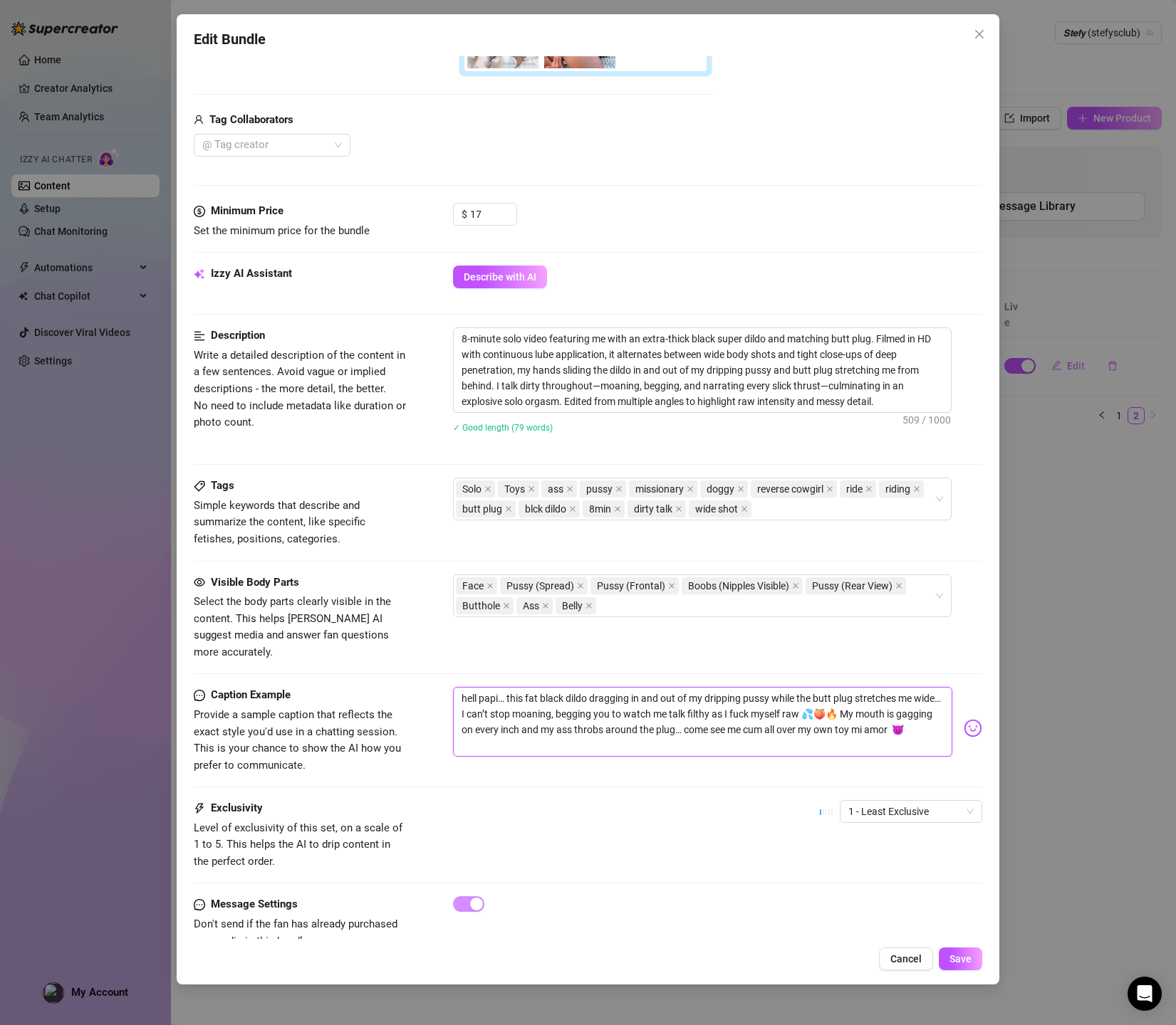
type textarea "hell papi… this fat black dildo dragging in and out of my dripping pussy while …"
click at [847, 802] on div "1 - Least Exclusive" at bounding box center [900, 817] width 162 height 35
click at [891, 801] on span "1 - Least Exclusive" at bounding box center [910, 811] width 126 height 21
click at [871, 858] on div "3" at bounding box center [910, 863] width 120 height 15
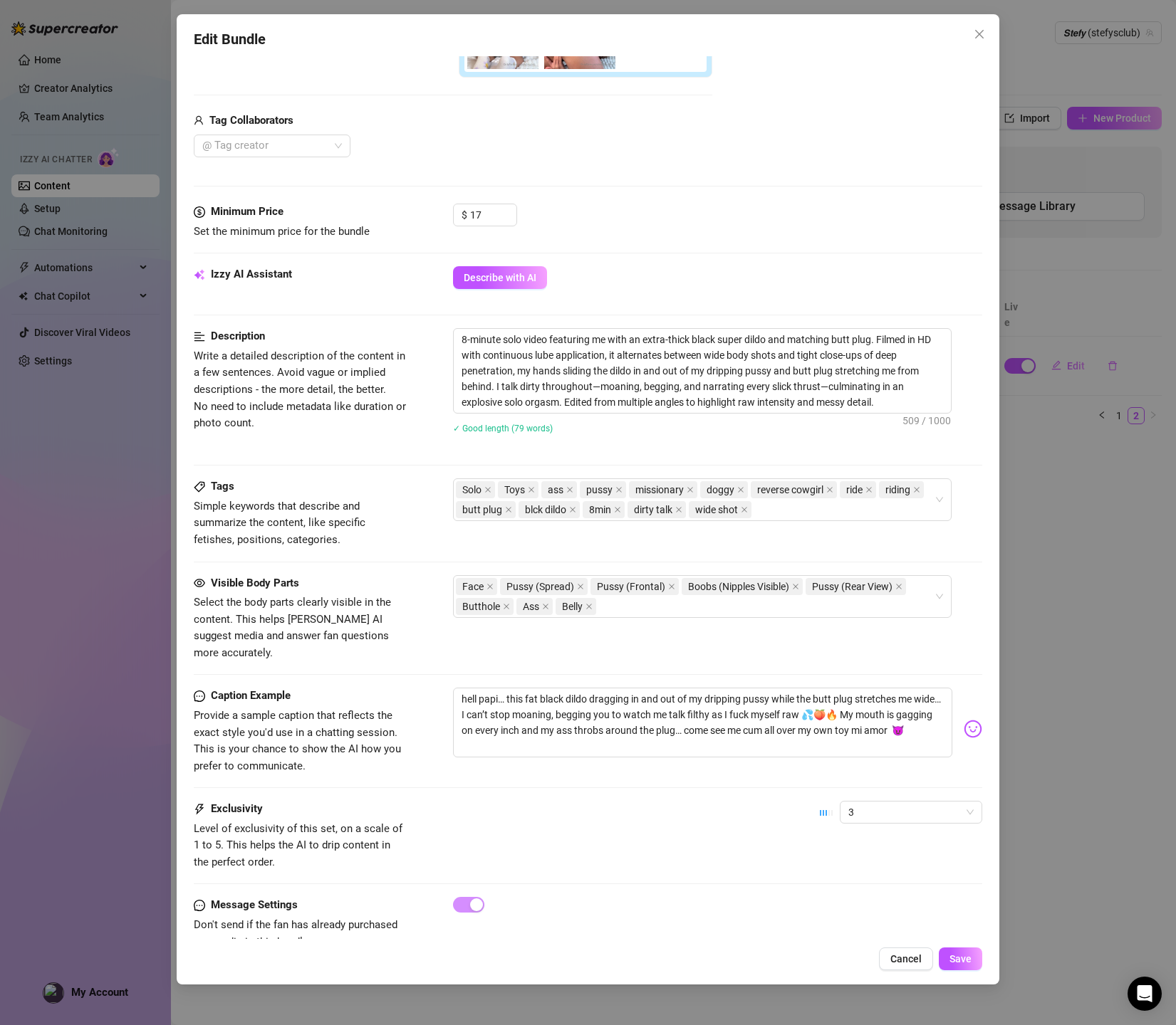
click at [786, 847] on div "Exclusivity Level of exclusivity of this set, on a scale of 1 to 5. This helps …" at bounding box center [588, 849] width 789 height 96
click at [955, 956] on span "Save" at bounding box center [960, 959] width 22 height 12
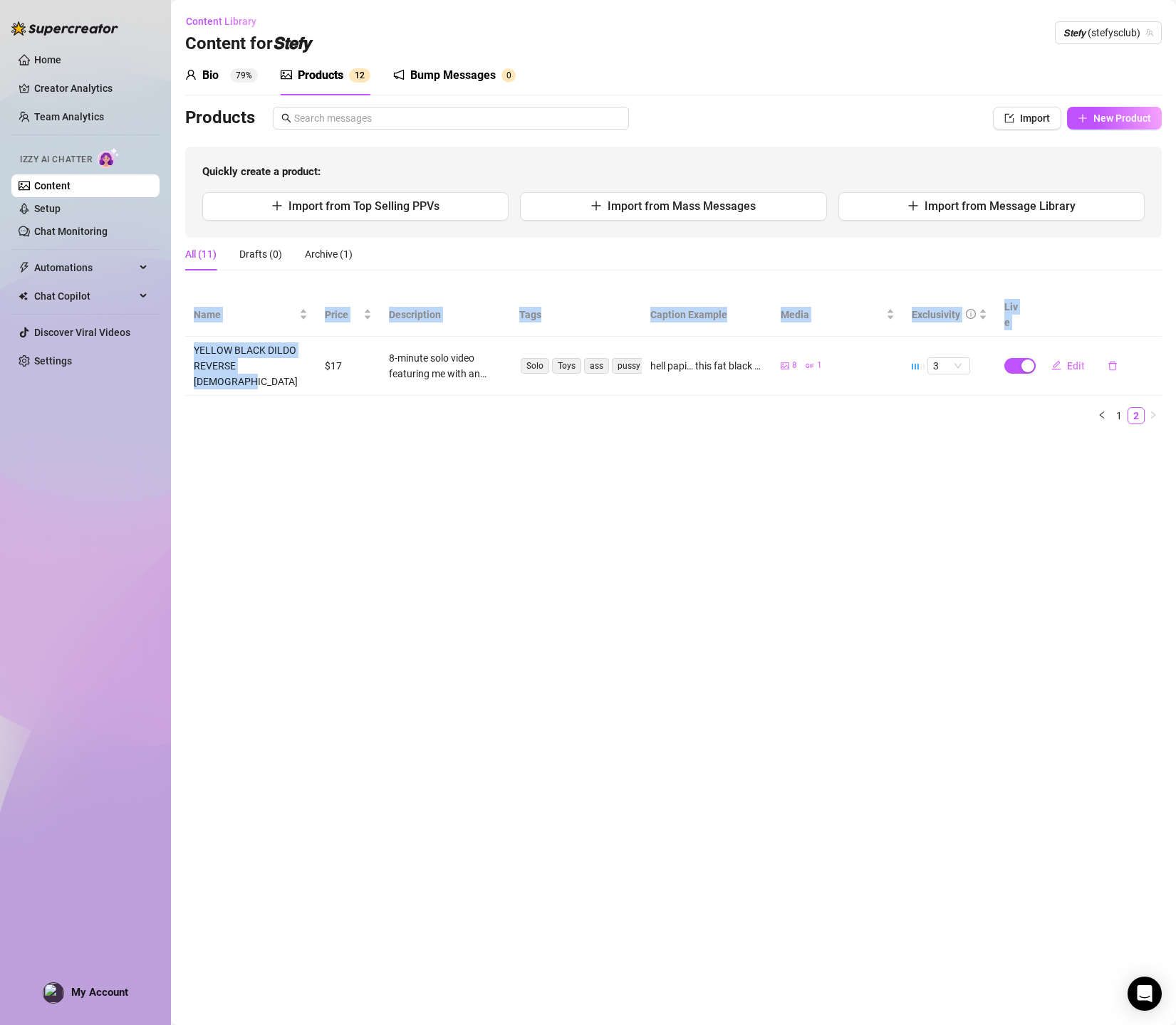
drag, startPoint x: 294, startPoint y: 349, endPoint x: 182, endPoint y: 333, distance: 113.1
click at [182, 333] on main "Content Library Content for 𝙎𝙩𝙚𝙛𝙮 𝙎𝙩𝙚𝙛𝙮 (stefysclub) Bio 79% Products 1 2 Bump …" at bounding box center [672, 512] width 1004 height 1025
click at [213, 337] on td "YELLOW BLACK DILDO REVERSE [DEMOGRAPHIC_DATA]" at bounding box center [250, 366] width 131 height 59
drag, startPoint x: 193, startPoint y: 336, endPoint x: 304, endPoint y: 352, distance: 112.1
click at [304, 352] on td "YELLOW BLACK DILDO REVERSE [DEMOGRAPHIC_DATA]" at bounding box center [250, 366] width 131 height 59
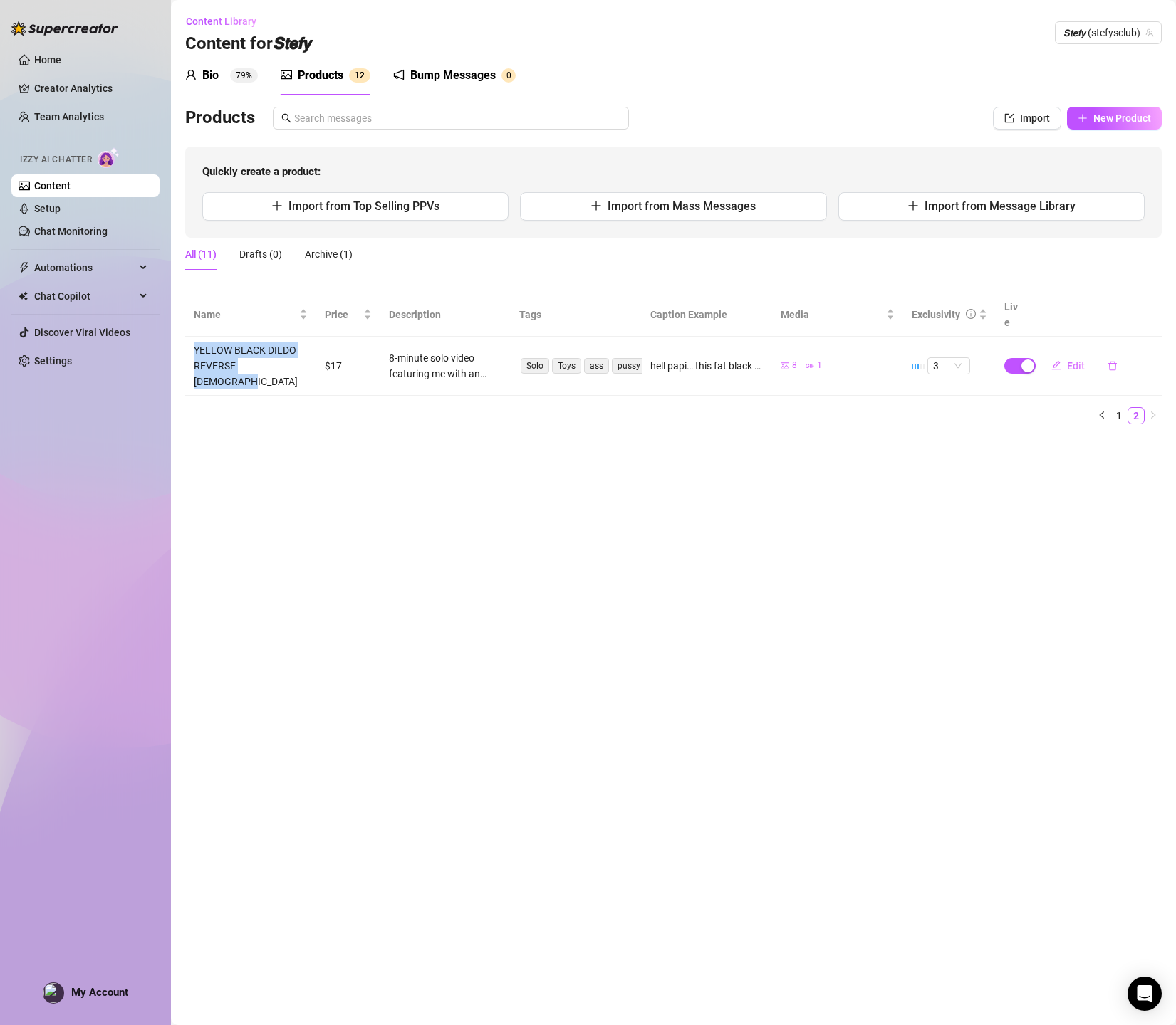
copy td "YELLOW BLACK DILDO REVERSE [DEMOGRAPHIC_DATA]"
click at [1099, 122] on span "New Product" at bounding box center [1122, 118] width 58 height 12
type textarea "Type your message here..."
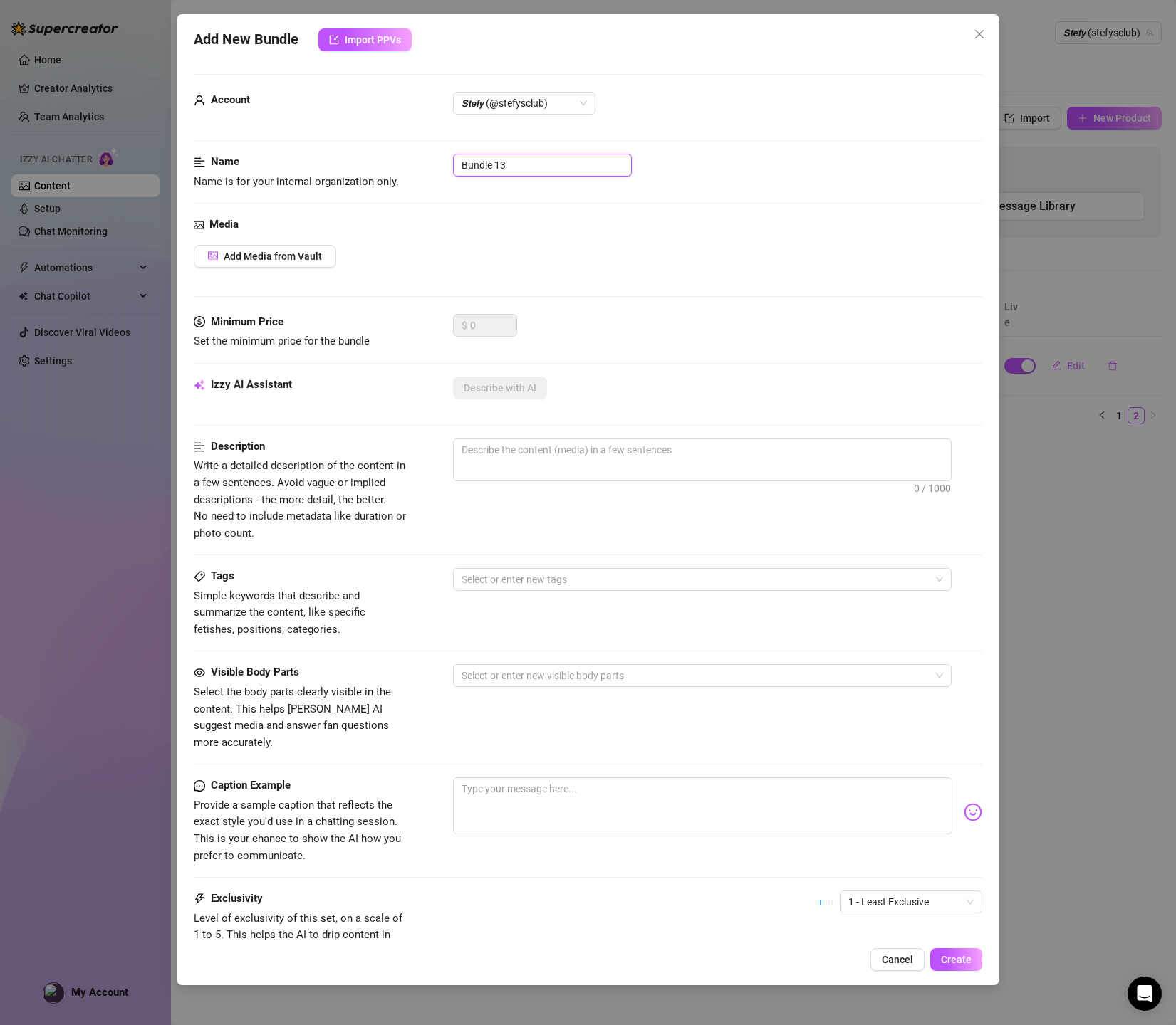
drag, startPoint x: 528, startPoint y: 161, endPoint x: 374, endPoint y: 152, distance: 154.3
click at [374, 152] on form "Account 𝙎𝙩𝙚𝙛𝙮 (@stefysclub) Name Name is for your internal organization only. B…" at bounding box center [588, 570] width 789 height 992
paste input "RED MALLA REVERSE CLOSE UP & BUTT PLUG❤️"
type input "RED MALLA REVERSE CLOSE UP & BUTT PLUG❤️"
click at [261, 261] on button "Add Media from Vault" at bounding box center [265, 256] width 142 height 23
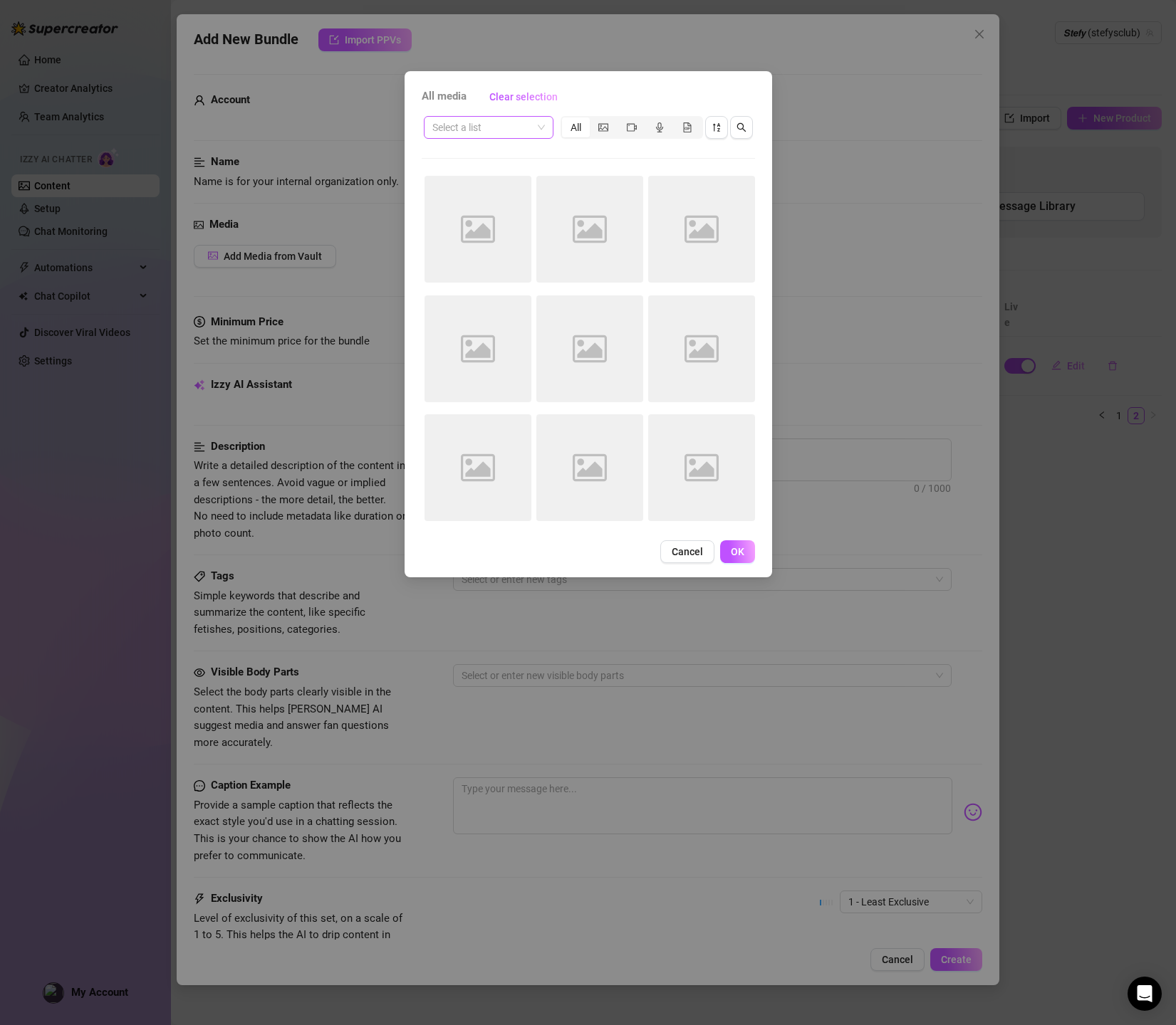
click at [512, 132] on input "search" at bounding box center [482, 128] width 100 height 21
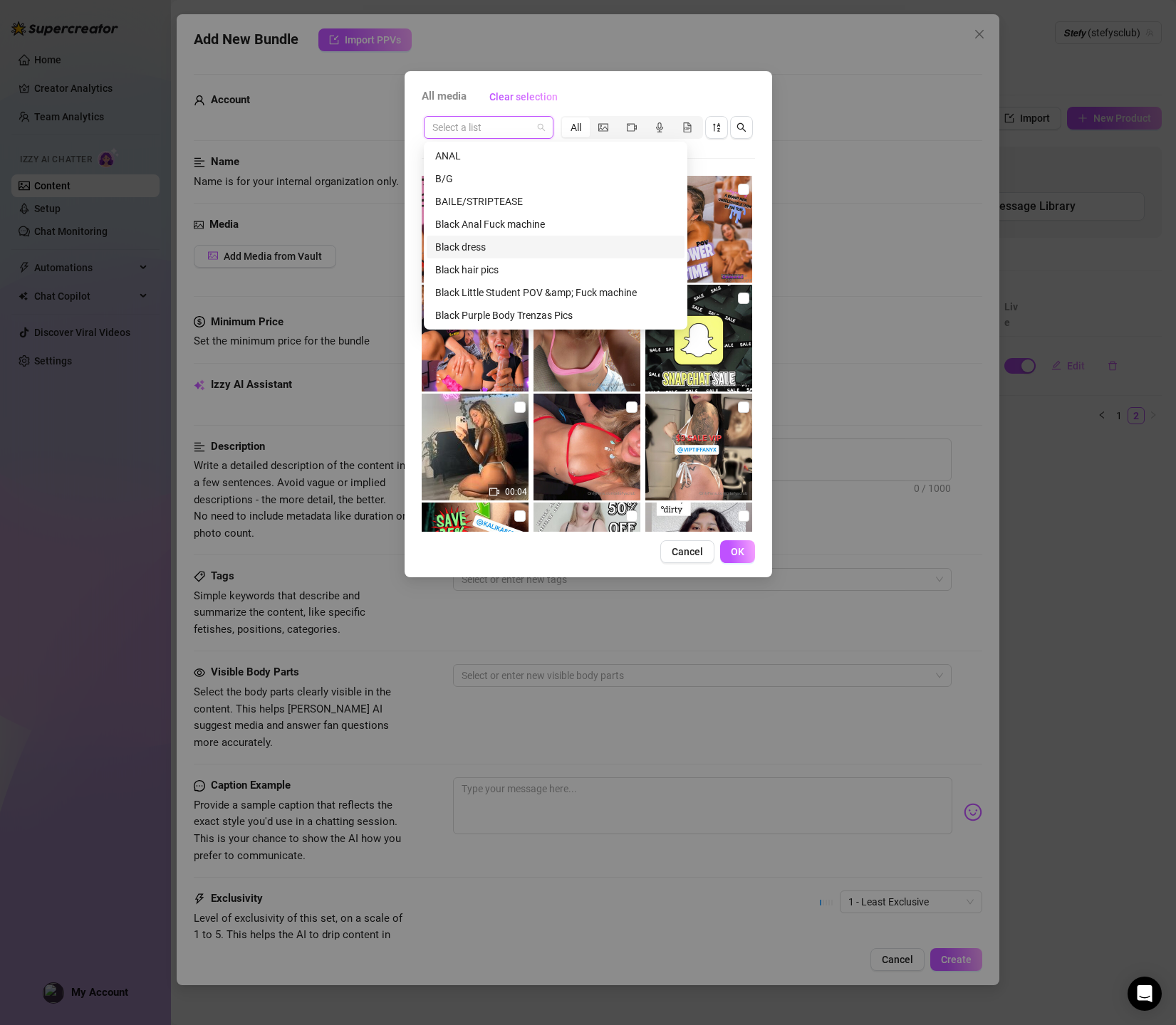
click at [402, 278] on div "All media Clear selection Select a list All 00:04 00:04 Cancel OK" at bounding box center [588, 512] width 1176 height 1025
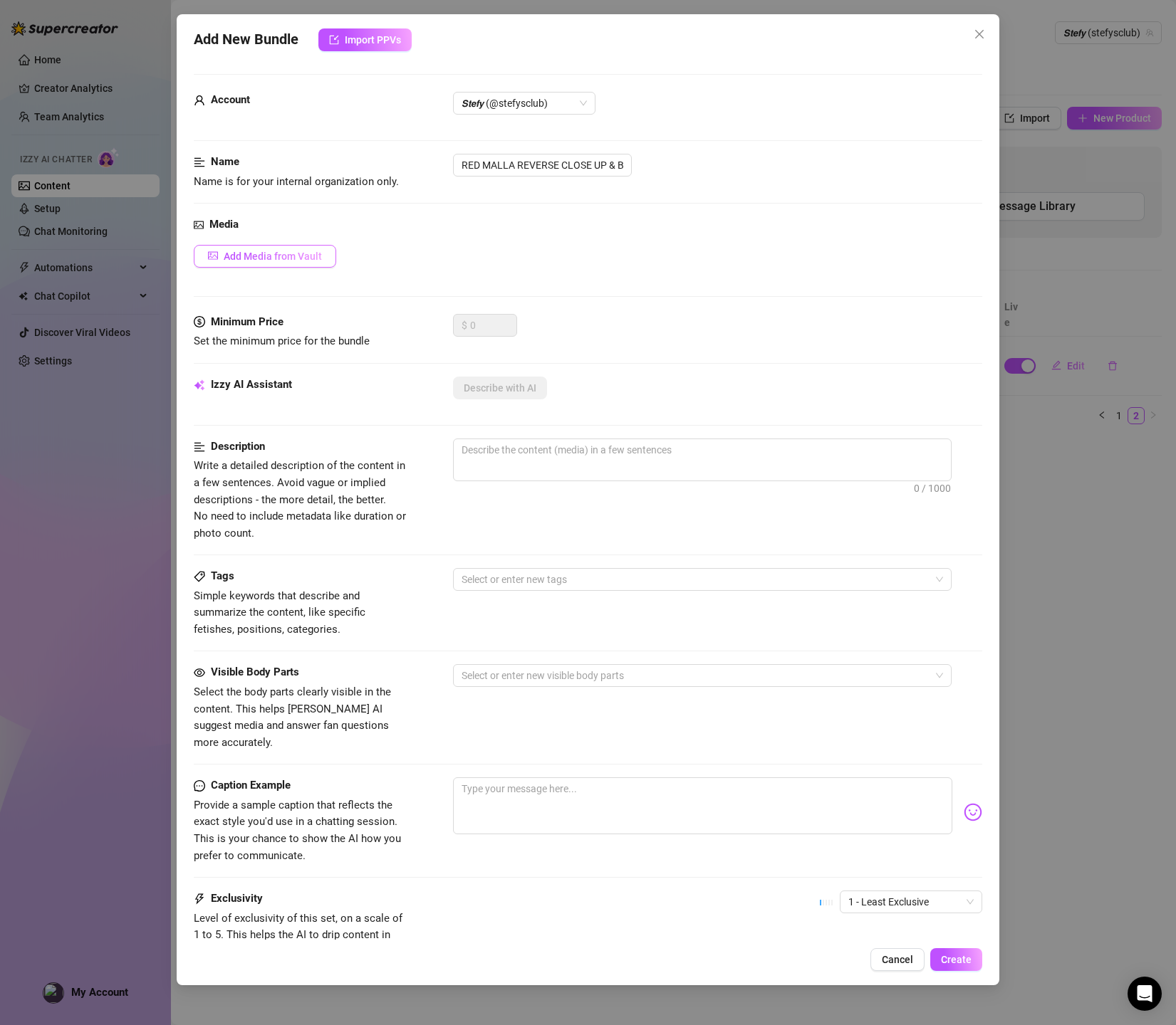
click at [253, 253] on span "Add Media from Vault" at bounding box center [272, 256] width 98 height 12
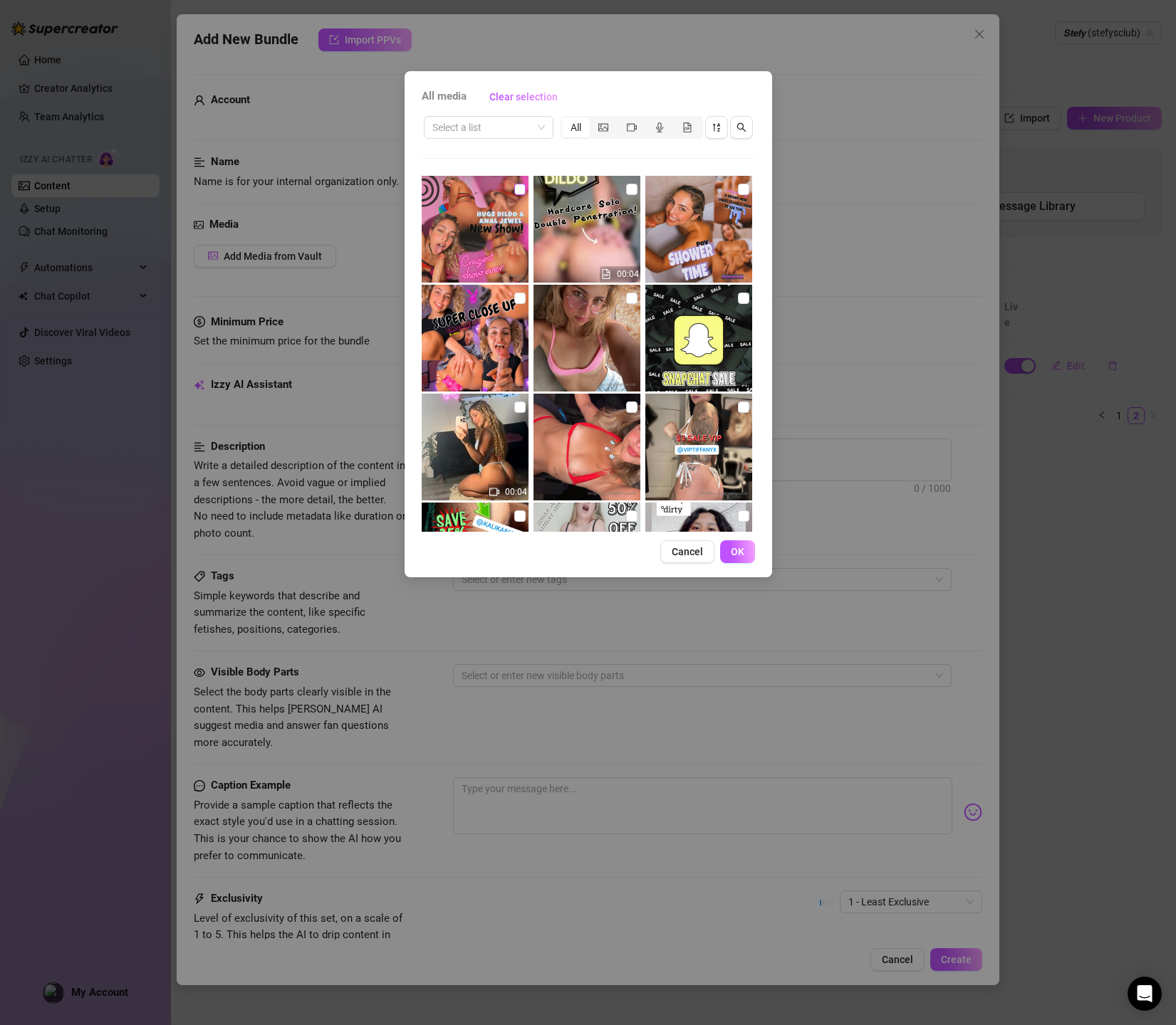
click at [515, 187] on input "checkbox" at bounding box center [520, 190] width 12 height 12
checkbox input "true"
click at [522, 128] on input "search" at bounding box center [482, 128] width 100 height 21
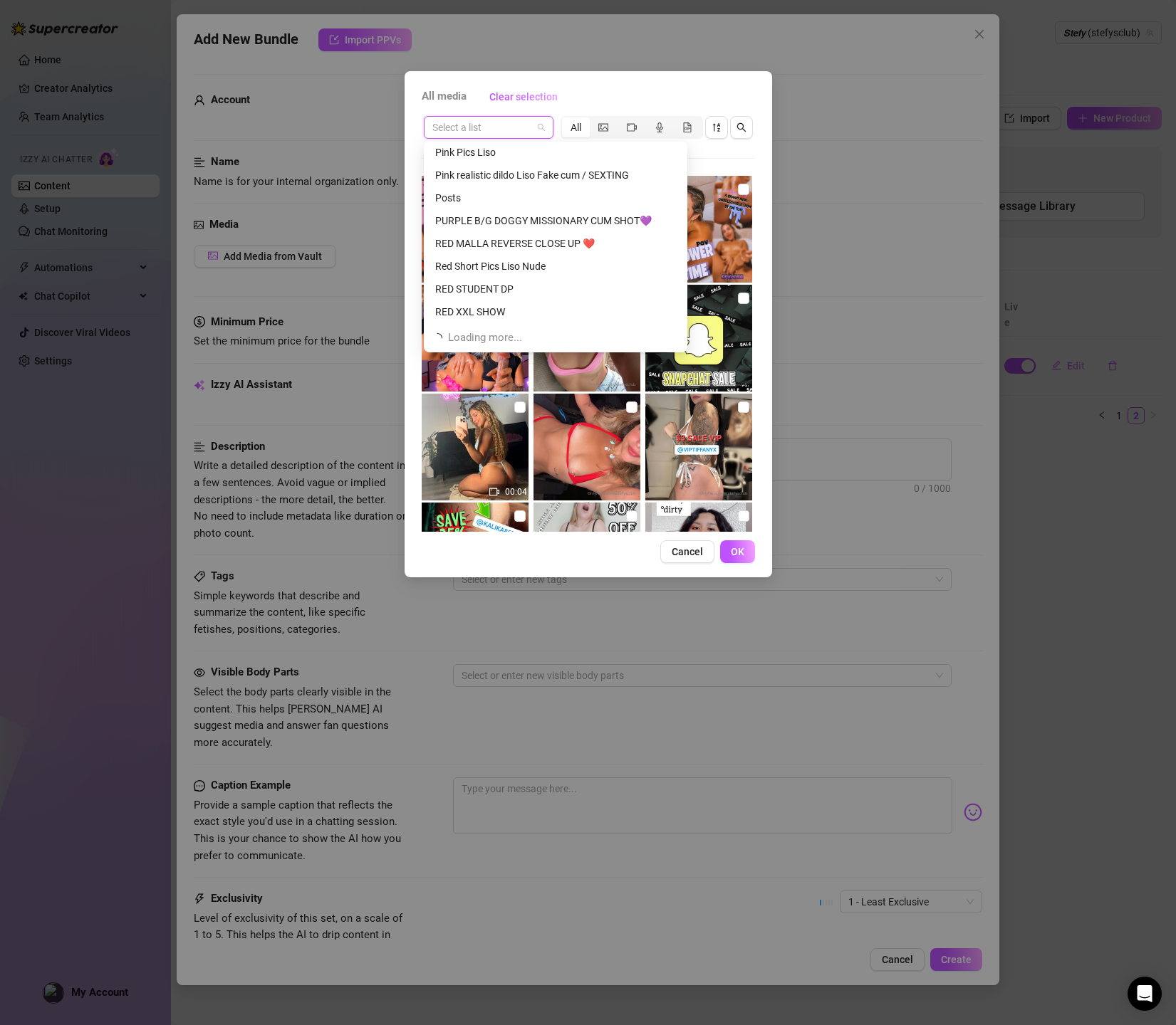
scroll to position [637, 0]
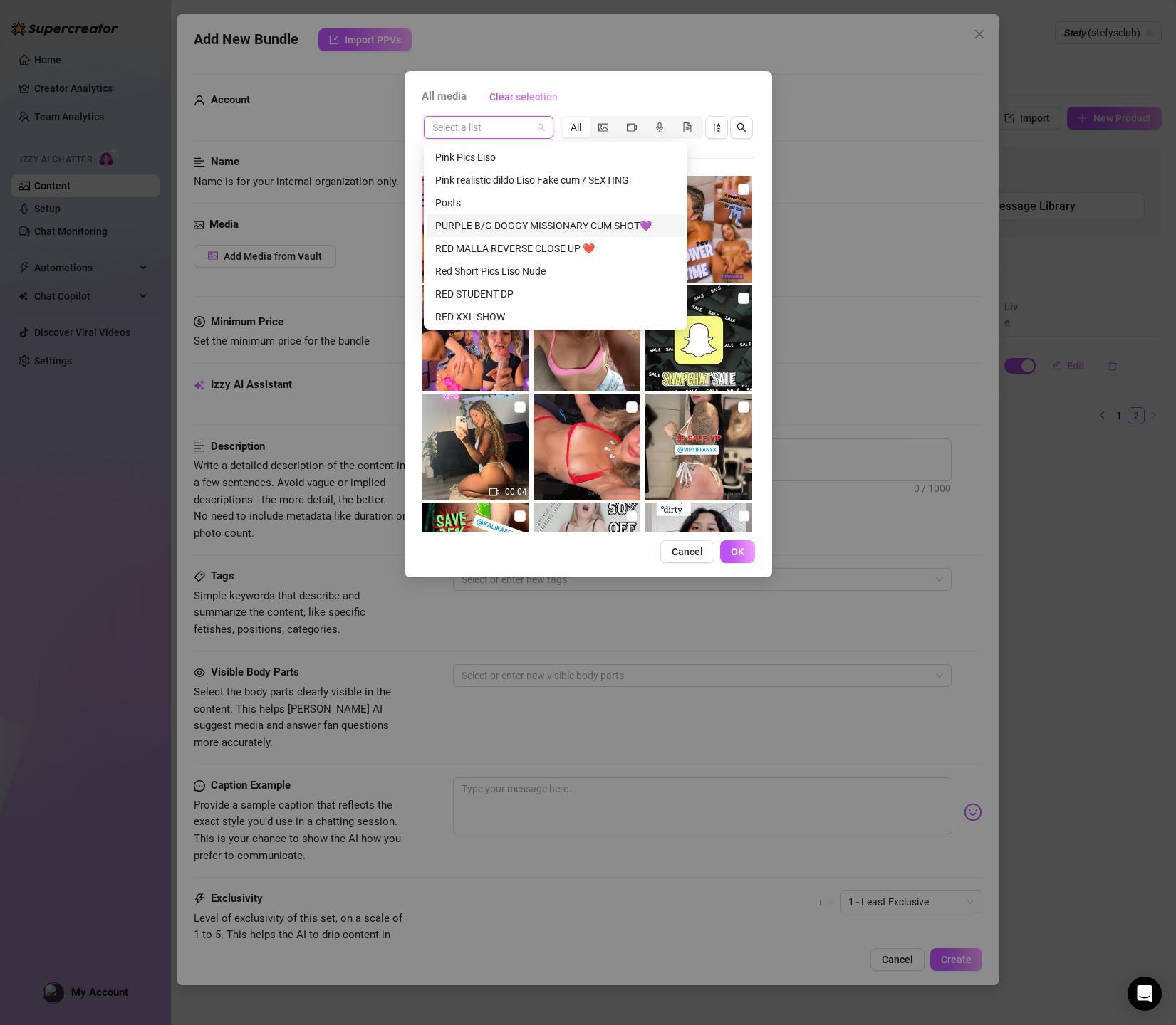
click at [530, 233] on div "PURPLE B/G DOGGY MISSIONARY CUM SHOT💜" at bounding box center [555, 225] width 258 height 23
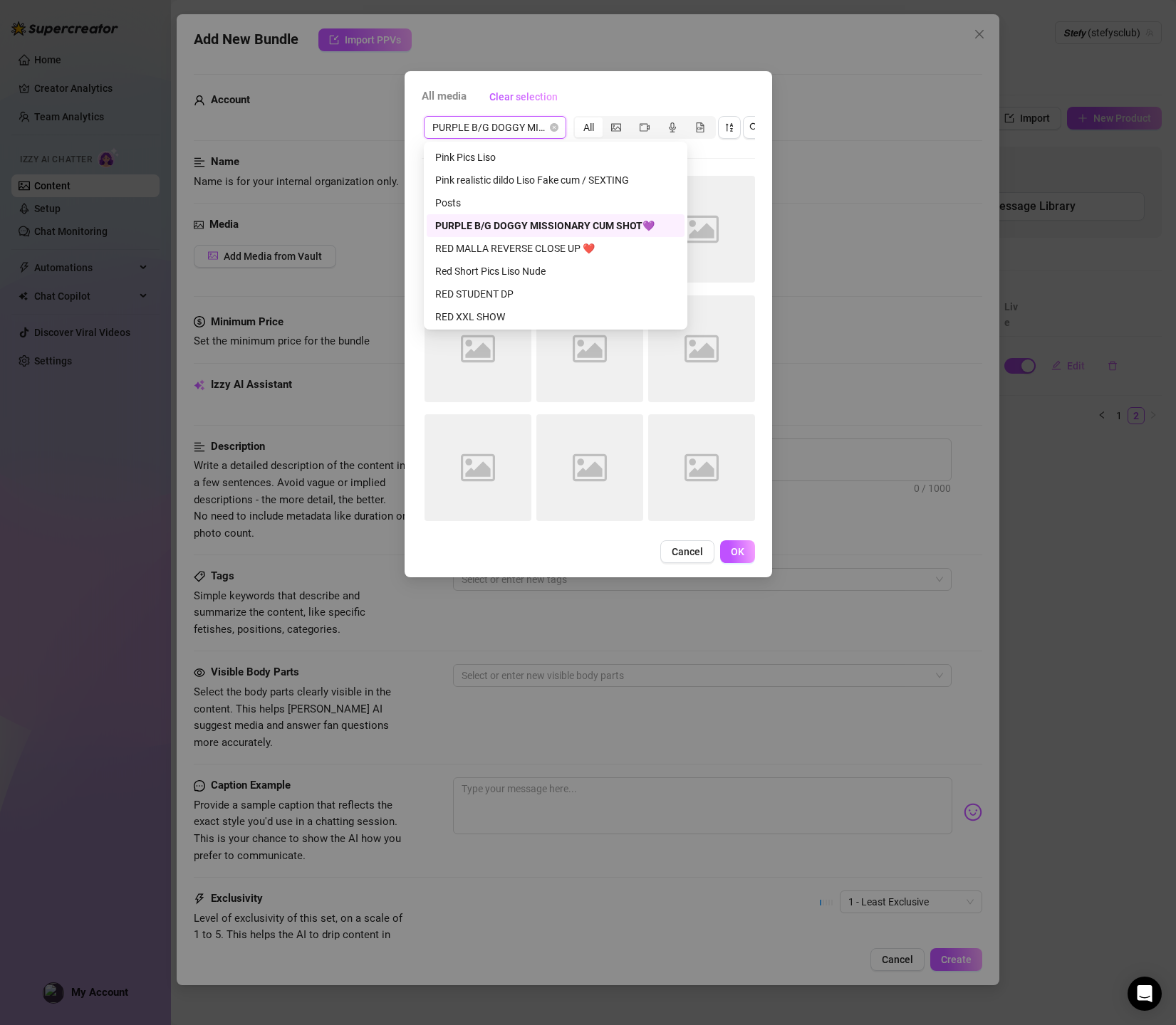
scroll to position [1, 0]
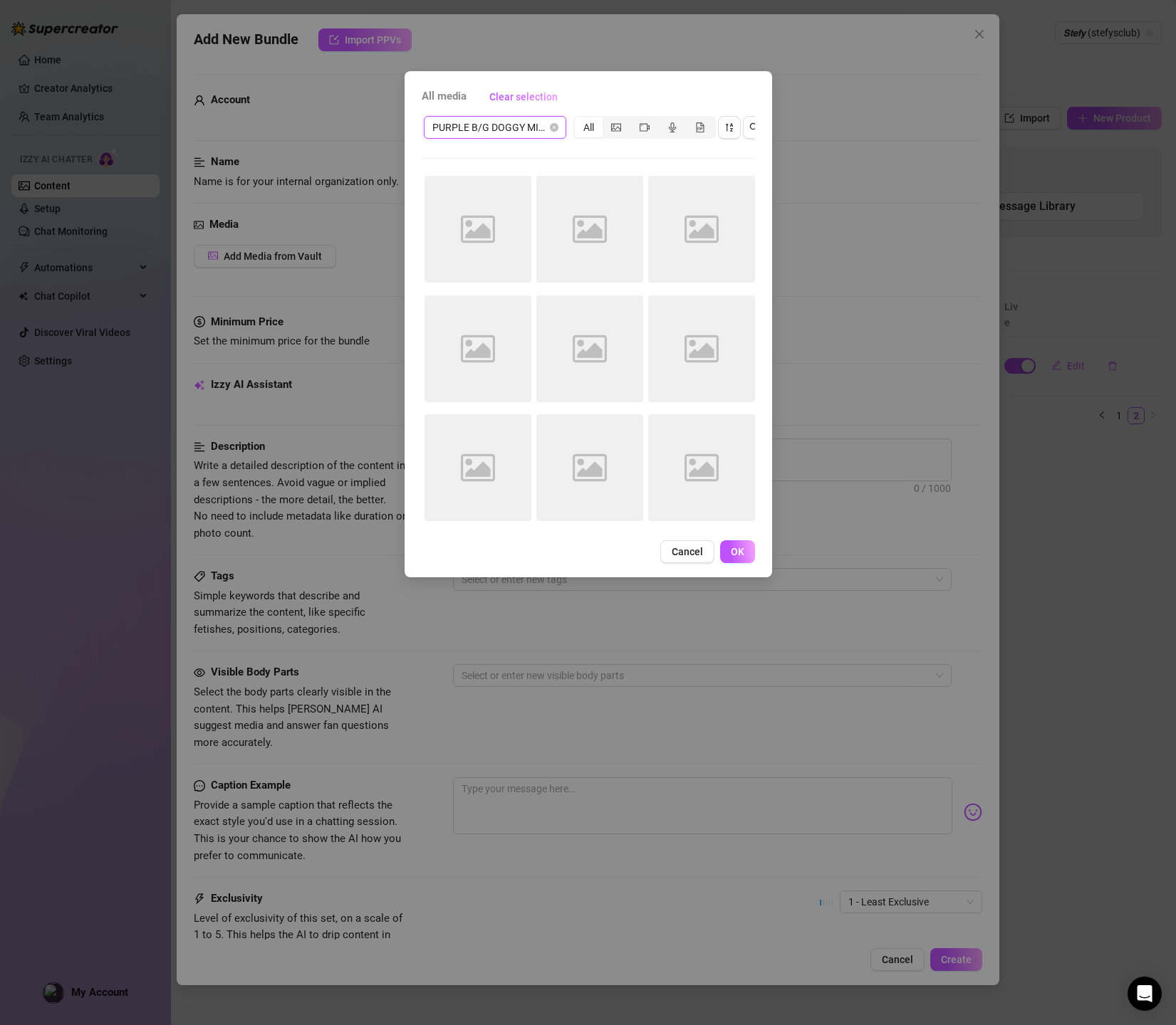
click at [546, 129] on span "PURPLE B/G DOGGY MISSIONARY CUM SHOT💜" at bounding box center [495, 128] width 126 height 21
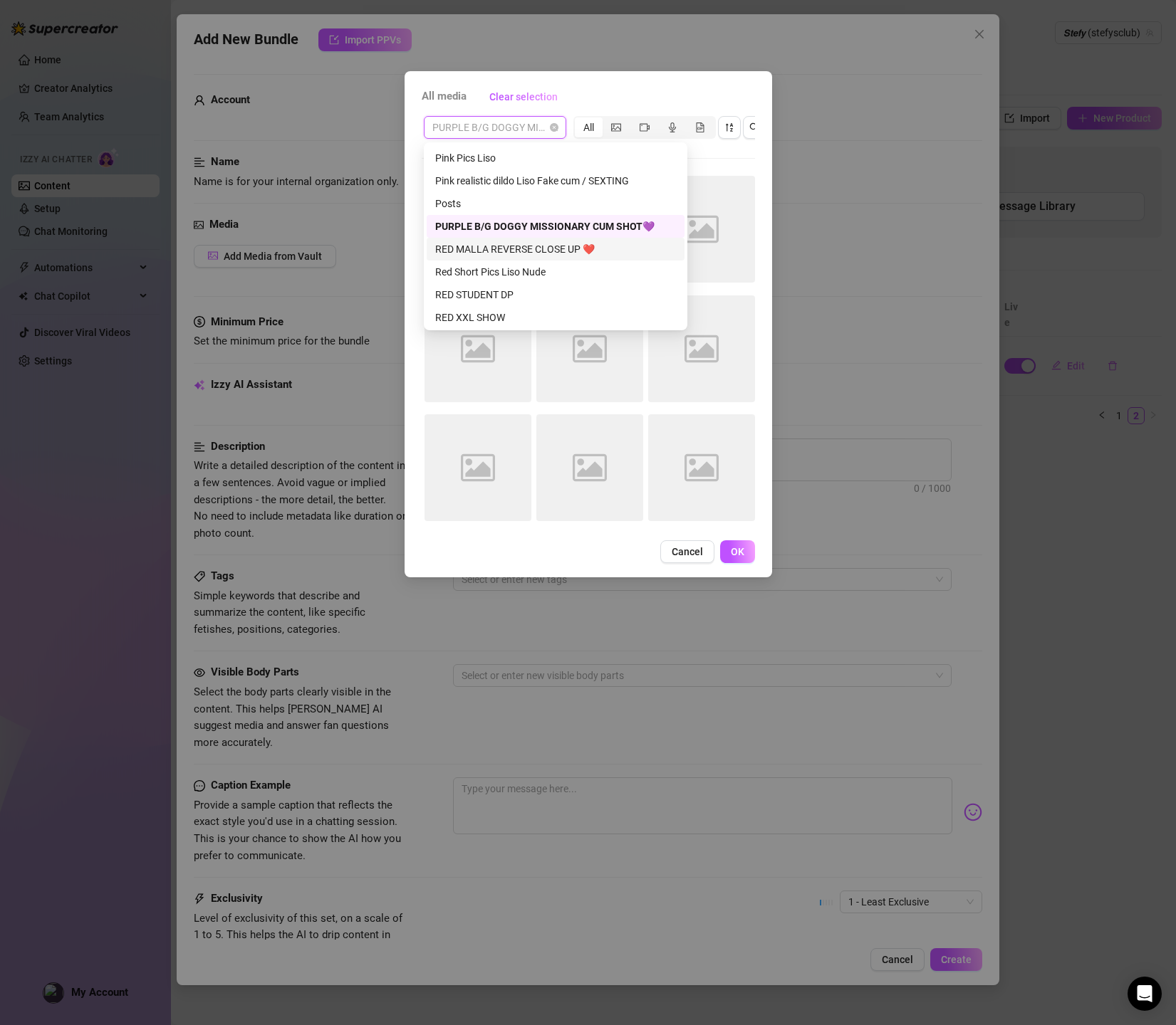
click at [532, 245] on div "RED MALLA REVERSE CLOSE UP ❤️" at bounding box center [555, 249] width 241 height 15
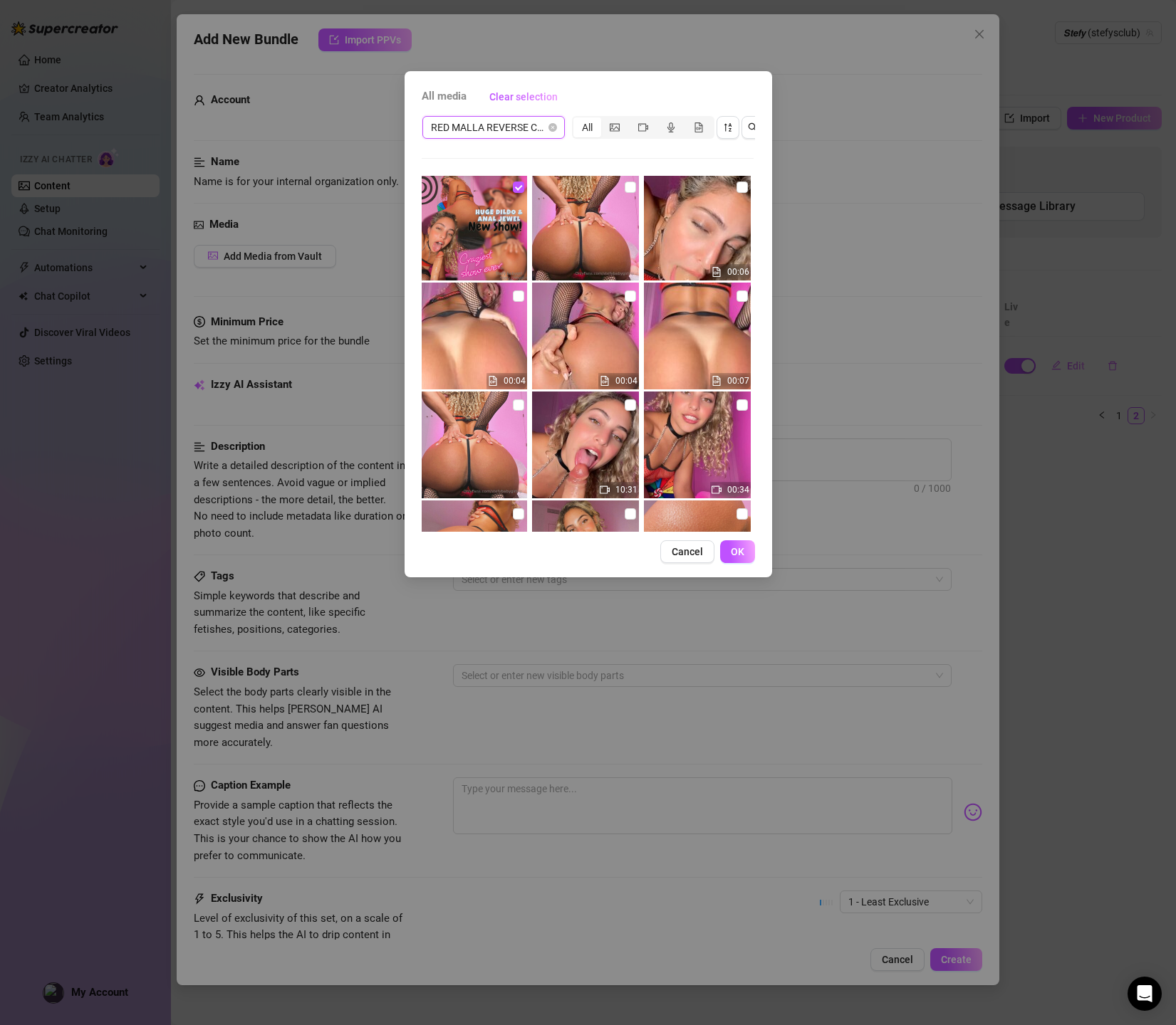
scroll to position [0, 7]
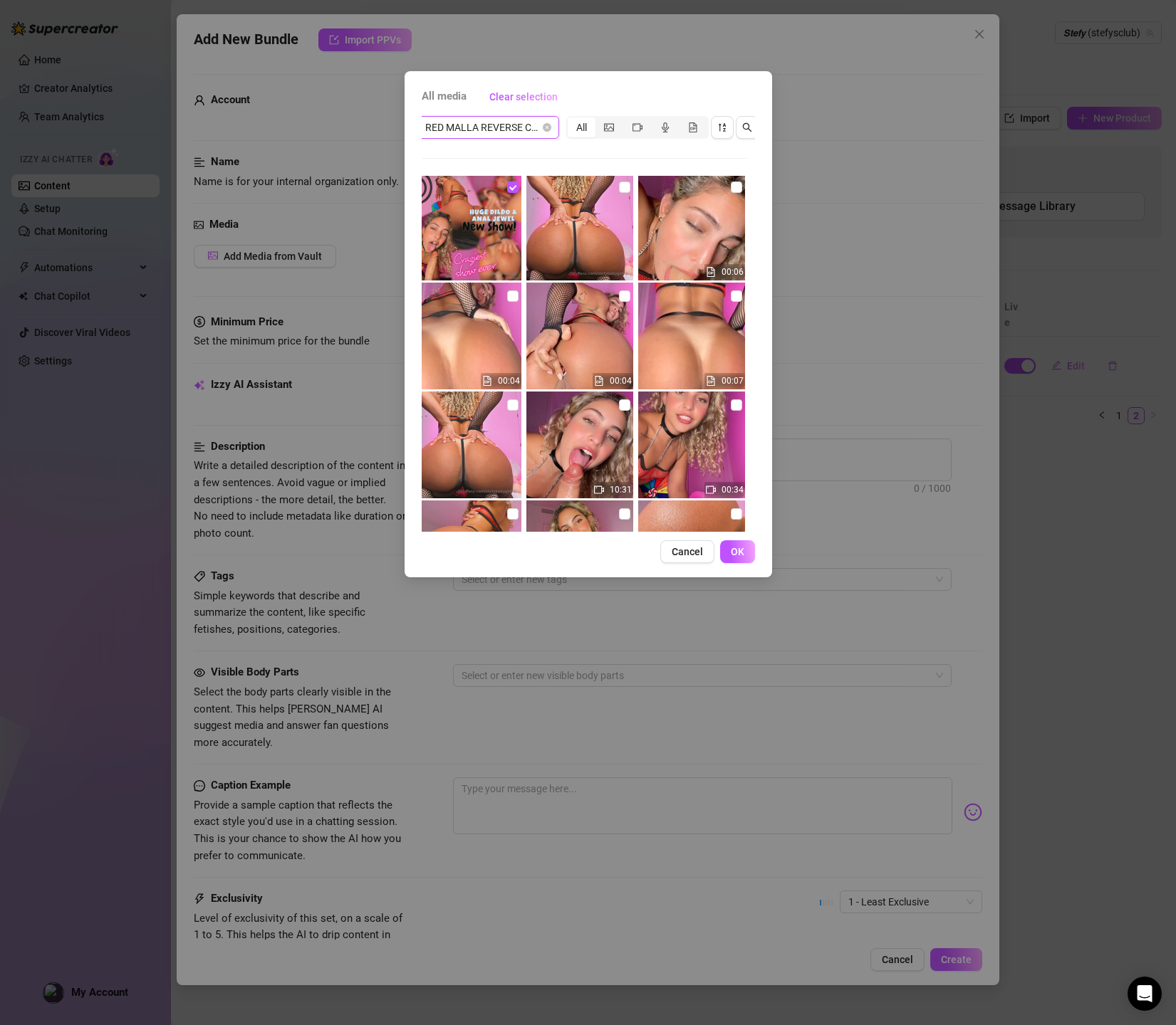
click at [632, 297] on img at bounding box center [579, 336] width 106 height 106
click at [624, 294] on input "checkbox" at bounding box center [624, 296] width 12 height 12
checkbox input "true"
click at [622, 186] on input "checkbox" at bounding box center [624, 187] width 12 height 12
checkbox input "true"
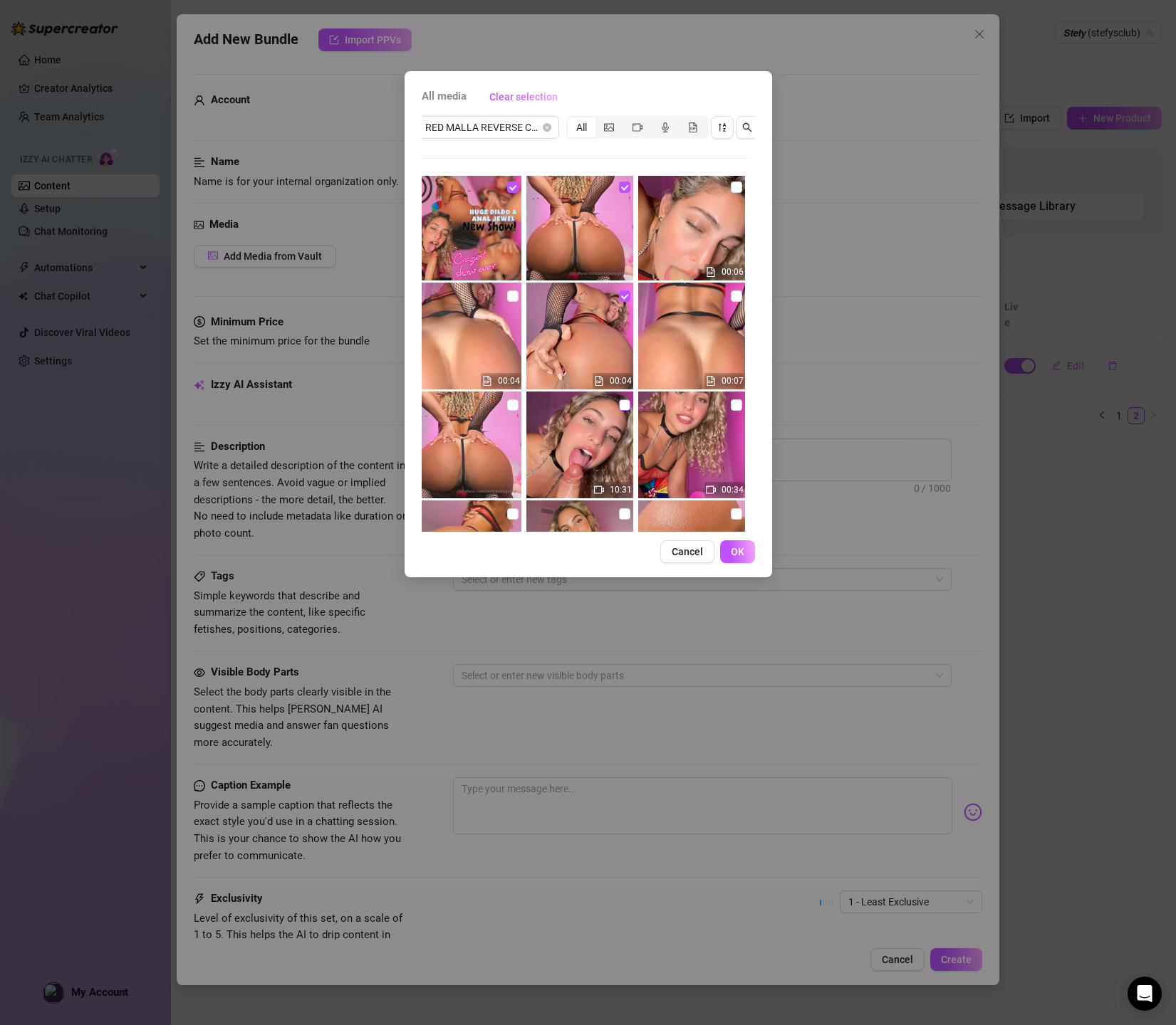
click at [628, 408] on span at bounding box center [624, 405] width 12 height 12
click at [628, 408] on input "checkbox" at bounding box center [624, 405] width 12 height 12
checkbox input "true"
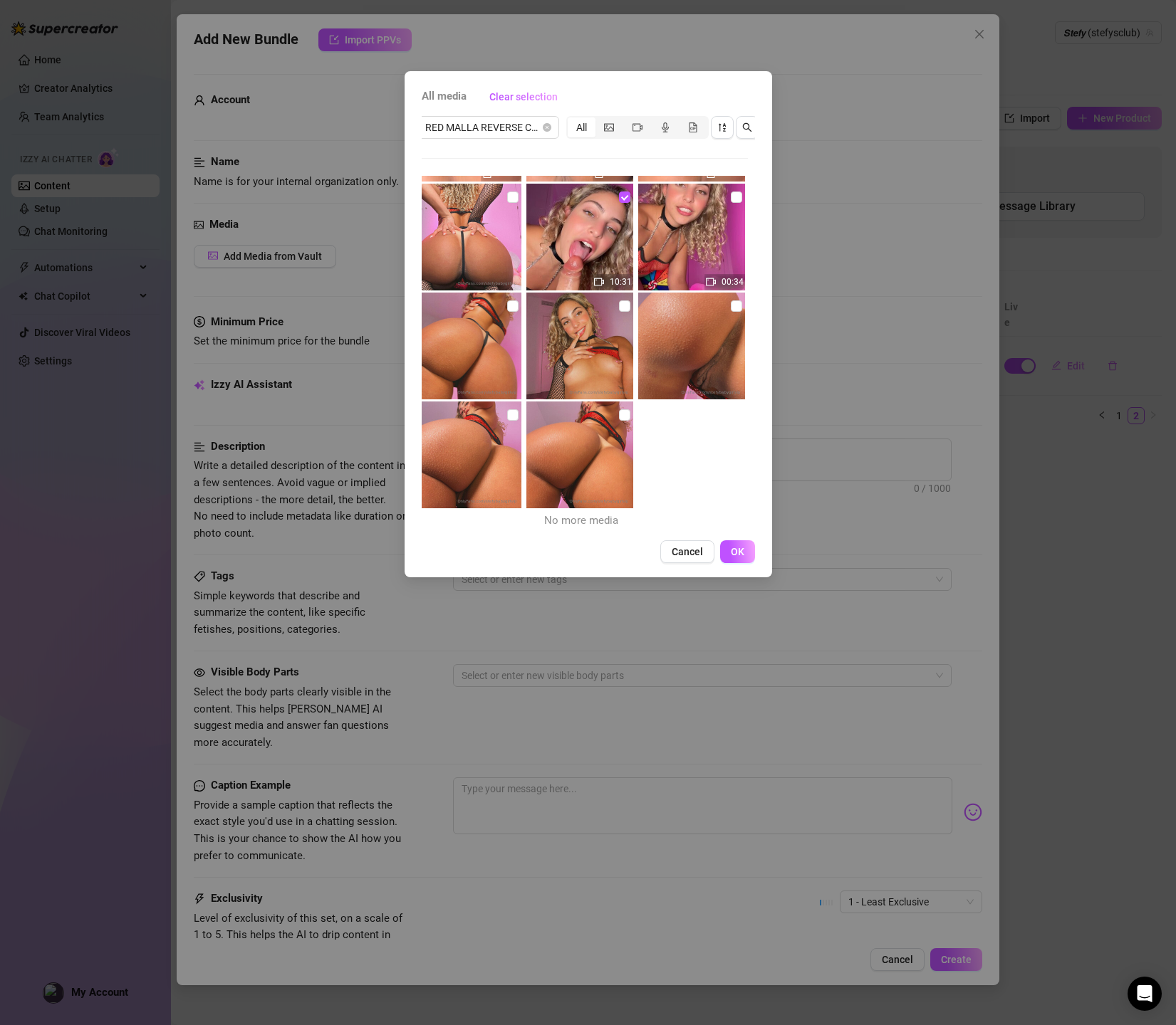
scroll to position [210, 0]
click at [731, 304] on input "checkbox" at bounding box center [737, 306] width 12 height 12
checkbox input "true"
click at [624, 412] on input "checkbox" at bounding box center [624, 415] width 12 height 12
checkbox input "true"
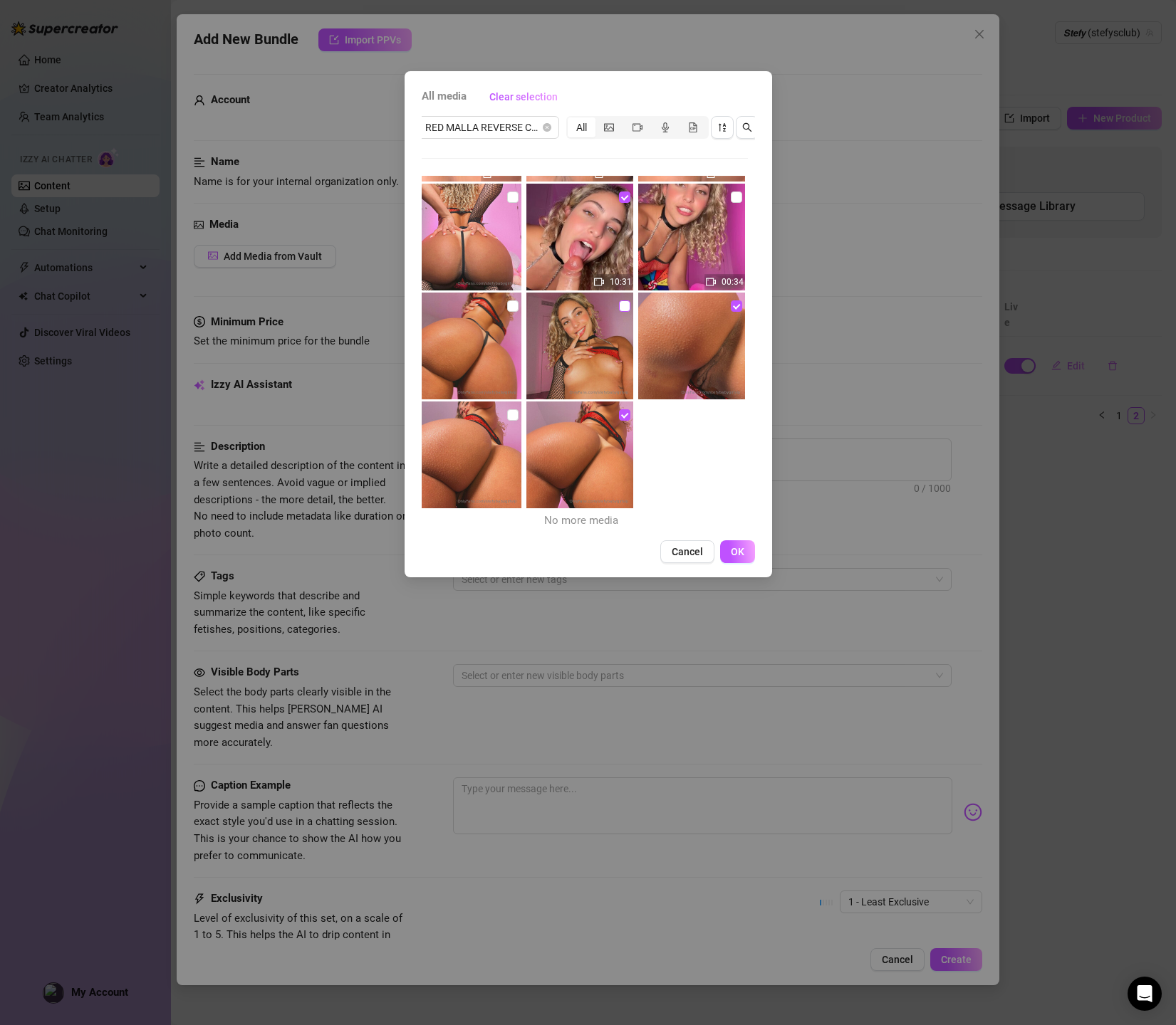
click at [623, 306] on input "checkbox" at bounding box center [624, 306] width 12 height 12
checkbox input "true"
click at [516, 414] on span at bounding box center [513, 415] width 12 height 12
click at [516, 414] on input "checkbox" at bounding box center [513, 415] width 12 height 12
checkbox input "true"
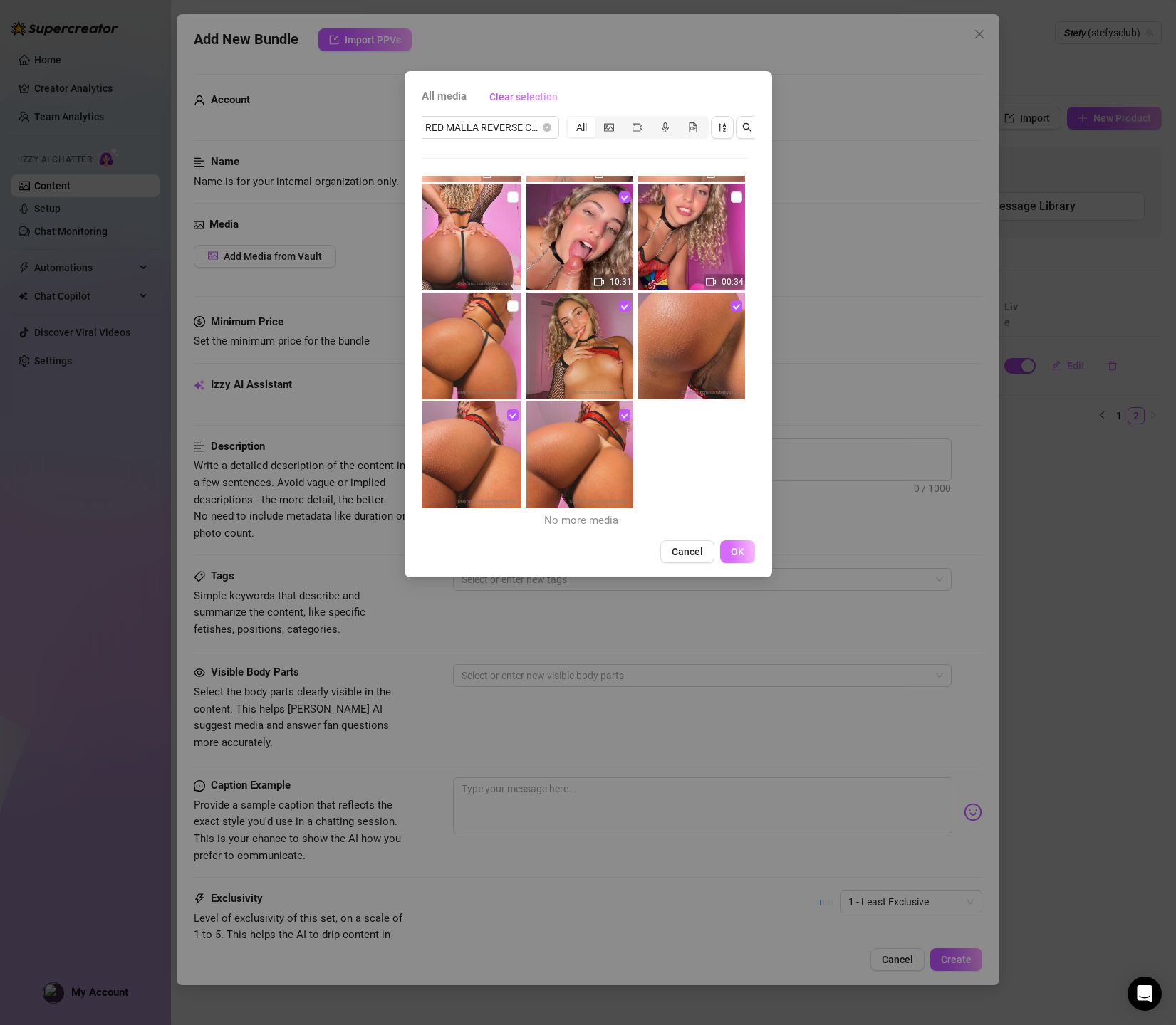
click at [726, 548] on button "OK" at bounding box center [738, 551] width 35 height 23
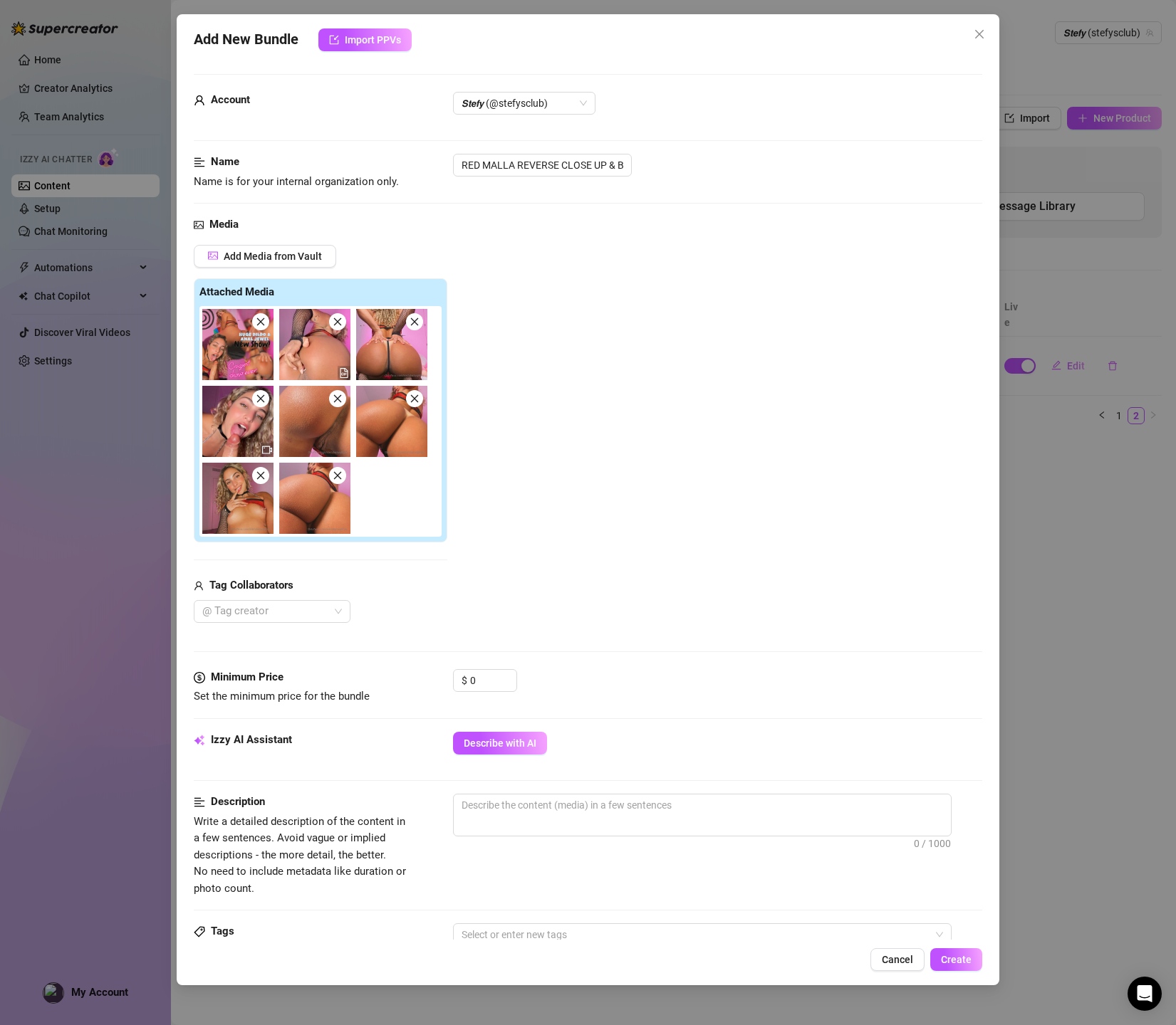
click at [477, 695] on div "$ 0" at bounding box center [484, 687] width 64 height 35
click at [477, 689] on input "0" at bounding box center [493, 681] width 46 height 21
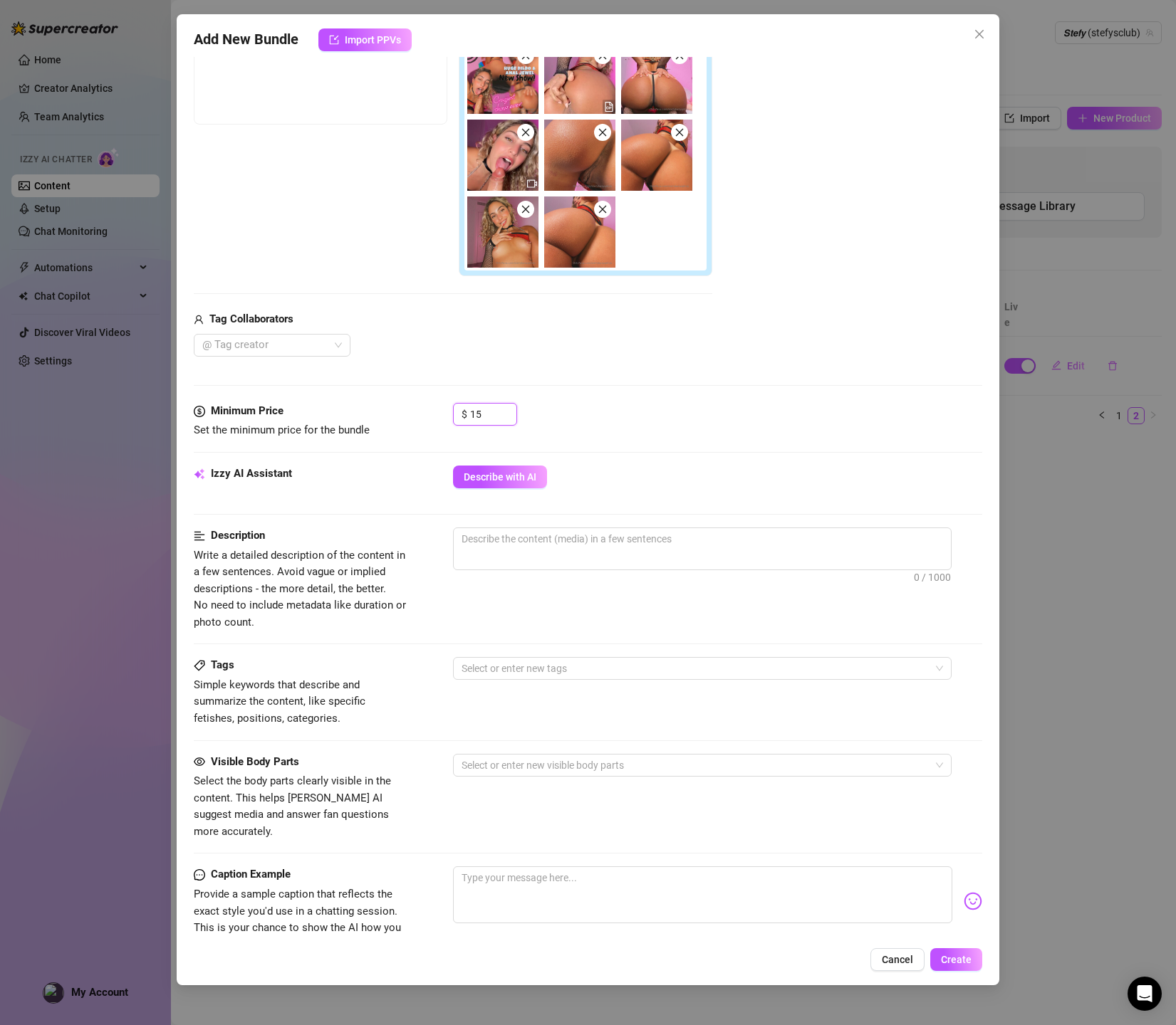
scroll to position [268, 0]
type input "15"
click at [956, 958] on span "Create" at bounding box center [956, 960] width 31 height 12
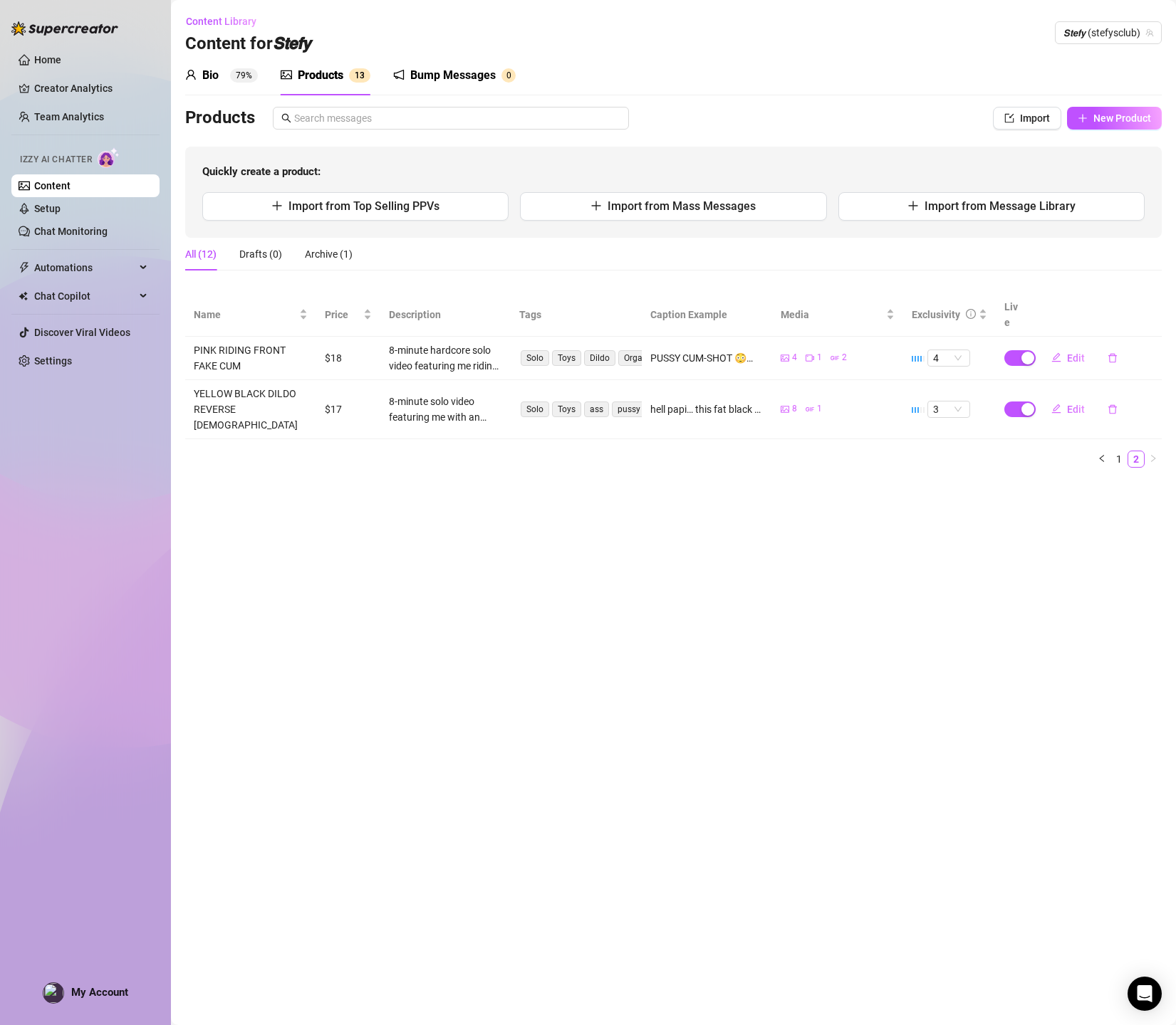
scroll to position [0, 0]
click at [1112, 452] on link "1" at bounding box center [1118, 459] width 15 height 15
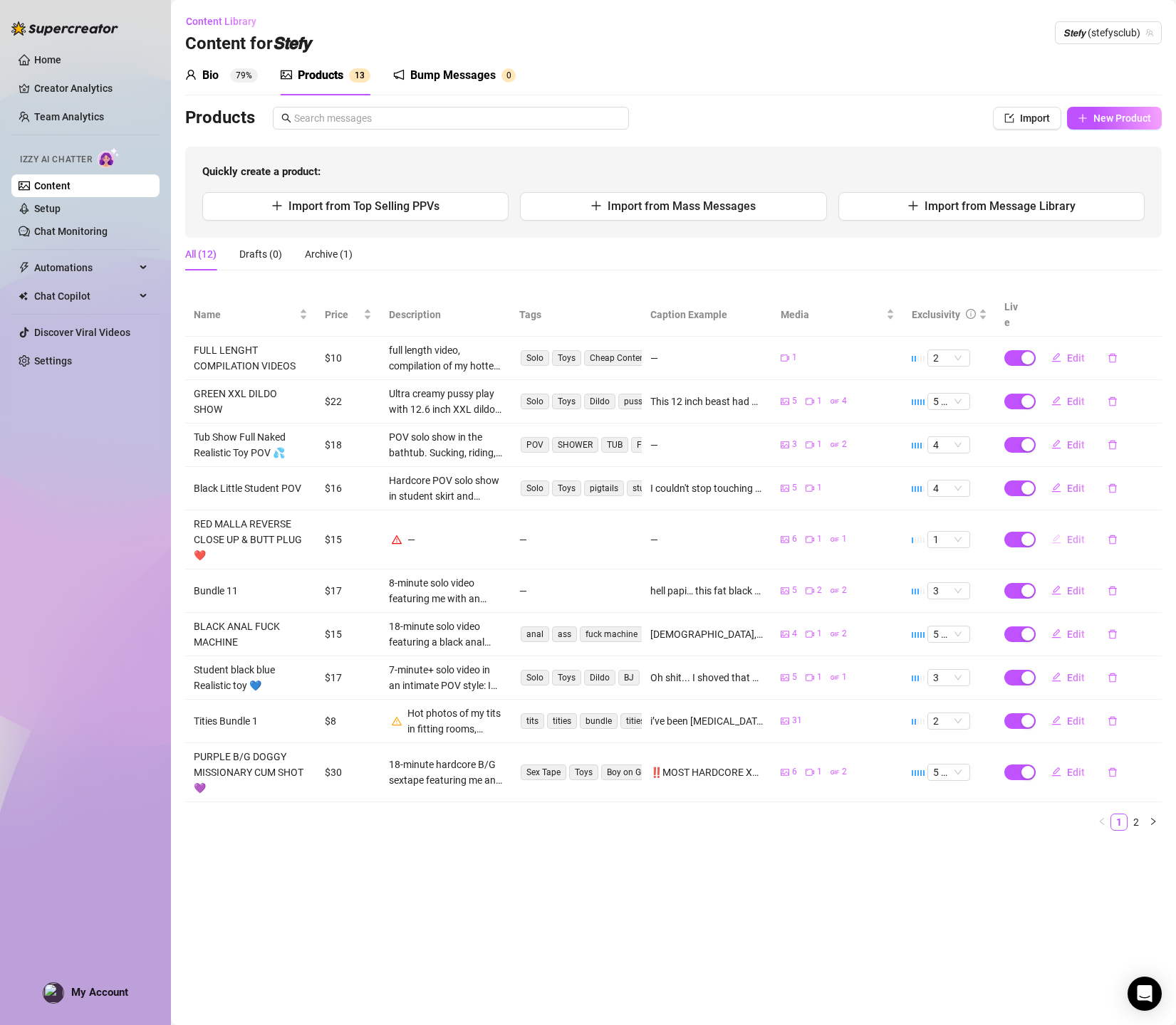
click at [1067, 534] on span "Edit" at bounding box center [1075, 540] width 18 height 12
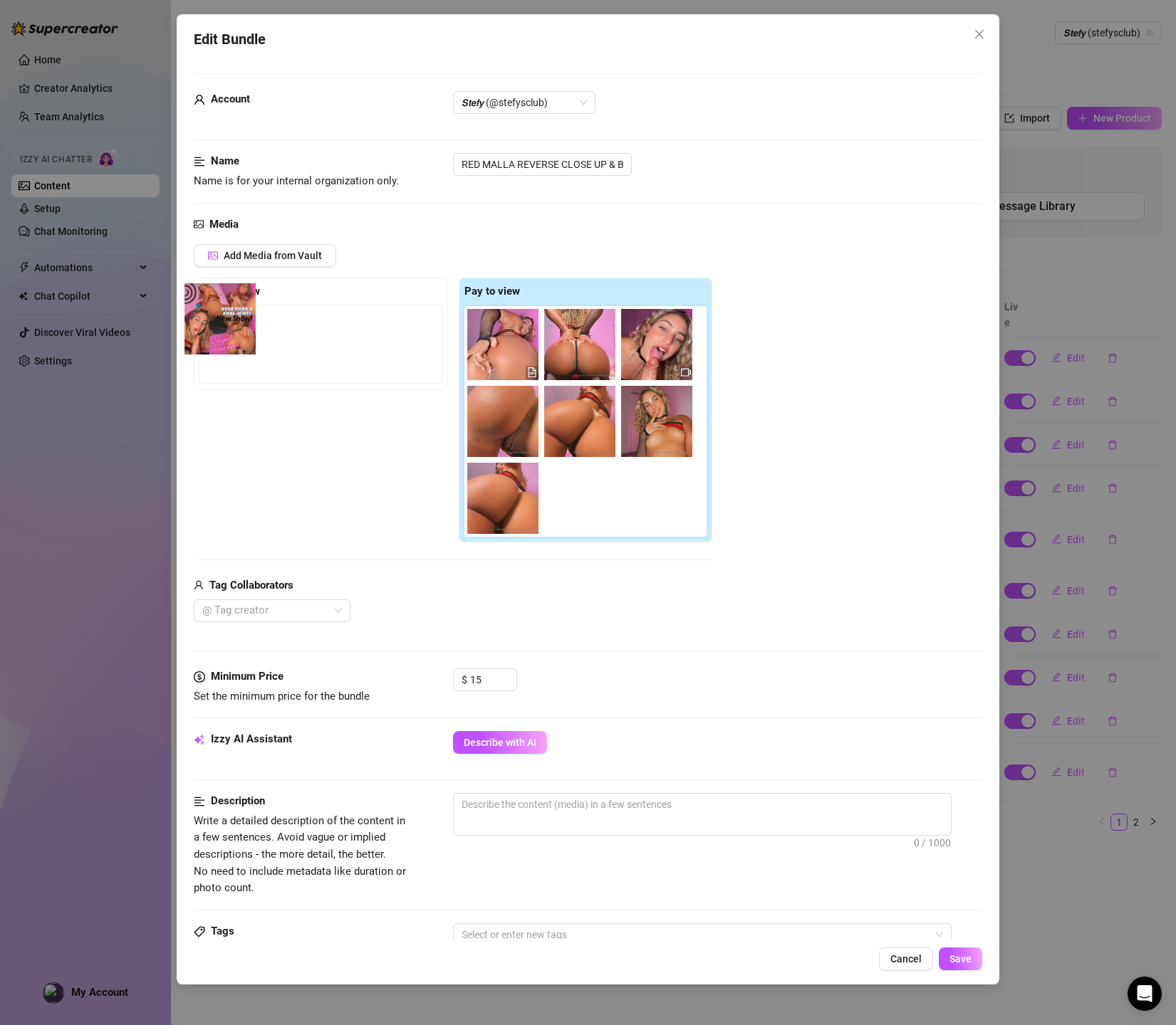
drag, startPoint x: 496, startPoint y: 345, endPoint x: 200, endPoint y: 319, distance: 297.1
click at [200, 319] on div "Free preview Pay to view" at bounding box center [453, 410] width 518 height 265
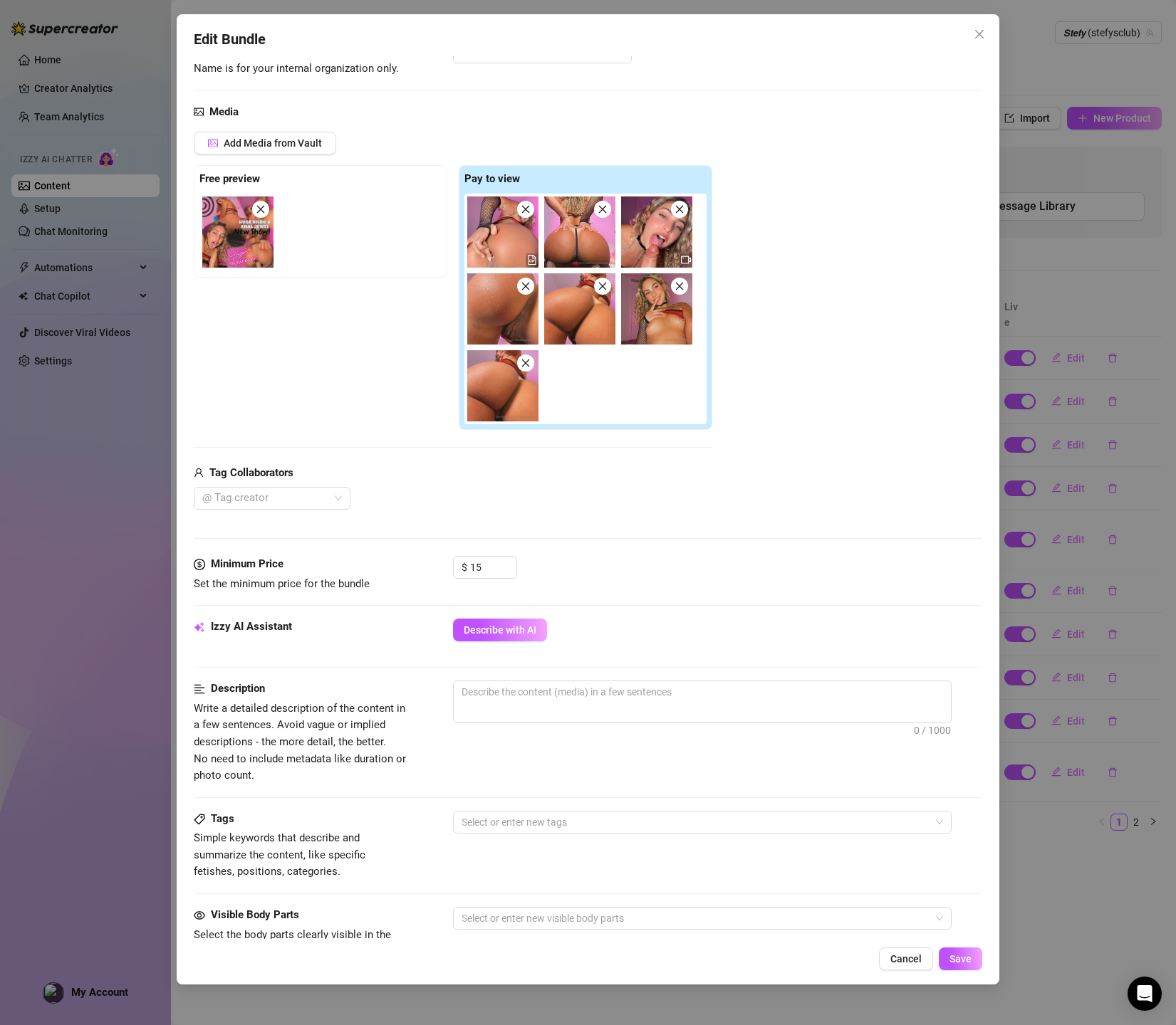
scroll to position [123, 0]
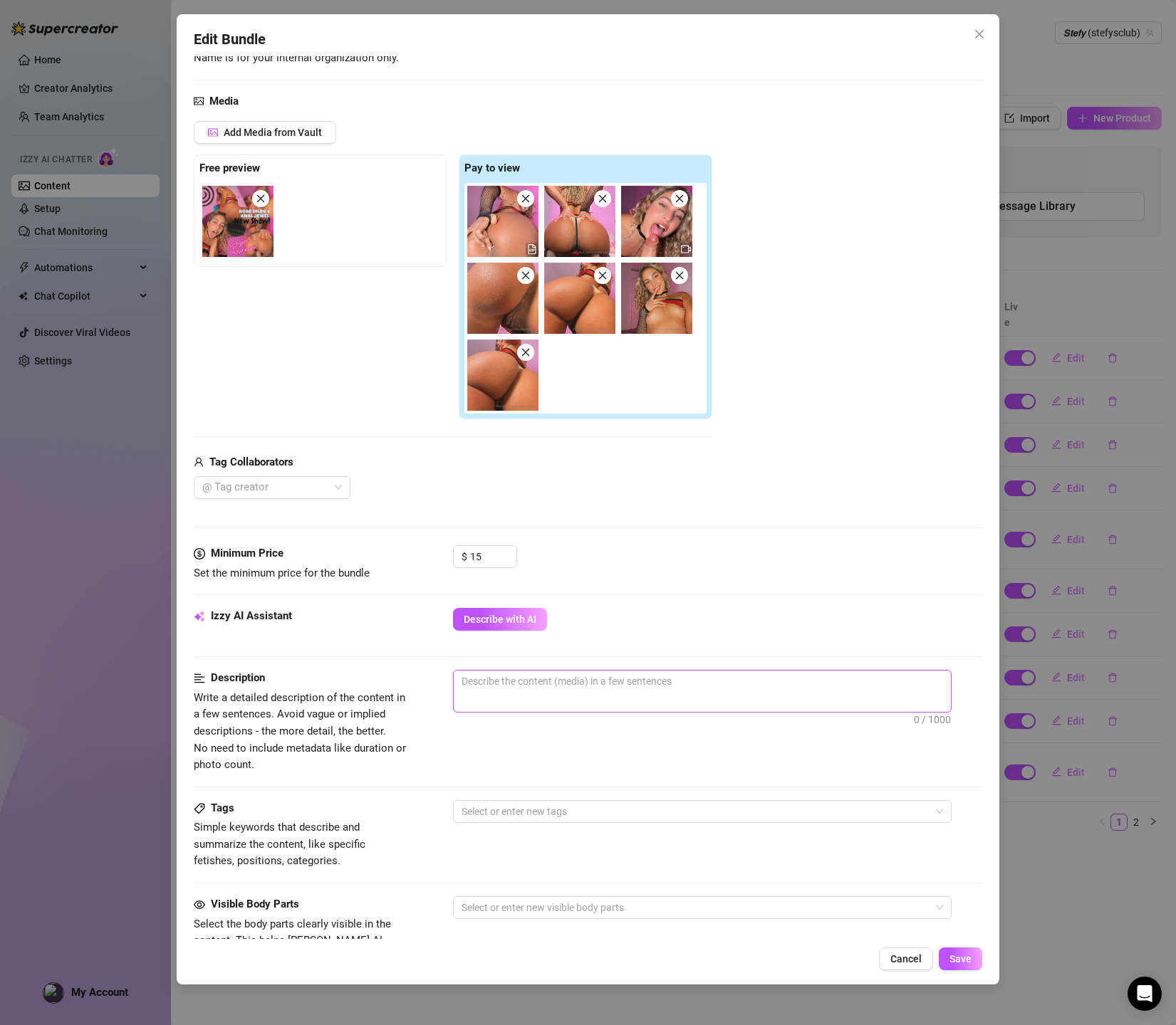
click at [527, 693] on span "0 / 1000" at bounding box center [702, 691] width 499 height 43
click at [480, 687] on textarea at bounding box center [702, 681] width 497 height 21
paste textarea "Insanely hot solo show with huge dildo and pink anal jewel. Full body view, dee…"
type textarea "Insanely hot solo show with huge dildo and pink anal jewel. Full body view, dee…"
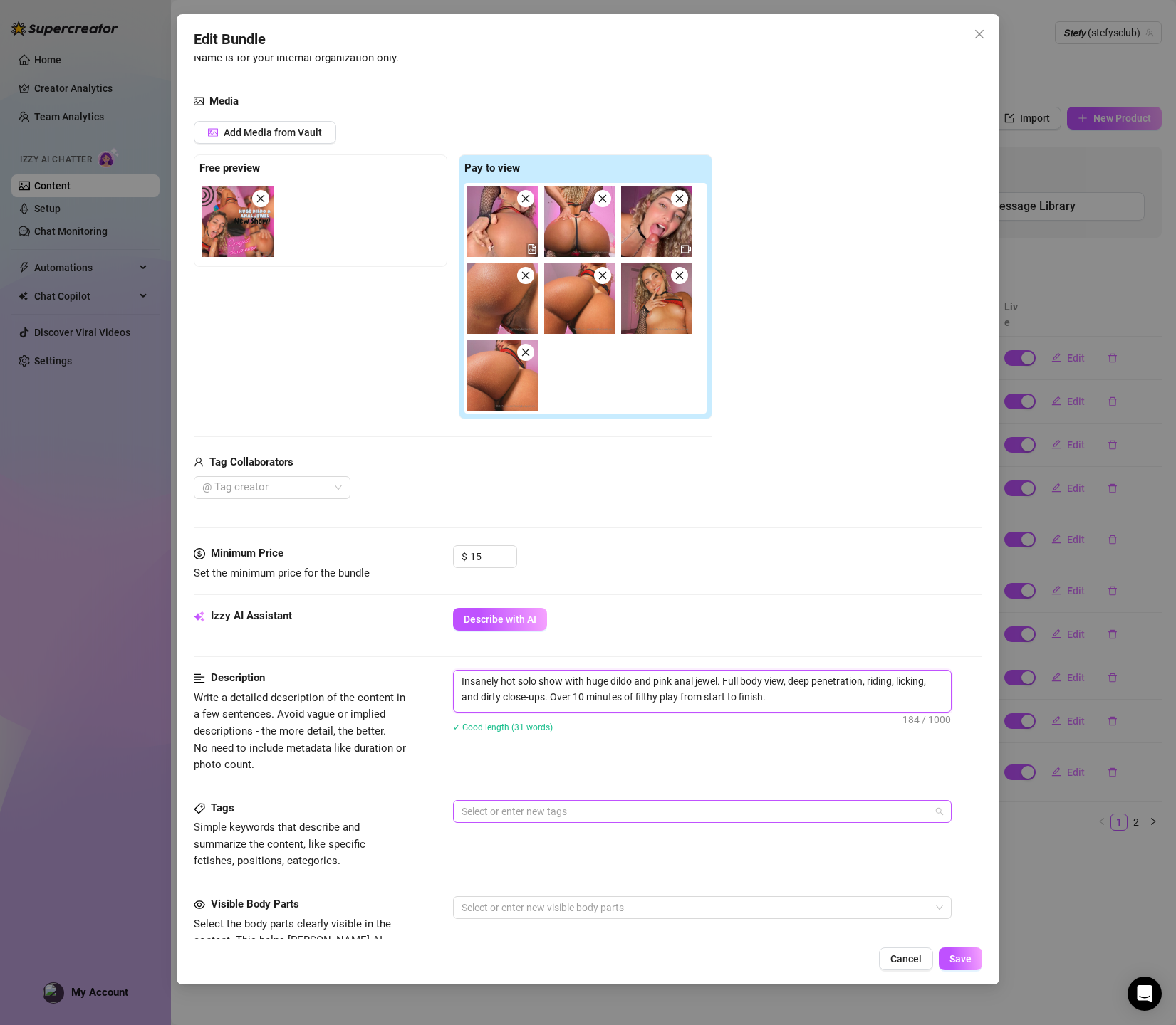
click at [504, 804] on div at bounding box center [694, 811] width 478 height 20
type textarea "Insanely hot solo show with huge dildo and pink anal jewel. Full body view, dee…"
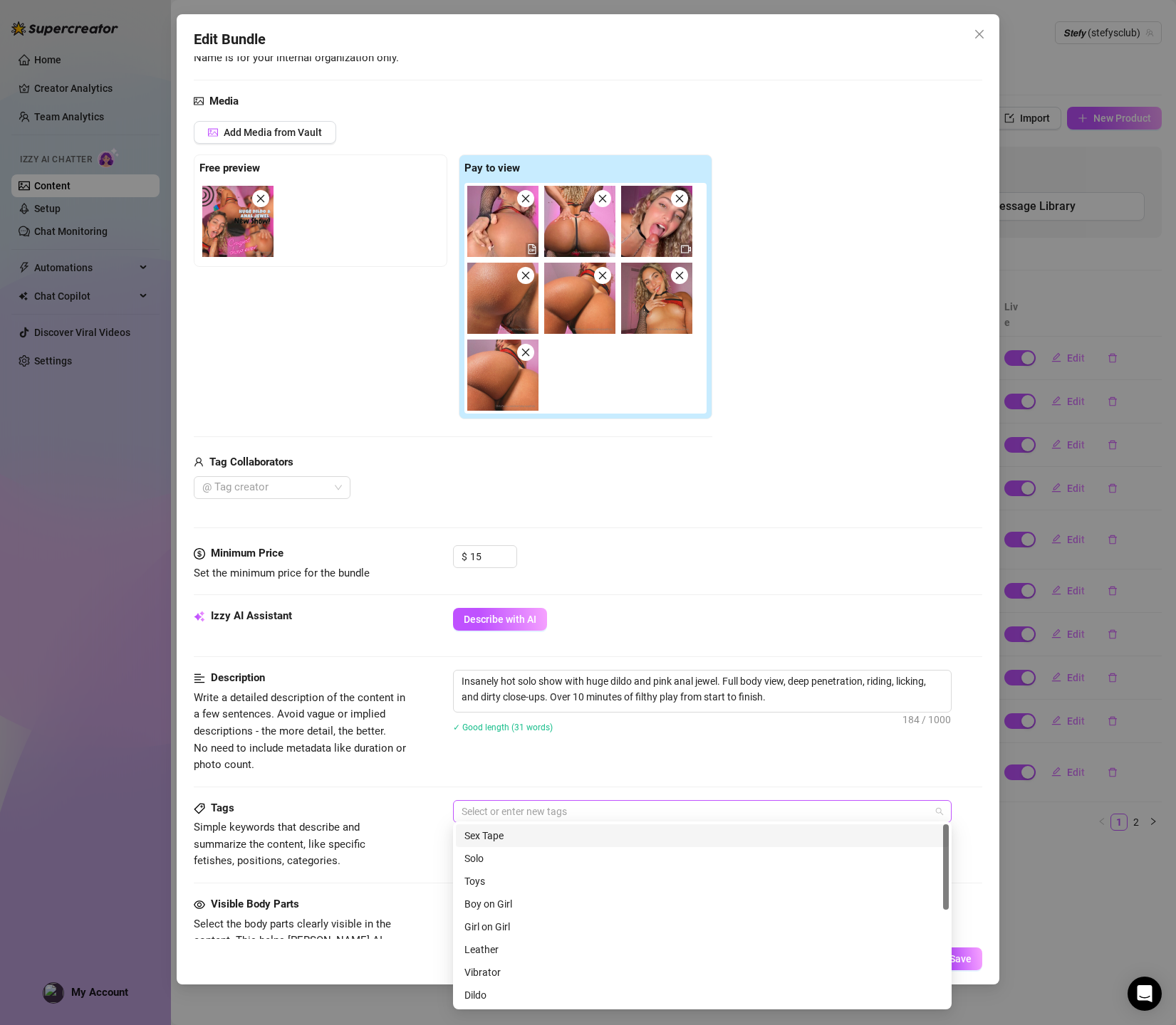
paste input "fishnet lingerie"
type input "fishnet lingerie"
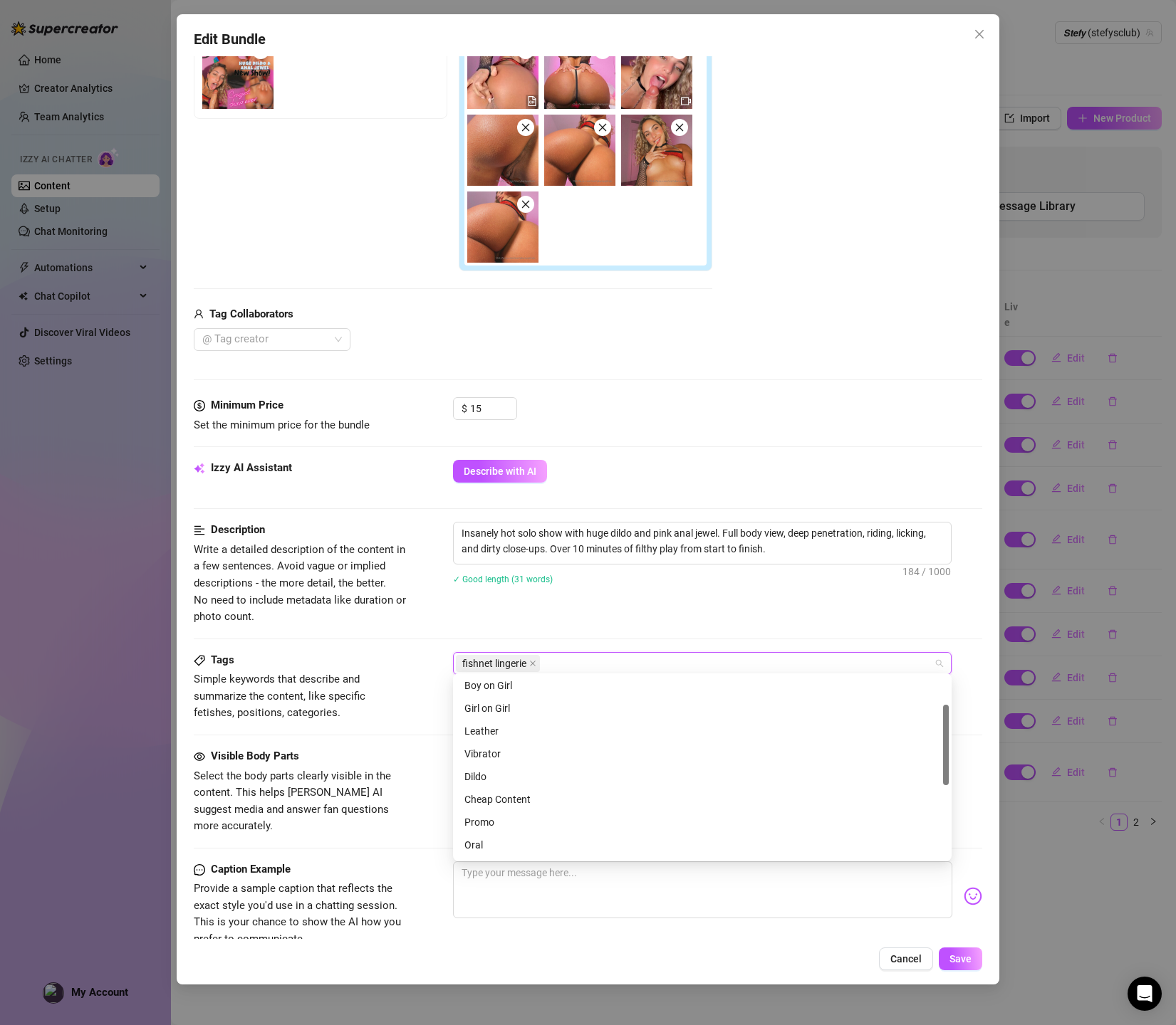
scroll to position [88, 0]
click at [622, 658] on div "fishnet lingerie" at bounding box center [694, 663] width 478 height 20
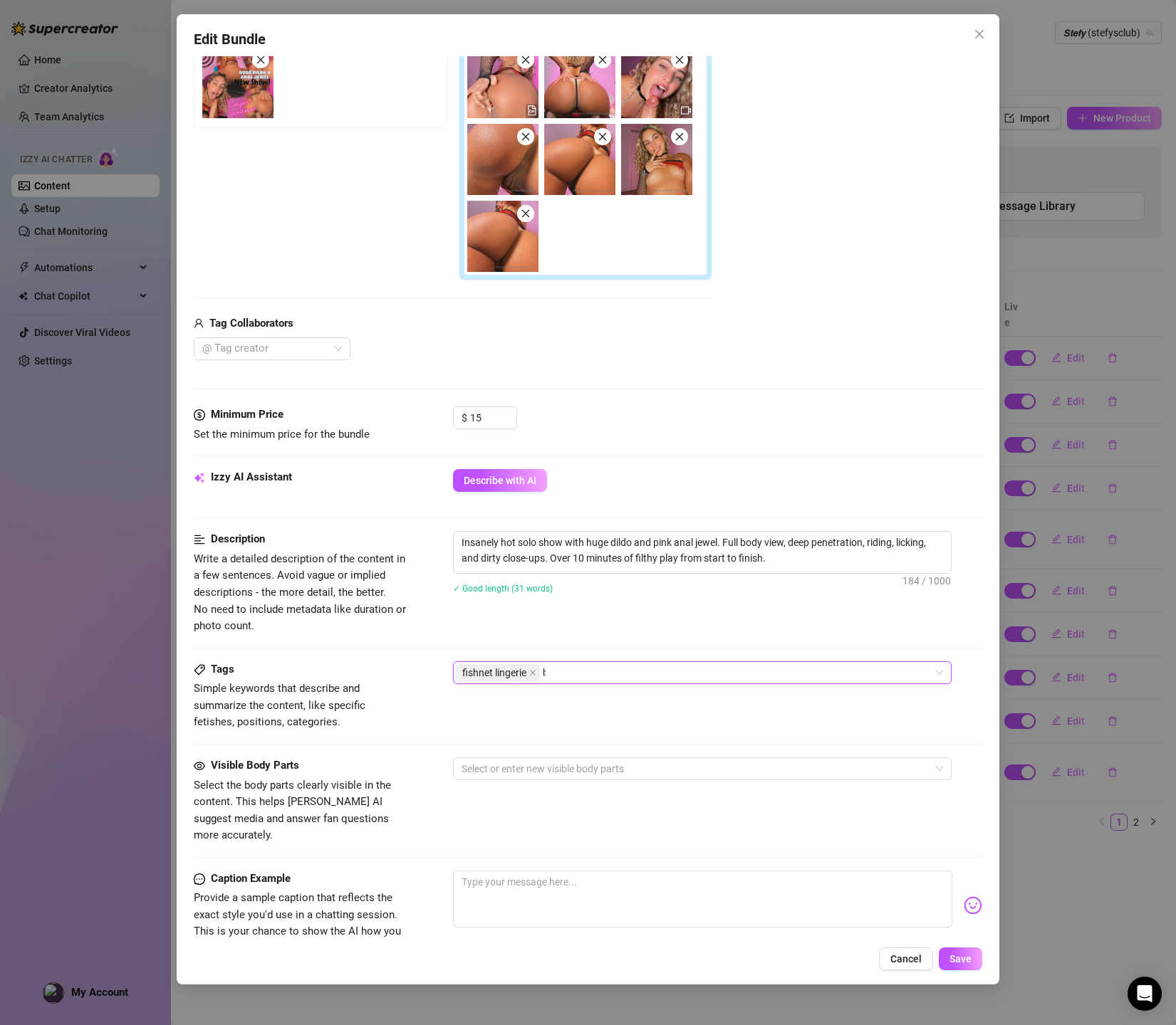
scroll to position [0, 0]
type input "blowjob"
type input "realistic toy"
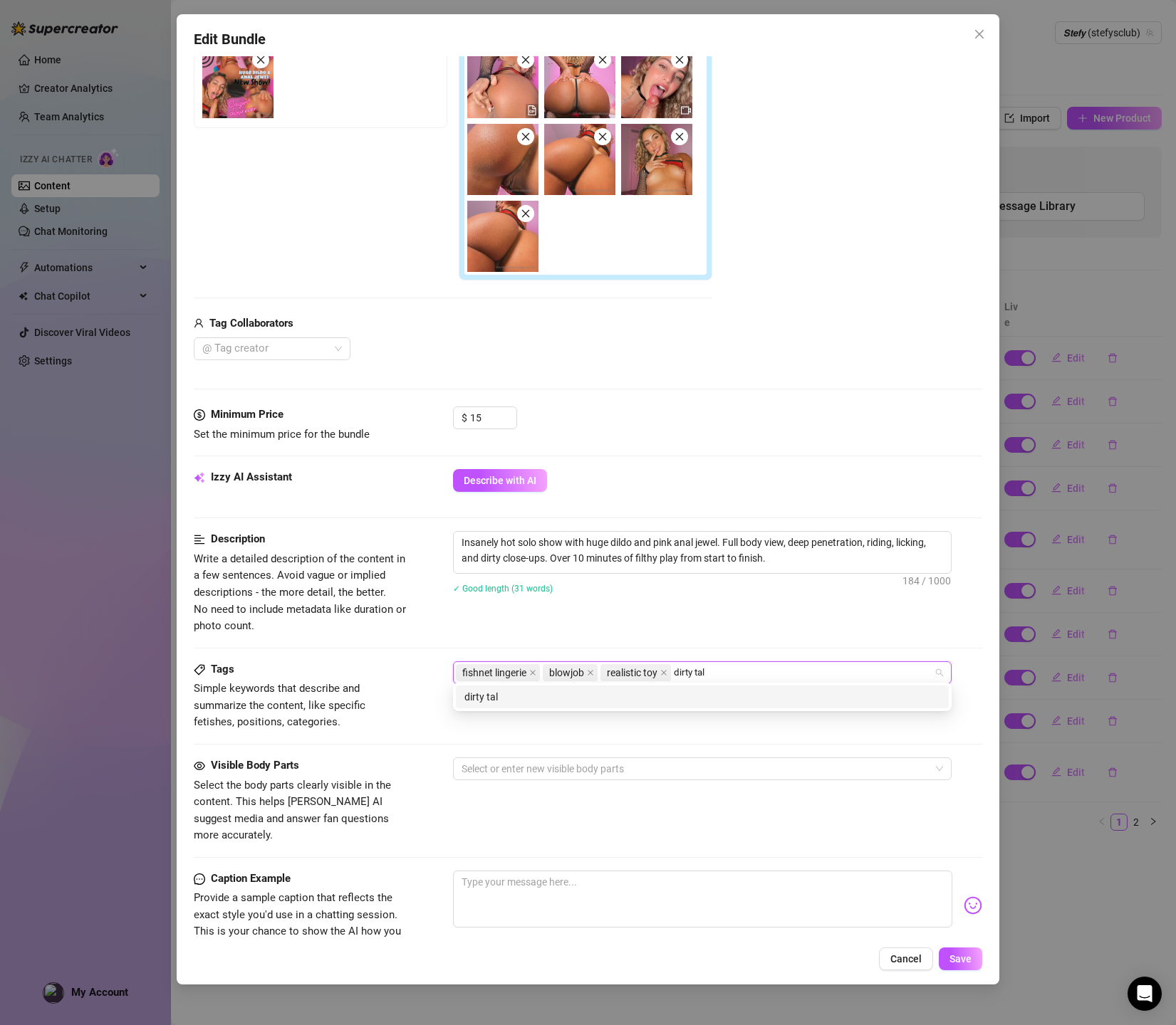
type input "dirty talk"
type input "pov"
type input "solo"
type input "dildo"
type input "riding"
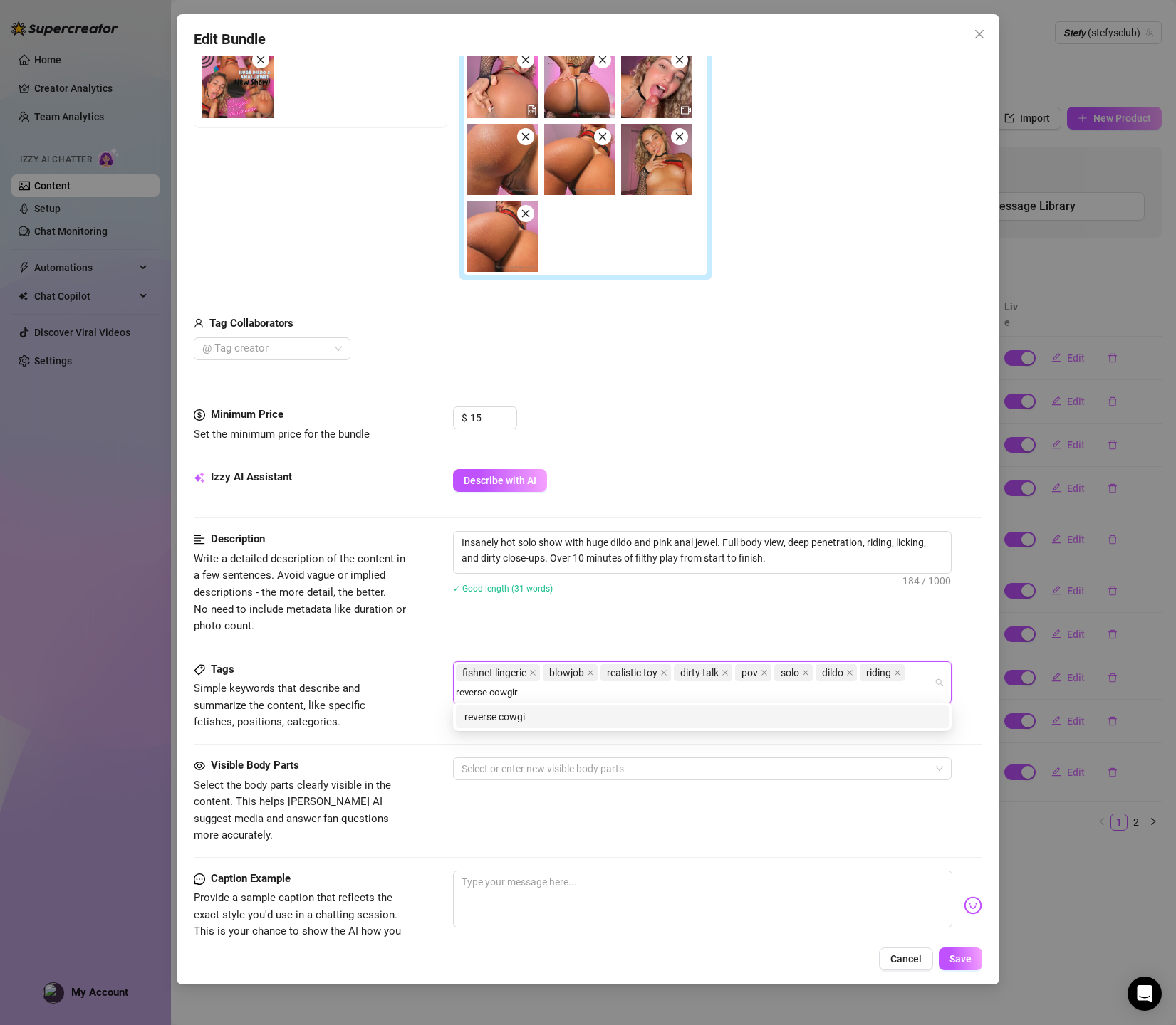
type input "reverse cowgirl"
type input "back view"
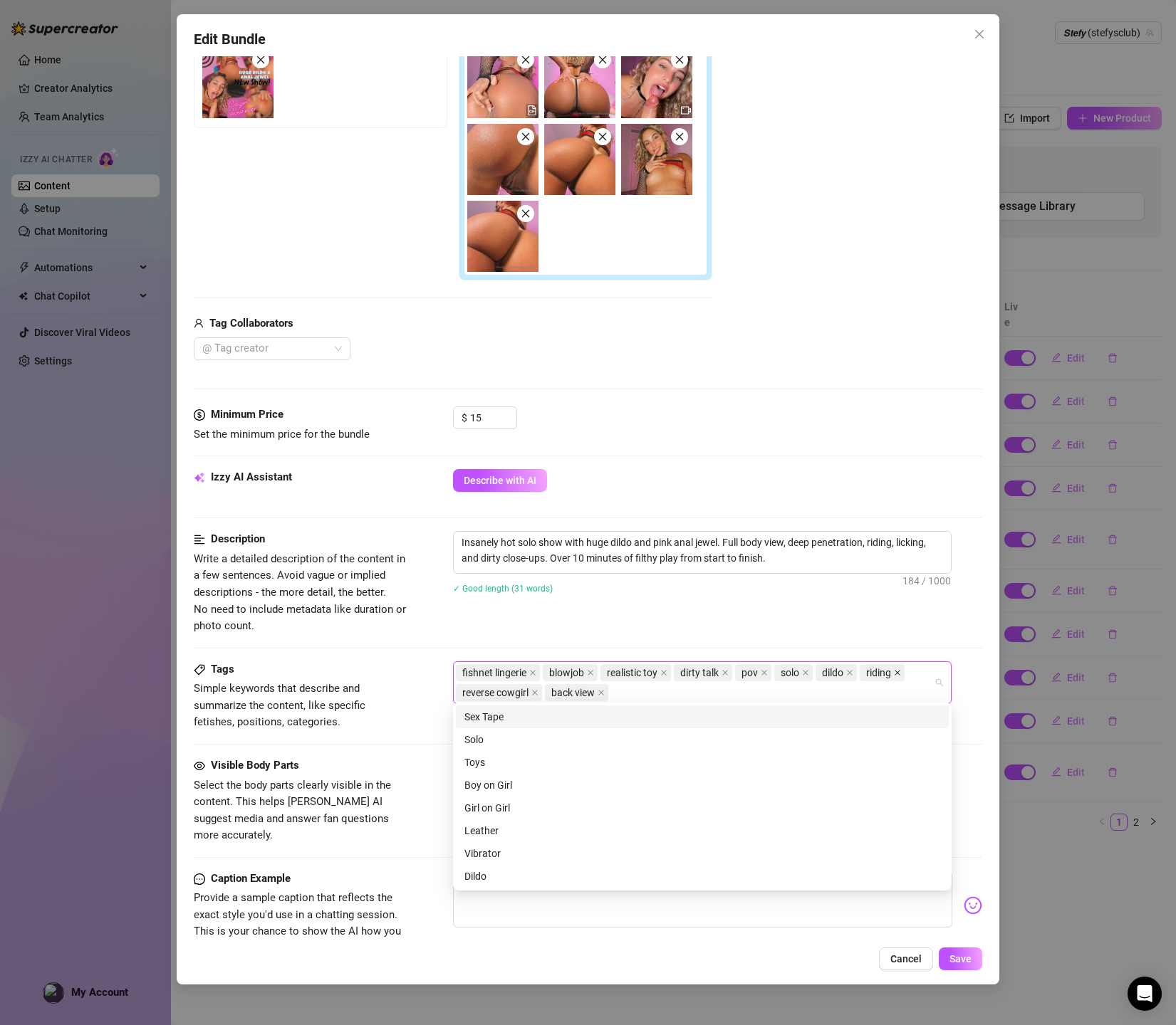
click at [897, 670] on icon "close" at bounding box center [897, 673] width 6 height 6
click at [475, 585] on span "✓ Good length (31 words)" at bounding box center [503, 589] width 100 height 10
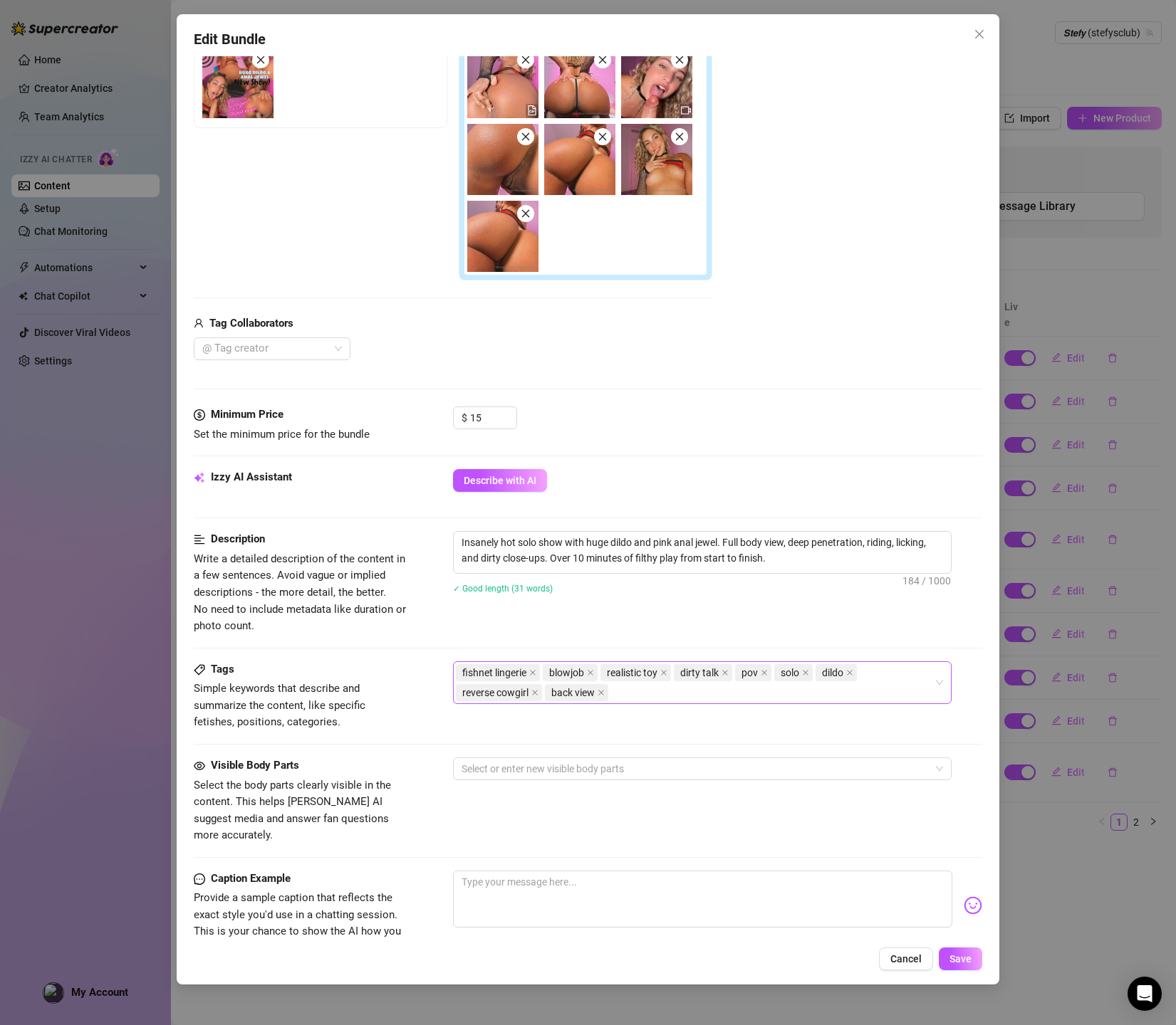
click at [437, 718] on div "Tags Simple keywords that describe and summarize the content, like specific fet…" at bounding box center [588, 696] width 789 height 70
click at [505, 798] on div "Visible Body Parts Select the body parts clearly visible in the content. This h…" at bounding box center [588, 801] width 789 height 87
click at [529, 776] on div "Visible Body Parts Select the body parts clearly visible in the content. This h…" at bounding box center [588, 801] width 789 height 87
click at [534, 763] on div at bounding box center [694, 768] width 478 height 20
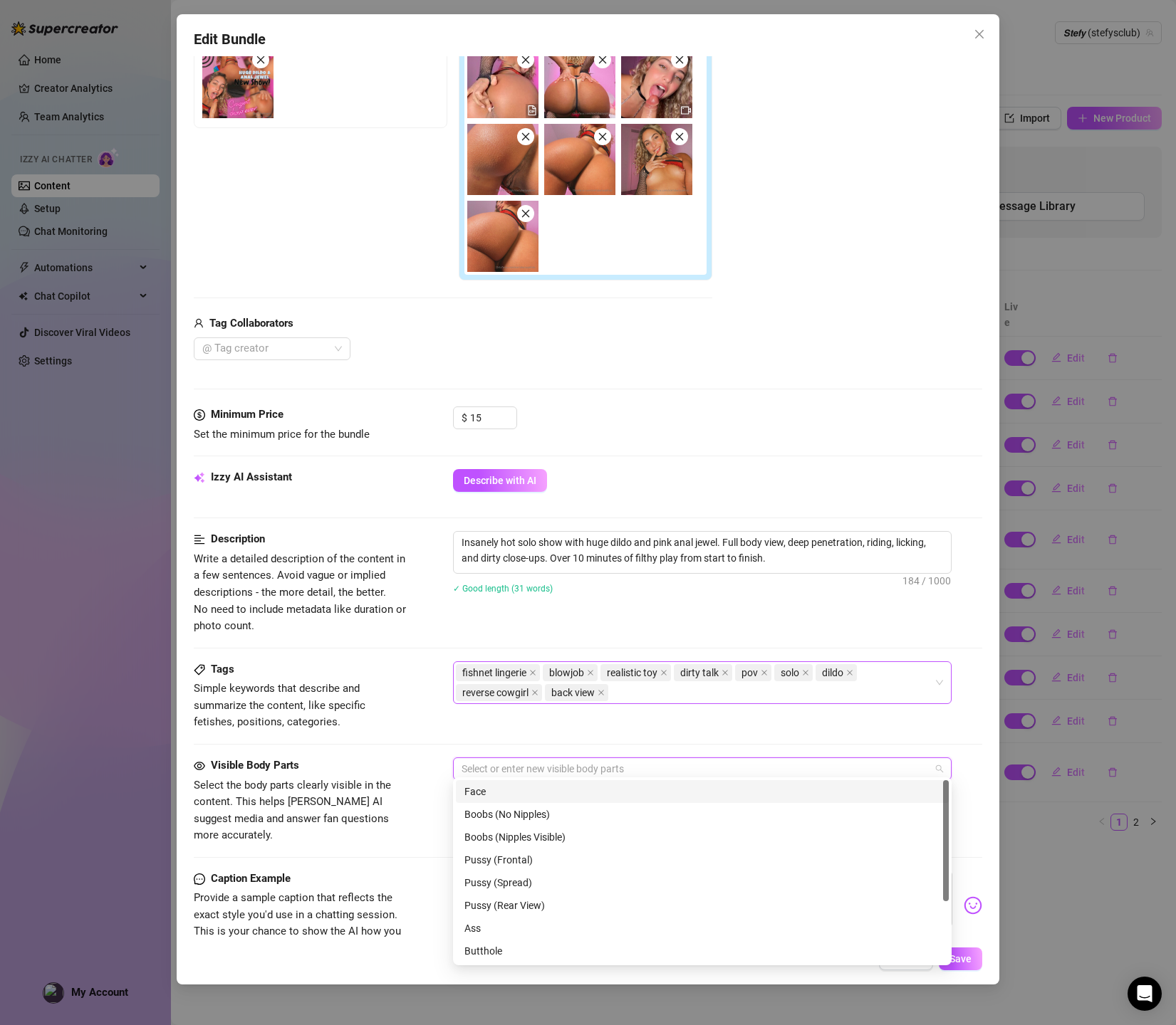
click at [526, 789] on div "Face" at bounding box center [702, 791] width 476 height 15
click at [508, 882] on div "Pussy (Spread)" at bounding box center [702, 882] width 476 height 15
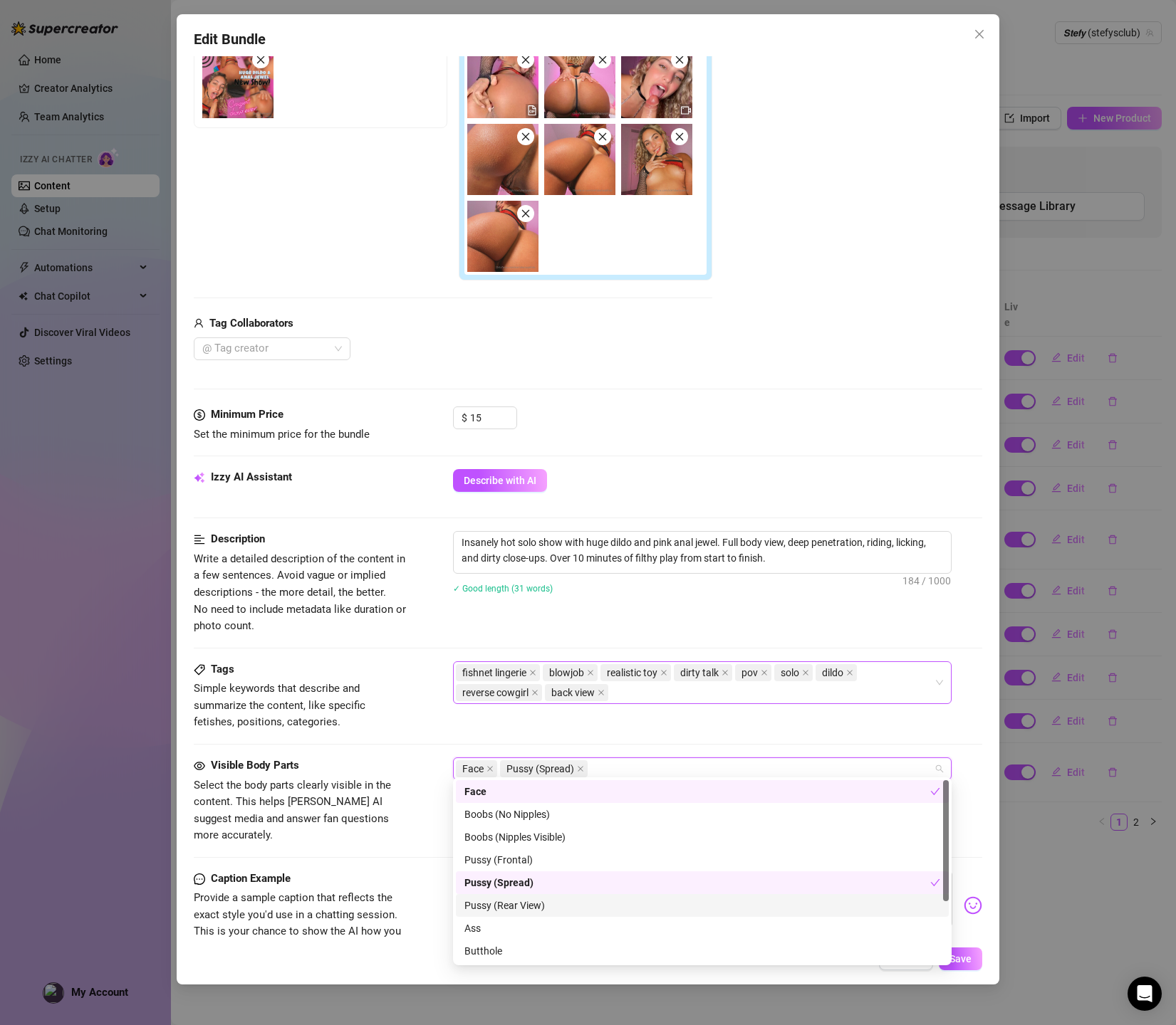
click at [510, 904] on div "Pussy (Rear View)" at bounding box center [702, 905] width 476 height 15
click at [495, 945] on div "Butthole" at bounding box center [702, 951] width 476 height 15
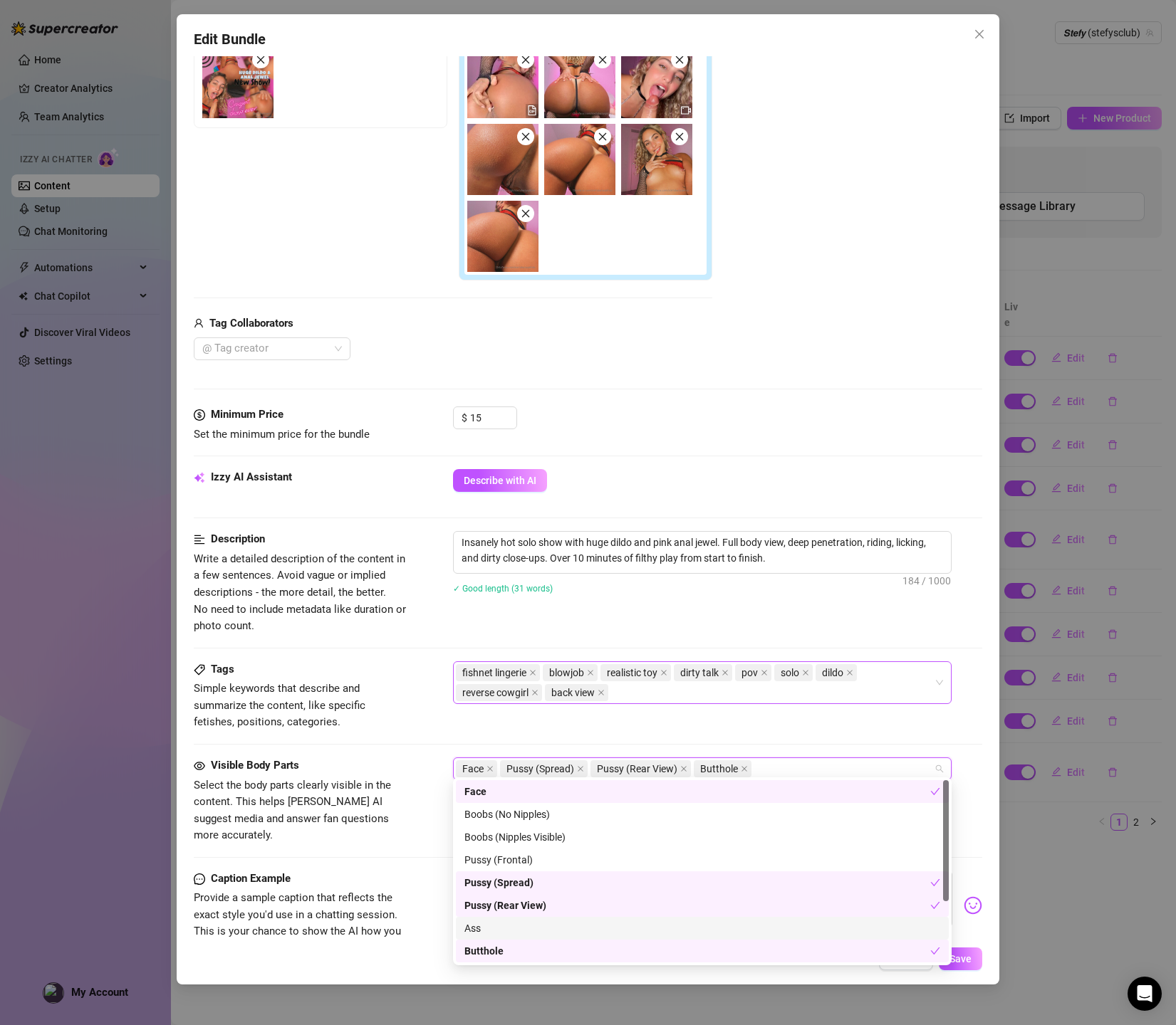
click at [490, 936] on div "Ass" at bounding box center [702, 928] width 493 height 23
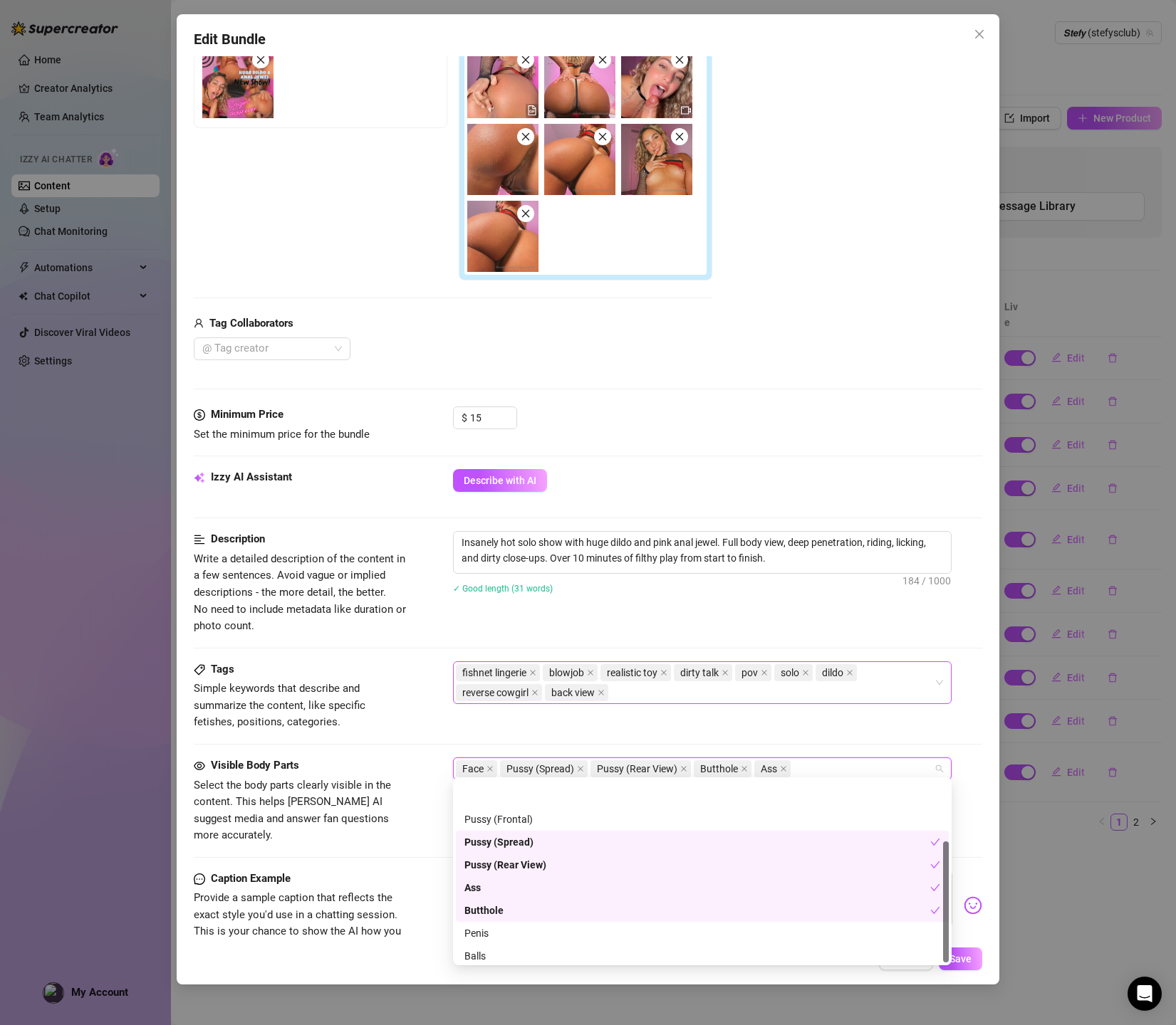
scroll to position [91, 0]
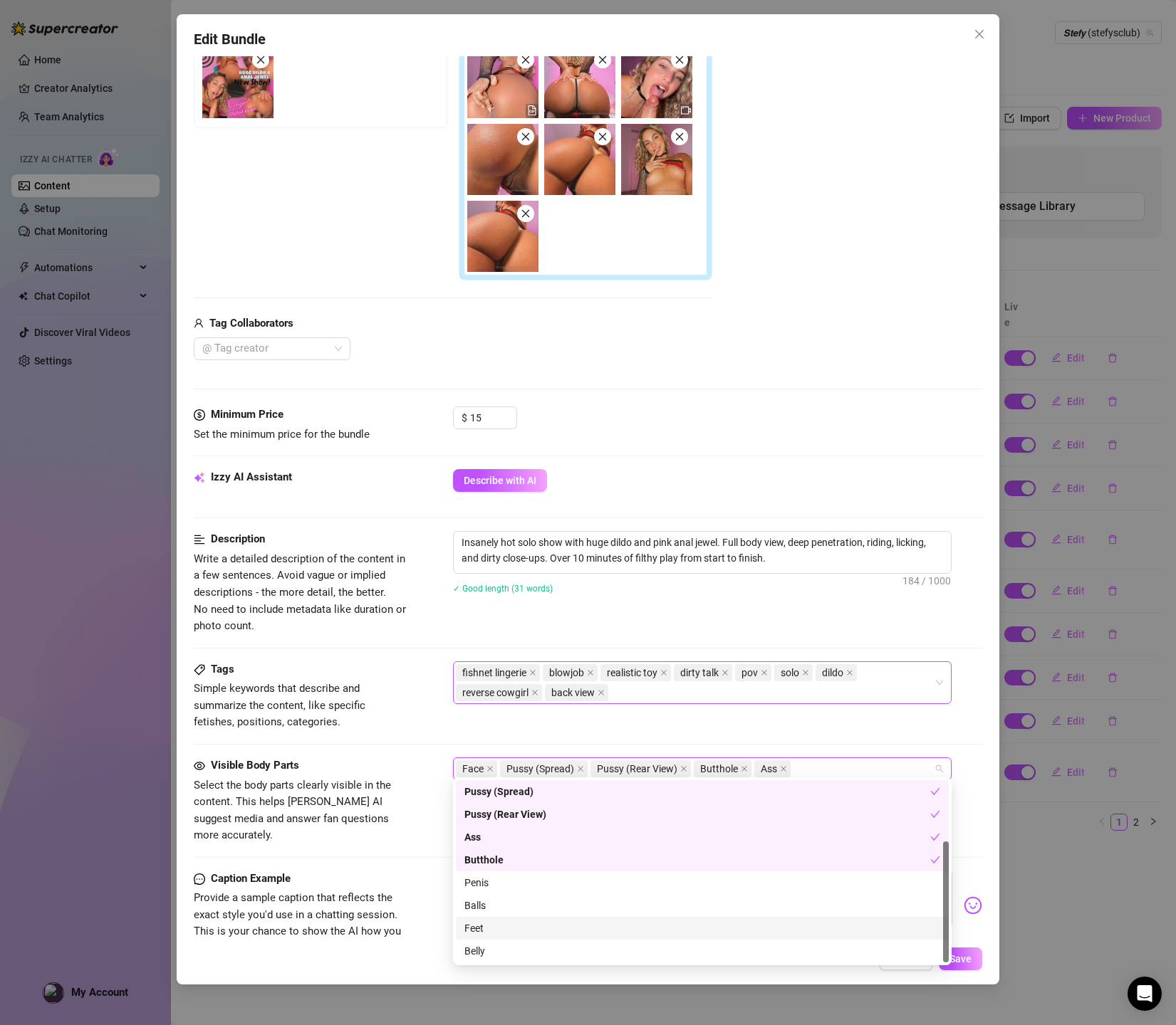
click at [485, 933] on div "Feet" at bounding box center [702, 928] width 476 height 15
click at [396, 890] on span "Provide a sample caption that reflects the exact style you'd use in a chatting …" at bounding box center [300, 923] width 214 height 67
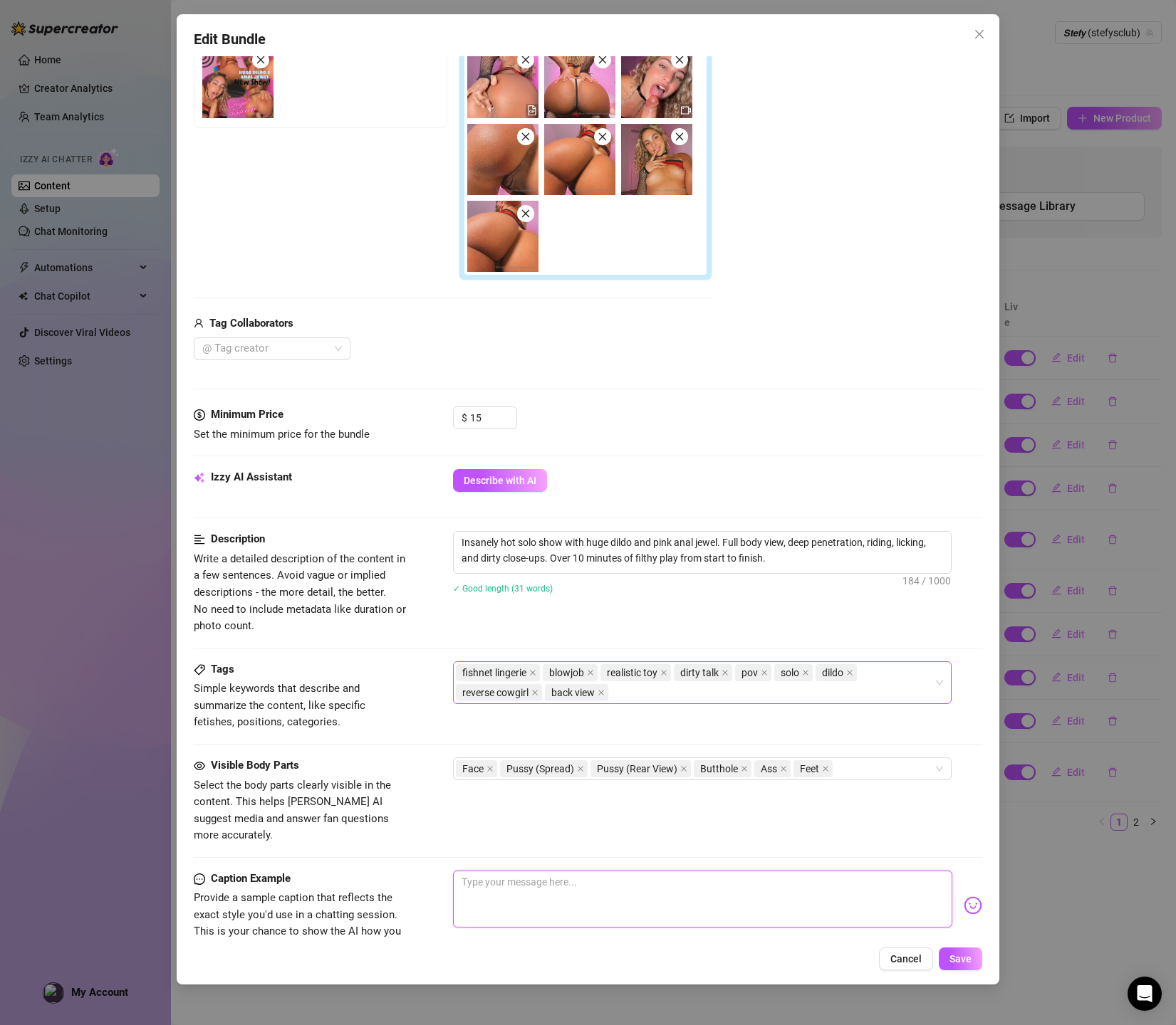
click at [554, 871] on textarea at bounding box center [702, 898] width 500 height 57
paste textarea "This VIDEO is insane… My jewel is in, my throat’s full, and this monster toy is…"
type textarea "This VIDEO is insane… My jewel is in, my throat’s full, and this monster toy is…"
click at [953, 950] on button "Save" at bounding box center [959, 959] width 43 height 23
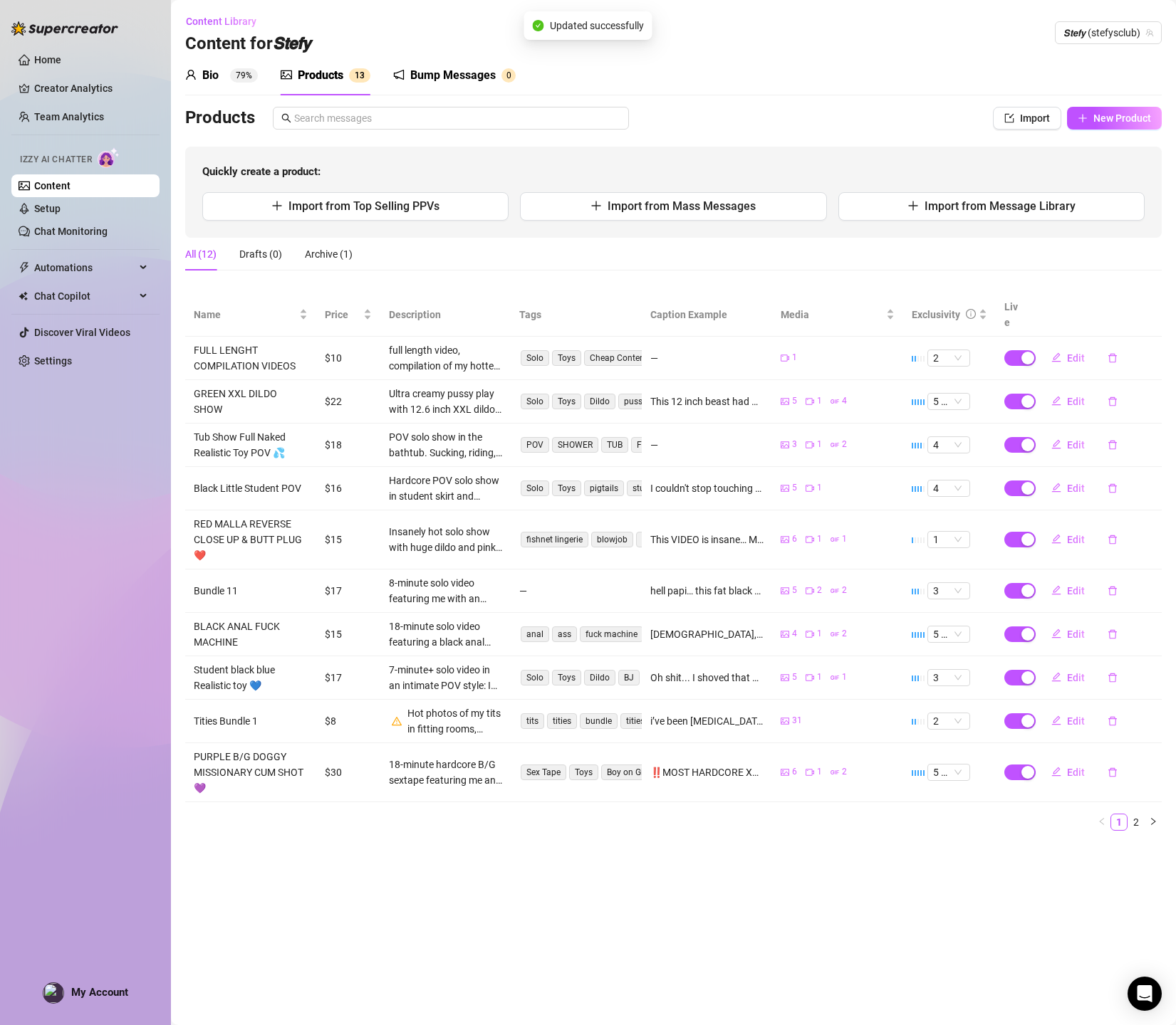
click at [521, 576] on td "—" at bounding box center [576, 591] width 131 height 43
click at [1072, 585] on span "Edit" at bounding box center [1075, 591] width 18 height 12
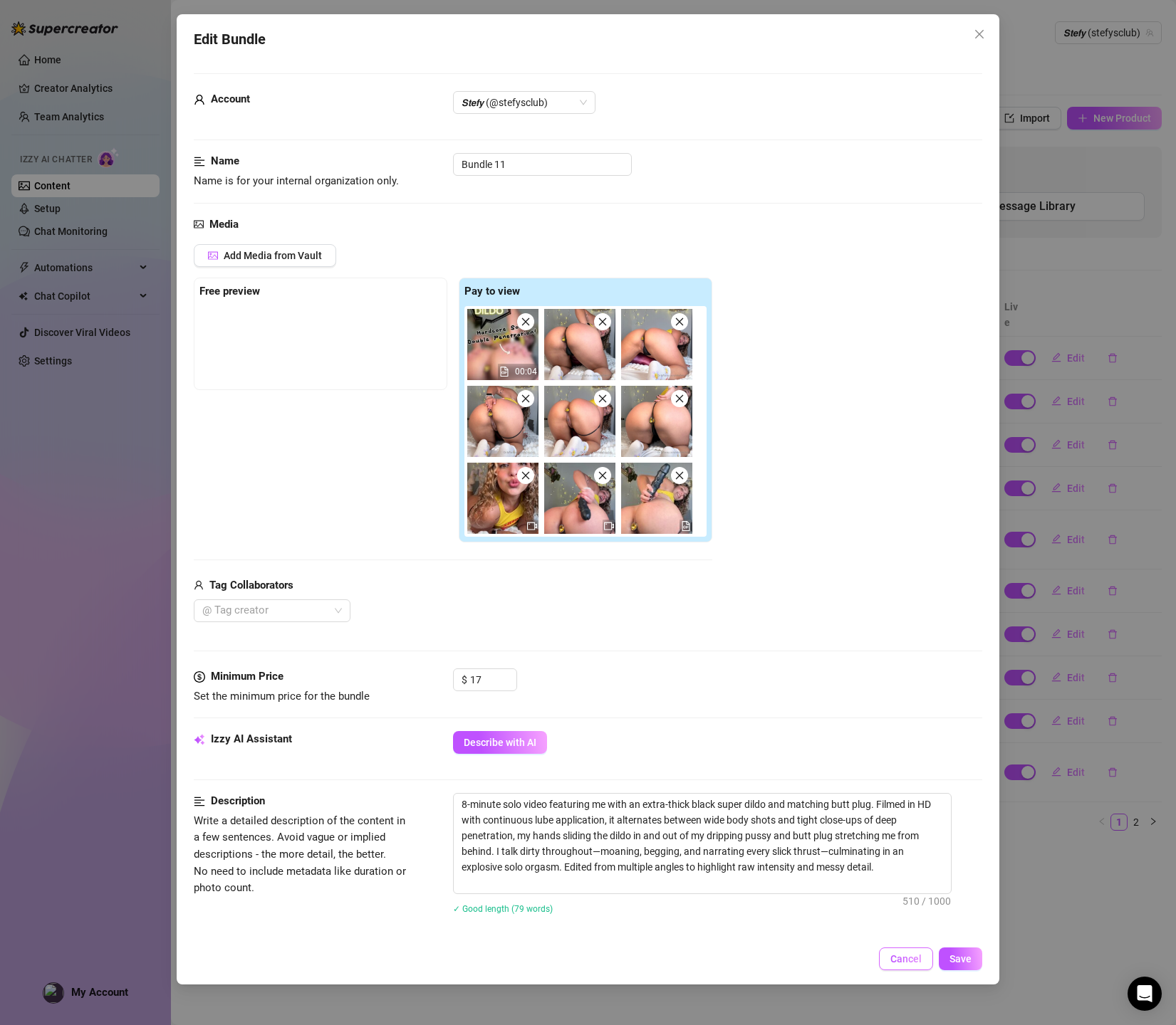
click at [894, 964] on span "Cancel" at bounding box center [906, 959] width 32 height 12
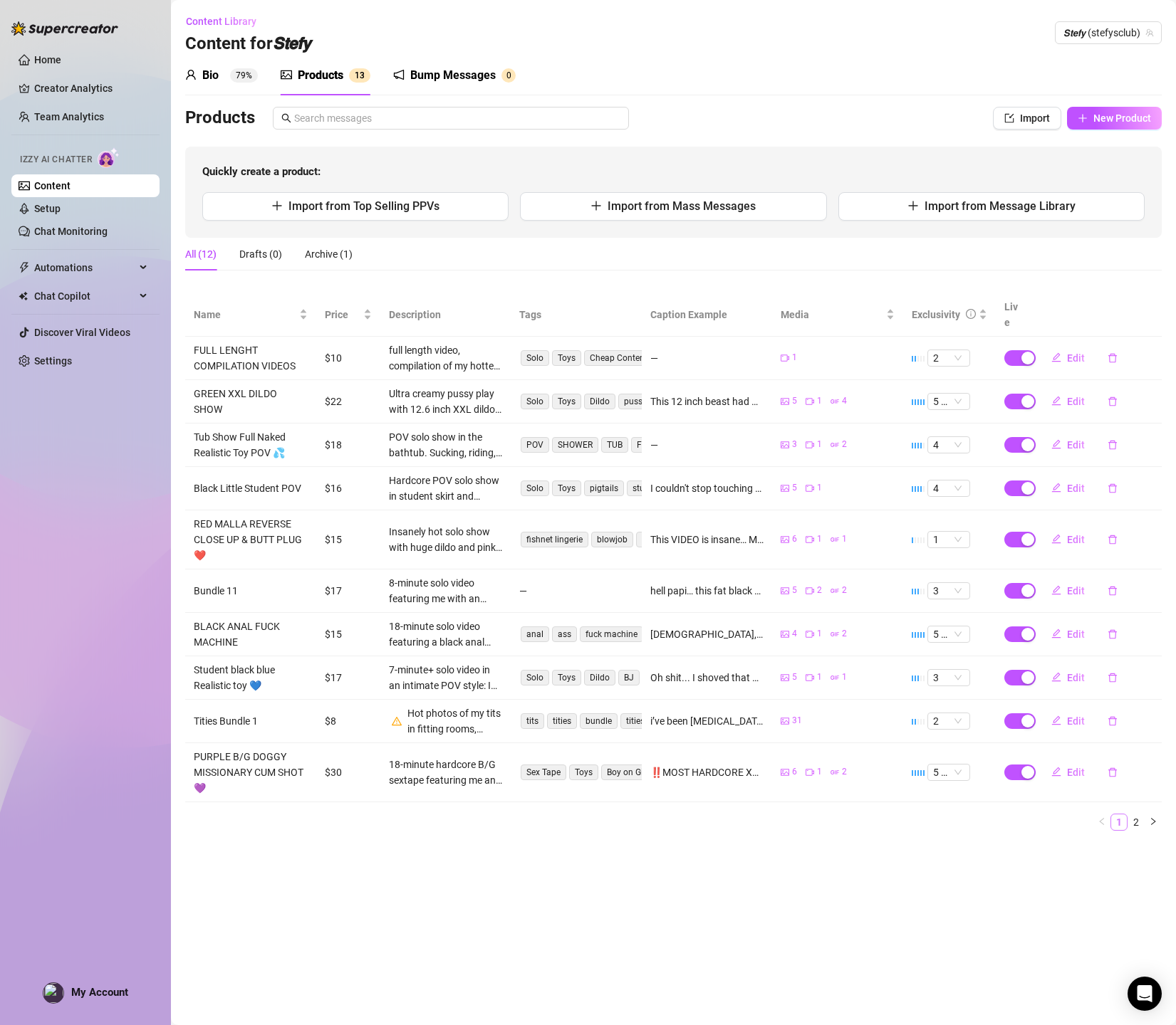
click at [1125, 814] on link "1" at bounding box center [1118, 822] width 15 height 15
click at [1127, 814] on li "2" at bounding box center [1136, 823] width 17 height 17
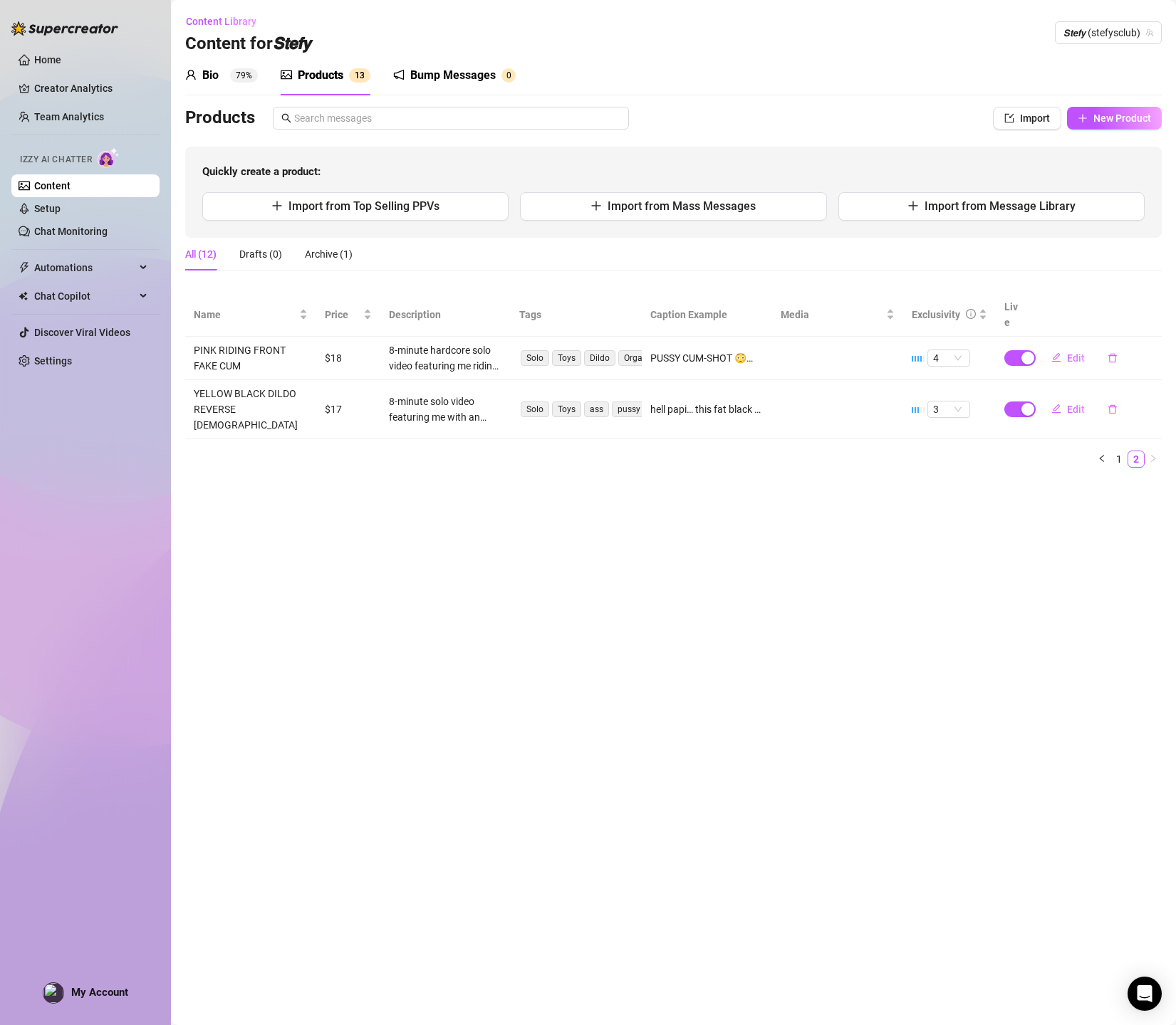
click at [1138, 803] on main "Content Library Content for 𝙎𝙩𝙚𝙛𝙮 𝙎𝙩𝙚𝙛𝙮 (stefysclub) Bio 79% Products 1 3 Bump …" at bounding box center [672, 512] width 1004 height 1025
click at [1118, 452] on link "1" at bounding box center [1118, 459] width 15 height 15
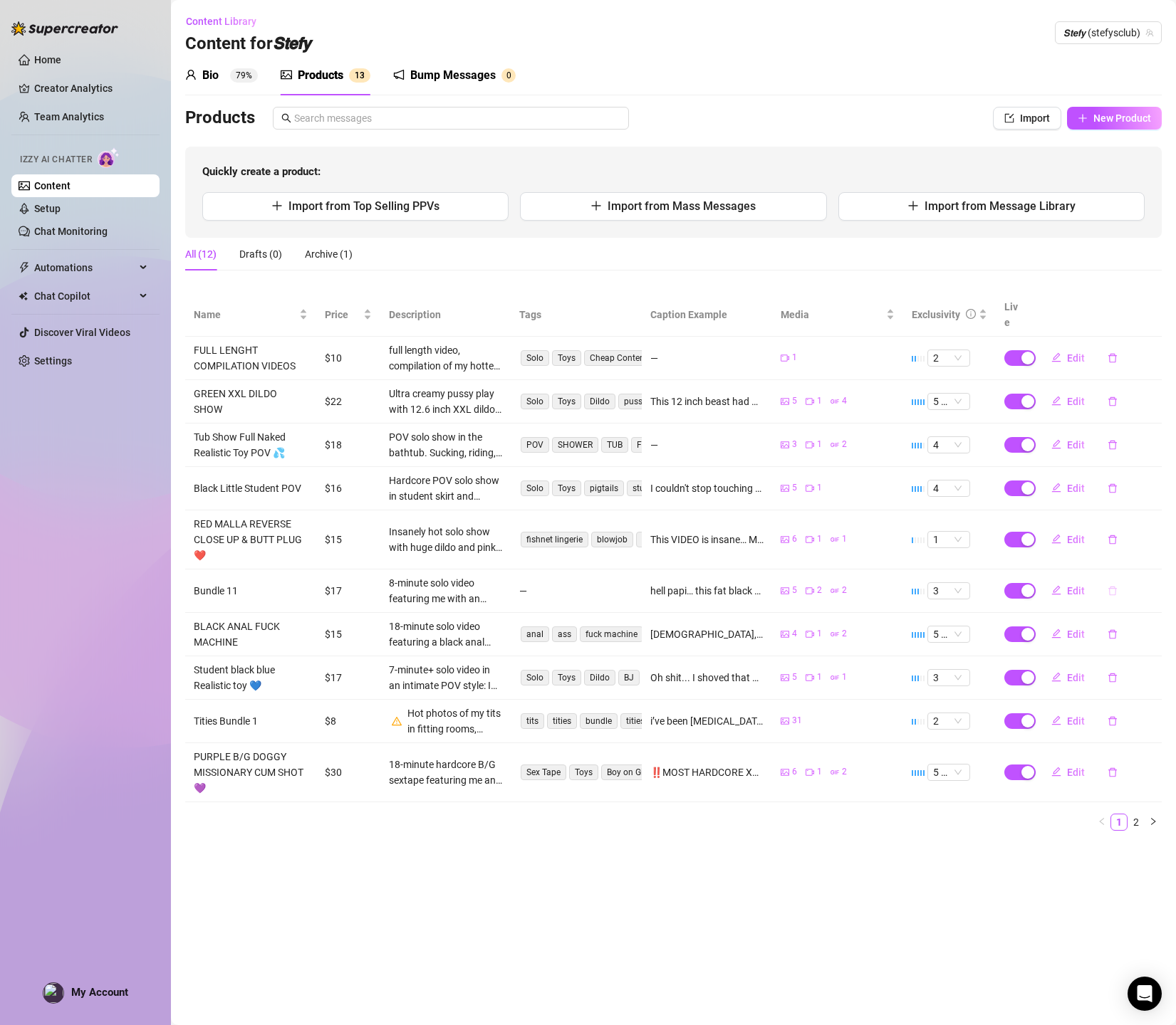
click at [1111, 586] on icon "delete" at bounding box center [1112, 591] width 10 height 10
click at [1157, 537] on span "Yes" at bounding box center [1153, 538] width 17 height 12
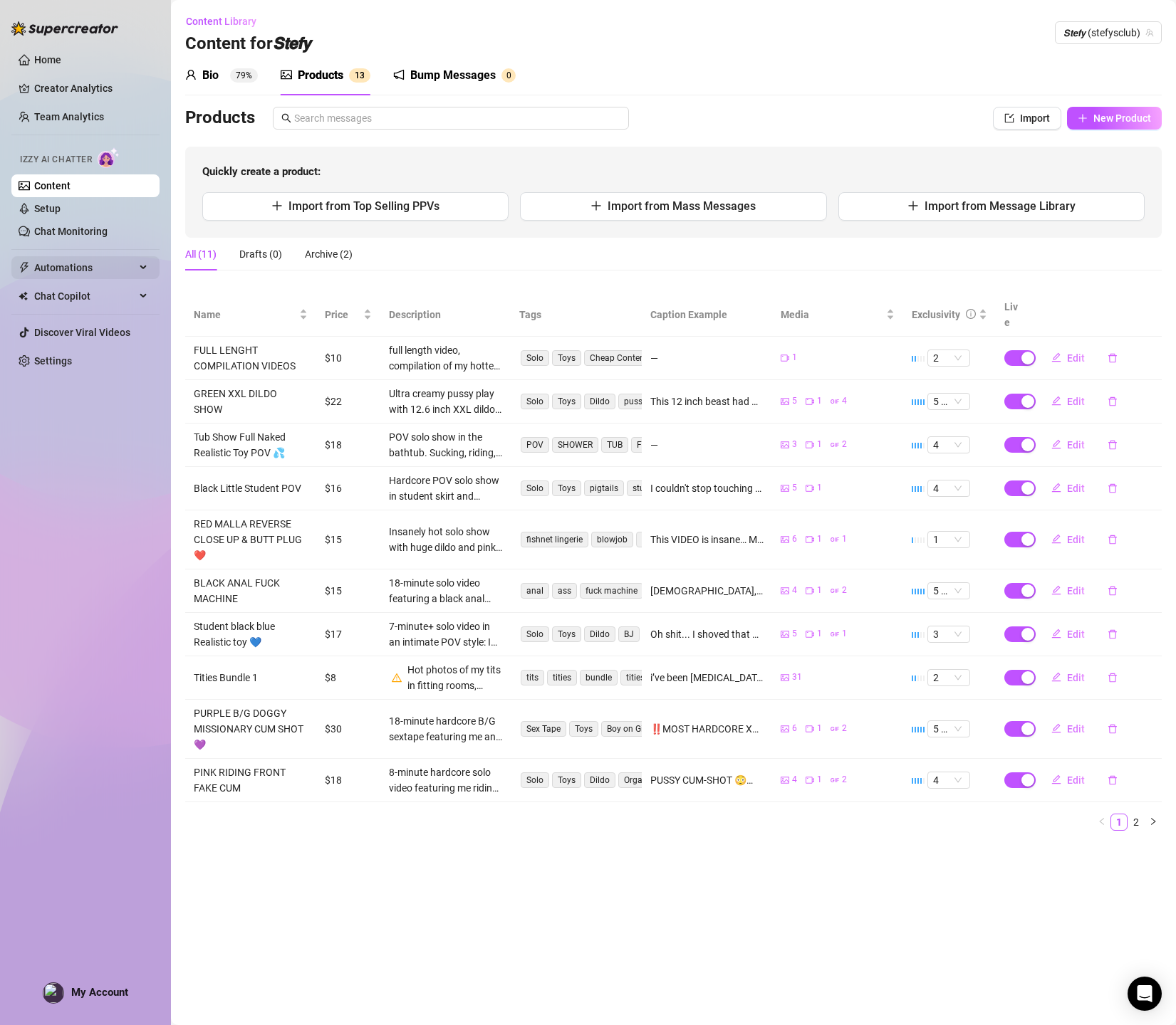
scroll to position [0, 0]
click at [333, 253] on div "Archive (2)" at bounding box center [329, 254] width 48 height 15
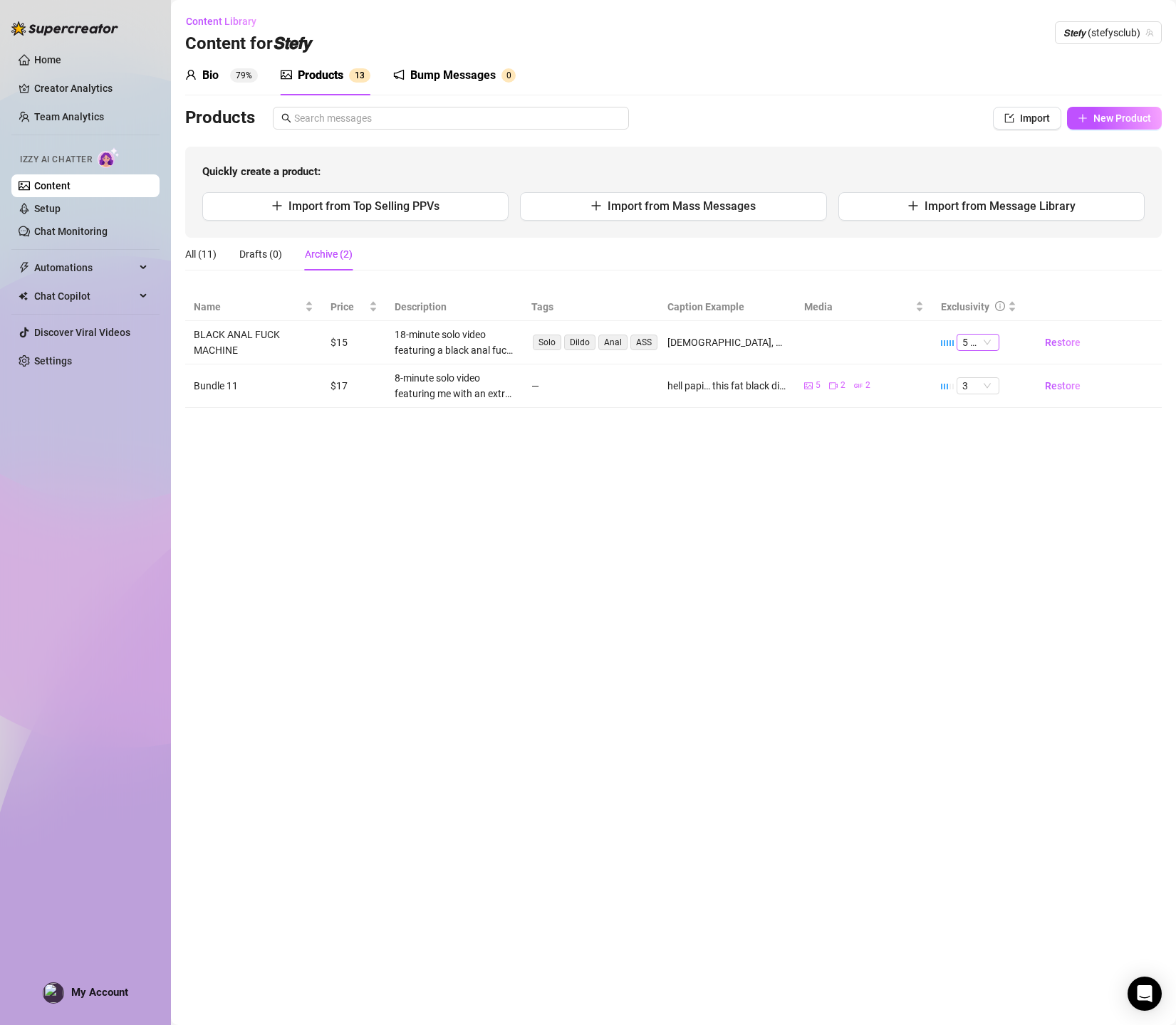
click at [991, 341] on span "5 🔥" at bounding box center [977, 342] width 32 height 15
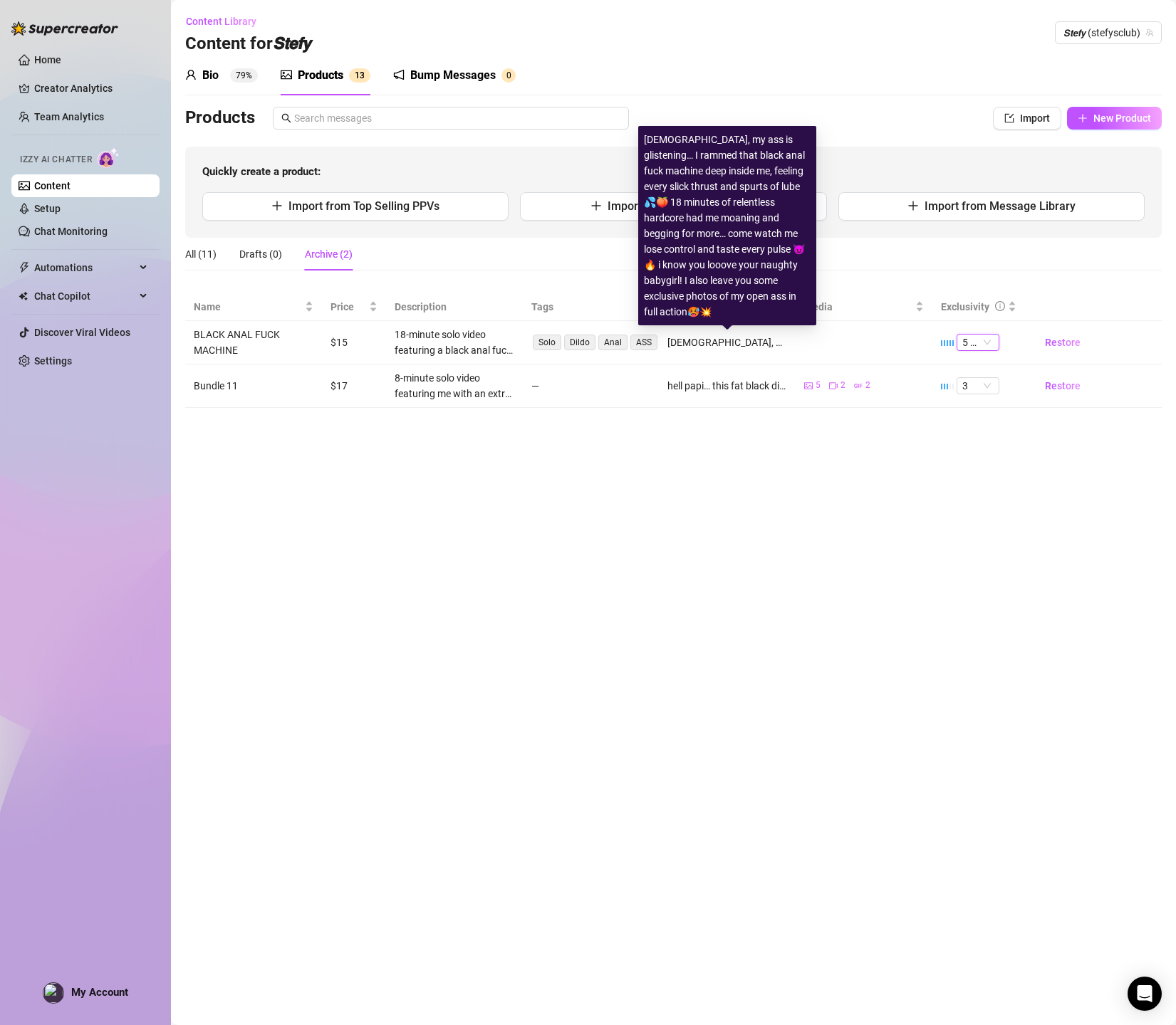
click at [729, 338] on div "[DEMOGRAPHIC_DATA], my ass is glistening… I rammed that black anal fuck machine…" at bounding box center [727, 342] width 120 height 15
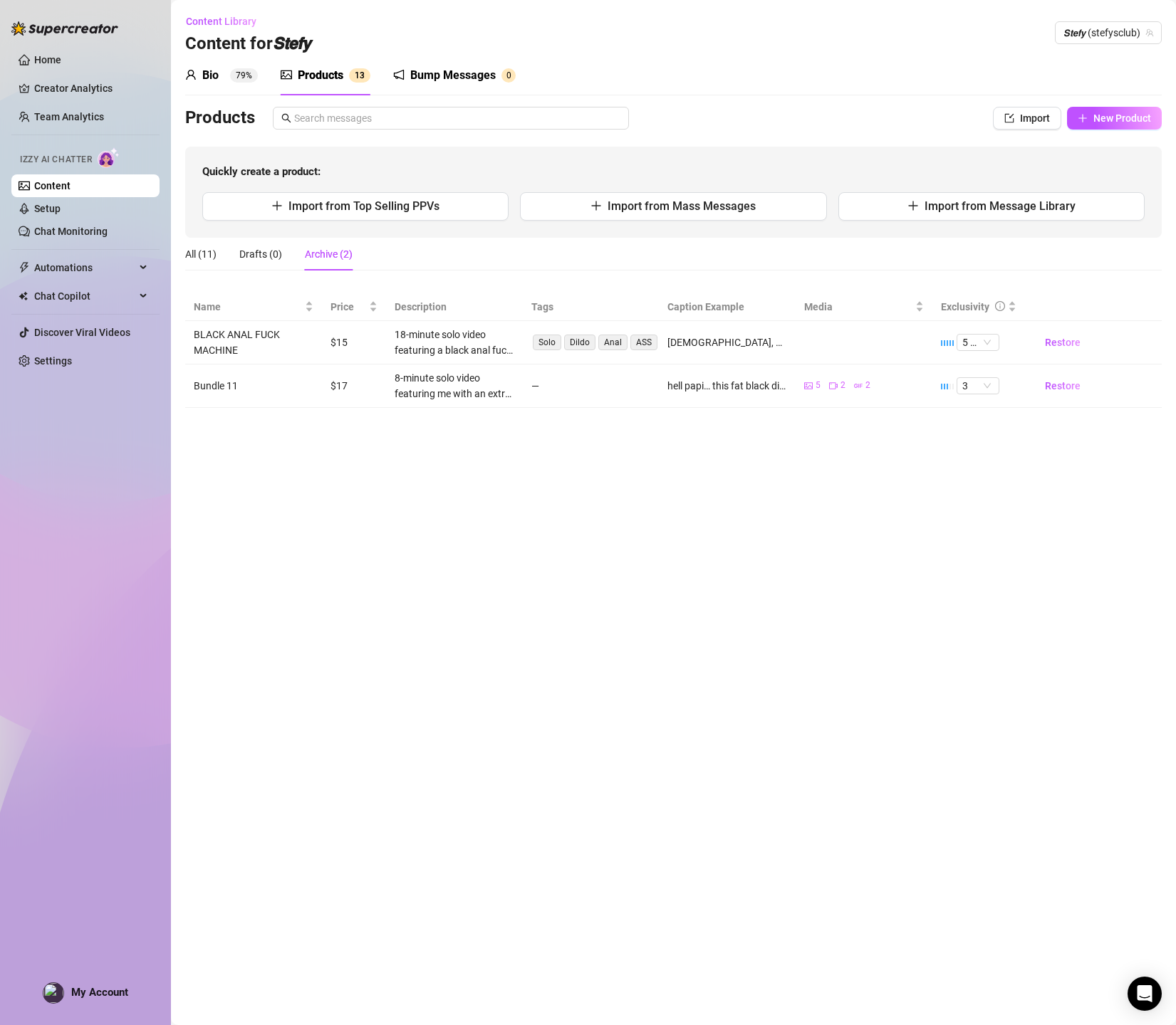
click at [316, 332] on td "BLACK ANAL FUCK MACHINE" at bounding box center [253, 342] width 137 height 43
click at [886, 350] on td at bounding box center [863, 342] width 137 height 43
click at [1104, 115] on span "New Product" at bounding box center [1122, 118] width 58 height 12
type textarea "Type your message here..."
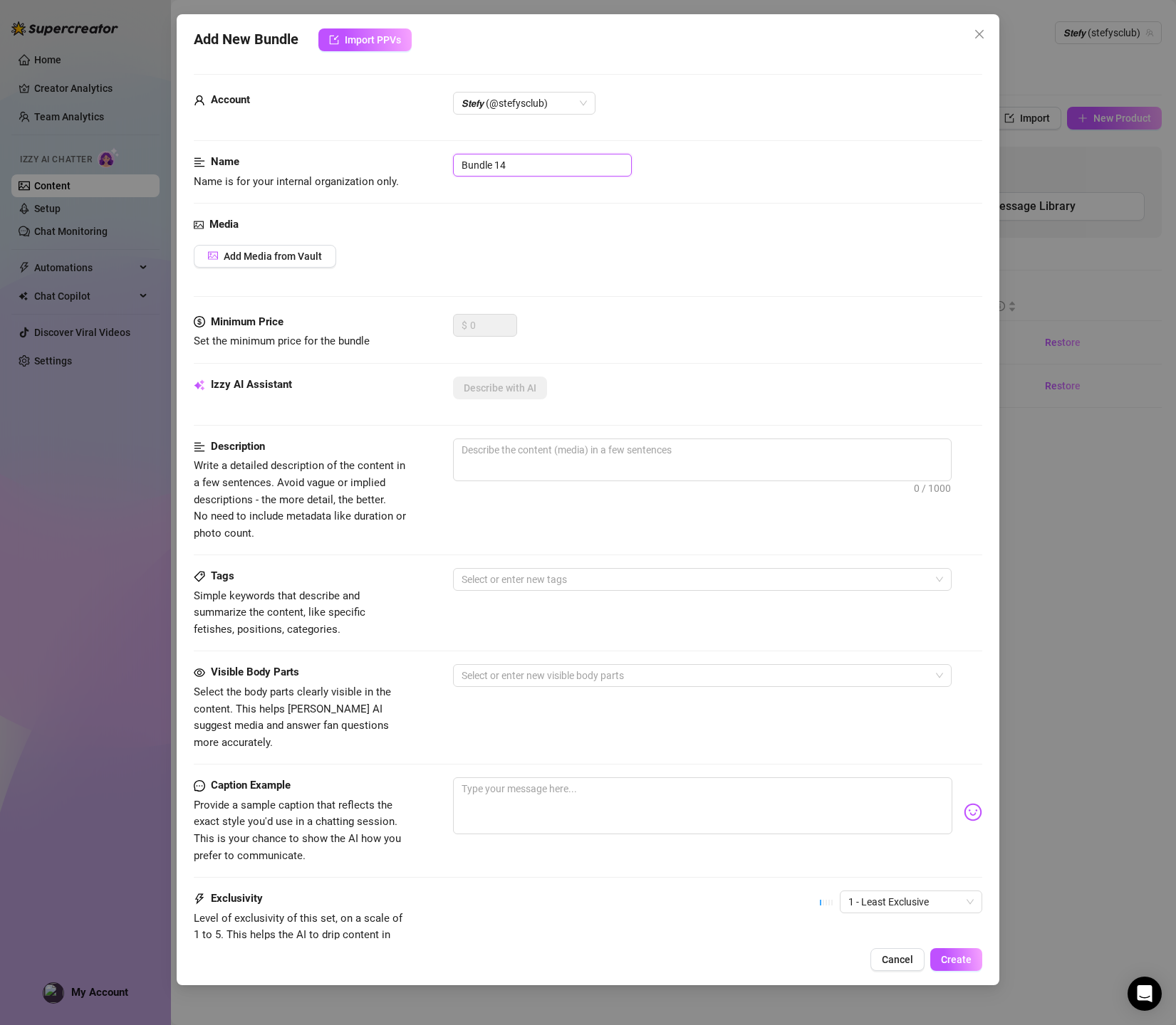
click at [516, 167] on input "Bundle 14" at bounding box center [542, 165] width 178 height 23
drag, startPoint x: 516, startPoint y: 166, endPoint x: 302, endPoint y: 133, distance: 216.5
click at [302, 133] on form "Account 𝙎𝙩𝙚𝙛𝙮 (@stefysclub) Name Name is for your internal organization only. B…" at bounding box center [588, 570] width 789 height 992
click at [539, 162] on input "Bundle 14" at bounding box center [542, 165] width 178 height 23
drag, startPoint x: 539, startPoint y: 162, endPoint x: 410, endPoint y: 157, distance: 129.1
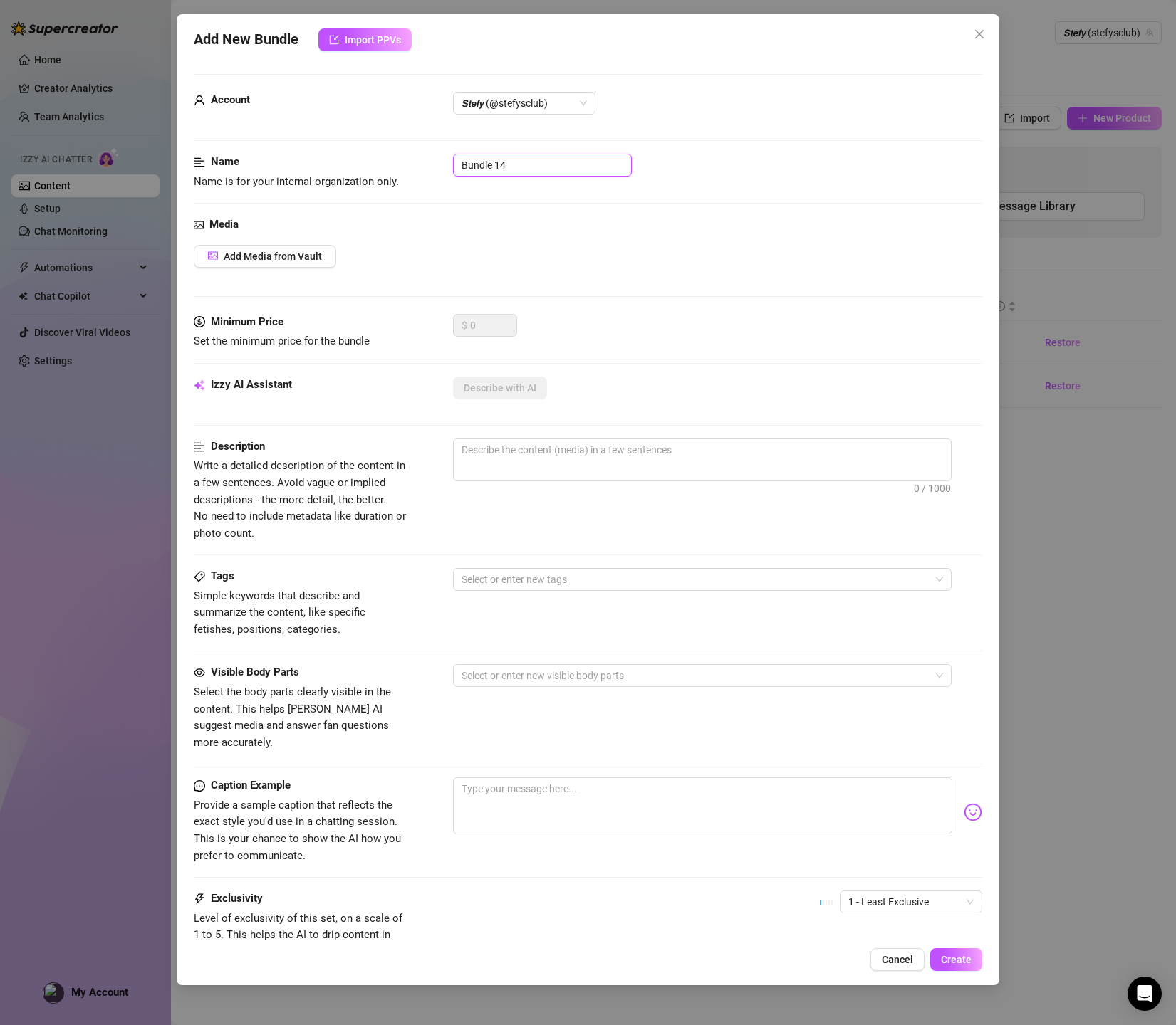
click at [410, 157] on div "Name Name is for your internal organization only. Bundle 14" at bounding box center [588, 172] width 789 height 36
paste input "lack Riding Squirt Show🖤"
type input "Black Riding Squirt Show🖤"
click at [261, 251] on span "Add Media from Vault" at bounding box center [272, 256] width 98 height 12
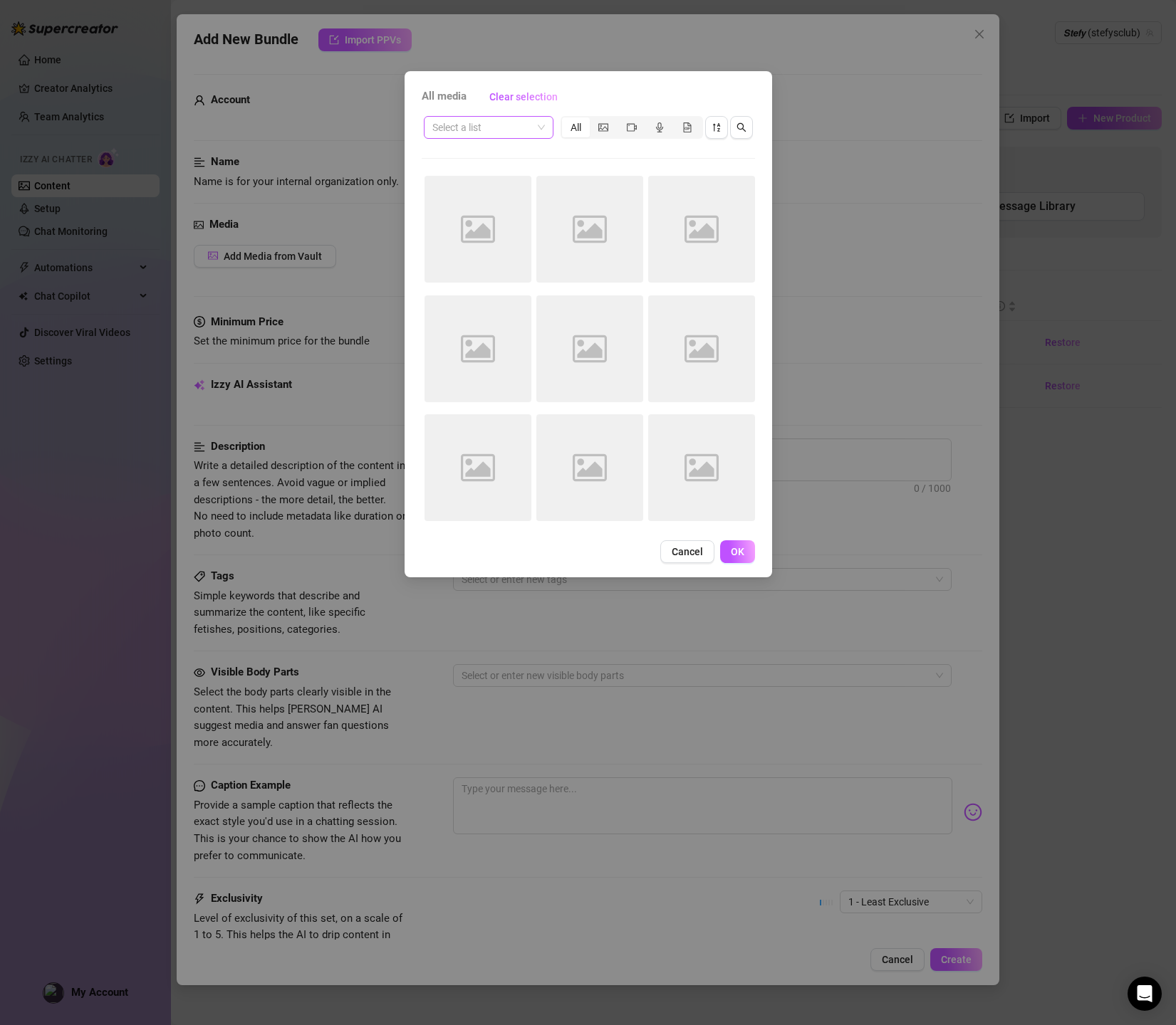
click at [483, 123] on input "search" at bounding box center [482, 128] width 100 height 21
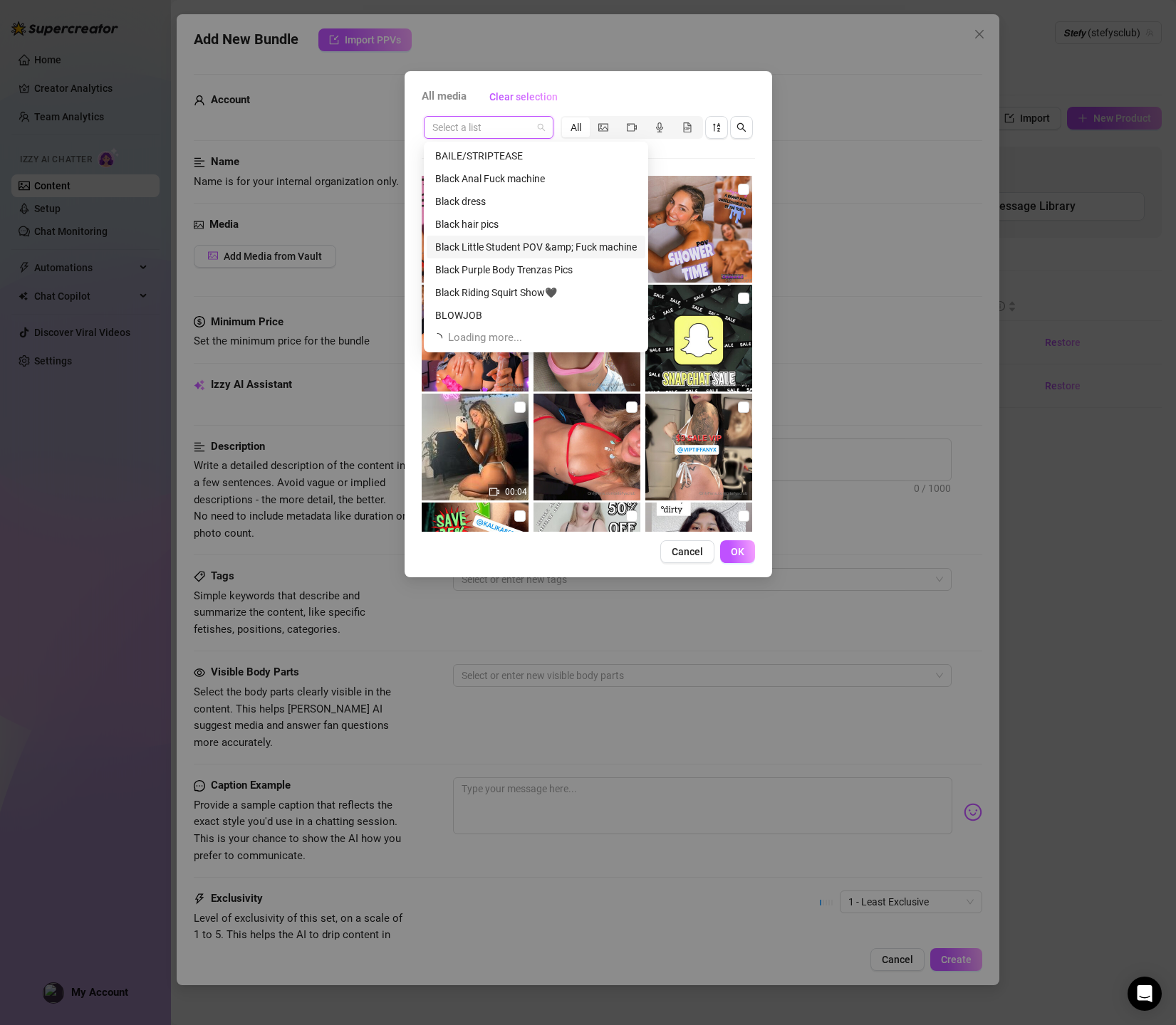
scroll to position [46, 0]
click at [540, 292] on div "Black Riding Squirt Show🖤" at bounding box center [536, 292] width 201 height 15
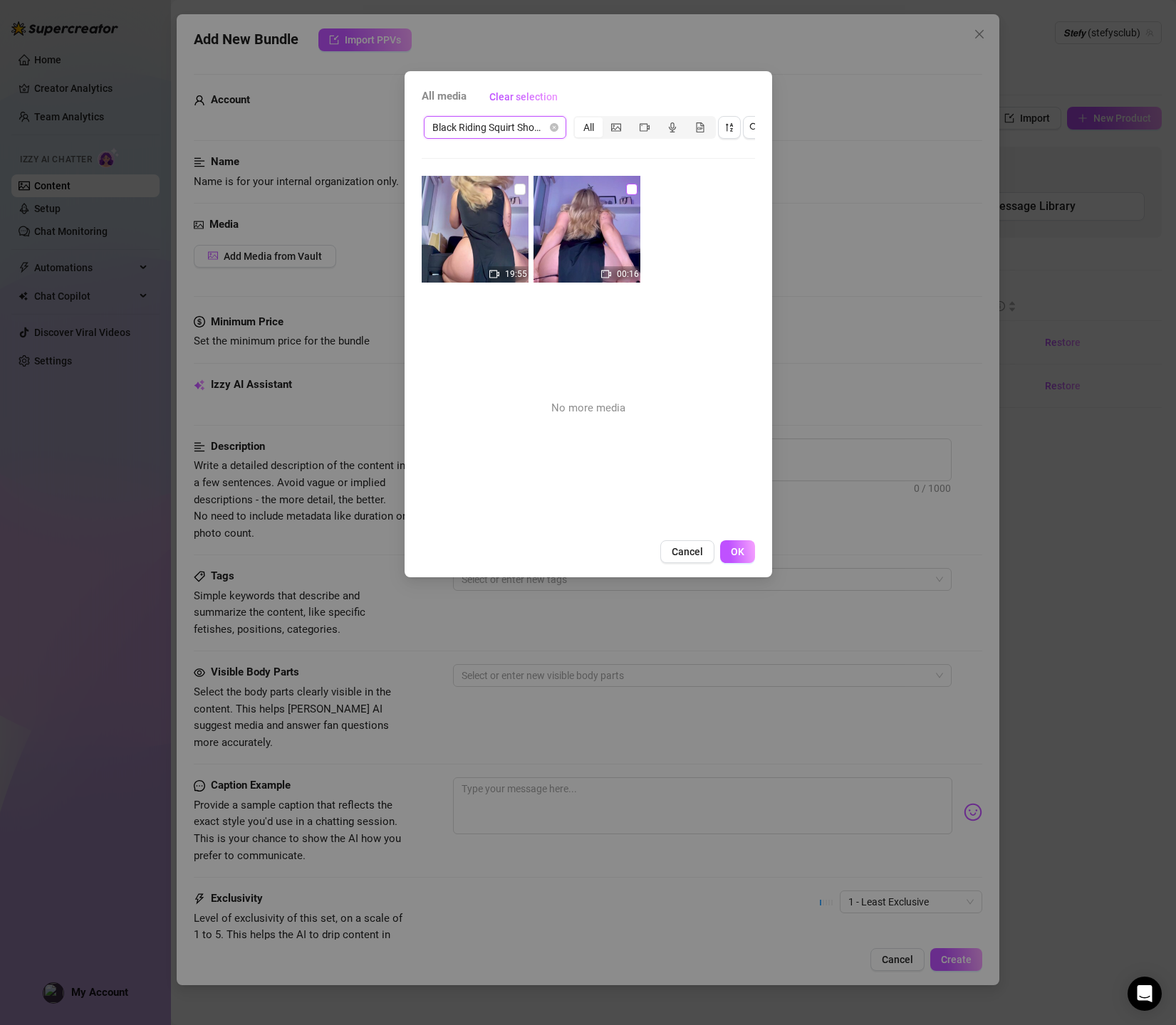
click at [627, 188] on input "checkbox" at bounding box center [632, 190] width 12 height 12
checkbox input "true"
click at [519, 189] on input "checkbox" at bounding box center [520, 190] width 12 height 12
checkbox input "true"
click at [736, 557] on span "OK" at bounding box center [738, 551] width 13 height 12
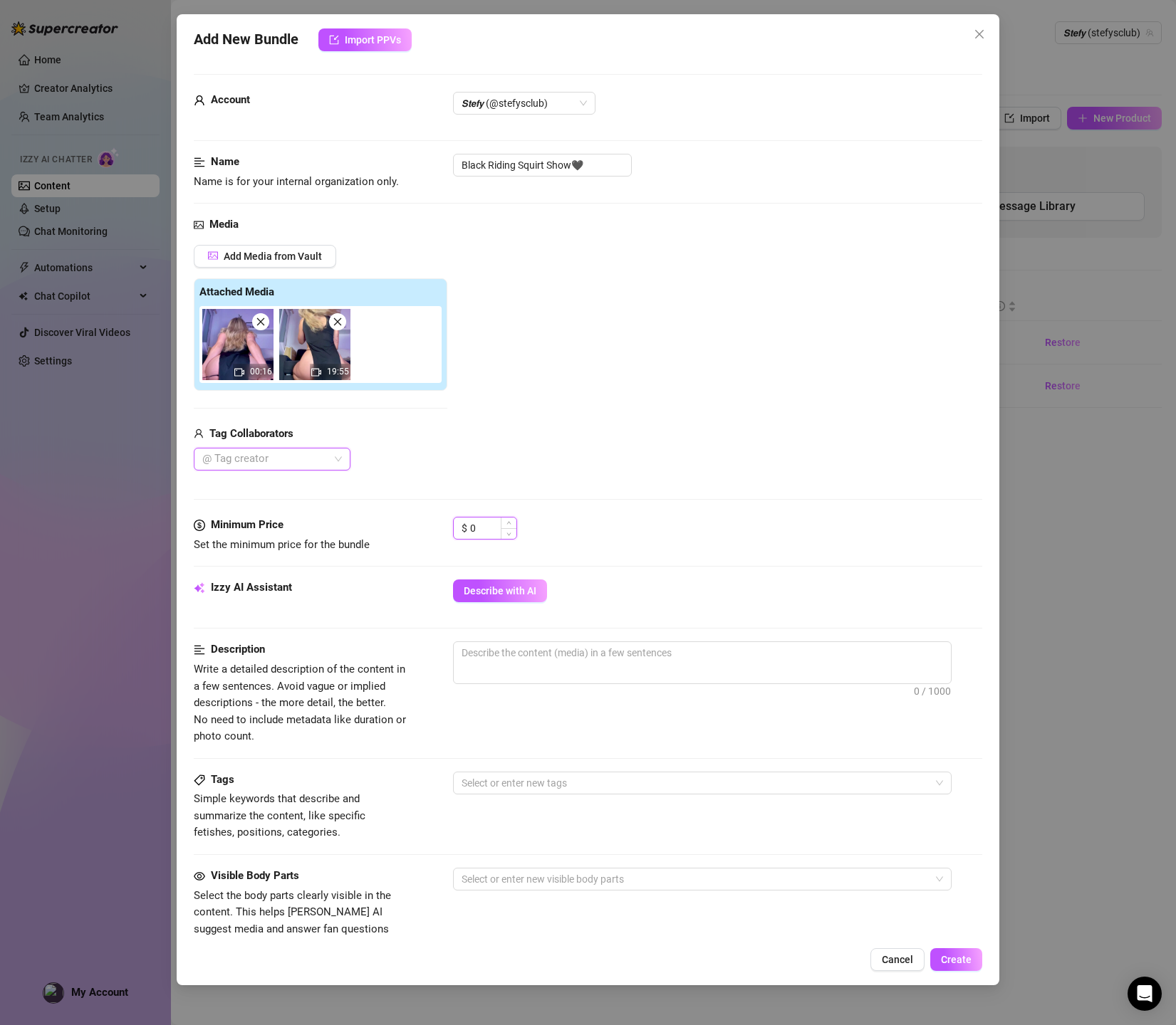
click at [490, 534] on input "0" at bounding box center [493, 528] width 46 height 21
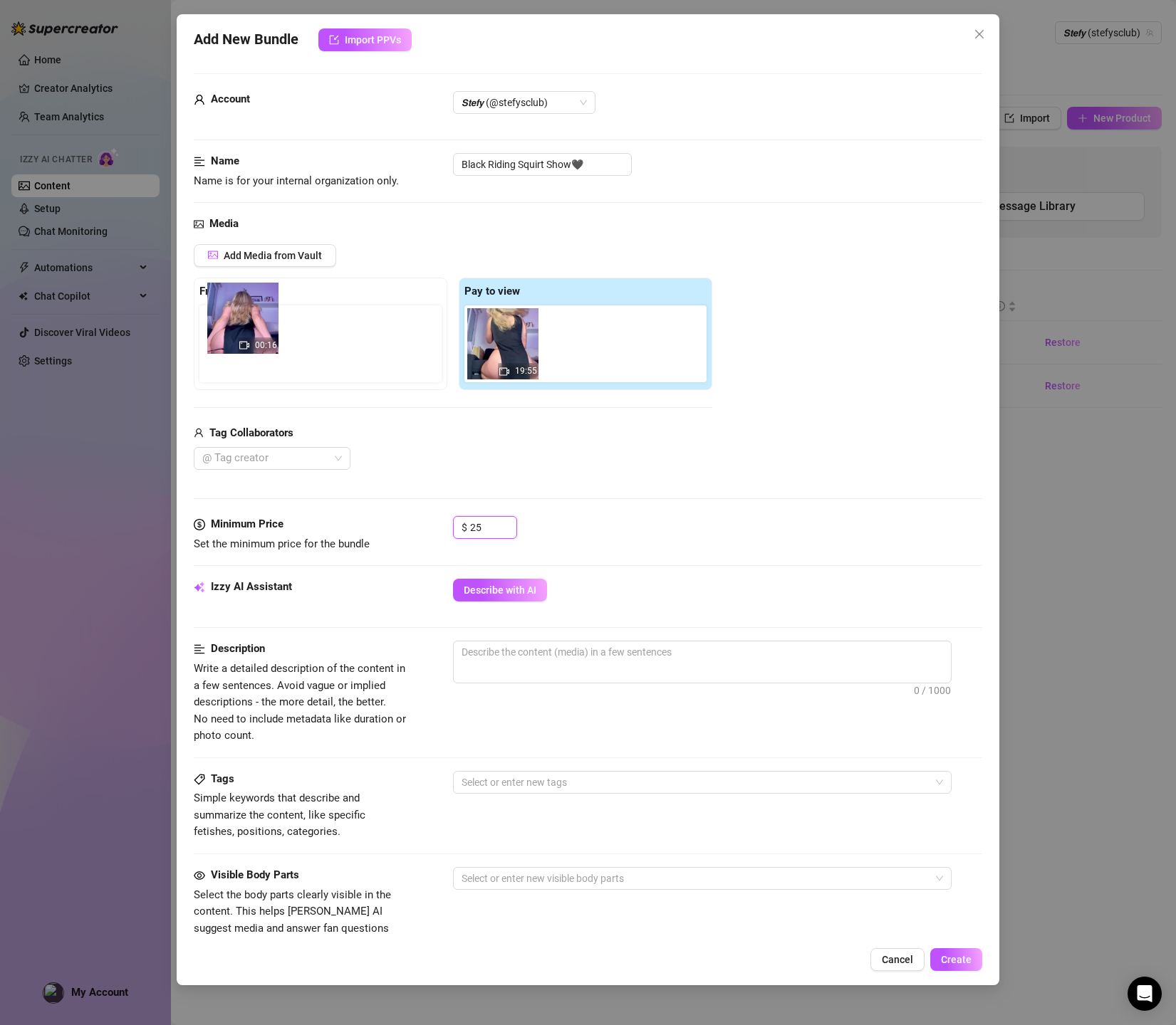
drag, startPoint x: 490, startPoint y: 341, endPoint x: 223, endPoint y: 316, distance: 268.2
click at [223, 316] on div "Free preview Pay to view 00:16 19:55" at bounding box center [453, 334] width 518 height 112
type input "25"
click at [515, 664] on span "0 / 1000" at bounding box center [702, 662] width 499 height 43
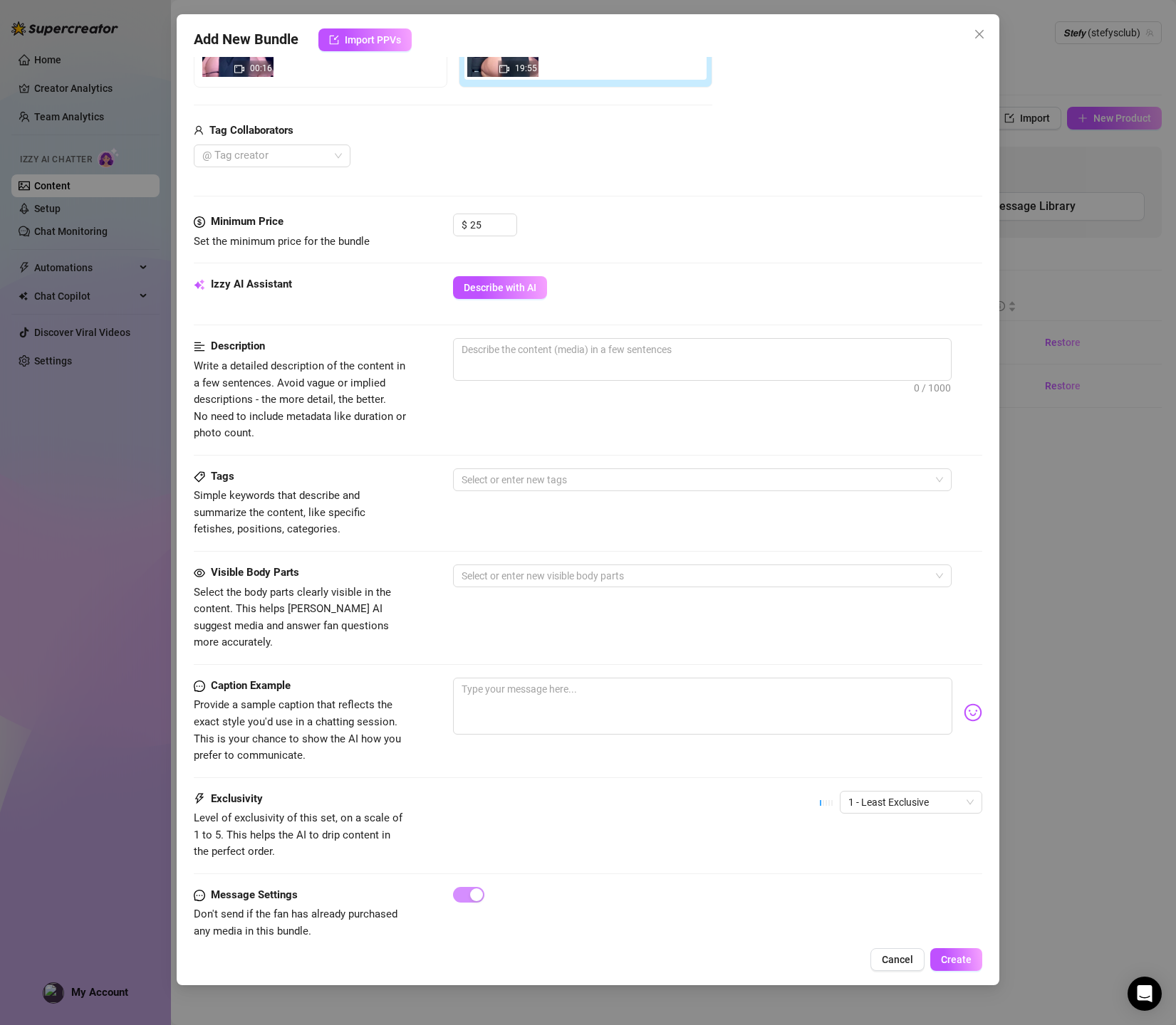
scroll to position [302, 0]
click at [502, 679] on textarea at bounding box center [702, 707] width 500 height 57
paste textarea "Get ready for my wildest squirting show ever 😏💦… You begged for it, and I could…"
type textarea "Get ready for my wildest squirting show ever 😏💦… You begged for it, and I could…"
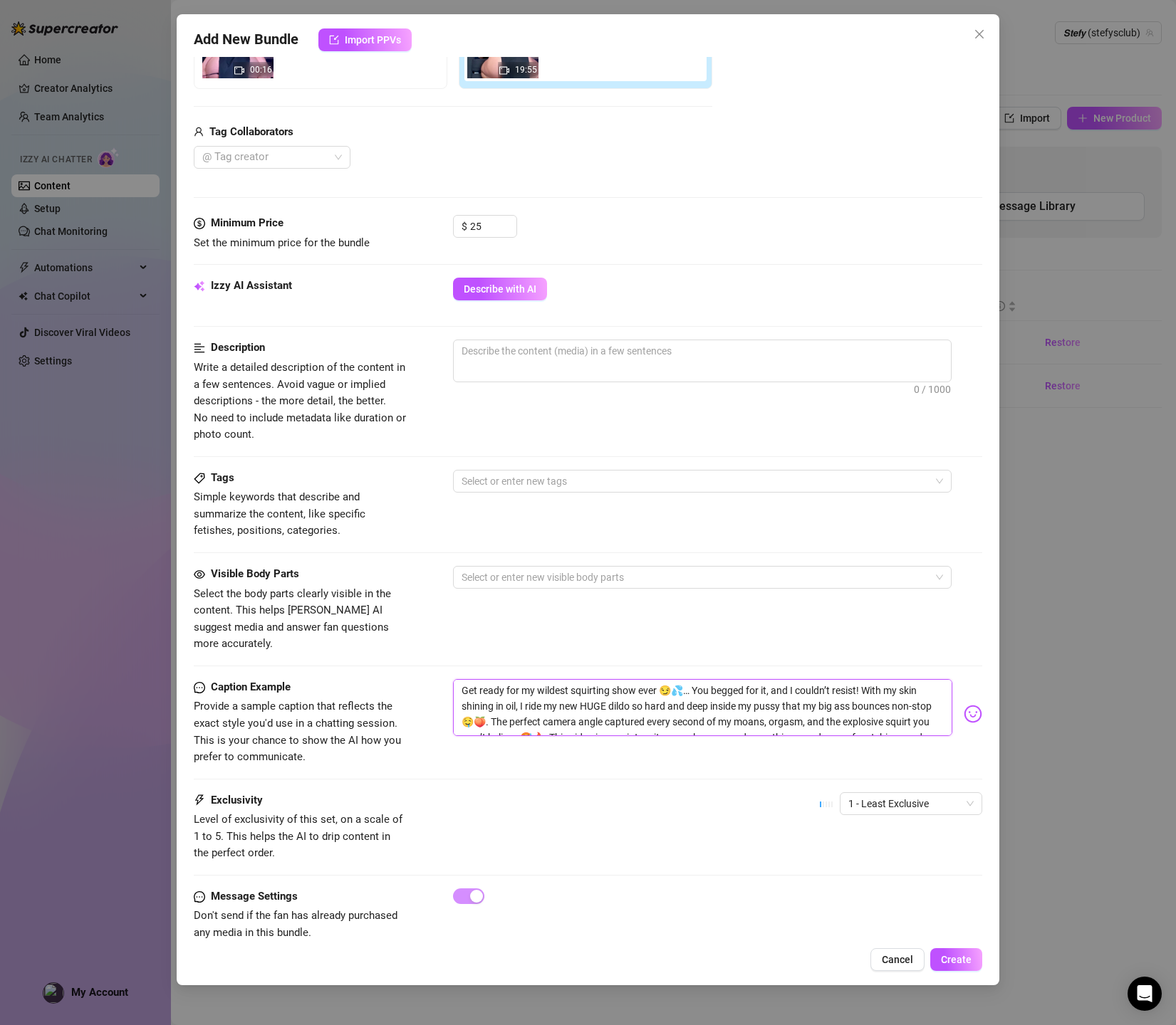
type textarea "Get ready for my wildest squirting show ever 😏💦… You begged for it, and I could…"
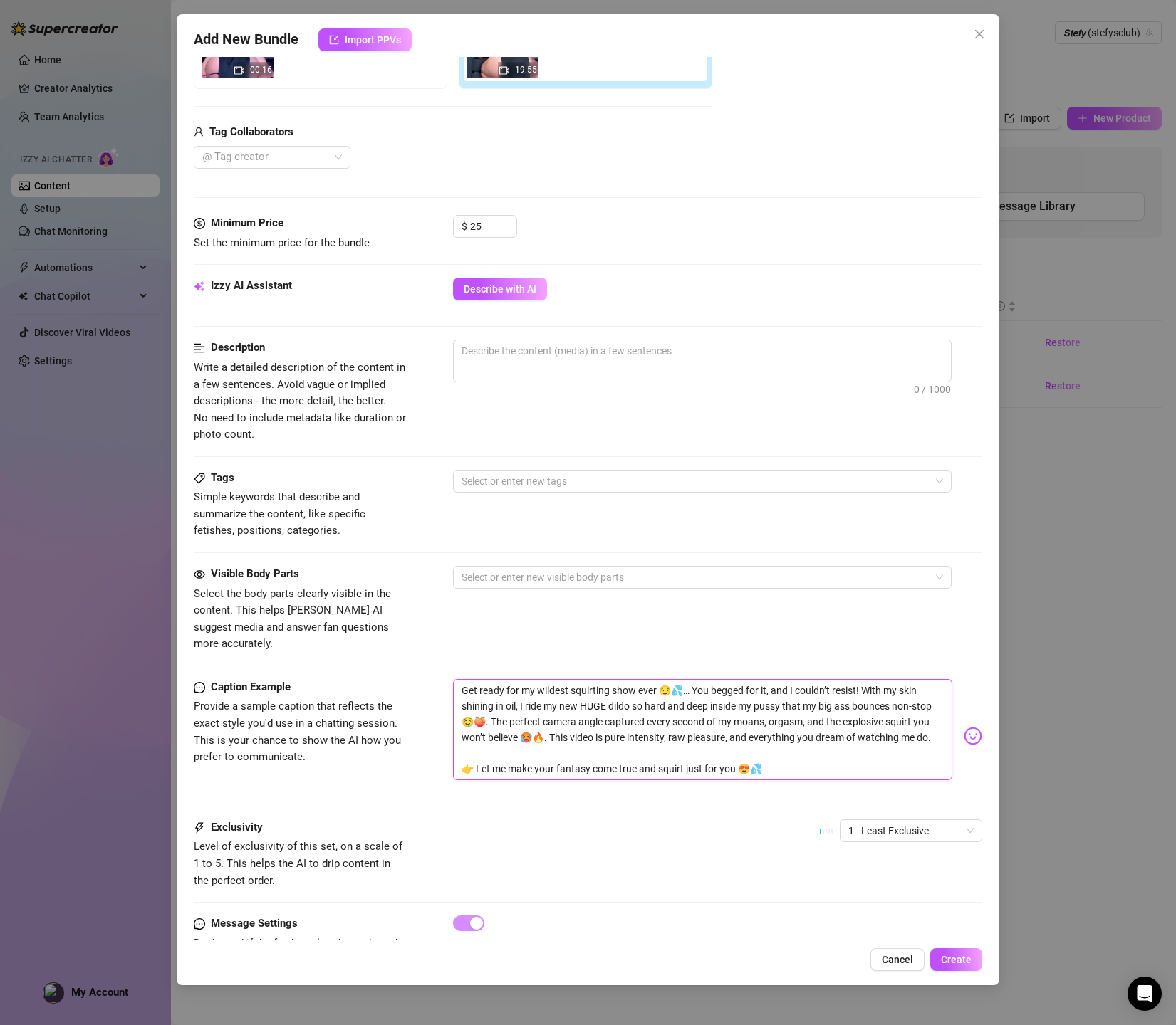
scroll to position [0, 0]
type textarea "Get ready for my wildest squirting show ever 😏💦… You begged for it, and I could…"
click at [523, 353] on textarea at bounding box center [702, 351] width 497 height 21
paste textarea "Solo video where the model uses a large dildo for vaginal penetration in differ…"
type textarea "Solo video where the model uses a large dildo for vaginal penetration in differ…"
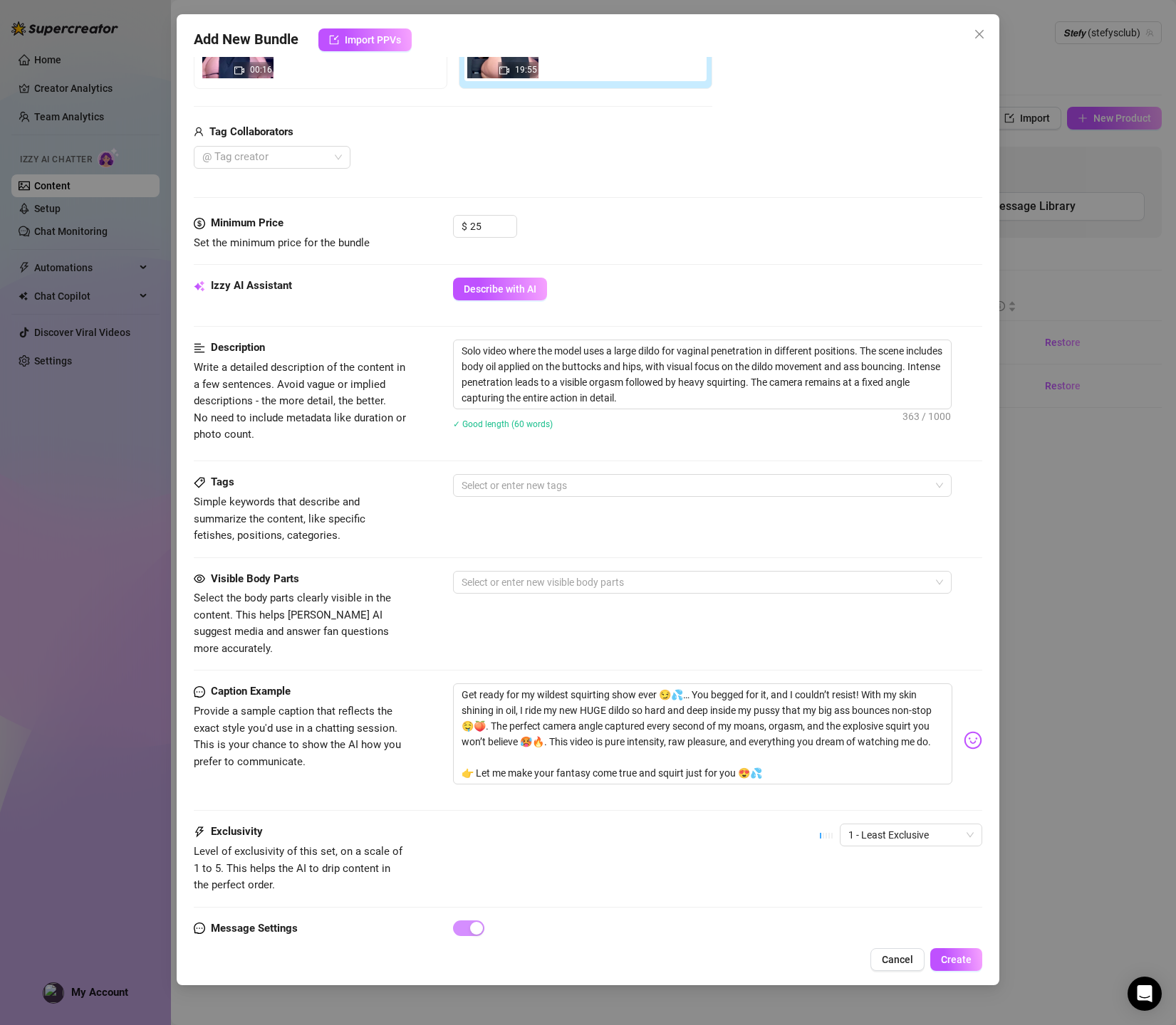
scroll to position [338, 0]
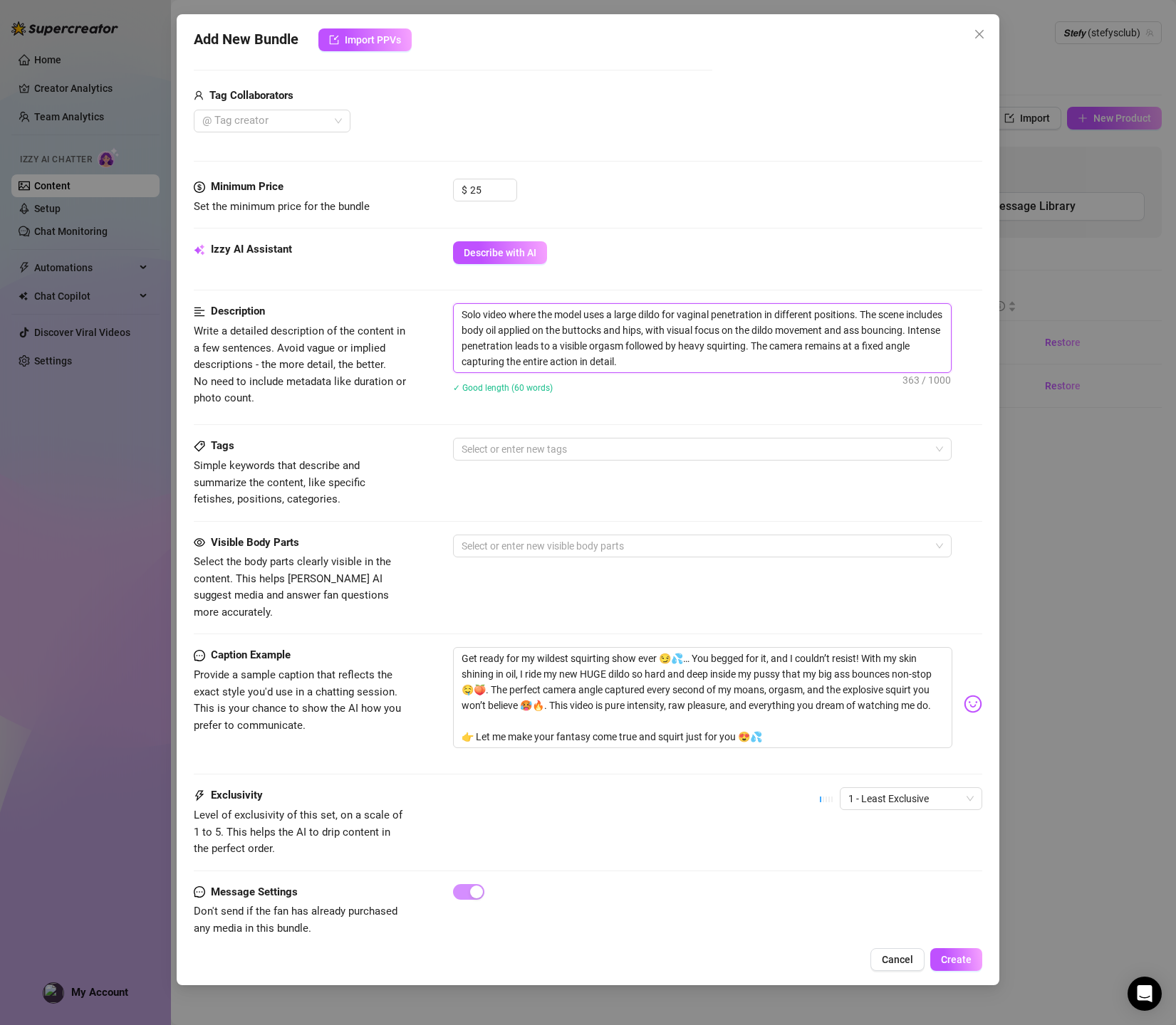
click at [524, 451] on div at bounding box center [694, 449] width 478 height 20
type textarea "Solo video where the model uses a large dildo for vaginal penetration in differ…"
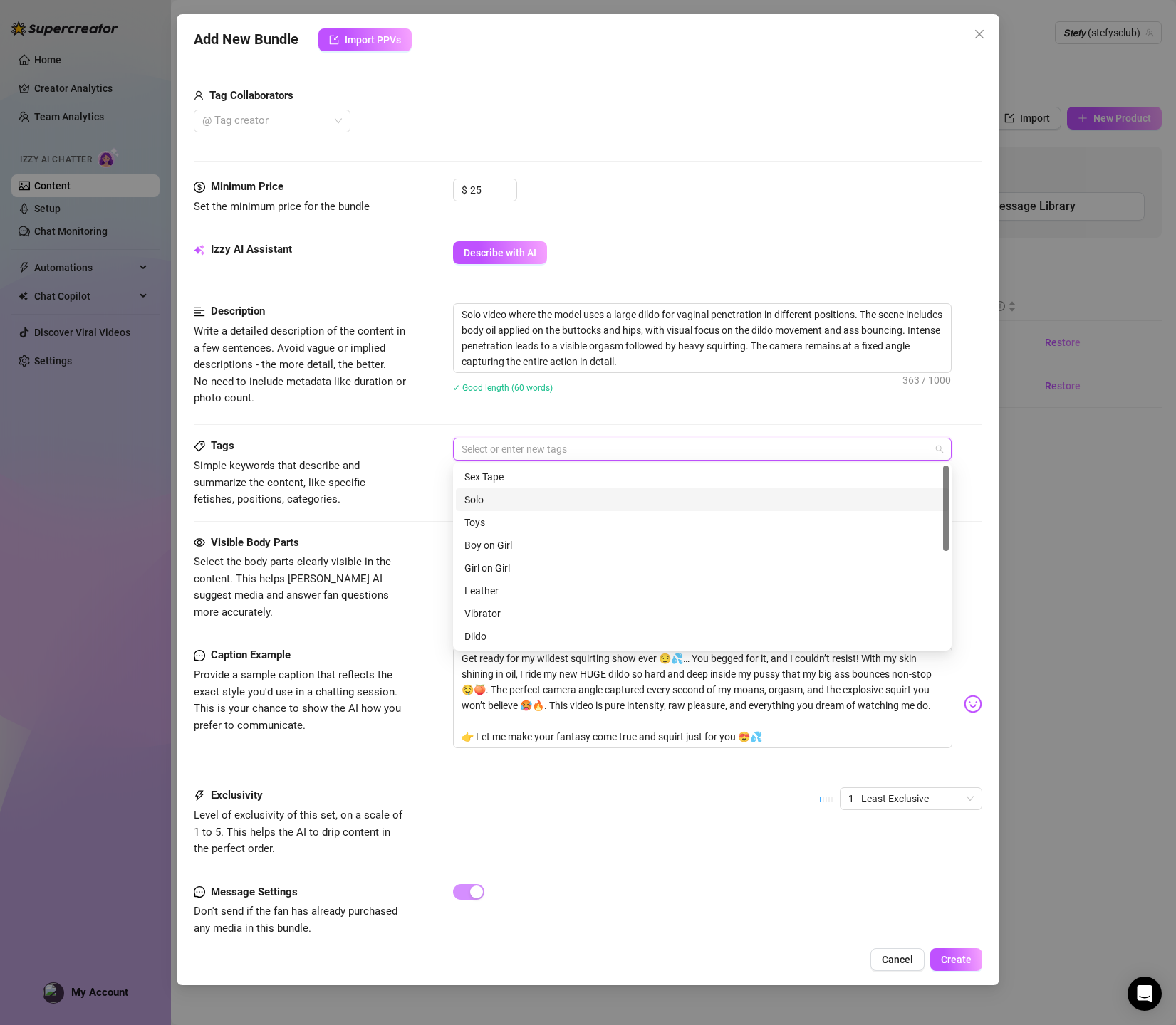
click at [471, 492] on div "Solo" at bounding box center [702, 500] width 476 height 15
click at [480, 616] on div "Dildo" at bounding box center [702, 608] width 493 height 23
click at [490, 554] on div "Orgasm" at bounding box center [702, 548] width 476 height 15
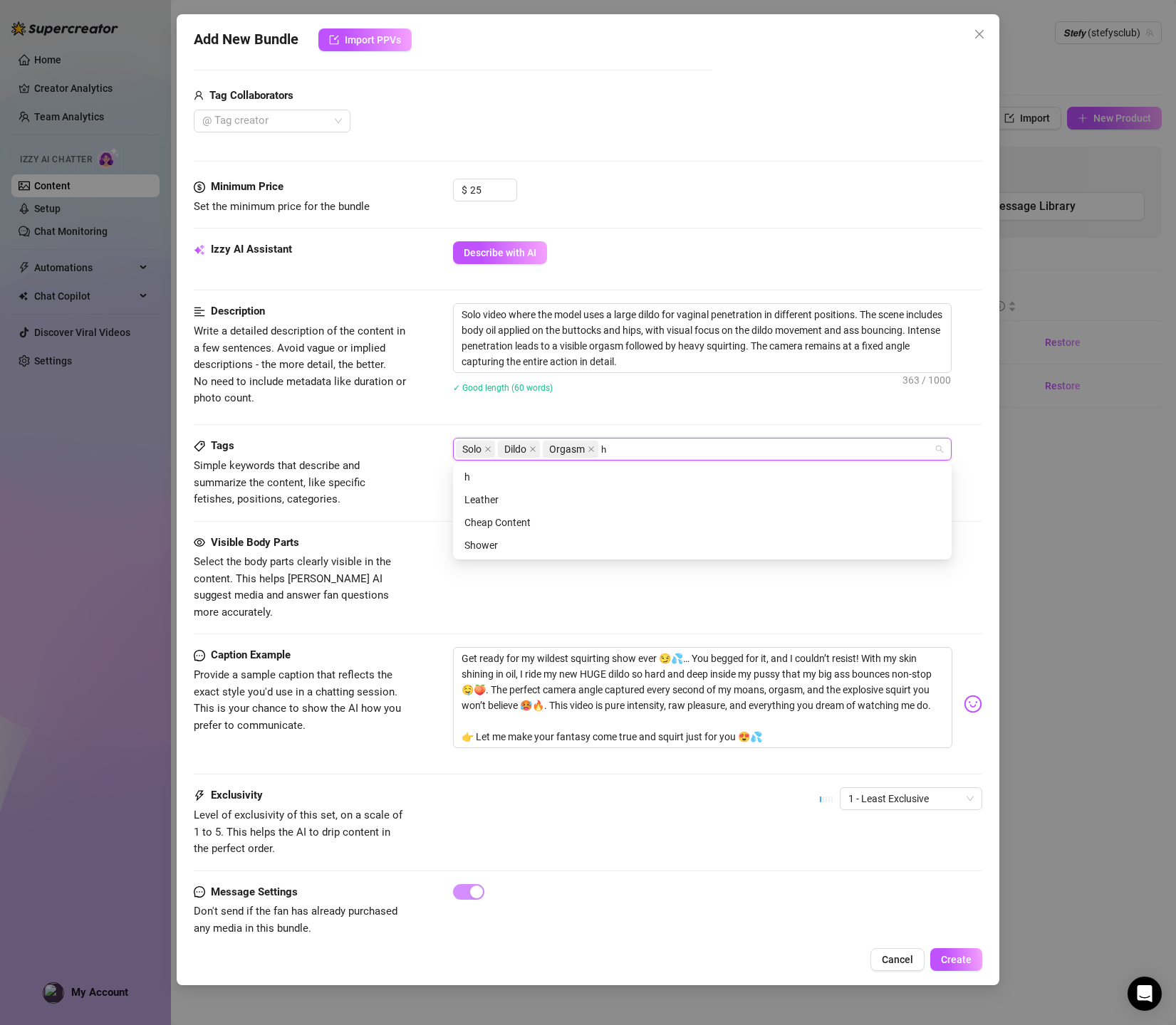
scroll to position [0, 0]
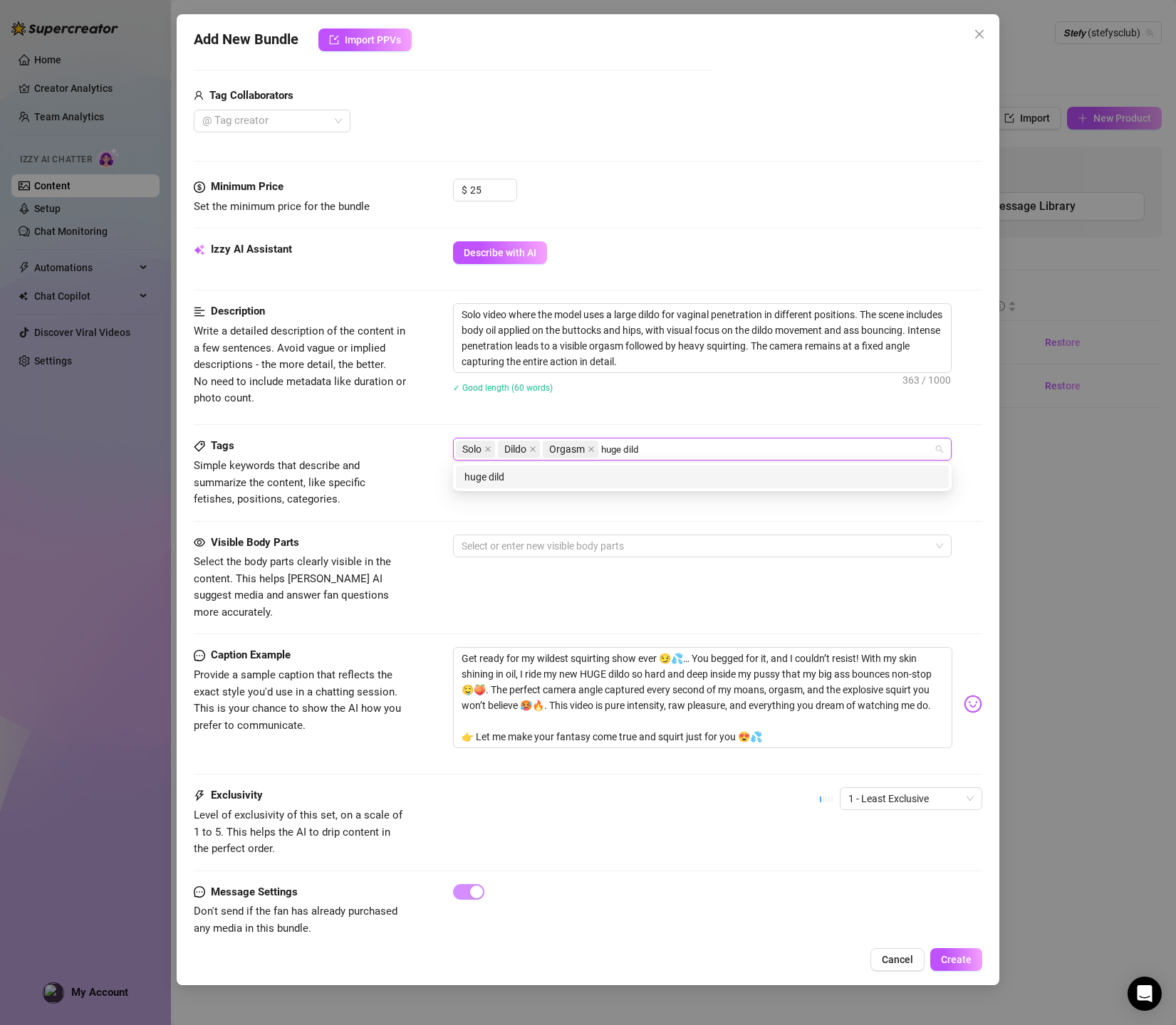
type input "huge dildo"
type input "vaginal penetration"
type input "squirting"
type input "oil"
type input "big ass"
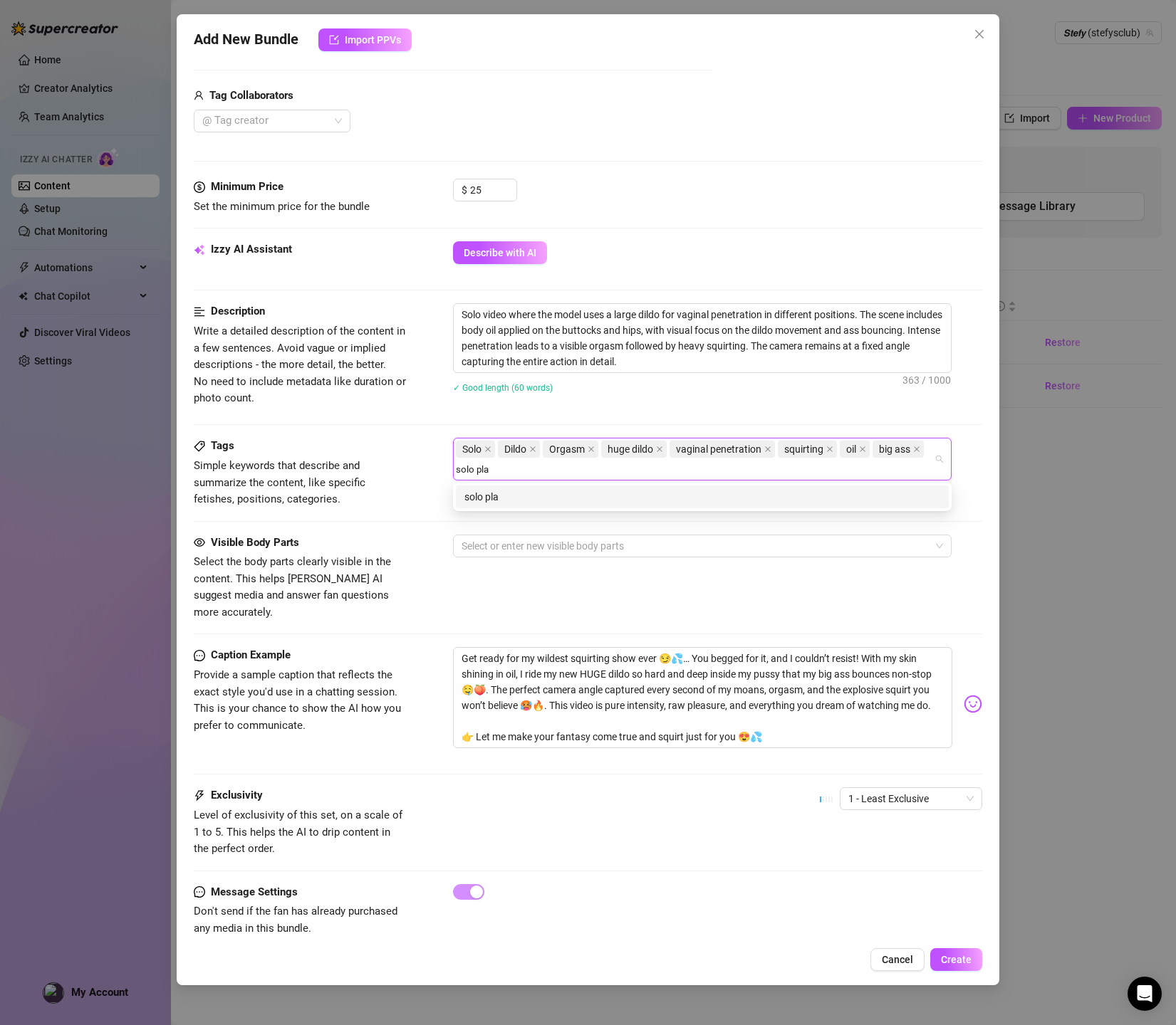
type input "solo play"
type input "extreme toy"
type input "squirt orgasm"
type input "masturbation"
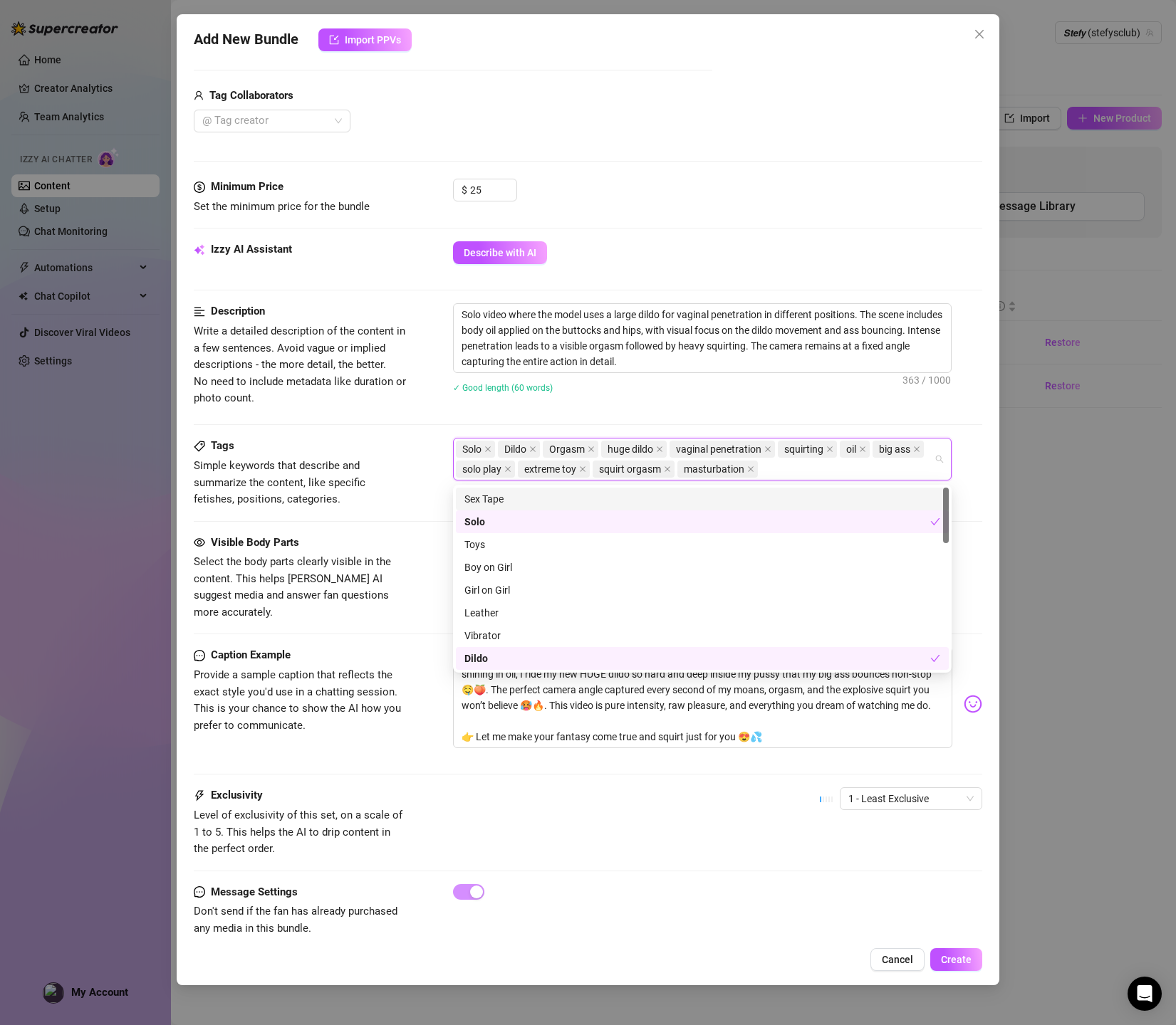
click at [367, 501] on span "Simple keywords that describe and summarize the content, like specific fetishes…" at bounding box center [300, 482] width 214 height 51
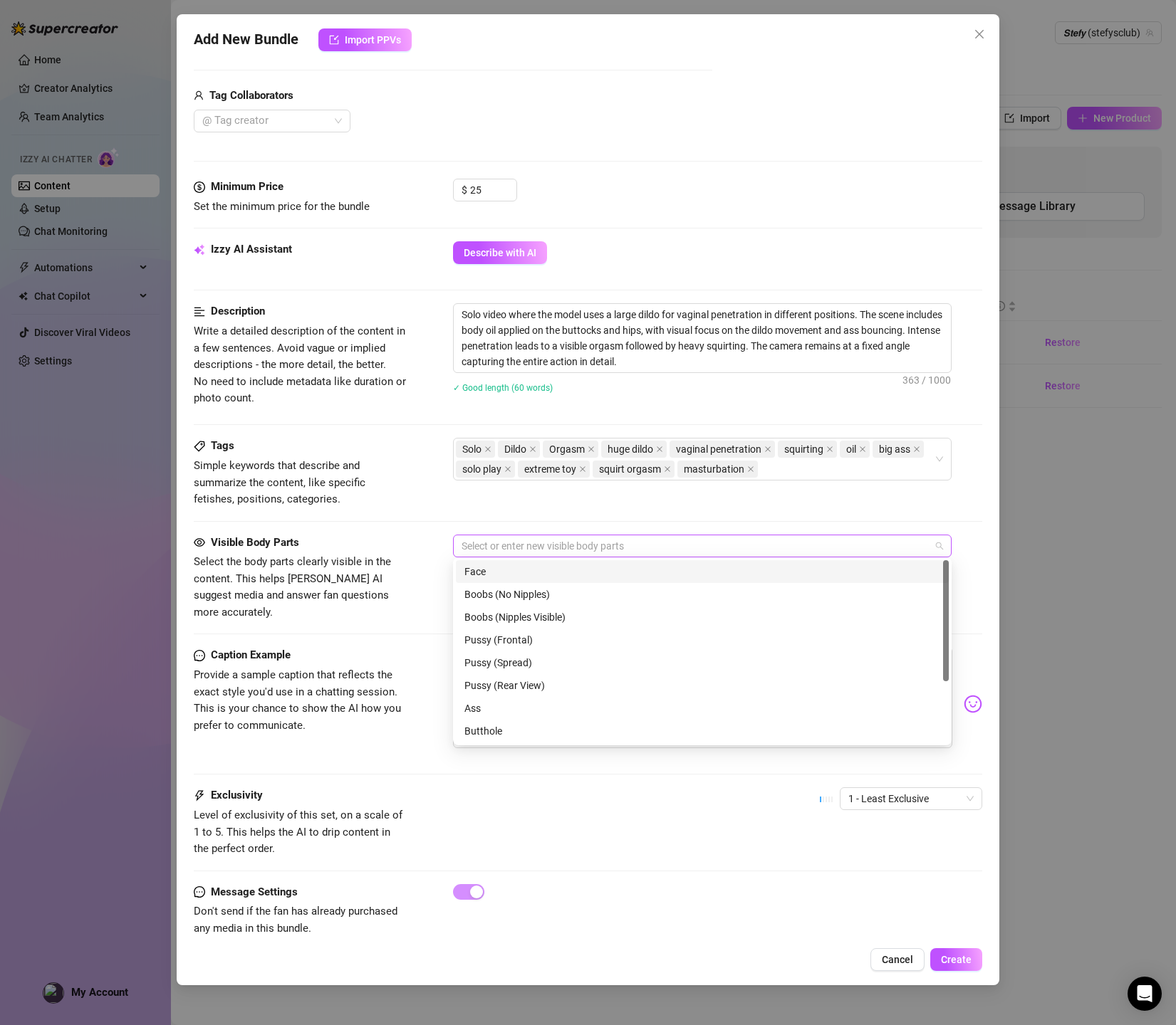
click at [494, 552] on div at bounding box center [694, 546] width 478 height 20
click at [496, 573] on div "Face" at bounding box center [702, 571] width 476 height 15
click at [521, 642] on div "Pussy (Frontal)" at bounding box center [702, 640] width 476 height 15
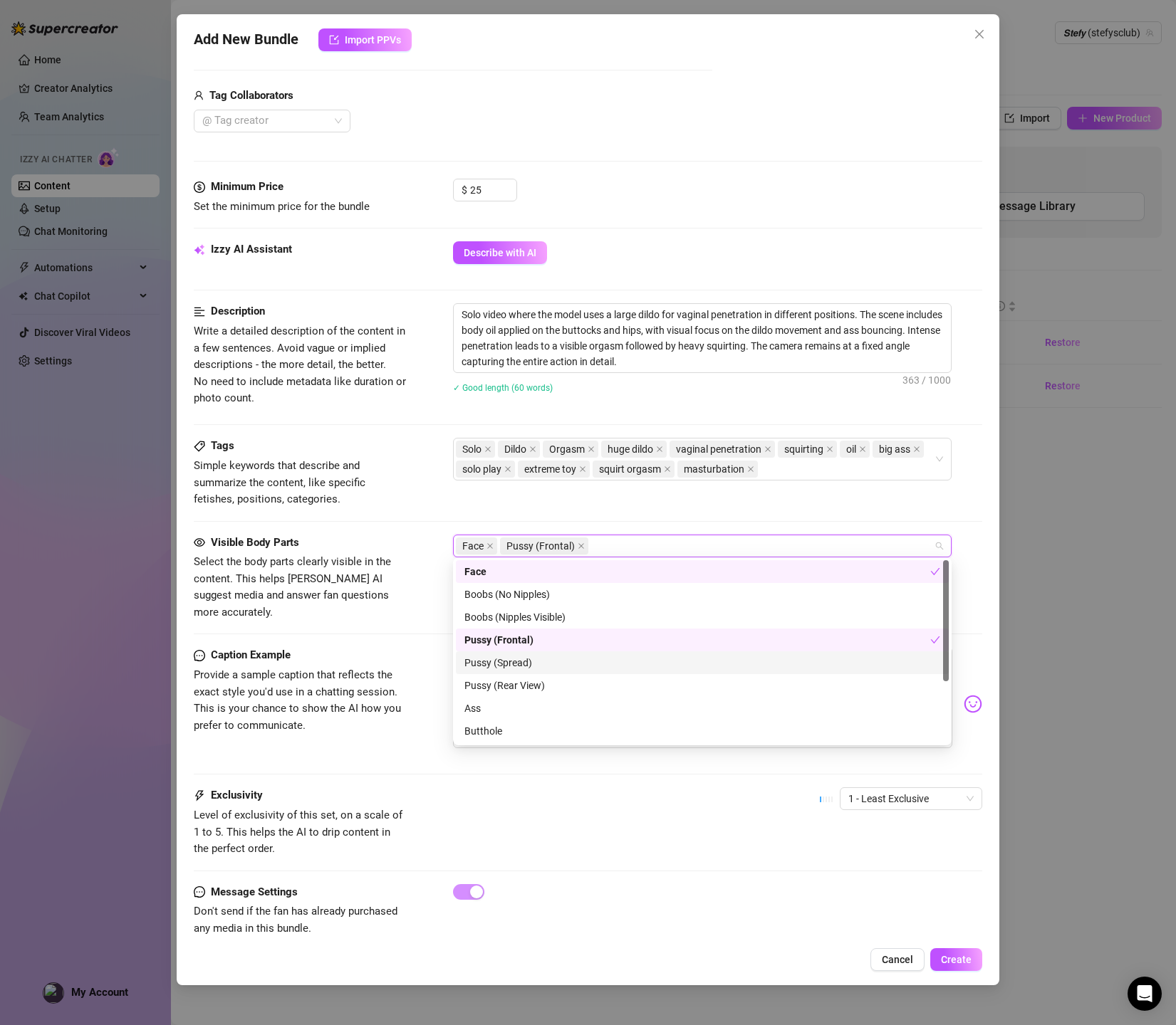
click at [520, 666] on div "Pussy (Spread)" at bounding box center [702, 663] width 476 height 15
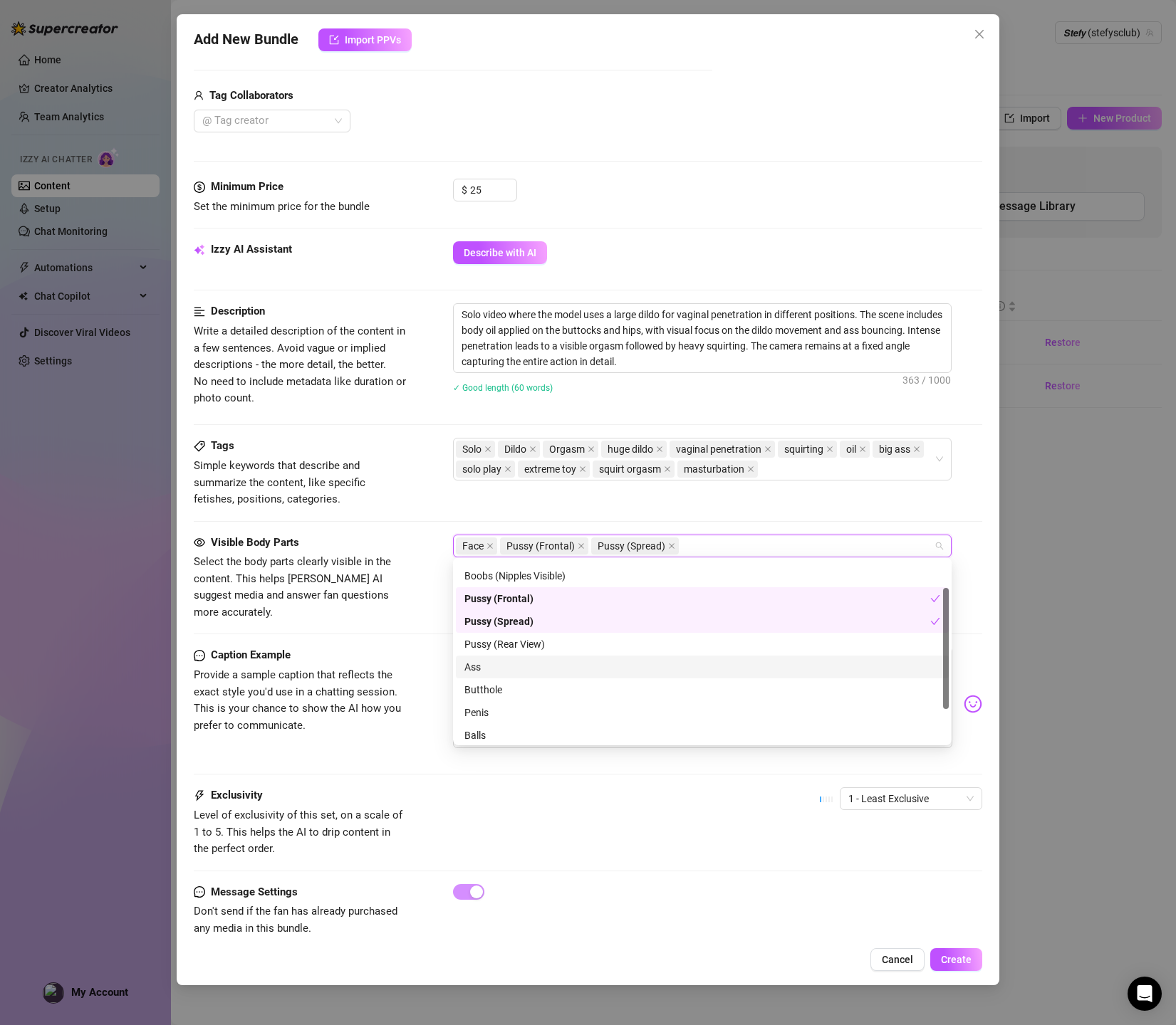
scroll to position [91, 0]
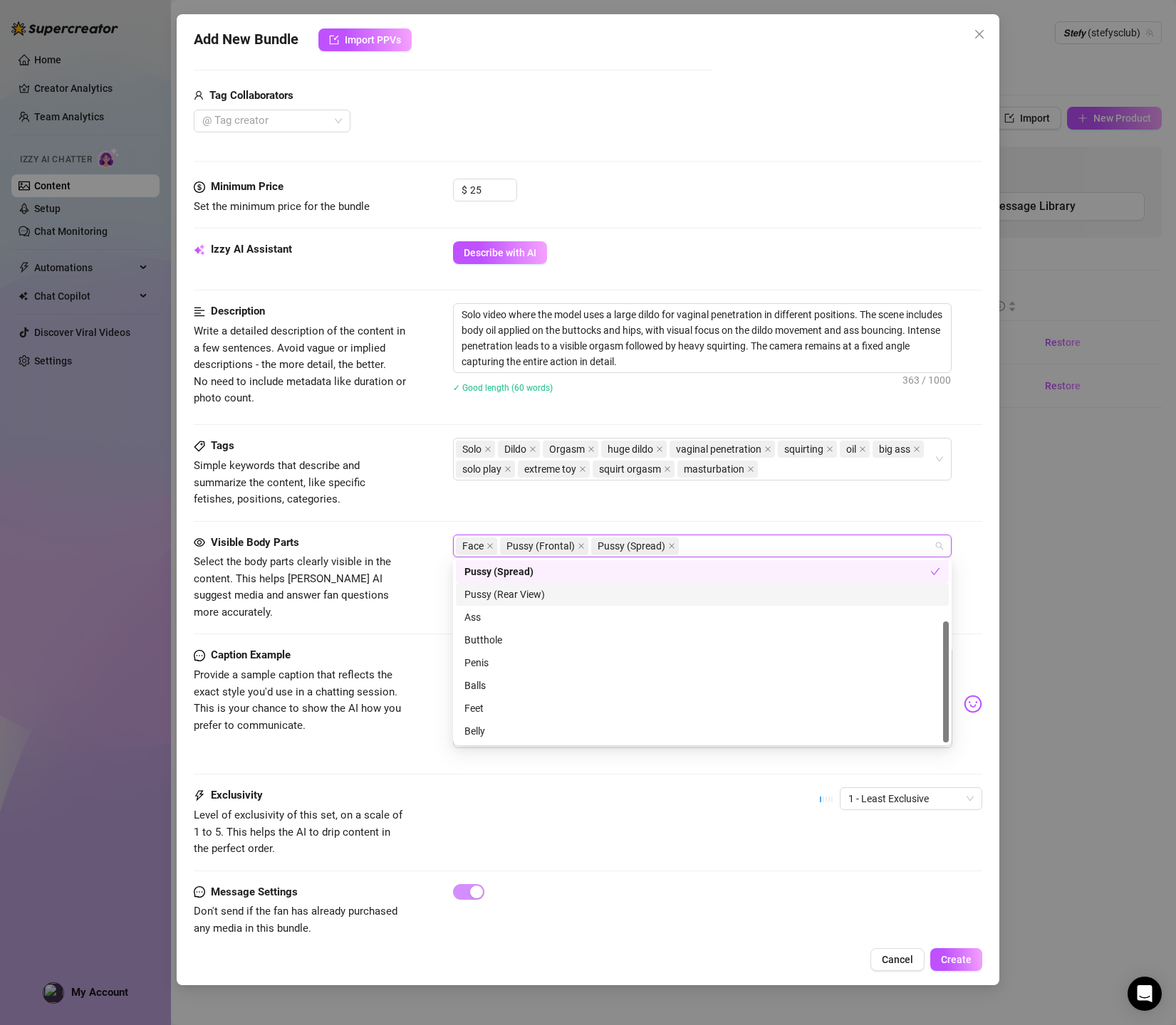
click at [513, 595] on div "Pussy (Rear View)" at bounding box center [702, 594] width 476 height 15
click at [495, 620] on div "Ass" at bounding box center [702, 617] width 476 height 15
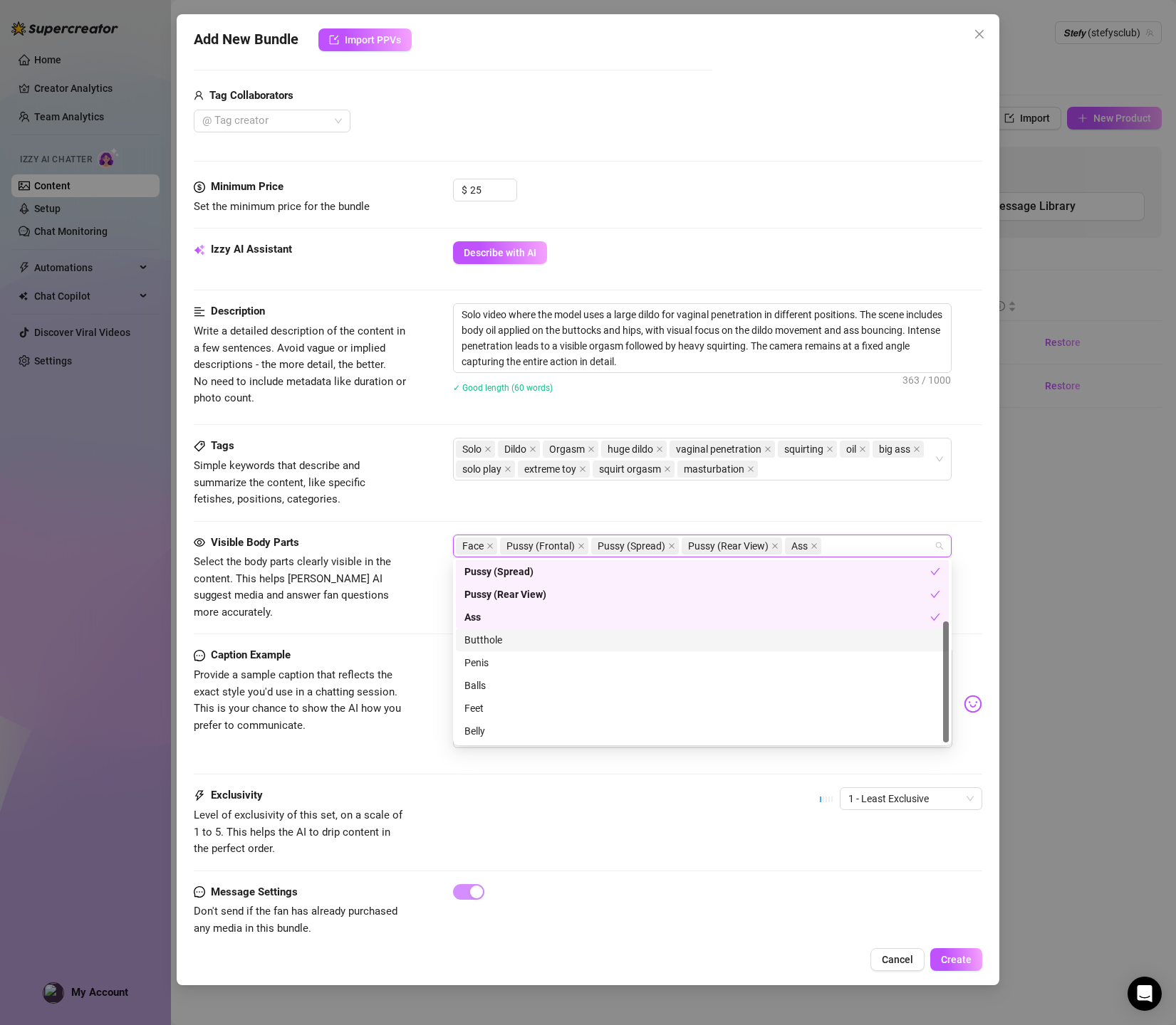
click at [496, 642] on div "Butthole" at bounding box center [702, 640] width 476 height 15
click at [482, 713] on div "Feet" at bounding box center [702, 708] width 476 height 15
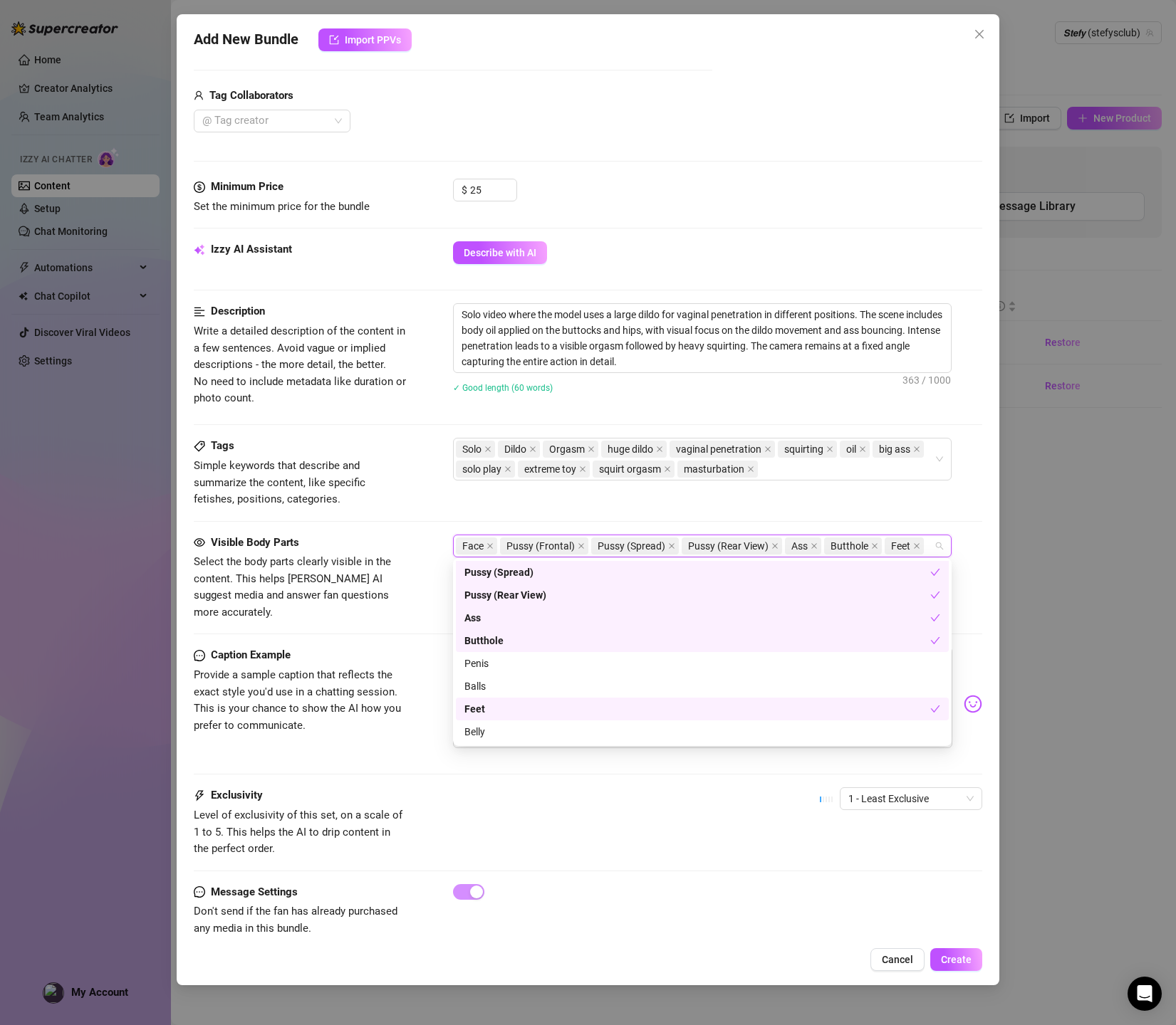
scroll to position [1, 0]
click at [379, 708] on span "Provide a sample caption that reflects the exact style you'd use in a chatting …" at bounding box center [300, 701] width 214 height 67
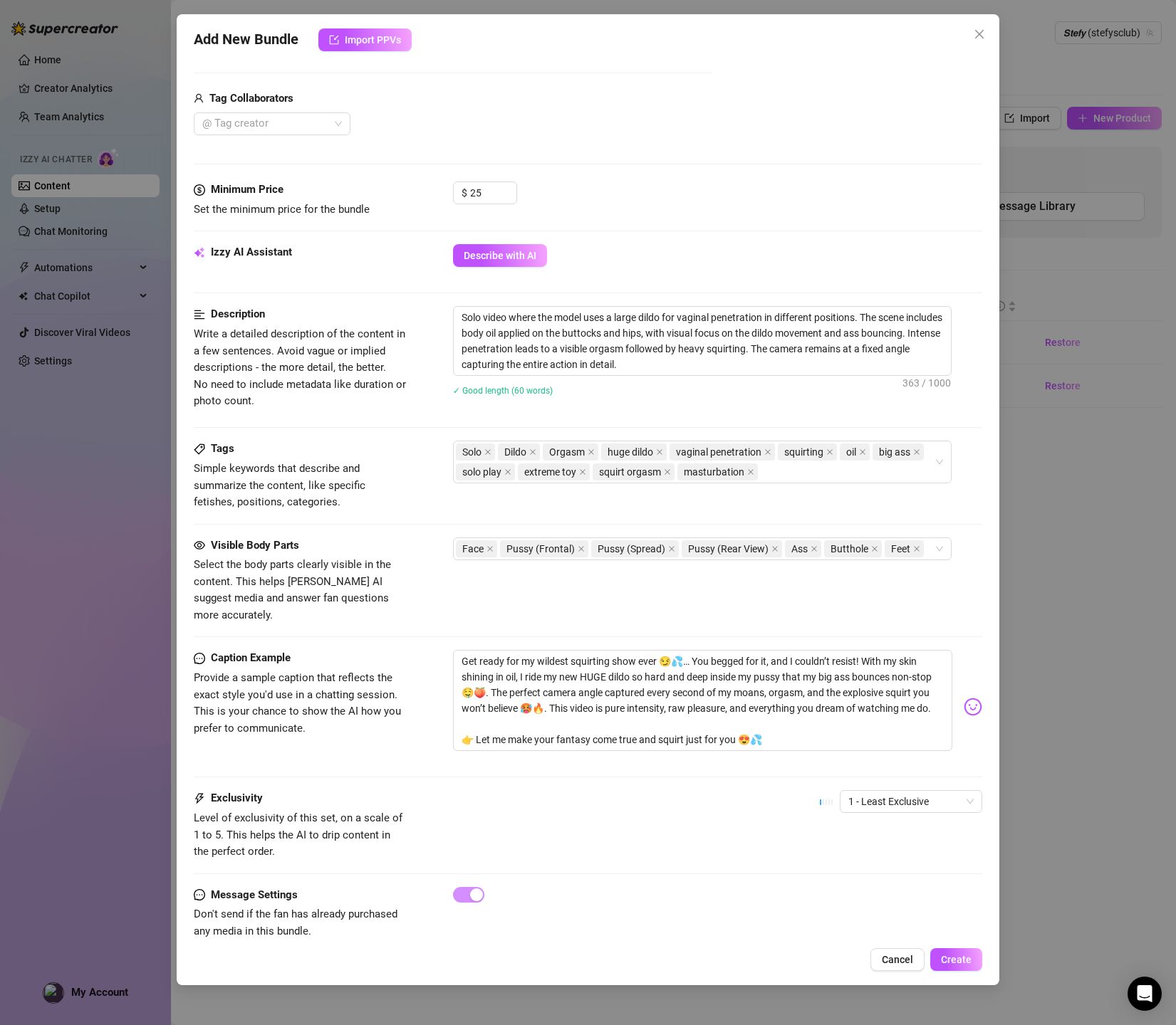
scroll to position [91, 0]
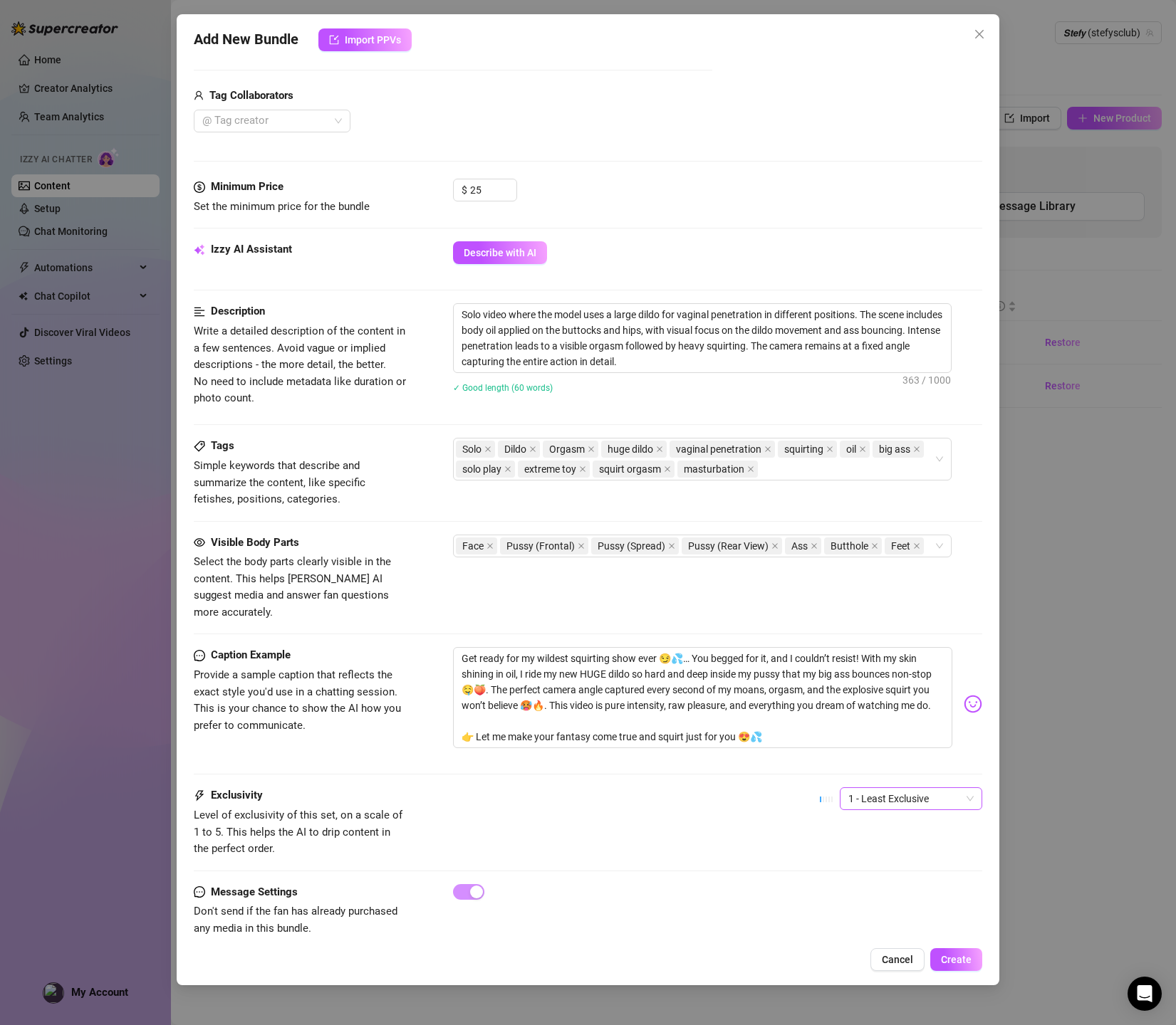
click at [863, 788] on span "1 - Least Exclusive" at bounding box center [910, 799] width 126 height 21
click at [874, 897] on div "5 - Most Exclusive 🔥" at bounding box center [910, 898] width 120 height 15
click at [969, 965] on span "Create" at bounding box center [956, 960] width 31 height 12
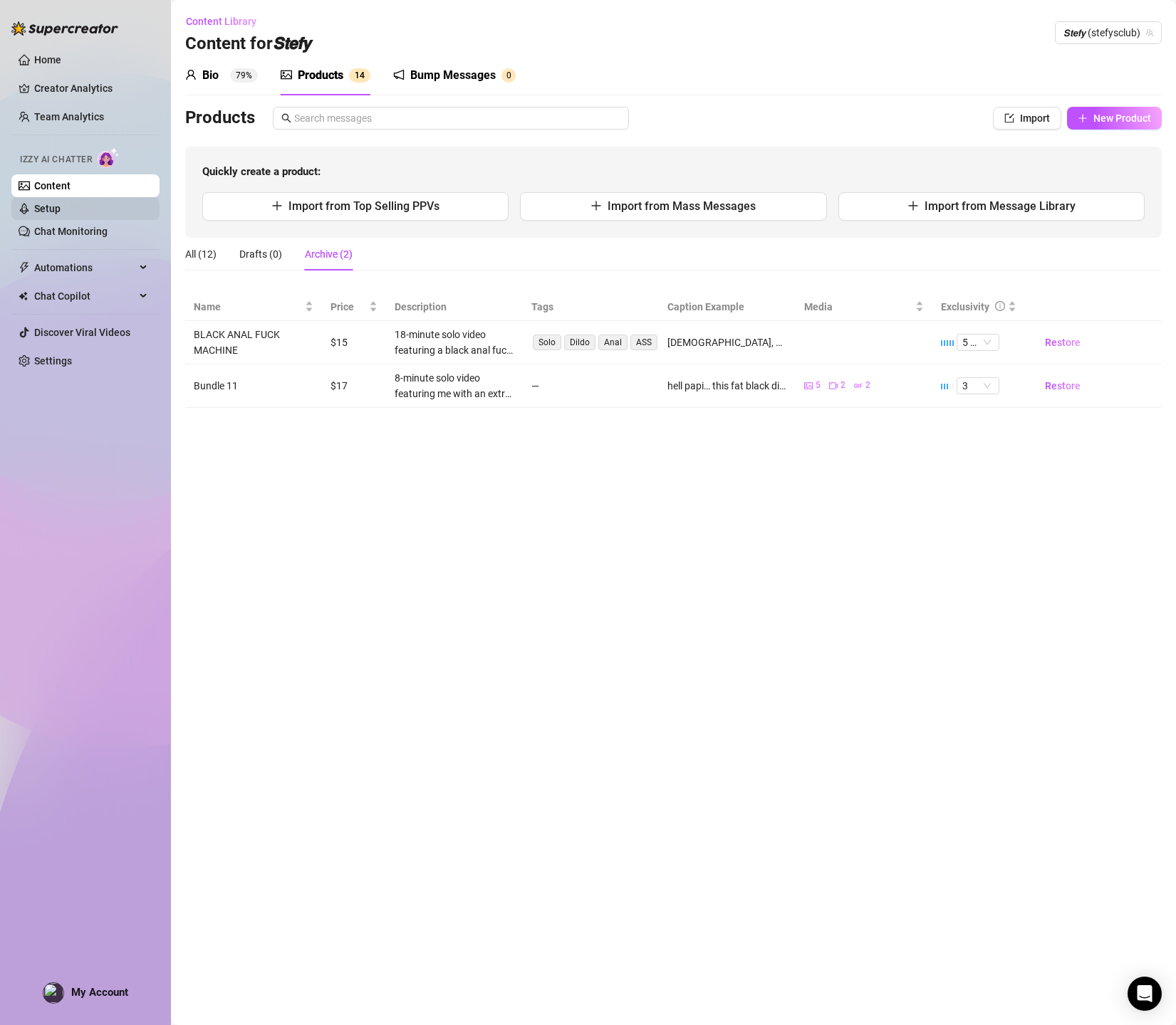
click at [46, 211] on link "Setup" at bounding box center [47, 209] width 26 height 12
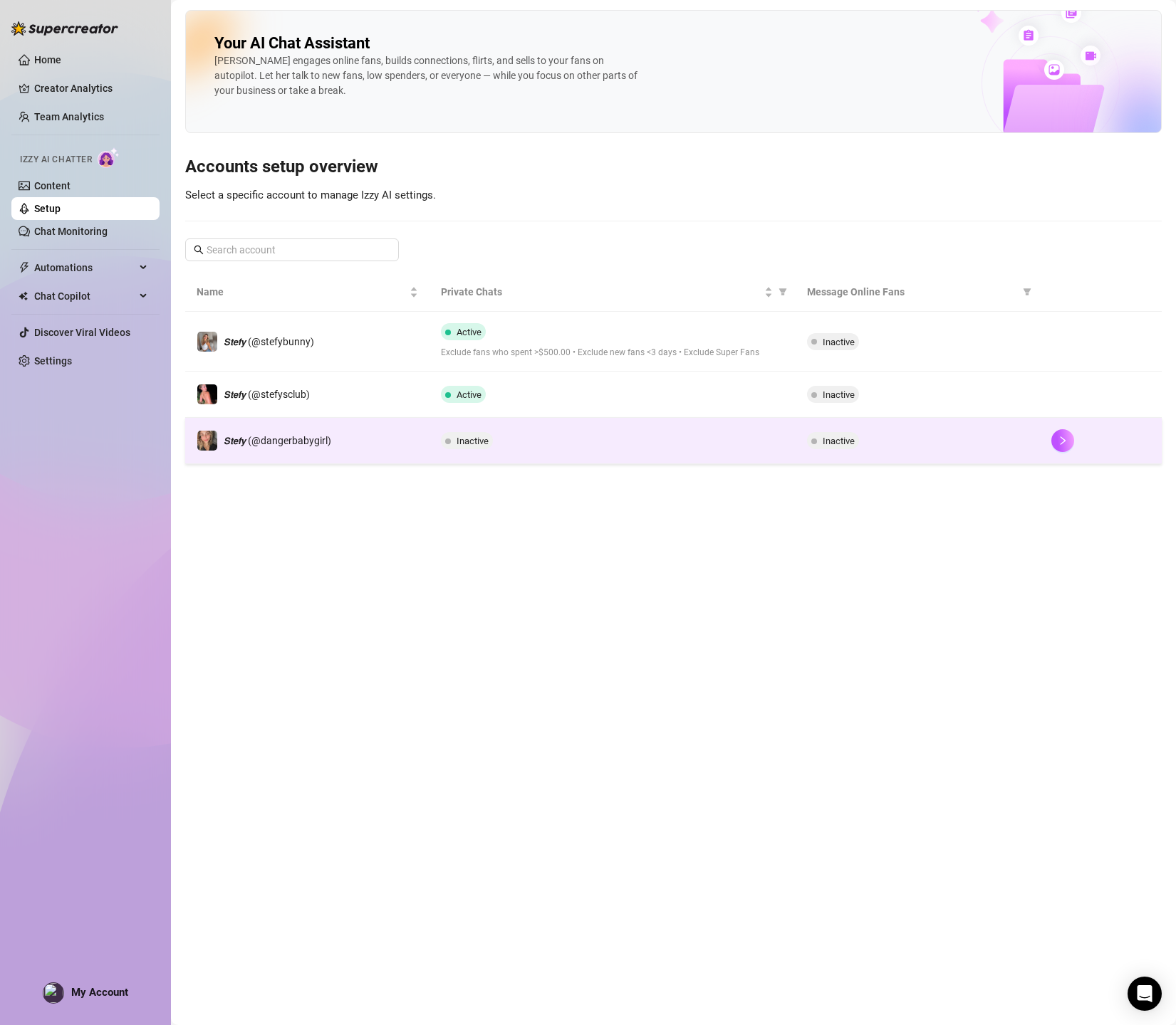
click at [922, 441] on div "Inactive" at bounding box center [917, 441] width 222 height 17
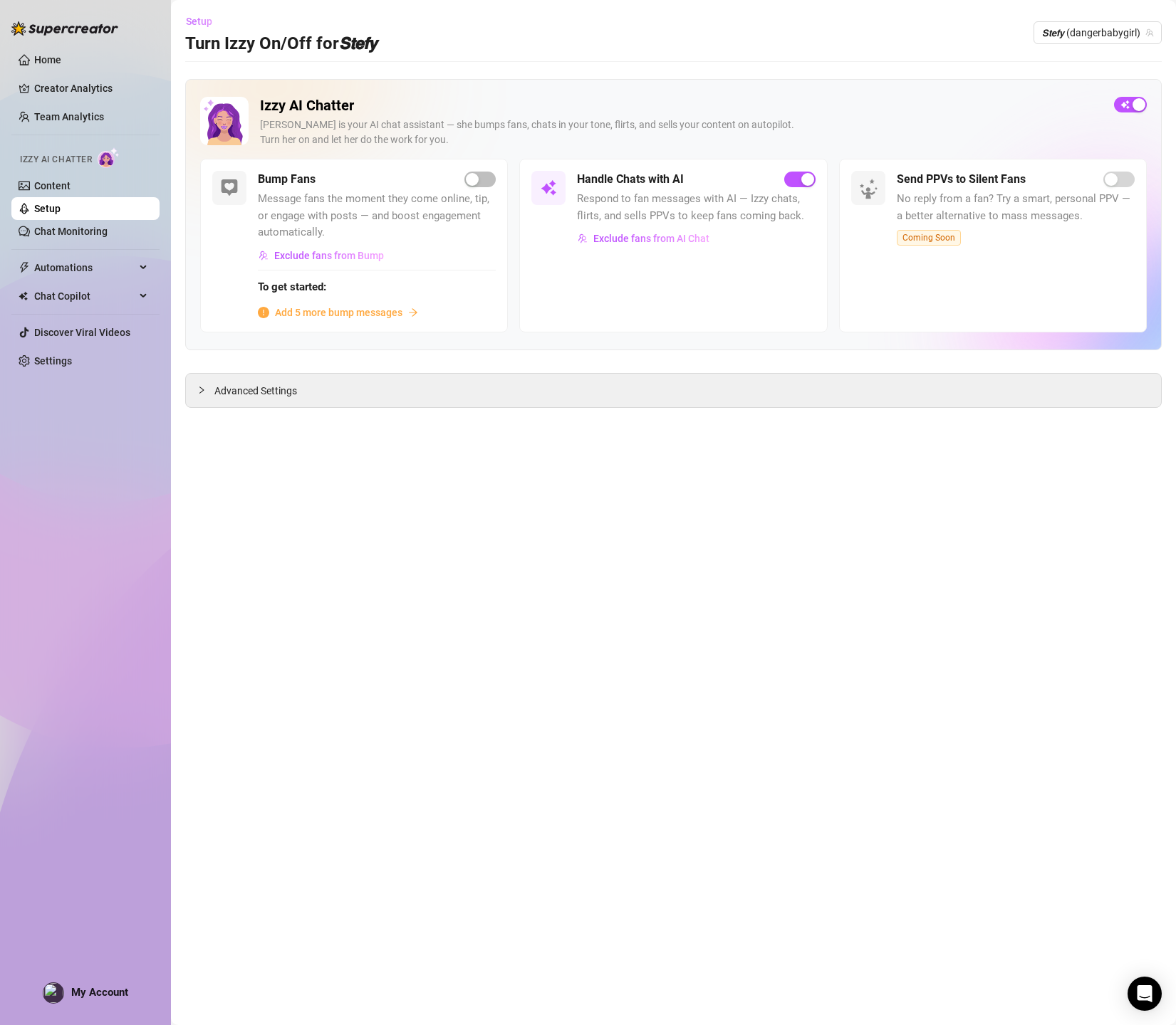
click at [189, 23] on span "Setup" at bounding box center [199, 21] width 26 height 12
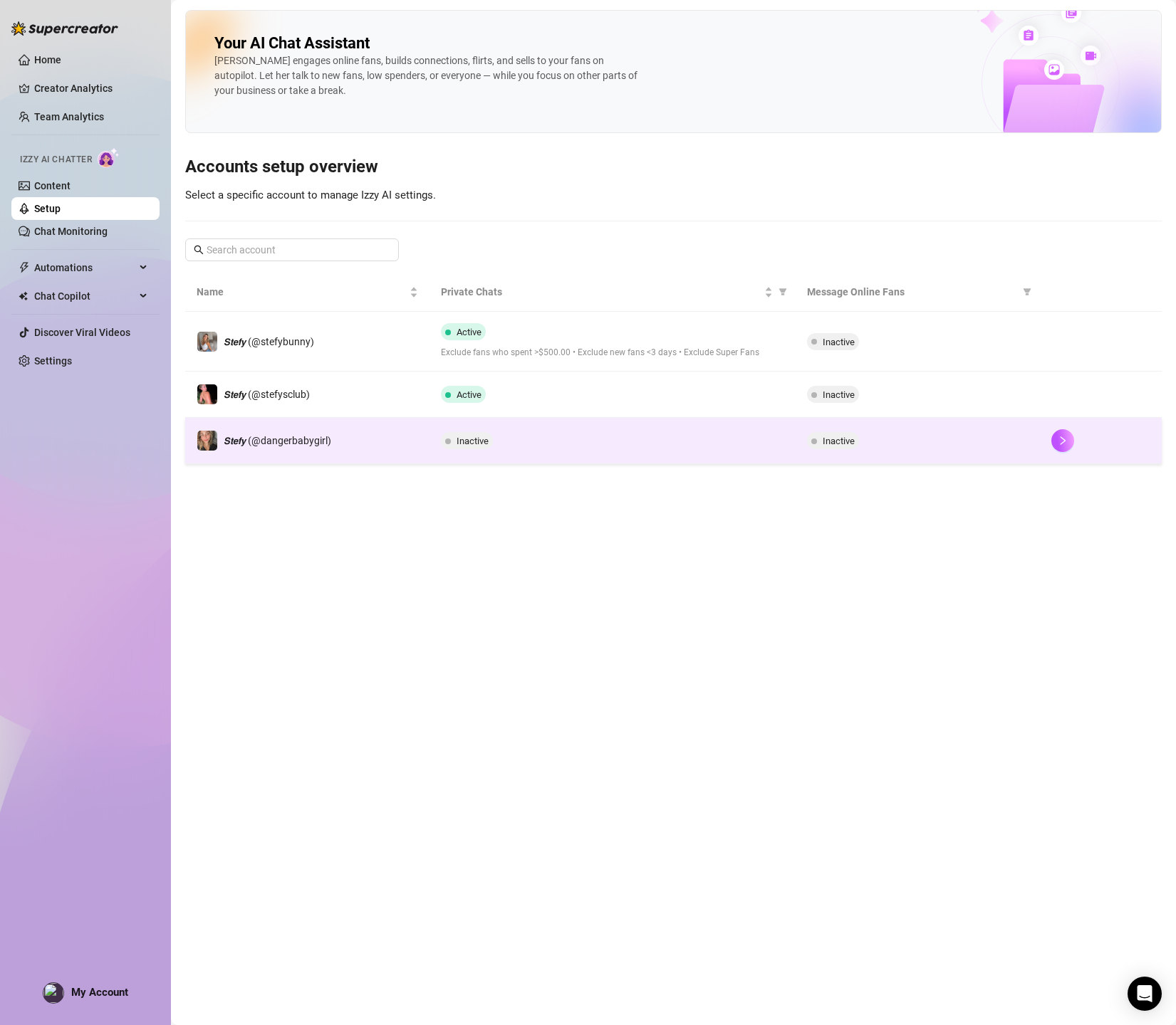
click at [474, 435] on span "Inactive" at bounding box center [472, 440] width 32 height 11
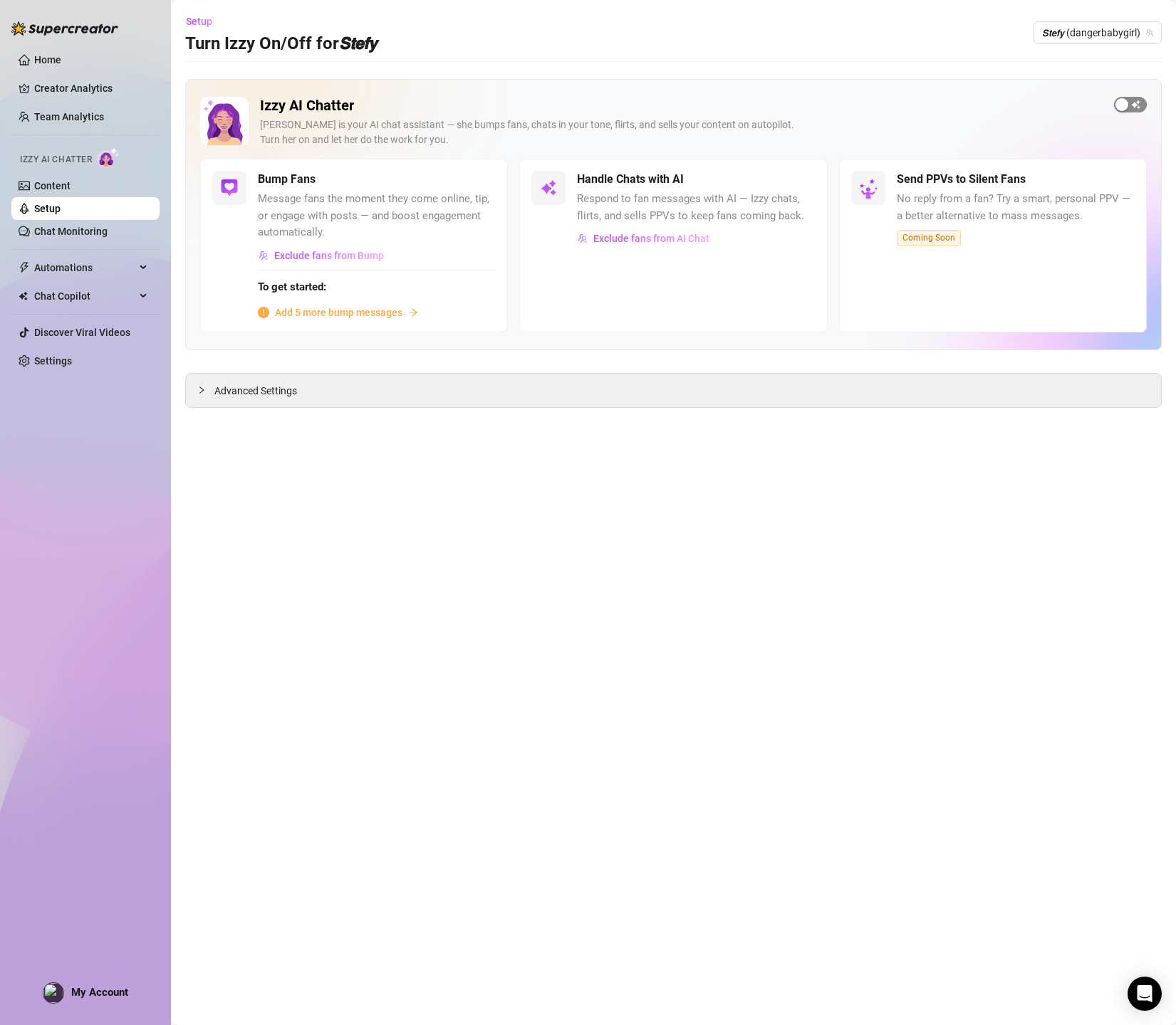
click at [1137, 103] on span "button" at bounding box center [1130, 105] width 33 height 15
click at [483, 175] on span "button" at bounding box center [480, 179] width 32 height 15
